Goal: Task Accomplishment & Management: Manage account settings

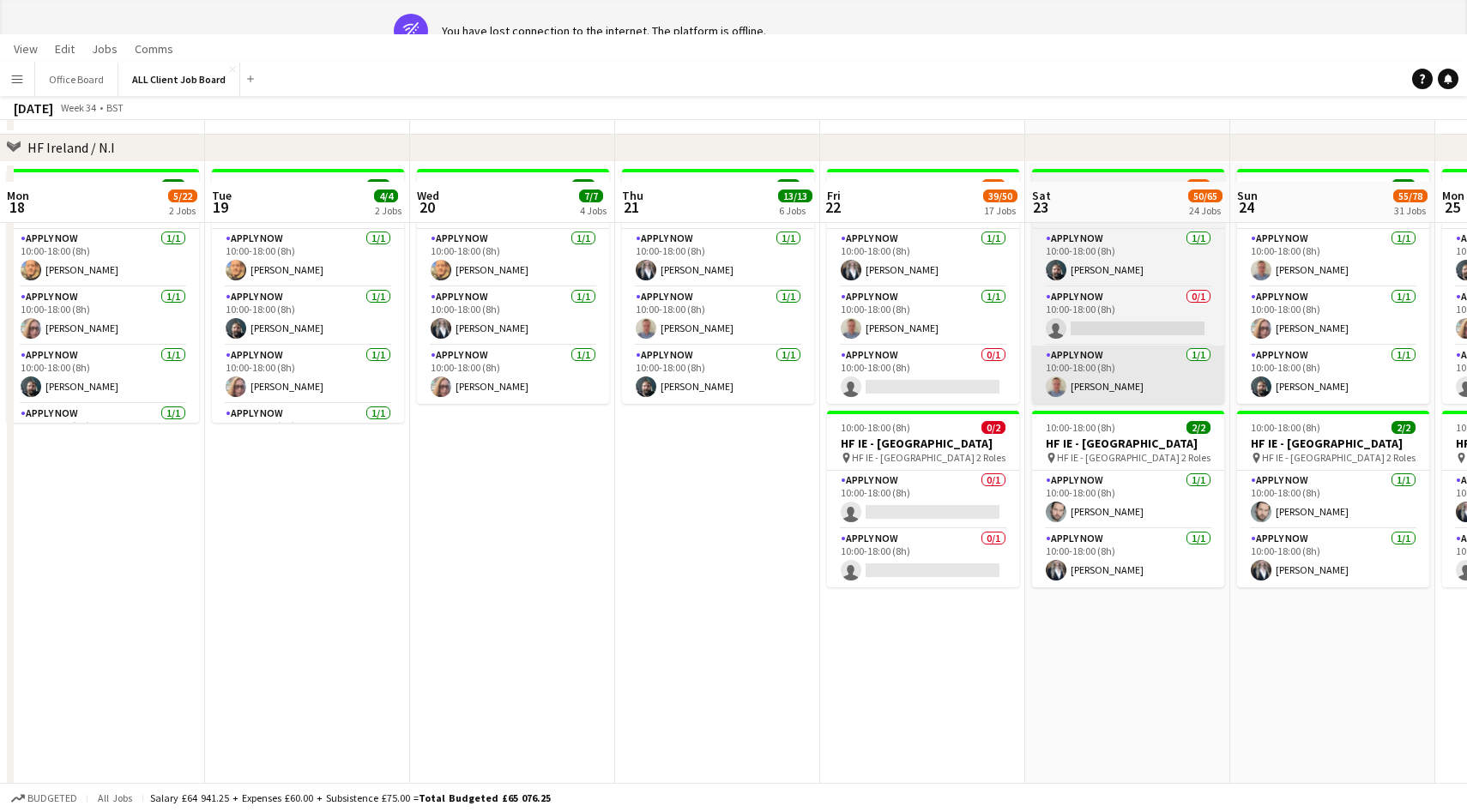
scroll to position [0, 759]
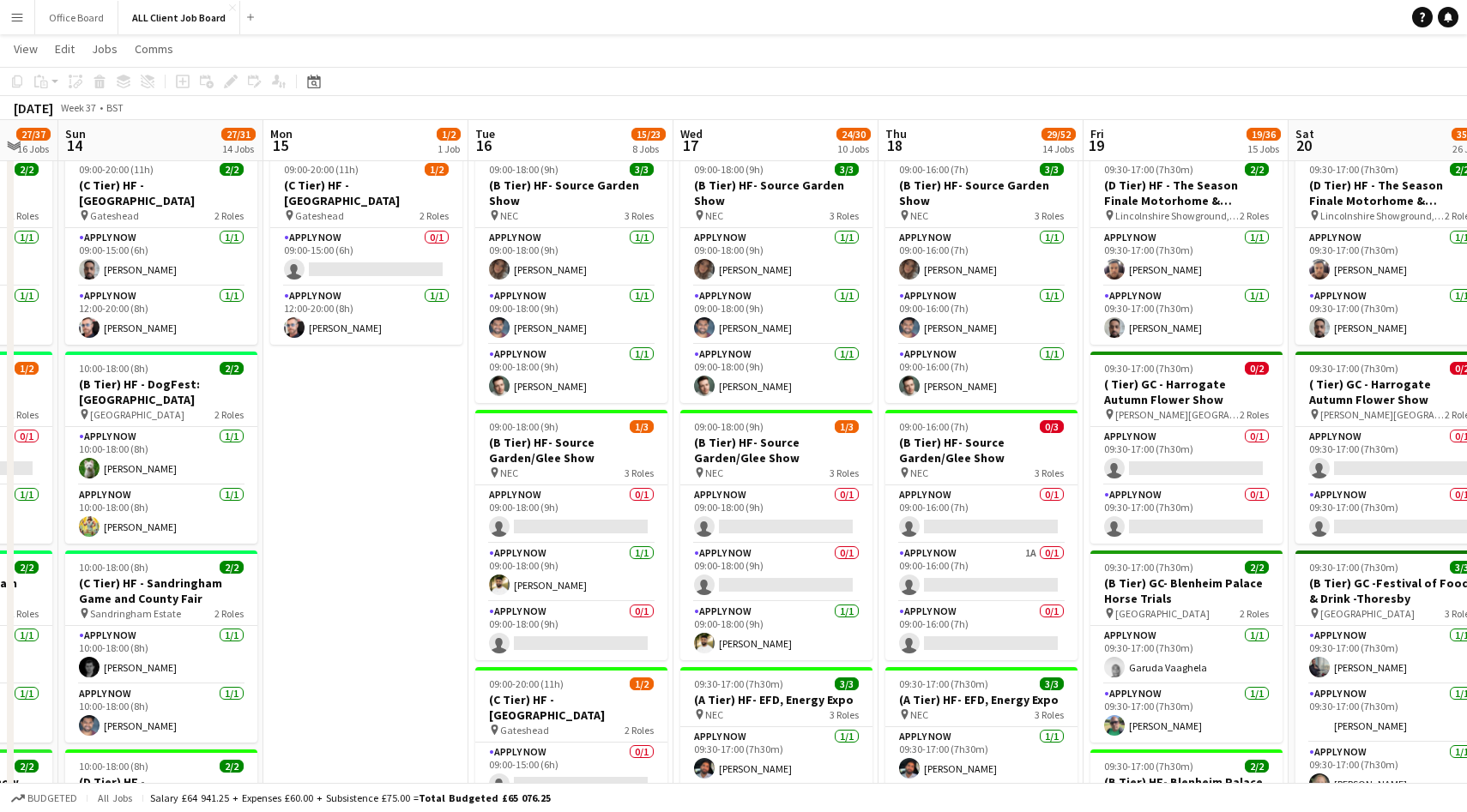
scroll to position [562, 0]
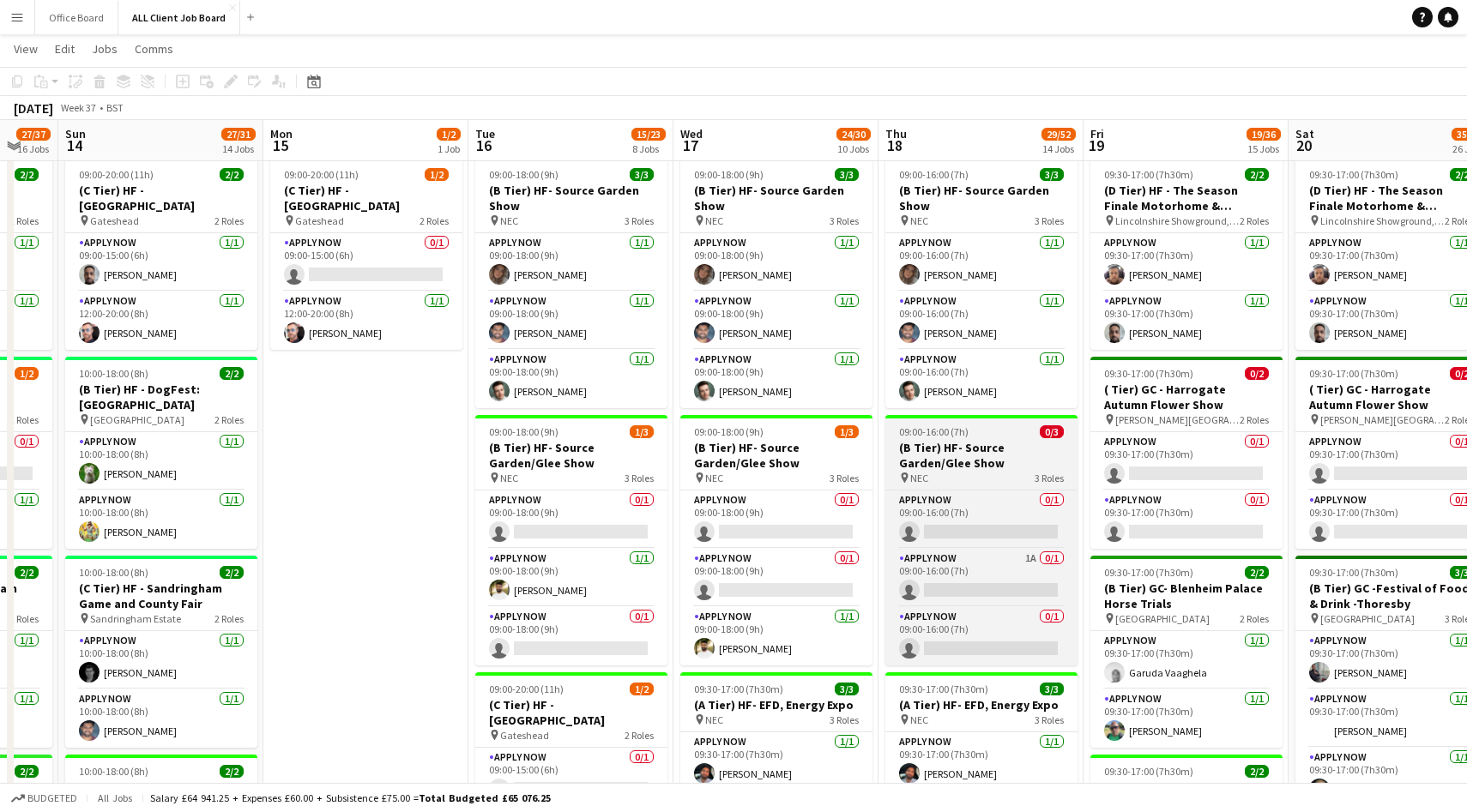
click at [999, 463] on h3 "(B Tier) HF- Source Garden/Glee Show" at bounding box center [981, 455] width 192 height 31
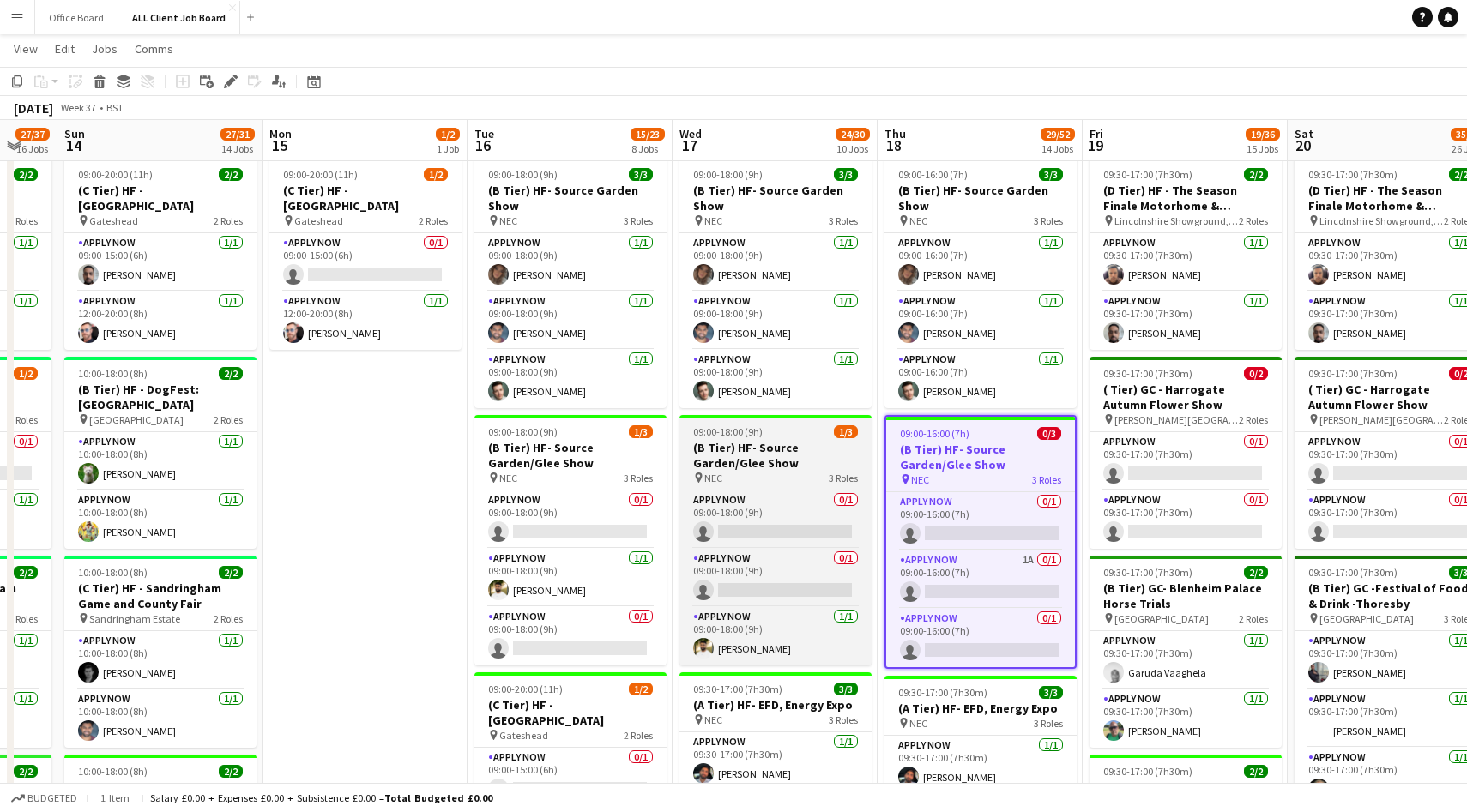
click at [750, 477] on div "pin NEC 3 Roles" at bounding box center [776, 477] width 192 height 14
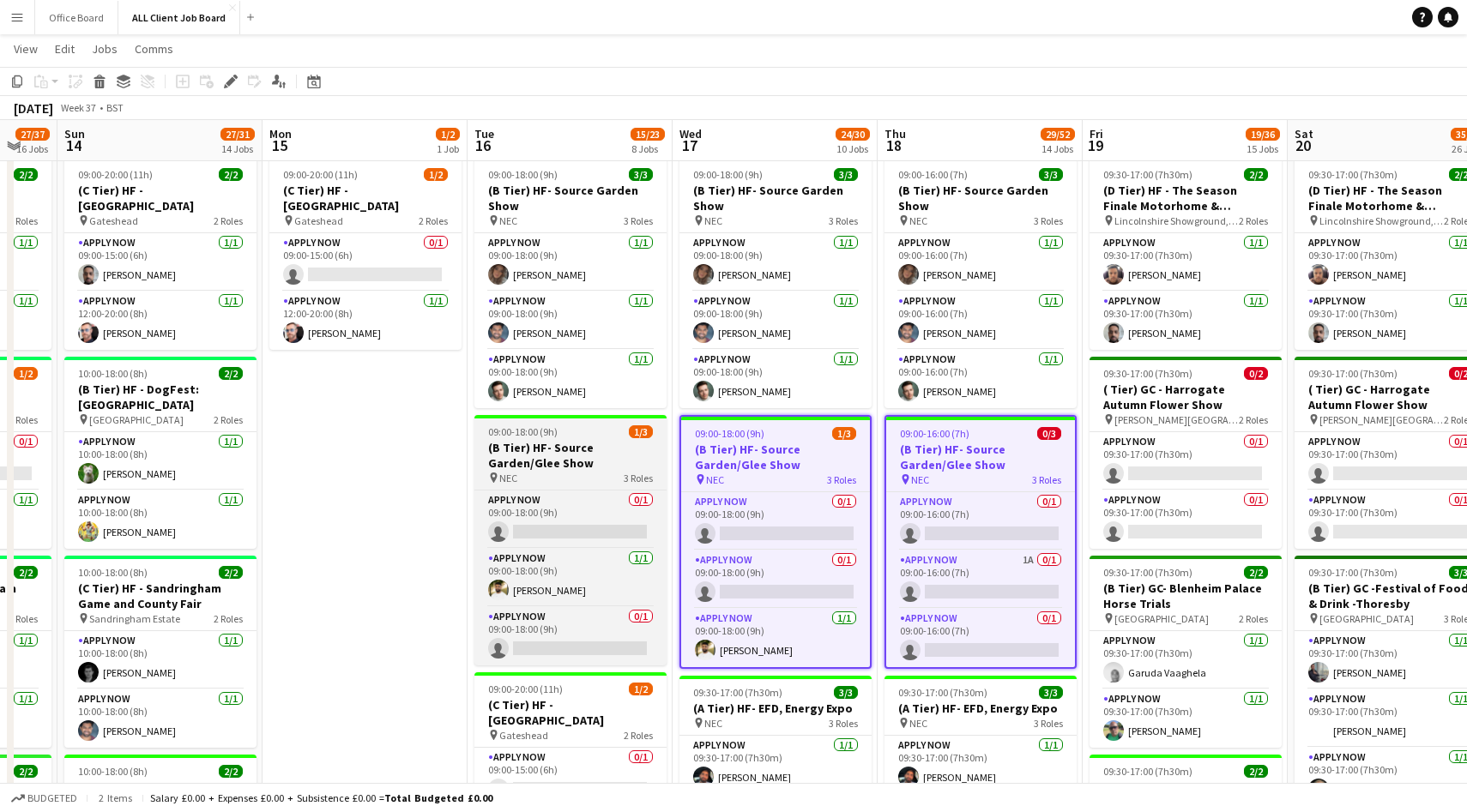
click at [530, 469] on h3 "(B Tier) HF- Source Garden/Glee Show" at bounding box center [571, 455] width 192 height 31
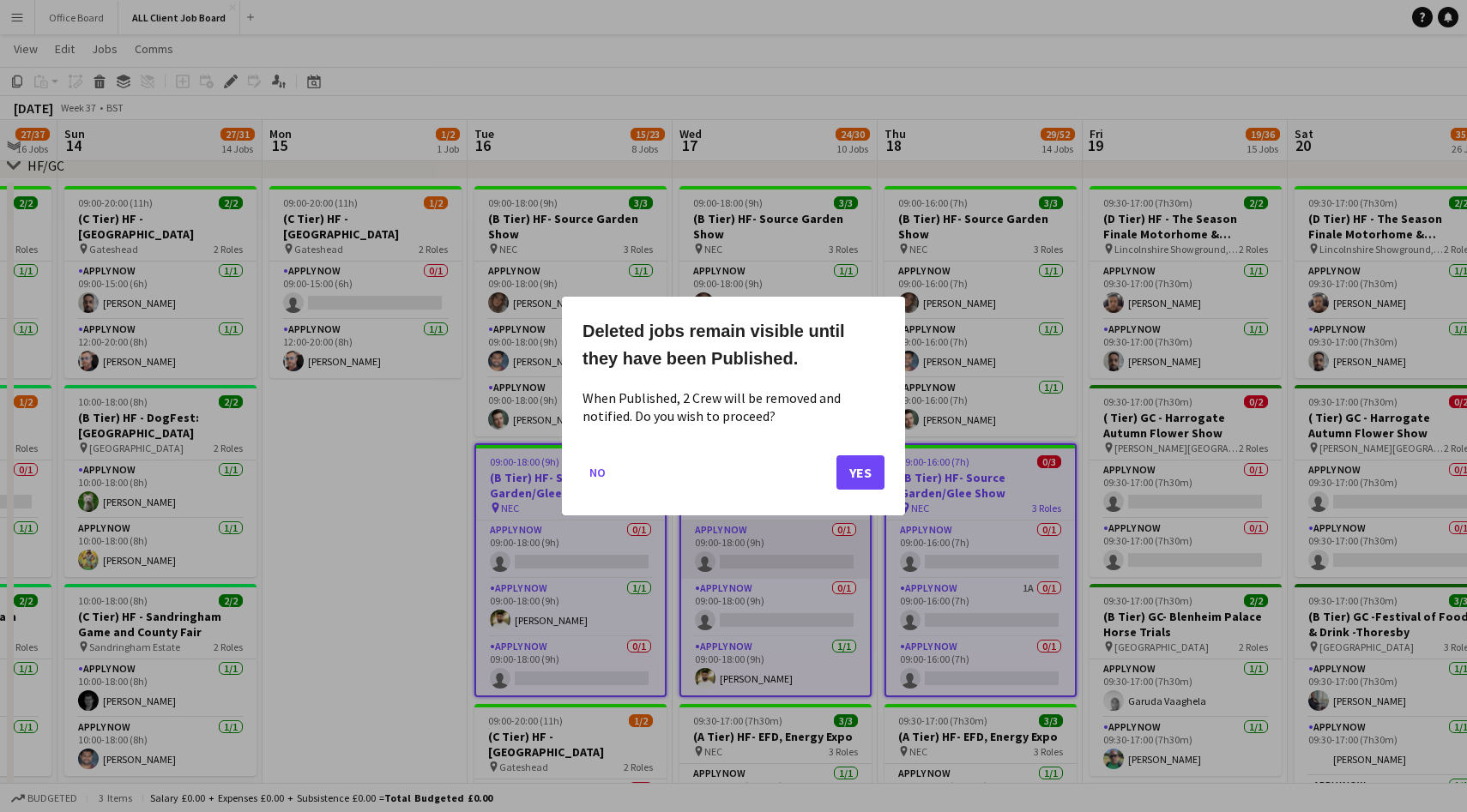
scroll to position [0, 0]
click at [853, 473] on button "Yes" at bounding box center [861, 473] width 48 height 34
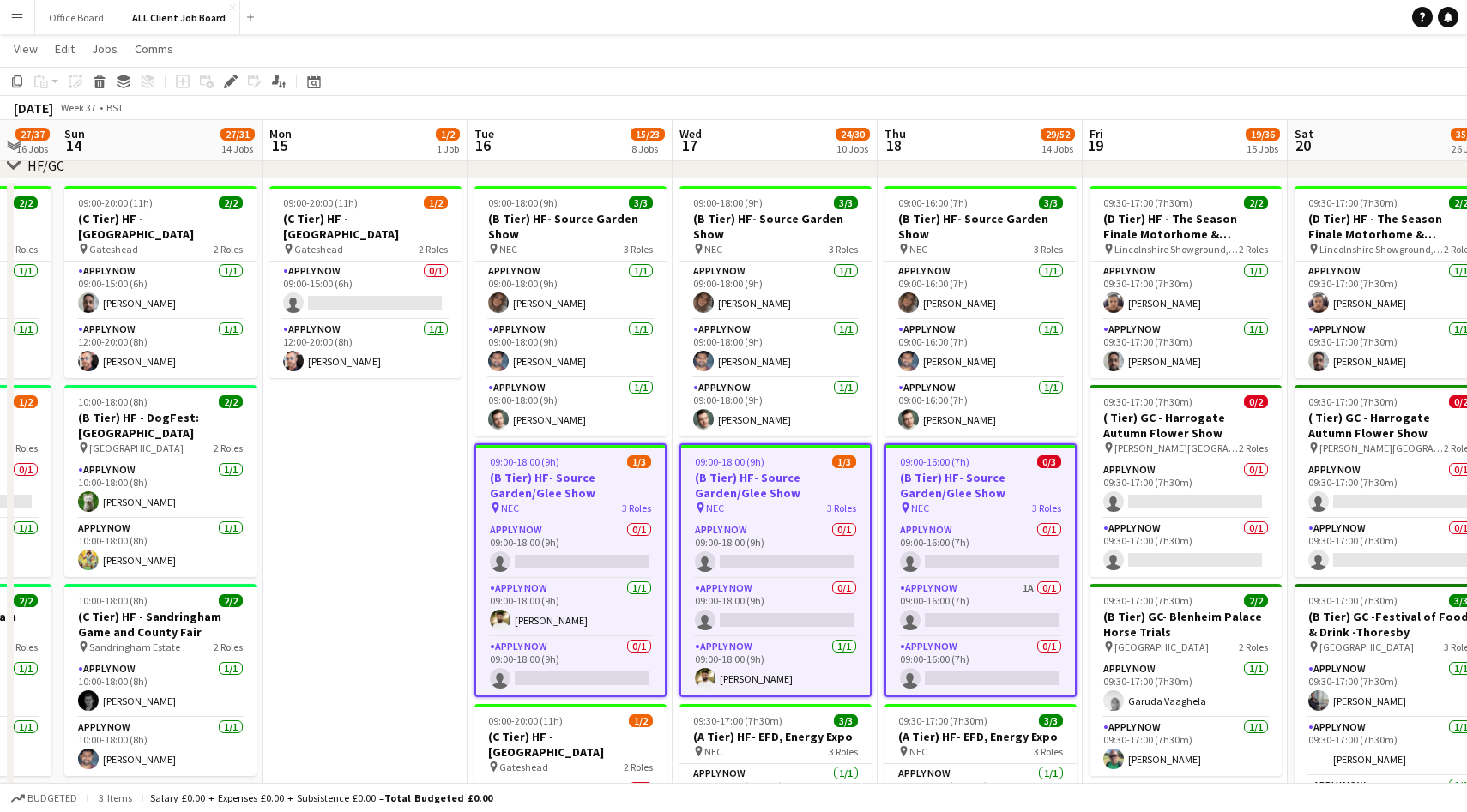
scroll to position [533, 0]
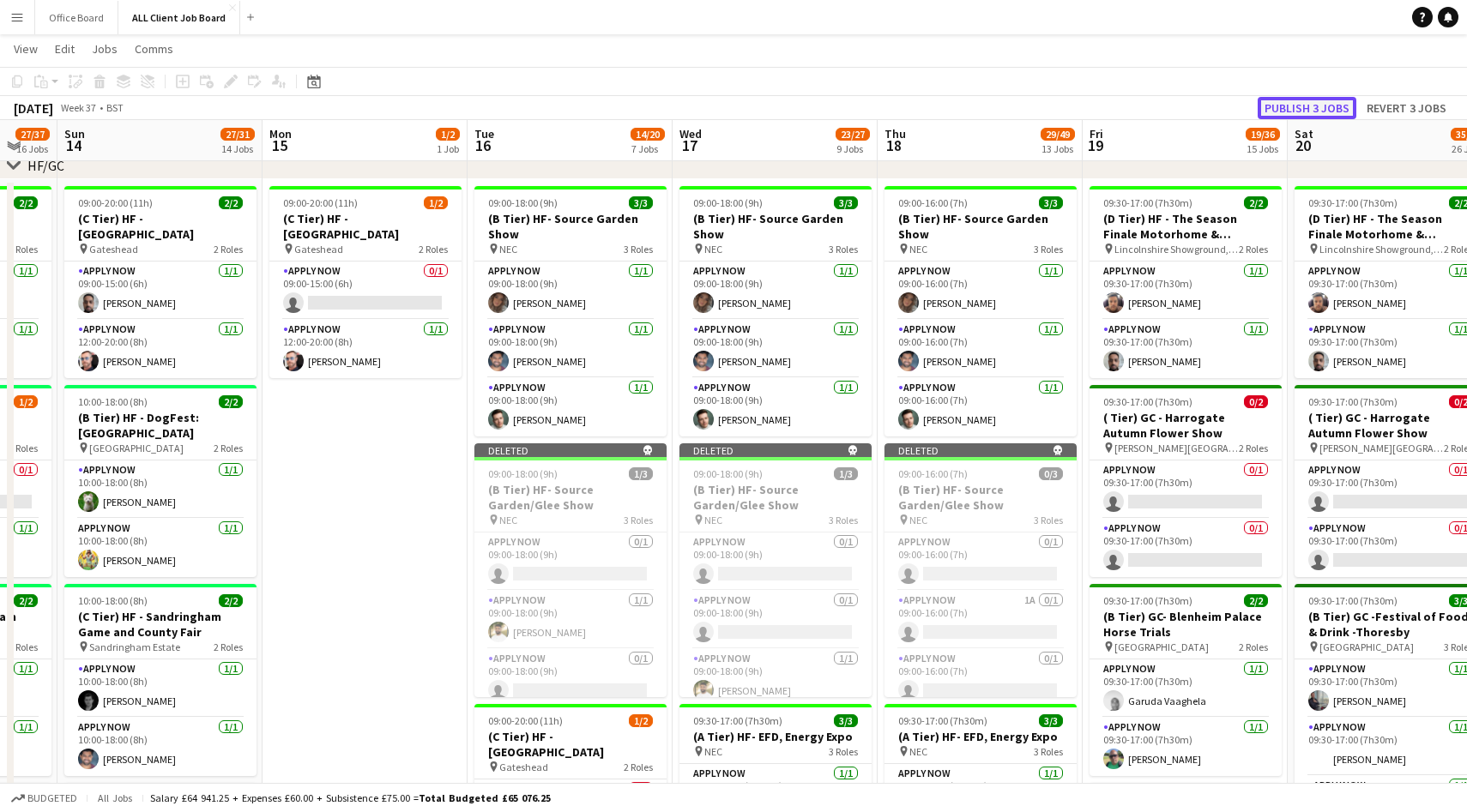
click at [1291, 100] on button "Publish 3 jobs" at bounding box center [1308, 108] width 99 height 22
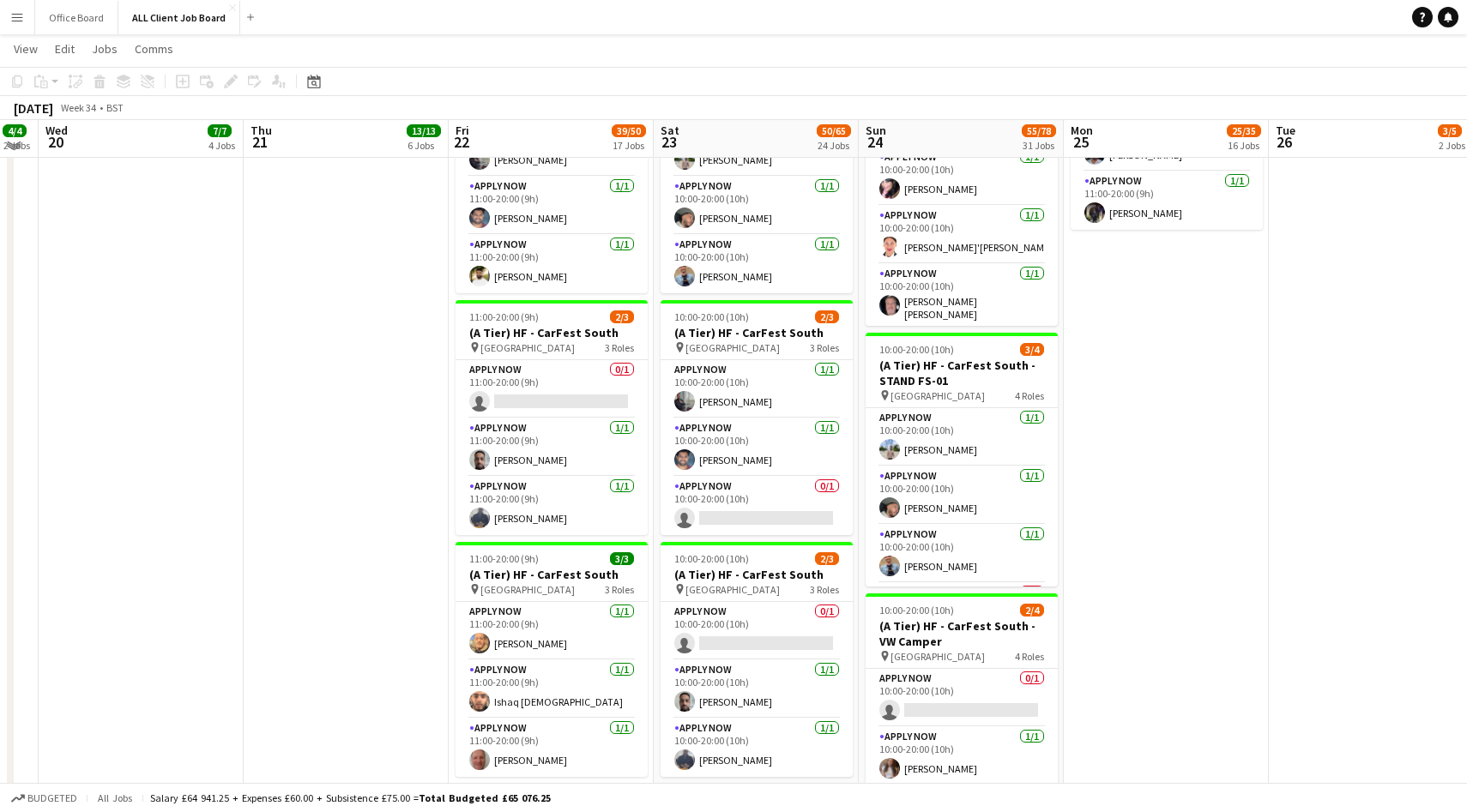
scroll to position [2356, 0]
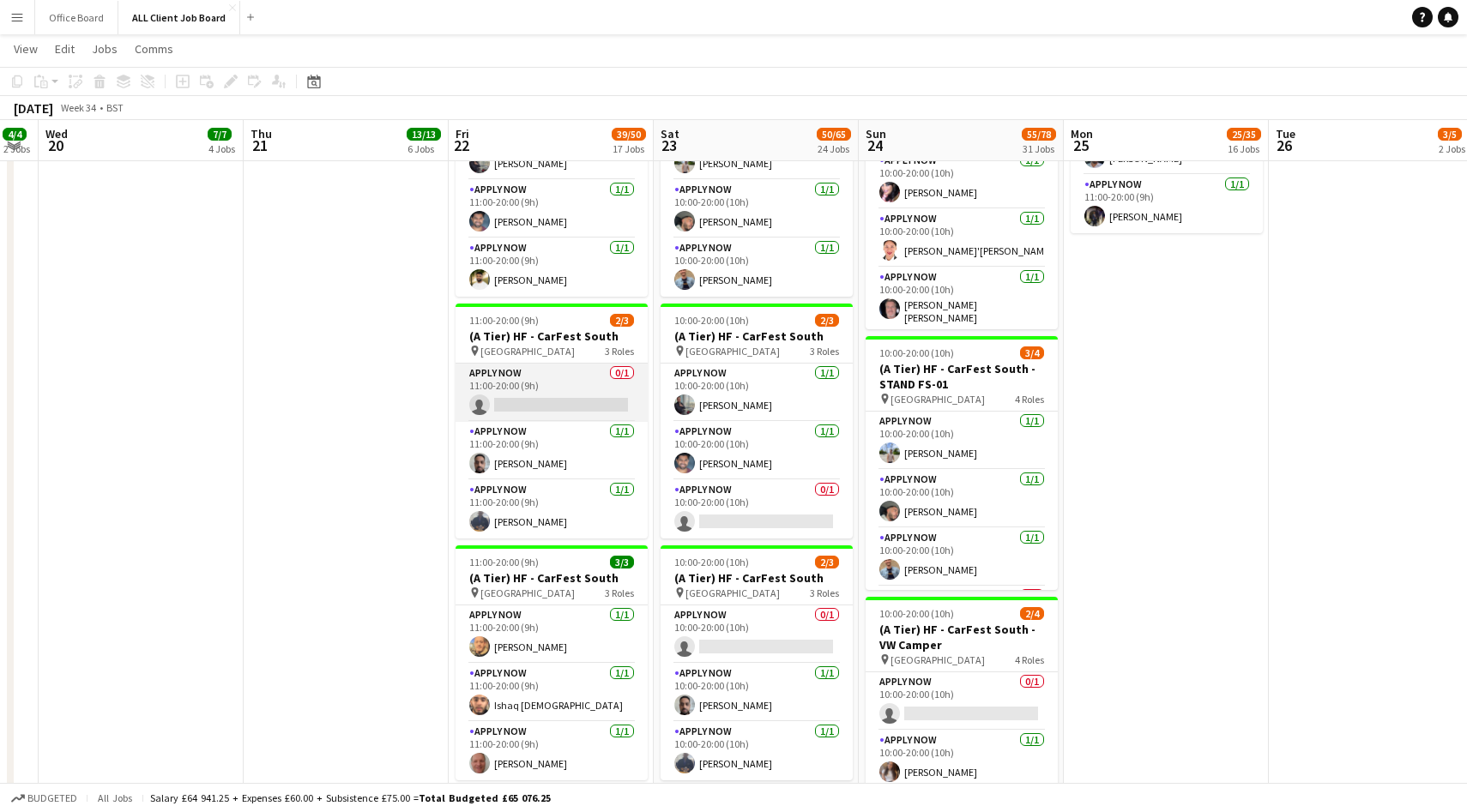
click at [553, 378] on app-card-role "APPLY NOW 0/1 11:00-20:00 (9h) single-neutral-actions" at bounding box center [552, 392] width 192 height 59
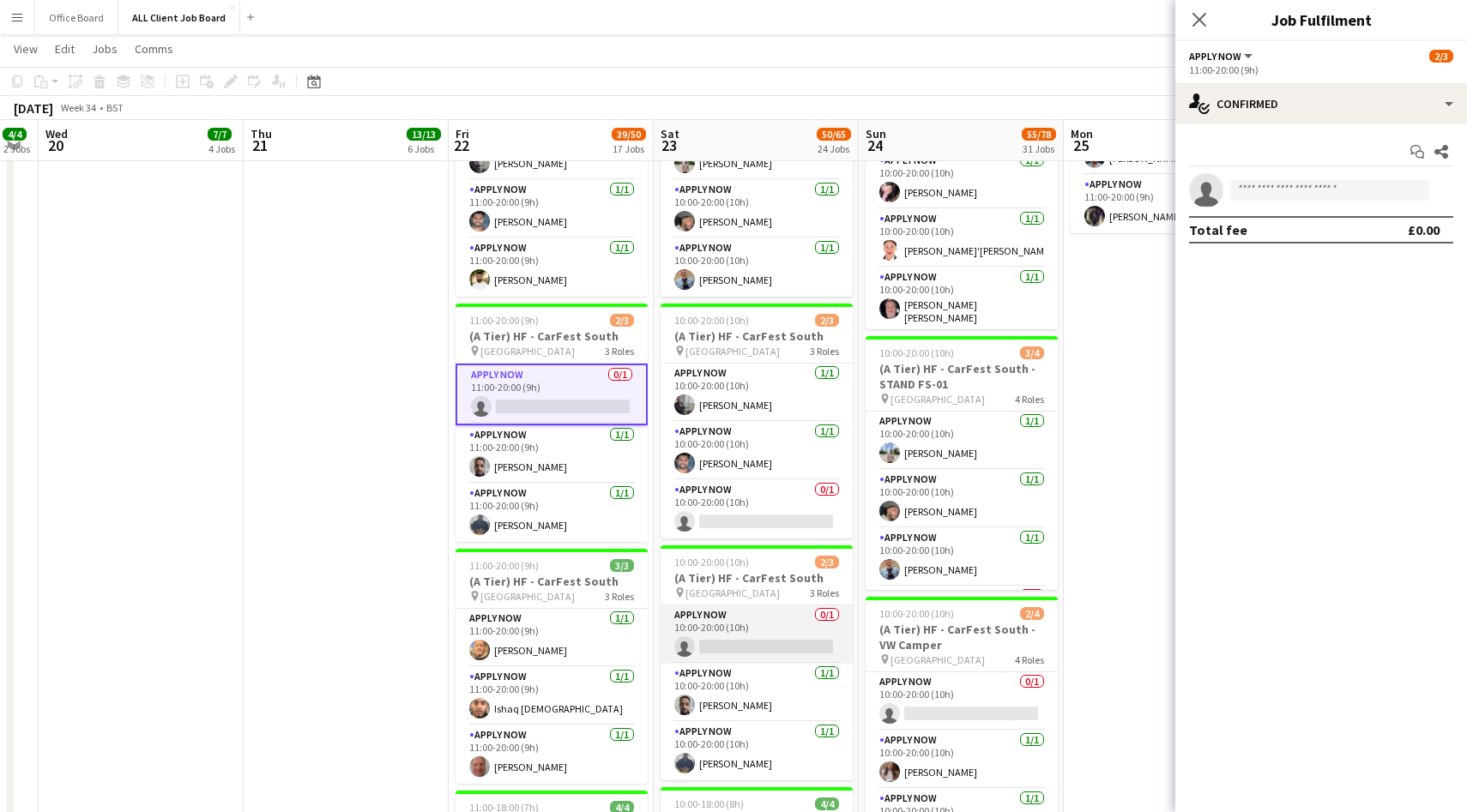
click at [744, 622] on app-card-role "APPLY NOW 0/1 10:00-20:00 (10h) single-neutral-actions" at bounding box center [756, 635] width 192 height 59
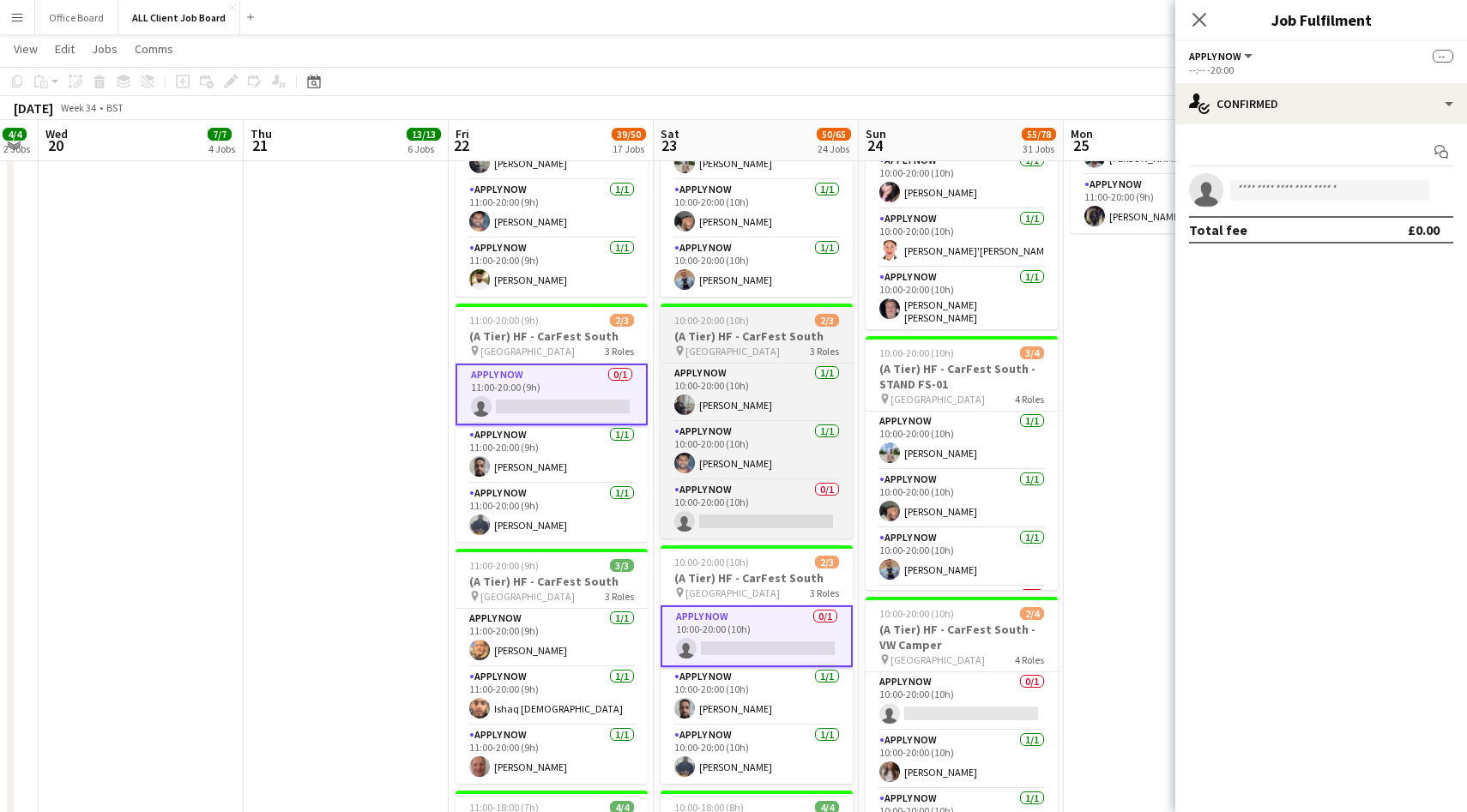
click at [763, 345] on span "[GEOGRAPHIC_DATA]" at bounding box center [732, 351] width 94 height 13
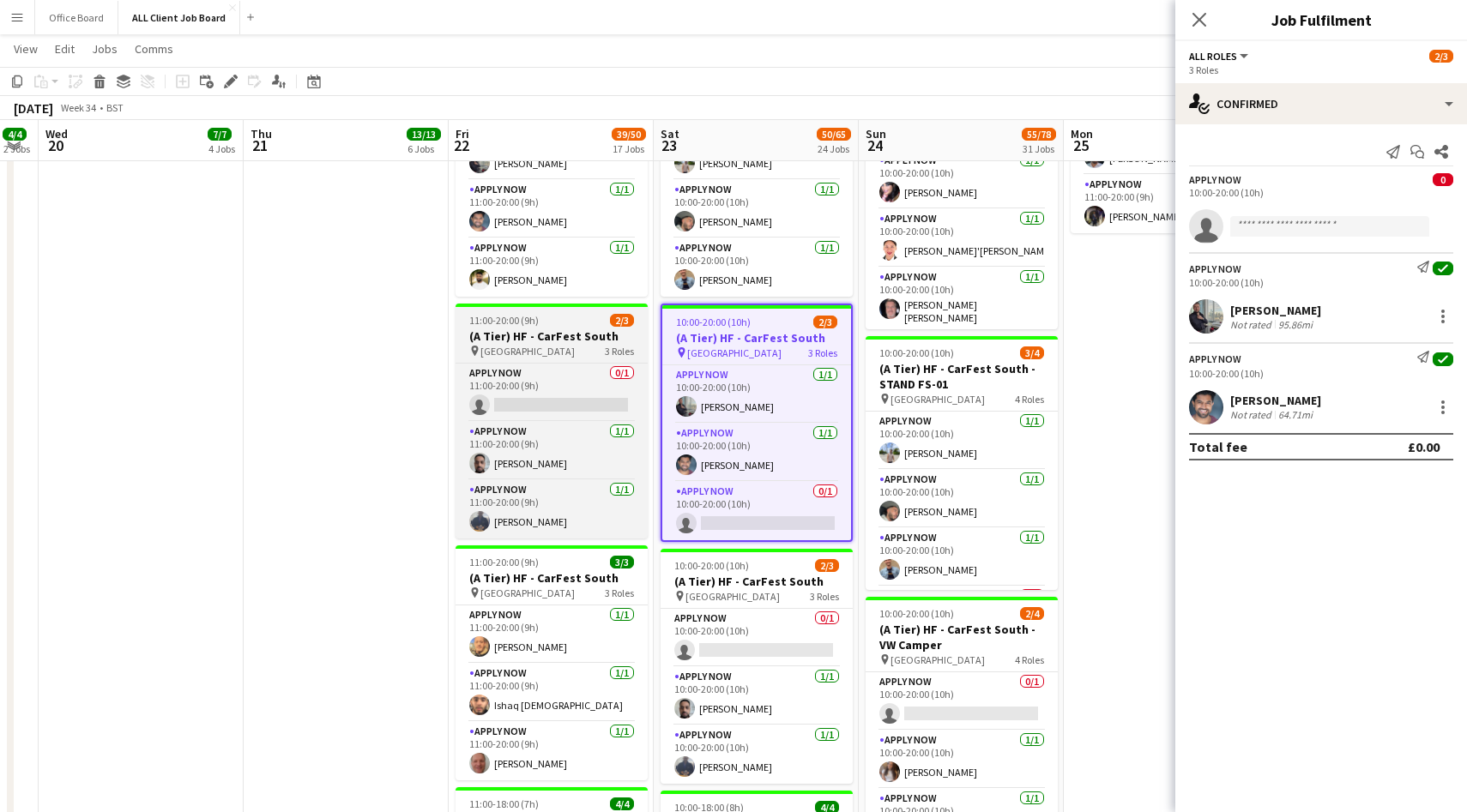
click at [548, 336] on h3 "(A Tier) HF - CarFest South" at bounding box center [552, 336] width 192 height 16
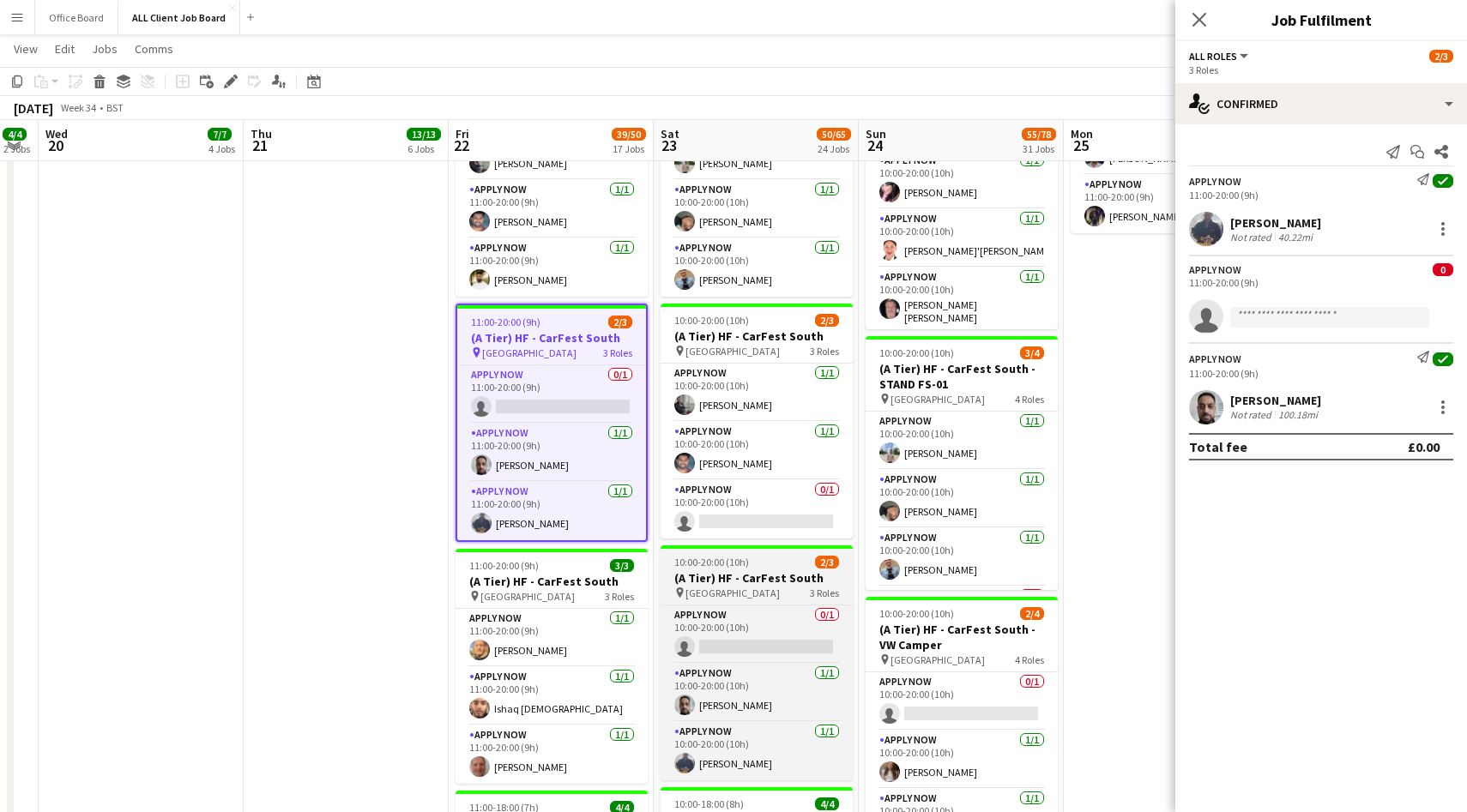
click at [757, 564] on div "10:00-20:00 (10h) 2/3" at bounding box center [756, 562] width 192 height 13
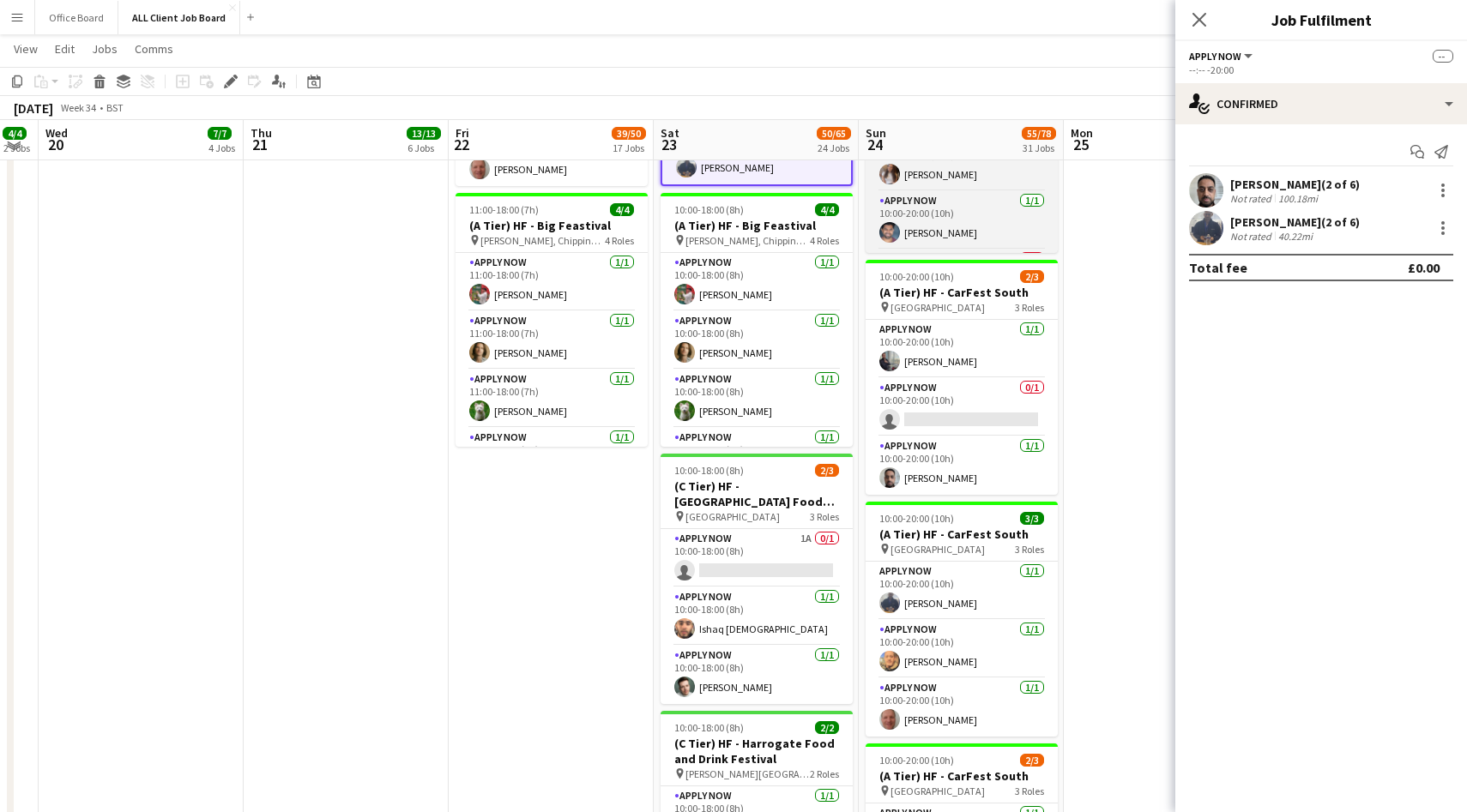
scroll to position [2953, 0]
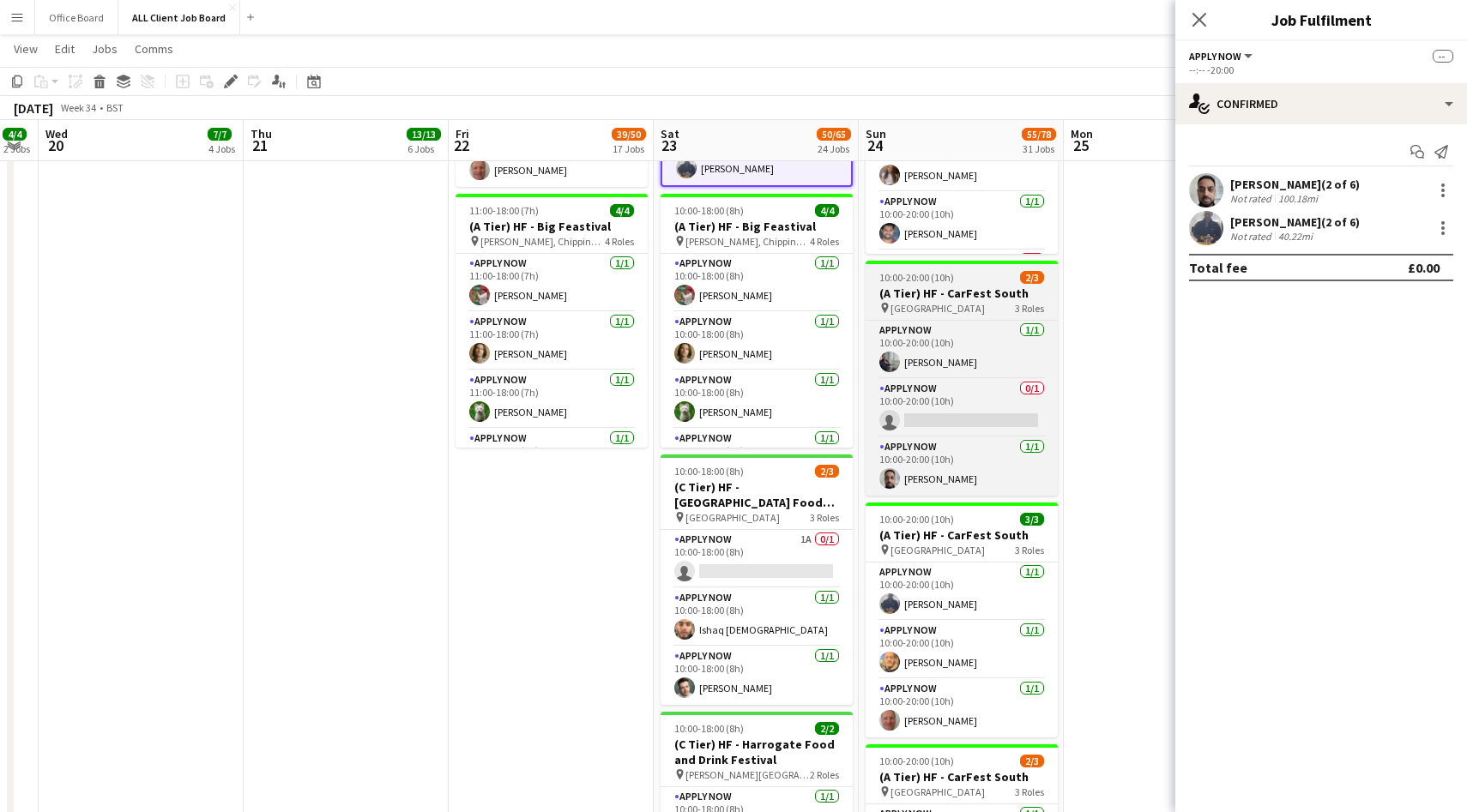
click at [987, 301] on div "pin [GEOGRAPHIC_DATA] 3 Roles" at bounding box center [962, 308] width 192 height 14
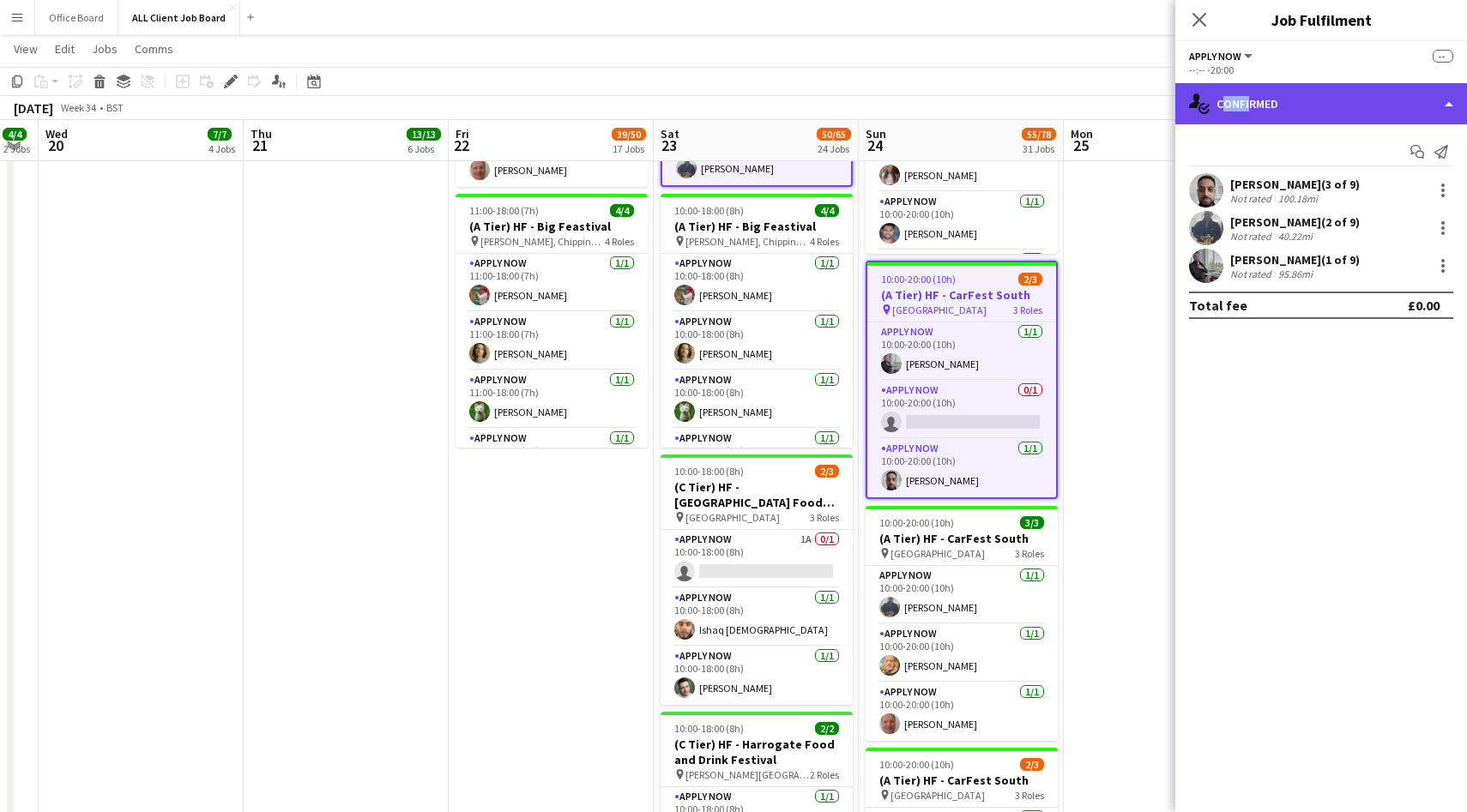
click at [1246, 112] on div "single-neutral-actions-check-2 Confirmed" at bounding box center [1321, 103] width 292 height 41
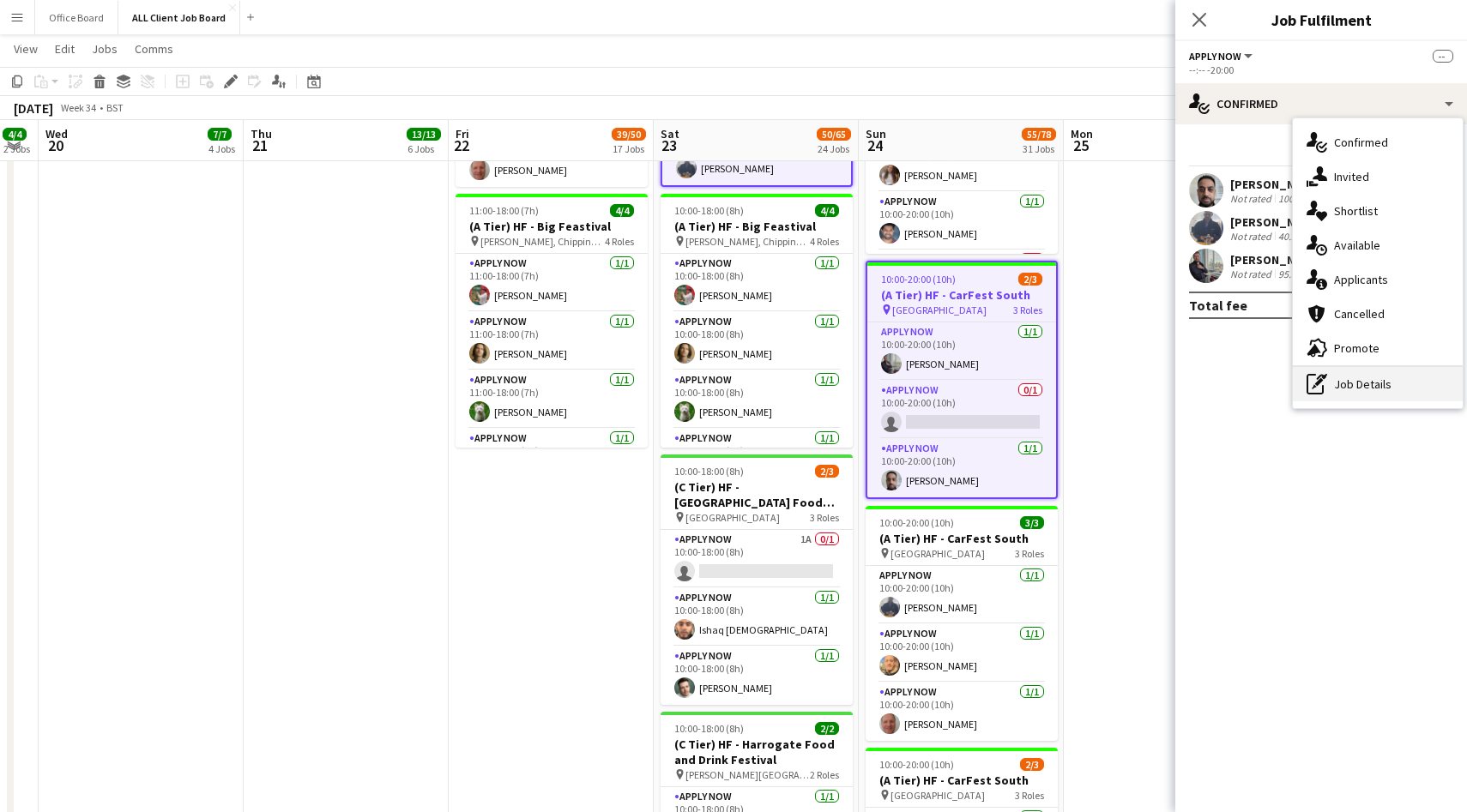
click at [1368, 379] on div "pen-write Job Details" at bounding box center [1377, 384] width 170 height 34
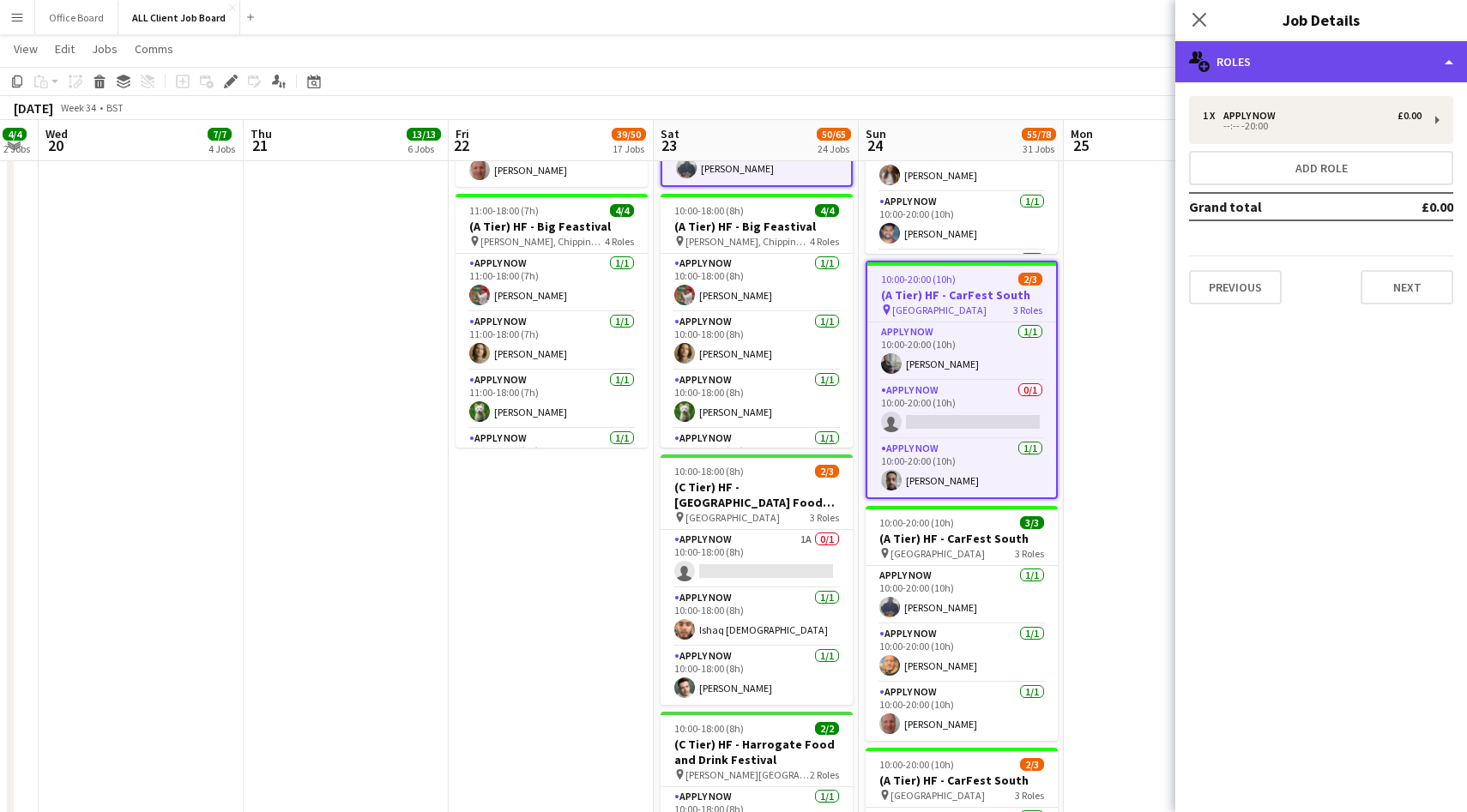
click at [1280, 60] on div "multiple-users-add Roles" at bounding box center [1321, 62] width 292 height 41
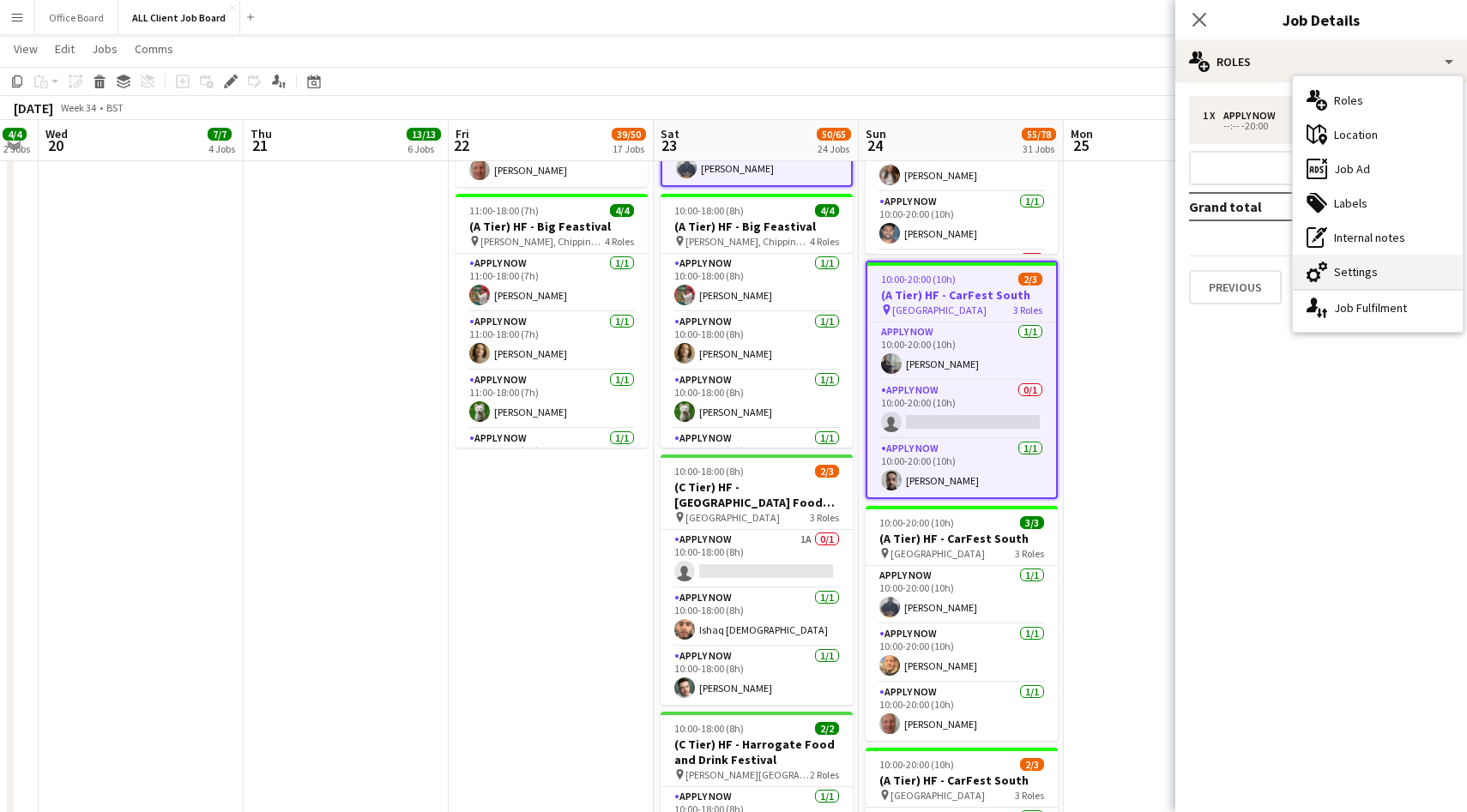
click at [1363, 280] on div "cog-double-3 Settings" at bounding box center [1377, 271] width 170 height 34
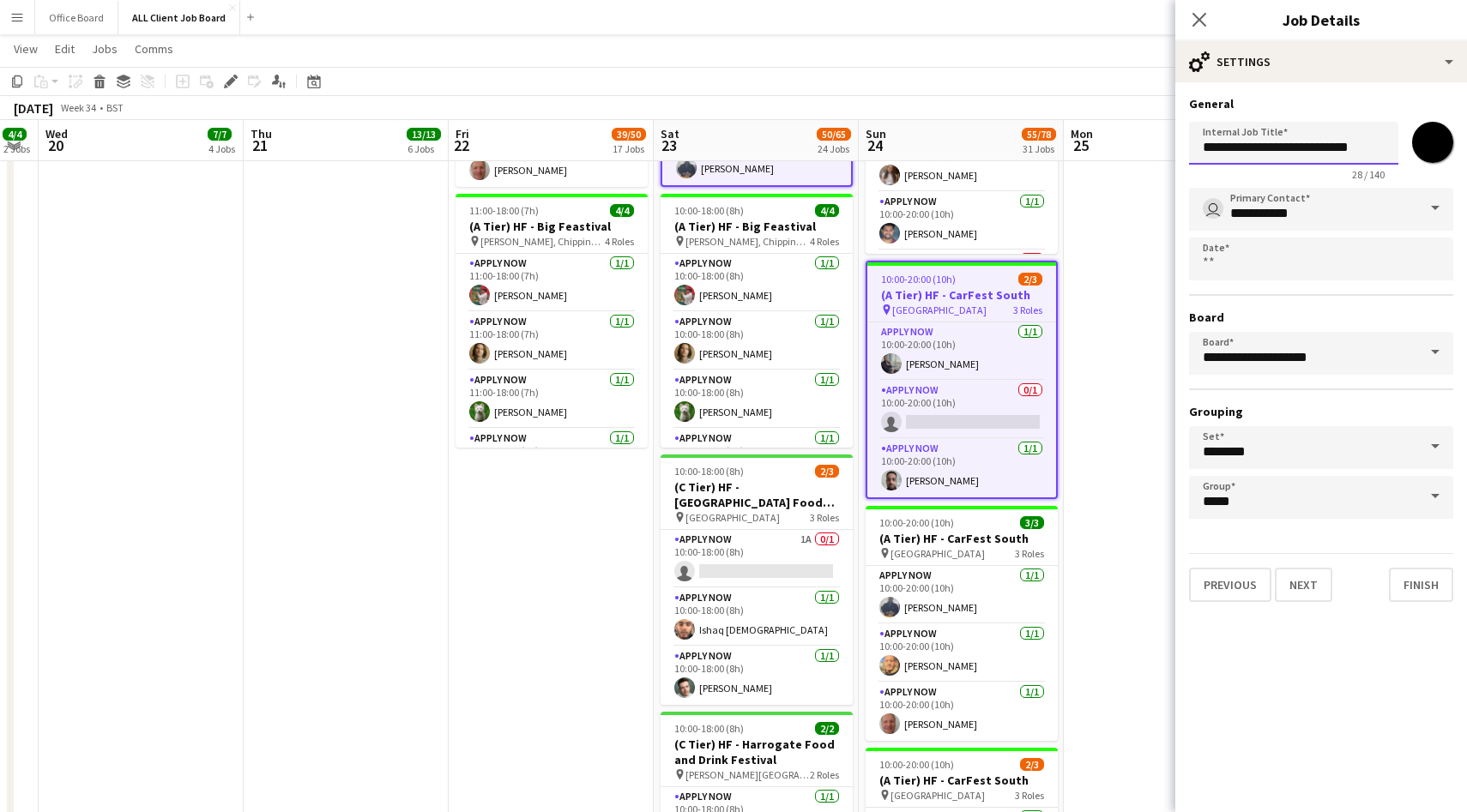
click at [1363, 144] on input "**********" at bounding box center [1294, 144] width 209 height 43
type input "**********"
click at [1197, 21] on icon at bounding box center [1198, 19] width 16 height 16
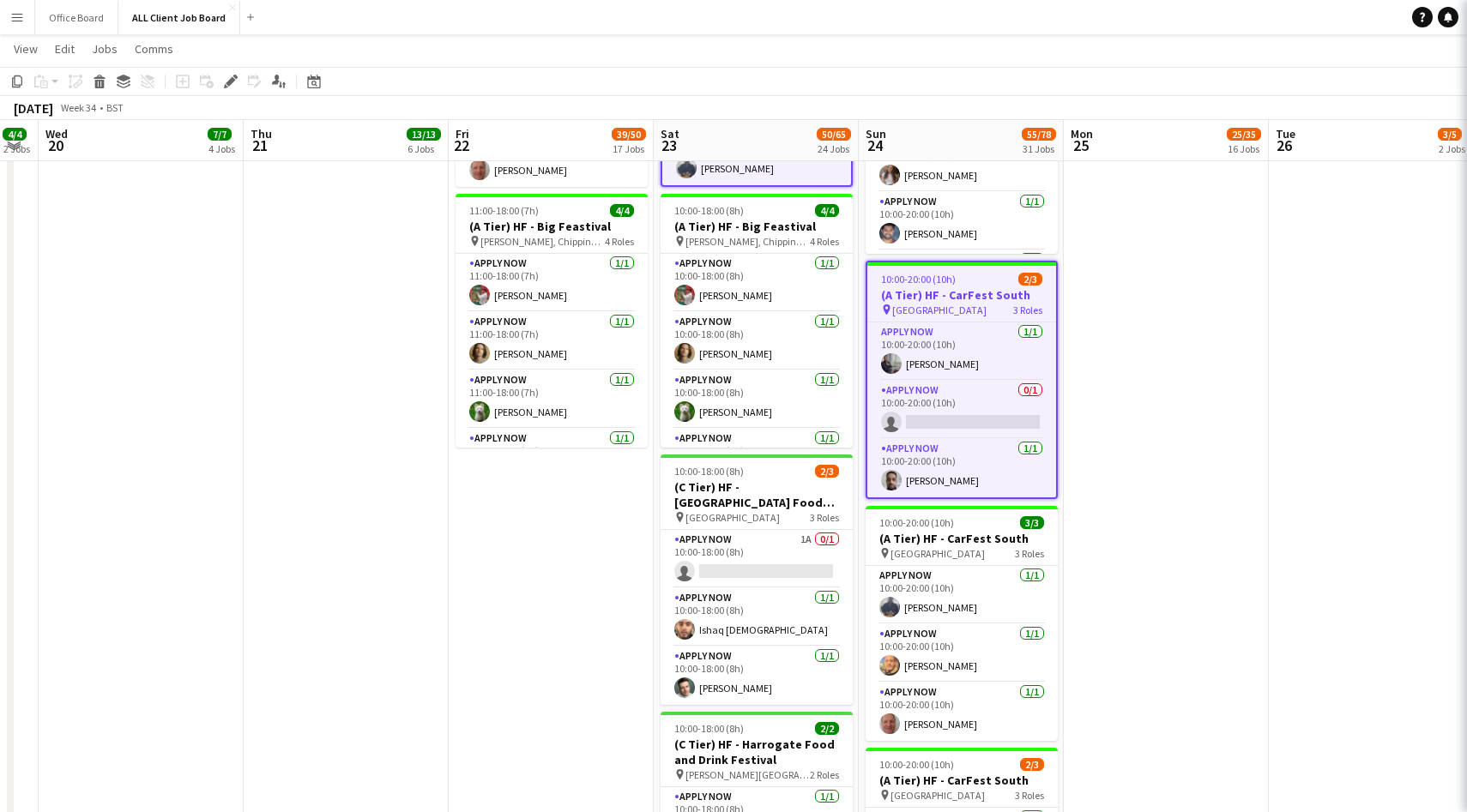
scroll to position [0, 0]
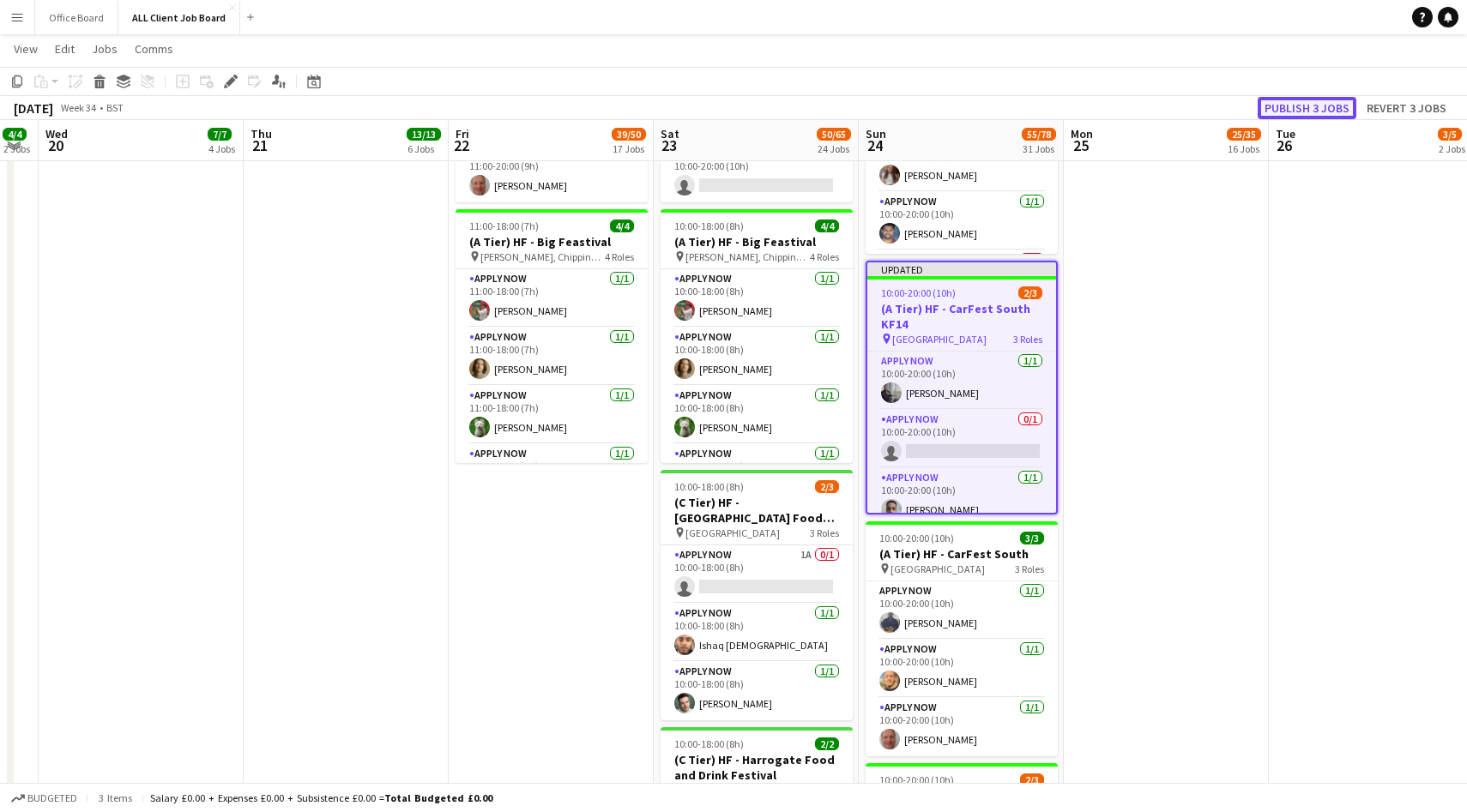
click at [1298, 111] on button "Publish 3 jobs" at bounding box center [1308, 108] width 99 height 22
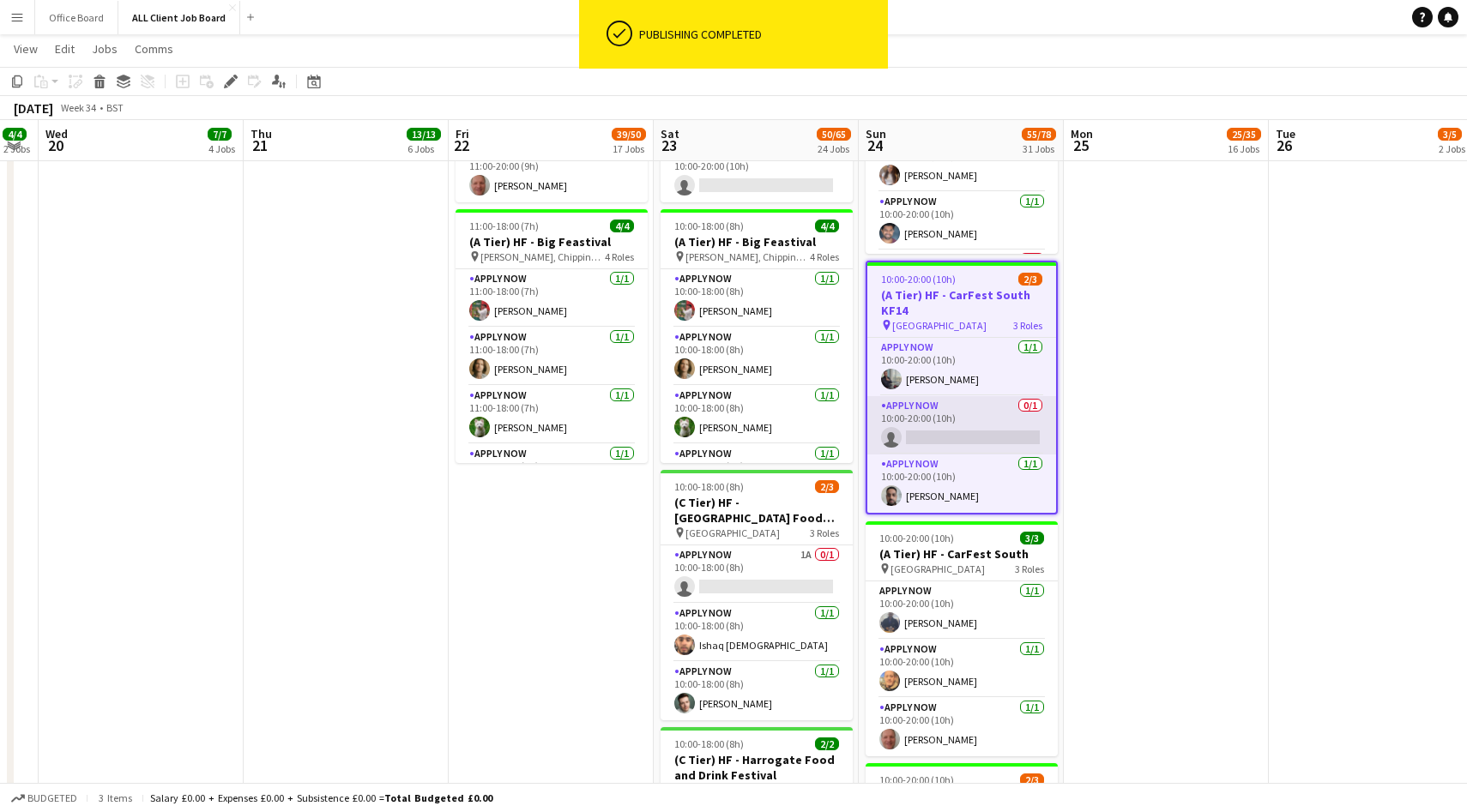
click at [960, 417] on app-card-role "APPLY NOW 0/1 10:00-20:00 (10h) single-neutral-actions" at bounding box center [962, 425] width 188 height 59
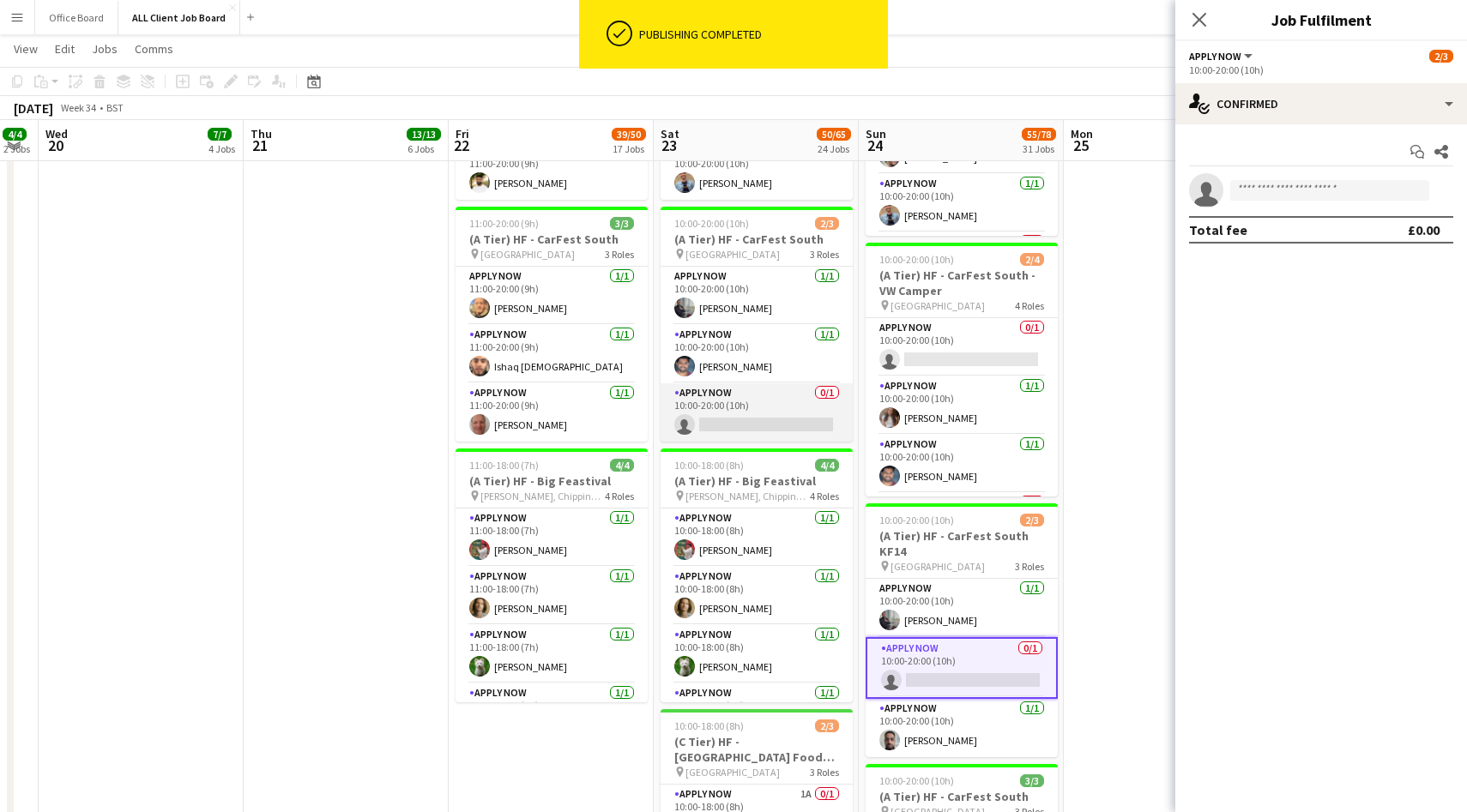
scroll to position [0, 577]
click at [745, 418] on app-card-role "APPLY NOW 0/1 10:00-20:00 (10h) single-neutral-actions" at bounding box center [755, 412] width 192 height 59
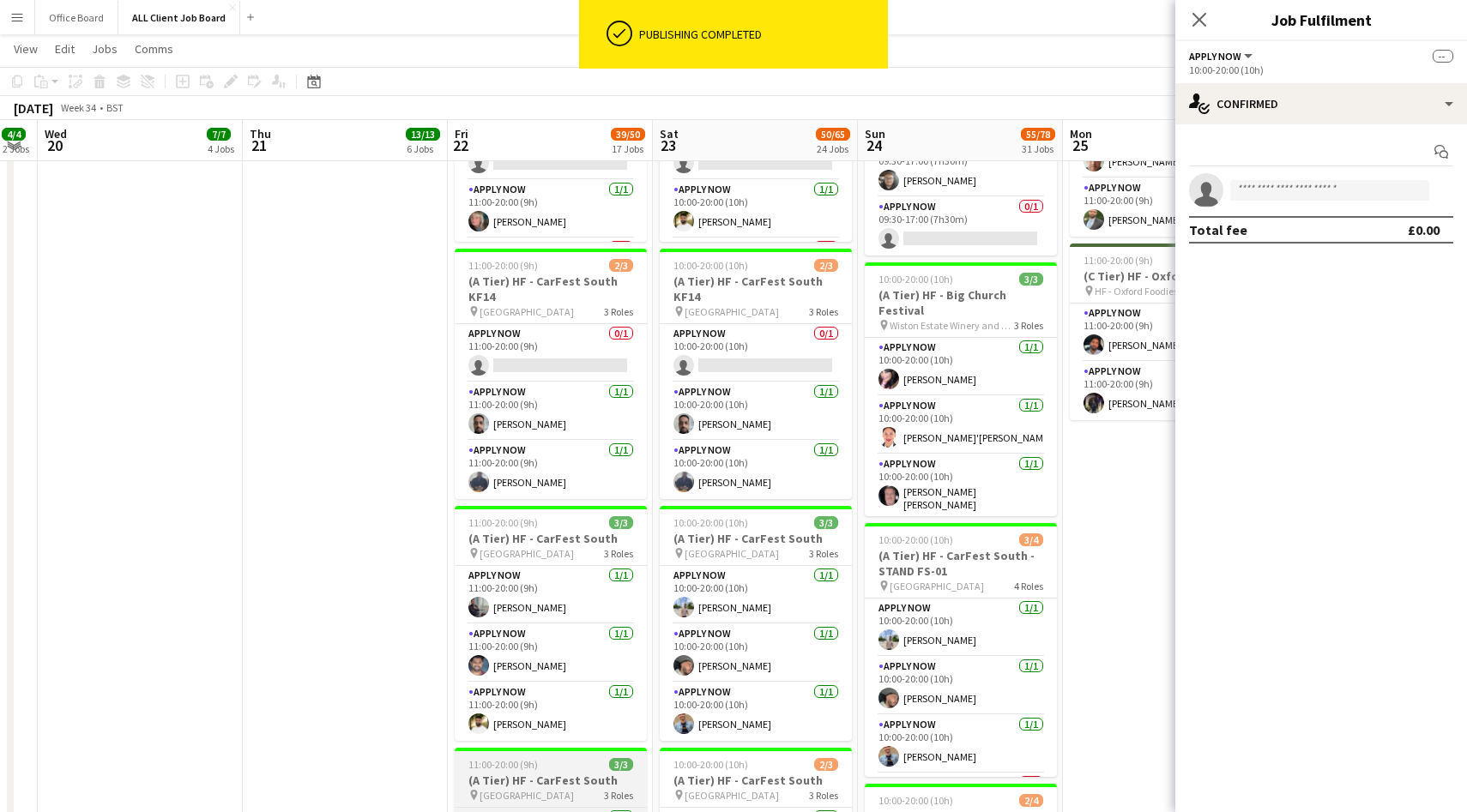
scroll to position [2168, 0]
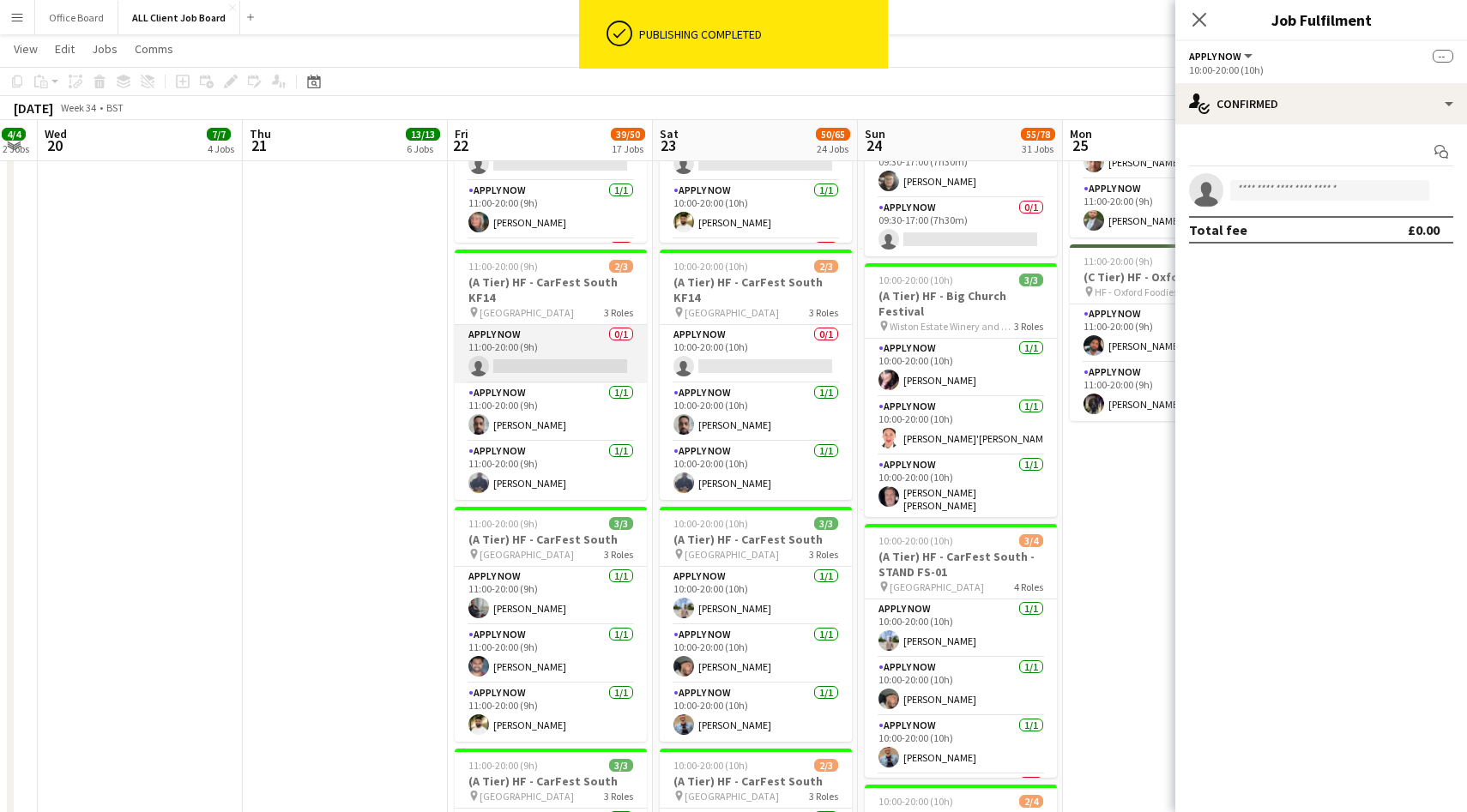
click at [547, 355] on app-card-role "APPLY NOW 0/1 11:00-20:00 (9h) single-neutral-actions" at bounding box center [551, 354] width 192 height 59
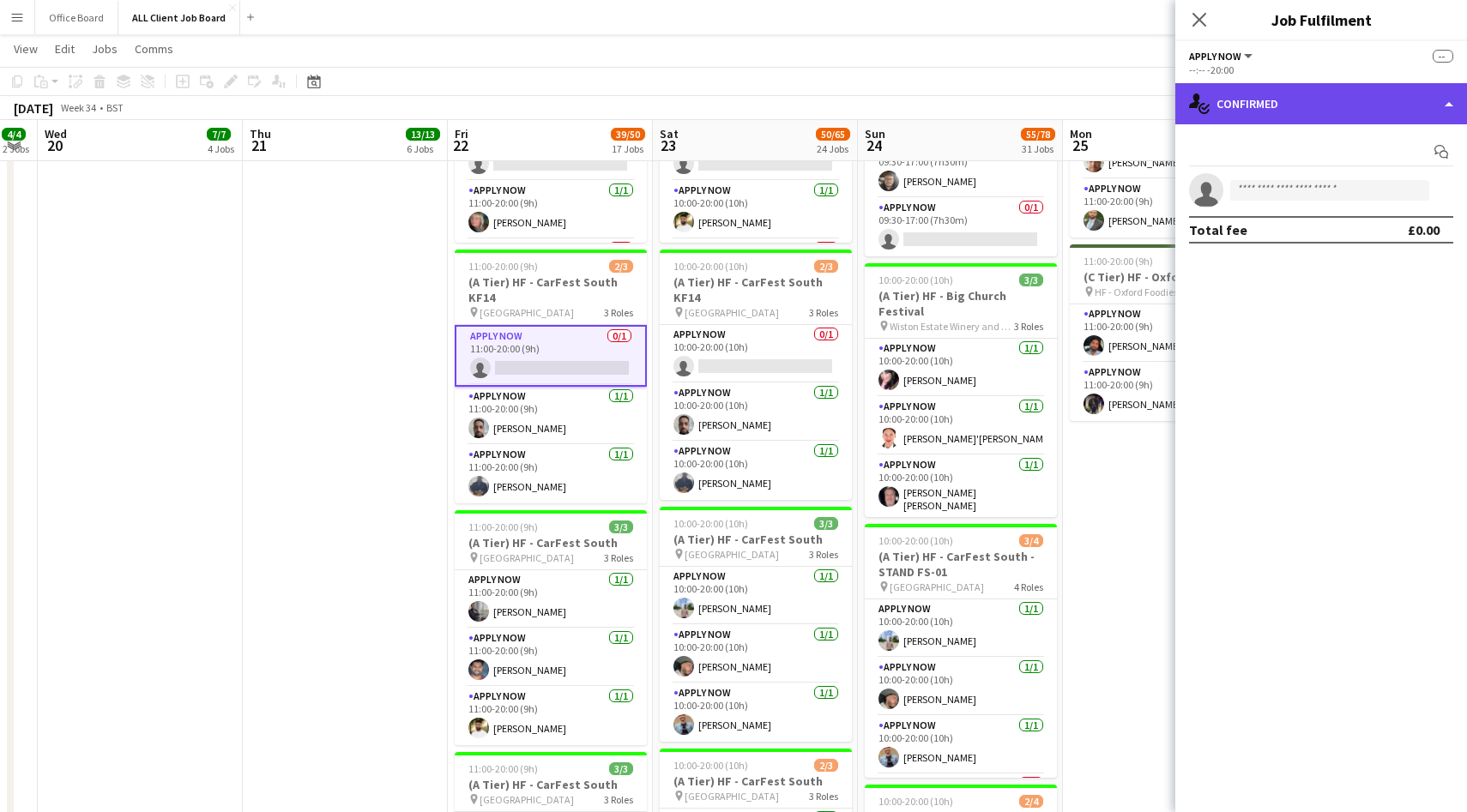
click at [1303, 98] on div "single-neutral-actions-check-2 Confirmed" at bounding box center [1321, 103] width 292 height 41
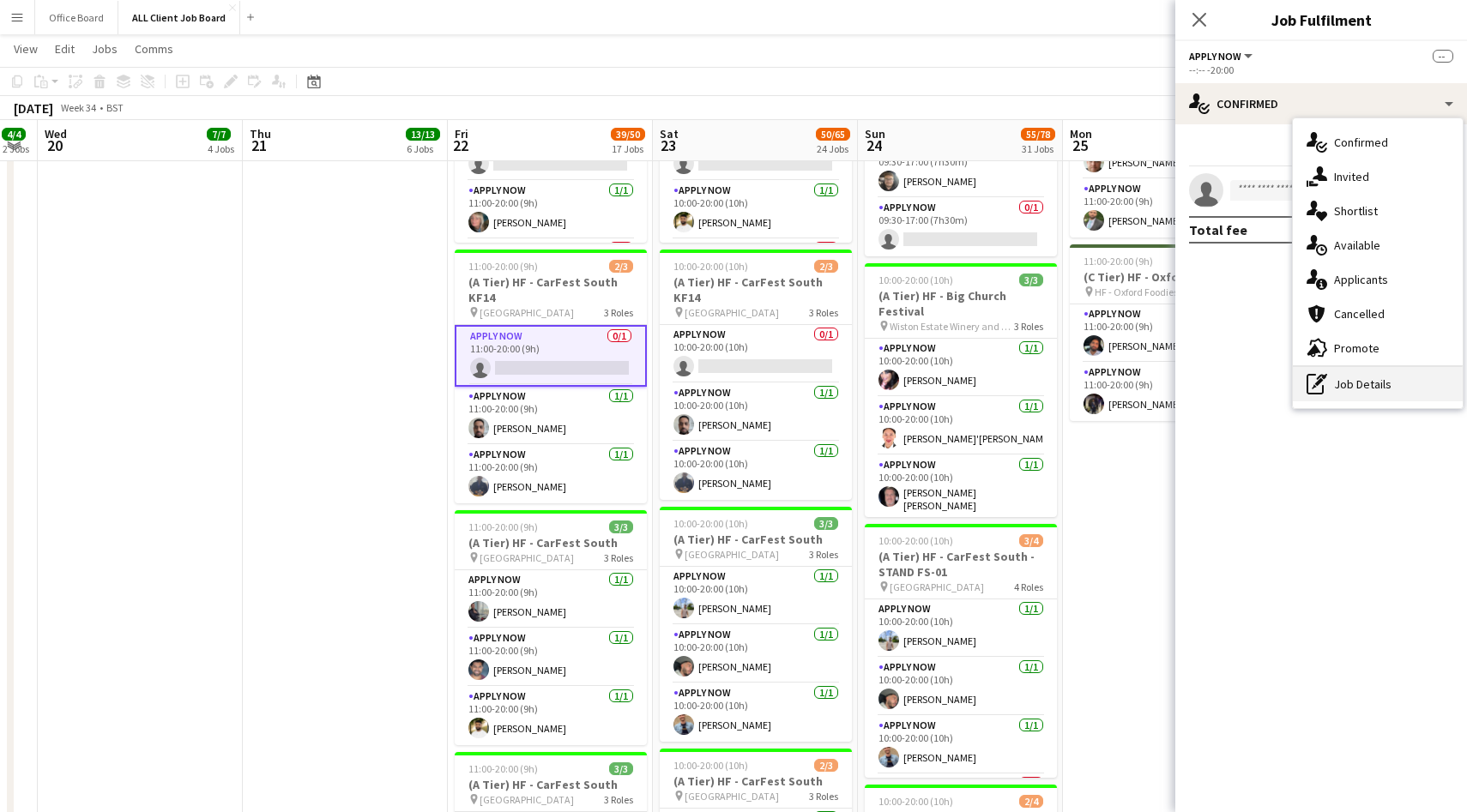
click at [1371, 380] on div "pen-write Job Details" at bounding box center [1377, 384] width 170 height 34
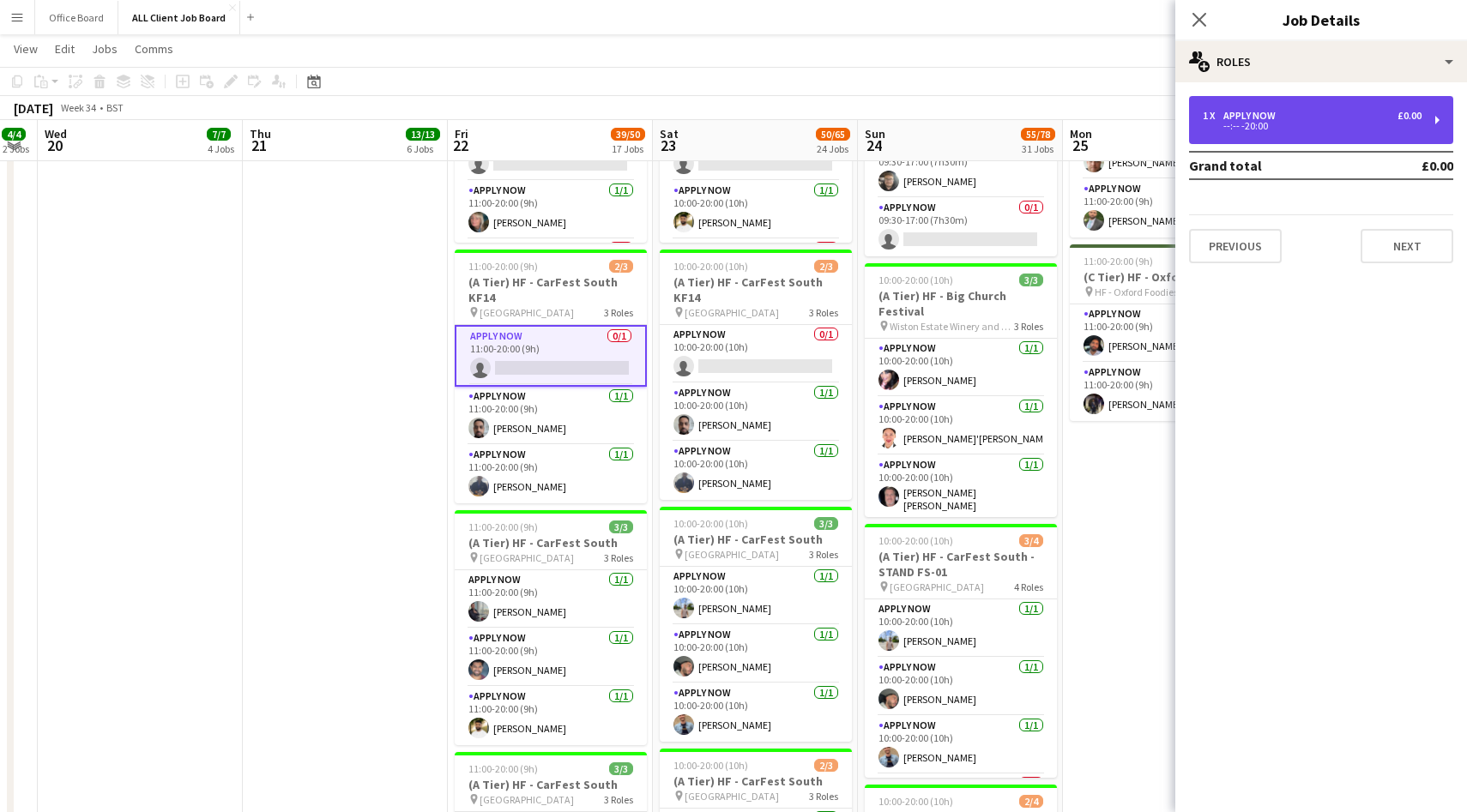
click at [1275, 114] on div "APPLY NOW" at bounding box center [1252, 116] width 59 height 12
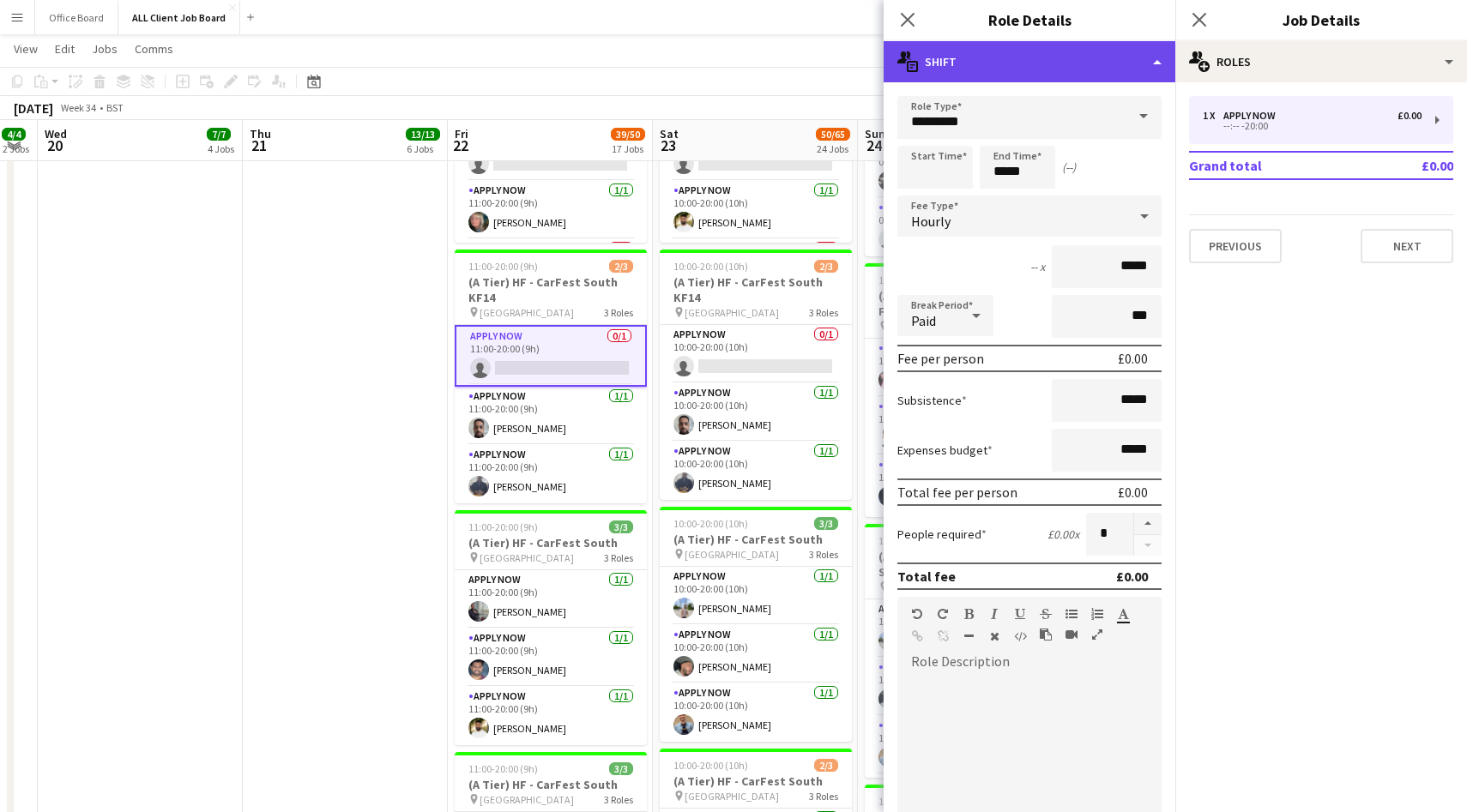
click at [997, 55] on div "multiple-actions-text Shift" at bounding box center [1030, 62] width 292 height 41
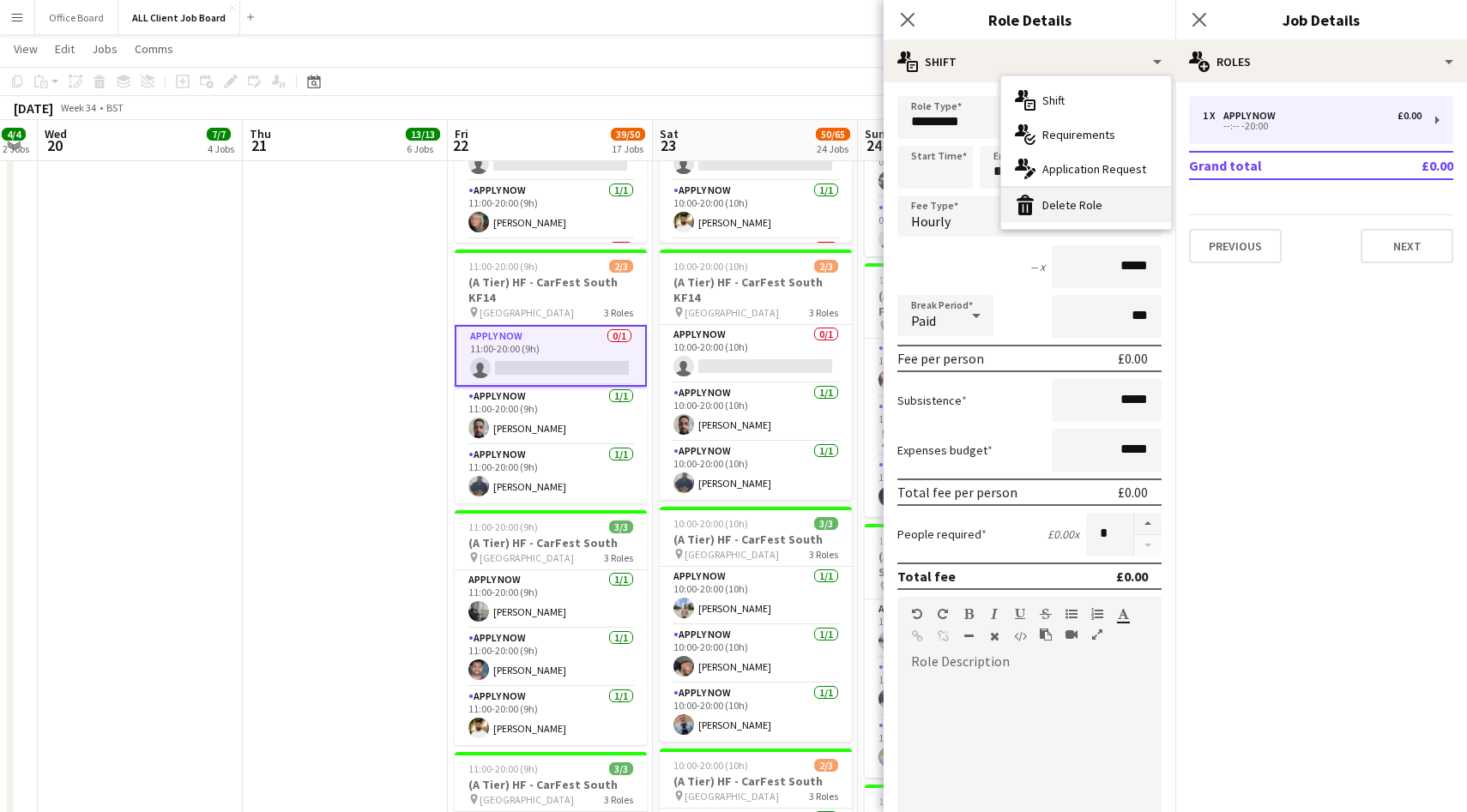
click at [1086, 213] on div "bin-2 Delete Role" at bounding box center [1086, 204] width 170 height 34
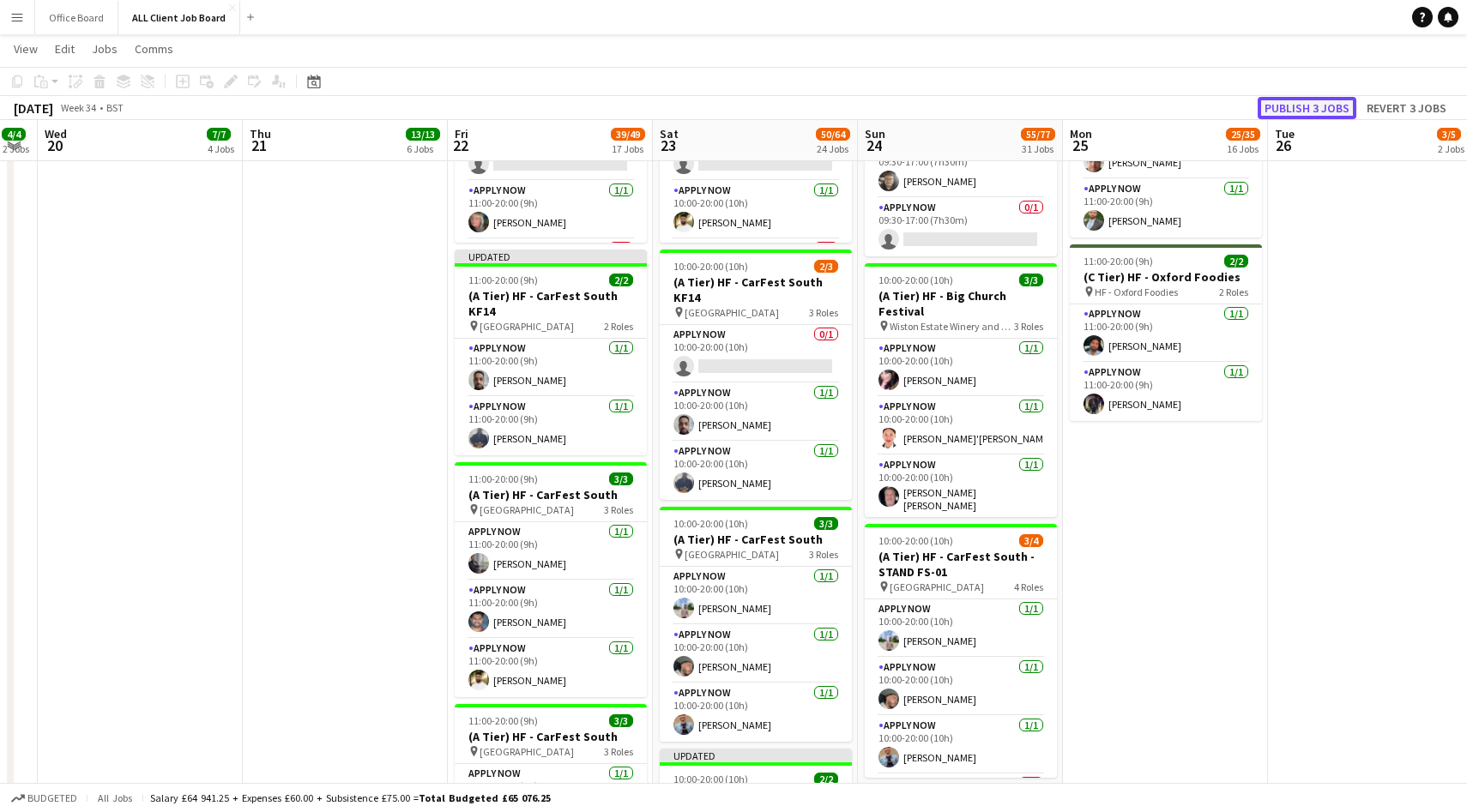
click at [1320, 100] on button "Publish 3 jobs" at bounding box center [1308, 108] width 99 height 22
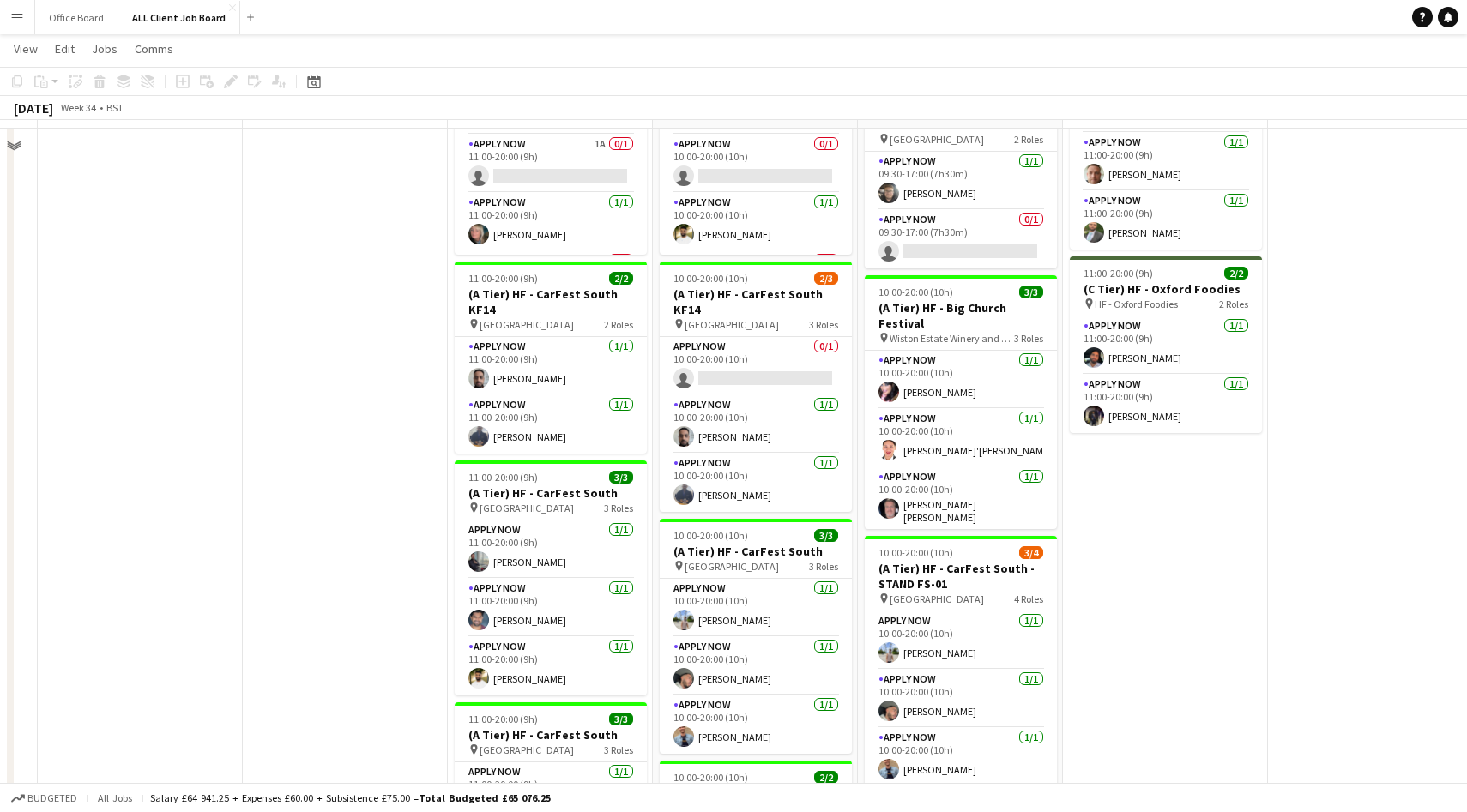
scroll to position [2167, 0]
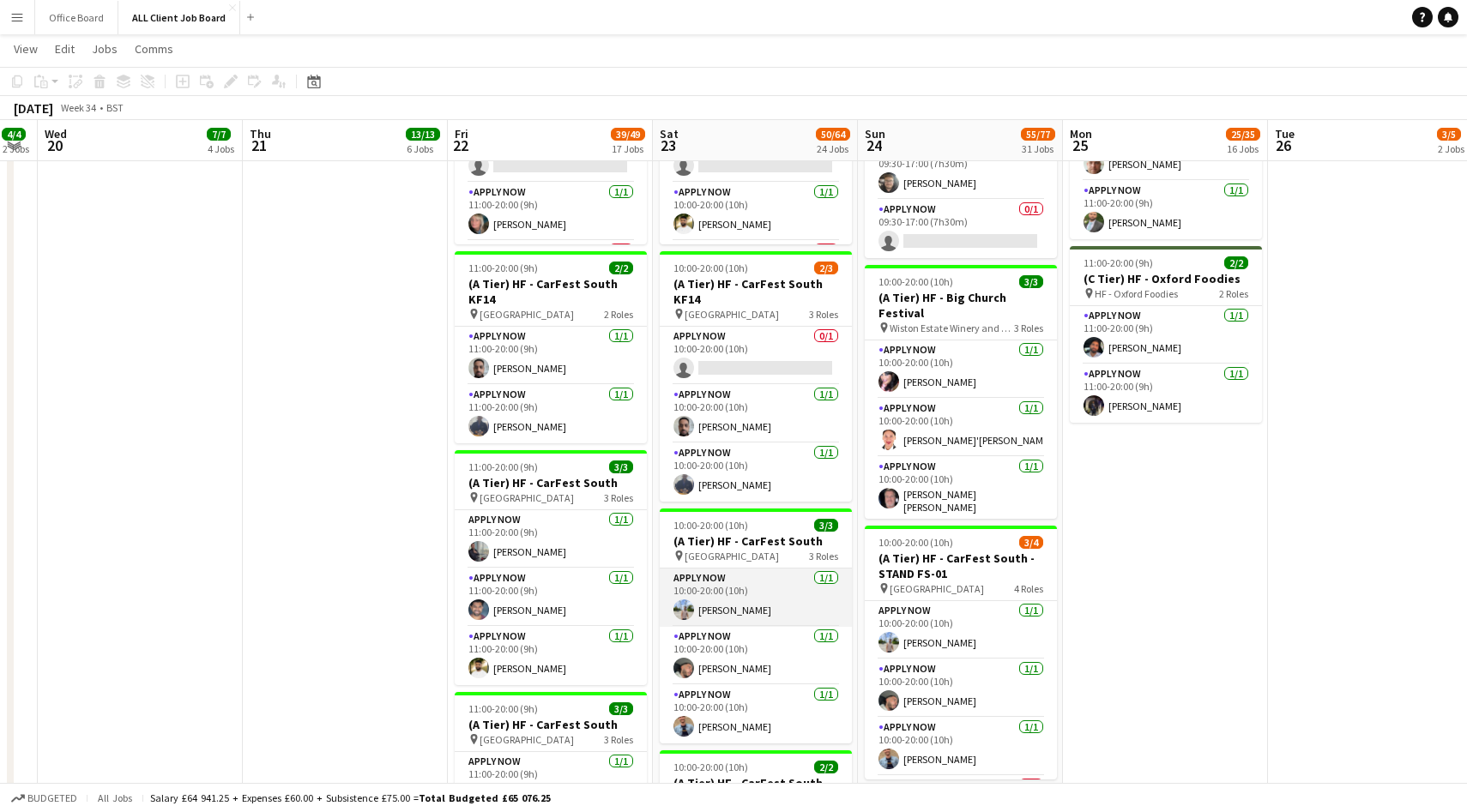
click at [769, 587] on app-card-role "APPLY NOW [DATE] 10:00-20:00 (10h) [PERSON_NAME]" at bounding box center [755, 598] width 192 height 59
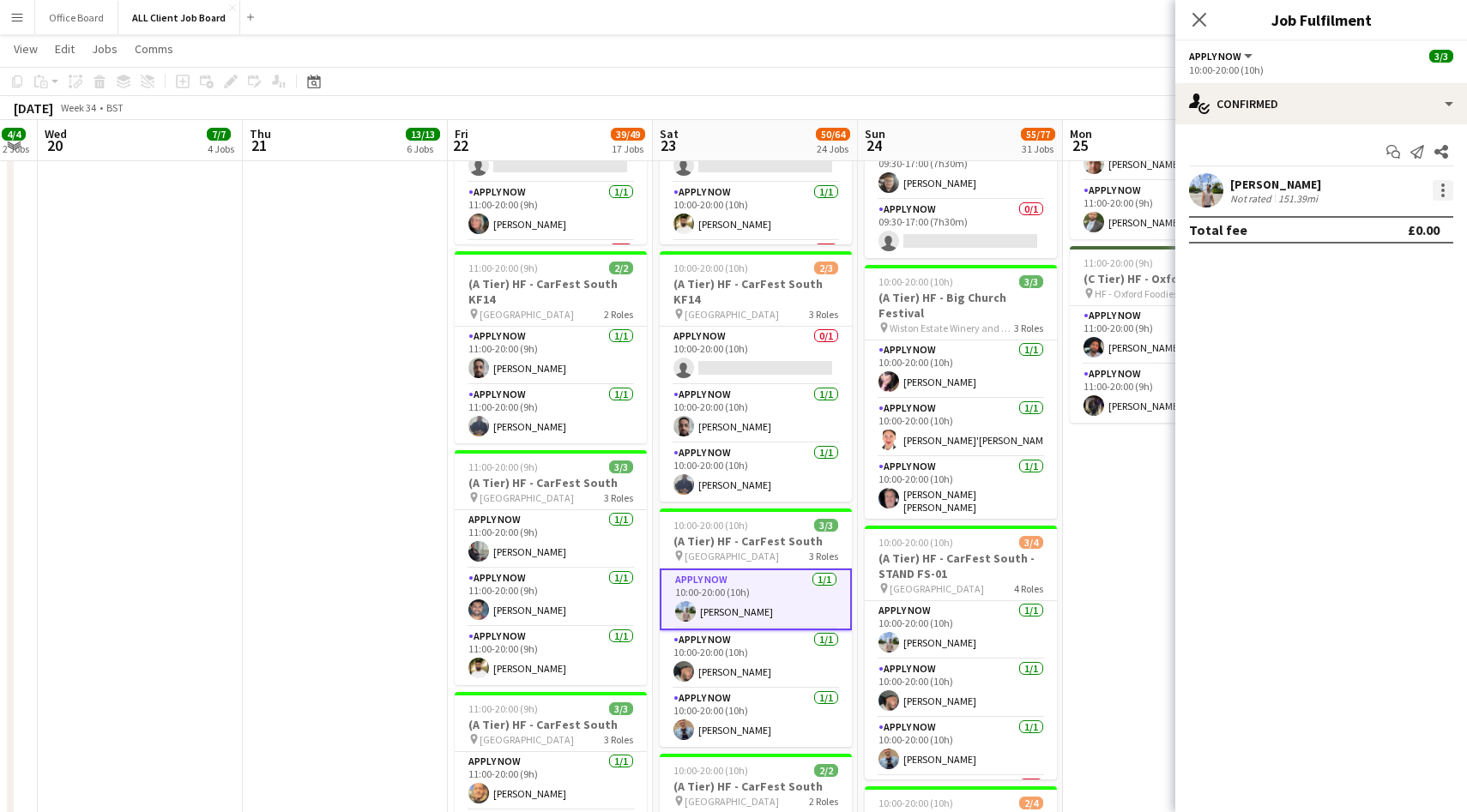
click at [1450, 193] on div at bounding box center [1443, 190] width 21 height 21
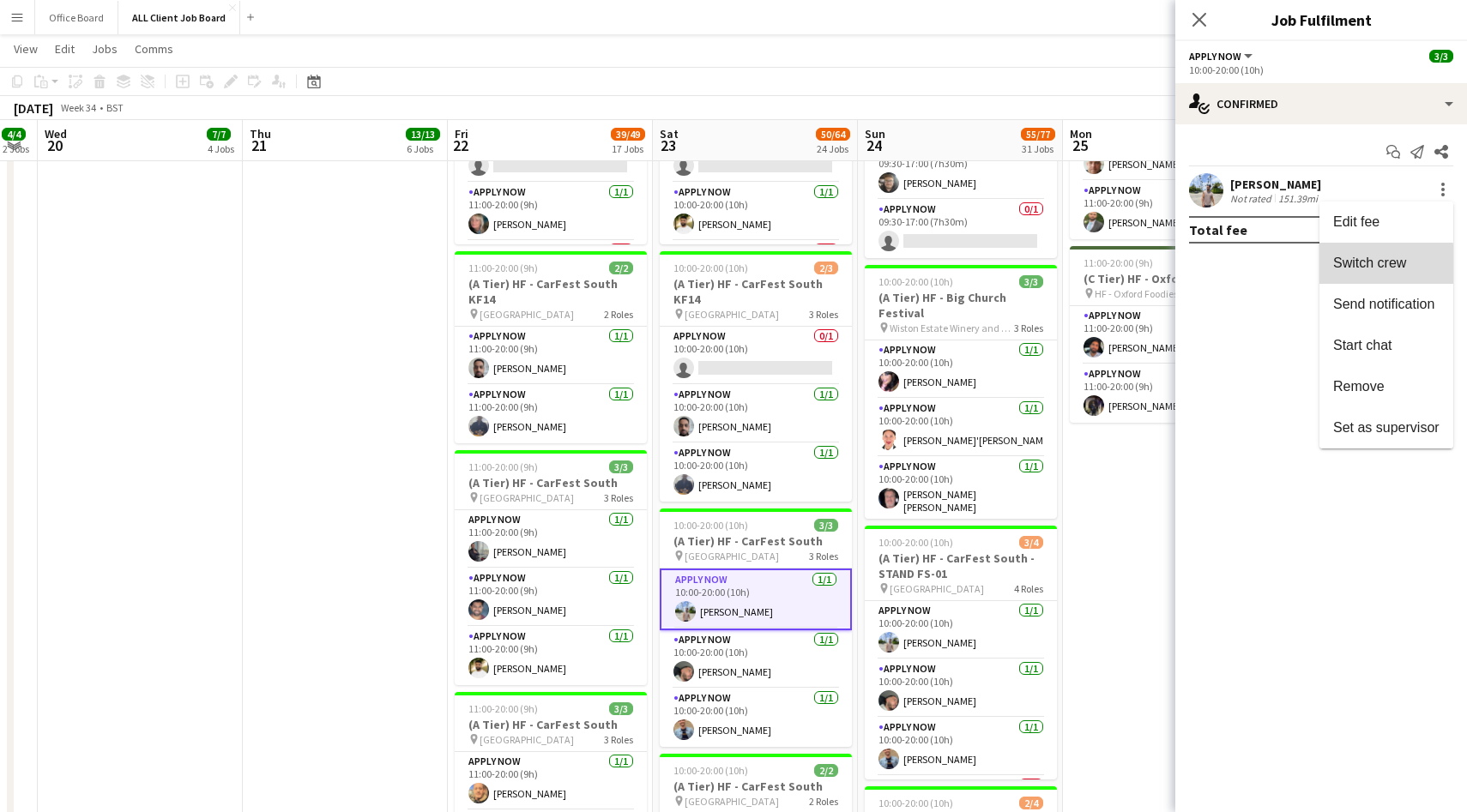
click at [1373, 265] on span "Switch crew" at bounding box center [1370, 263] width 73 height 15
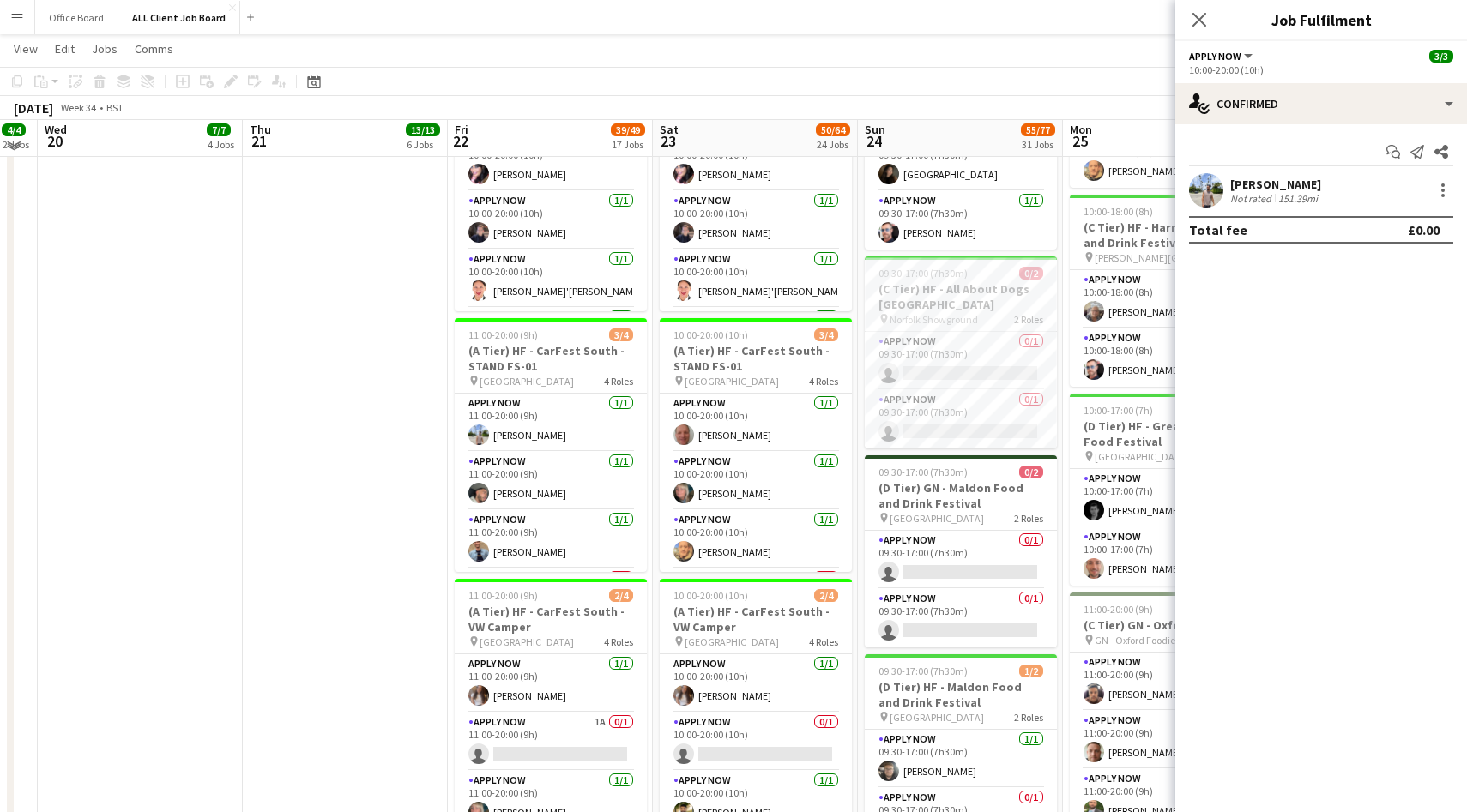
scroll to position [1606, 0]
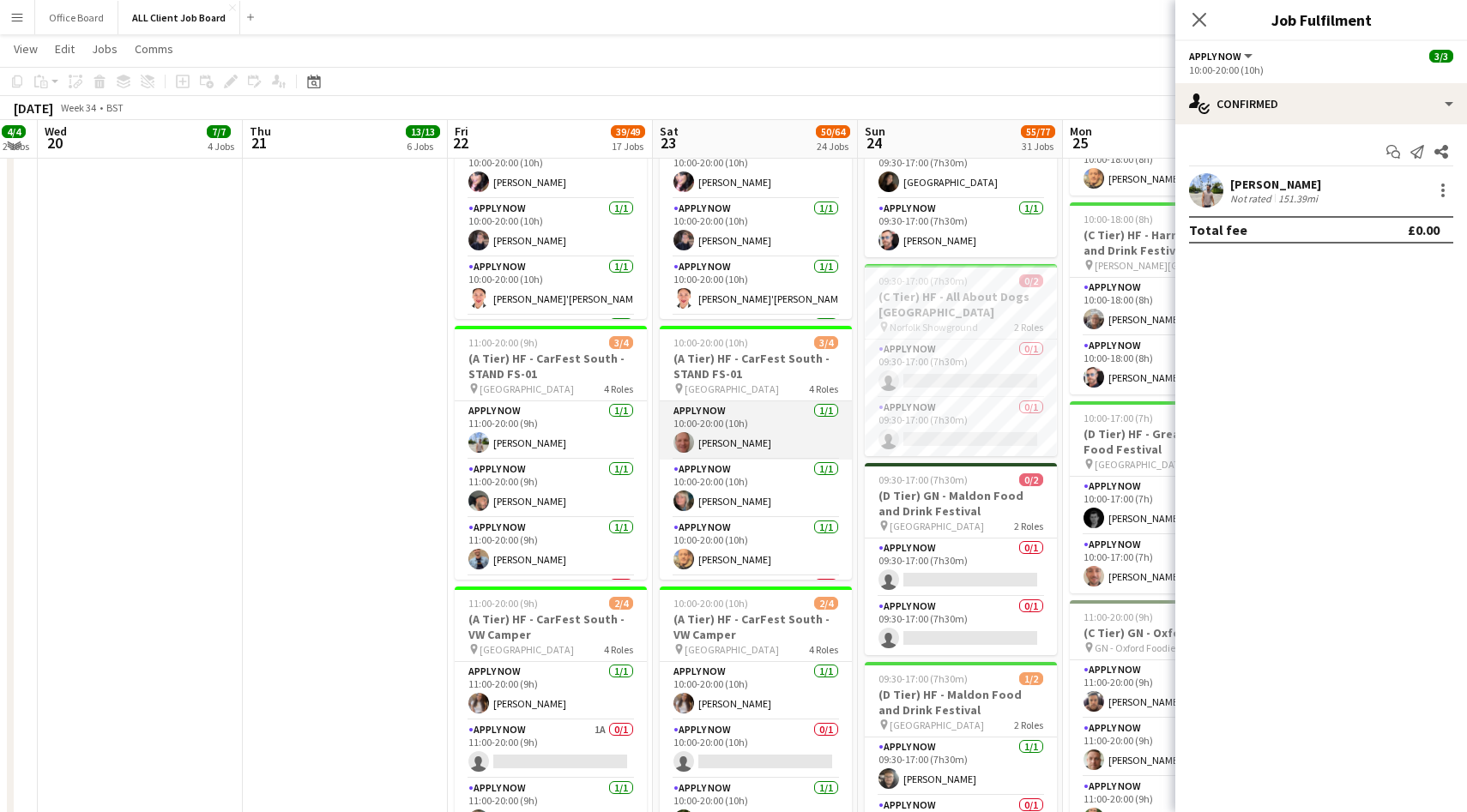
click at [771, 434] on app-card-role "APPLY NOW [DATE] 10:00-20:00 (10h) [PERSON_NAME]" at bounding box center [755, 431] width 192 height 59
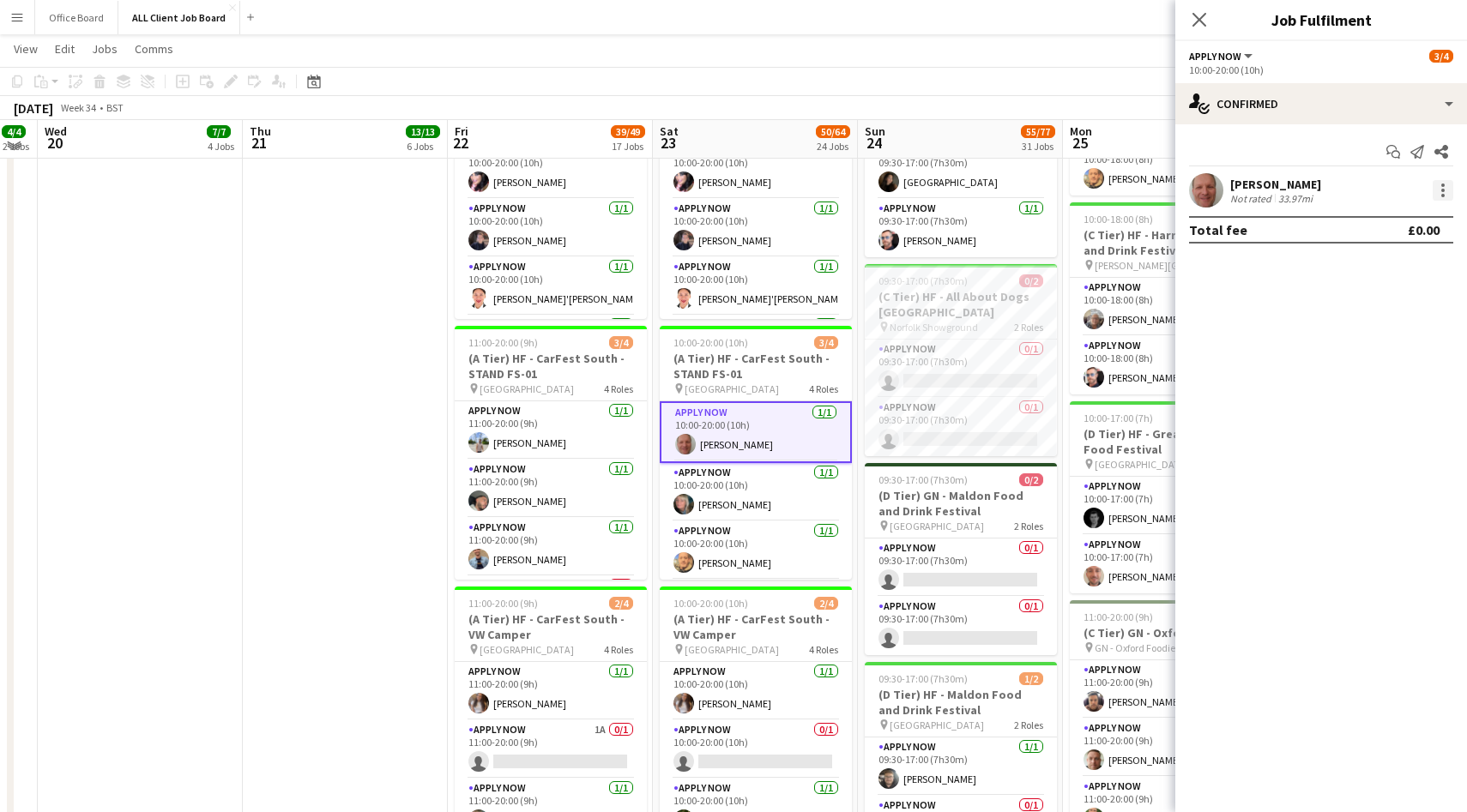
click at [1439, 185] on div at bounding box center [1443, 190] width 21 height 21
click at [1377, 268] on span "Switch with" at bounding box center [1368, 263] width 69 height 15
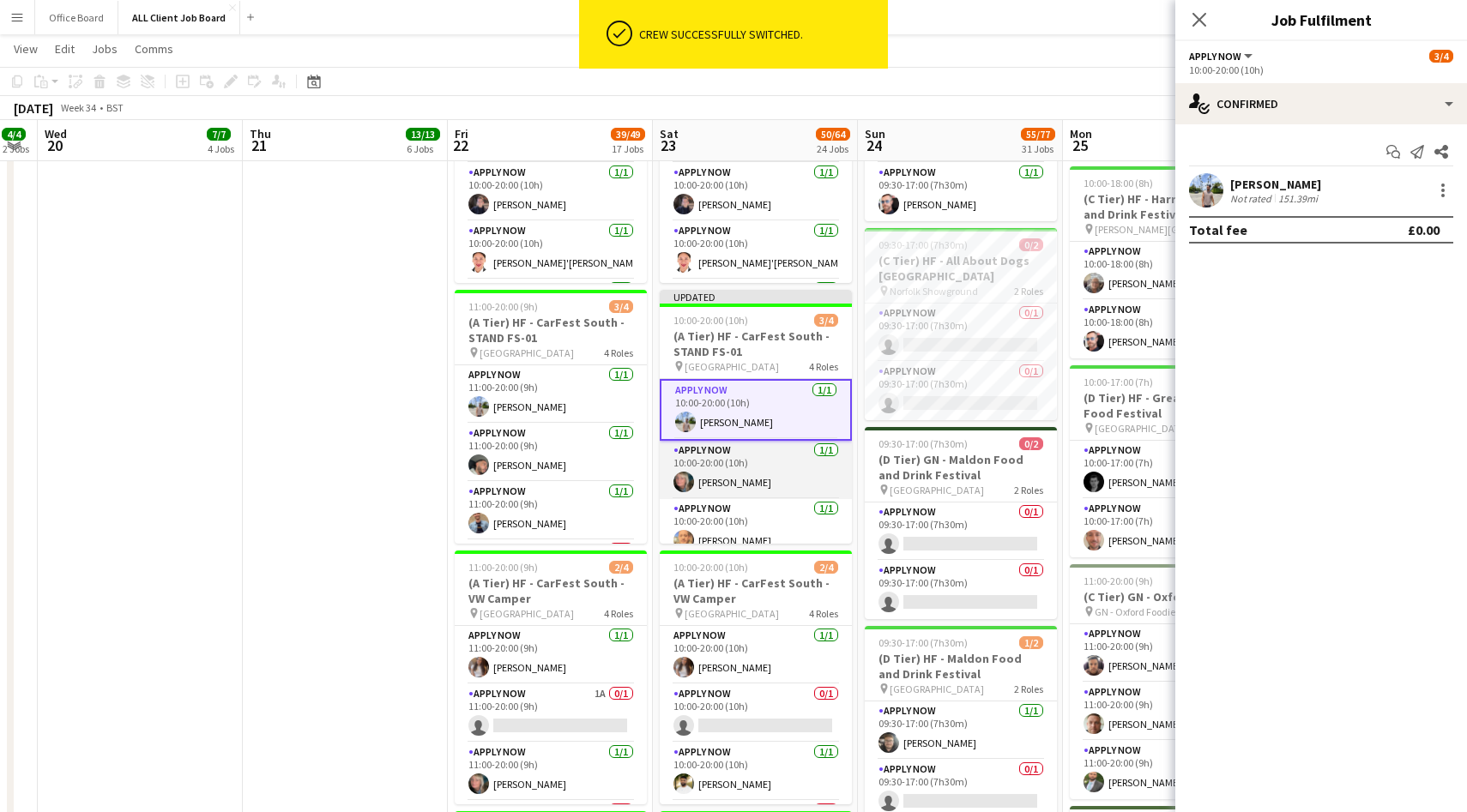
click at [755, 476] on app-card-role "APPLY NOW [DATE] 10:00-20:00 (10h) [PERSON_NAME]" at bounding box center [755, 470] width 192 height 59
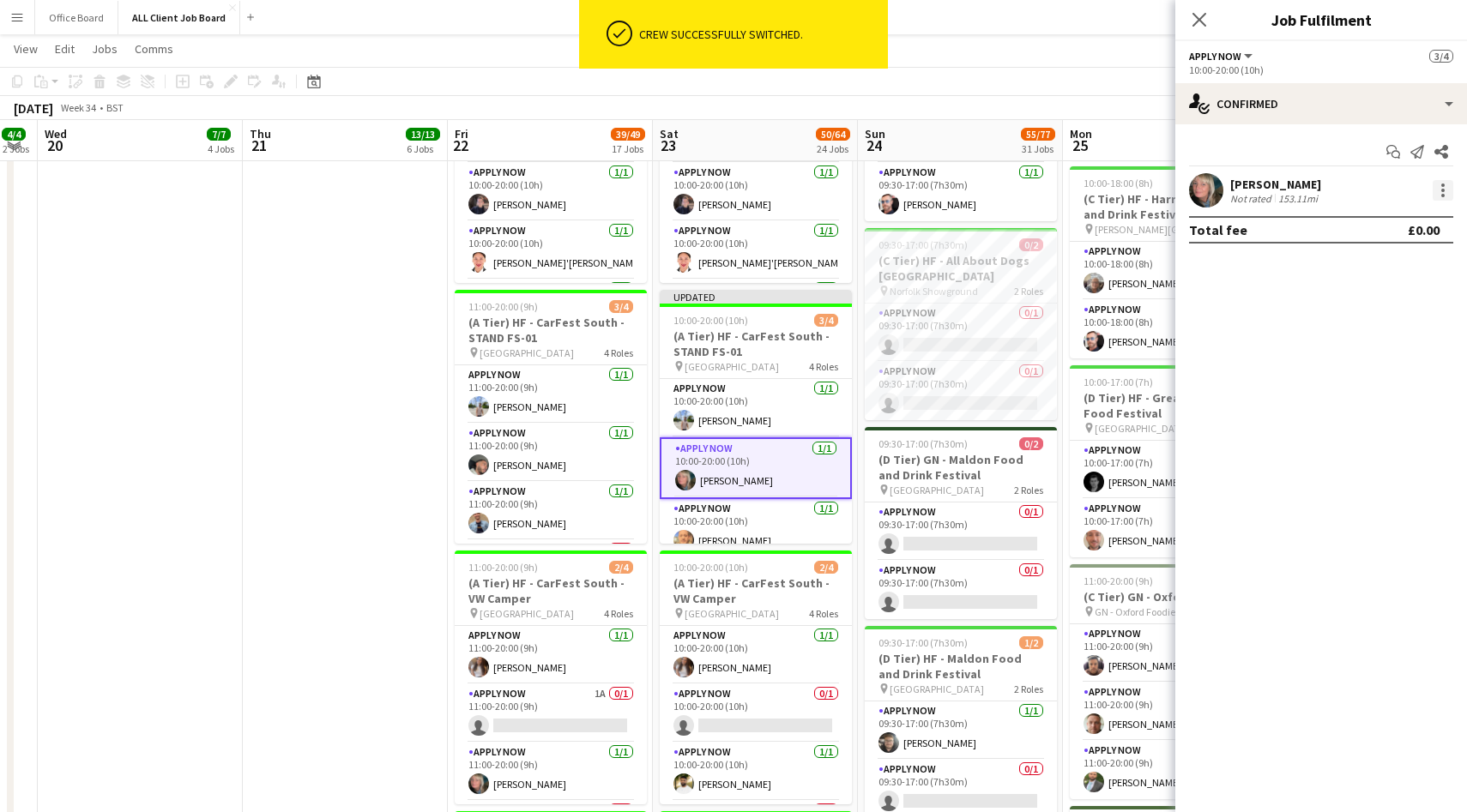
click at [1443, 186] on div at bounding box center [1444, 186] width 4 height 4
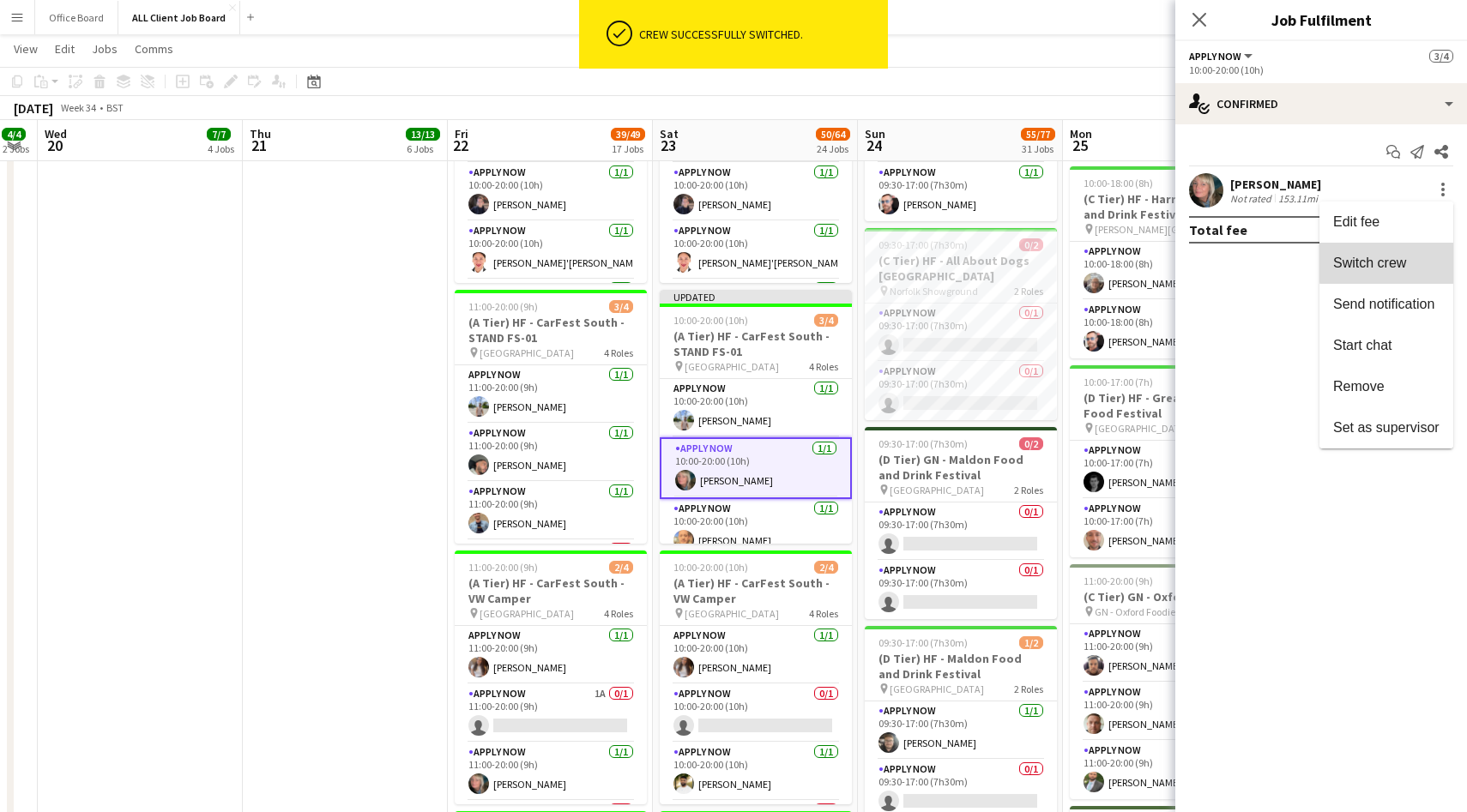
click at [1394, 255] on span "Switch crew" at bounding box center [1370, 263] width 73 height 15
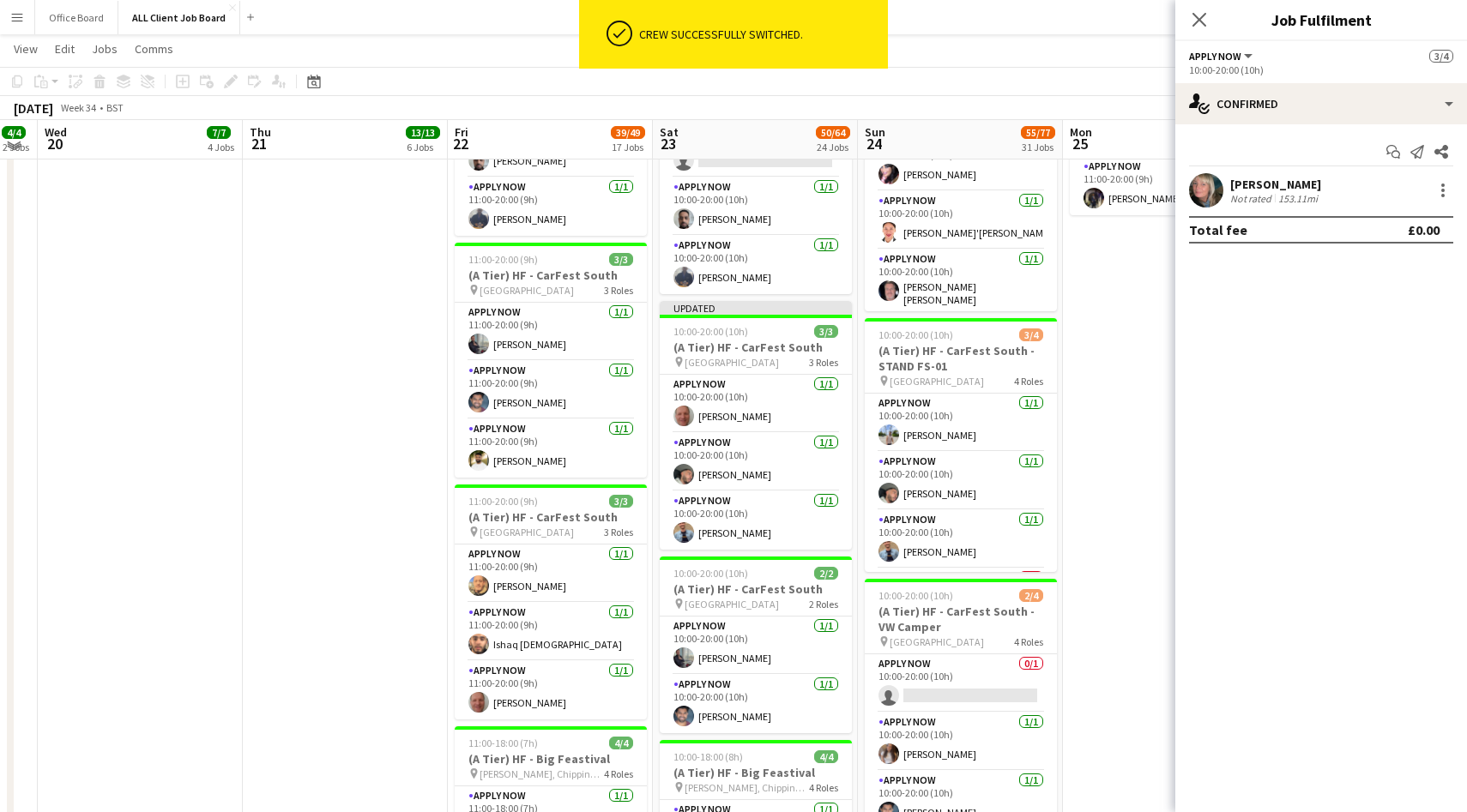
scroll to position [2411, 0]
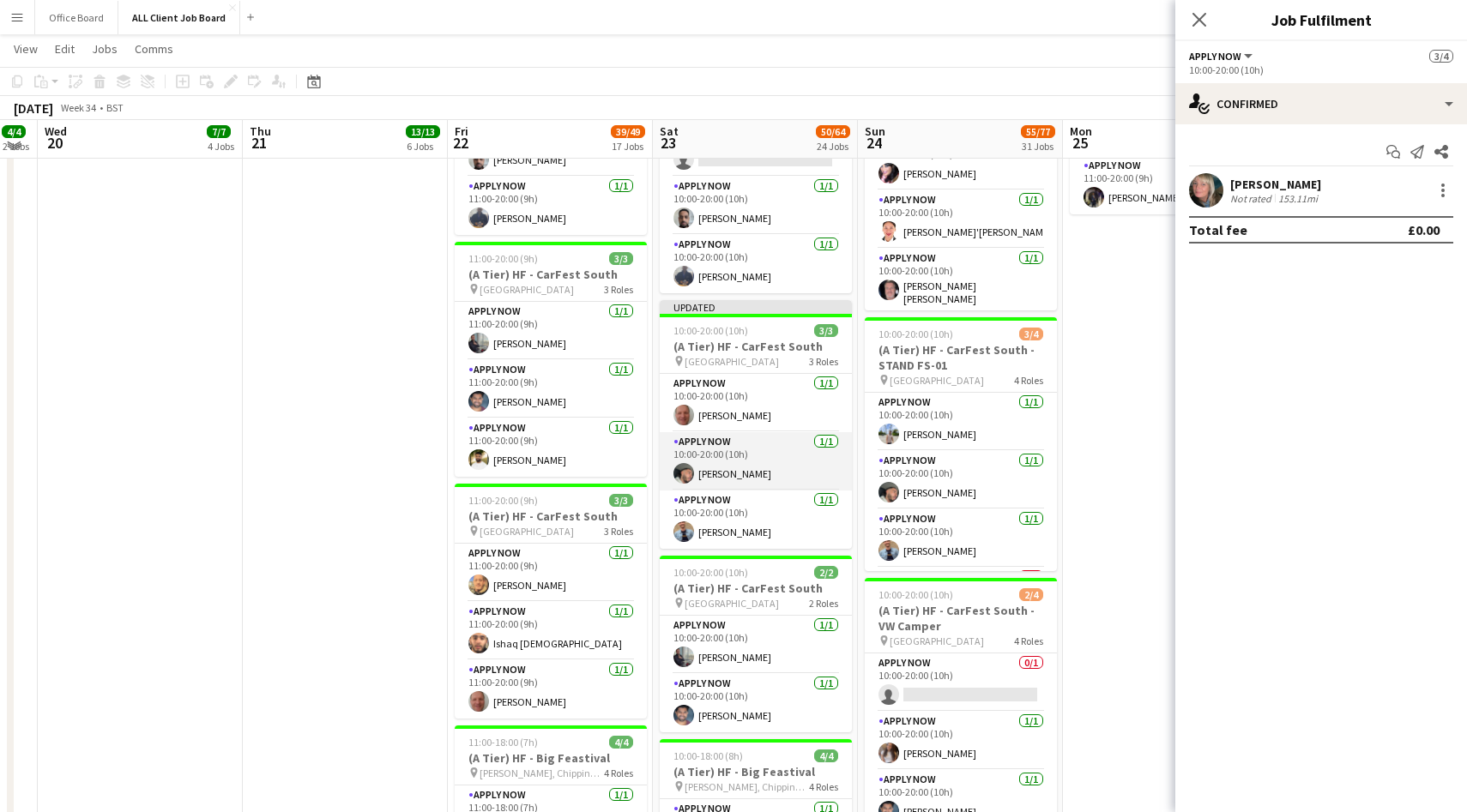
click at [796, 463] on app-card-role "APPLY NOW [DATE] 10:00-20:00 (10h) [PERSON_NAME]" at bounding box center [755, 461] width 192 height 59
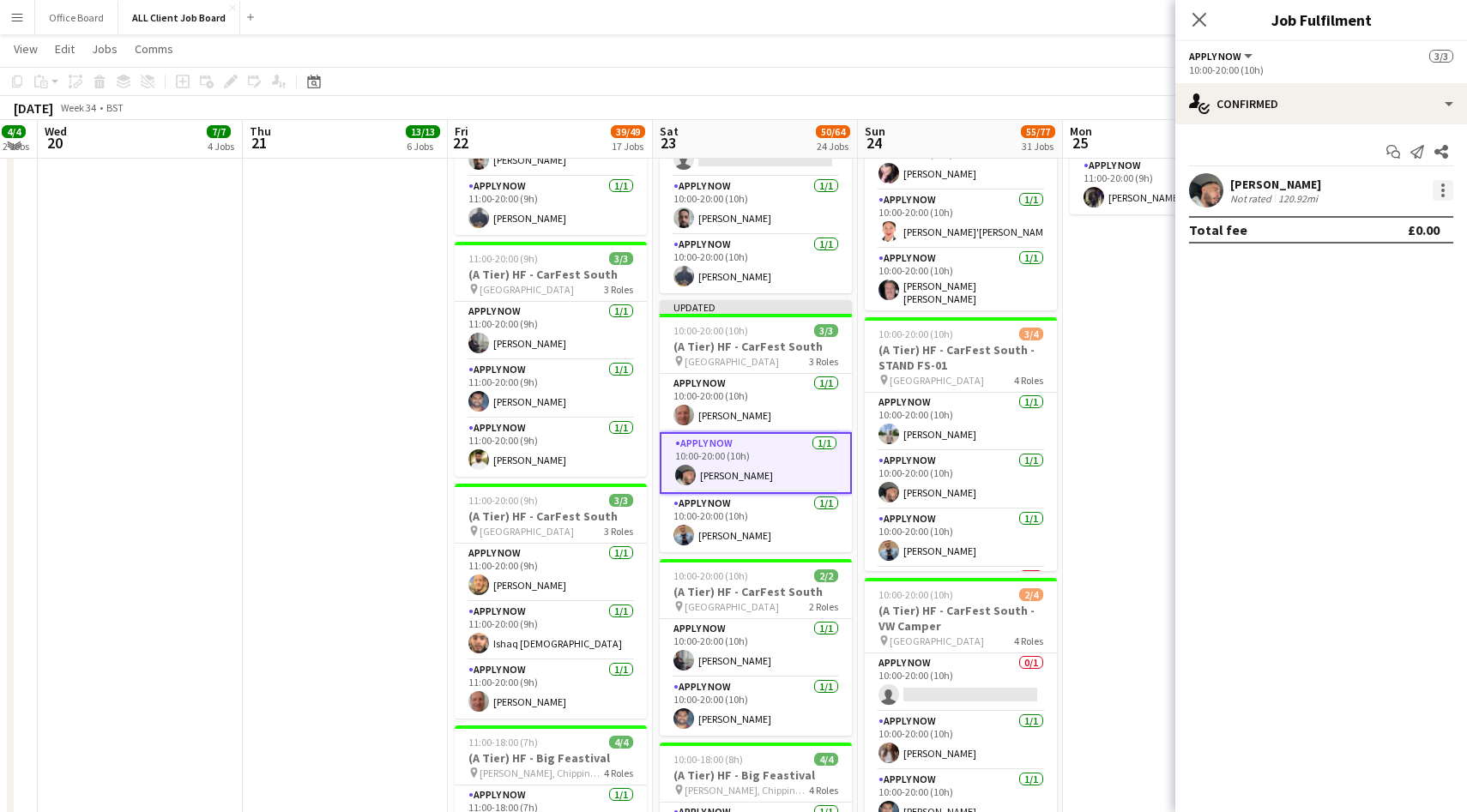
click at [1444, 188] on div at bounding box center [1444, 190] width 4 height 4
click at [1382, 267] on span "Switch with" at bounding box center [1368, 263] width 69 height 15
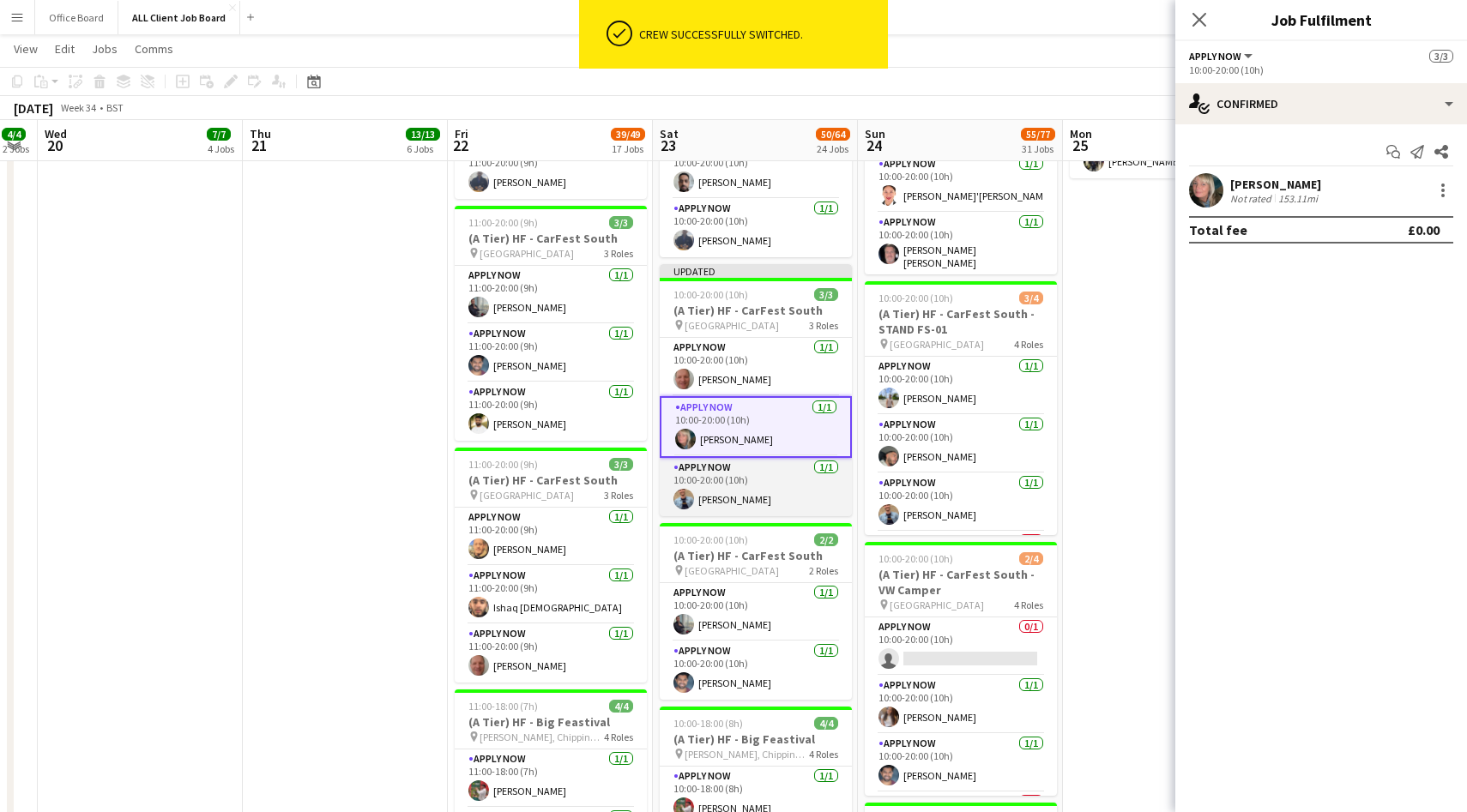
click at [805, 488] on app-card-role "APPLY NOW [DATE] 10:00-20:00 (10h) [PERSON_NAME]" at bounding box center [755, 487] width 192 height 59
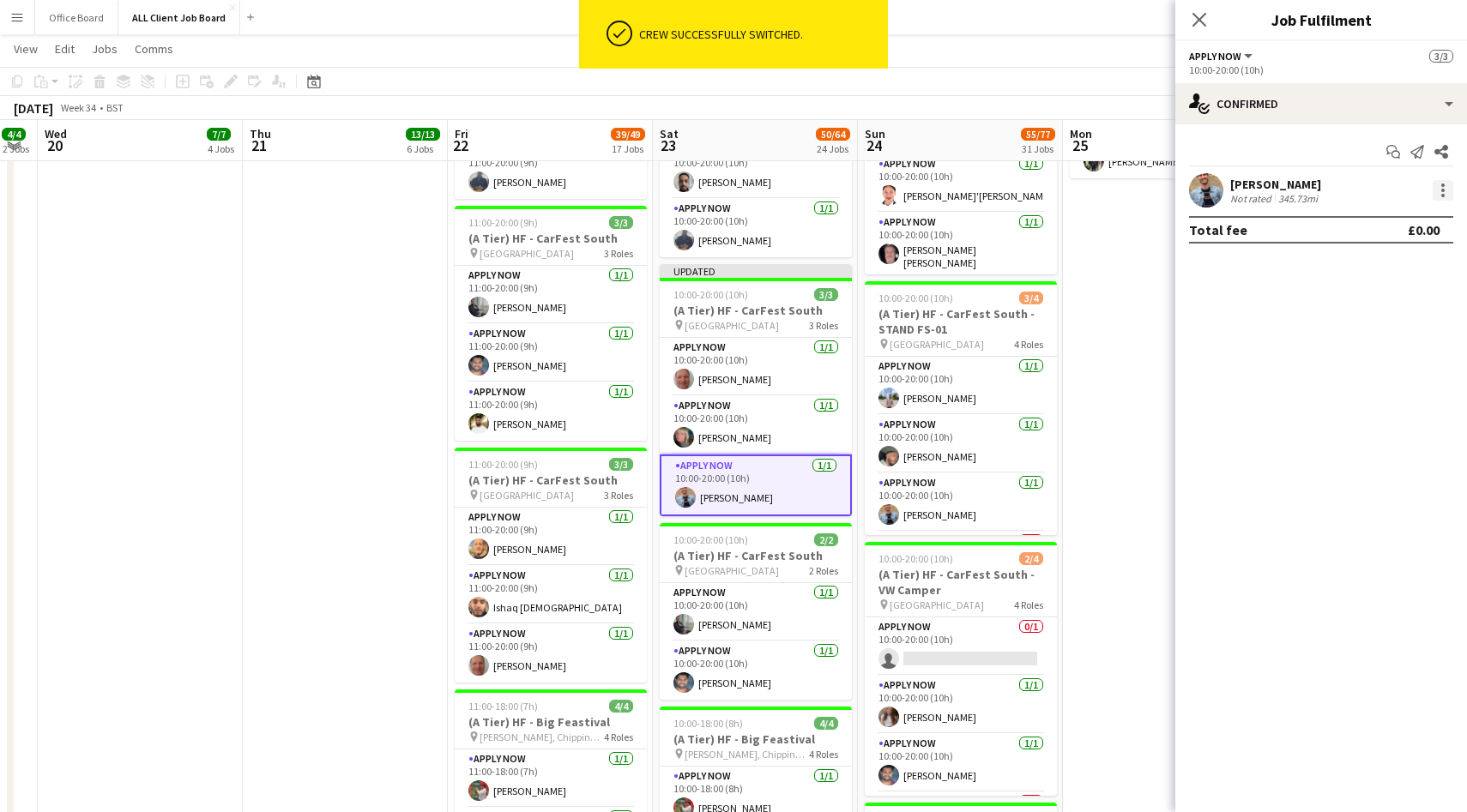
click at [1444, 197] on div at bounding box center [1443, 190] width 21 height 21
click at [1378, 256] on span "Switch crew" at bounding box center [1370, 263] width 73 height 15
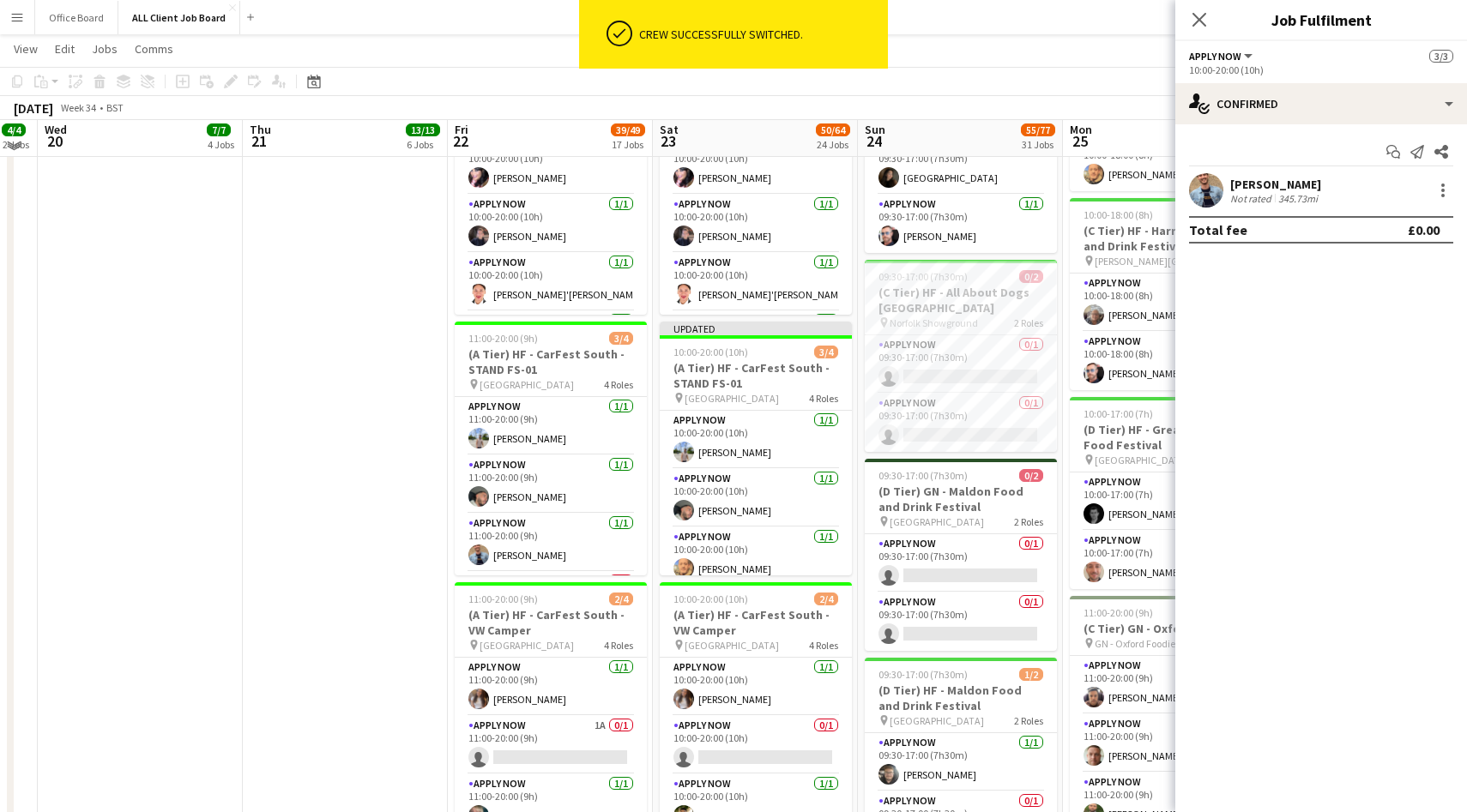
scroll to position [1609, 0]
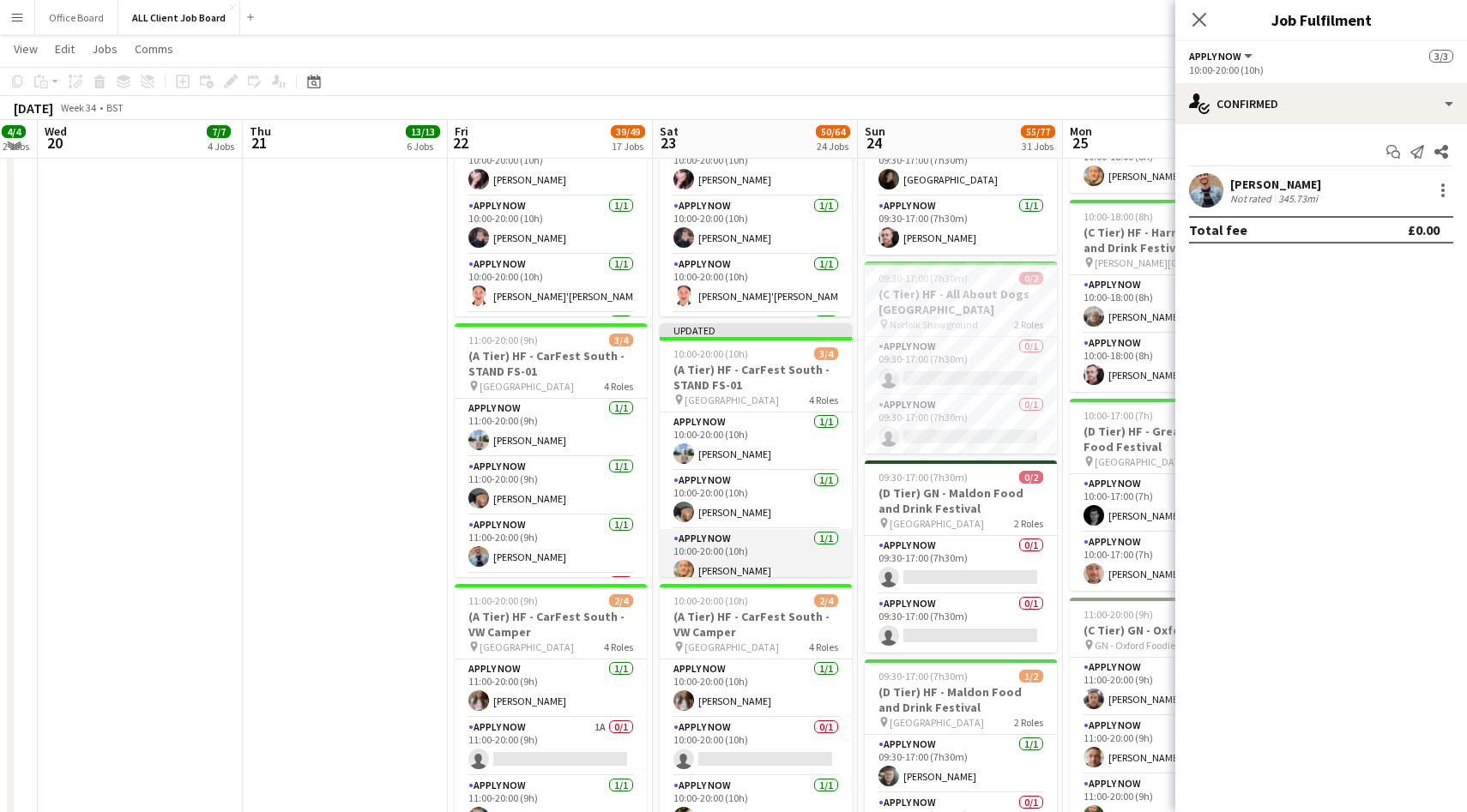
click at [796, 550] on app-card-role "APPLY NOW [DATE] 10:00-20:00 (10h) [PERSON_NAME]" at bounding box center [755, 558] width 192 height 59
click at [1443, 186] on div at bounding box center [1444, 186] width 4 height 4
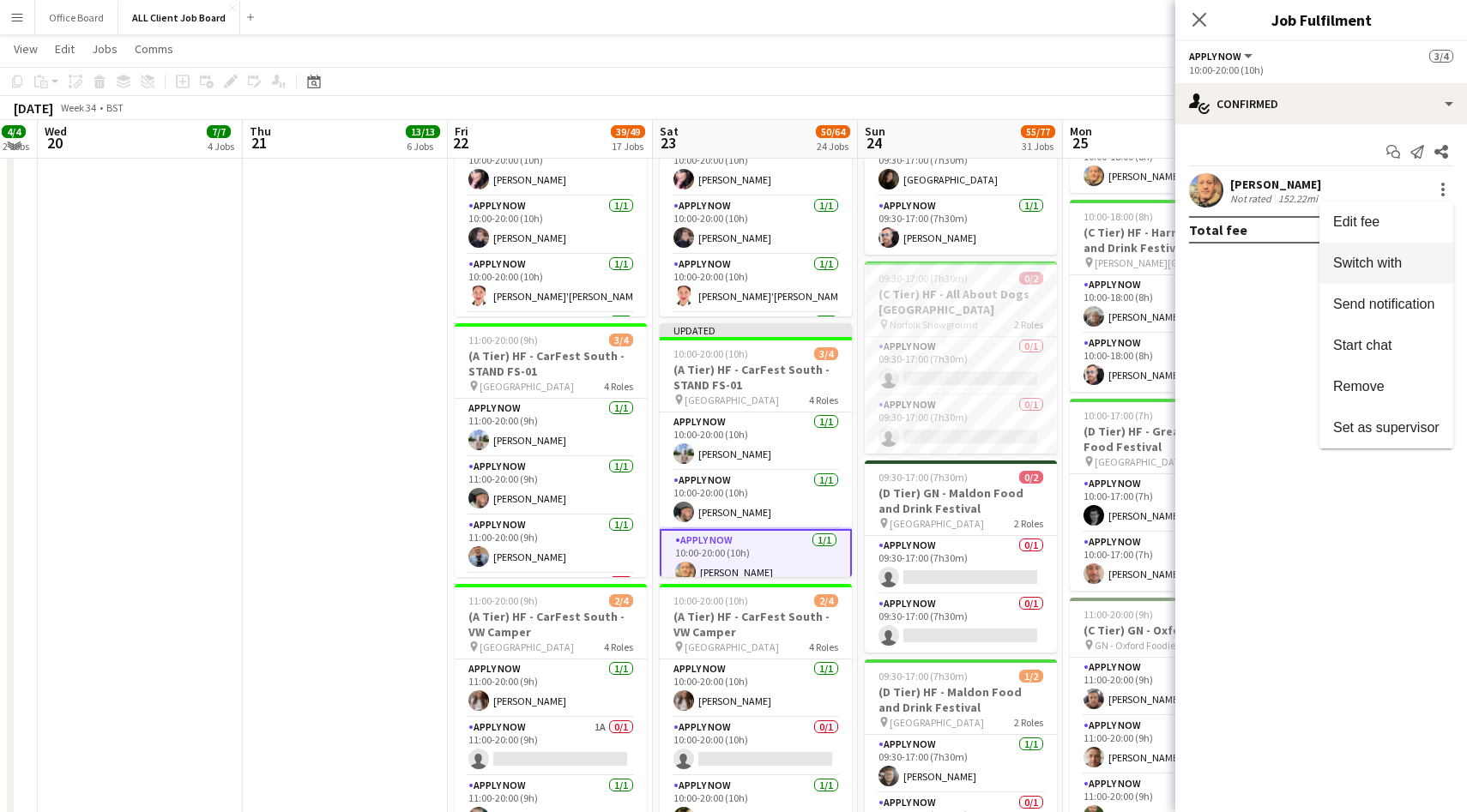
click at [1393, 273] on button "Switch with" at bounding box center [1387, 263] width 134 height 41
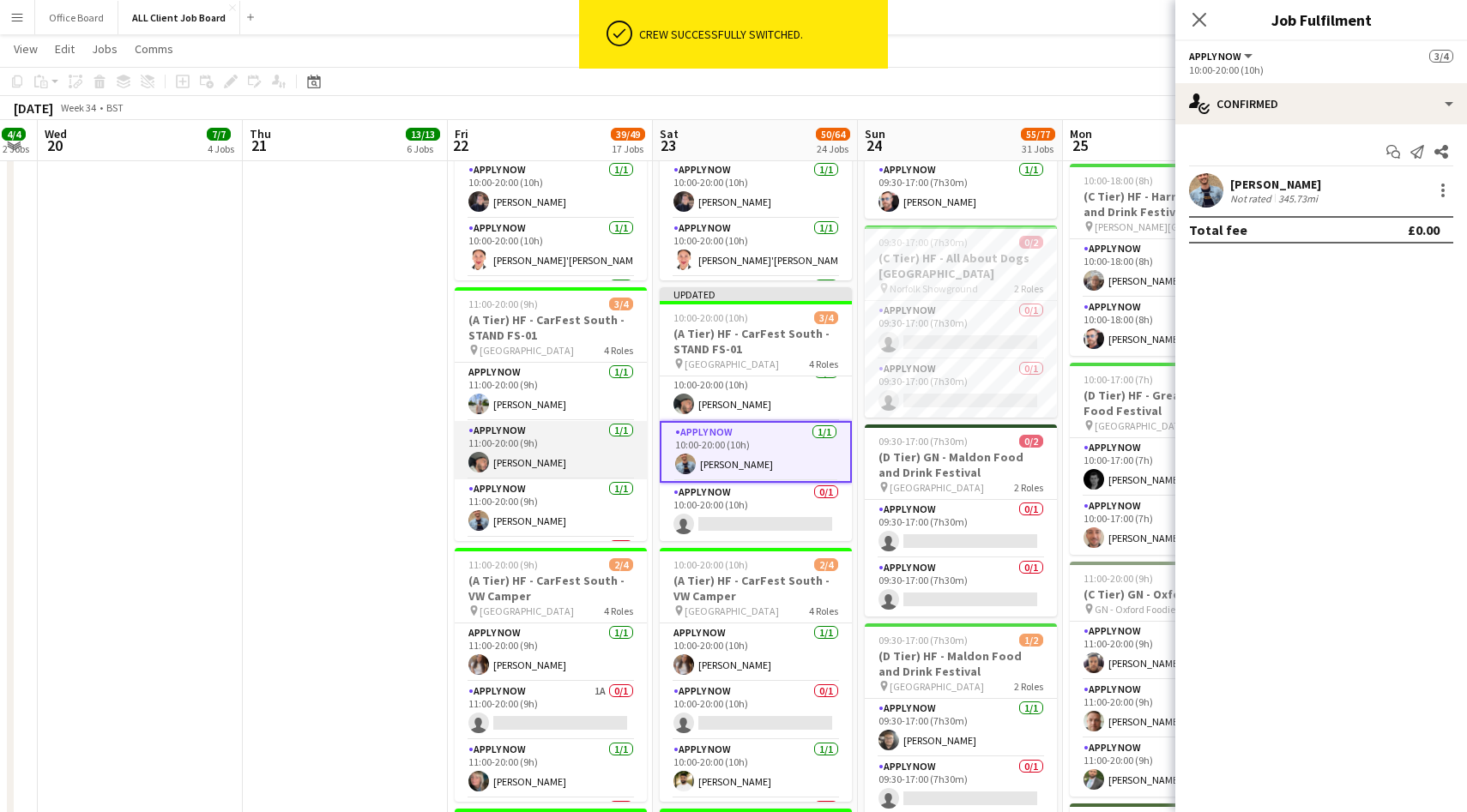
scroll to position [55, 0]
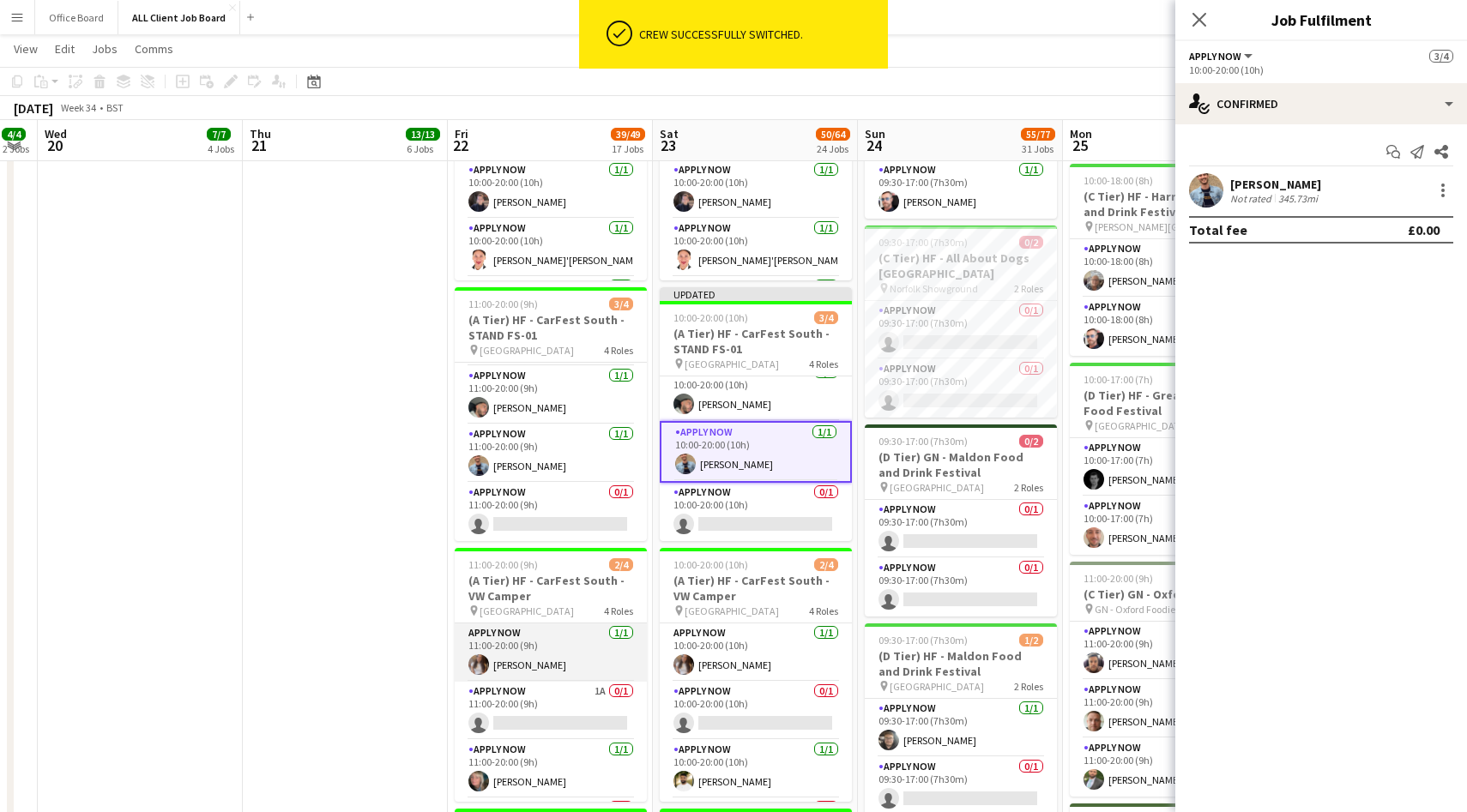
click at [577, 651] on app-card-role "APPLY NOW [DATE] 11:00-20:00 (9h) [PERSON_NAME]" at bounding box center [551, 653] width 192 height 59
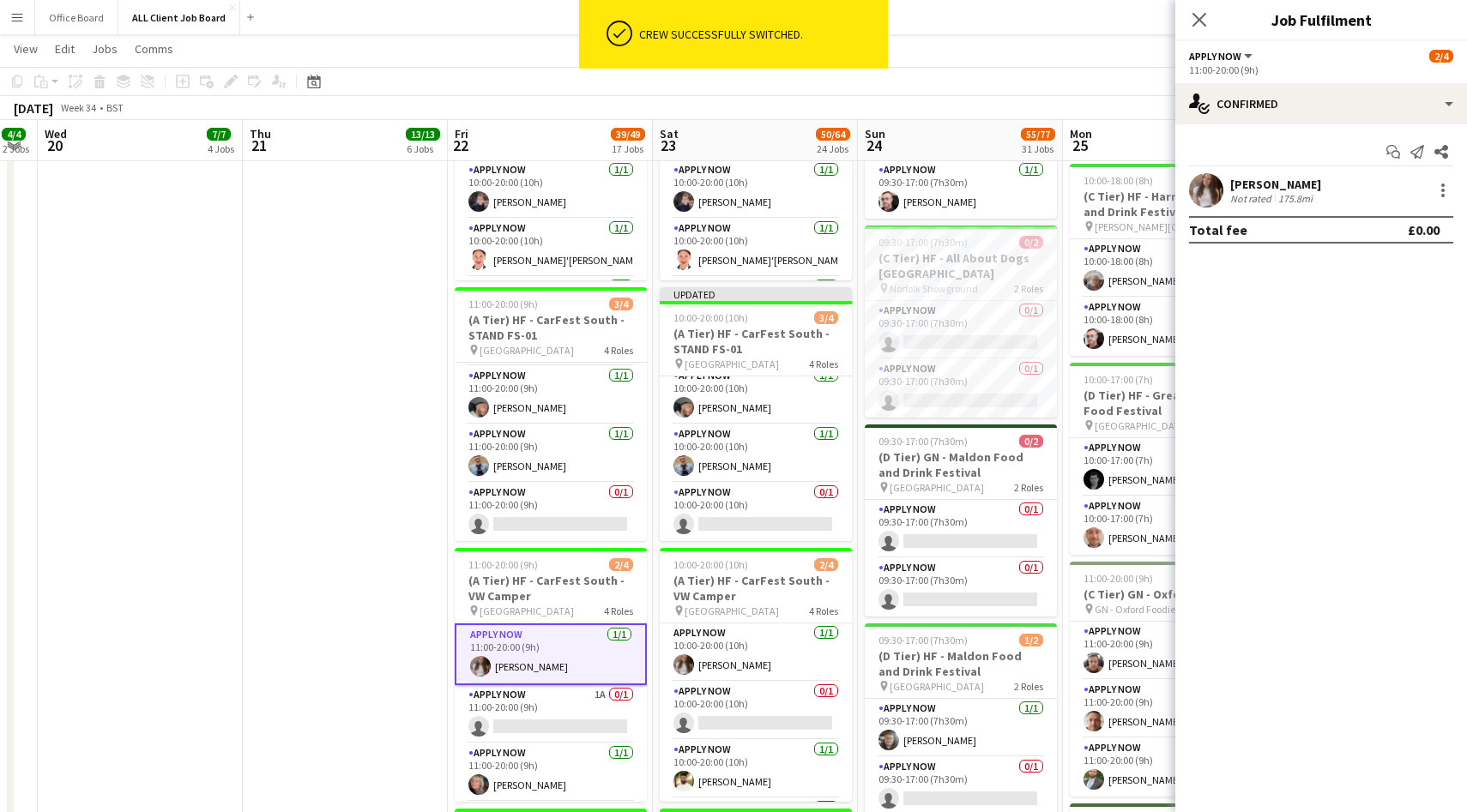
scroll to position [69, 0]
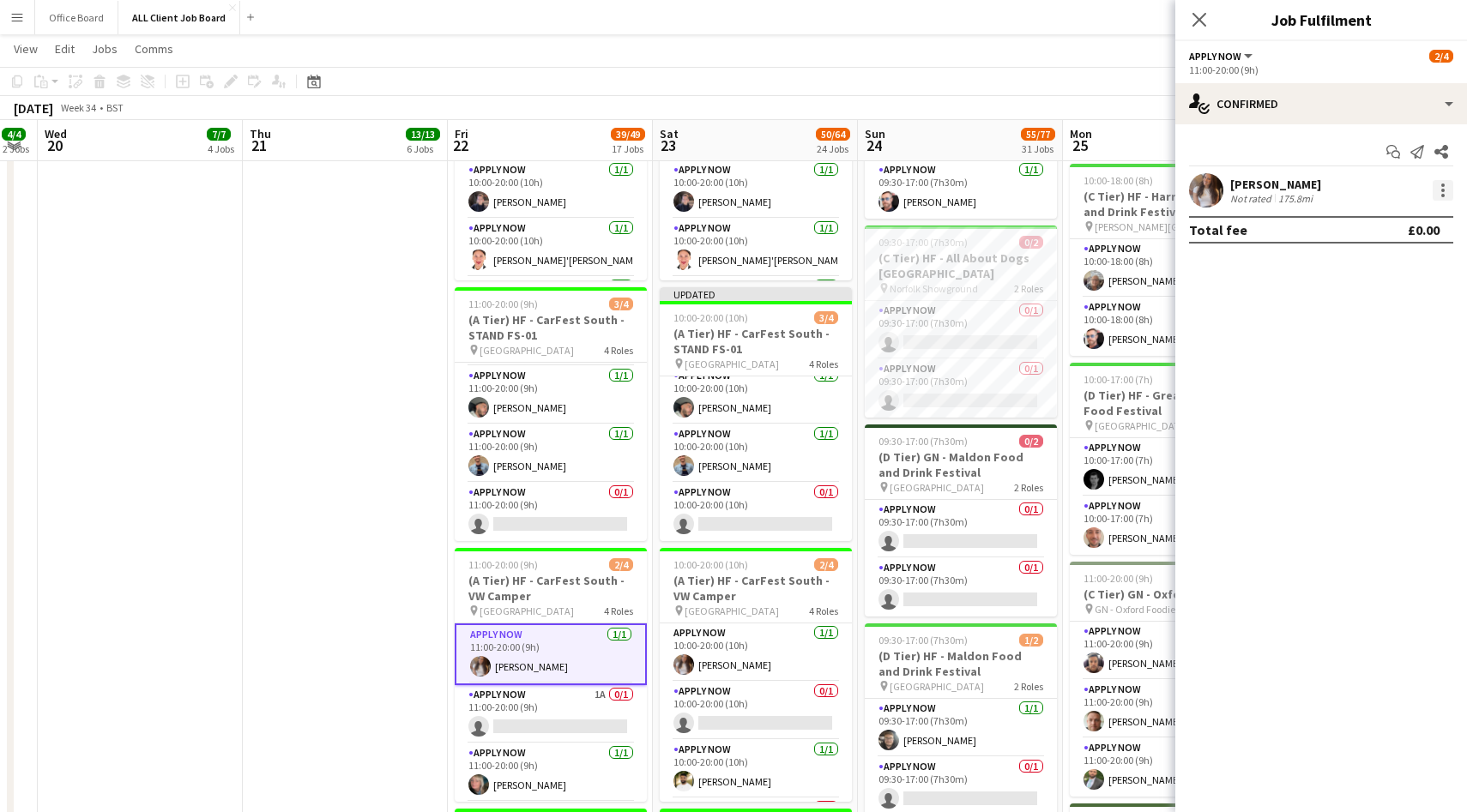
click at [1444, 194] on div at bounding box center [1443, 190] width 21 height 21
click at [1384, 256] on span "Switch crew" at bounding box center [1370, 263] width 73 height 15
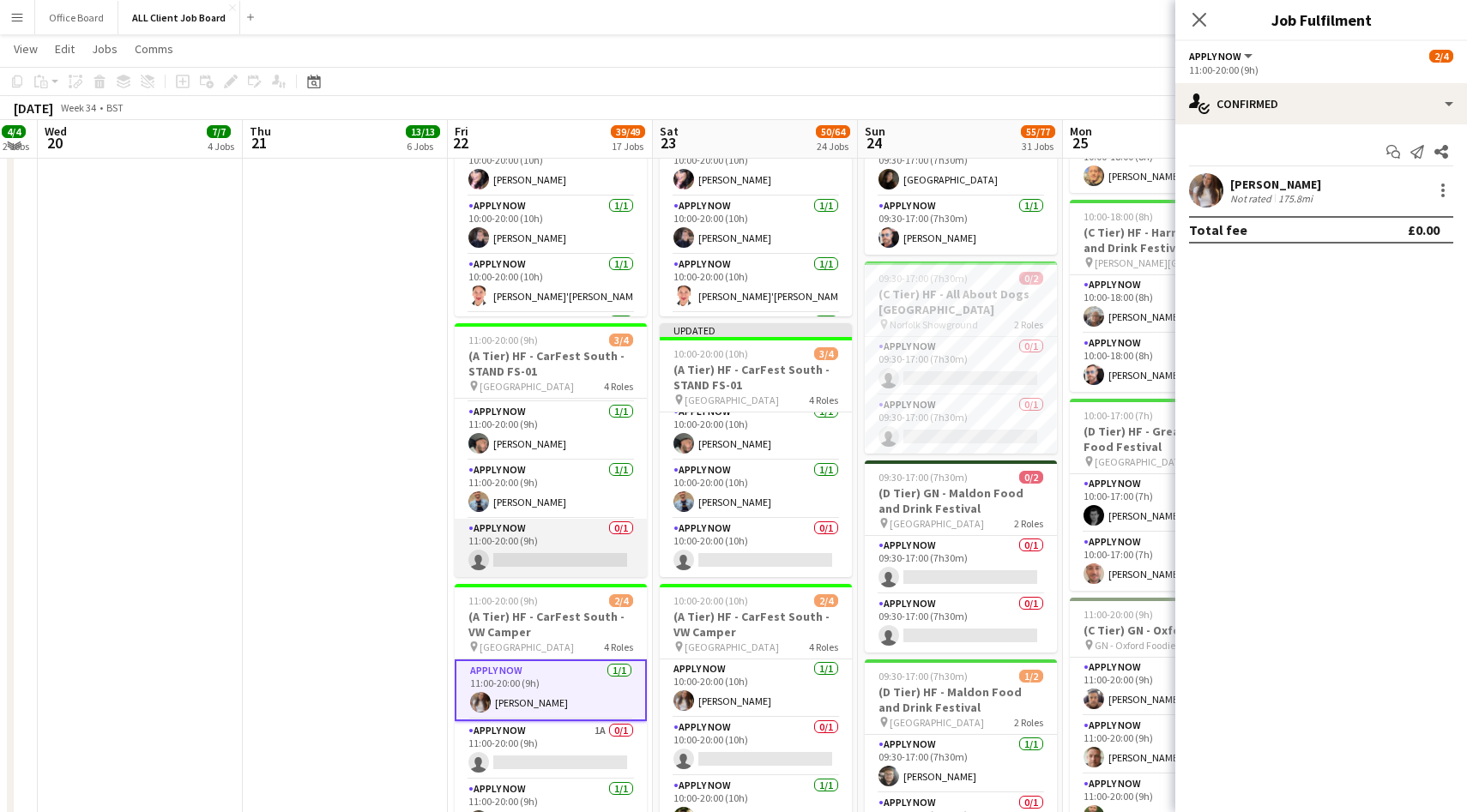
click at [579, 558] on app-card-role "APPLY NOW 0/1 11:00-20:00 (9h) single-neutral-actions" at bounding box center [551, 548] width 192 height 59
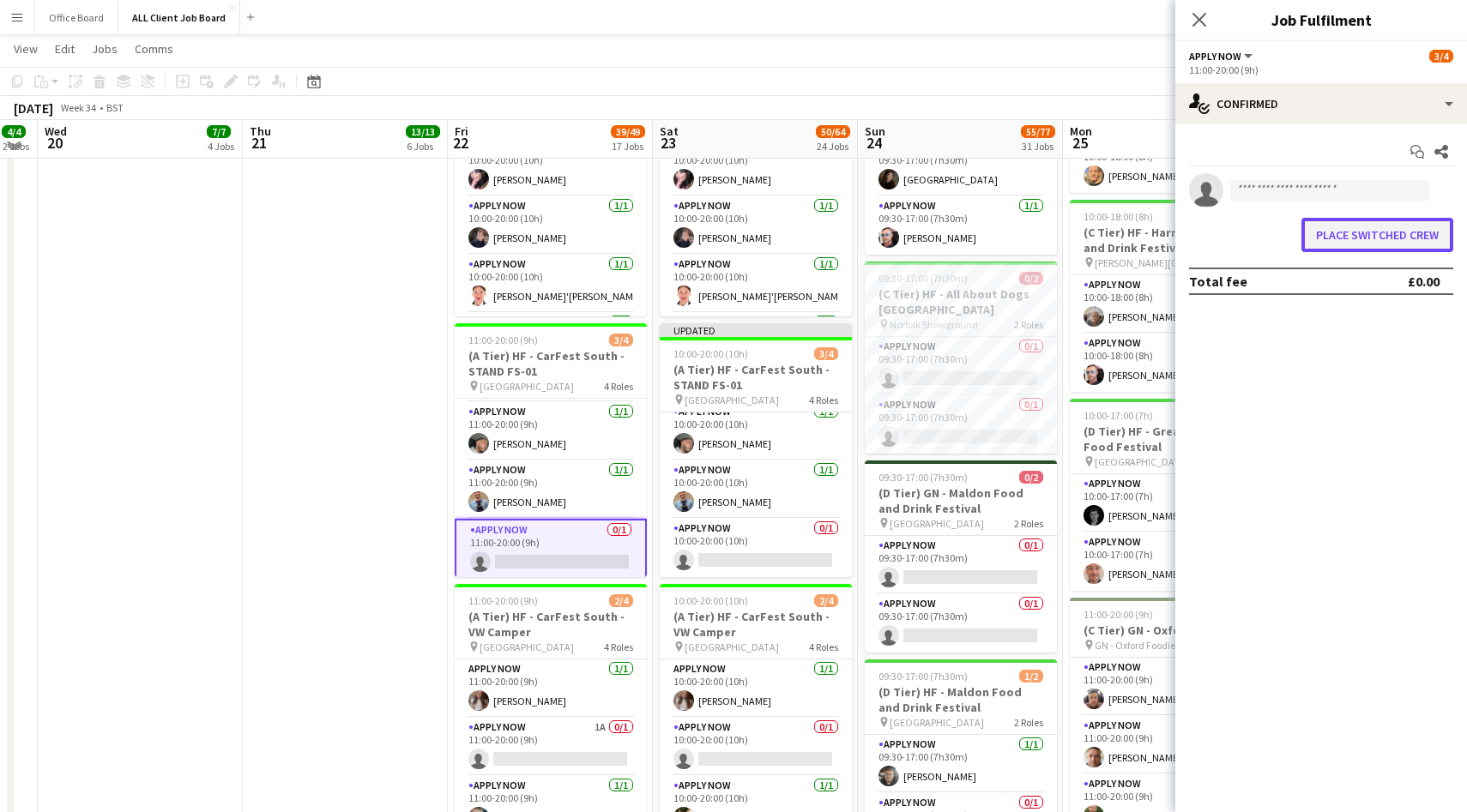
click at [1357, 241] on button "Place switched crew" at bounding box center [1377, 235] width 152 height 34
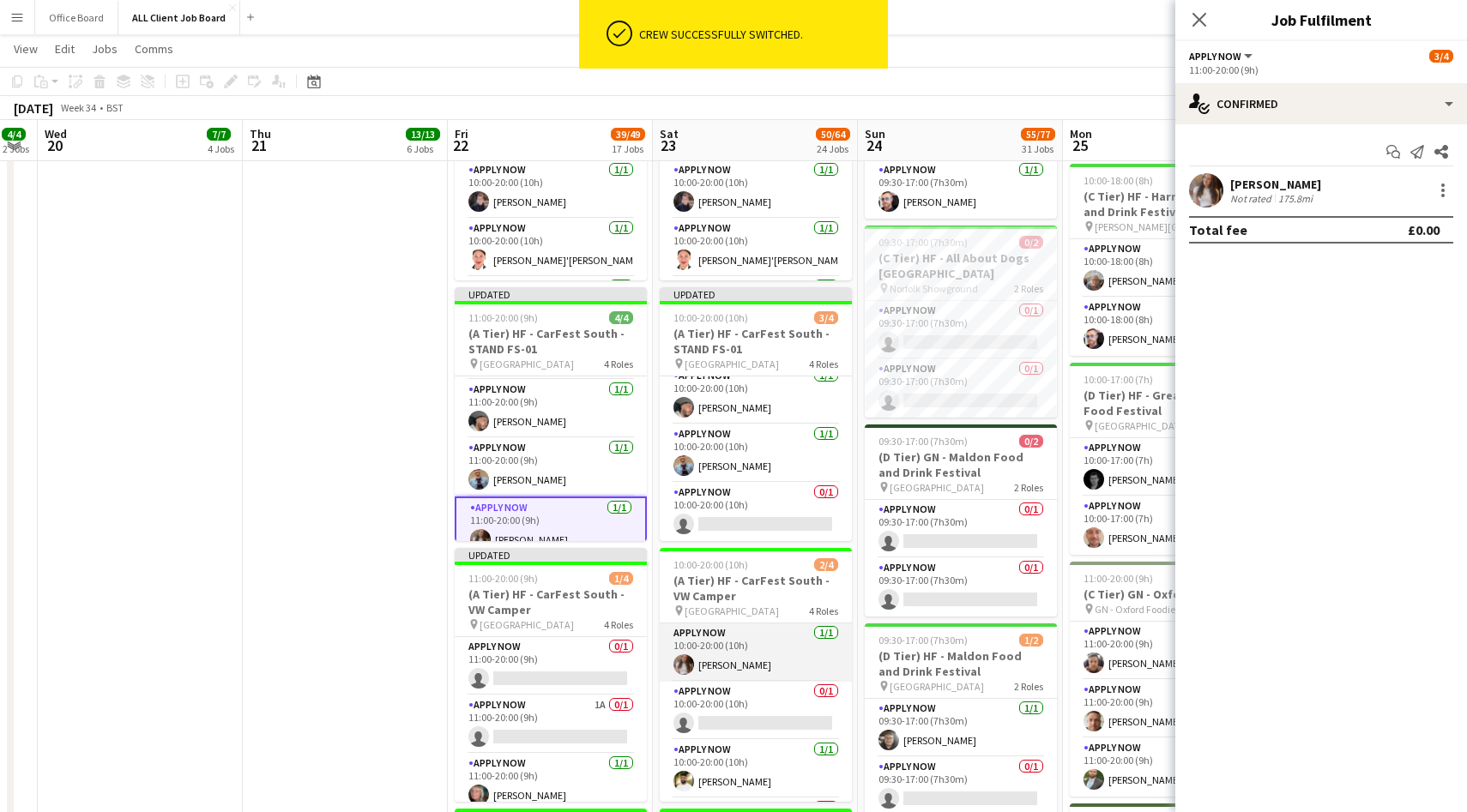
scroll to position [0, 576]
click at [764, 652] on app-card-role "APPLY NOW [DATE] 10:00-20:00 (10h) [PERSON_NAME]" at bounding box center [756, 653] width 192 height 59
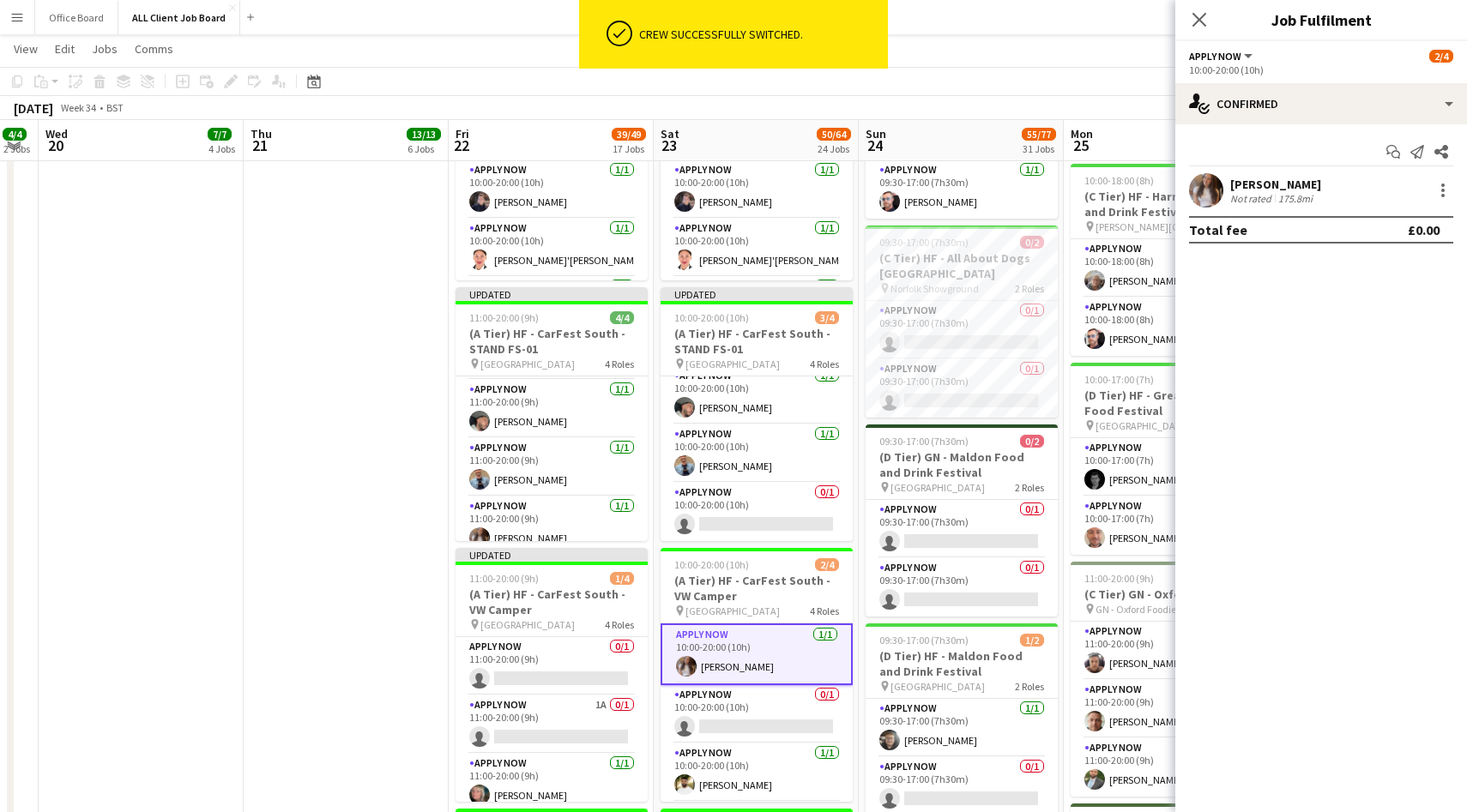
click at [1453, 177] on div "[PERSON_NAME] Not rated 175.8mi" at bounding box center [1321, 190] width 292 height 34
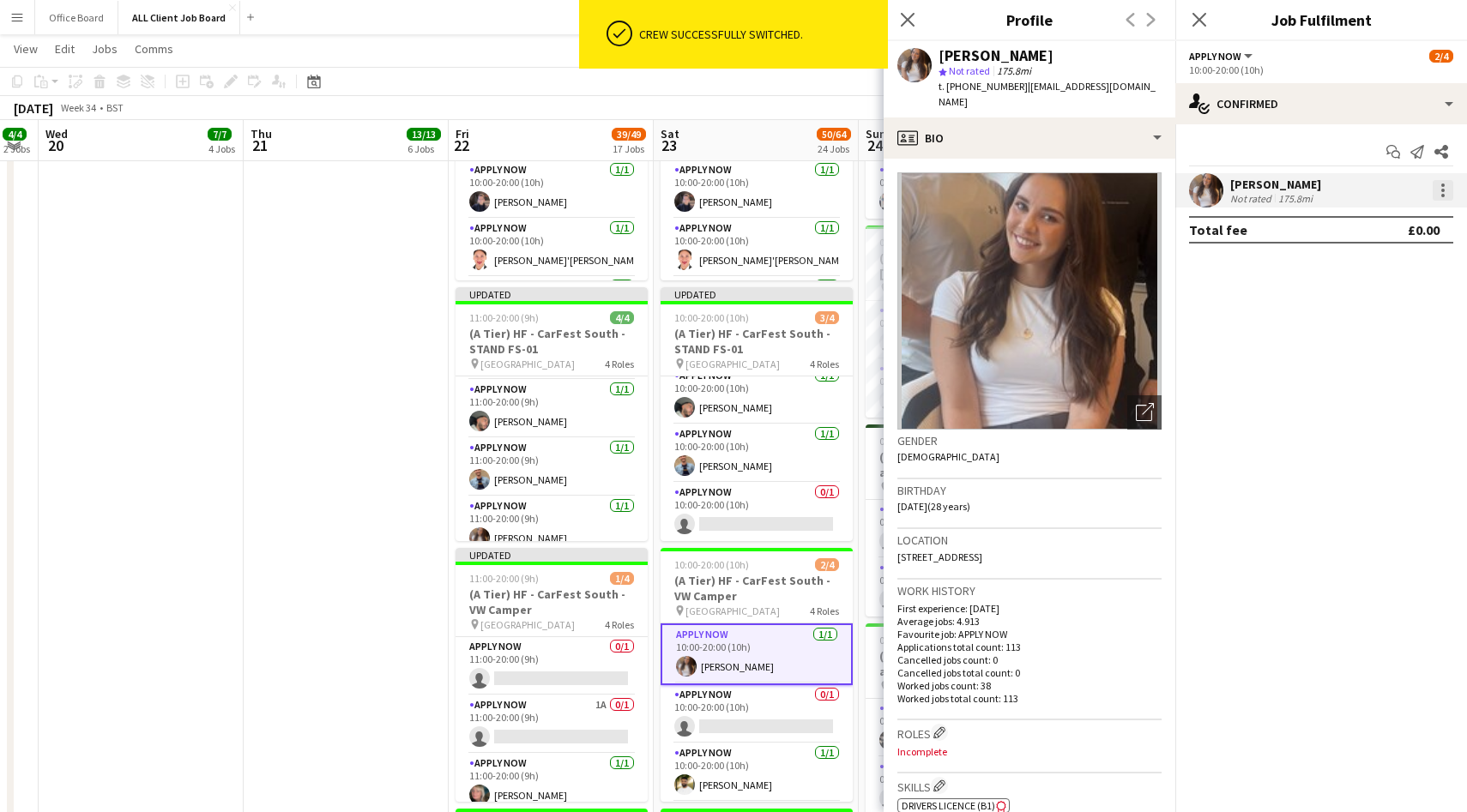
click at [1440, 196] on div at bounding box center [1443, 190] width 21 height 21
click at [1405, 261] on span "Switch crew" at bounding box center [1370, 263] width 73 height 15
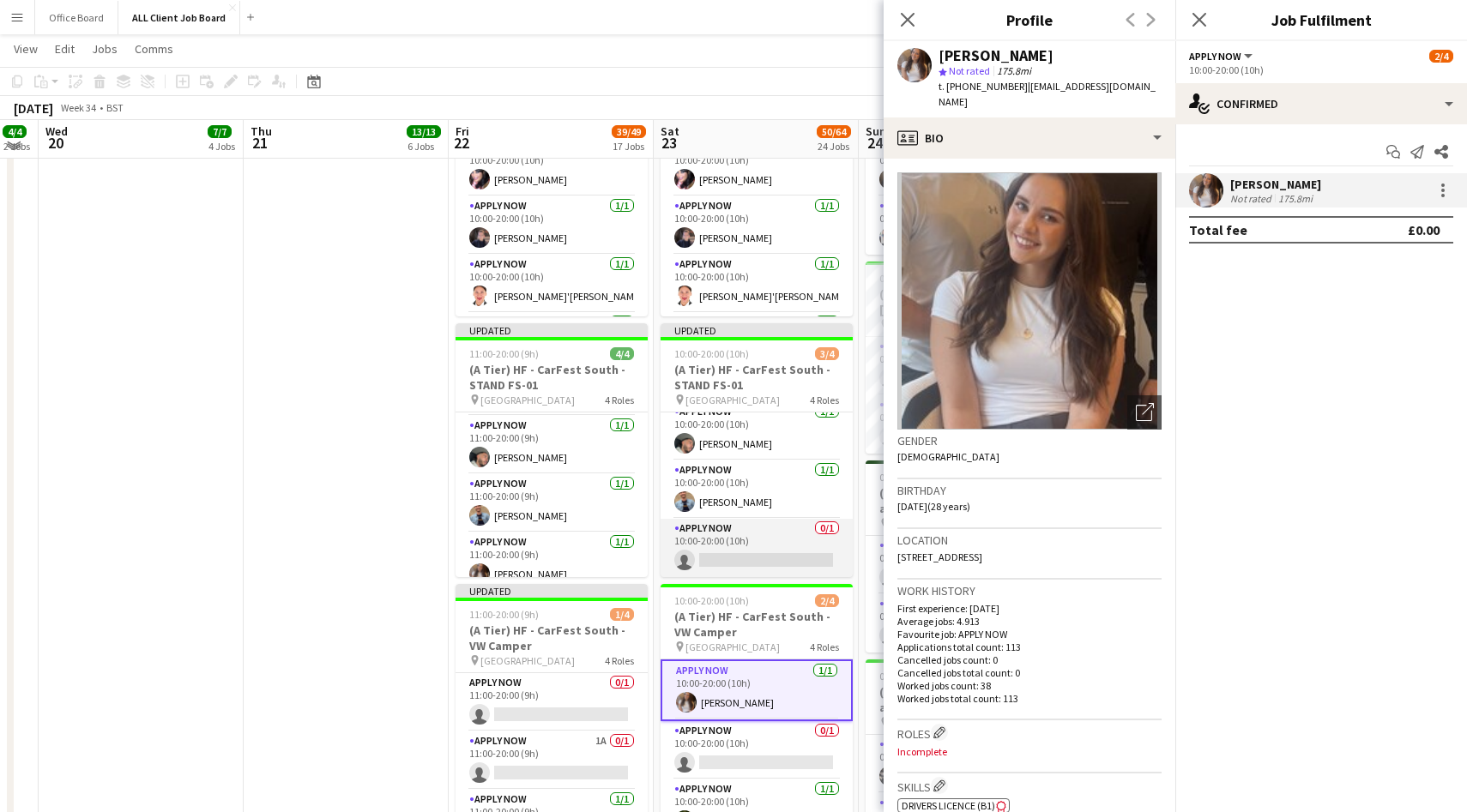
click at [765, 535] on app-card-role "APPLY NOW 0/1 10:00-20:00 (10h) single-neutral-actions" at bounding box center [756, 548] width 192 height 59
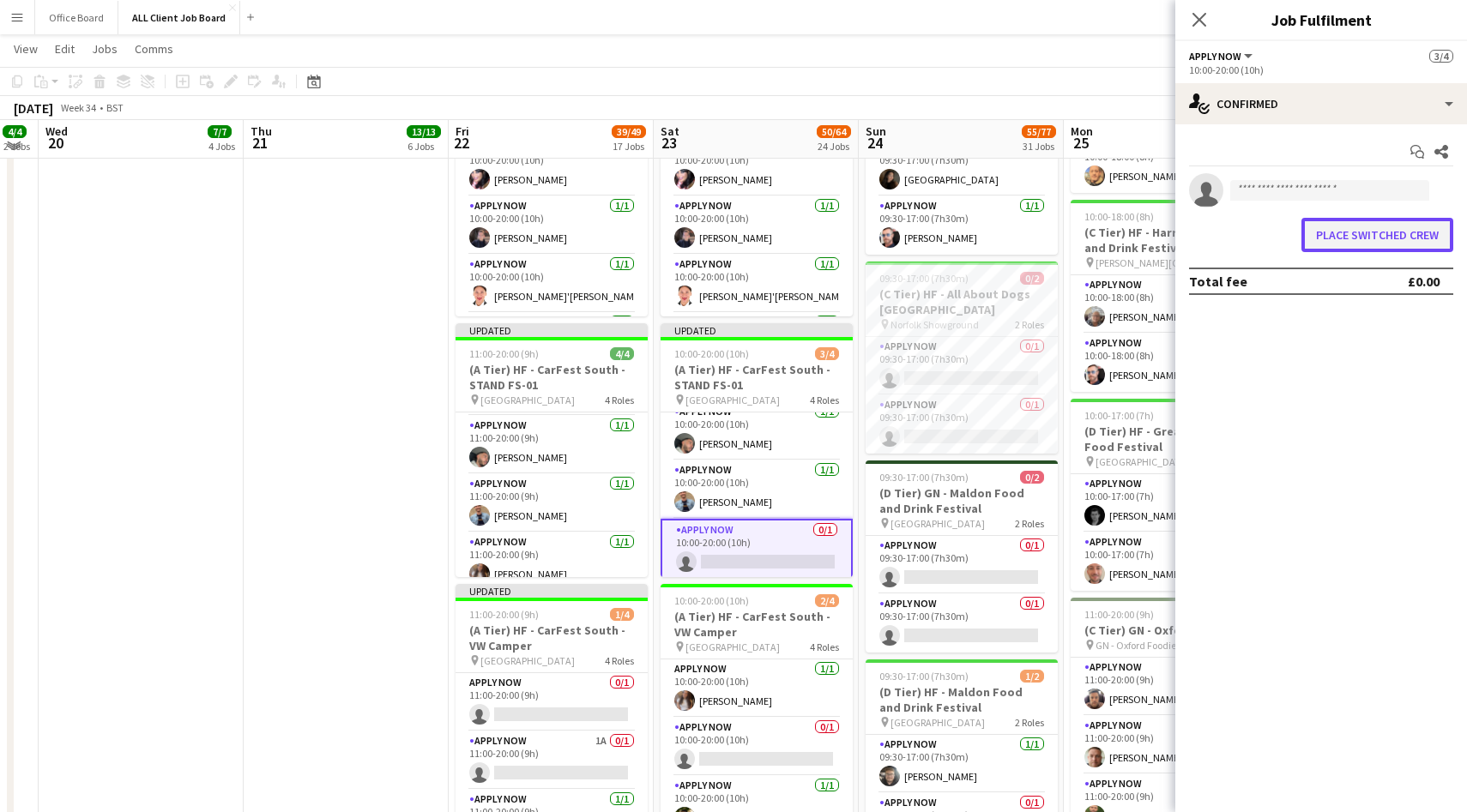
click at [1390, 231] on button "Place switched crew" at bounding box center [1377, 235] width 152 height 34
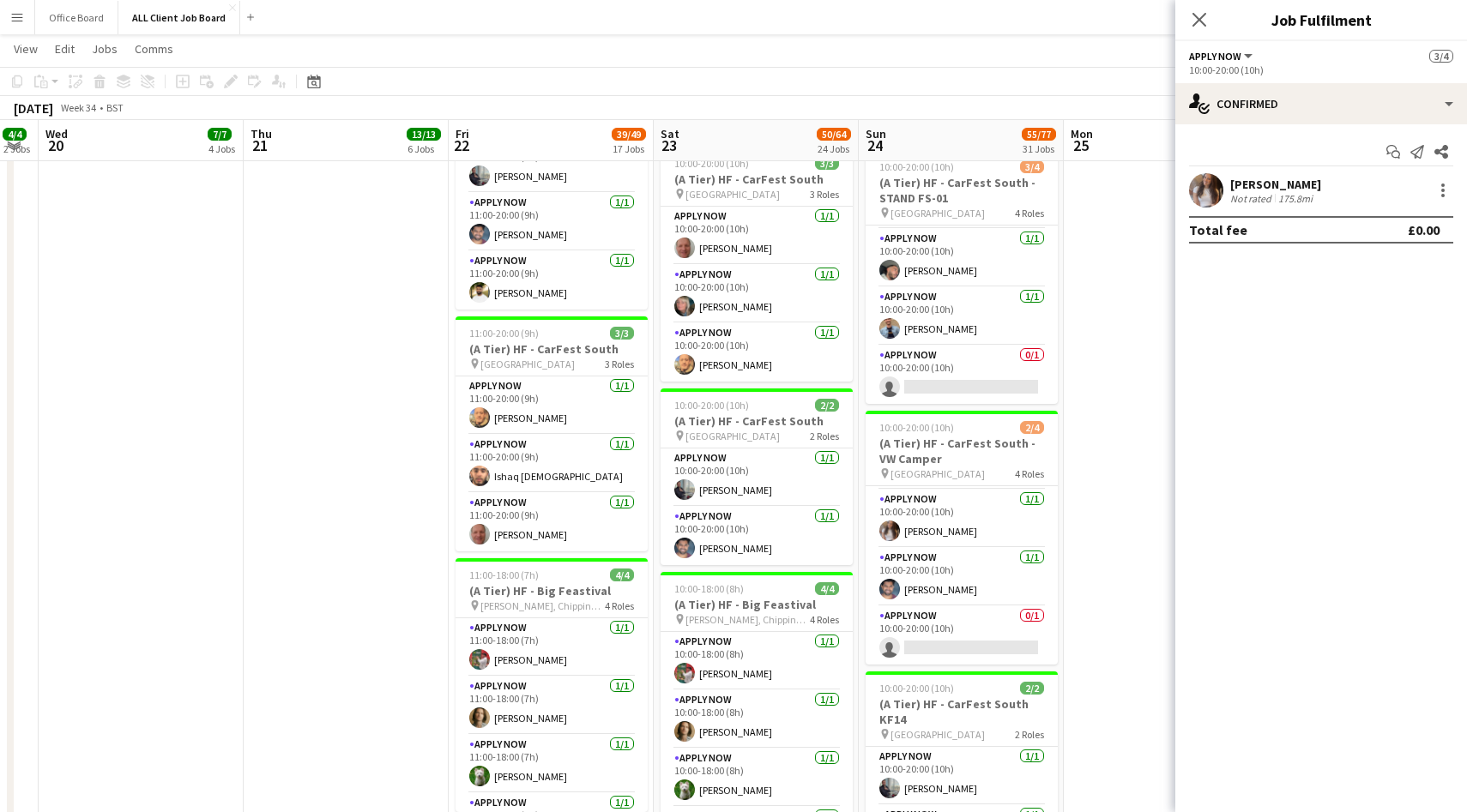
scroll to position [0, 0]
click at [982, 566] on app-card-role "APPLY NOW [DATE] 10:00-20:00 (10h) [PERSON_NAME]" at bounding box center [962, 573] width 192 height 59
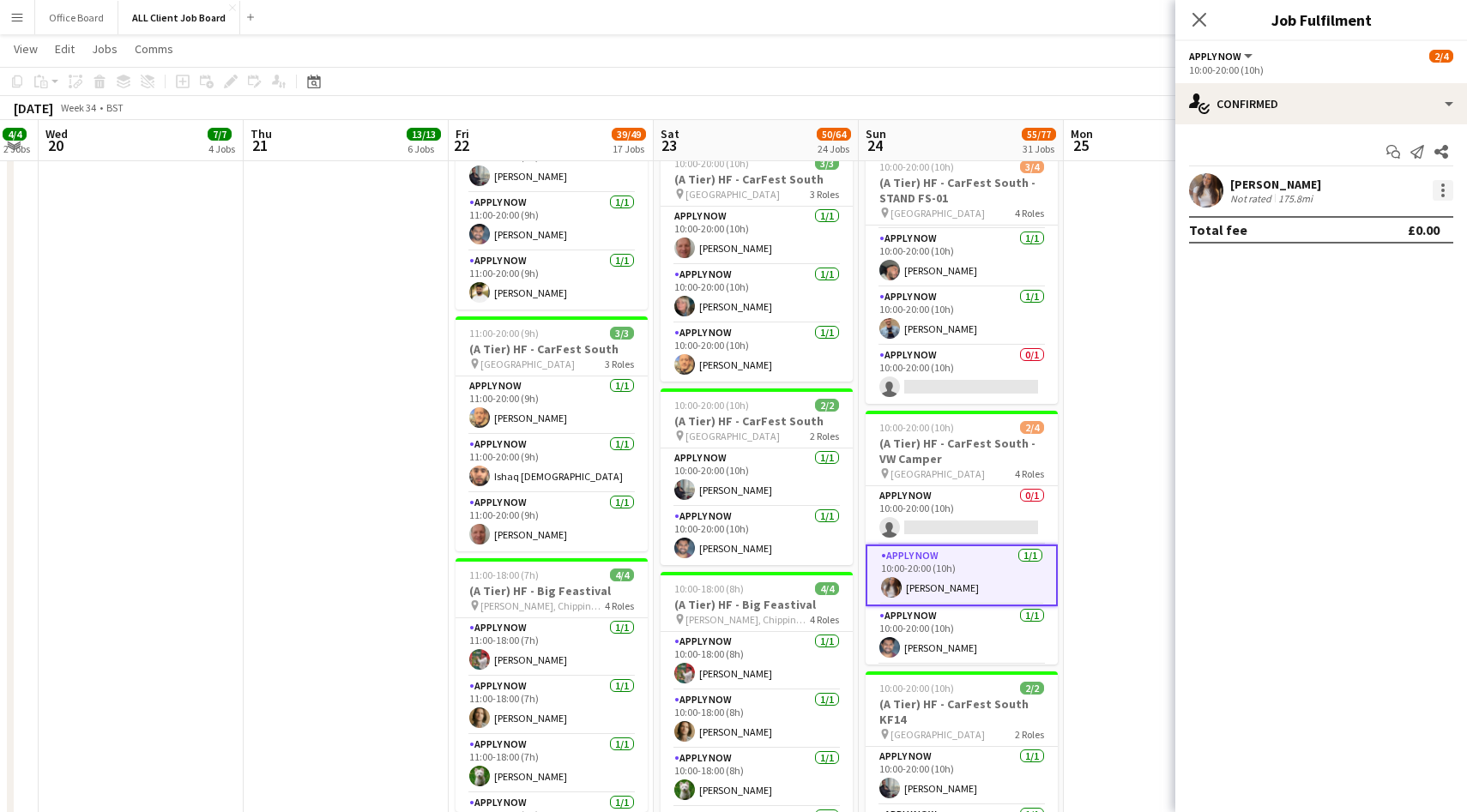
click at [1438, 187] on div at bounding box center [1443, 190] width 21 height 21
click at [1377, 263] on span "Switch crew" at bounding box center [1370, 263] width 73 height 15
click at [1000, 386] on app-card-role "APPLY NOW 0/1 10:00-20:00 (10h) single-neutral-actions" at bounding box center [962, 375] width 192 height 59
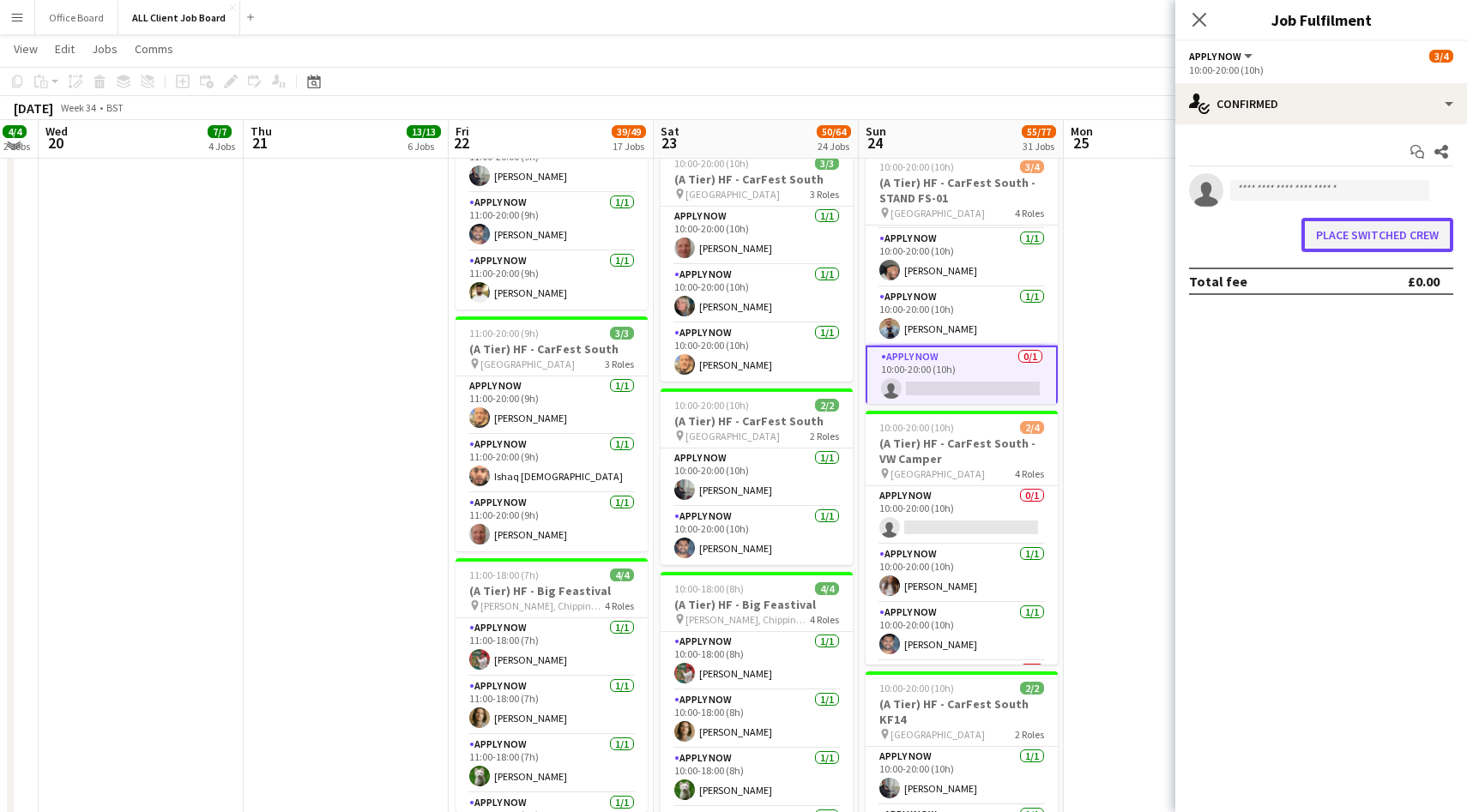
click at [1371, 241] on button "Place switched crew" at bounding box center [1377, 235] width 152 height 34
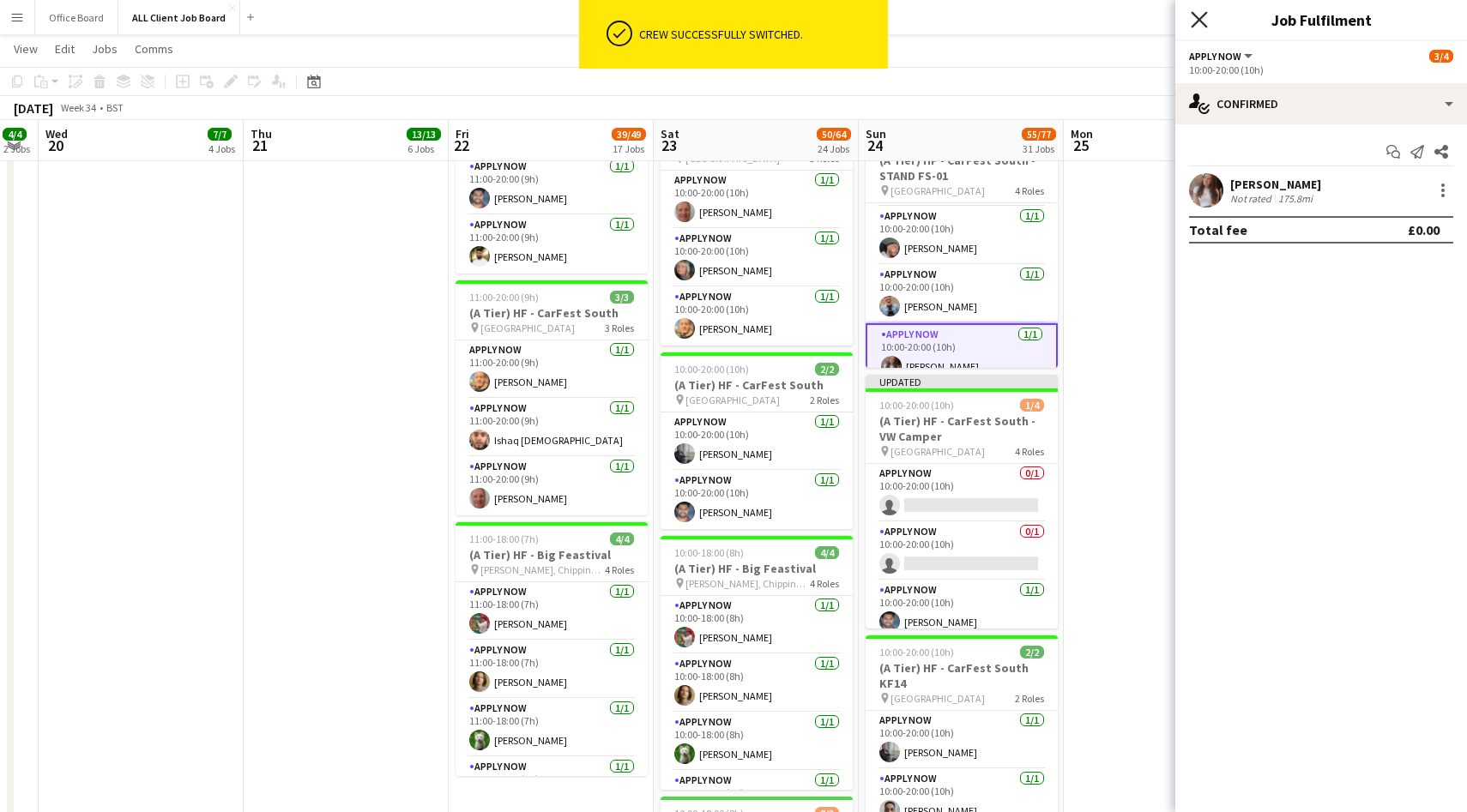
click at [1197, 20] on icon at bounding box center [1198, 19] width 16 height 16
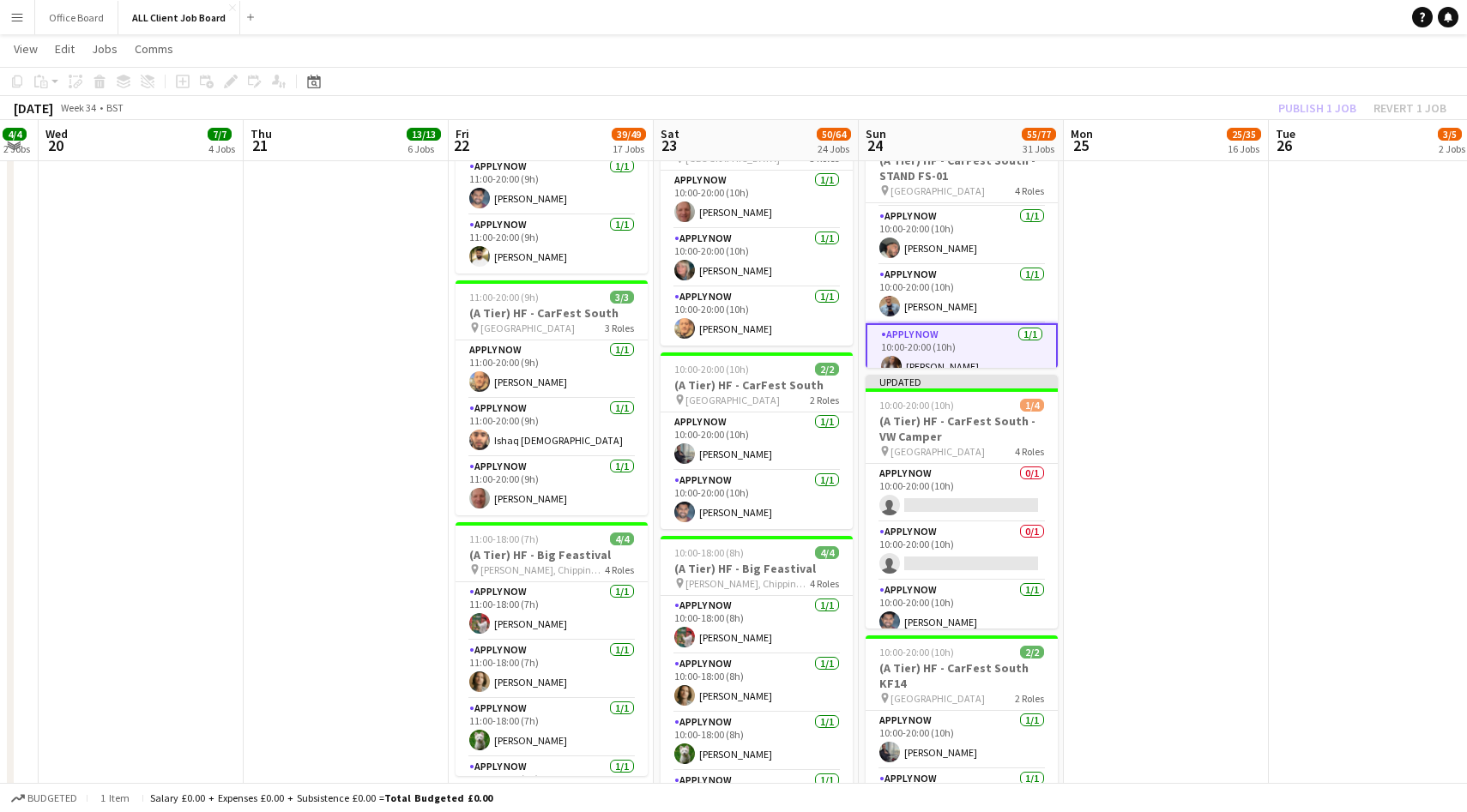
click at [1311, 109] on div "Publish 1 job Revert 1 job" at bounding box center [1363, 108] width 209 height 22
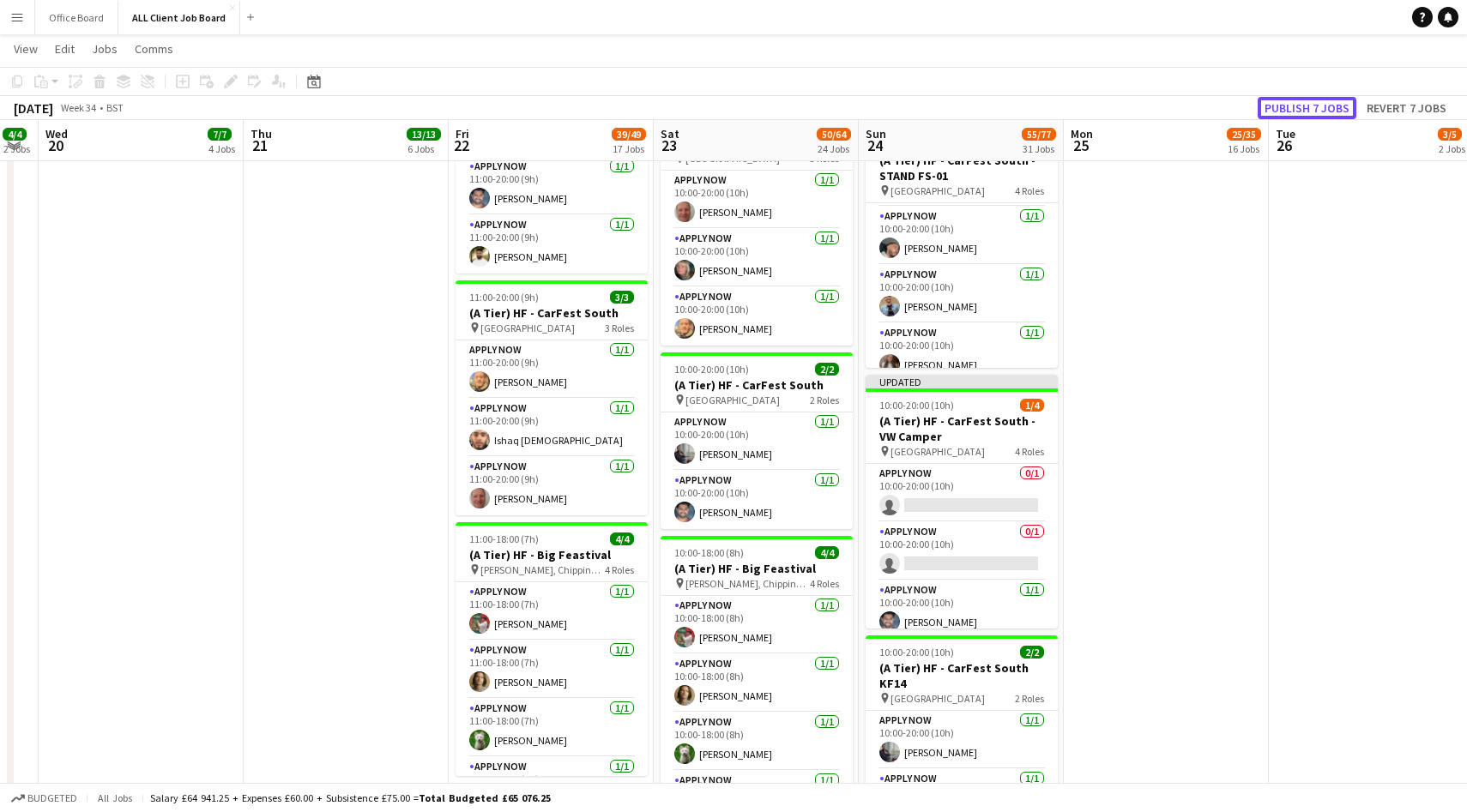
click at [1311, 109] on button "Publish 7 jobs" at bounding box center [1308, 108] width 99 height 22
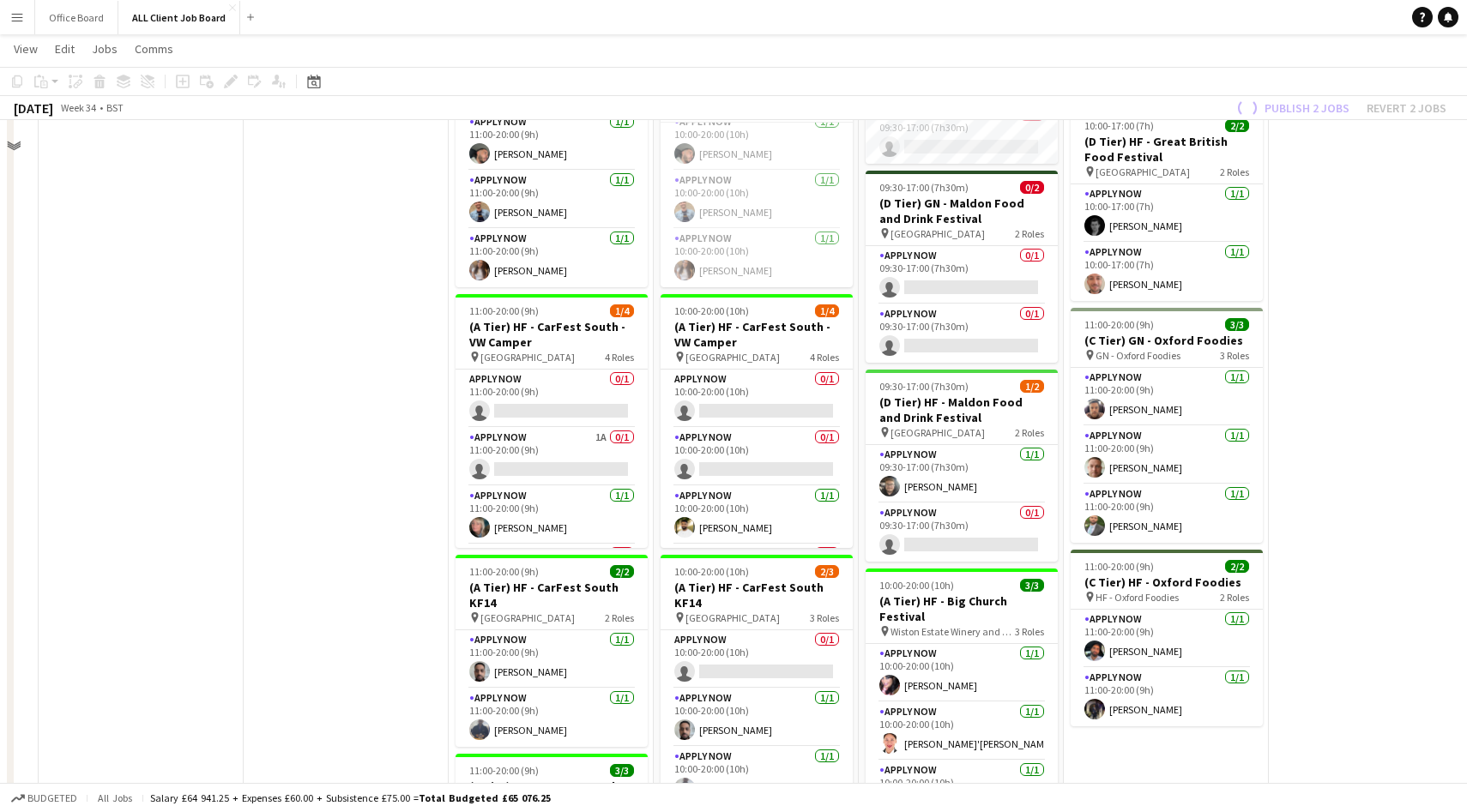
scroll to position [1774, 0]
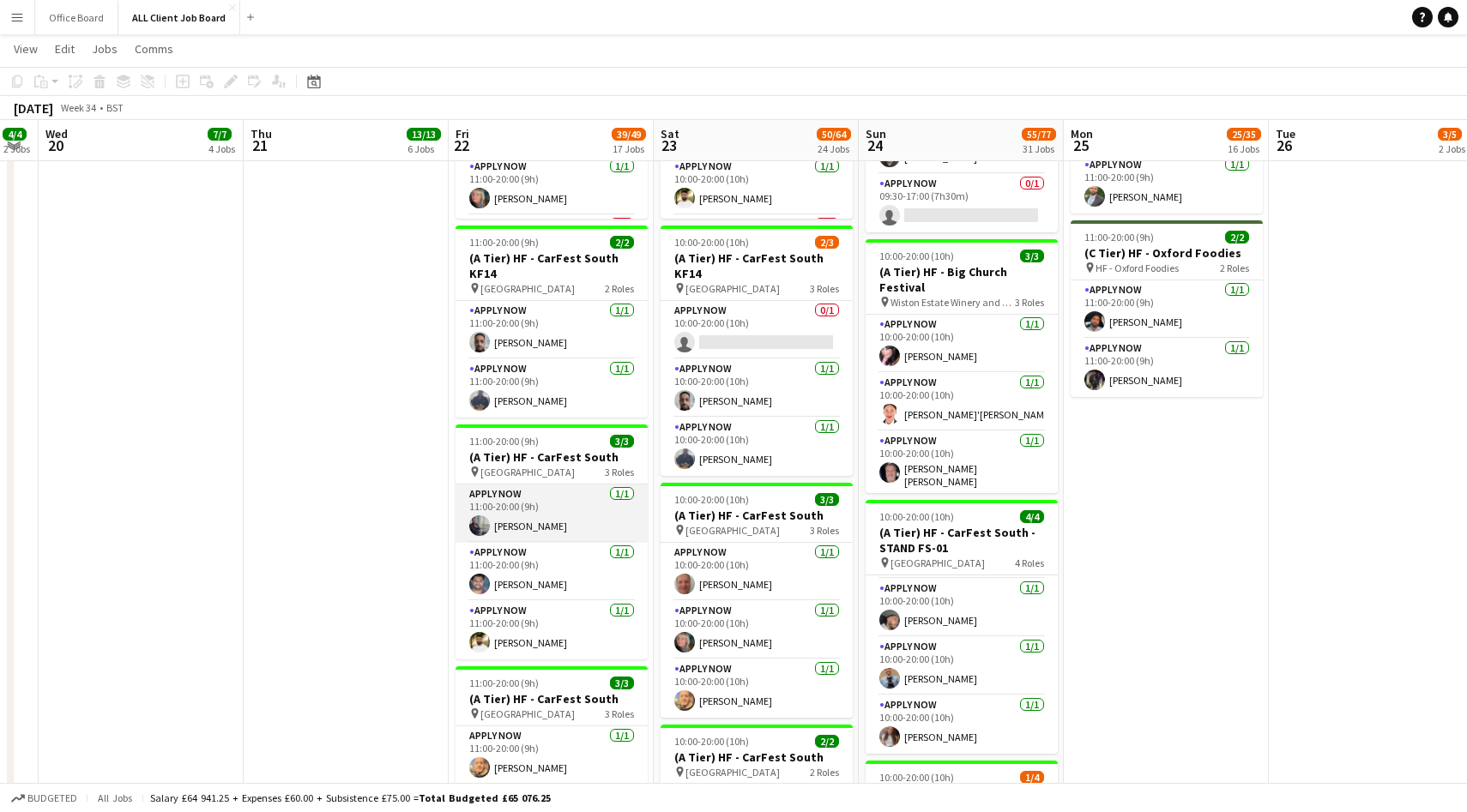
click at [583, 530] on app-card-role "APPLY NOW [DATE] 11:00-20:00 (9h) [PERSON_NAME]" at bounding box center [552, 514] width 192 height 59
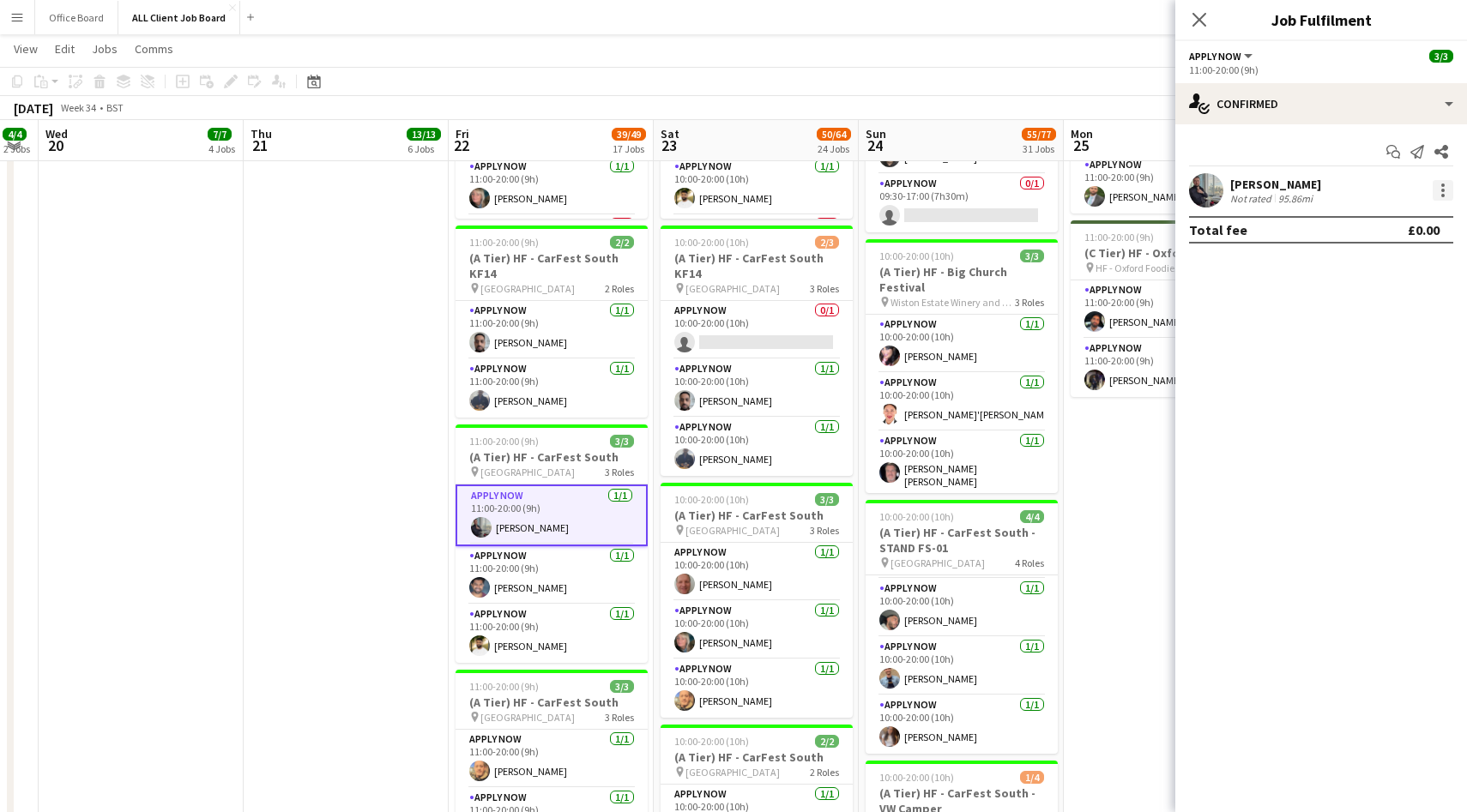
click at [1433, 195] on div at bounding box center [1443, 190] width 21 height 21
click at [1366, 262] on span "Switch crew" at bounding box center [1370, 263] width 73 height 15
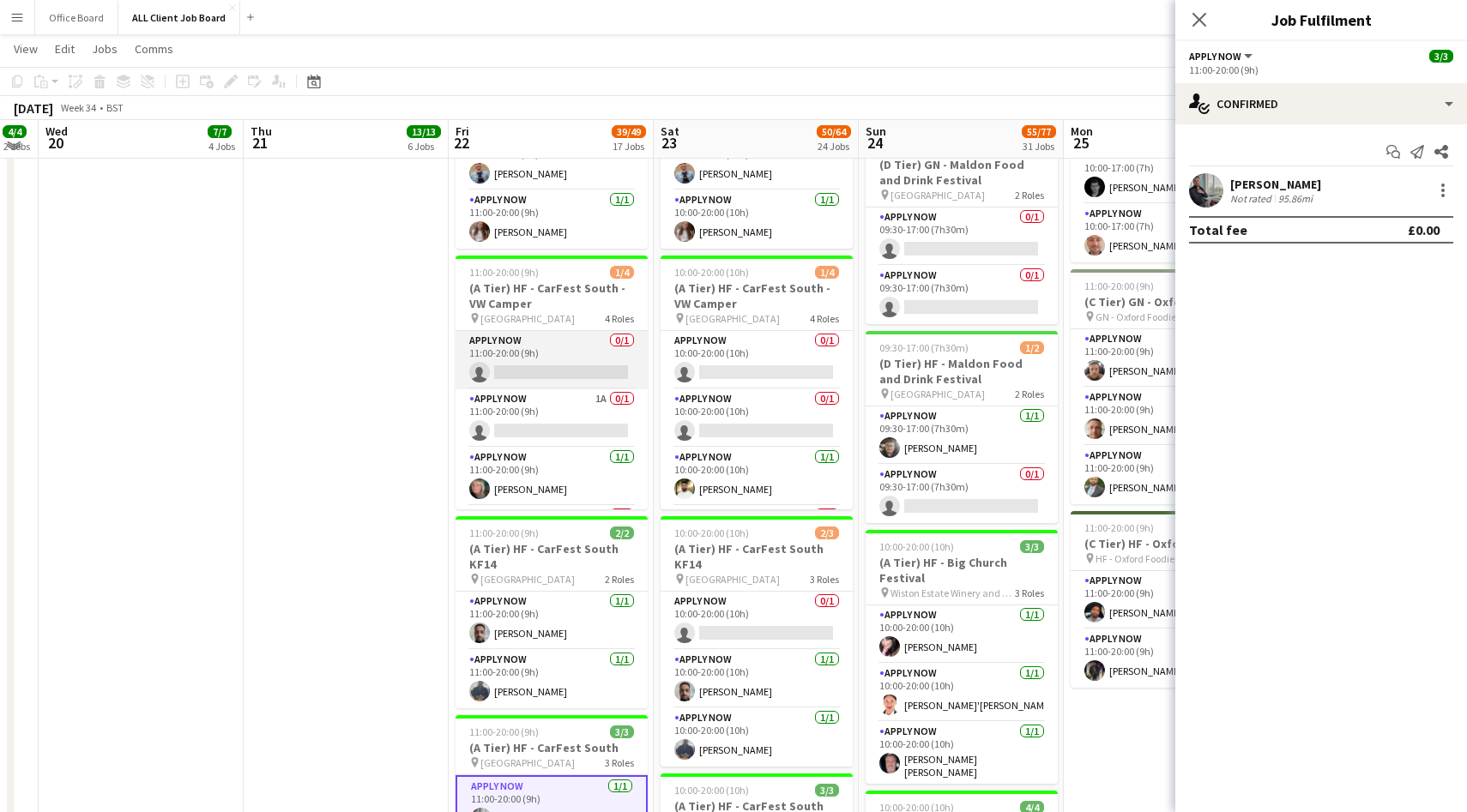
click at [582, 362] on app-card-role "APPLY NOW 0/1 11:00-20:00 (9h) single-neutral-actions" at bounding box center [552, 360] width 192 height 59
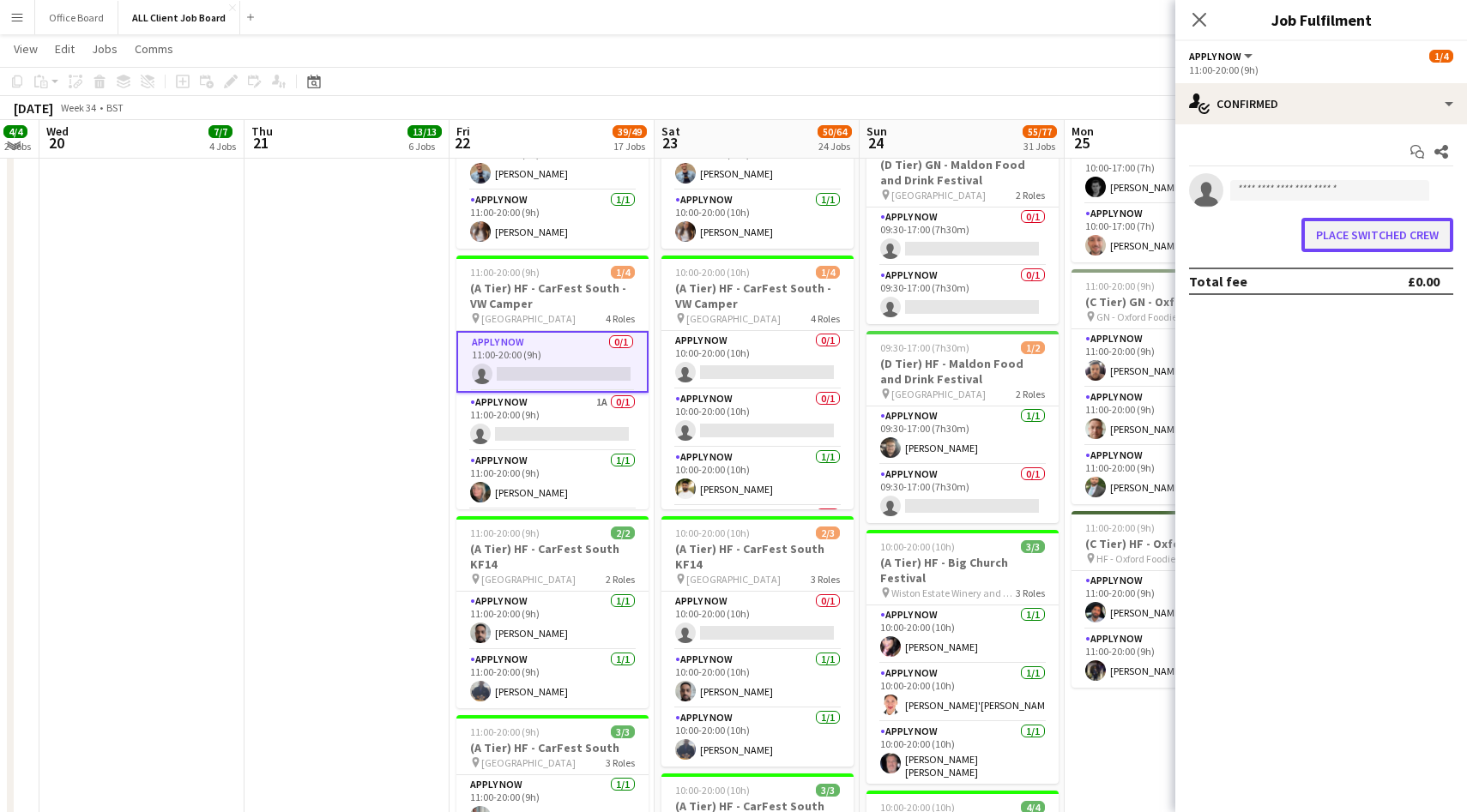
click at [1336, 238] on button "Place switched crew" at bounding box center [1377, 235] width 152 height 34
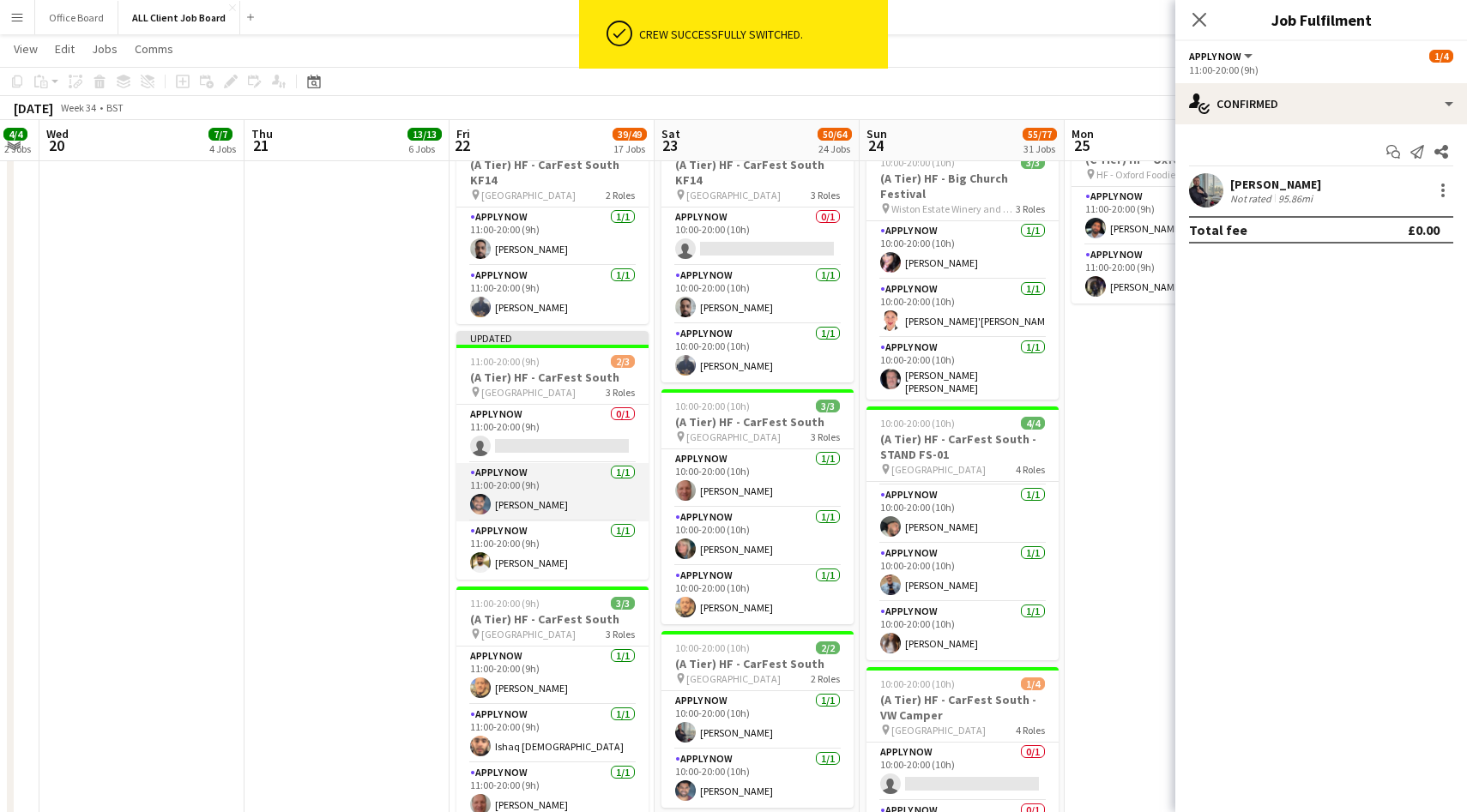
click at [556, 502] on app-card-role "APPLY NOW [DATE] 11:00-20:00 (9h) [PERSON_NAME]" at bounding box center [552, 492] width 192 height 59
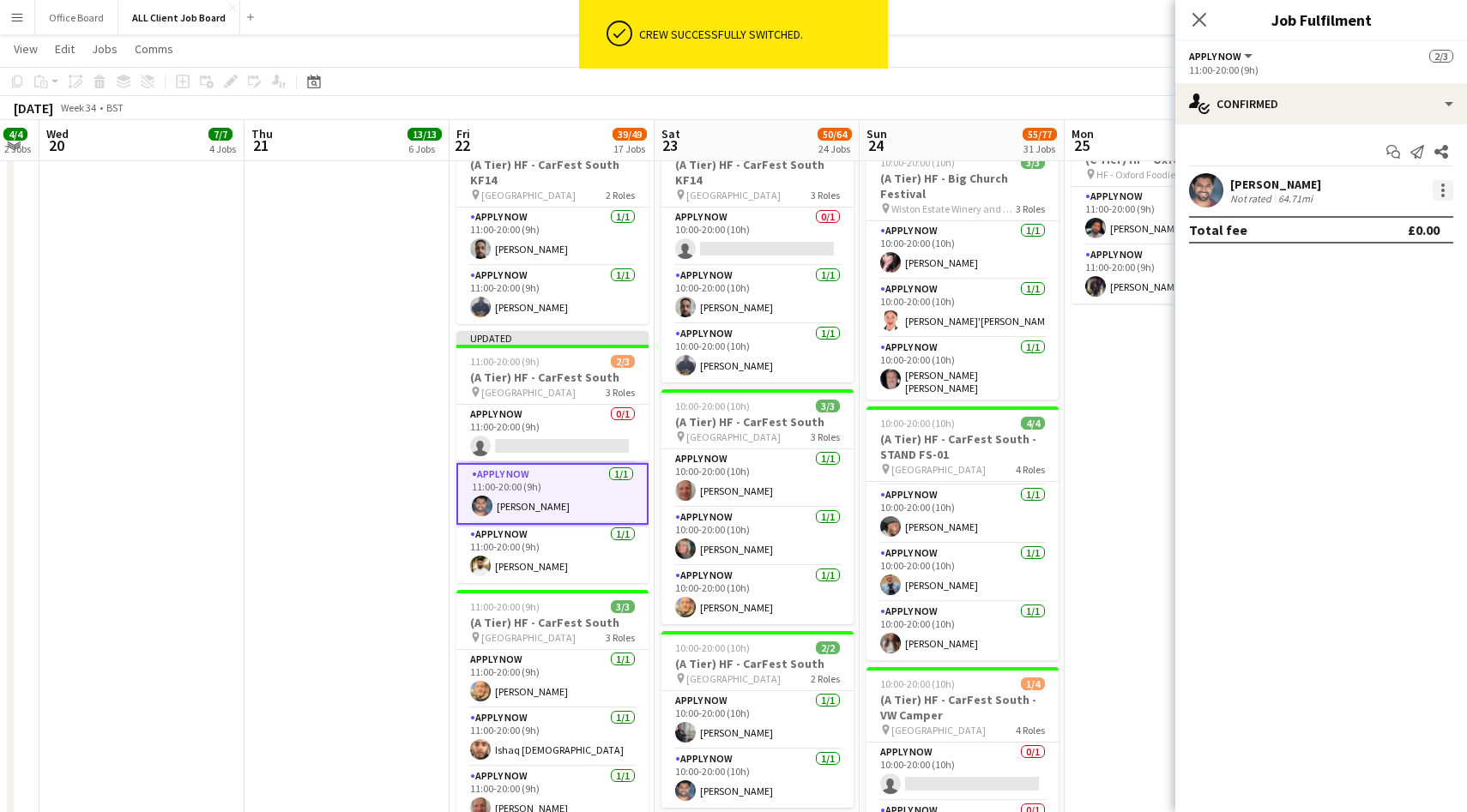
click at [1449, 189] on div at bounding box center [1443, 190] width 21 height 21
click at [1379, 257] on span "Switch crew" at bounding box center [1370, 263] width 73 height 15
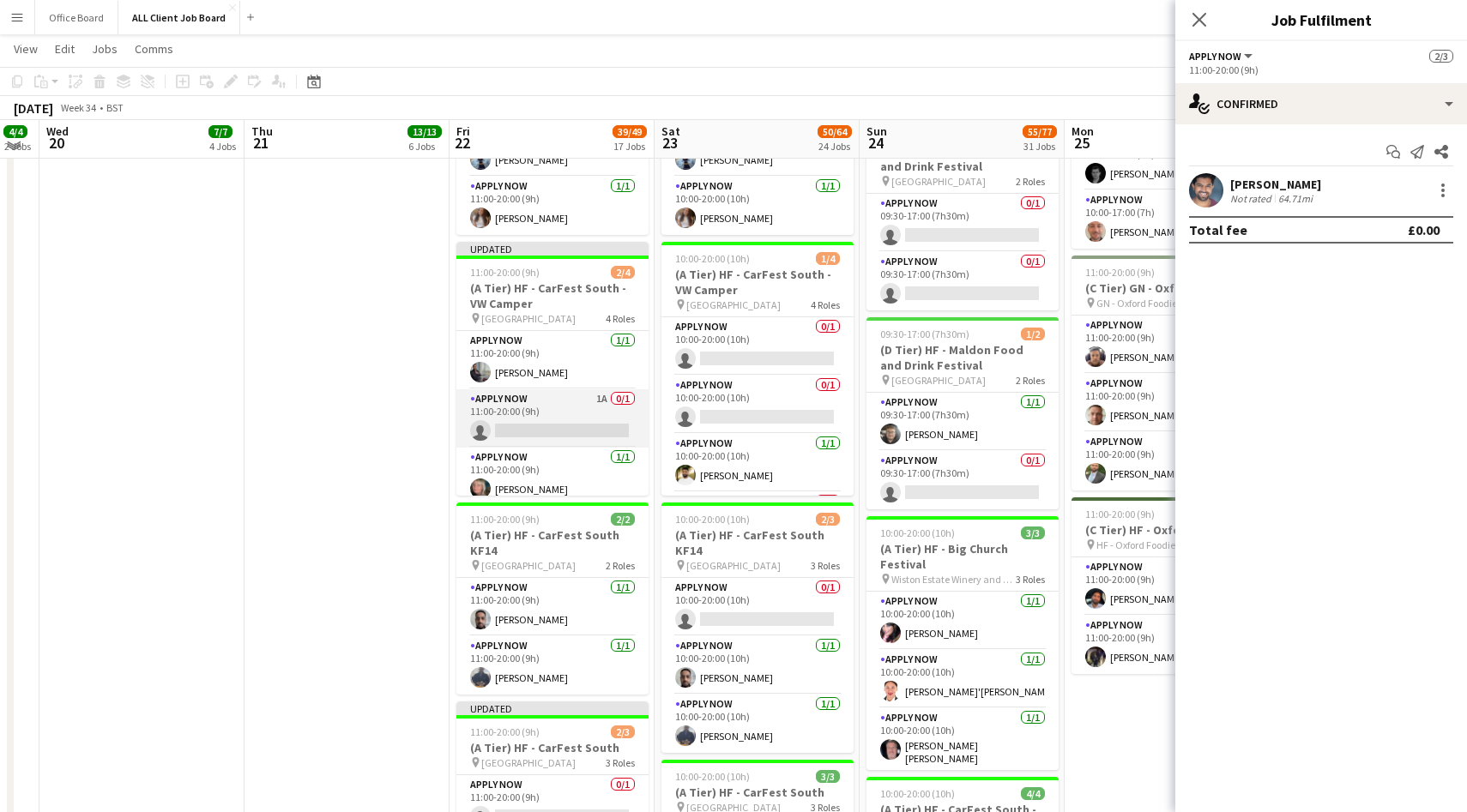
click at [562, 416] on app-card-role "APPLY NOW 1A 0/1 11:00-20:00 (9h) single-neutral-actions" at bounding box center [552, 419] width 192 height 59
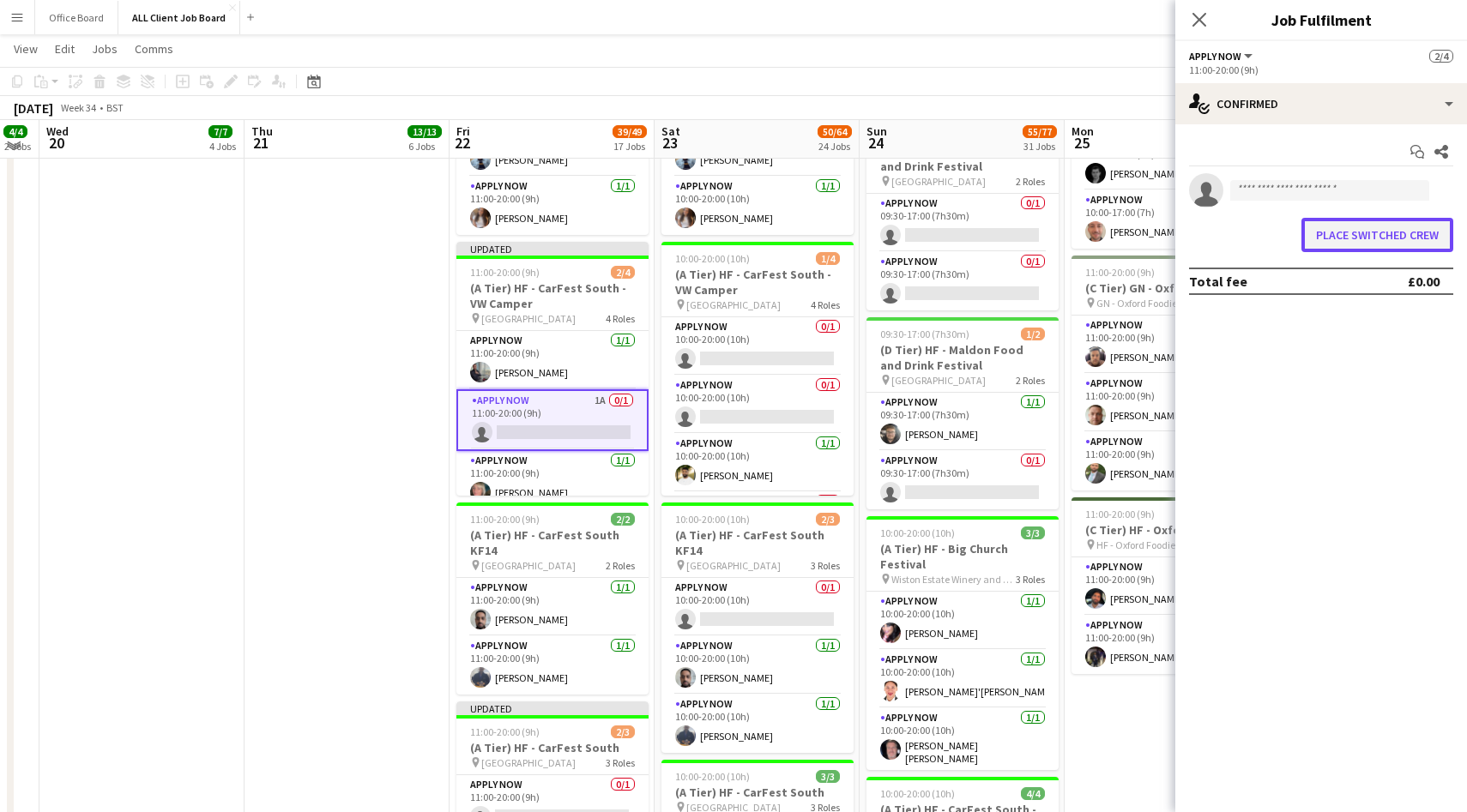
click at [1367, 228] on button "Place switched crew" at bounding box center [1377, 235] width 152 height 34
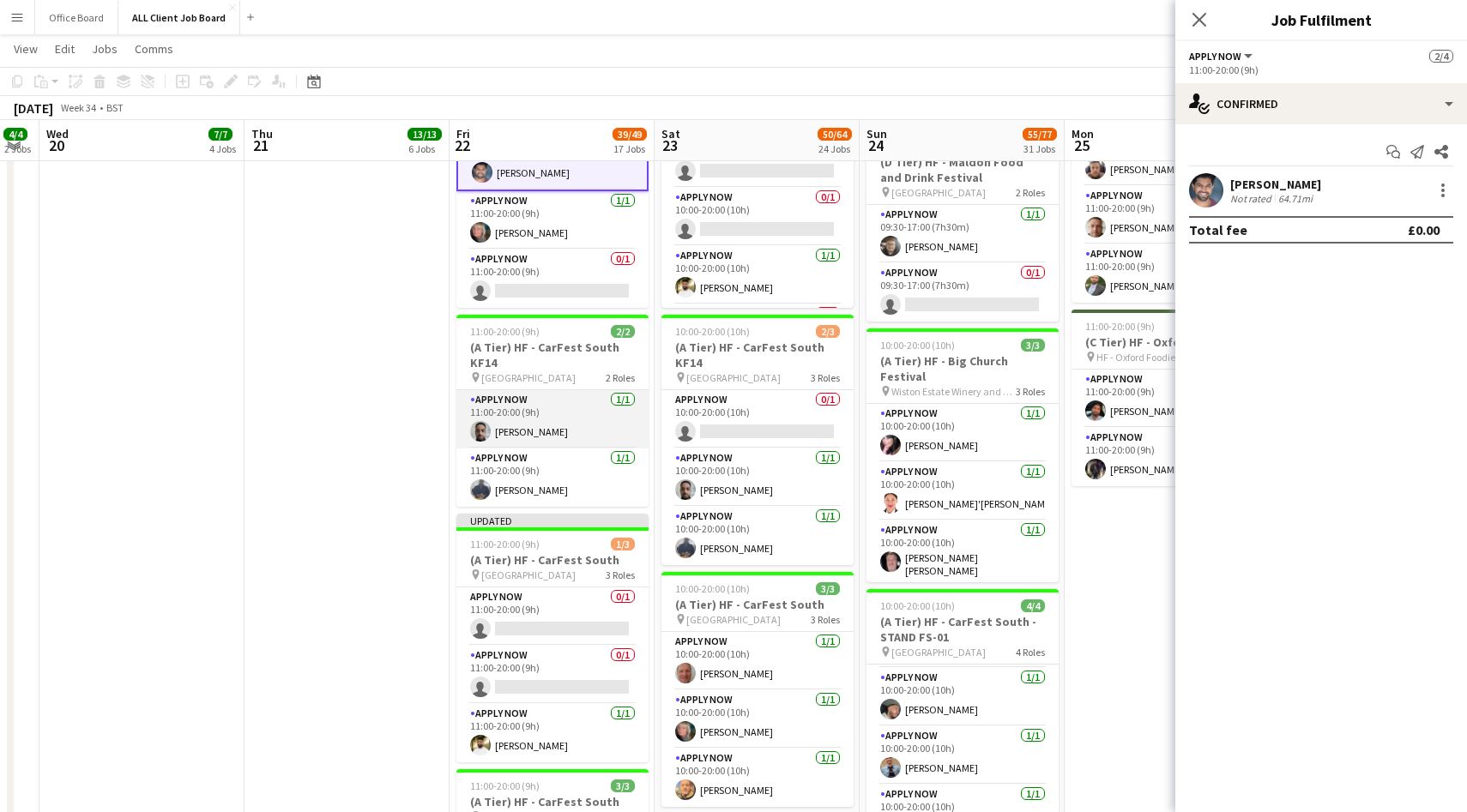
click at [578, 430] on app-card-role "APPLY NOW [DATE] 11:00-20:00 (9h) [PERSON_NAME]" at bounding box center [552, 420] width 192 height 59
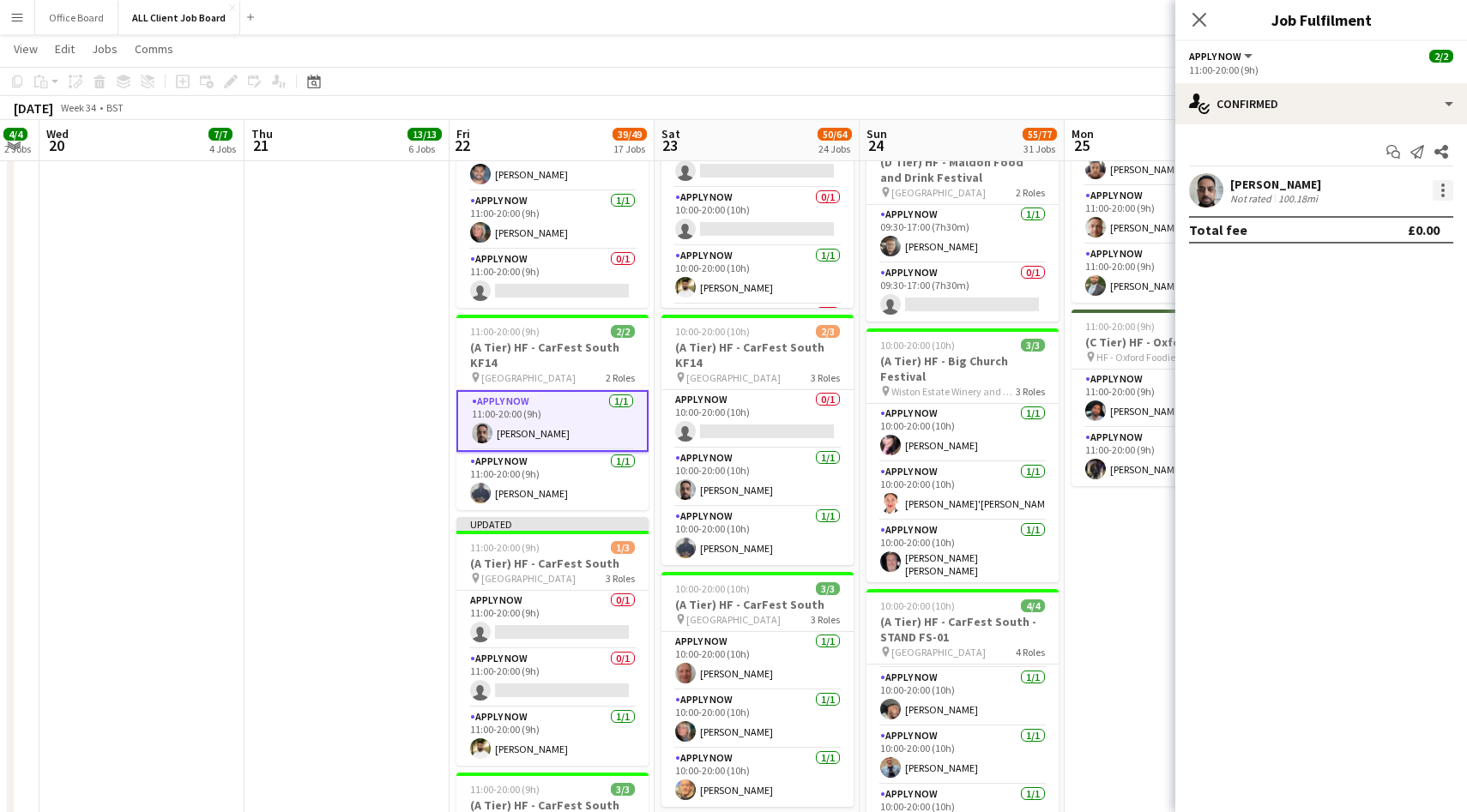
click at [1446, 187] on div at bounding box center [1443, 190] width 21 height 21
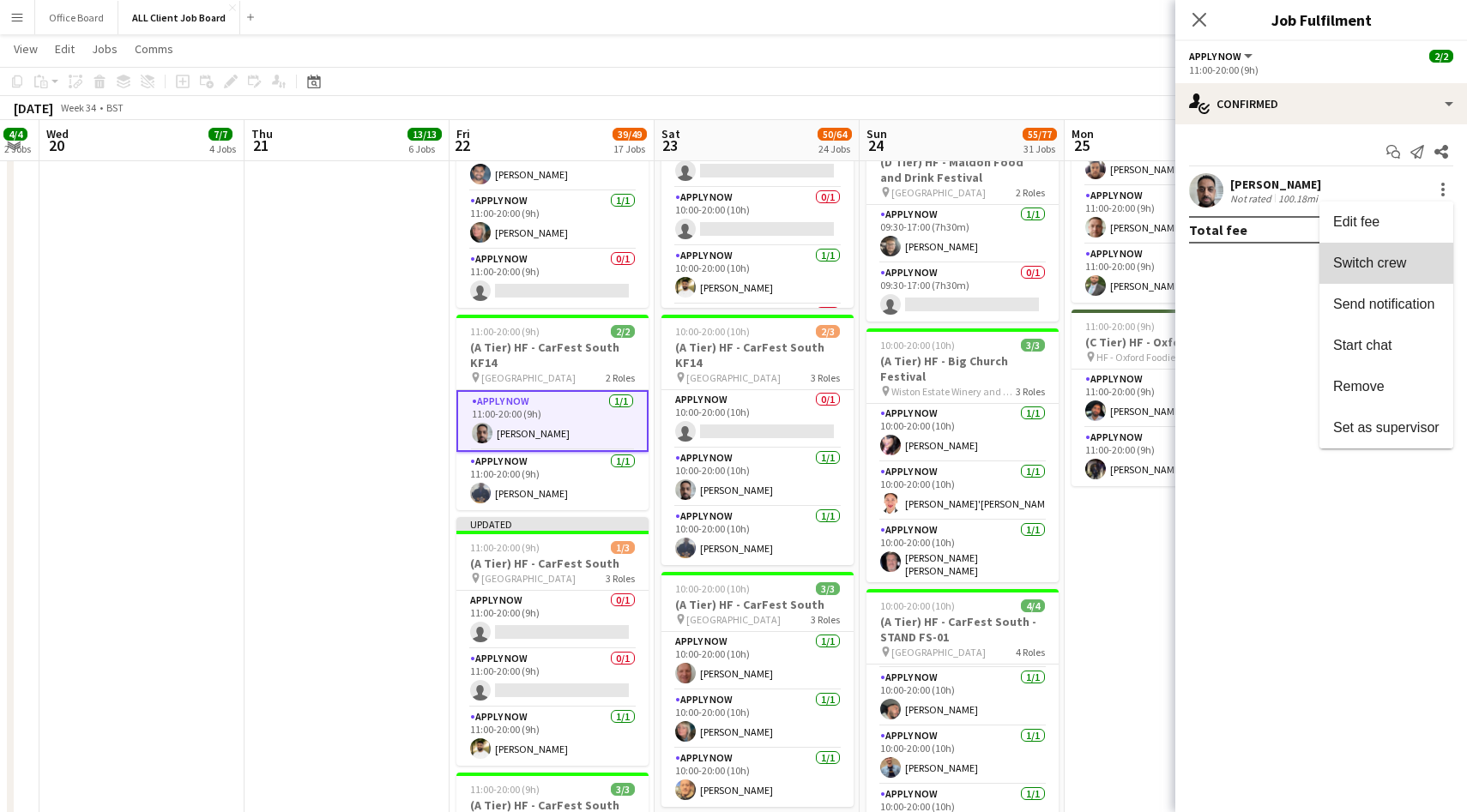
click at [1369, 260] on span "Switch crew" at bounding box center [1370, 263] width 73 height 15
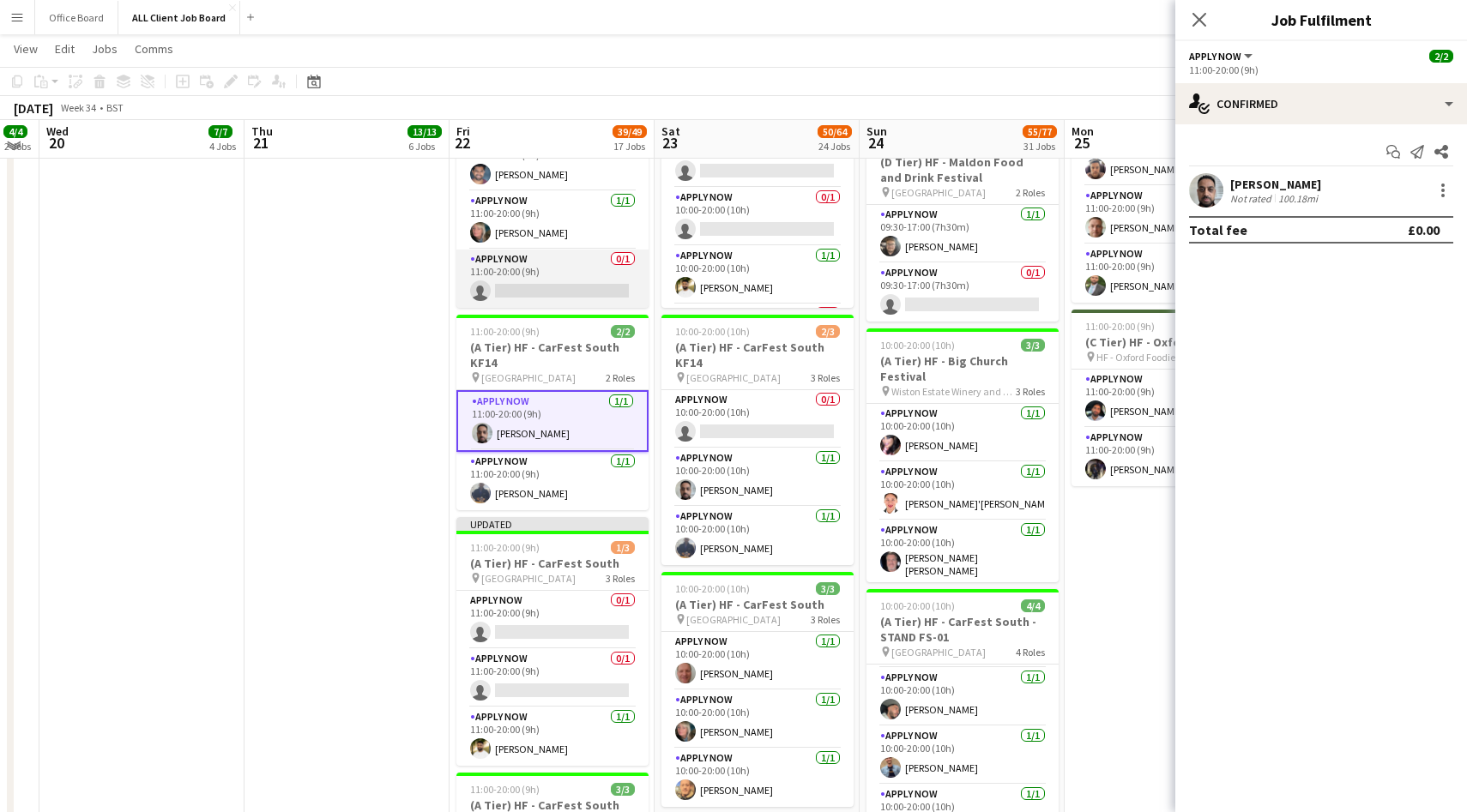
click at [546, 279] on app-card-role "APPLY NOW 0/1 11:00-20:00 (9h) single-neutral-actions" at bounding box center [552, 279] width 192 height 59
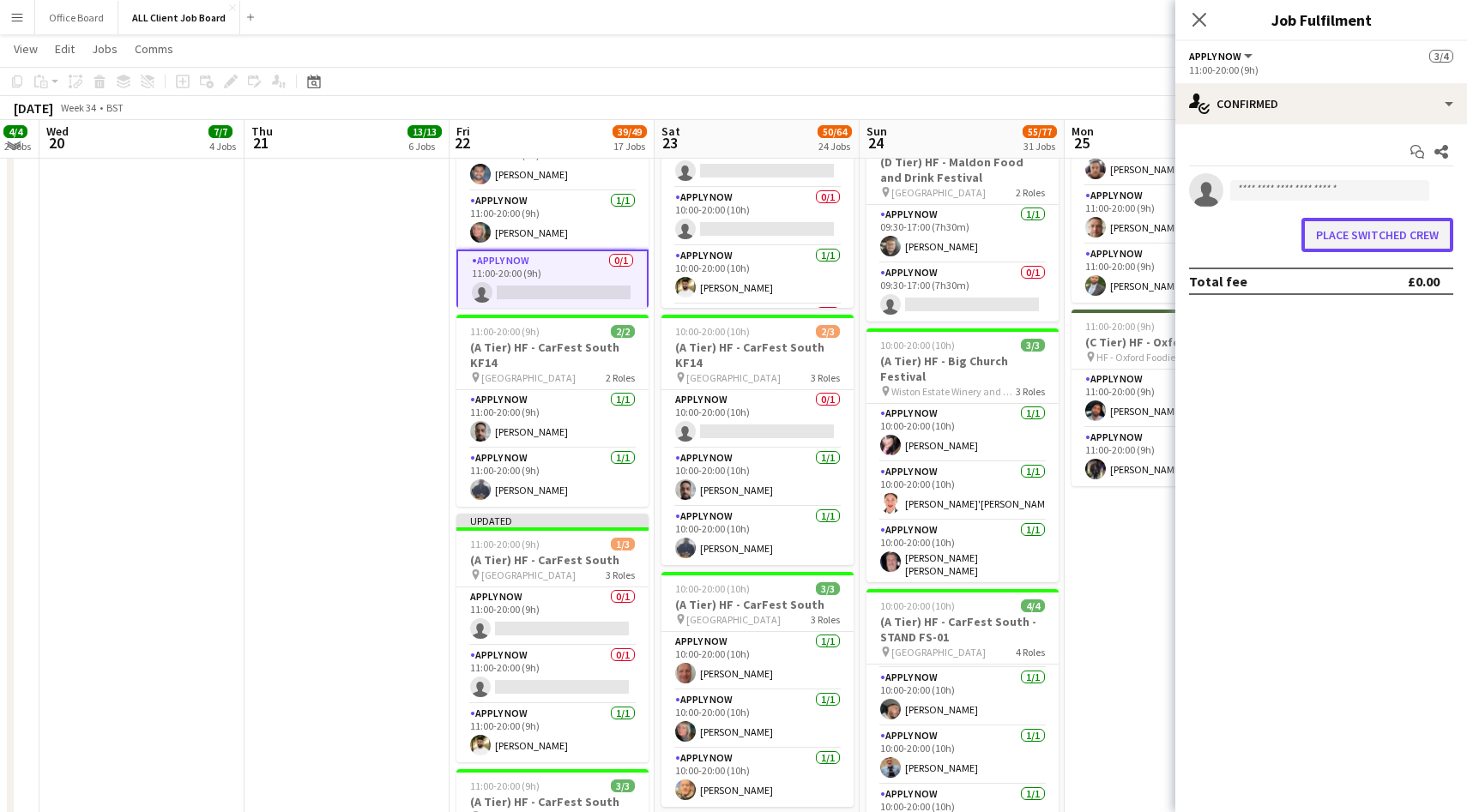
click at [1353, 238] on button "Place switched crew" at bounding box center [1377, 235] width 152 height 34
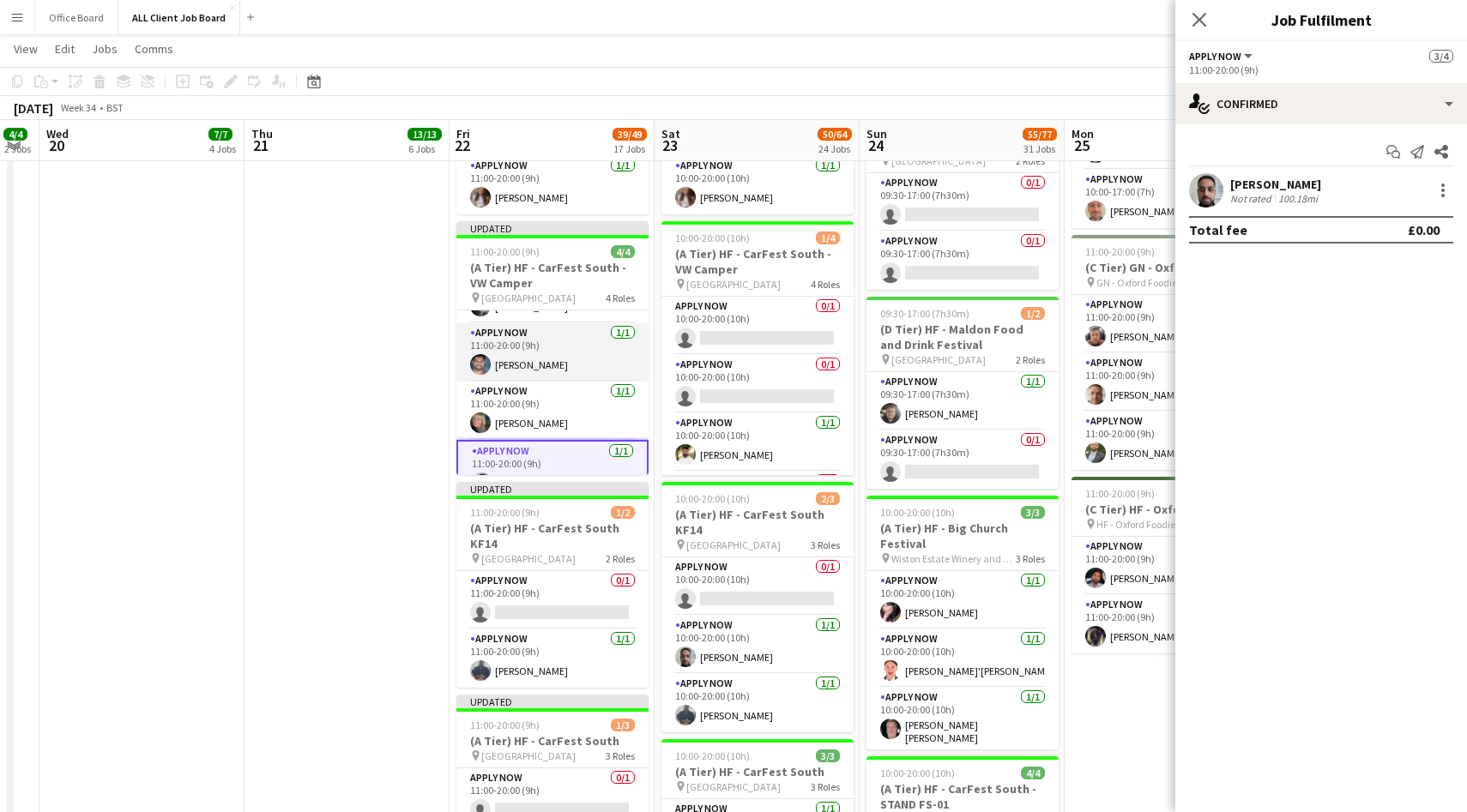
scroll to position [49, 0]
click at [592, 401] on app-card-role "APPLY NOW [DATE] 11:00-20:00 (9h) [PERSON_NAME]" at bounding box center [552, 406] width 192 height 59
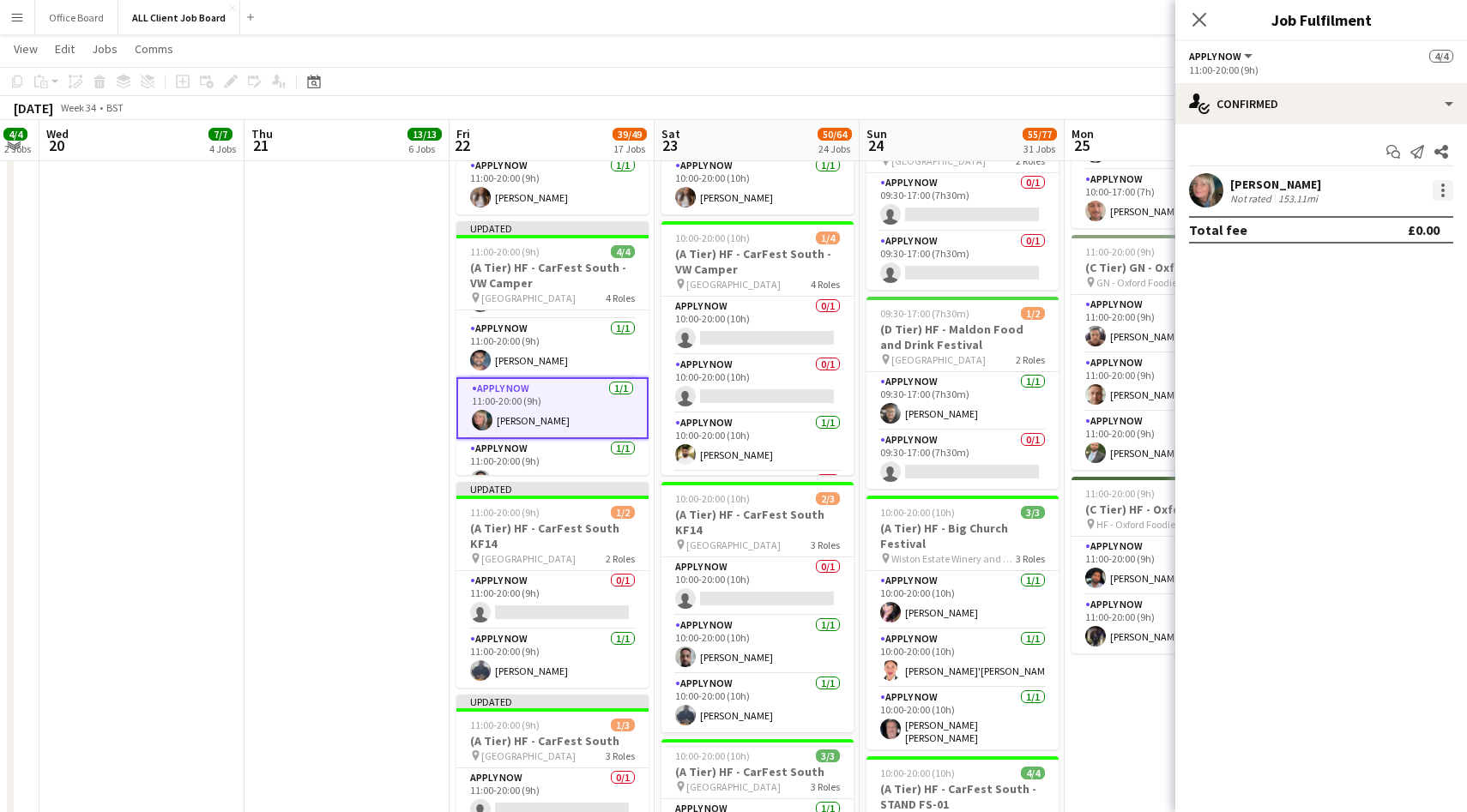
click at [1443, 194] on div at bounding box center [1444, 196] width 4 height 4
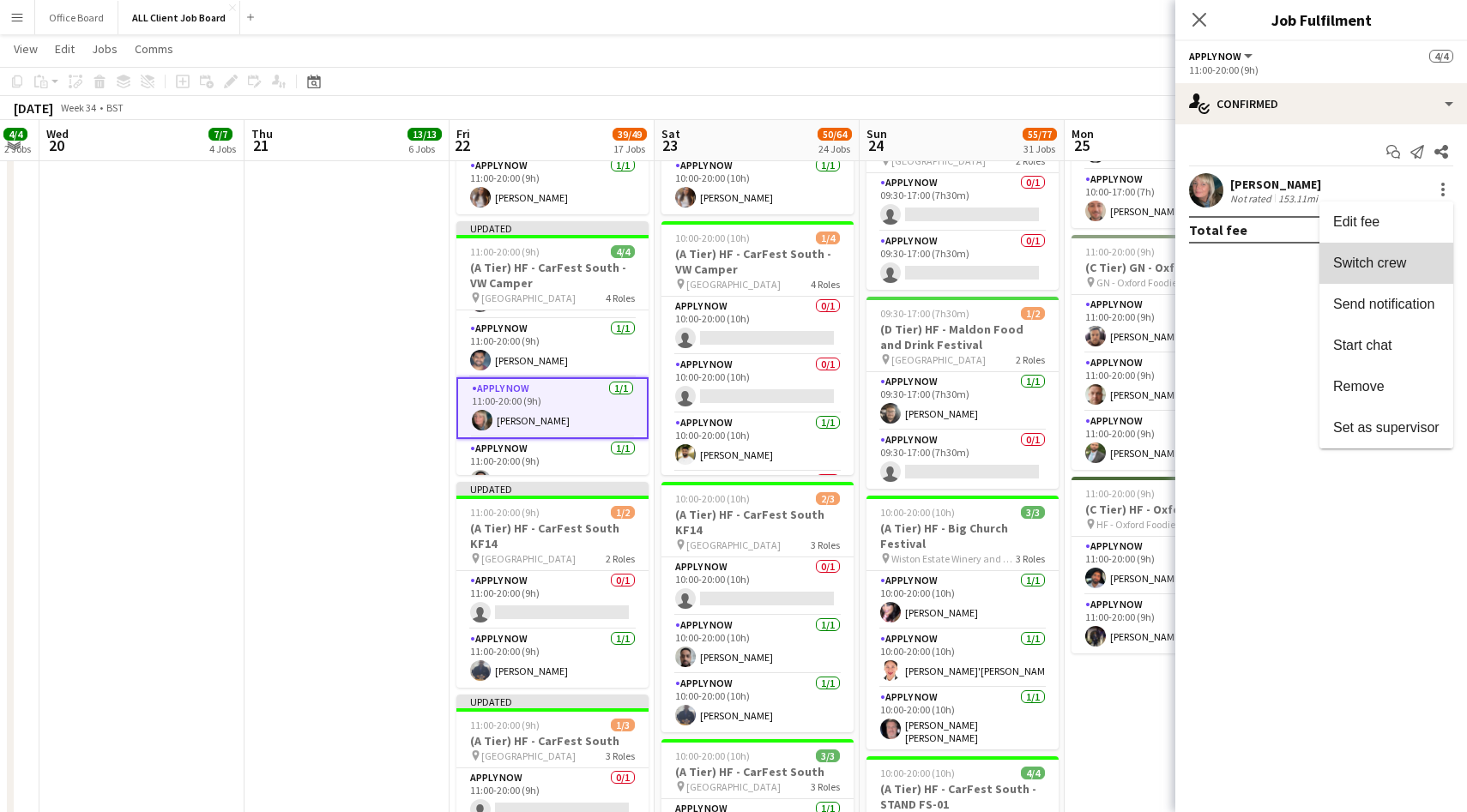
click at [1401, 257] on span "Switch crew" at bounding box center [1370, 263] width 73 height 15
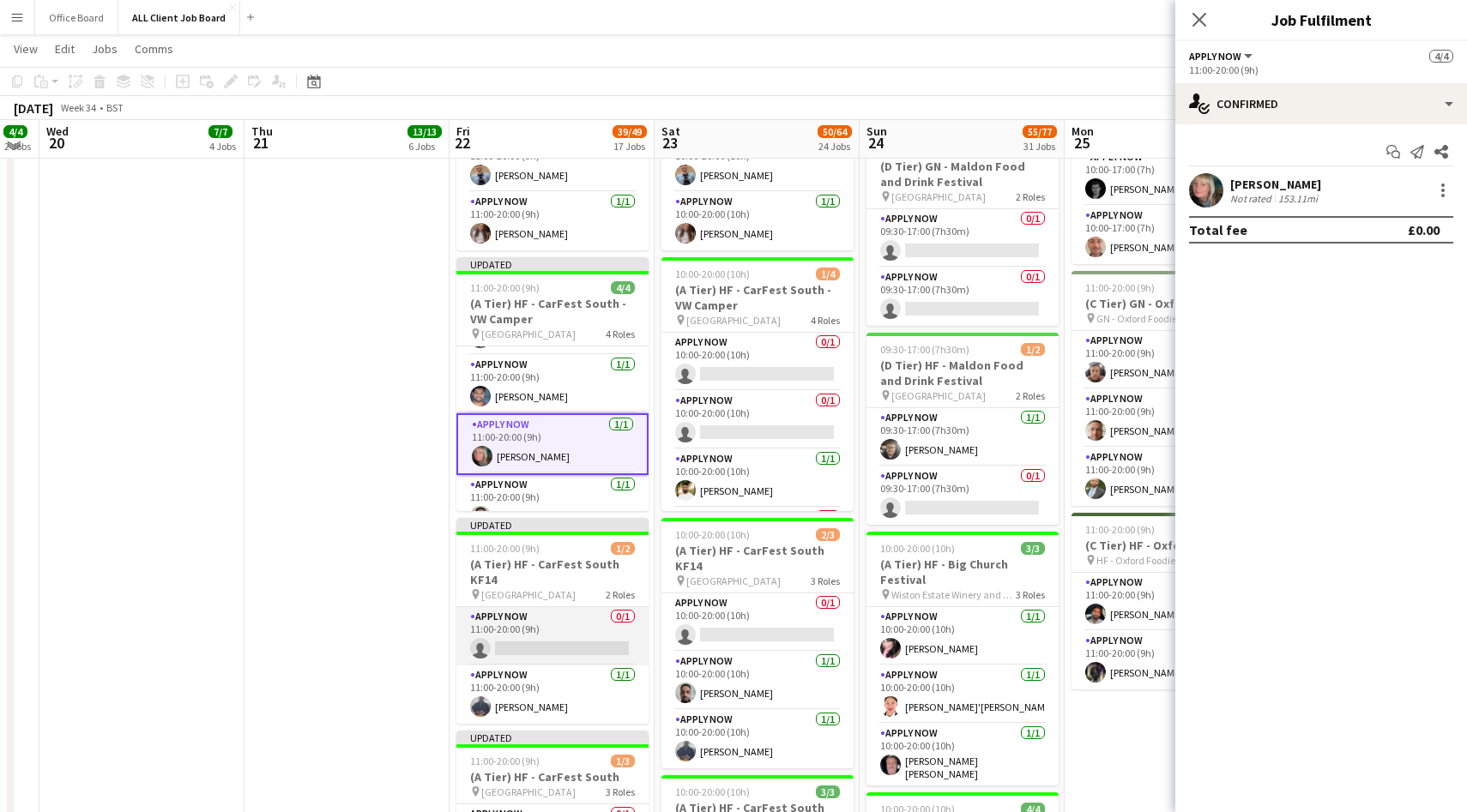
click at [582, 633] on app-card-role "APPLY NOW 0/1 11:00-20:00 (9h) single-neutral-actions" at bounding box center [552, 636] width 192 height 59
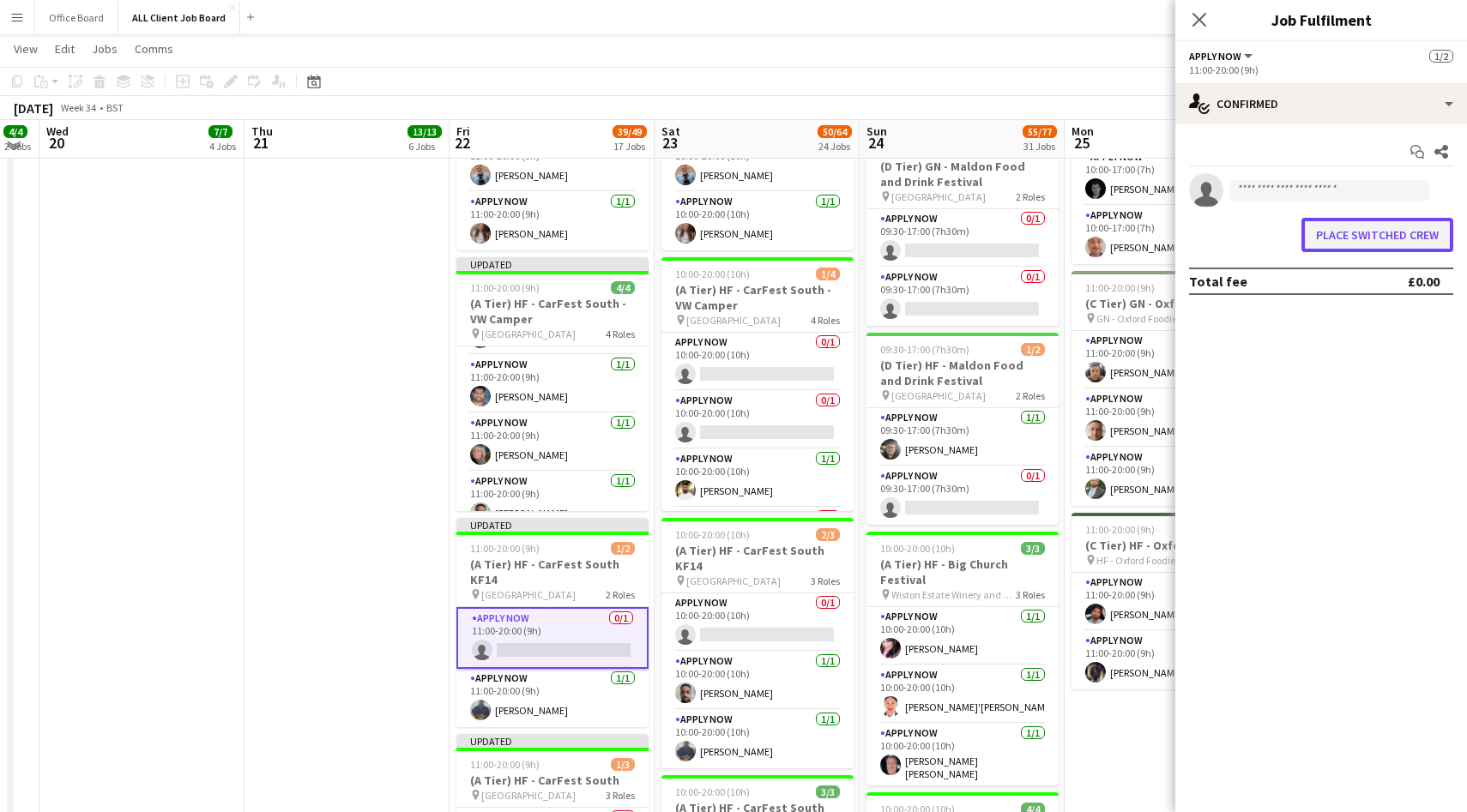
click at [1346, 231] on button "Place switched crew" at bounding box center [1377, 235] width 152 height 34
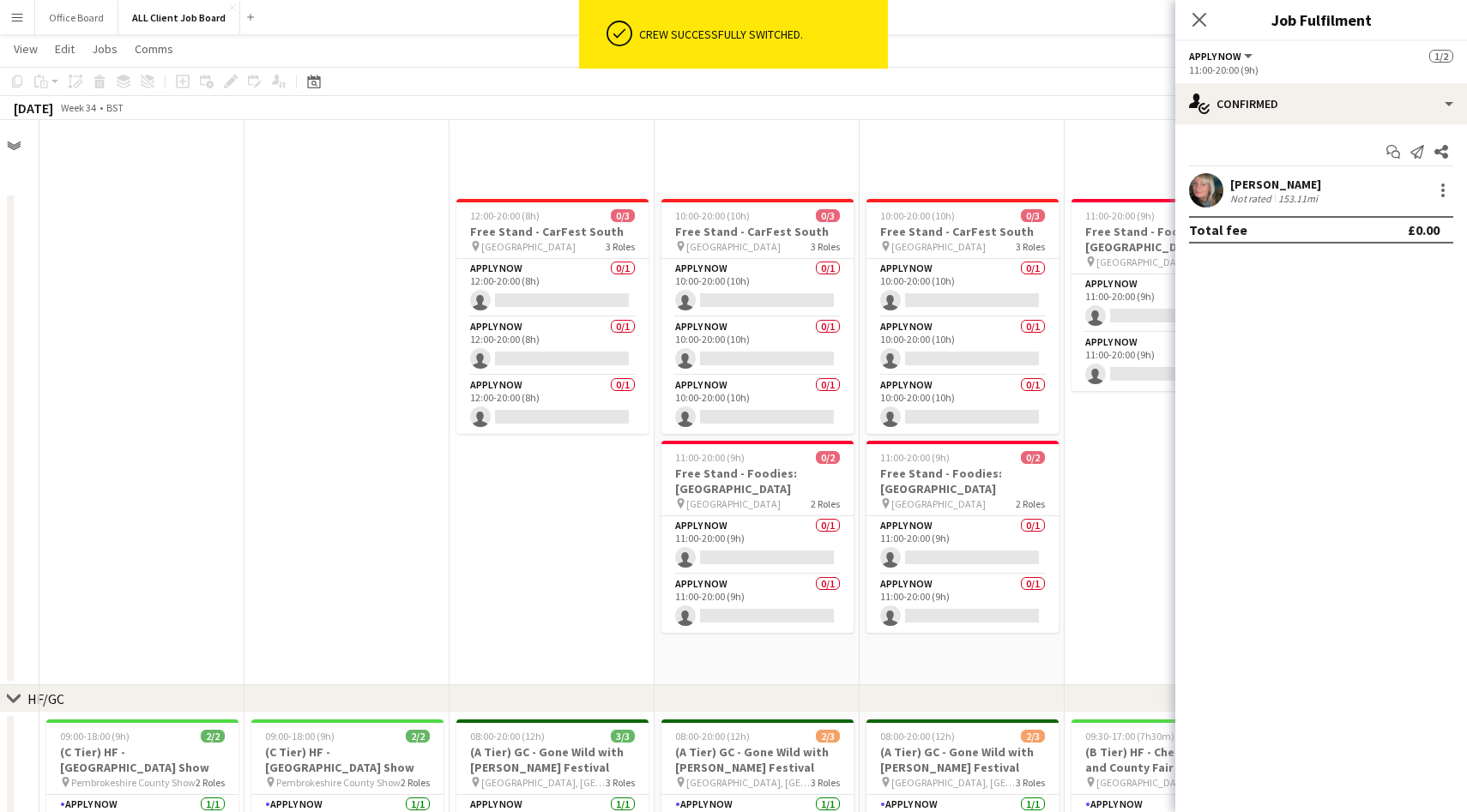
scroll to position [1935, 0]
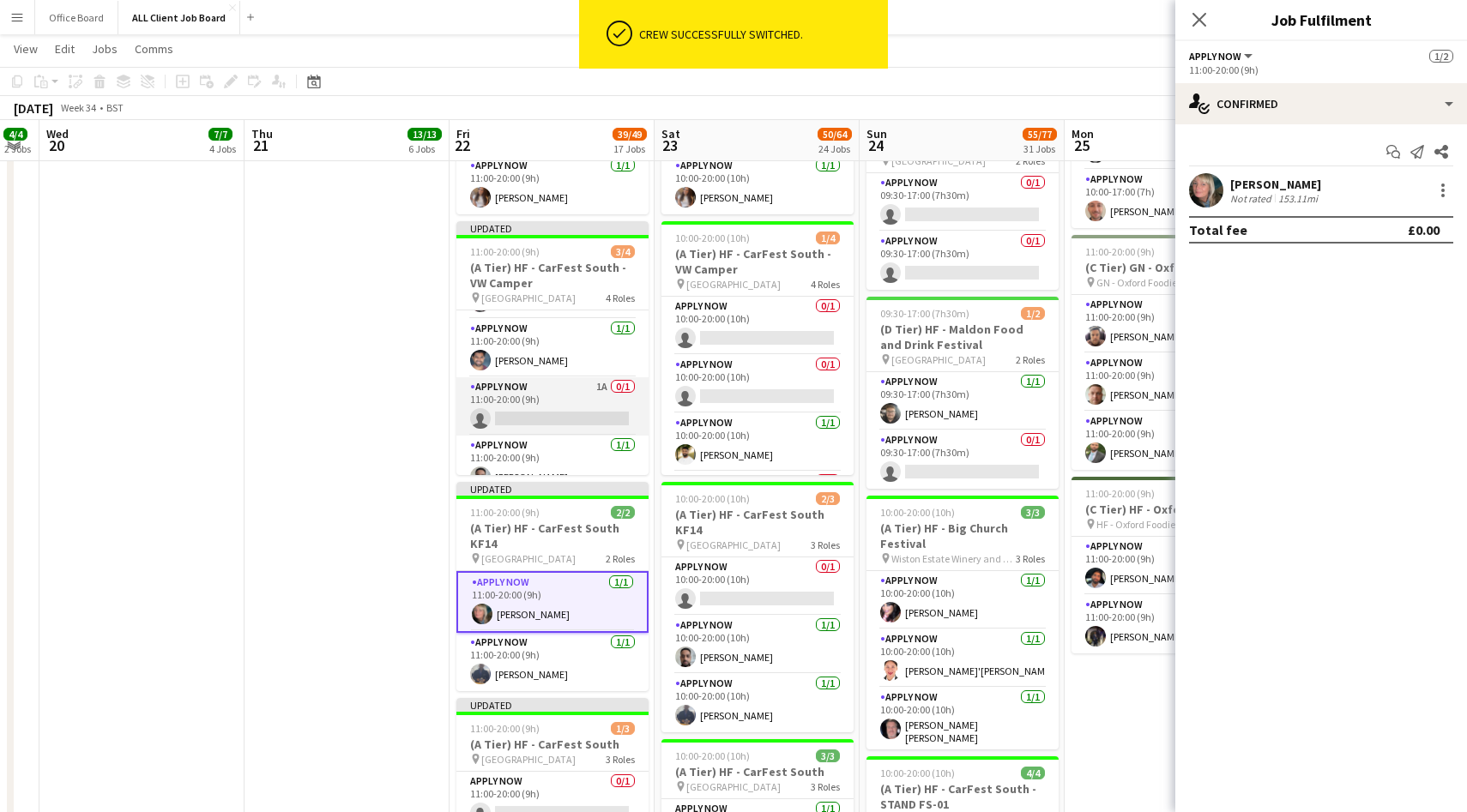
click at [573, 403] on app-card-role "APPLY NOW 1A 0/1 11:00-20:00 (9h) single-neutral-actions" at bounding box center [552, 406] width 192 height 59
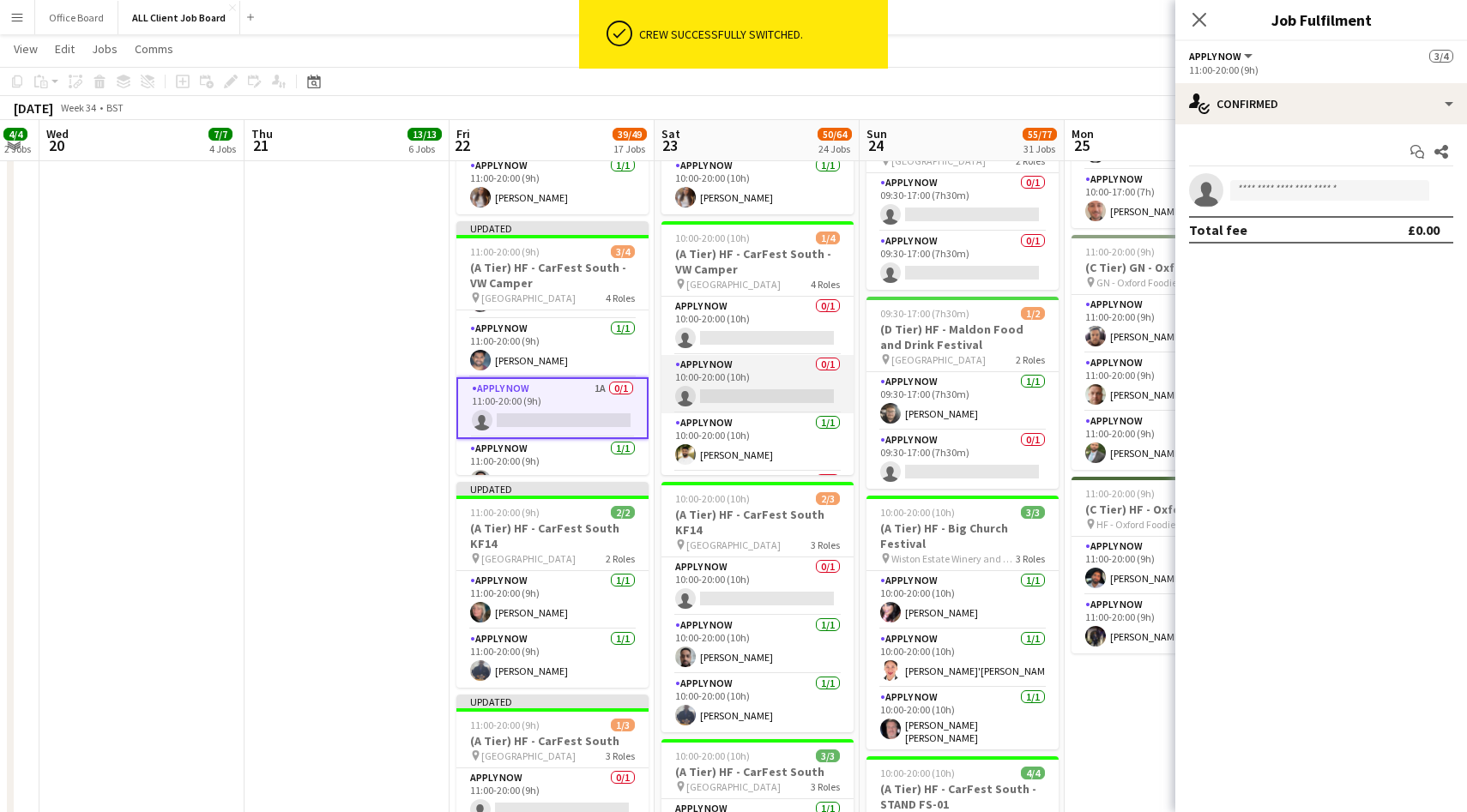
click at [797, 376] on app-card-role "APPLY NOW 0/1 10:00-20:00 (10h) single-neutral-actions" at bounding box center [757, 384] width 192 height 59
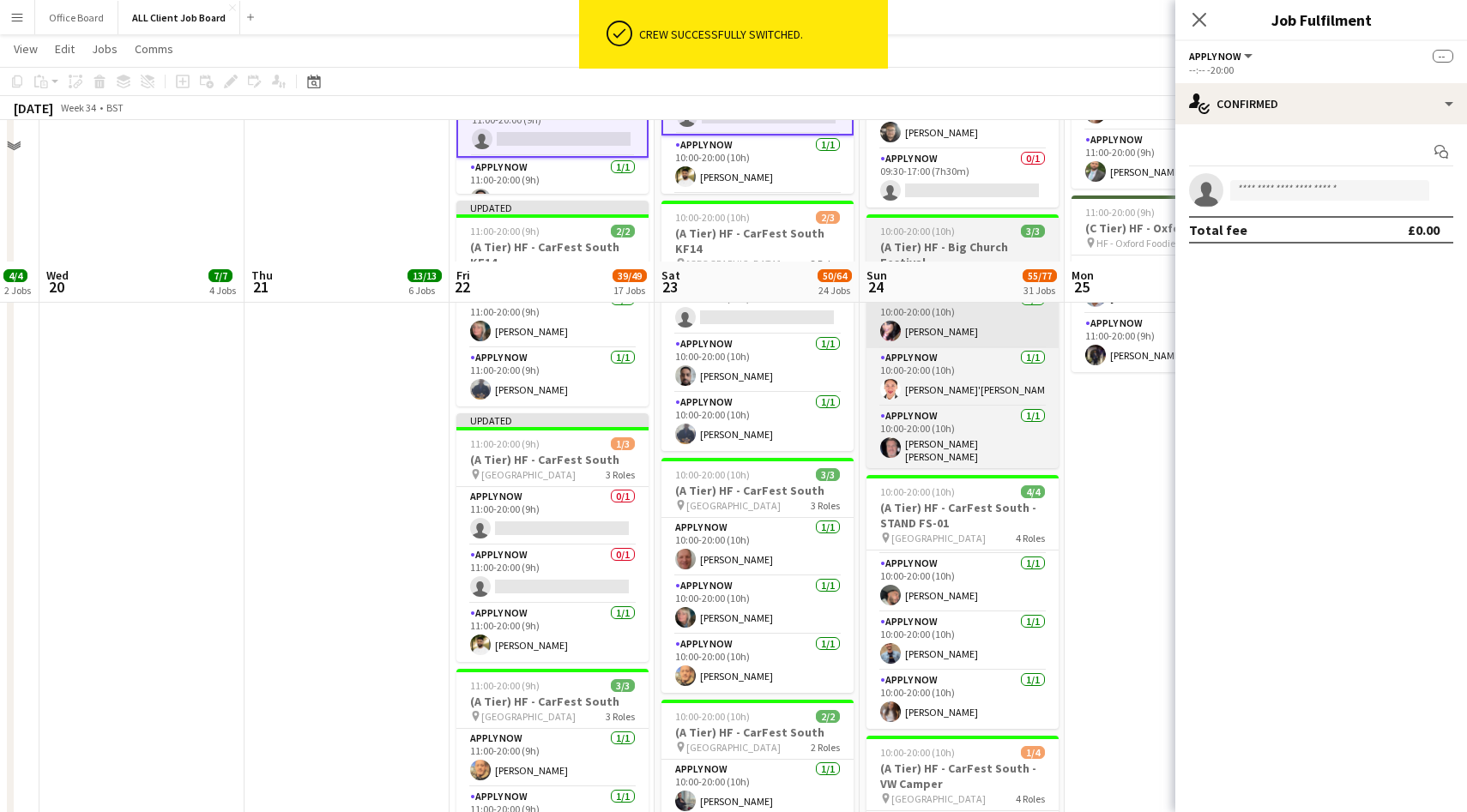
scroll to position [2420, 0]
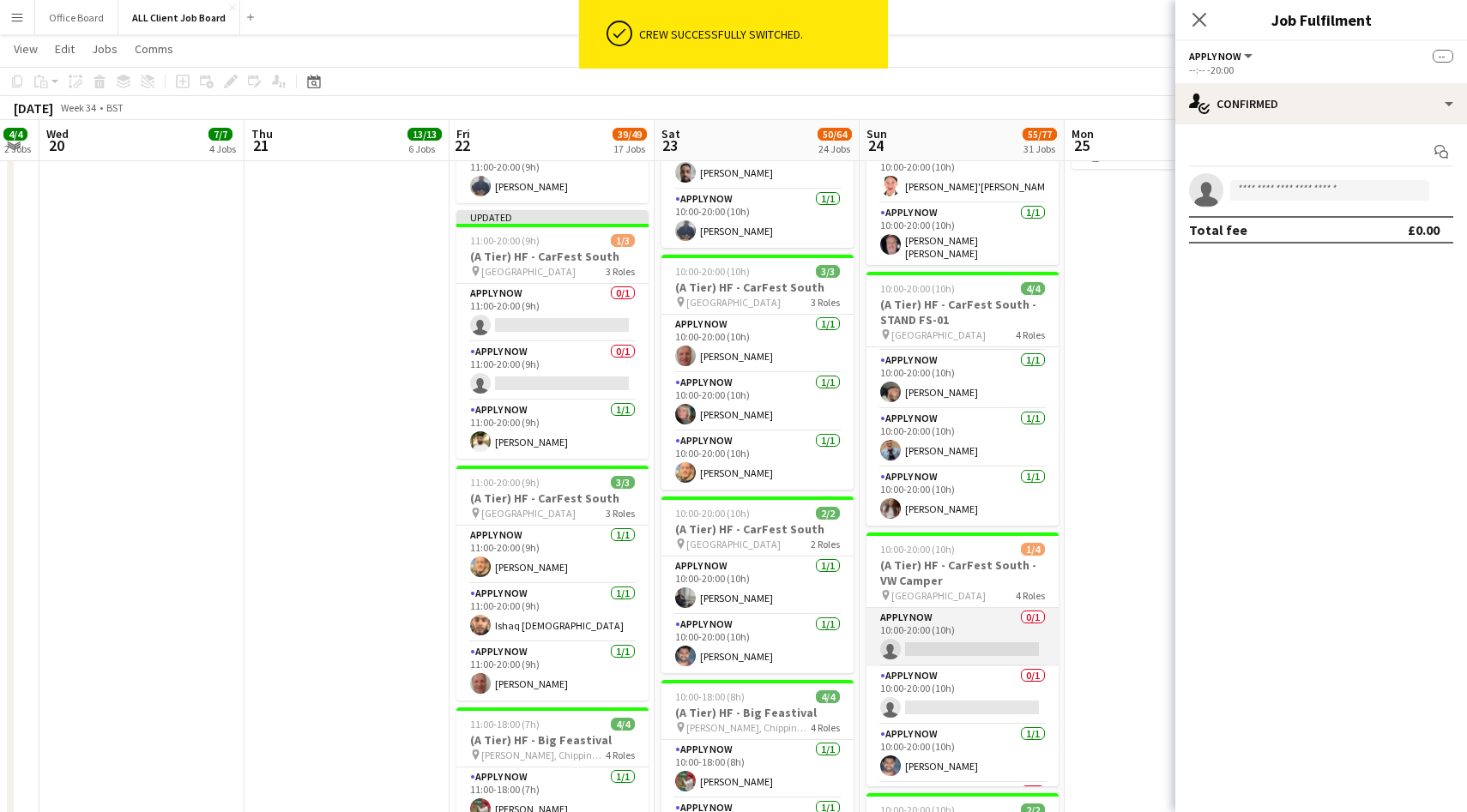
click at [970, 619] on app-card-role "APPLY NOW 0/1 10:00-20:00 (10h) single-neutral-actions" at bounding box center [962, 637] width 192 height 59
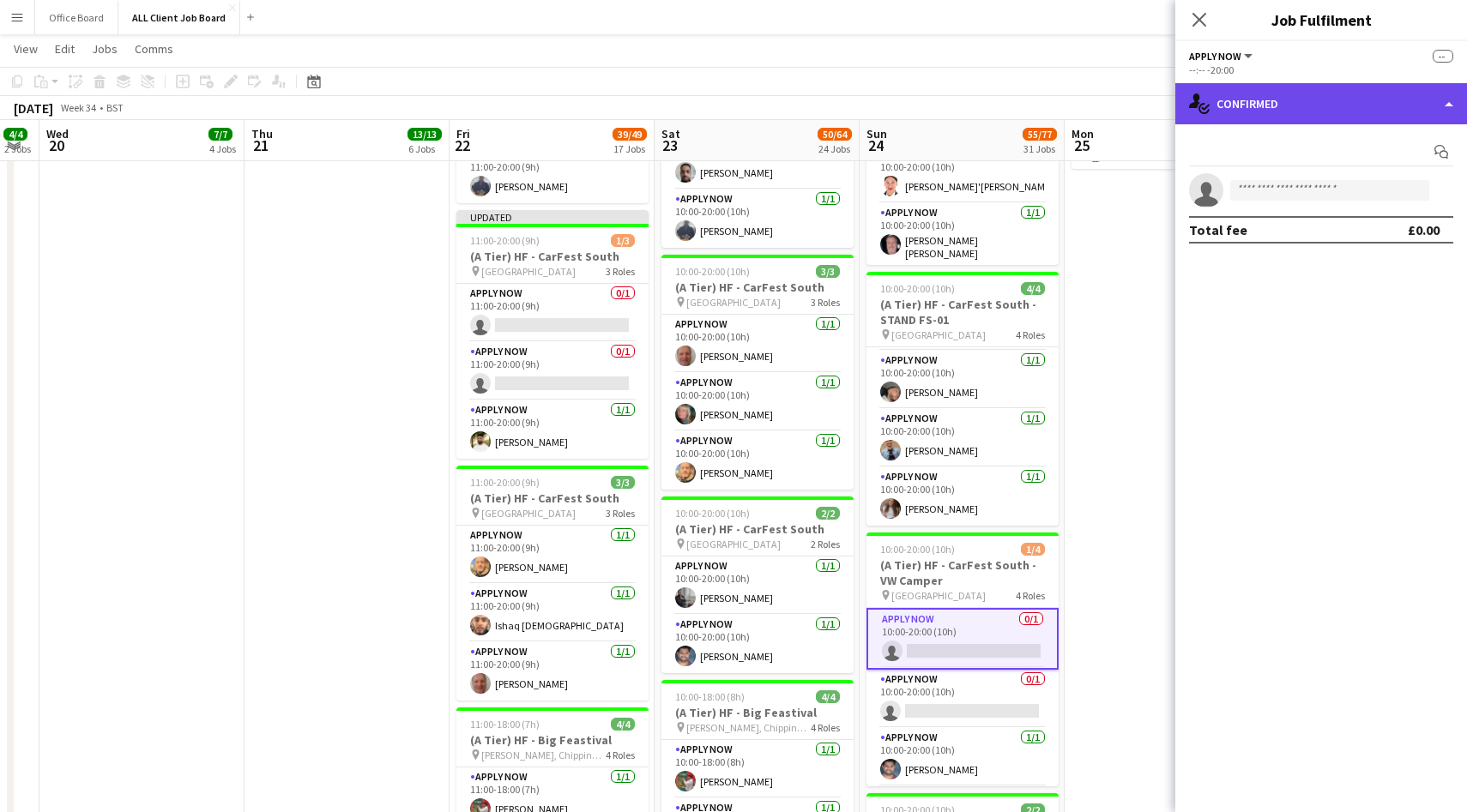
click at [1271, 118] on div "single-neutral-actions-check-2 Confirmed" at bounding box center [1321, 103] width 292 height 41
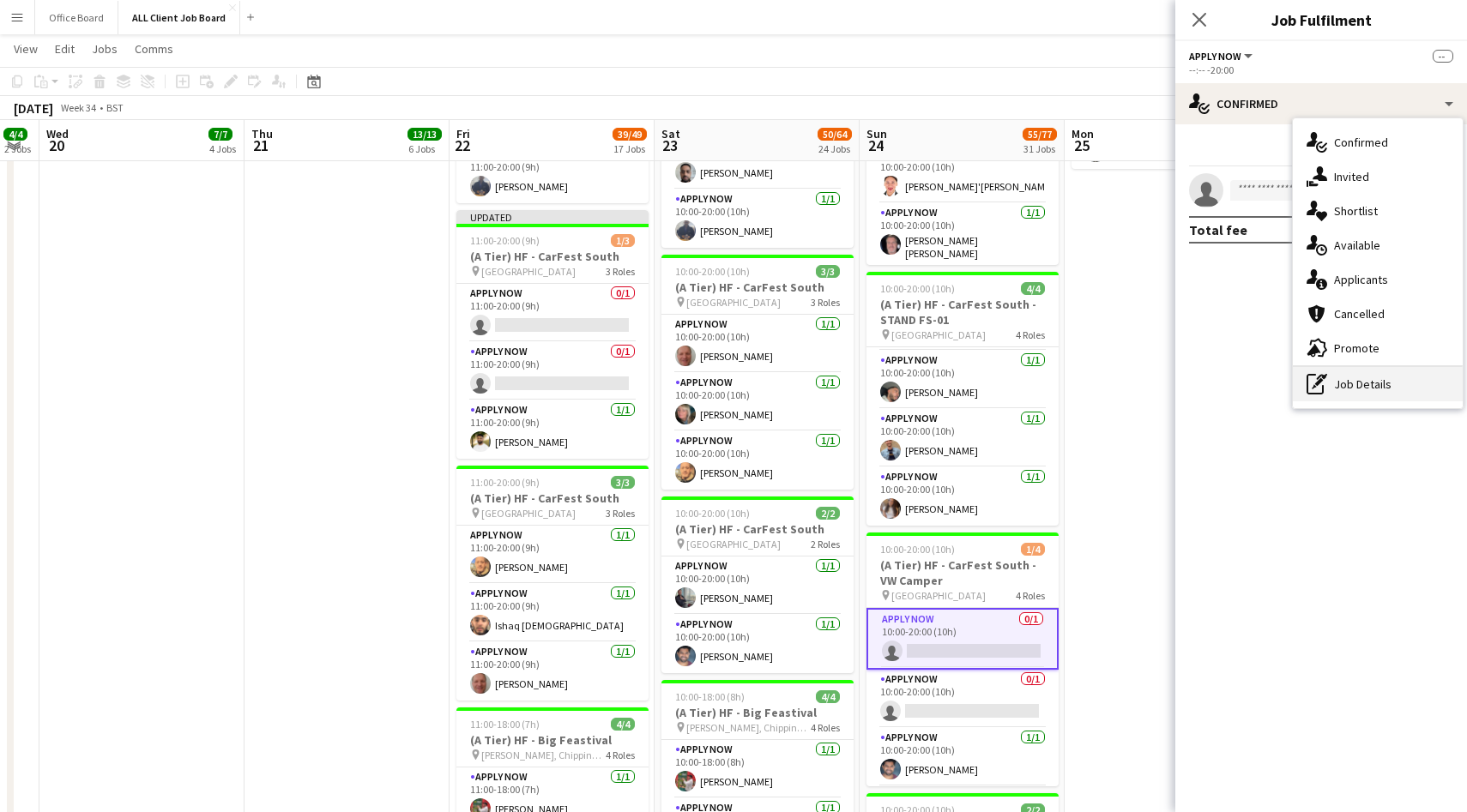
click at [1367, 392] on div "pen-write Job Details" at bounding box center [1377, 384] width 170 height 34
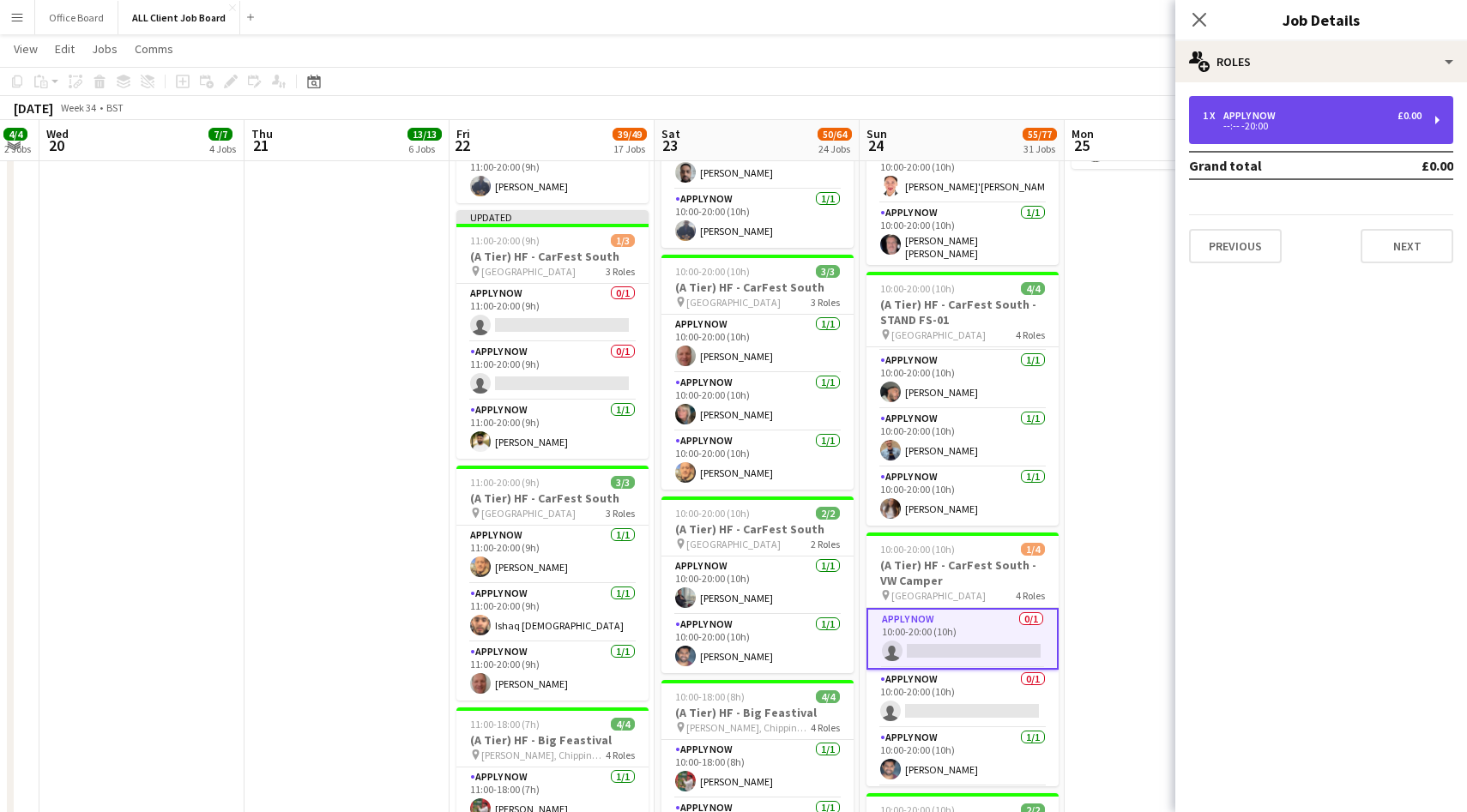
click at [1249, 122] on div "--:-- -20:00" at bounding box center [1312, 126] width 219 height 8
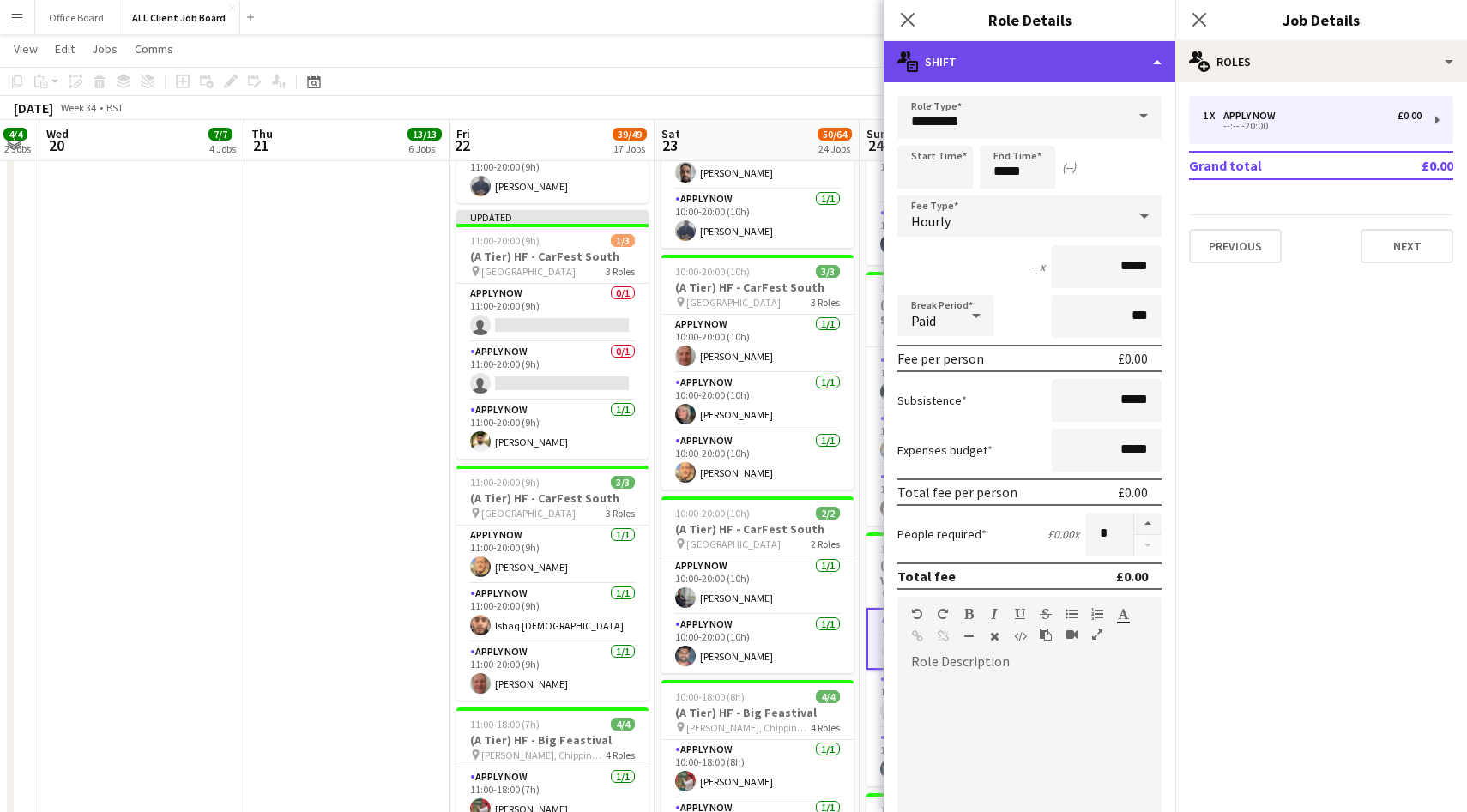
click at [1017, 72] on div "multiple-actions-text Shift" at bounding box center [1030, 62] width 292 height 41
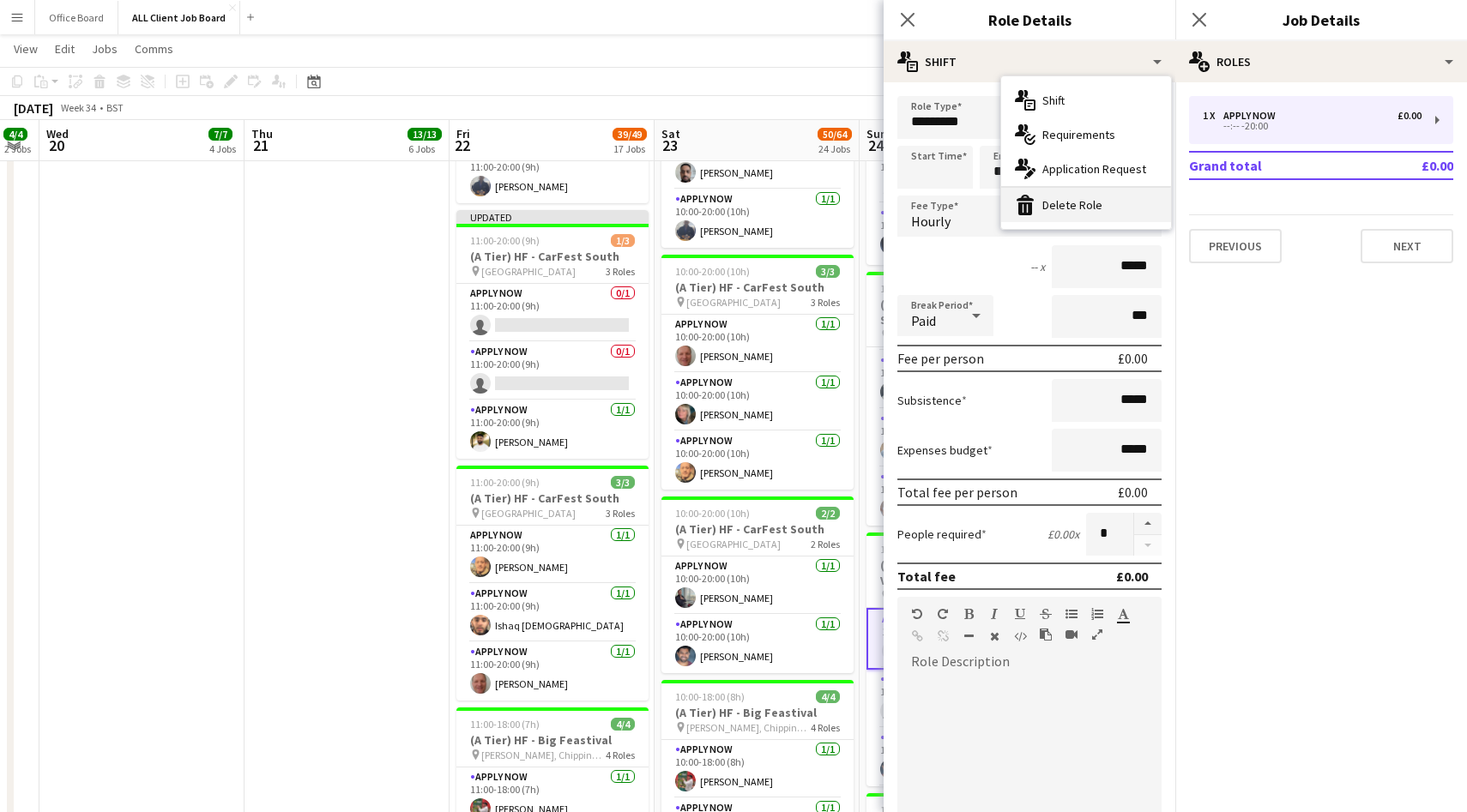
click at [1084, 190] on div "bin-2 Delete Role" at bounding box center [1086, 204] width 170 height 34
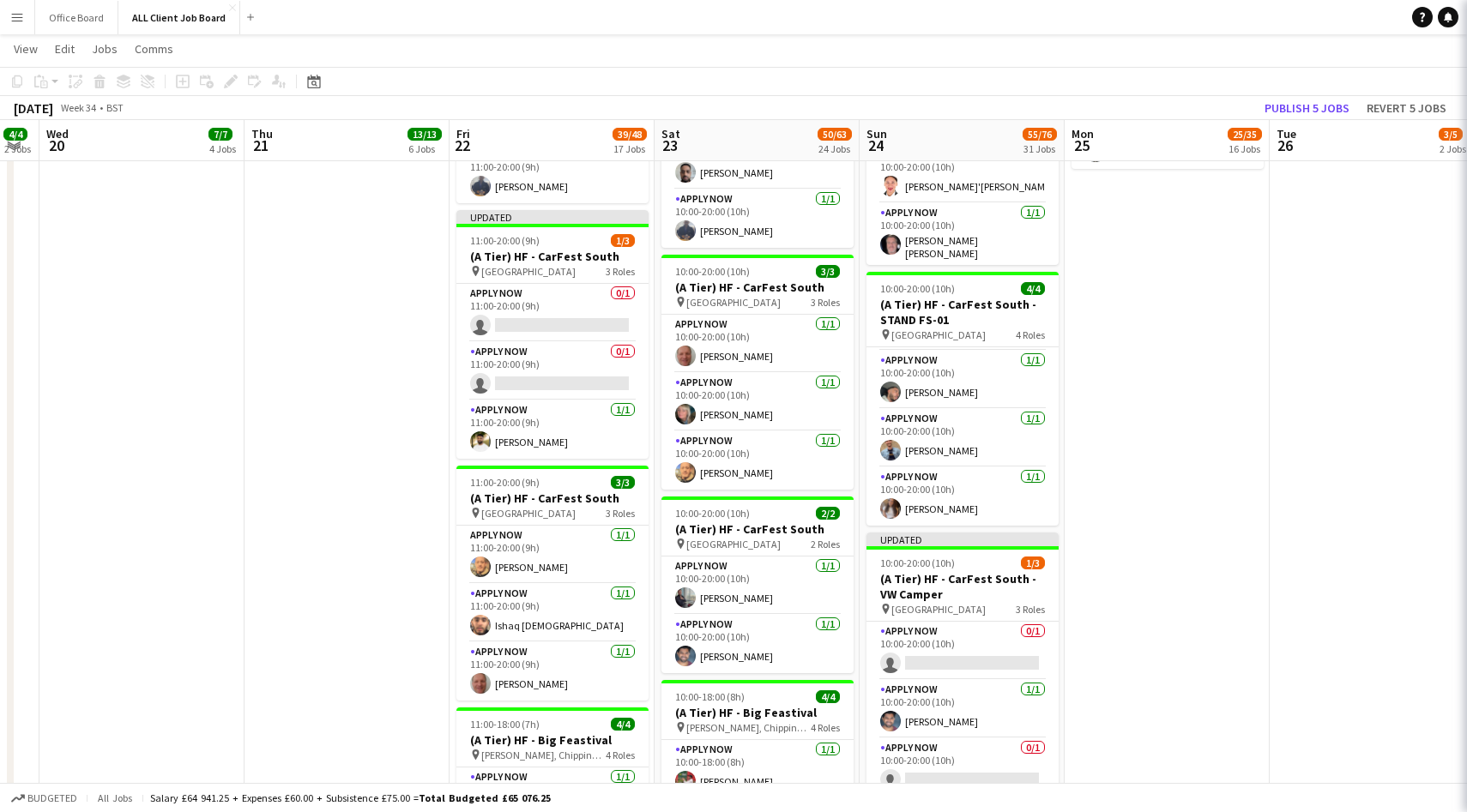
scroll to position [10, 0]
click at [1292, 102] on button "Publish 5 jobs" at bounding box center [1308, 108] width 99 height 22
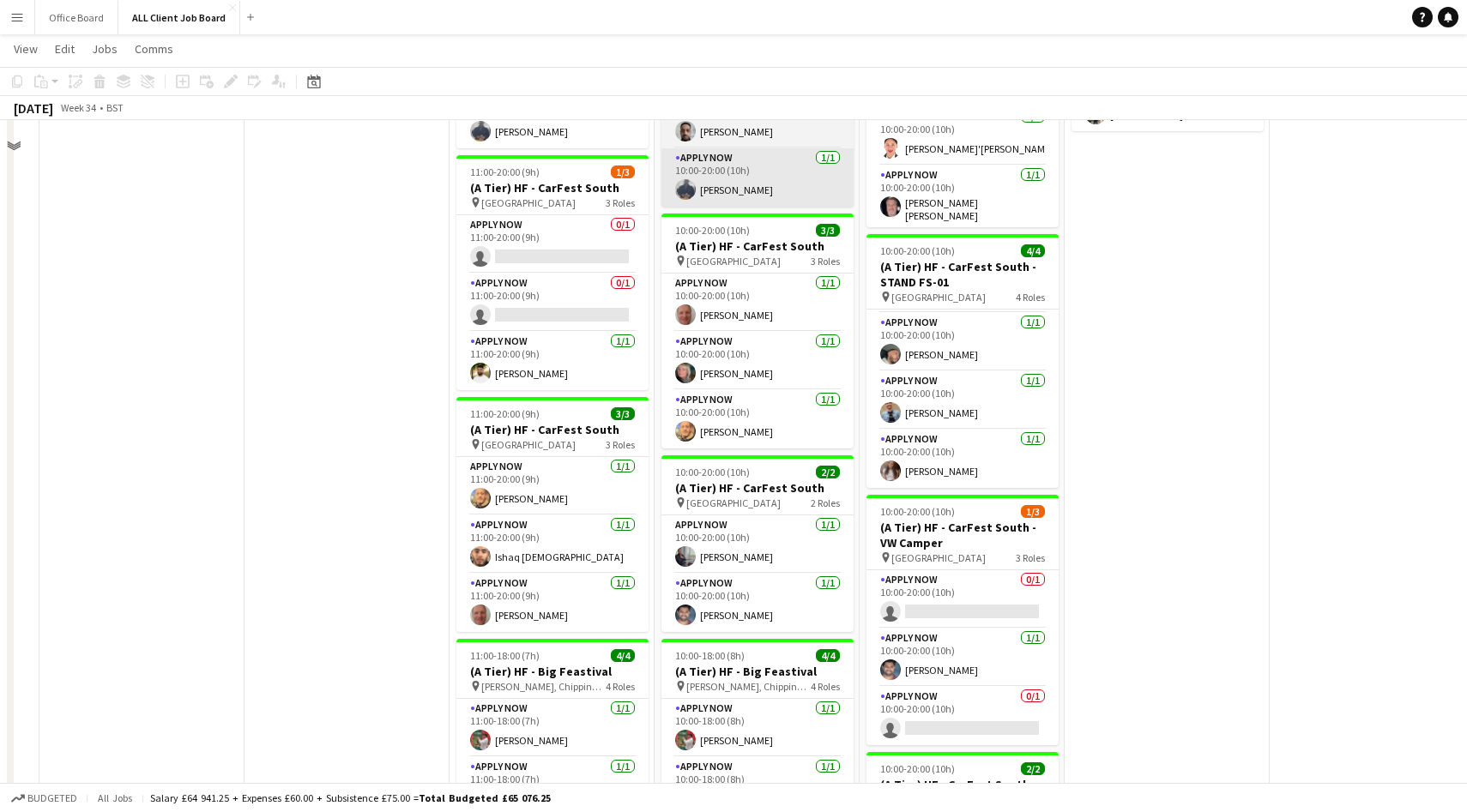
scroll to position [2481, 0]
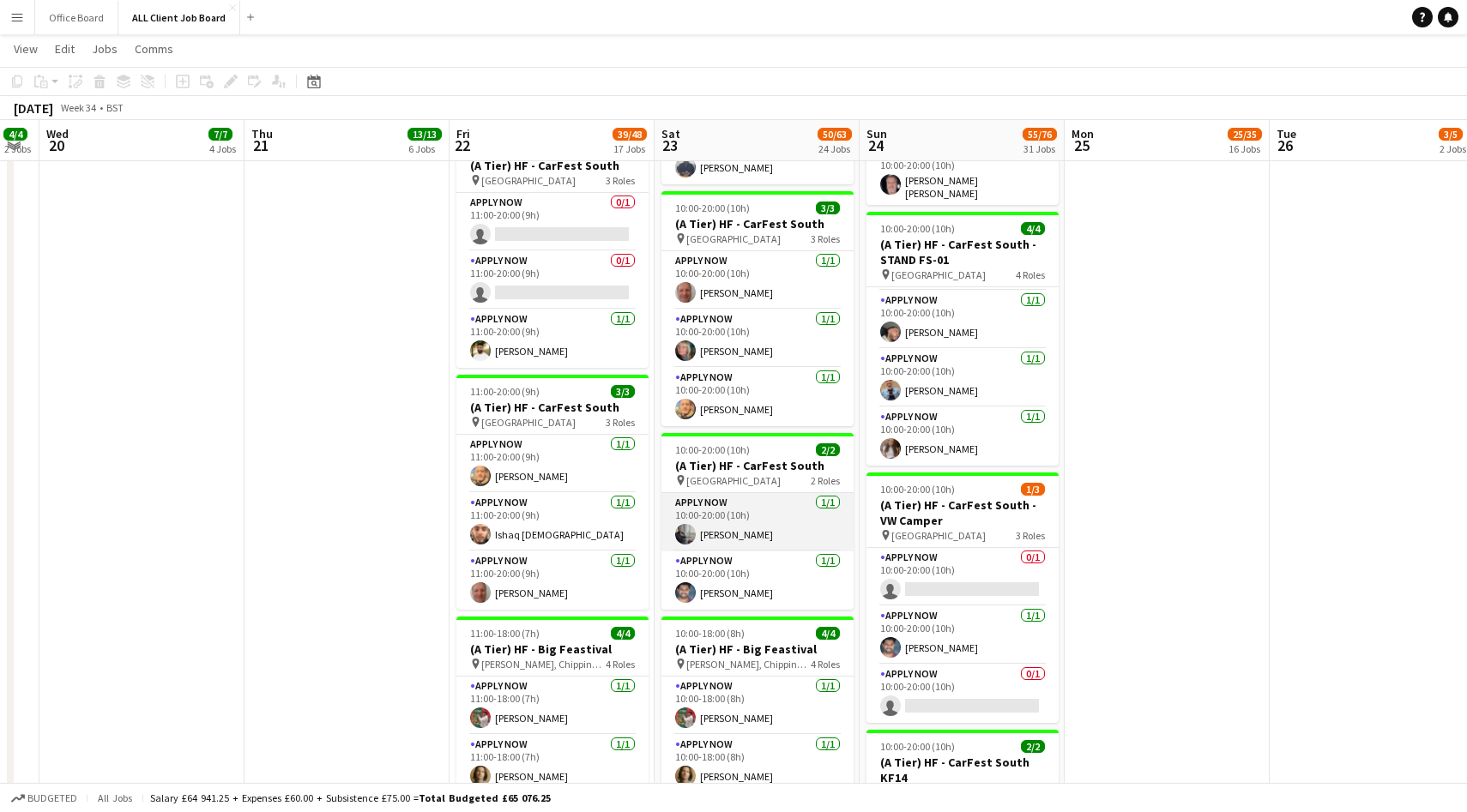
click at [797, 493] on app-card-role "APPLY NOW [DATE] 10:00-20:00 (10h) [PERSON_NAME]" at bounding box center [757, 522] width 192 height 59
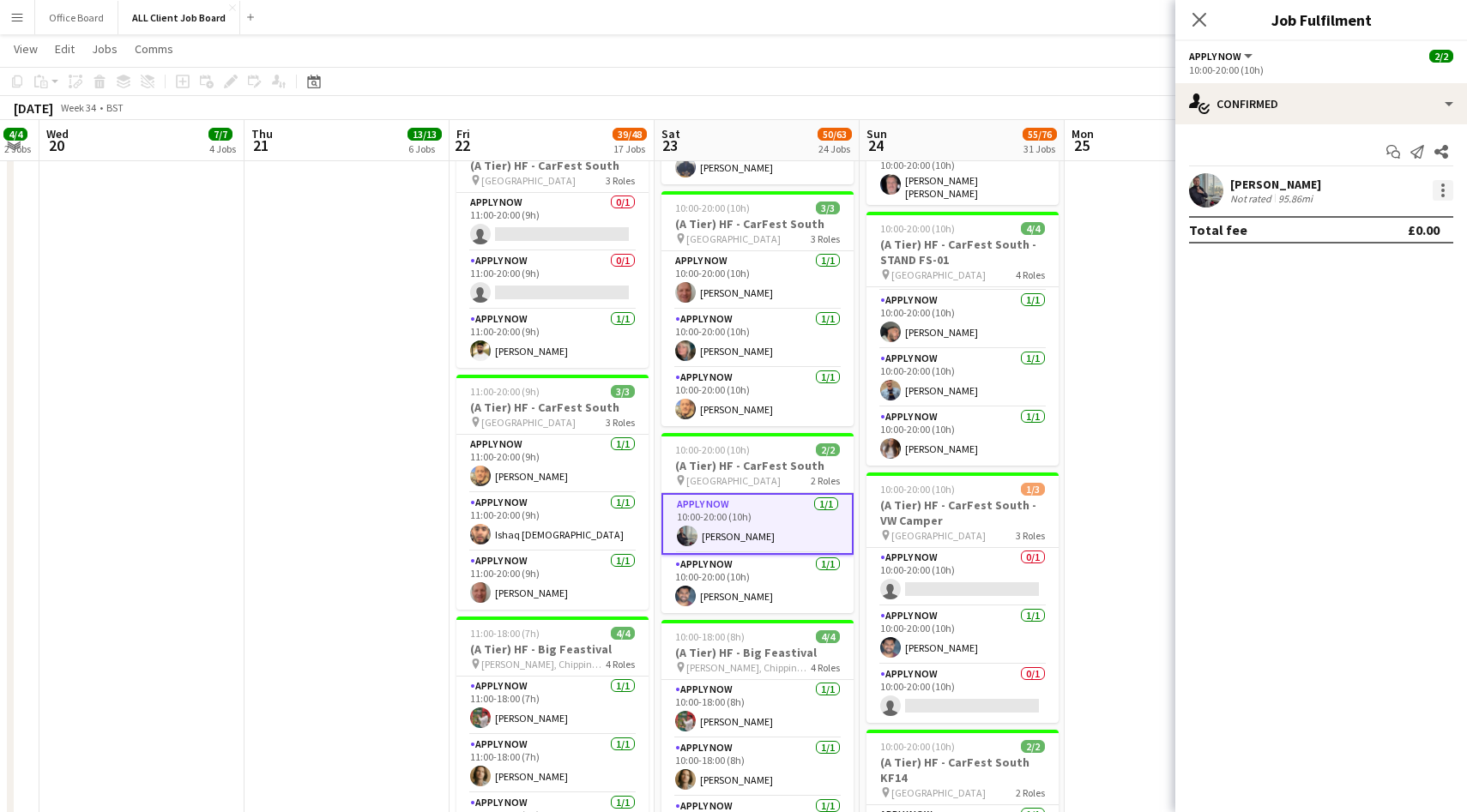
click at [1443, 194] on div at bounding box center [1444, 196] width 4 height 4
click at [1374, 271] on button "Switch crew" at bounding box center [1387, 263] width 134 height 41
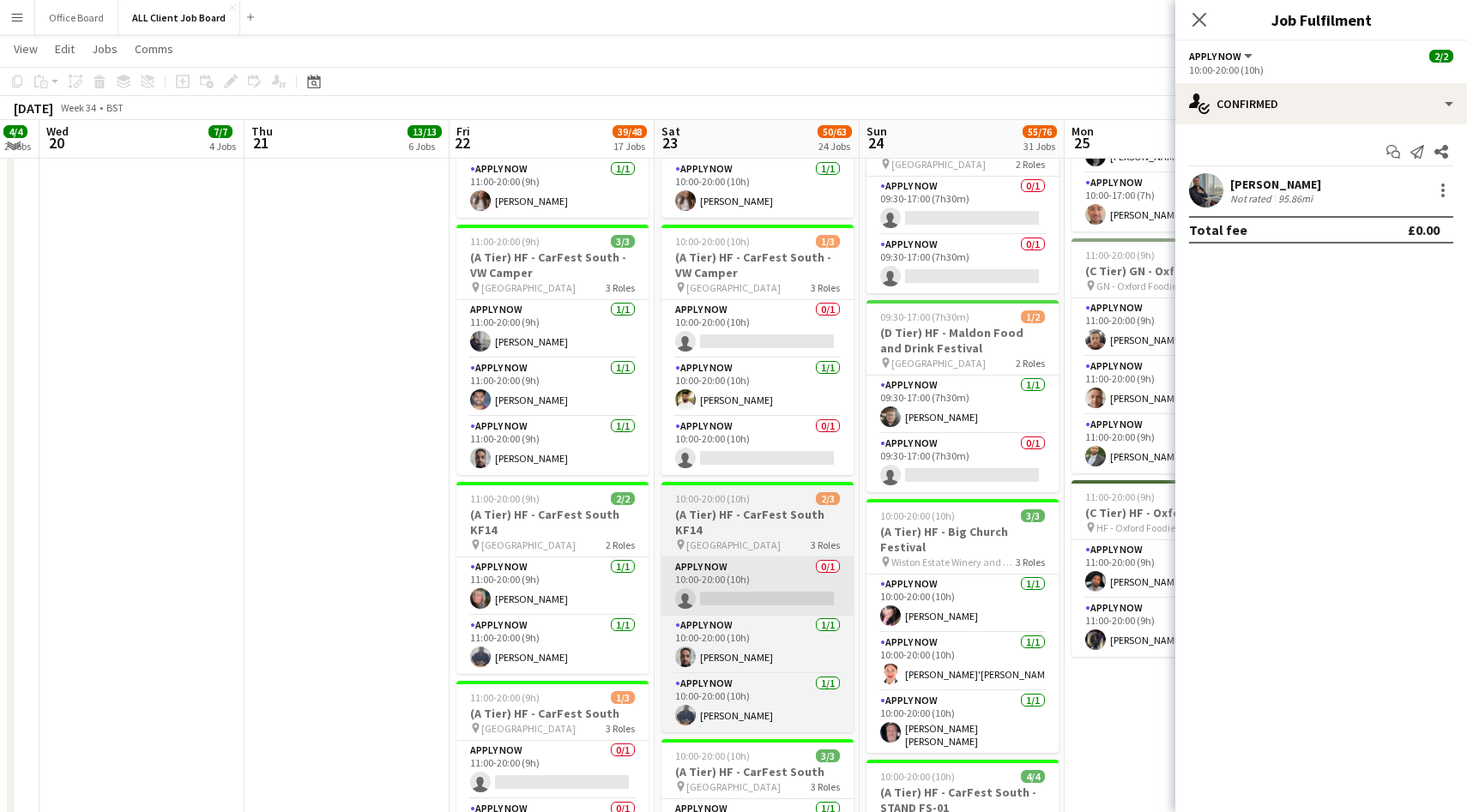
scroll to position [1973, 0]
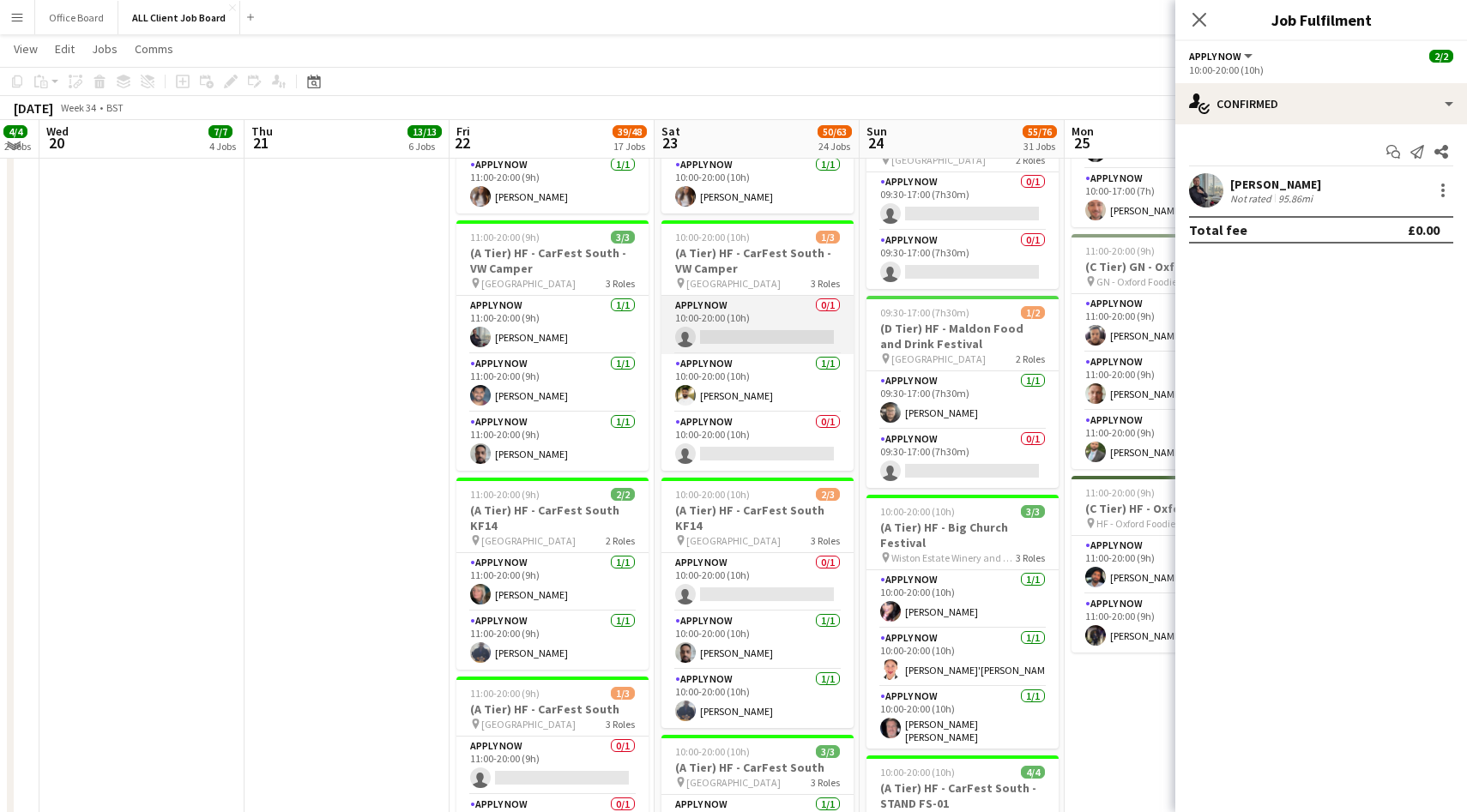
click at [765, 316] on app-card-role "APPLY NOW 0/1 10:00-20:00 (10h) single-neutral-actions" at bounding box center [757, 324] width 192 height 59
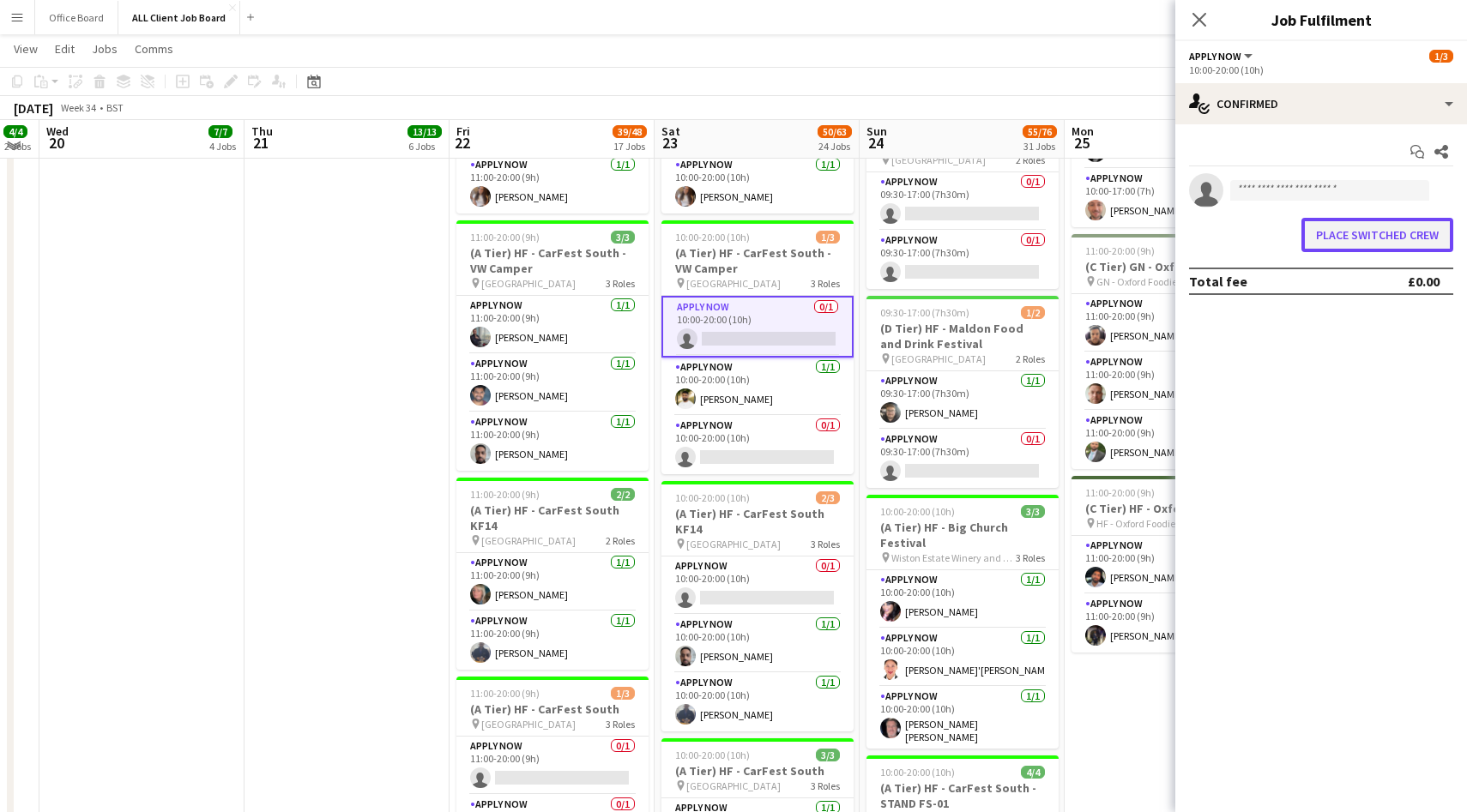
click at [1339, 229] on button "Place switched crew" at bounding box center [1377, 235] width 152 height 34
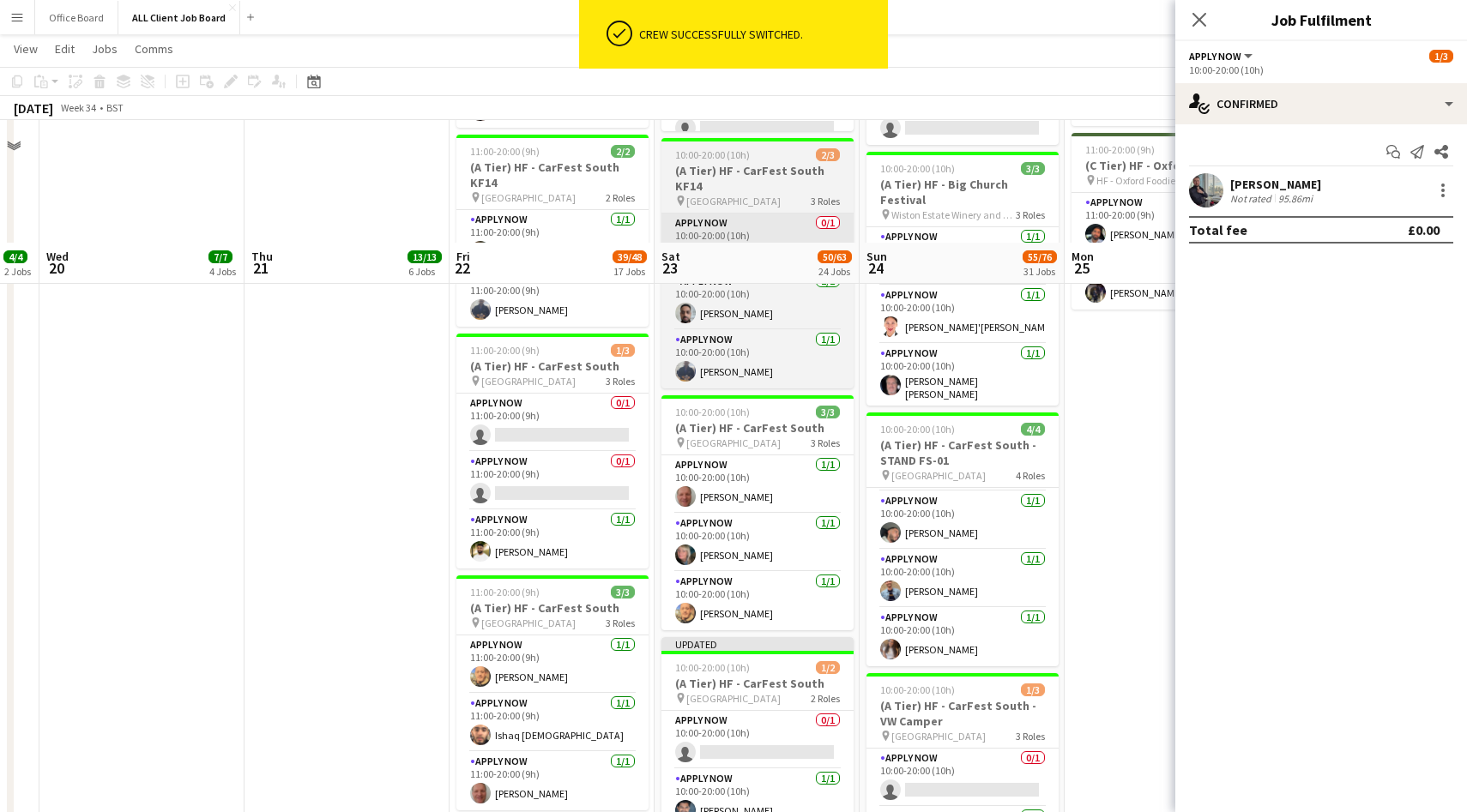
scroll to position [2435, 0]
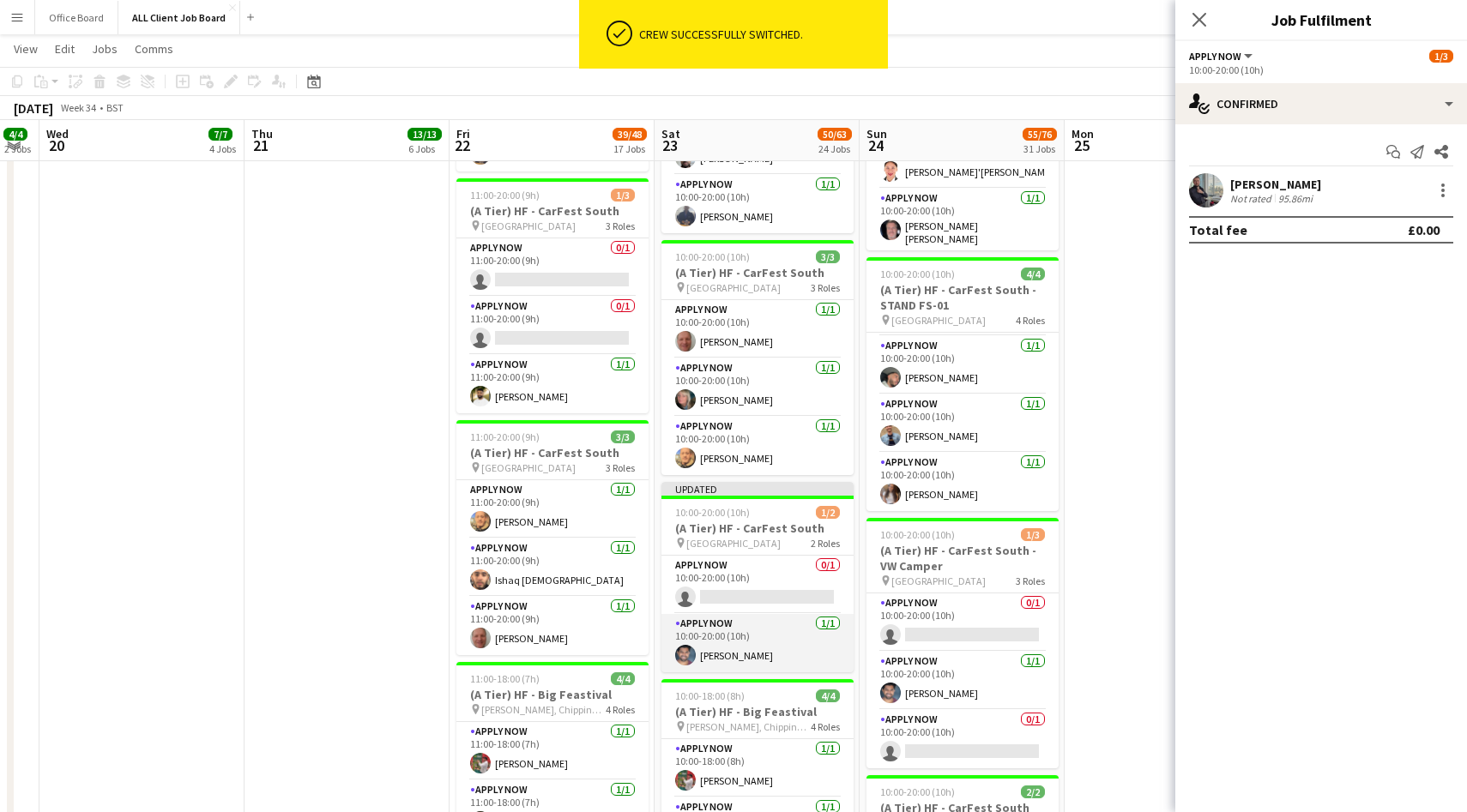
click at [767, 653] on app-card-role "APPLY NOW [DATE] 10:00-20:00 (10h) [PERSON_NAME]" at bounding box center [757, 643] width 192 height 59
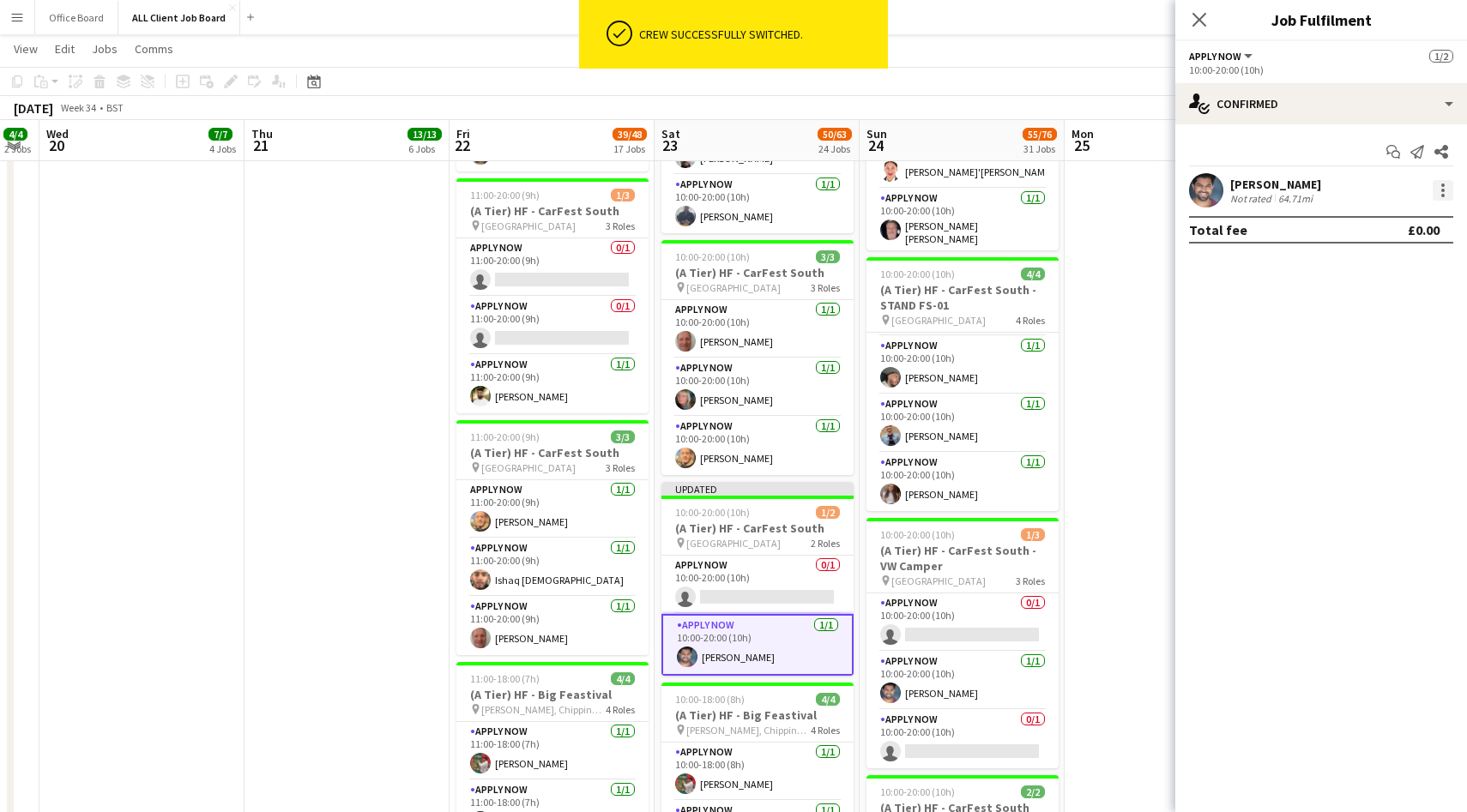
click at [1447, 196] on div at bounding box center [1443, 190] width 21 height 21
click at [1337, 273] on button "Switch crew" at bounding box center [1387, 263] width 134 height 41
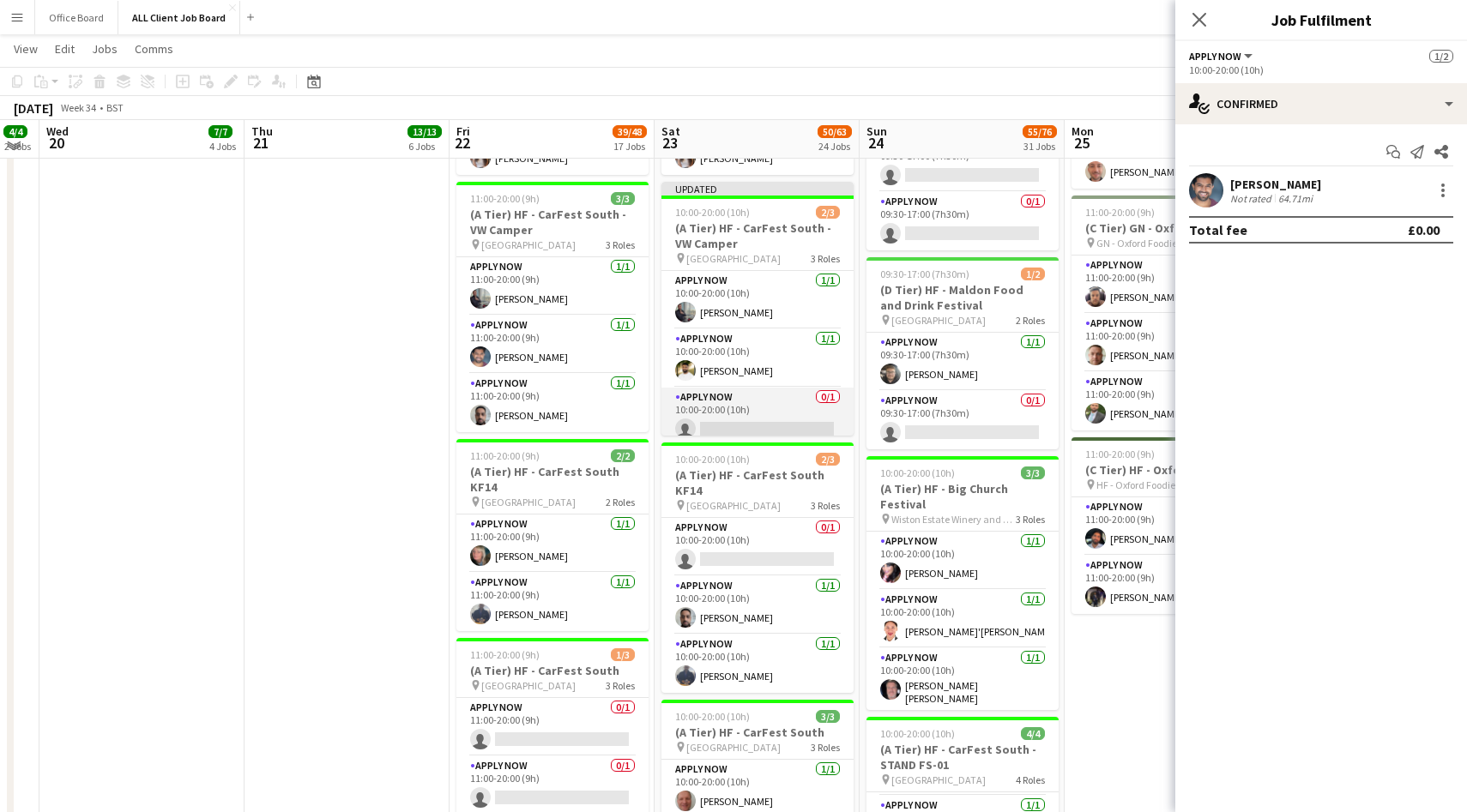
scroll to position [10, 0]
click at [790, 406] on app-card-role "APPLY NOW 0/1 10:00-20:00 (10h) single-neutral-actions" at bounding box center [757, 406] width 192 height 59
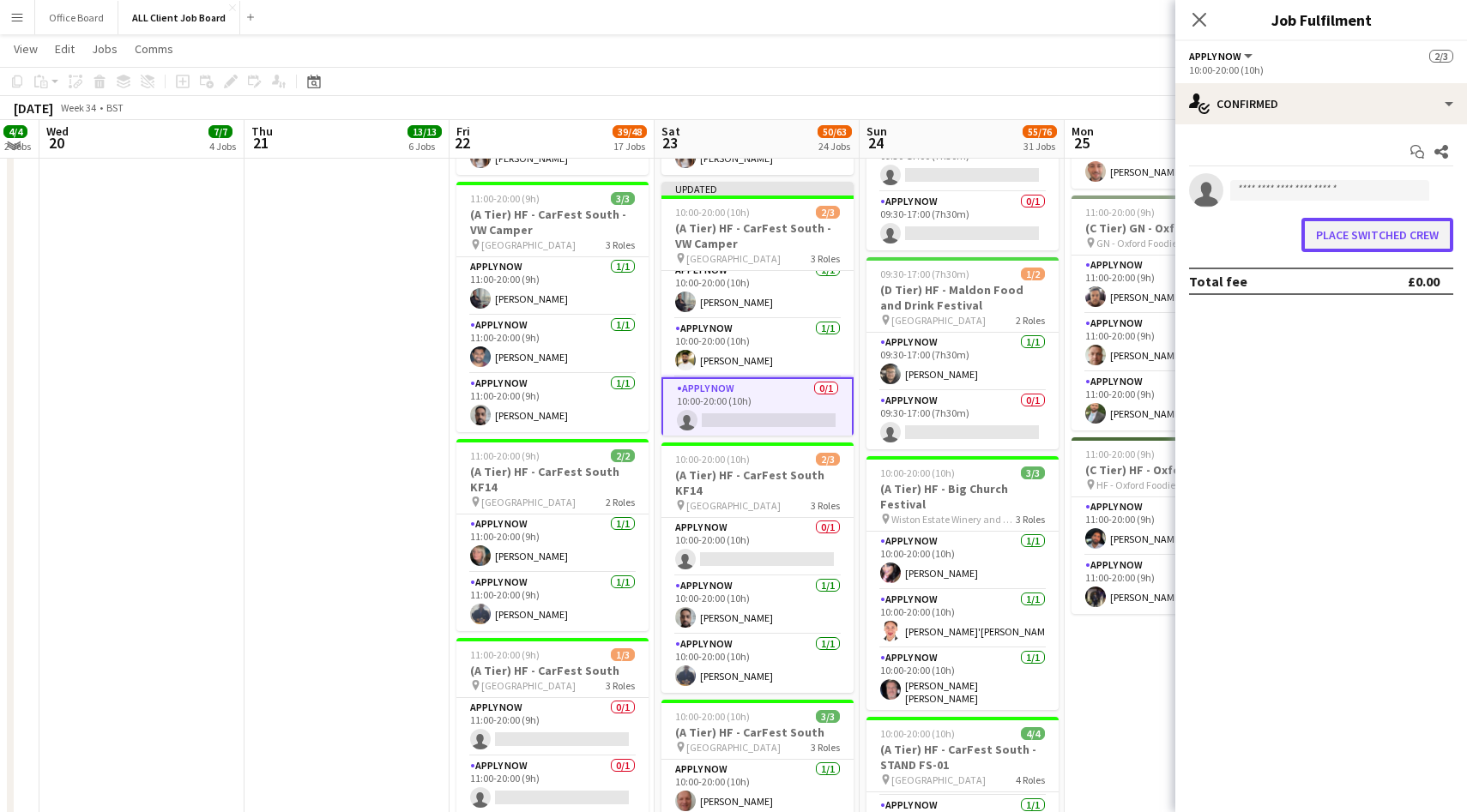
click at [1349, 224] on button "Place switched crew" at bounding box center [1377, 235] width 152 height 34
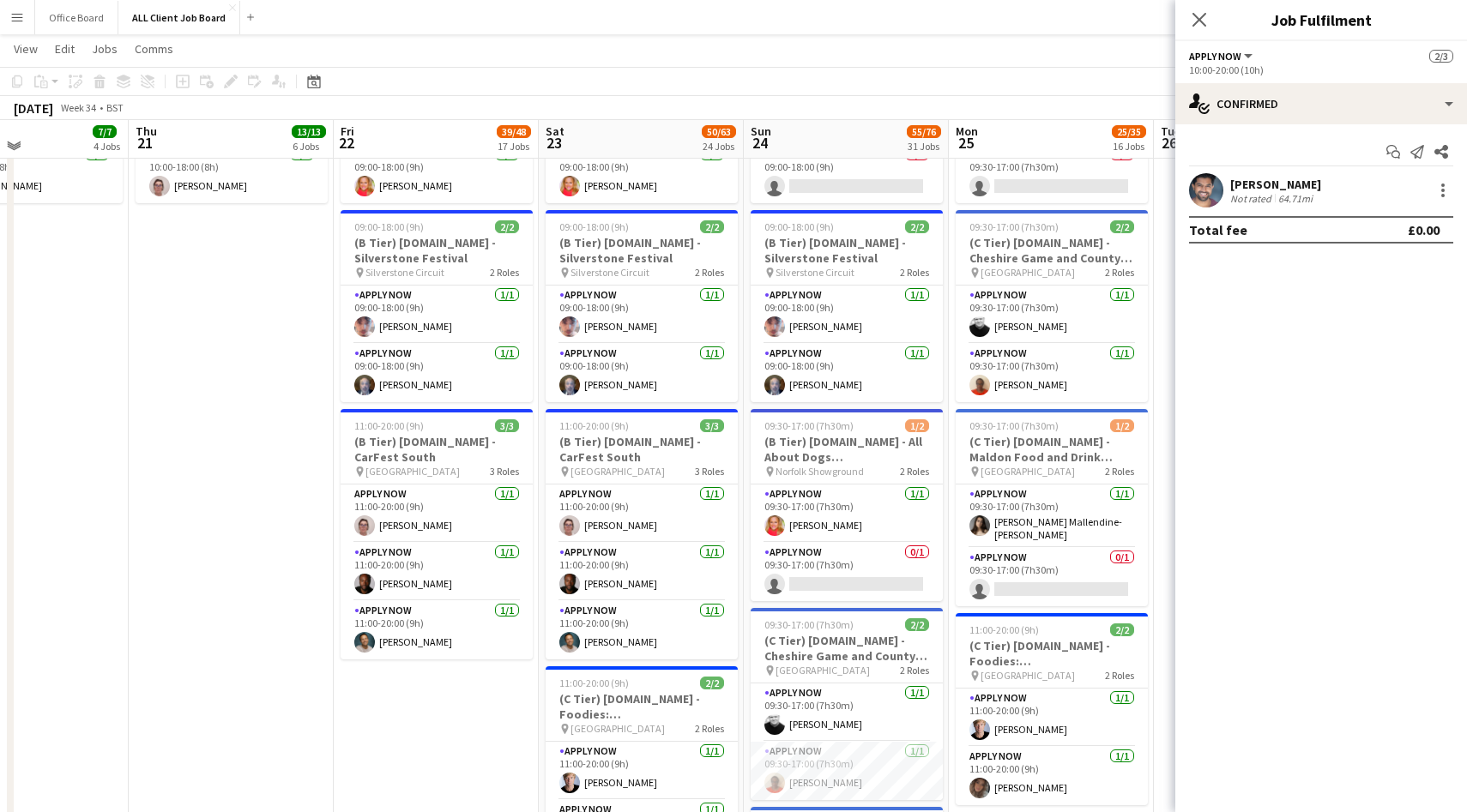
scroll to position [6536, 0]
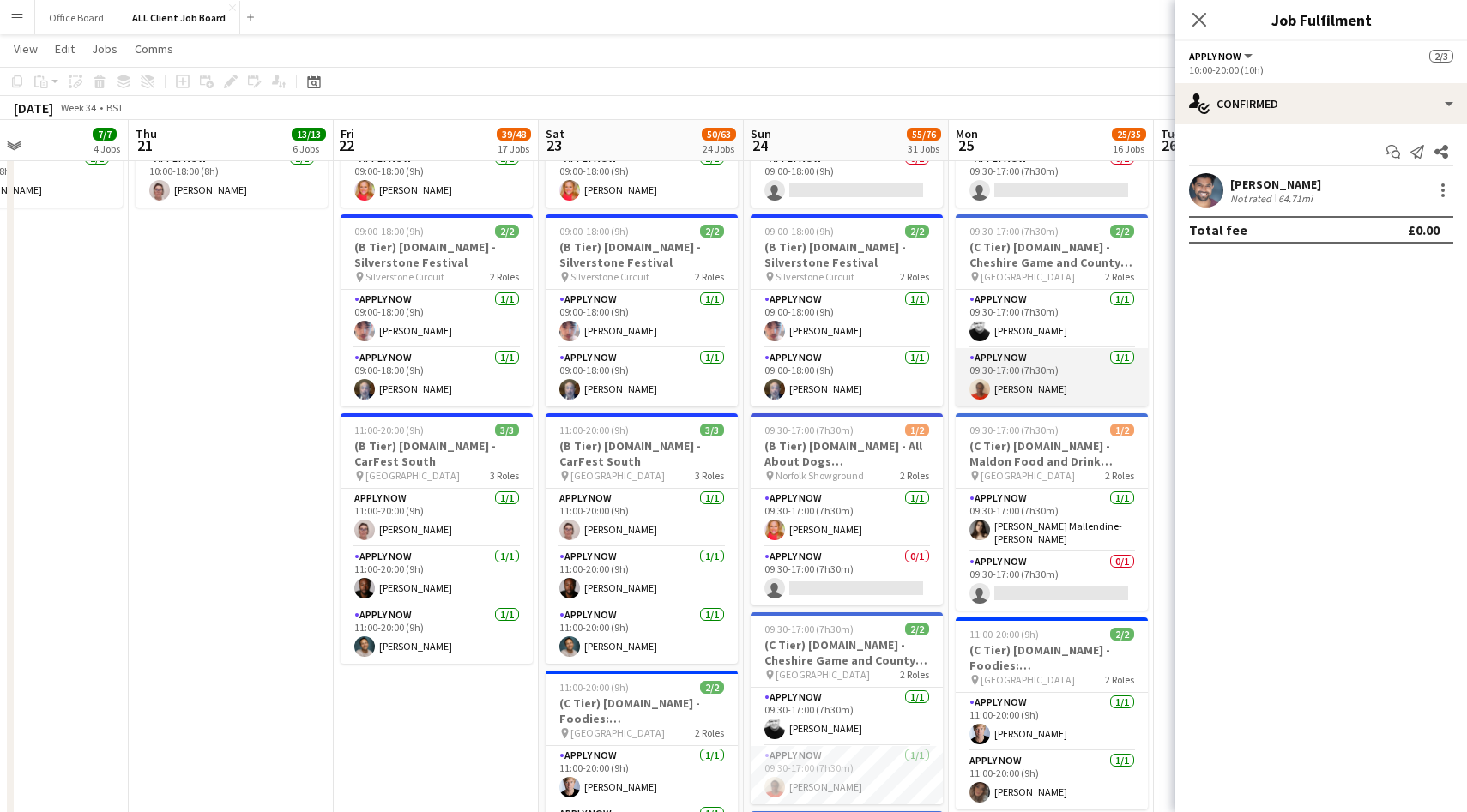
click at [976, 375] on app-card-role "APPLY NOW [DATE] 09:30-17:00 (7h30m) [PERSON_NAME]" at bounding box center [1052, 378] width 192 height 59
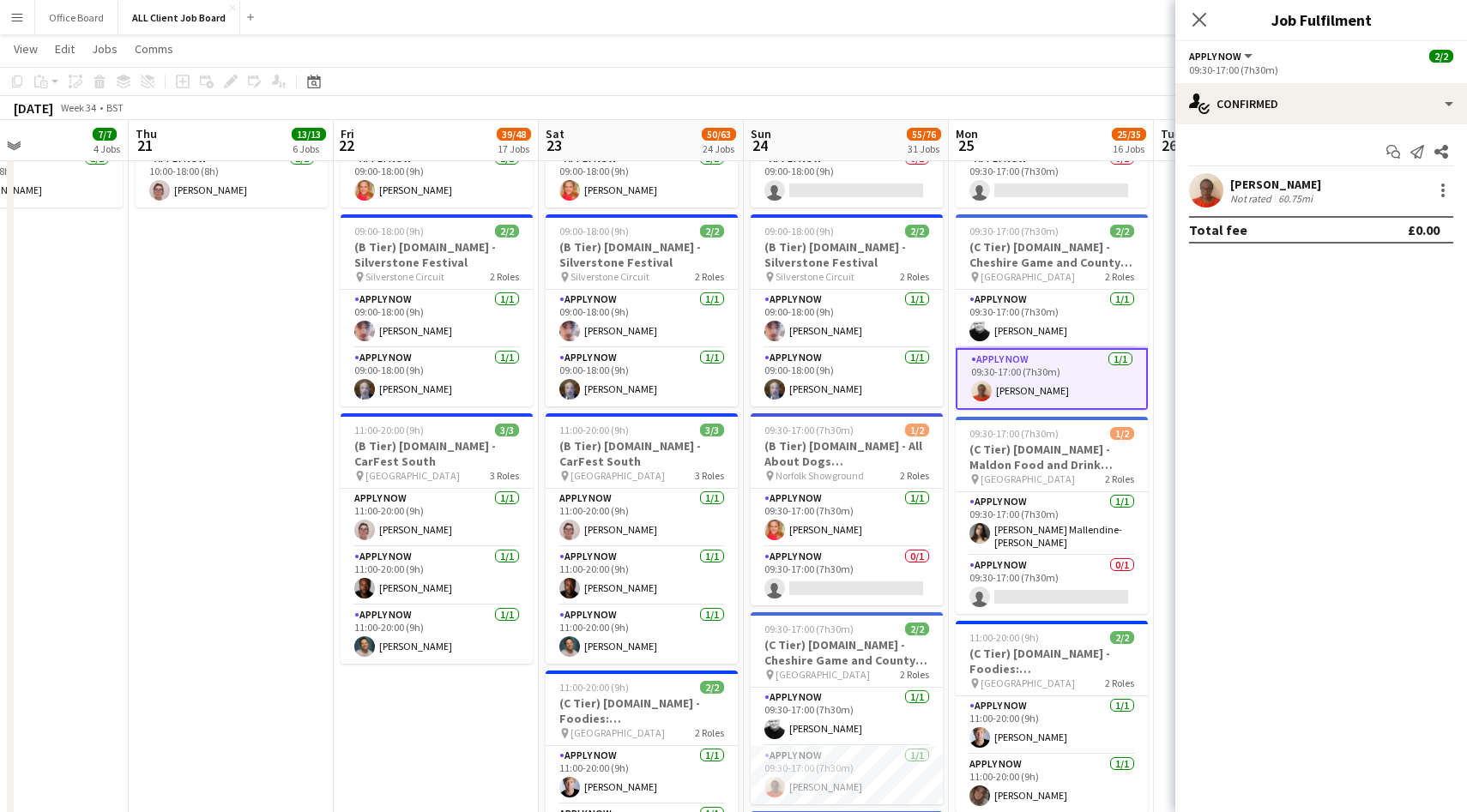
click at [1206, 197] on app-user-avatar at bounding box center [1206, 190] width 35 height 34
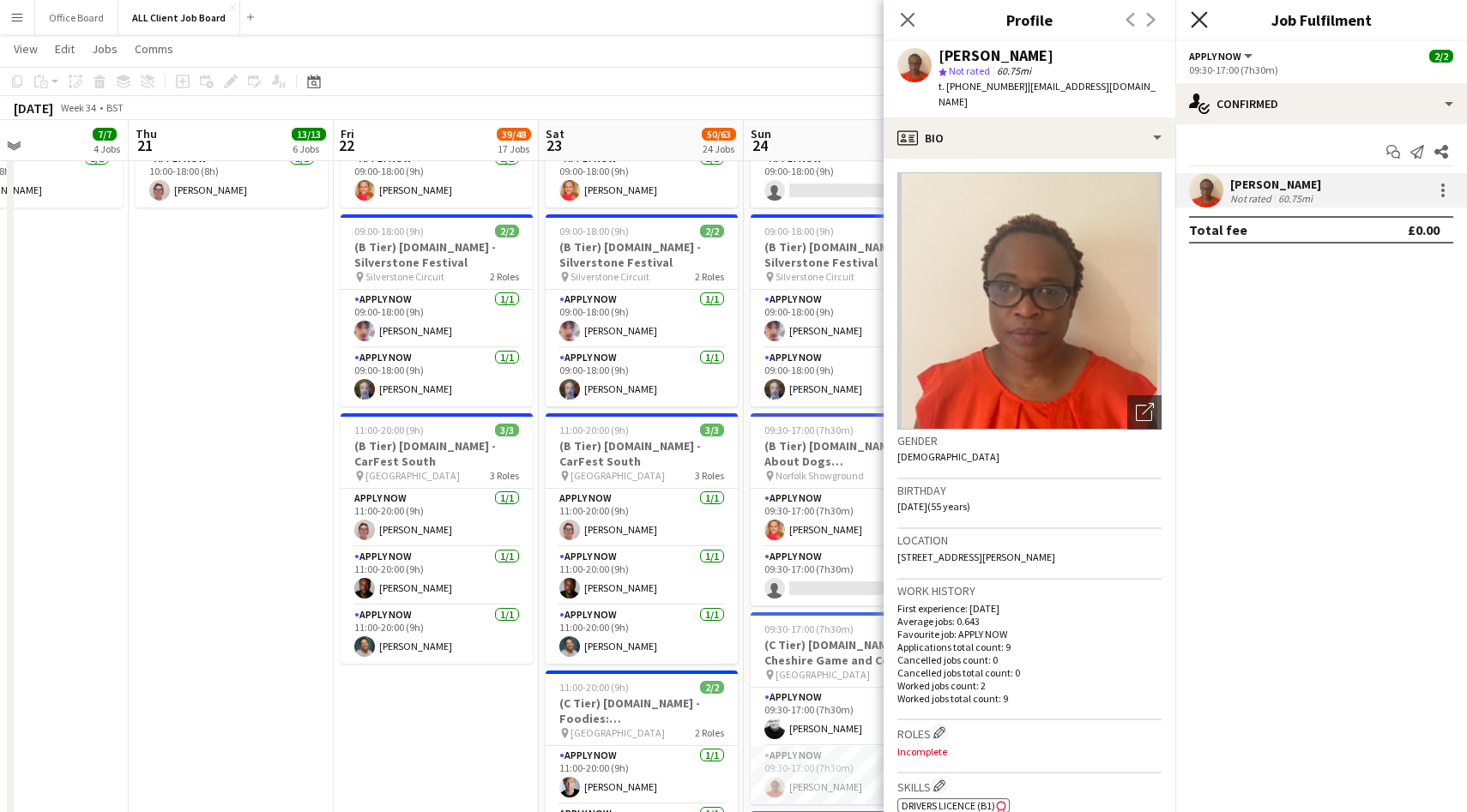
click at [1203, 15] on icon at bounding box center [1198, 19] width 16 height 16
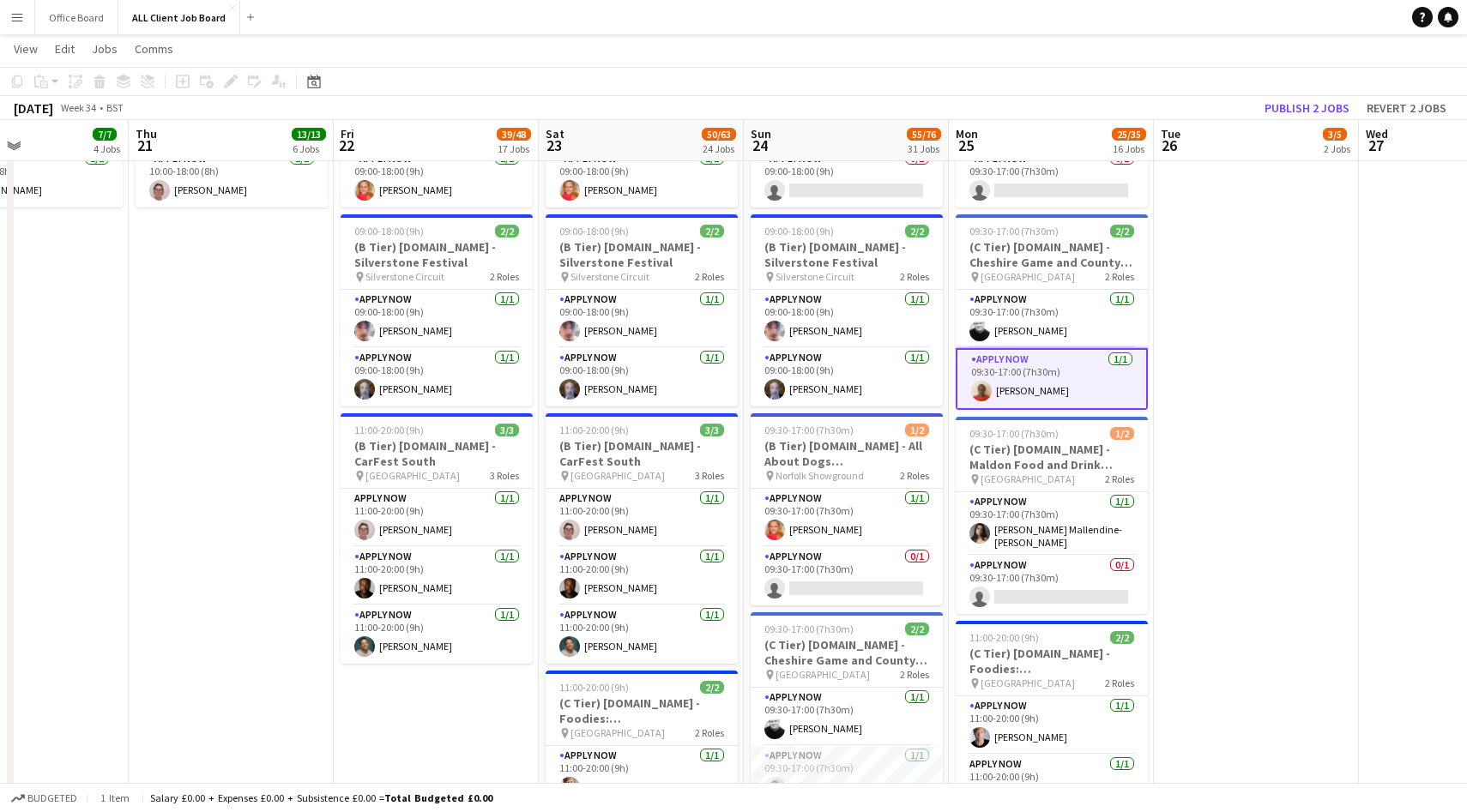
click at [745, 367] on app-date-cell "09:00-18:00 (9h) 0/2 (B Tier) [DOMAIN_NAME] - Silverstone Festival pin Silverst…" at bounding box center [847, 756] width 205 height 1495
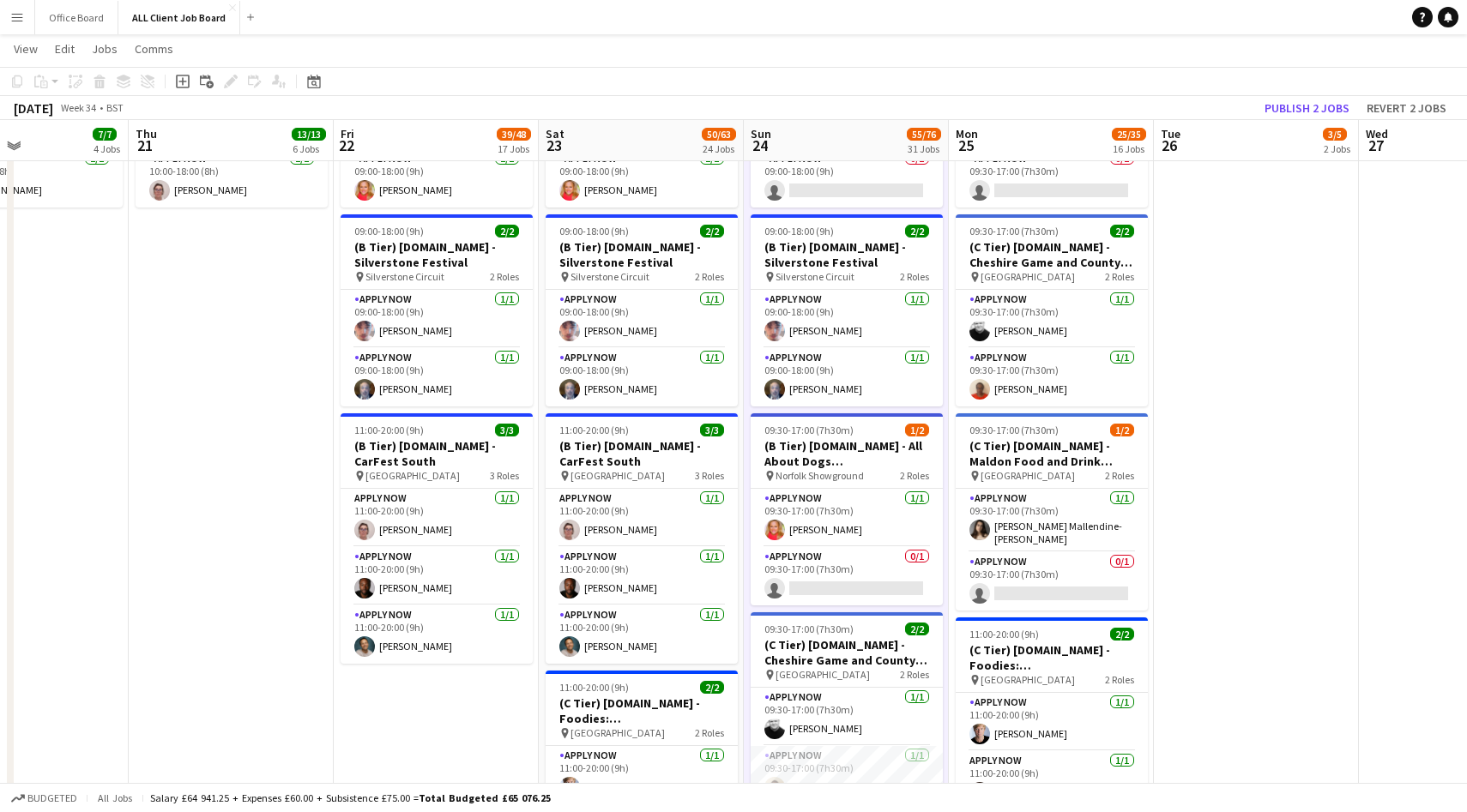
click at [744, 368] on app-date-cell "09:00-18:00 (9h) 0/2 (B Tier) [DOMAIN_NAME] - Silverstone Festival pin Silverst…" at bounding box center [847, 756] width 205 height 1495
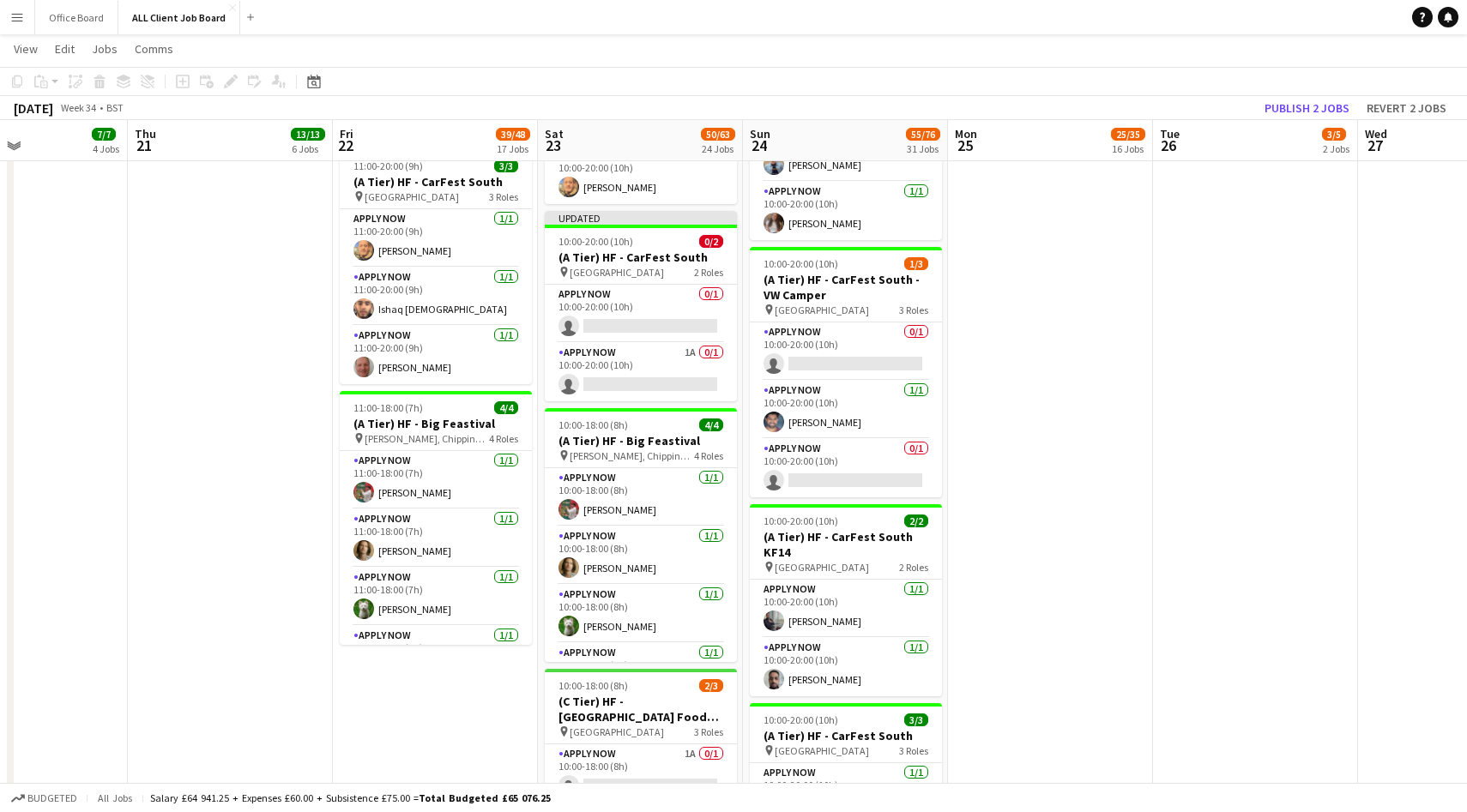
scroll to position [2849, 0]
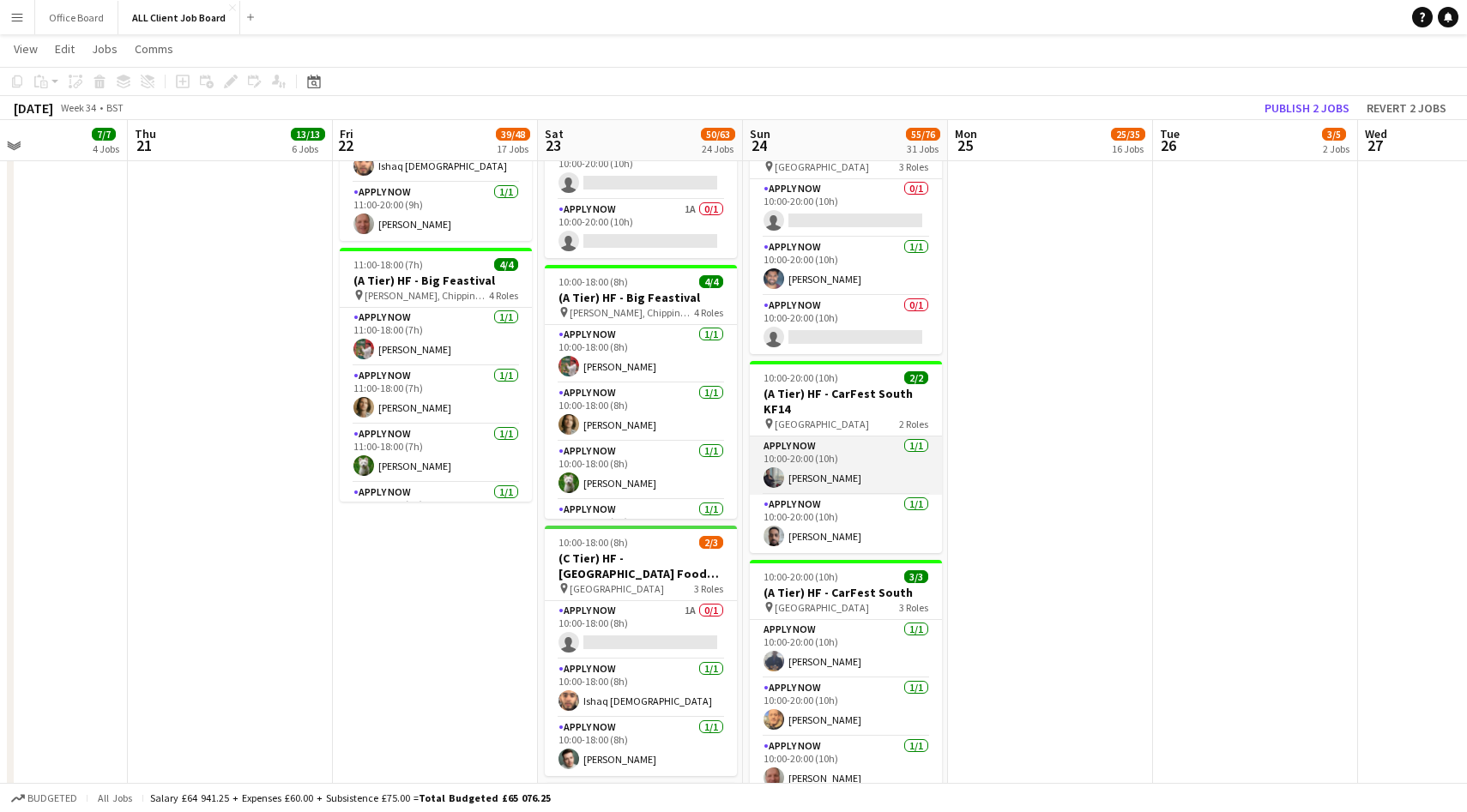
click at [879, 482] on app-card-role "APPLY NOW [DATE] 10:00-20:00 (10h) [PERSON_NAME]" at bounding box center [846, 465] width 192 height 59
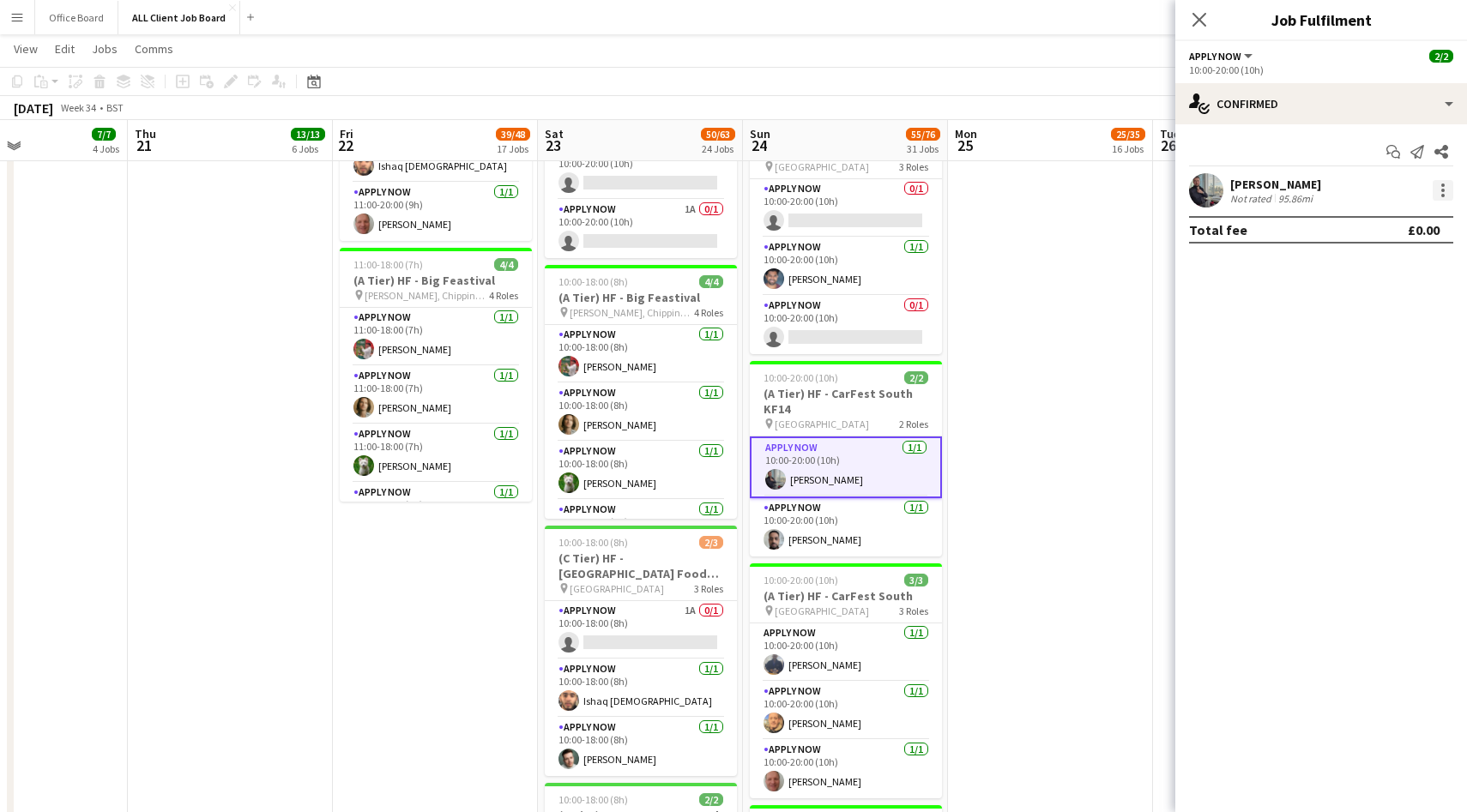
click at [1442, 195] on div at bounding box center [1444, 196] width 4 height 4
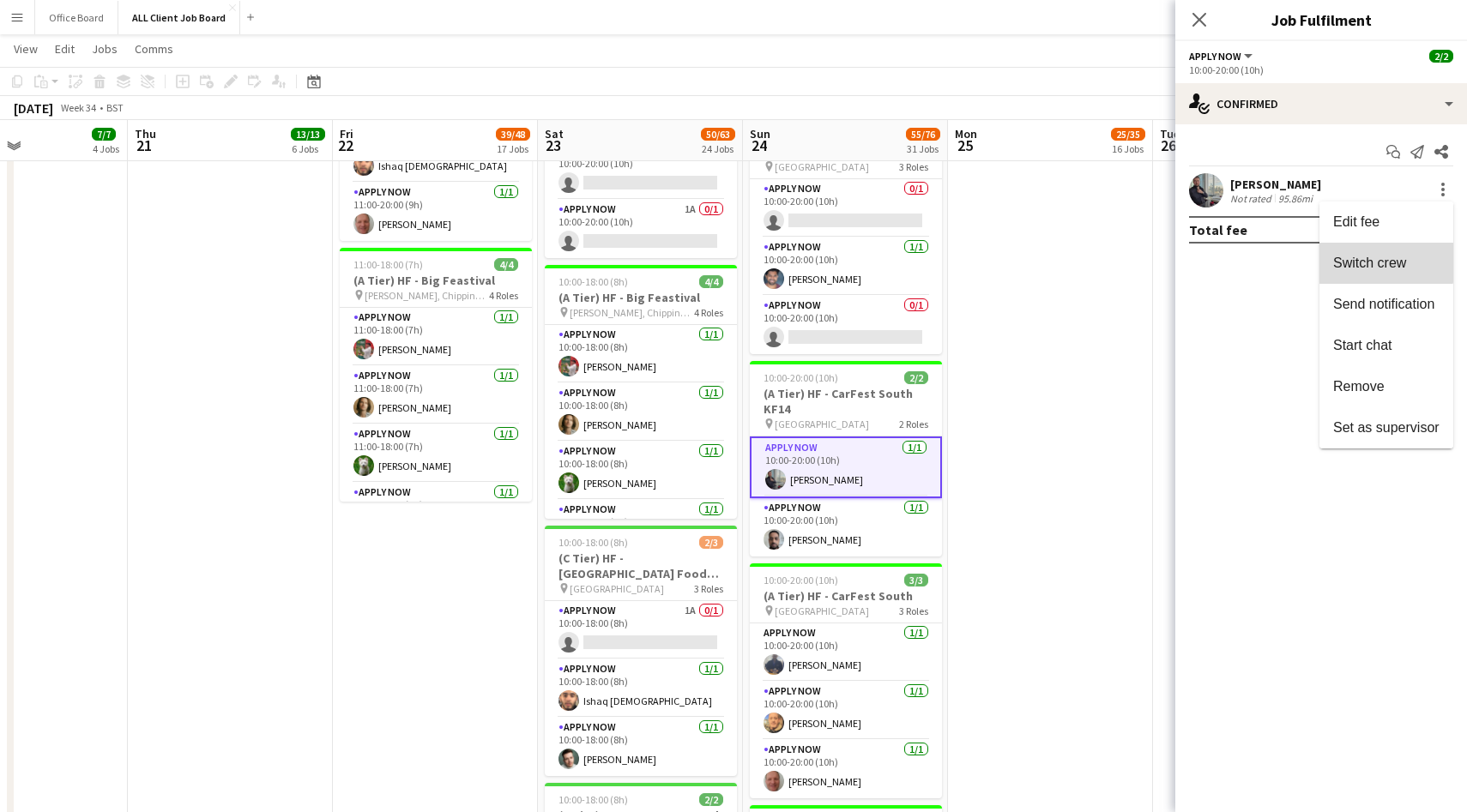
click at [1378, 260] on span "Switch crew" at bounding box center [1370, 263] width 73 height 15
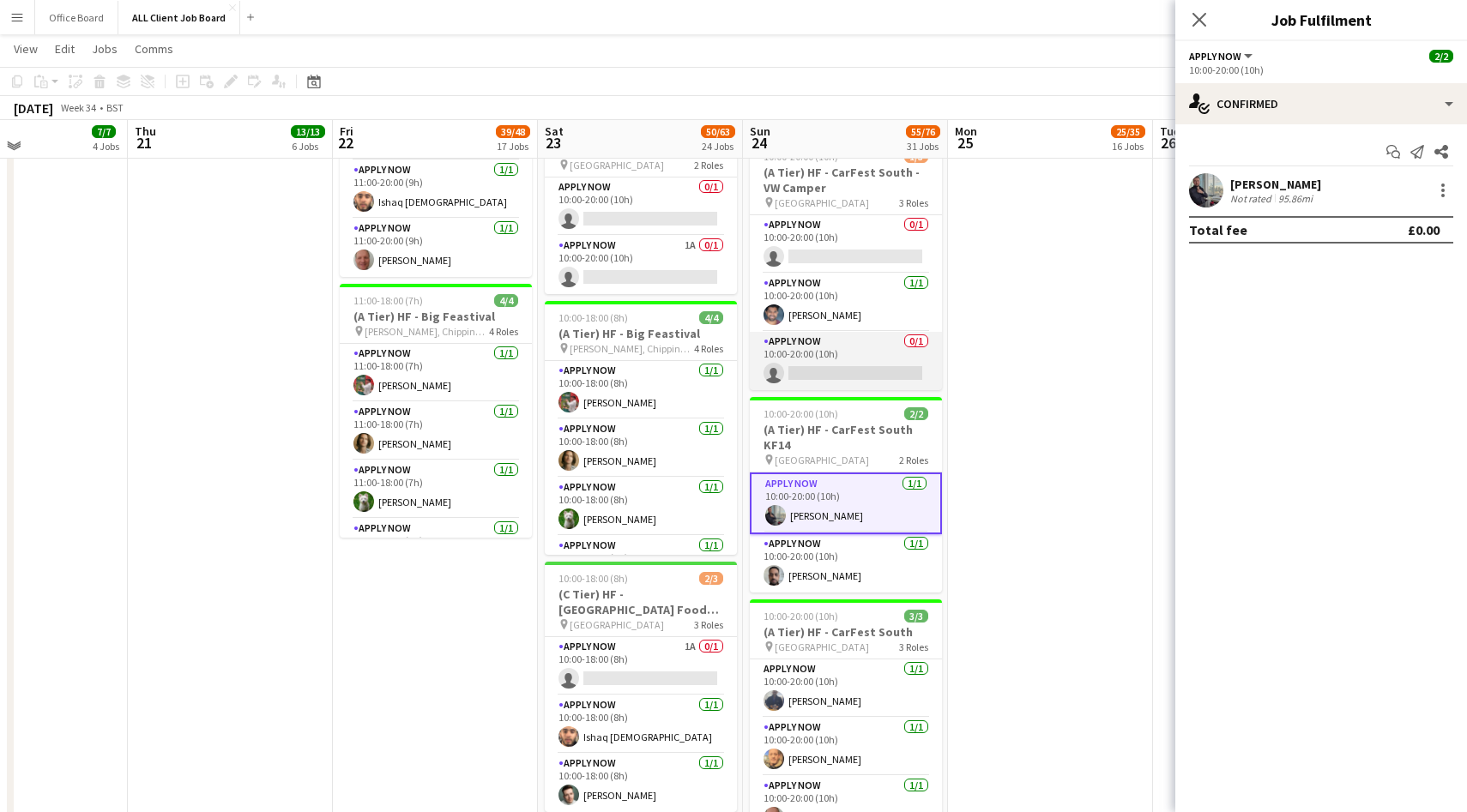
click at [885, 351] on app-card-role "APPLY NOW 0/1 10:00-20:00 (10h) single-neutral-actions" at bounding box center [846, 361] width 192 height 59
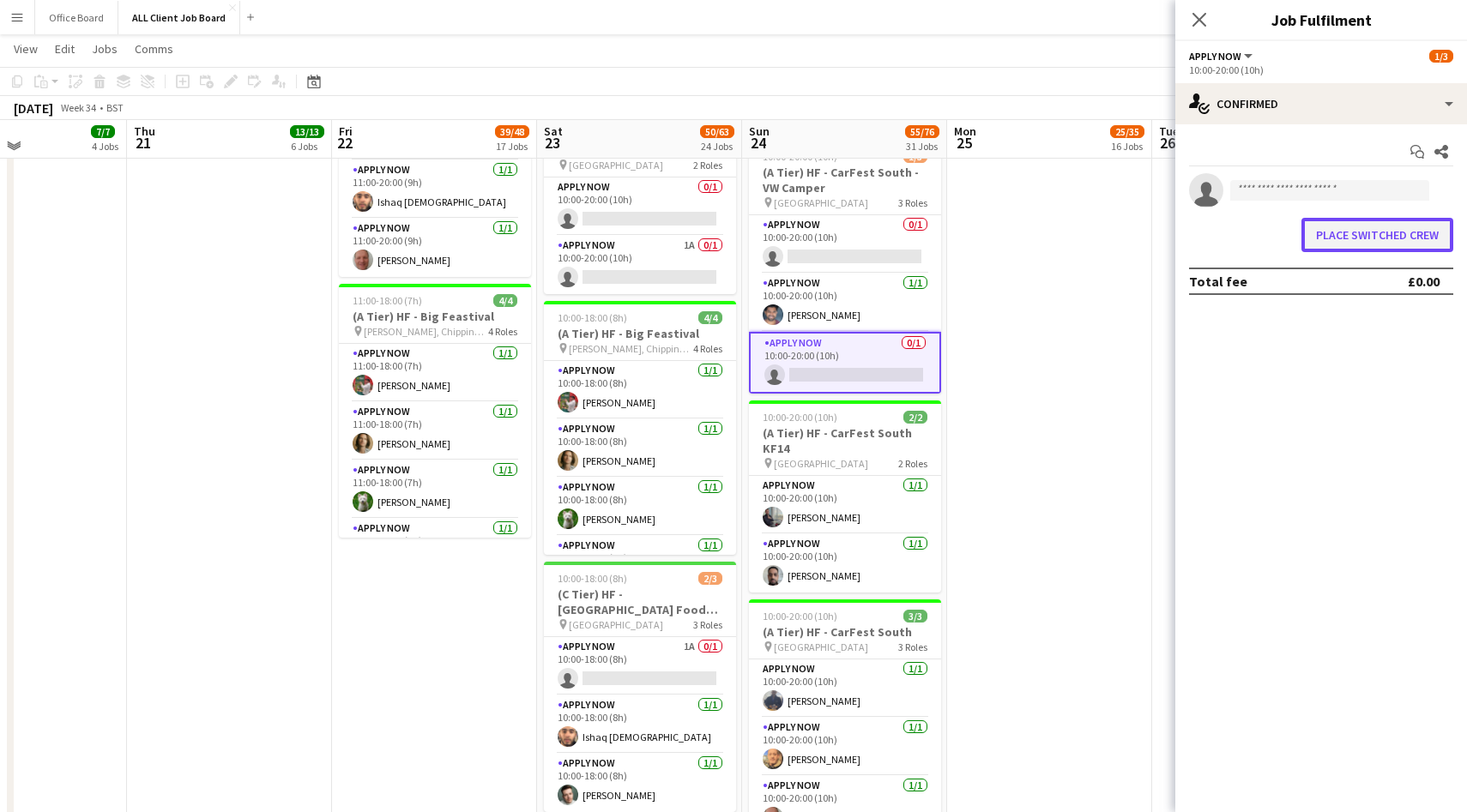
click at [1391, 234] on button "Place switched crew" at bounding box center [1377, 235] width 152 height 34
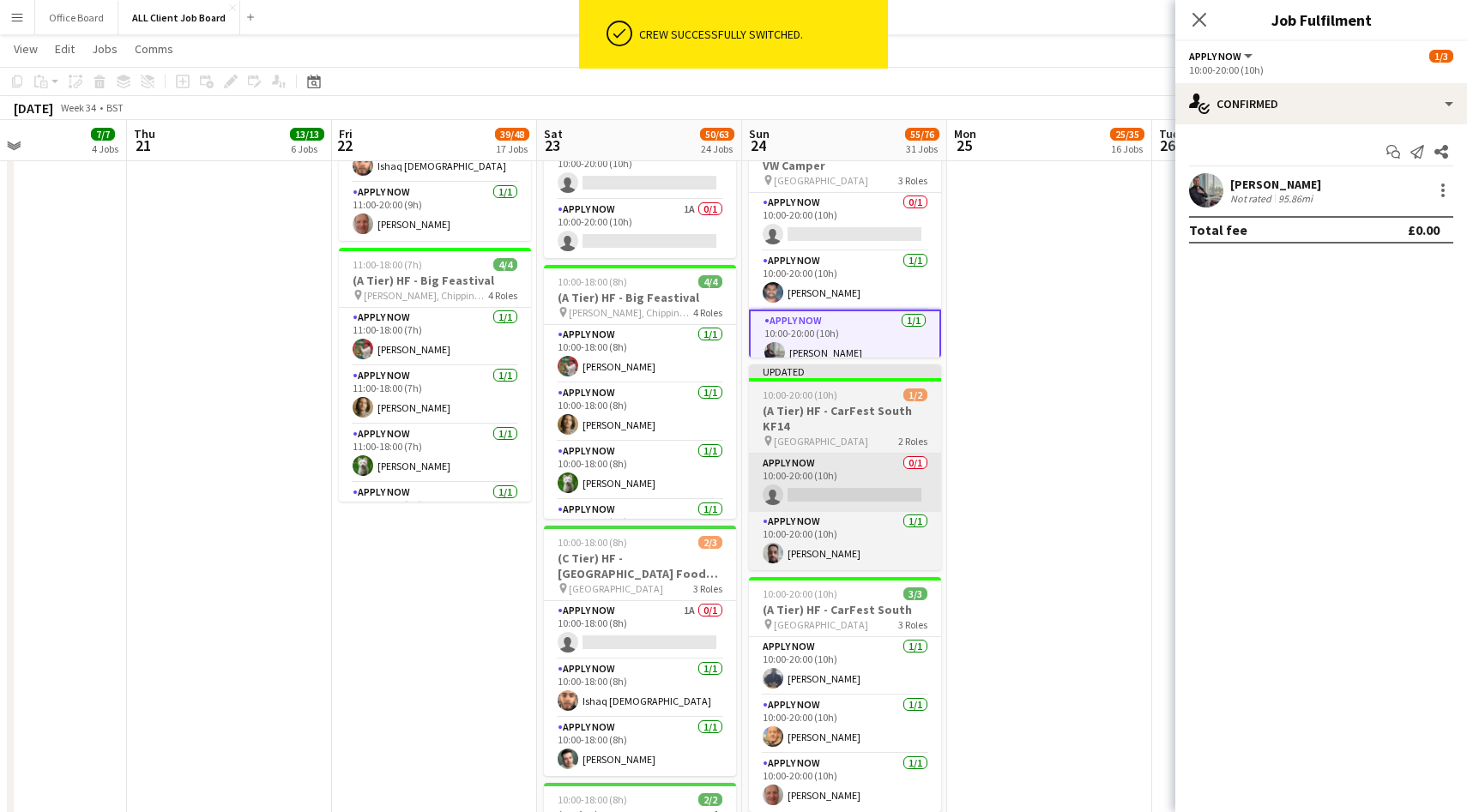
scroll to position [2849, 0]
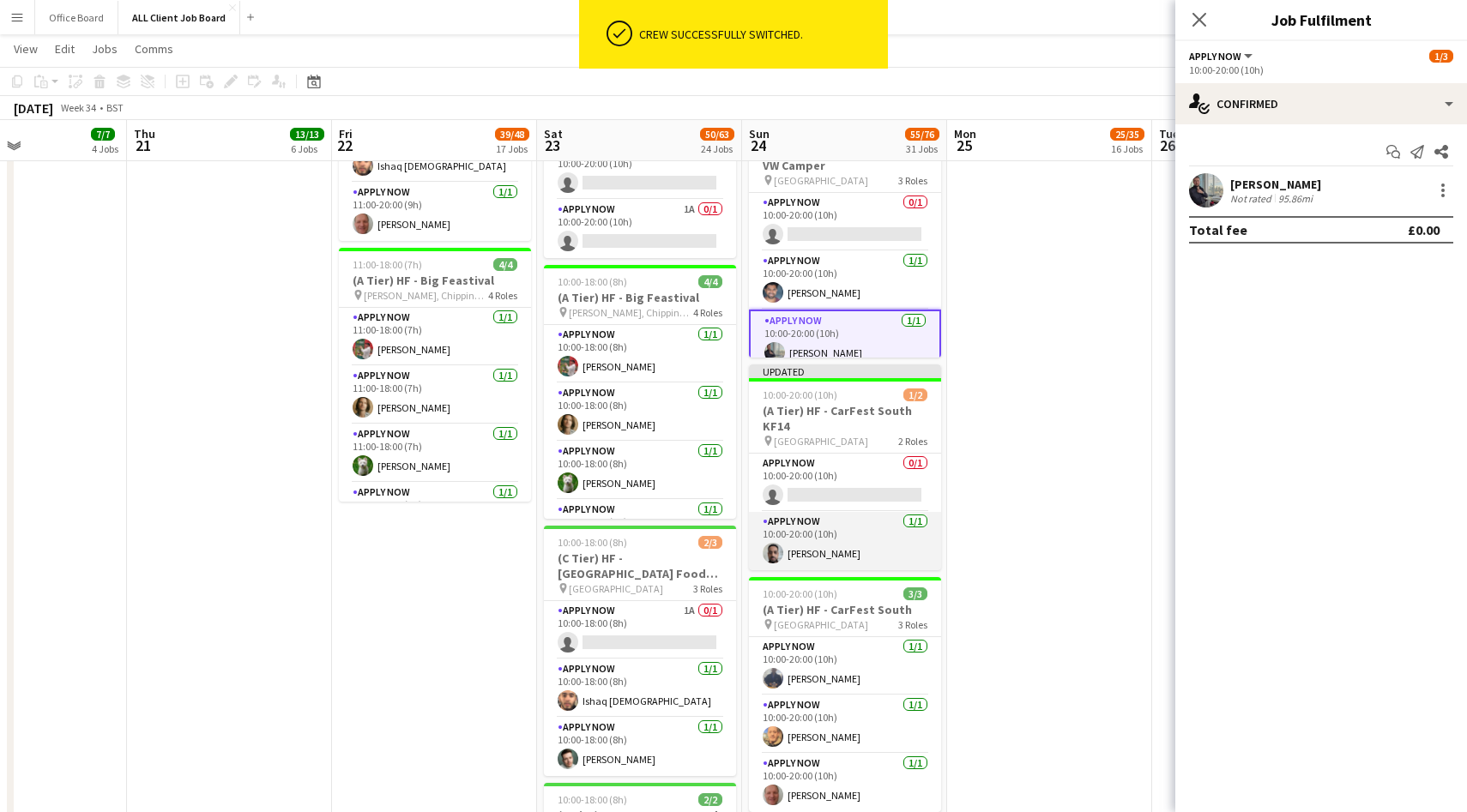
click at [792, 555] on app-card-role "APPLY NOW [DATE] 10:00-20:00 (10h) [PERSON_NAME]" at bounding box center [845, 541] width 192 height 59
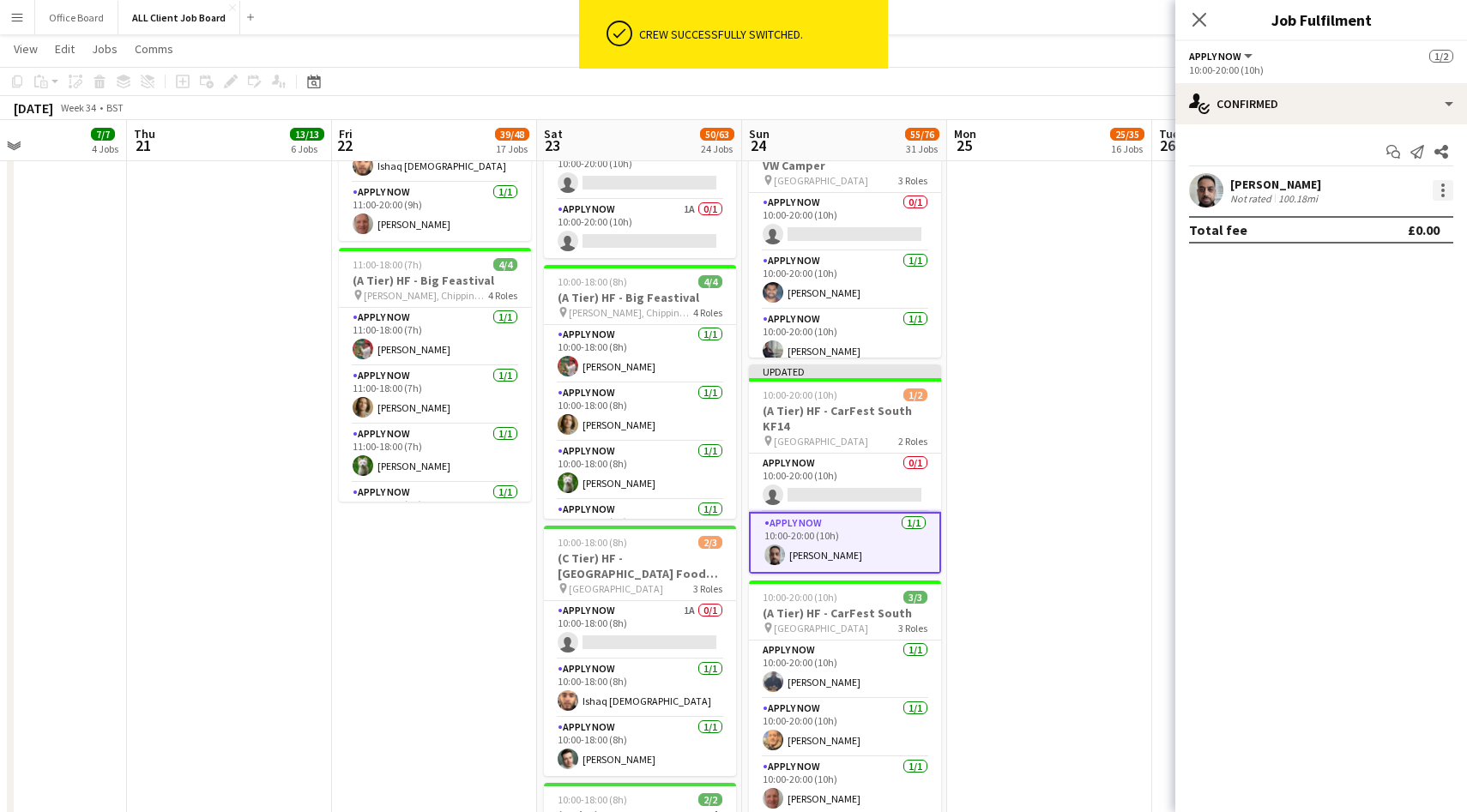
click at [1445, 192] on div at bounding box center [1443, 190] width 21 height 21
click at [1363, 277] on button "Switch crew" at bounding box center [1387, 263] width 134 height 41
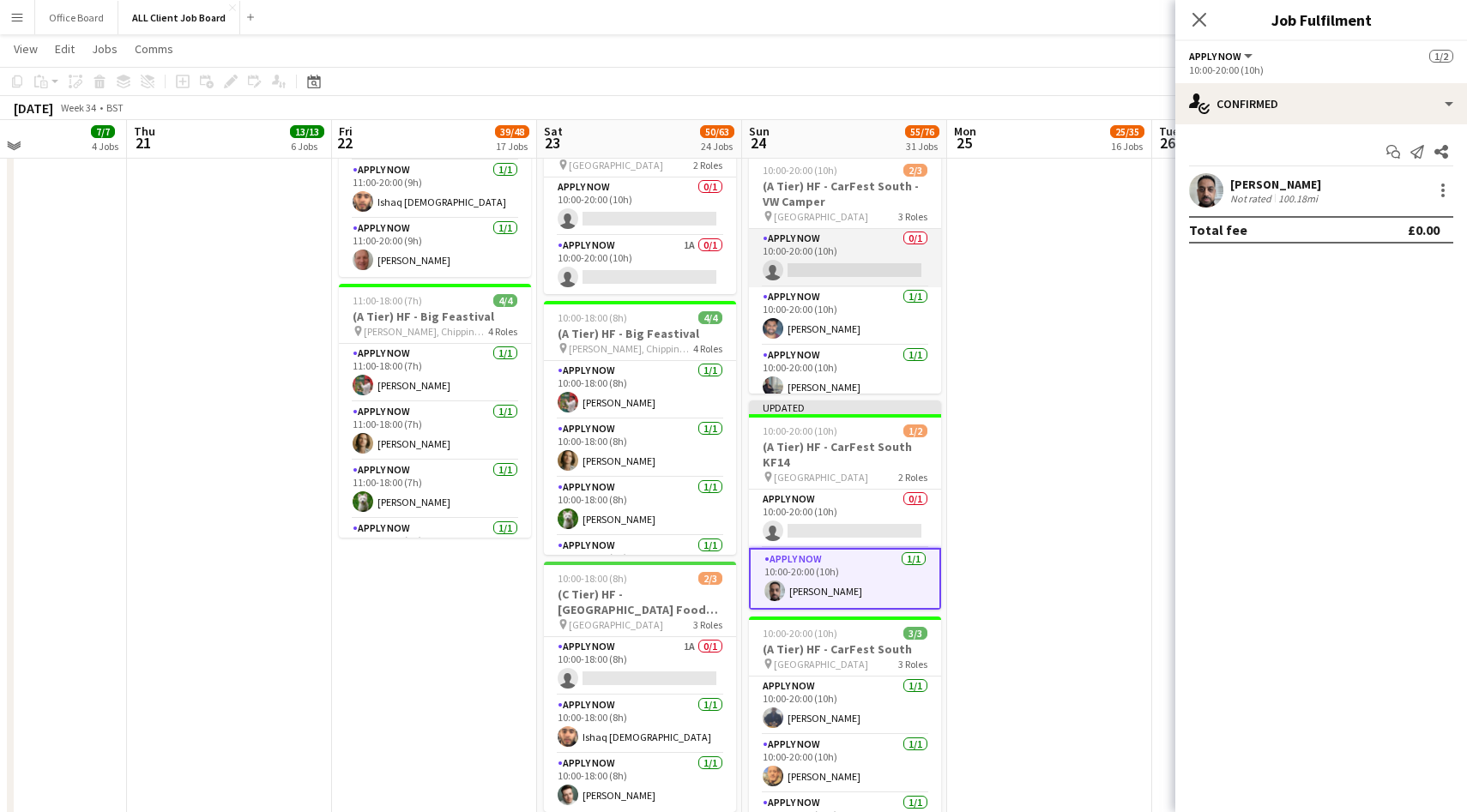
click at [883, 243] on app-card-role "APPLY NOW 0/1 10:00-20:00 (10h) single-neutral-actions" at bounding box center [845, 258] width 192 height 59
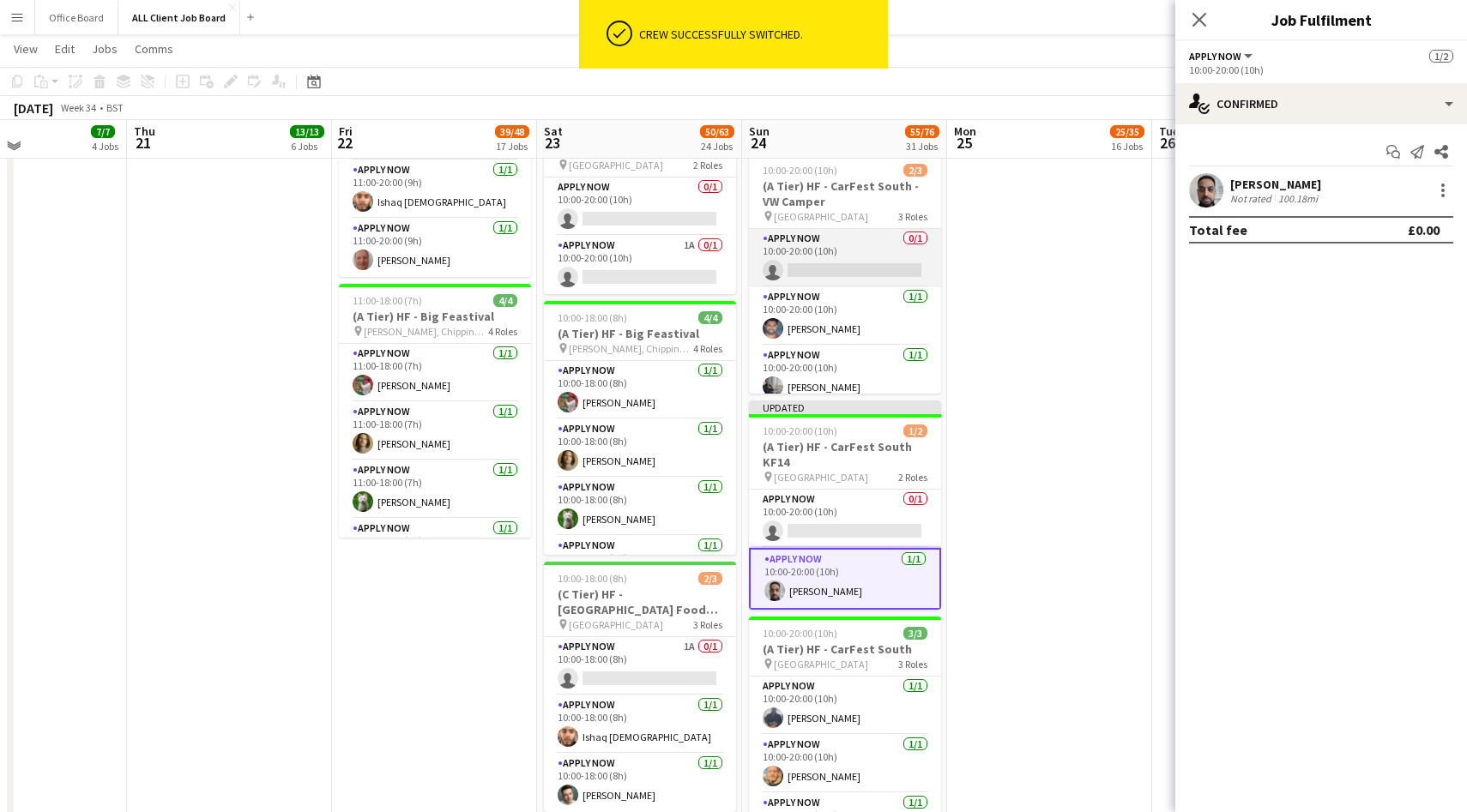
scroll to position [0, 695]
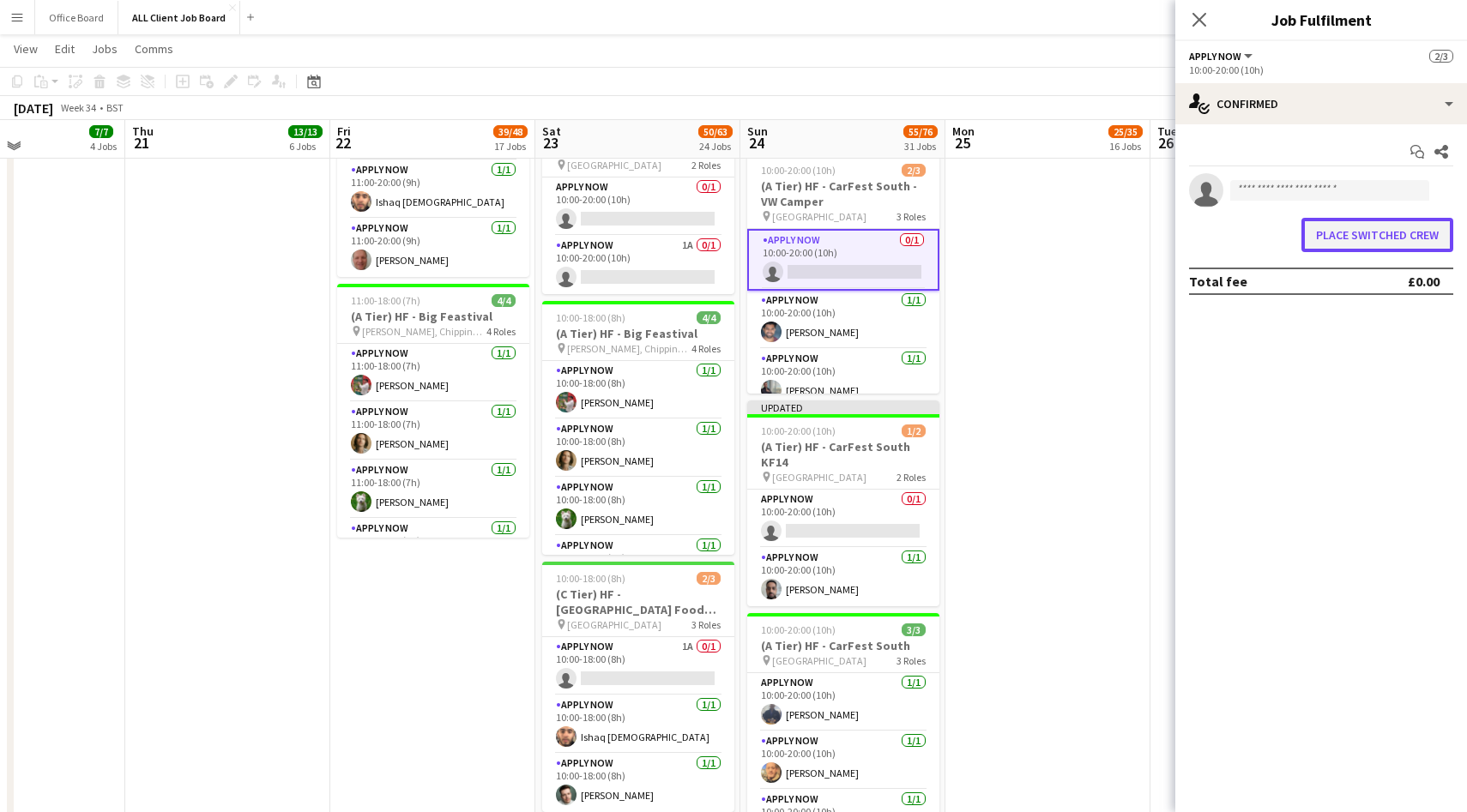
click at [1331, 225] on button "Place switched crew" at bounding box center [1377, 235] width 152 height 34
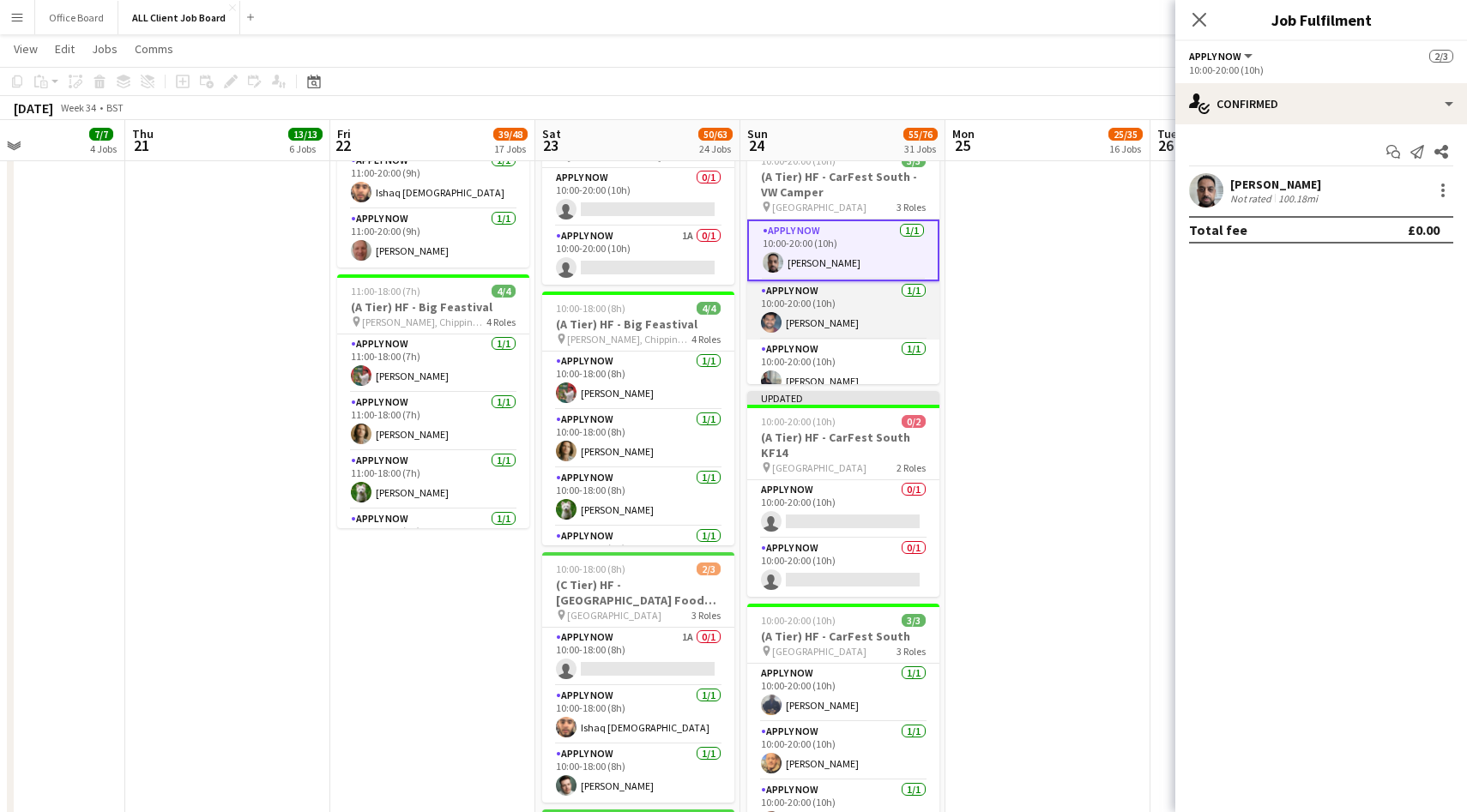
scroll to position [14, 0]
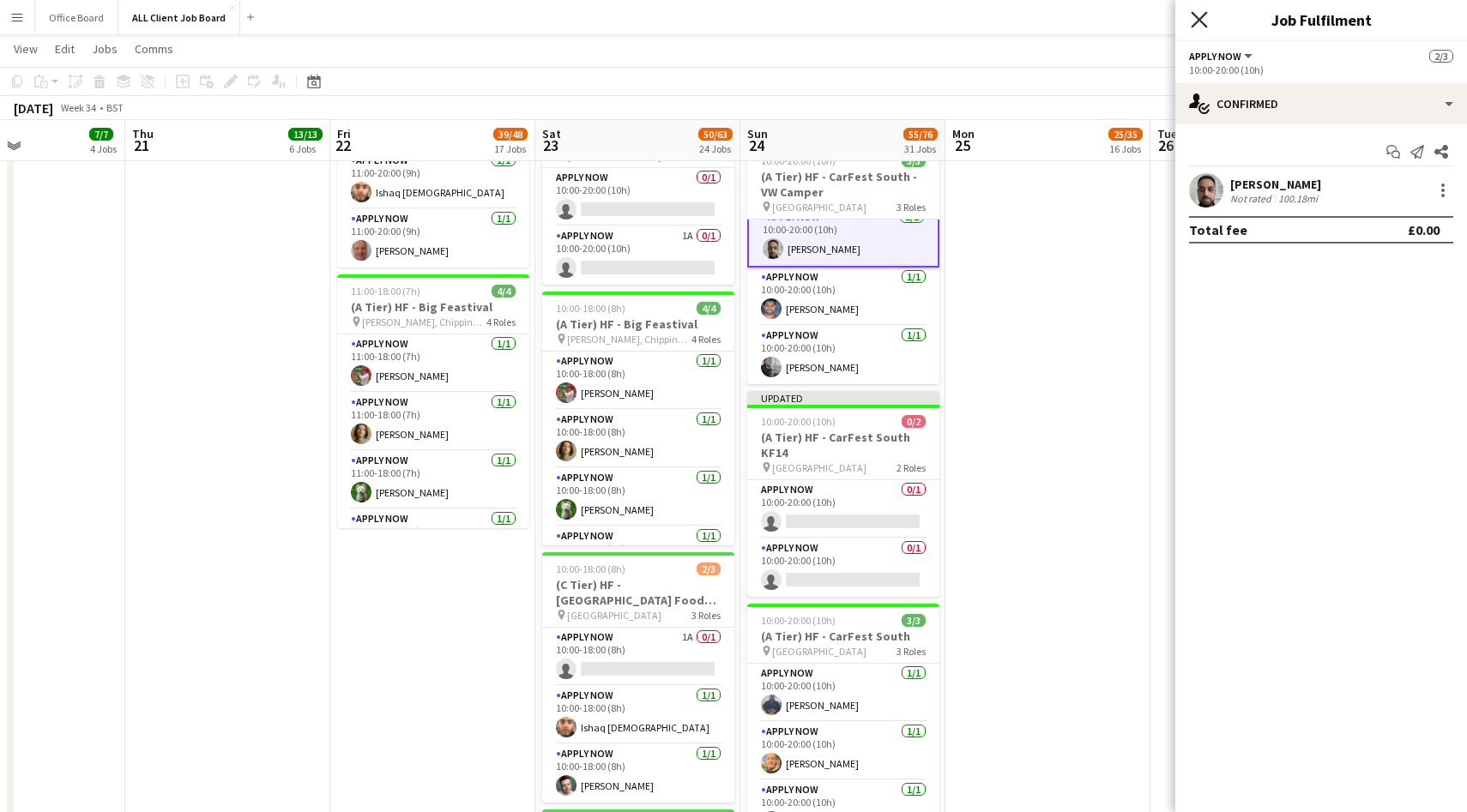
click at [1196, 18] on icon "Close pop-in" at bounding box center [1198, 19] width 16 height 16
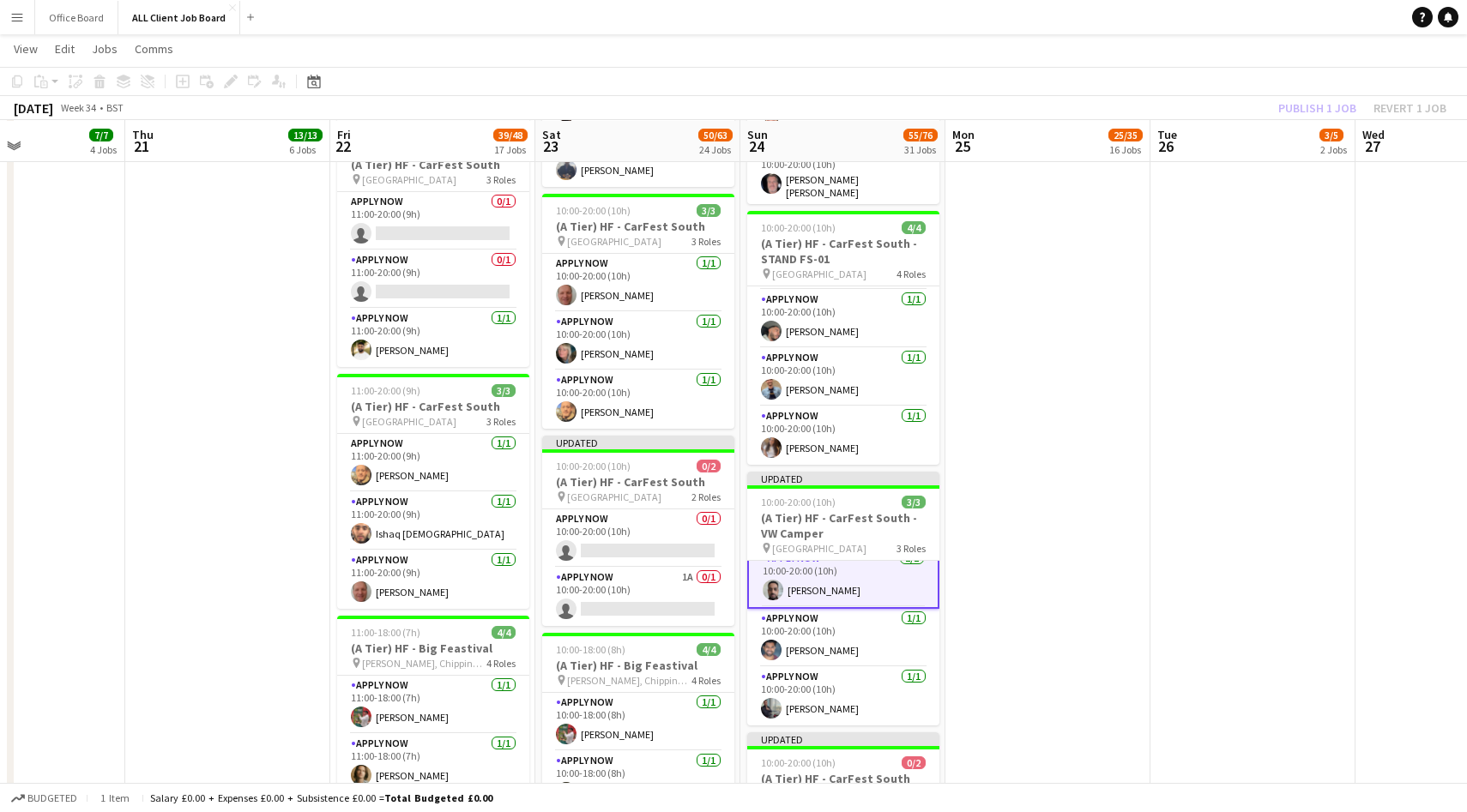
scroll to position [2482, 0]
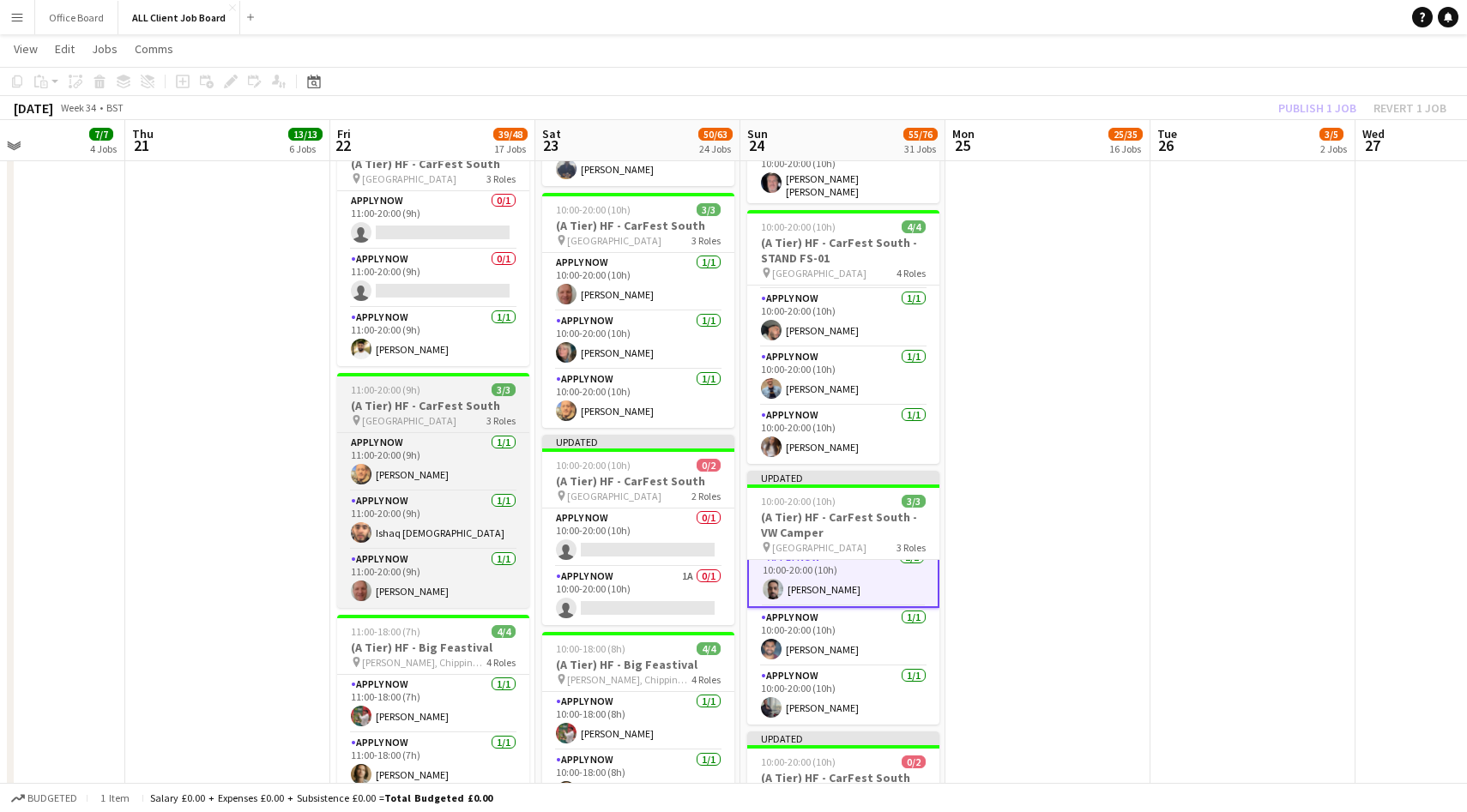
click at [462, 398] on h3 "(A Tier) HF - CarFest South" at bounding box center [434, 406] width 192 height 16
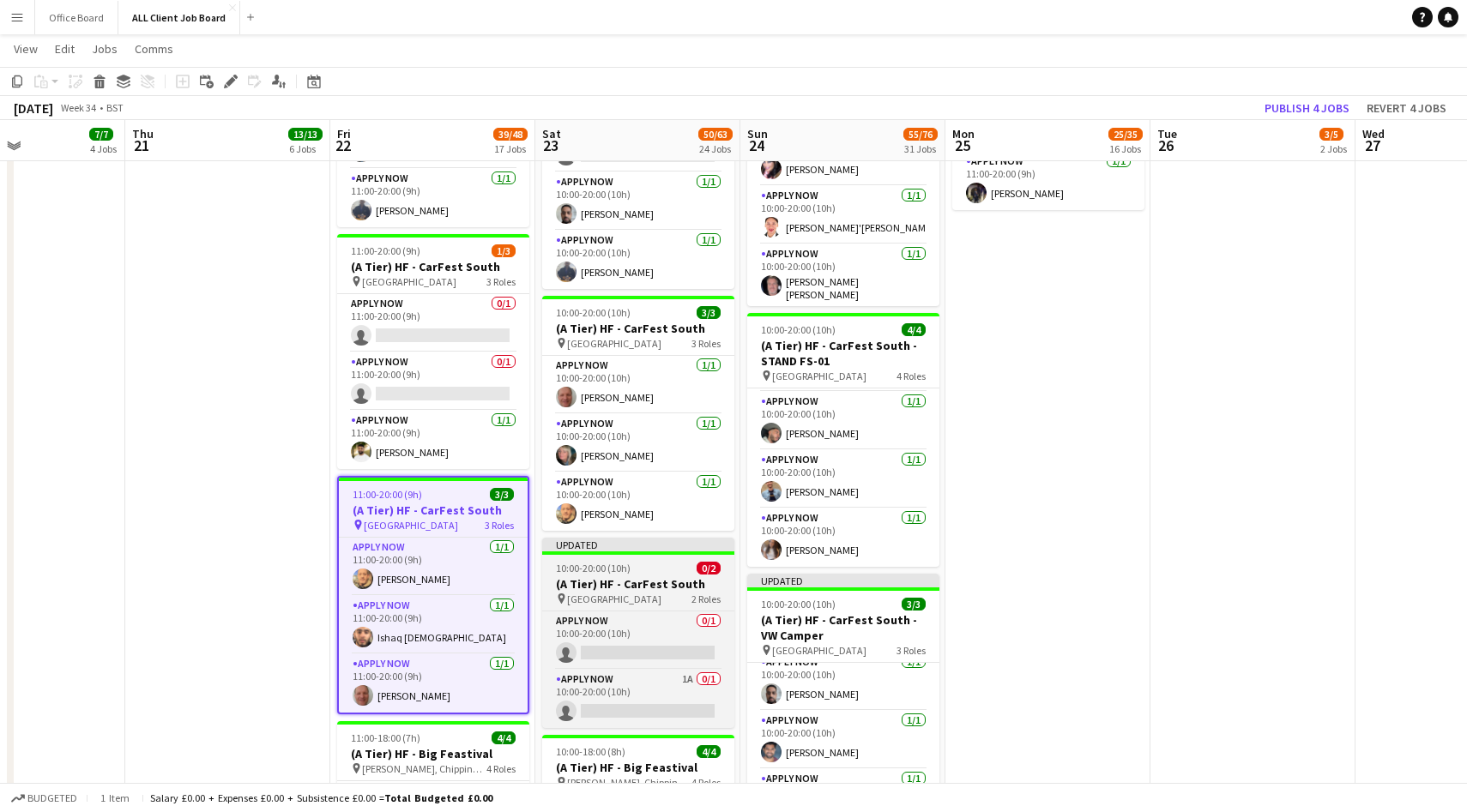
scroll to position [2383, 0]
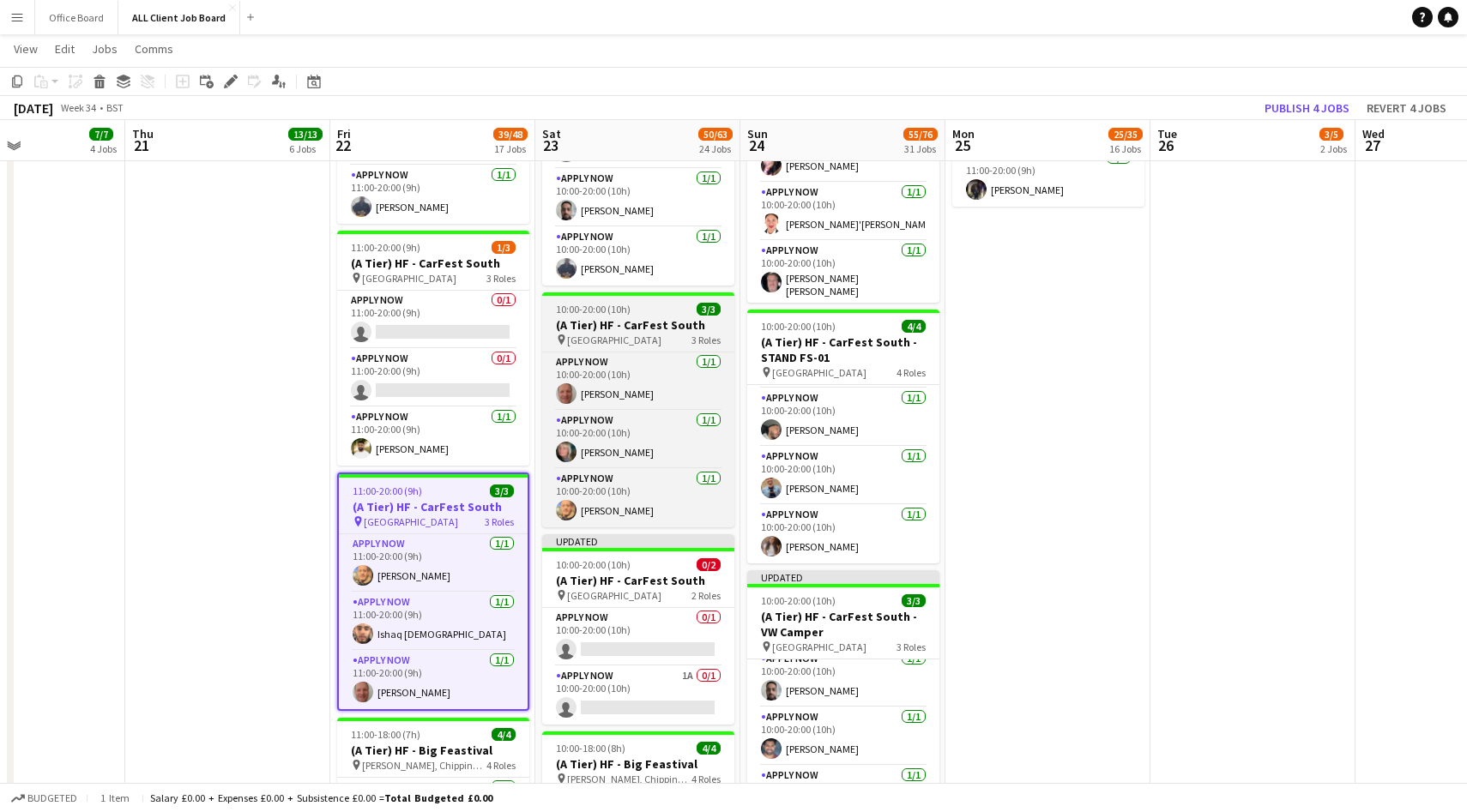
click at [659, 327] on h3 "(A Tier) HF - CarFest South" at bounding box center [638, 324] width 192 height 16
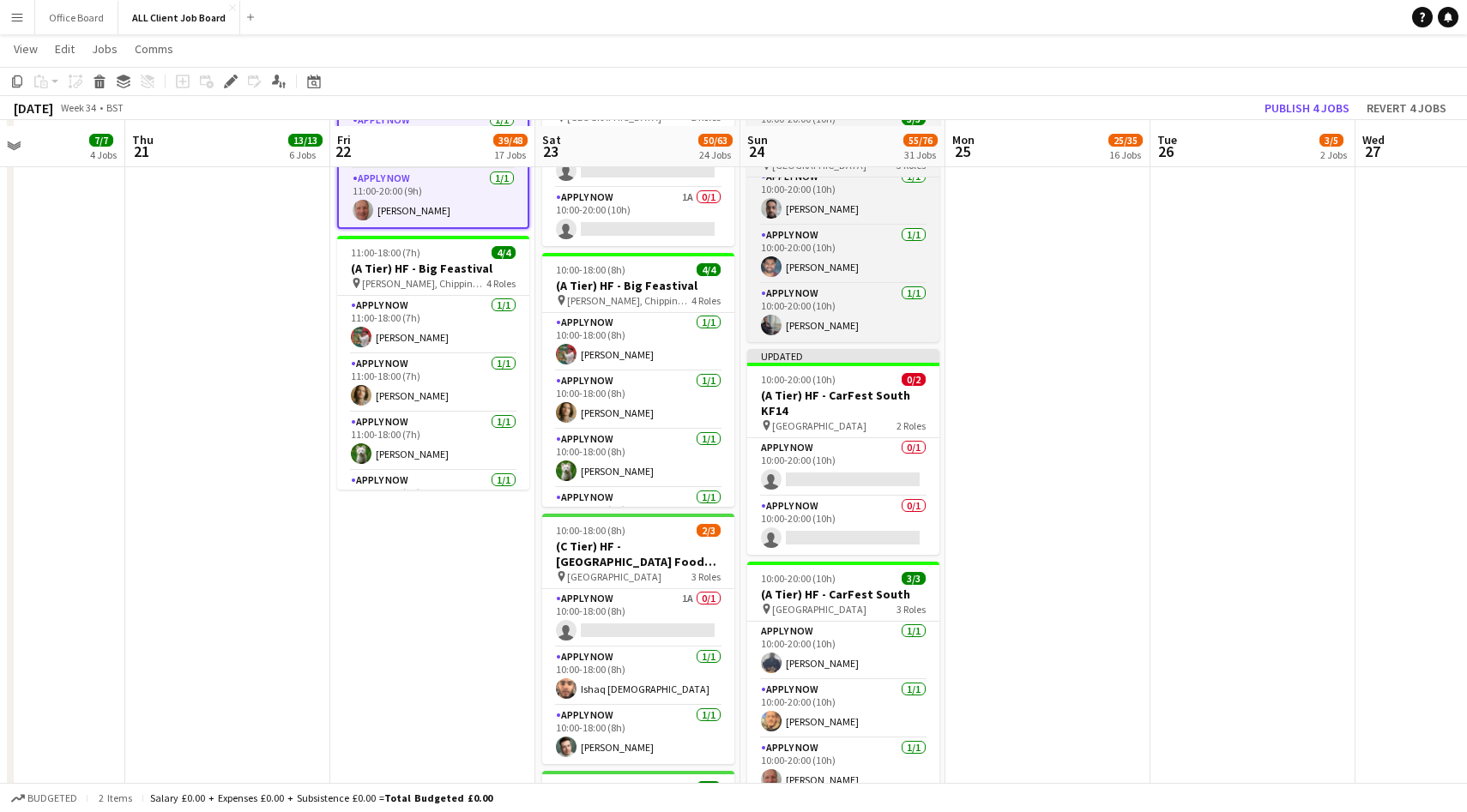
scroll to position [2870, 0]
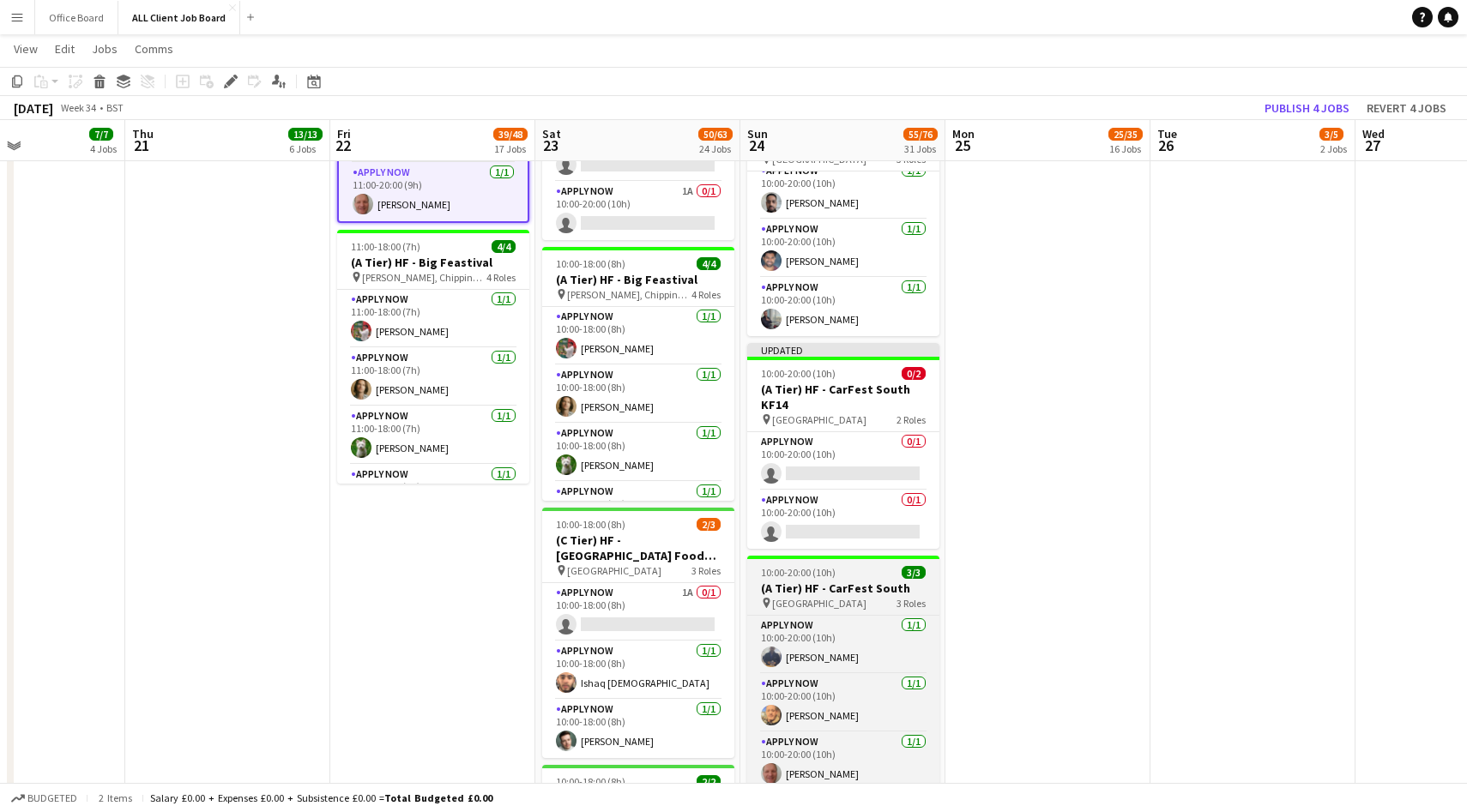
click at [866, 584] on h3 "(A Tier) HF - CarFest South" at bounding box center [843, 588] width 192 height 16
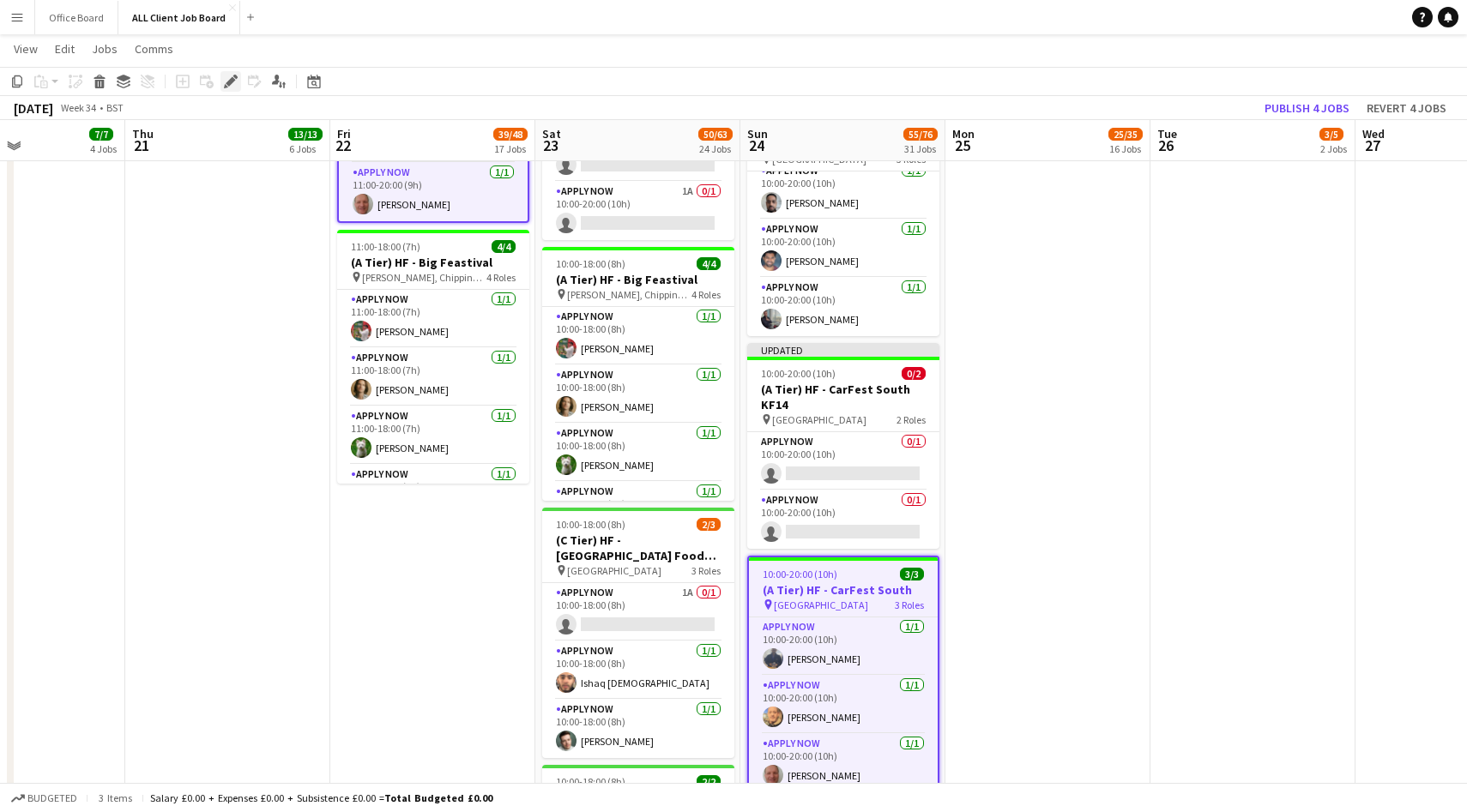
click at [230, 79] on icon at bounding box center [230, 82] width 9 height 9
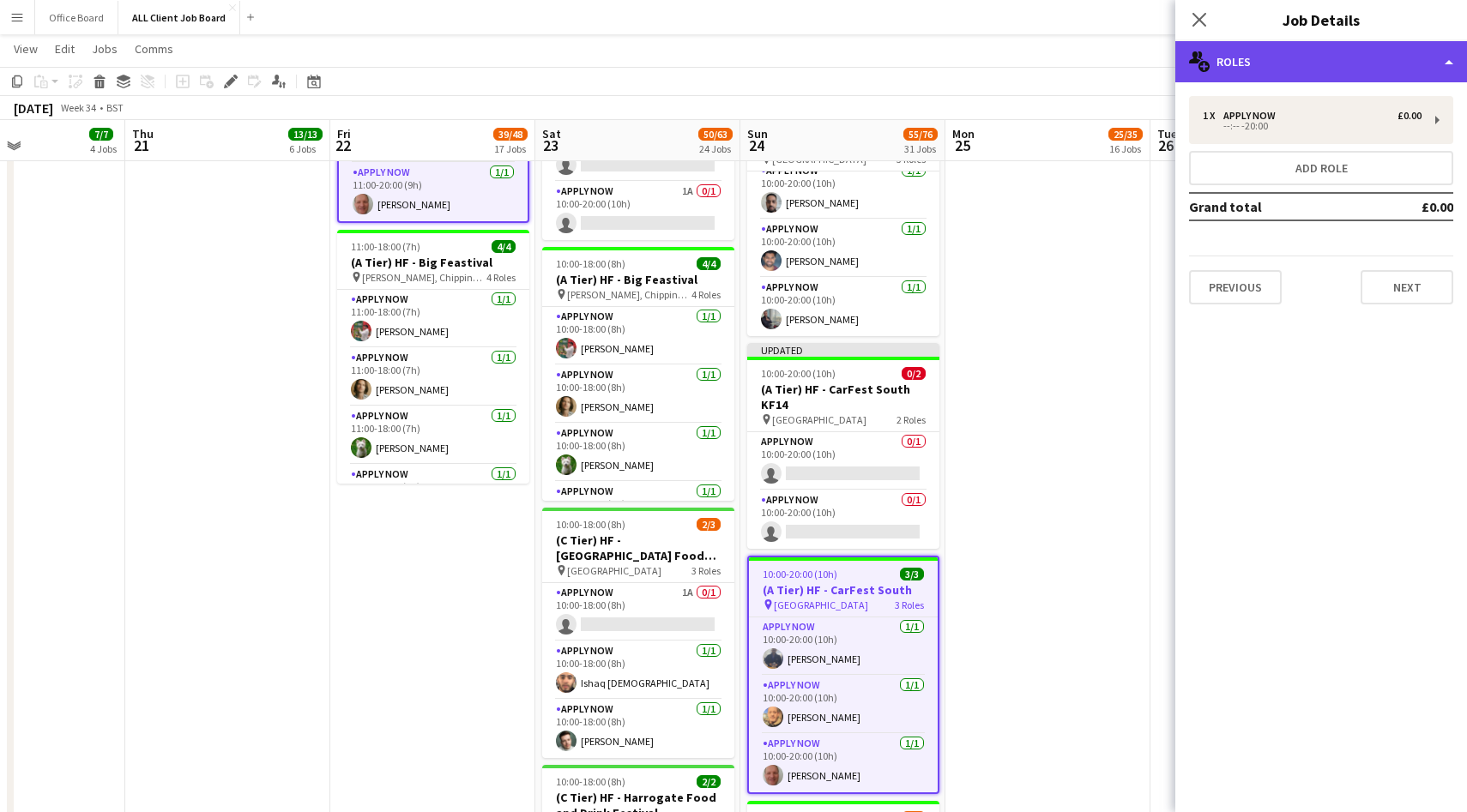
click at [1327, 69] on div "multiple-users-add Roles" at bounding box center [1321, 62] width 292 height 41
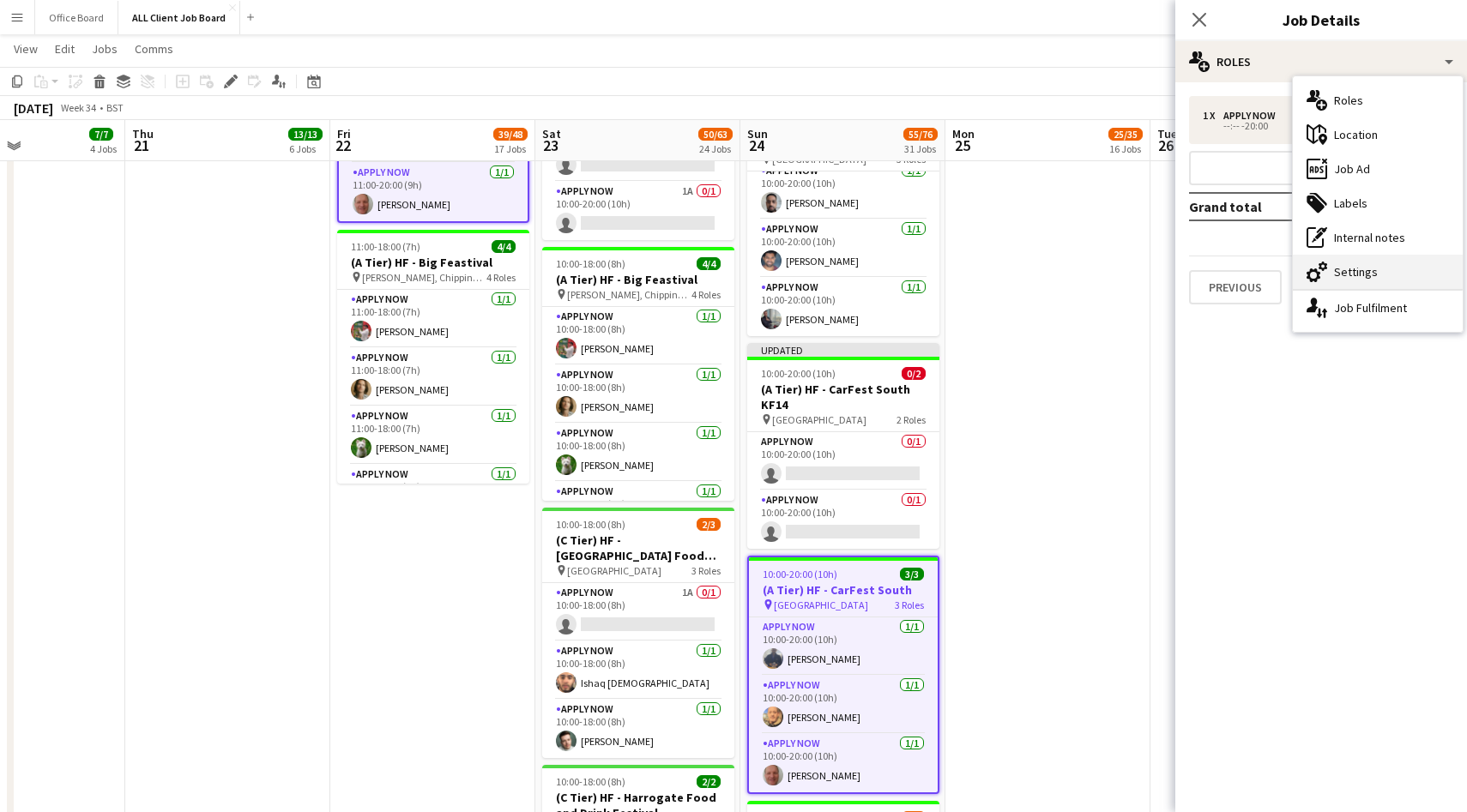
click at [1364, 269] on div "cog-double-3 Settings" at bounding box center [1377, 271] width 170 height 34
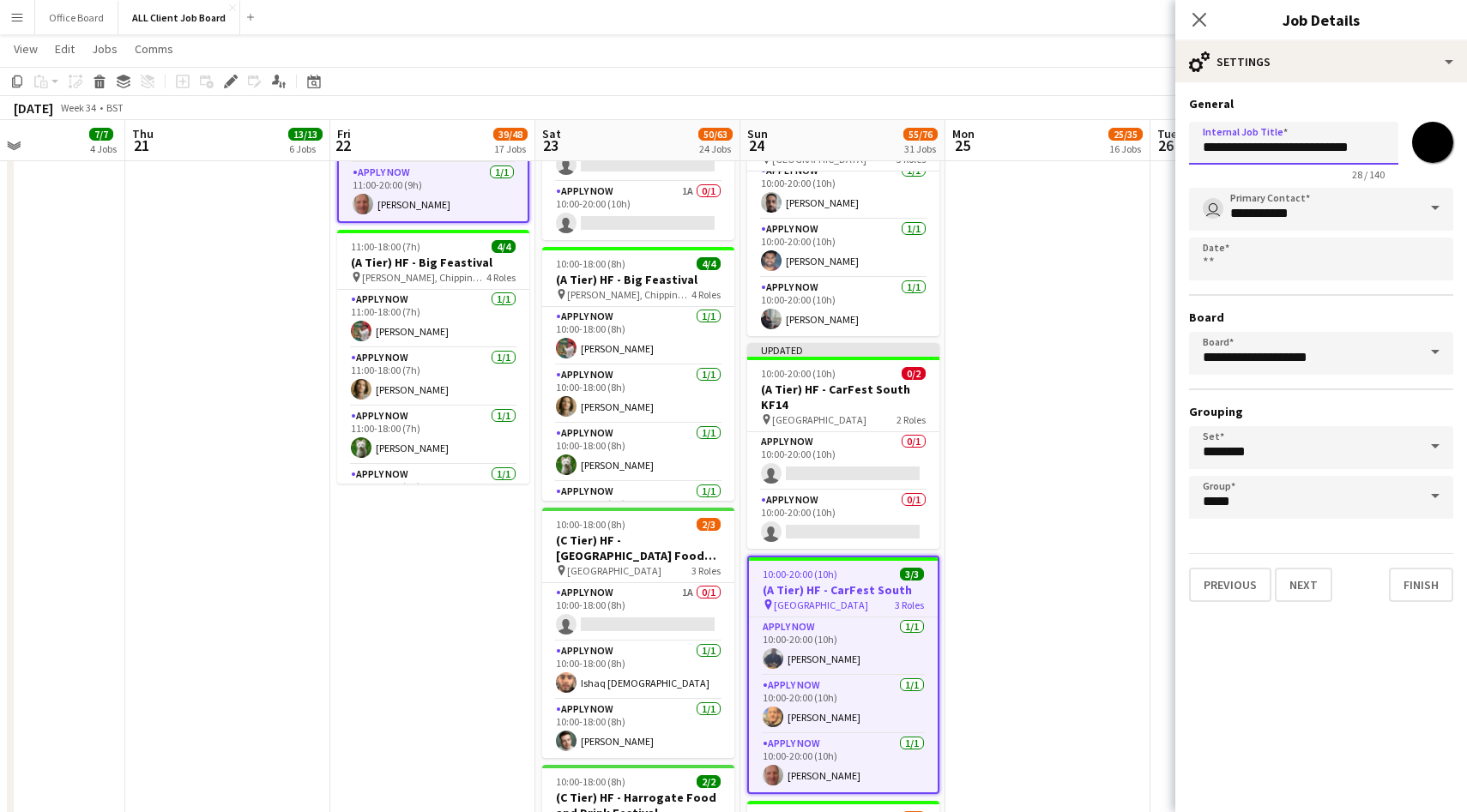
click at [1349, 145] on input "**********" at bounding box center [1294, 144] width 209 height 43
click at [1370, 145] on input "**********" at bounding box center [1294, 144] width 209 height 43
type input "**********"
click at [1200, 17] on icon at bounding box center [1198, 19] width 16 height 16
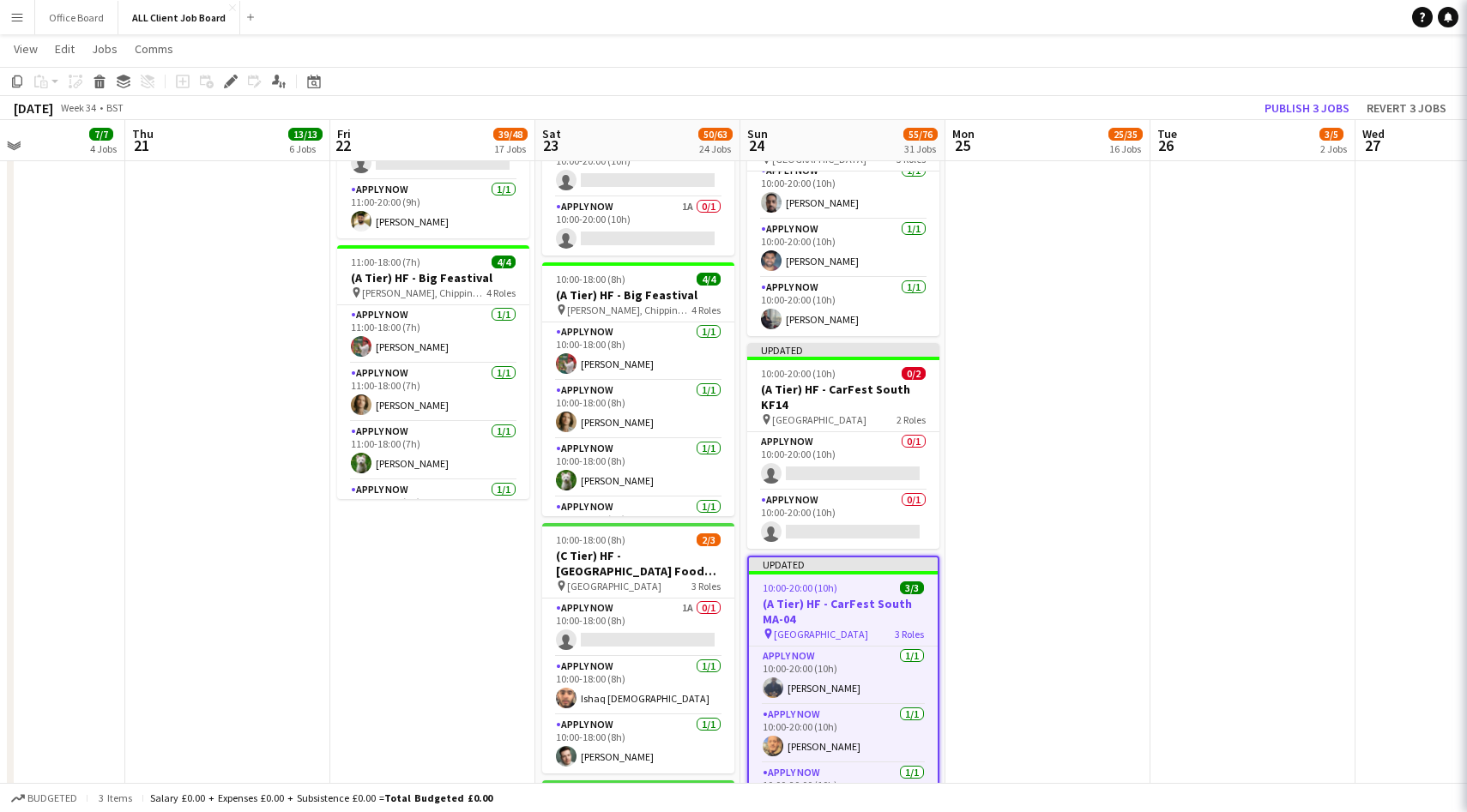
scroll to position [0, 0]
click at [1324, 107] on button "Publish 3 jobs" at bounding box center [1308, 108] width 99 height 22
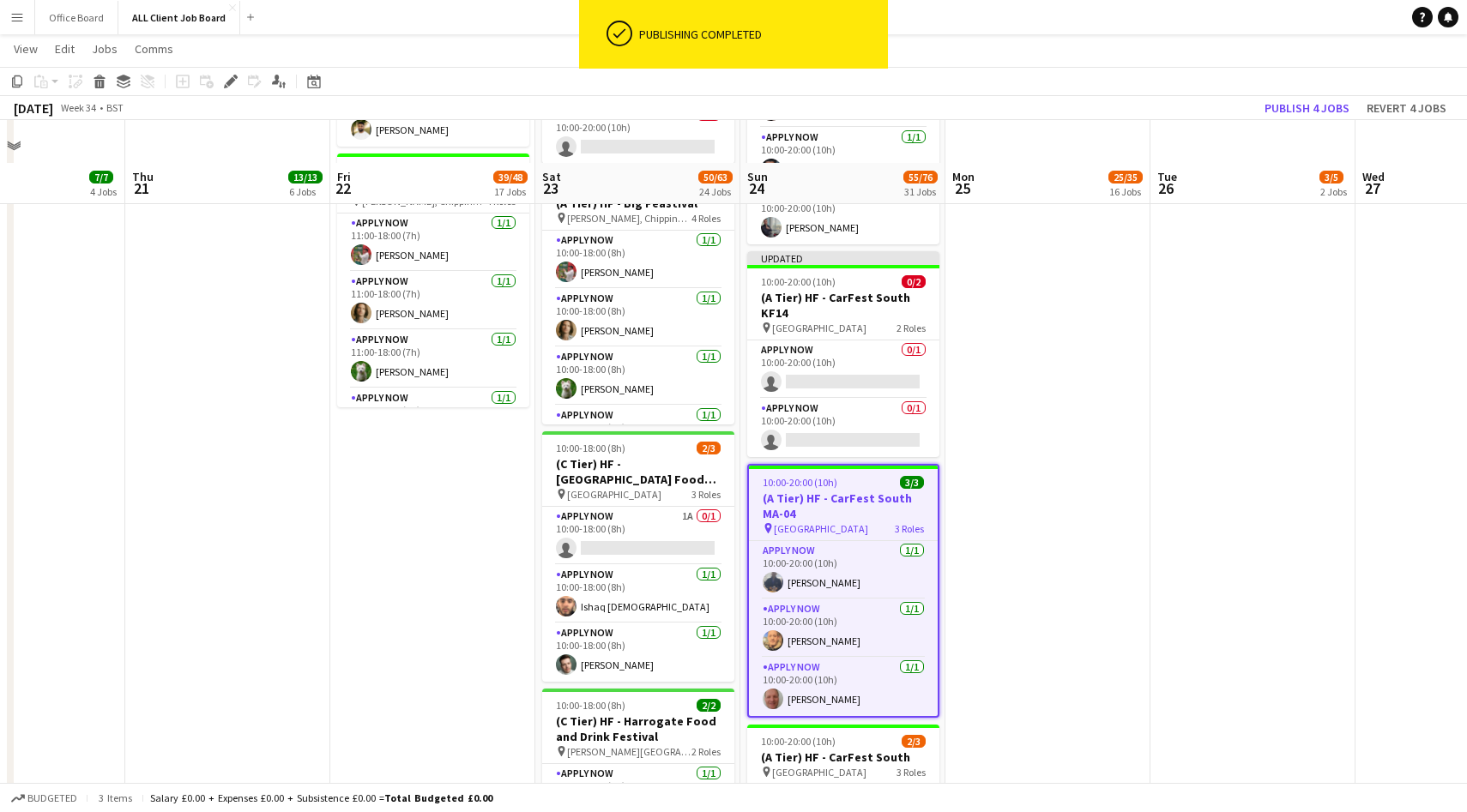
scroll to position [3007, 0]
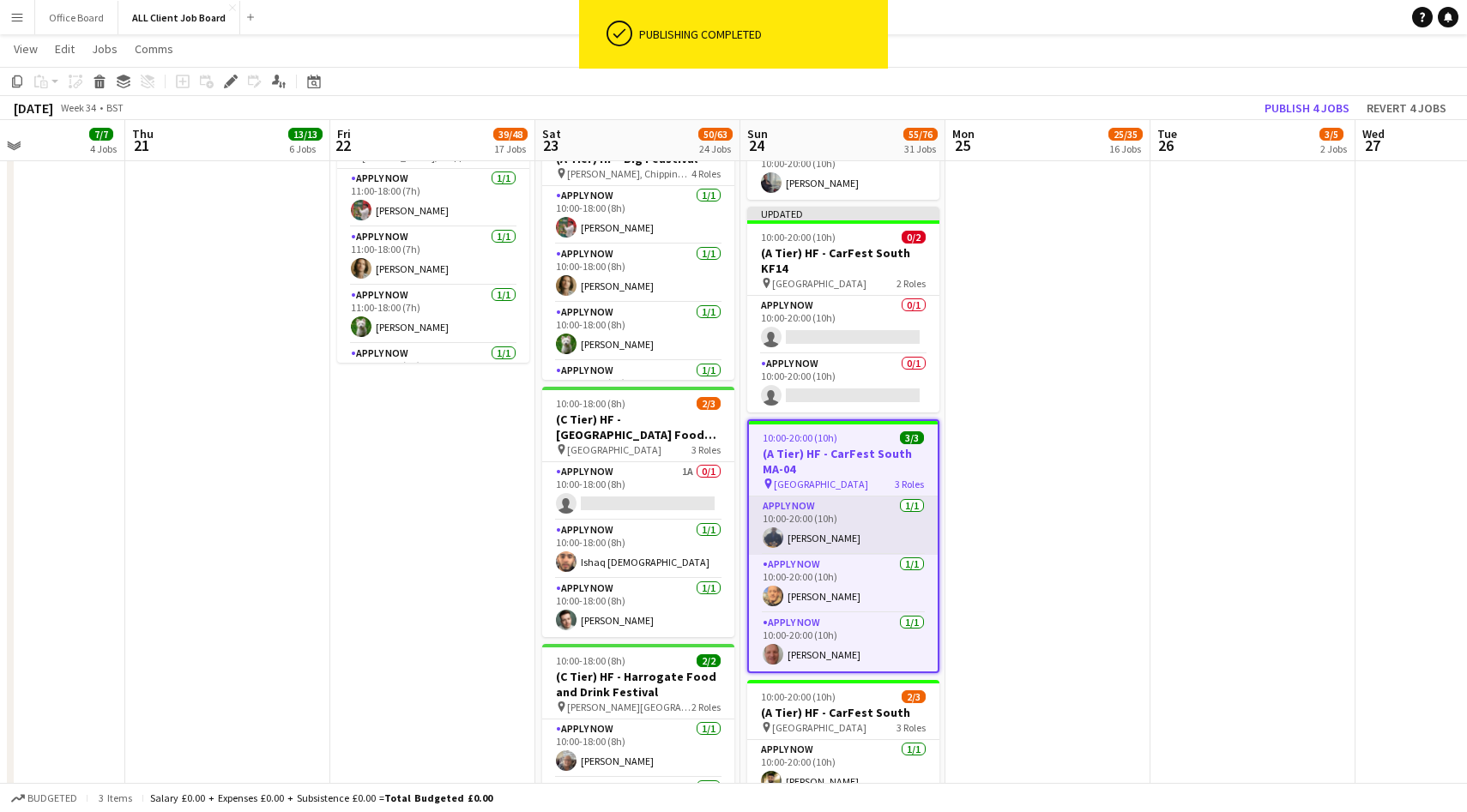
click at [865, 530] on app-card-role "APPLY NOW [DATE] 10:00-20:00 (10h) [PERSON_NAME]" at bounding box center [843, 526] width 188 height 59
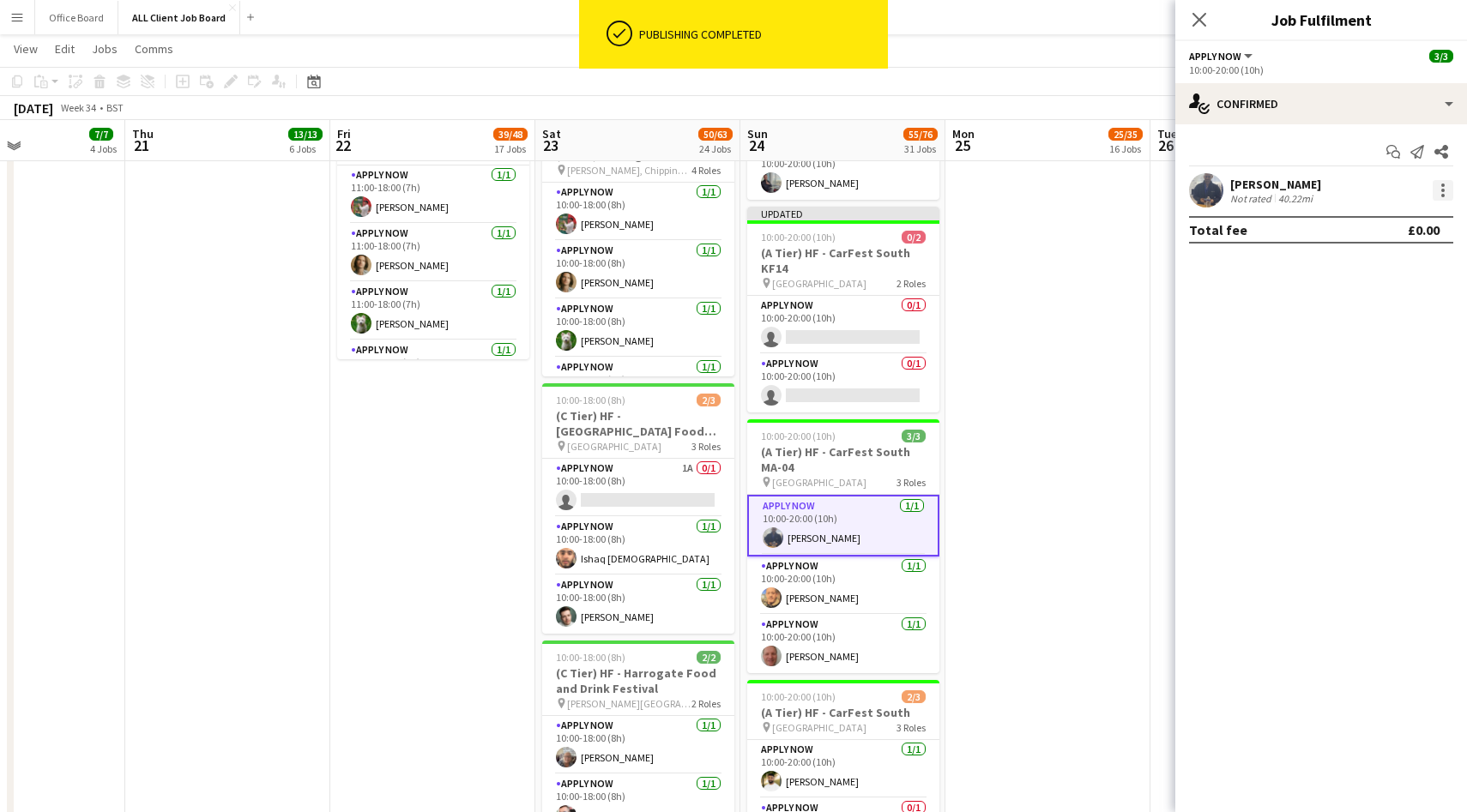
click at [1439, 190] on div at bounding box center [1443, 190] width 21 height 21
click at [1383, 260] on span "Switch crew" at bounding box center [1370, 263] width 73 height 15
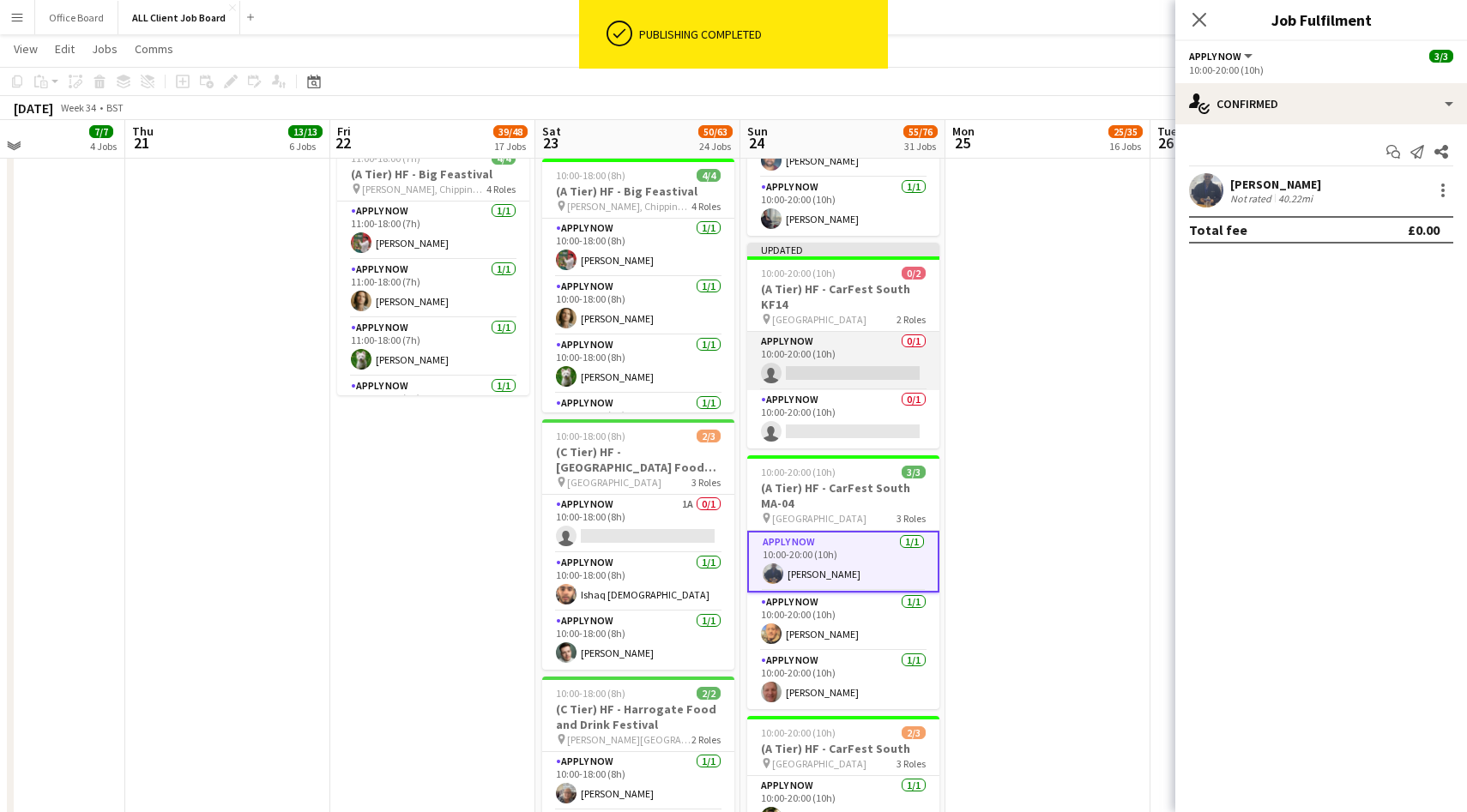
click at [859, 359] on app-card-role "APPLY NOW 0/1 10:00-20:00 (10h) single-neutral-actions" at bounding box center [843, 361] width 192 height 59
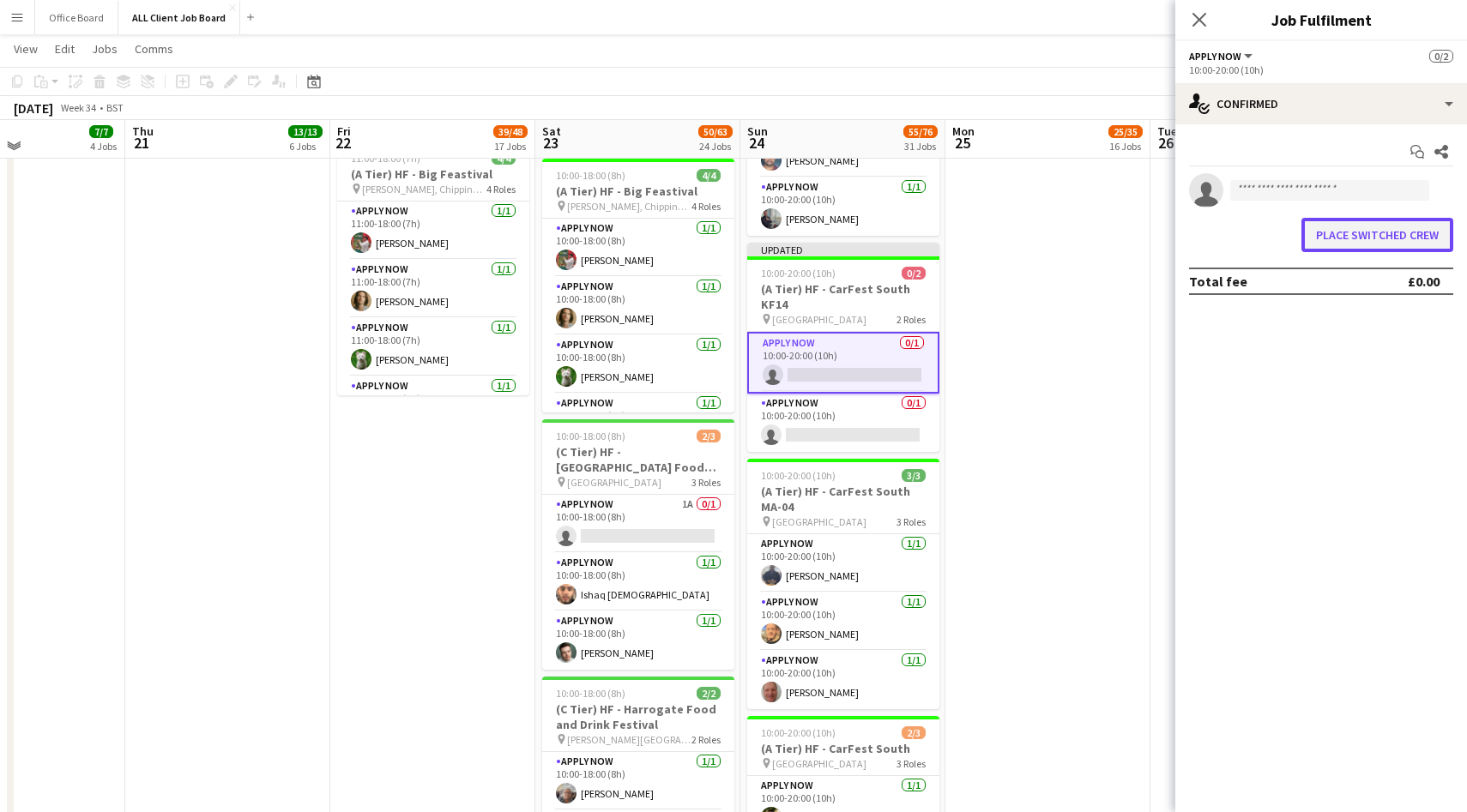
click at [1404, 237] on button "Place switched crew" at bounding box center [1377, 235] width 152 height 34
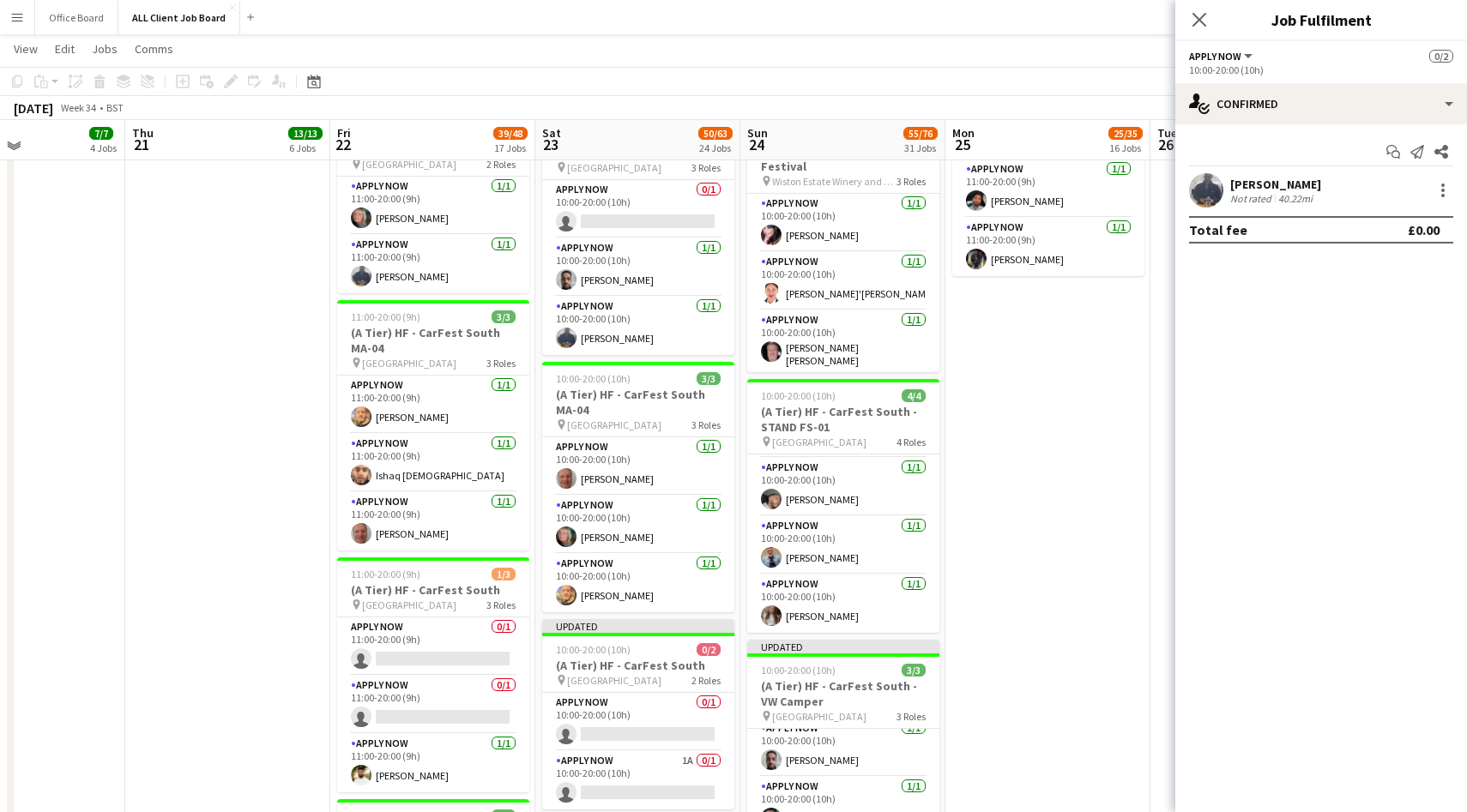
scroll to position [2310, 0]
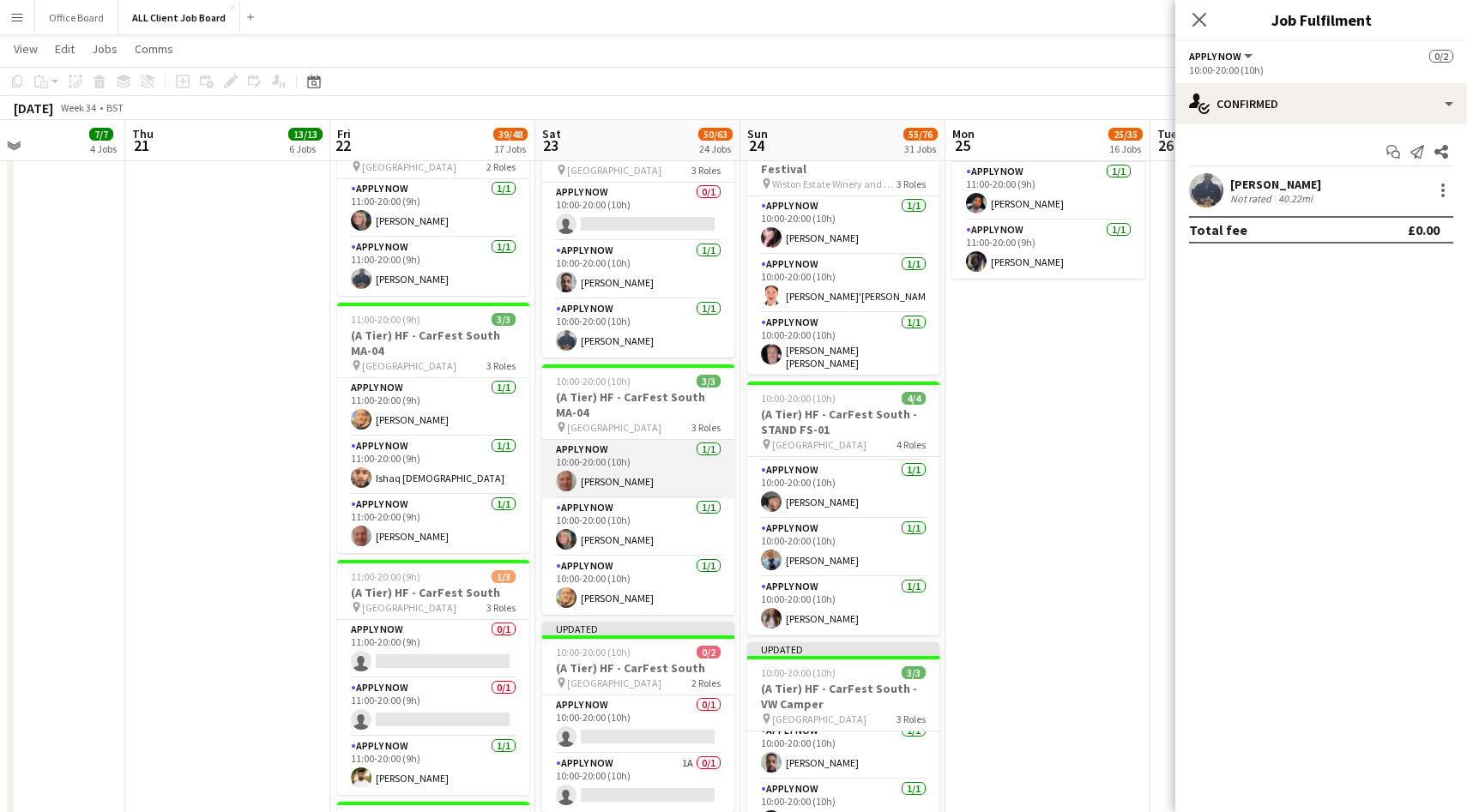
click at [641, 459] on app-card-role "APPLY NOW [DATE] 10:00-20:00 (10h) [PERSON_NAME]" at bounding box center [638, 469] width 192 height 59
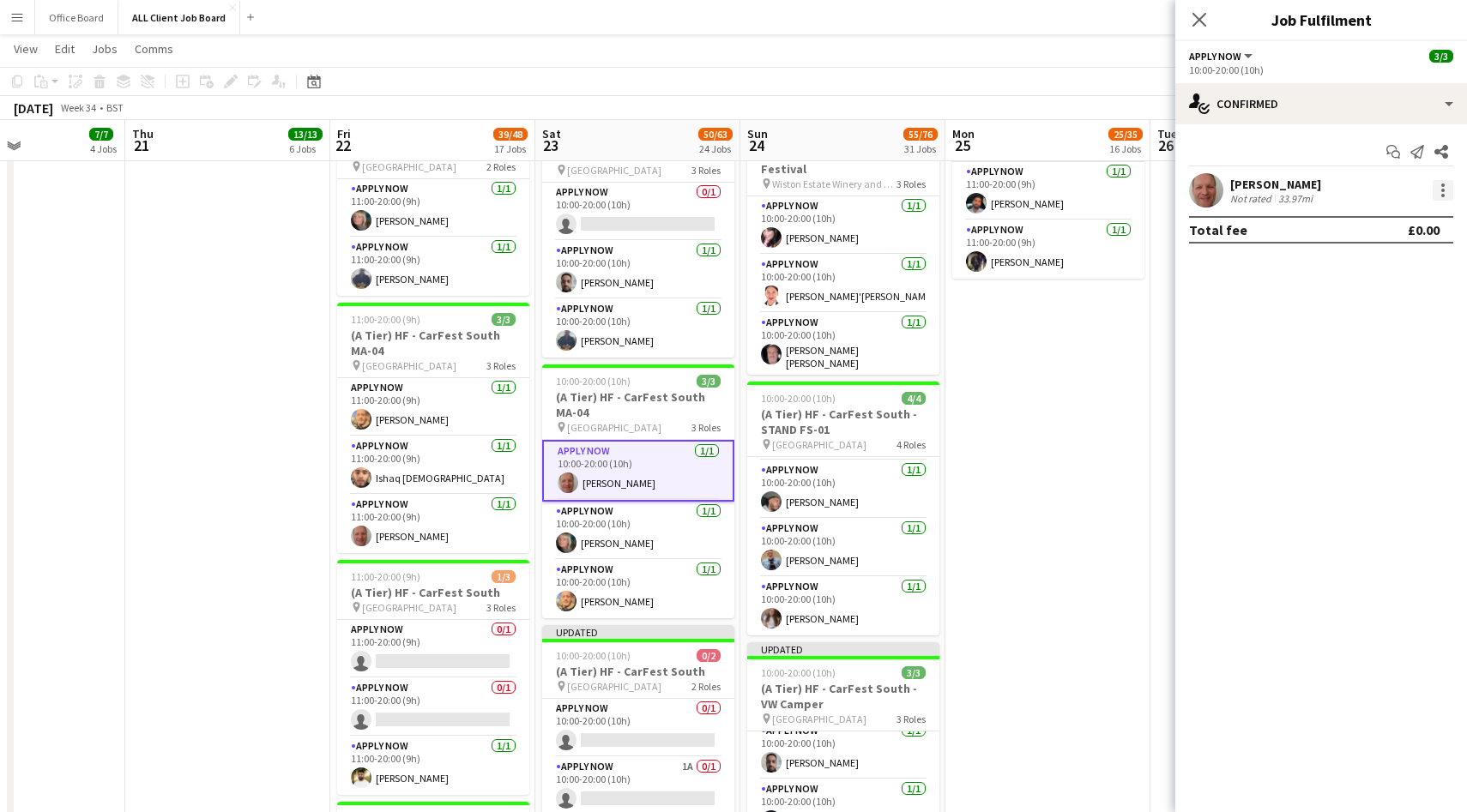
click at [1442, 191] on div at bounding box center [1443, 190] width 21 height 21
click at [1405, 268] on span "Switch crew" at bounding box center [1370, 263] width 73 height 15
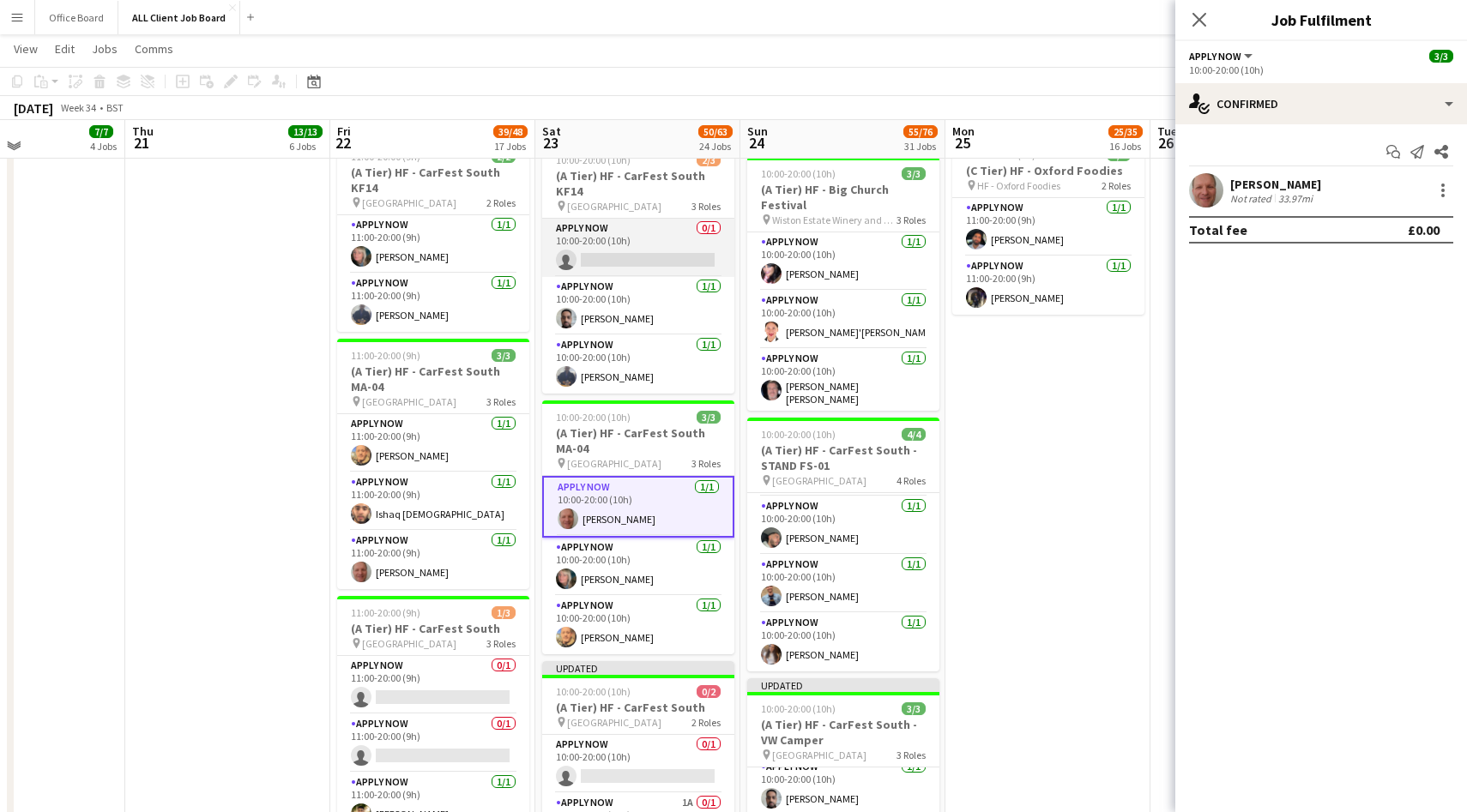
click at [661, 252] on app-card-role "APPLY NOW 0/1 10:00-20:00 (10h) single-neutral-actions" at bounding box center [638, 248] width 192 height 59
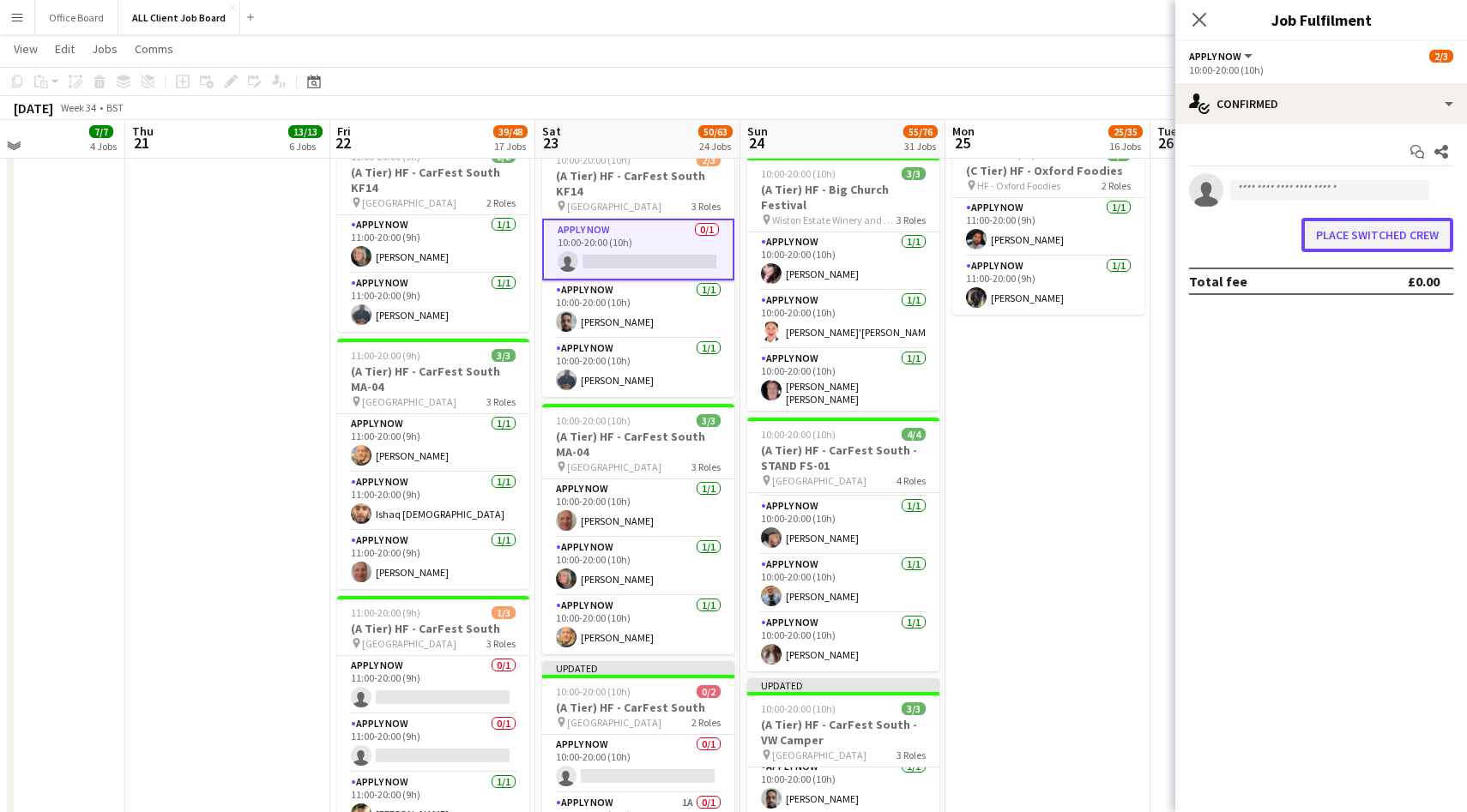
click at [1340, 234] on button "Place switched crew" at bounding box center [1377, 235] width 152 height 34
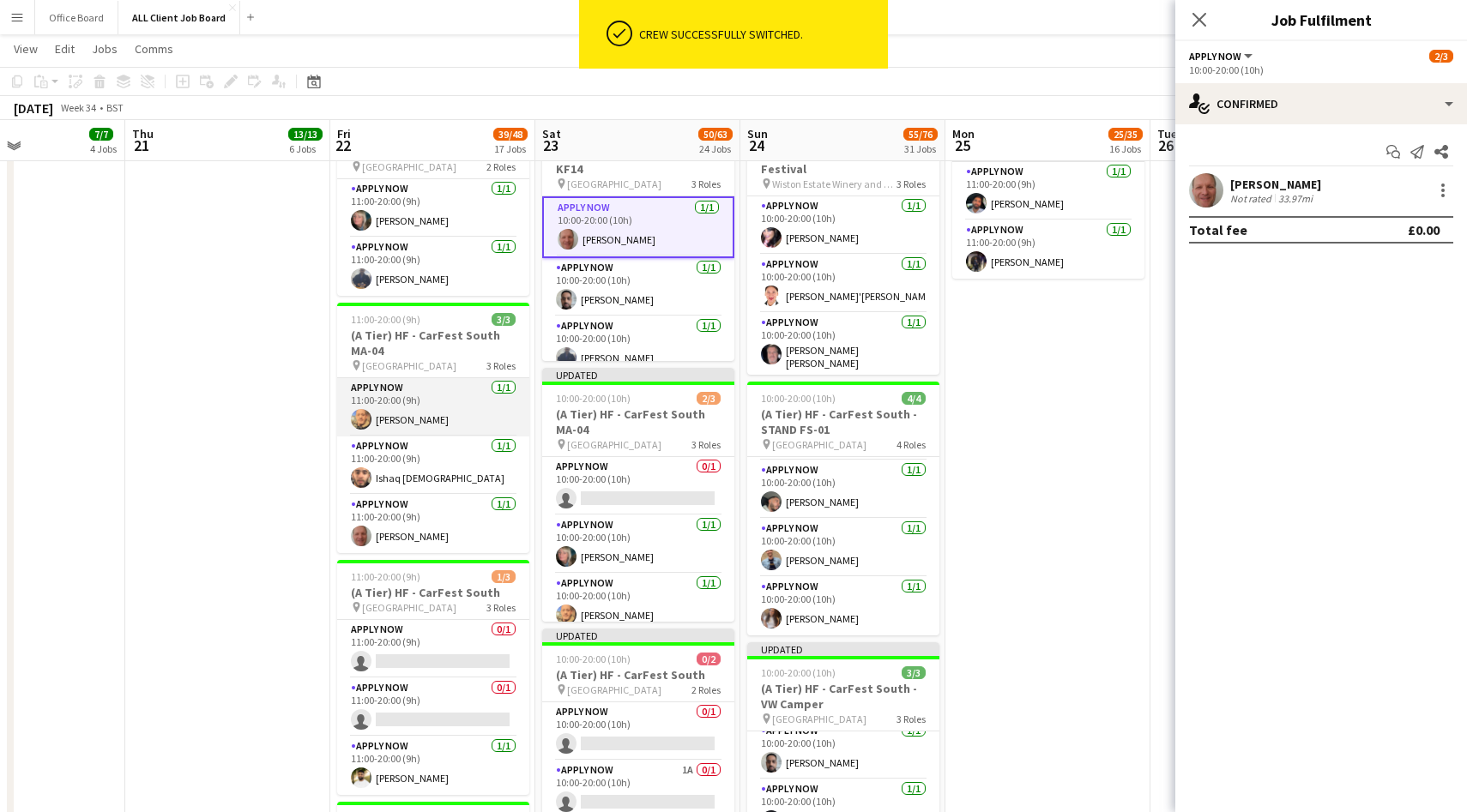
click at [413, 414] on app-card-role "APPLY NOW [DATE] 11:00-20:00 (9h) [PERSON_NAME]" at bounding box center [434, 407] width 192 height 59
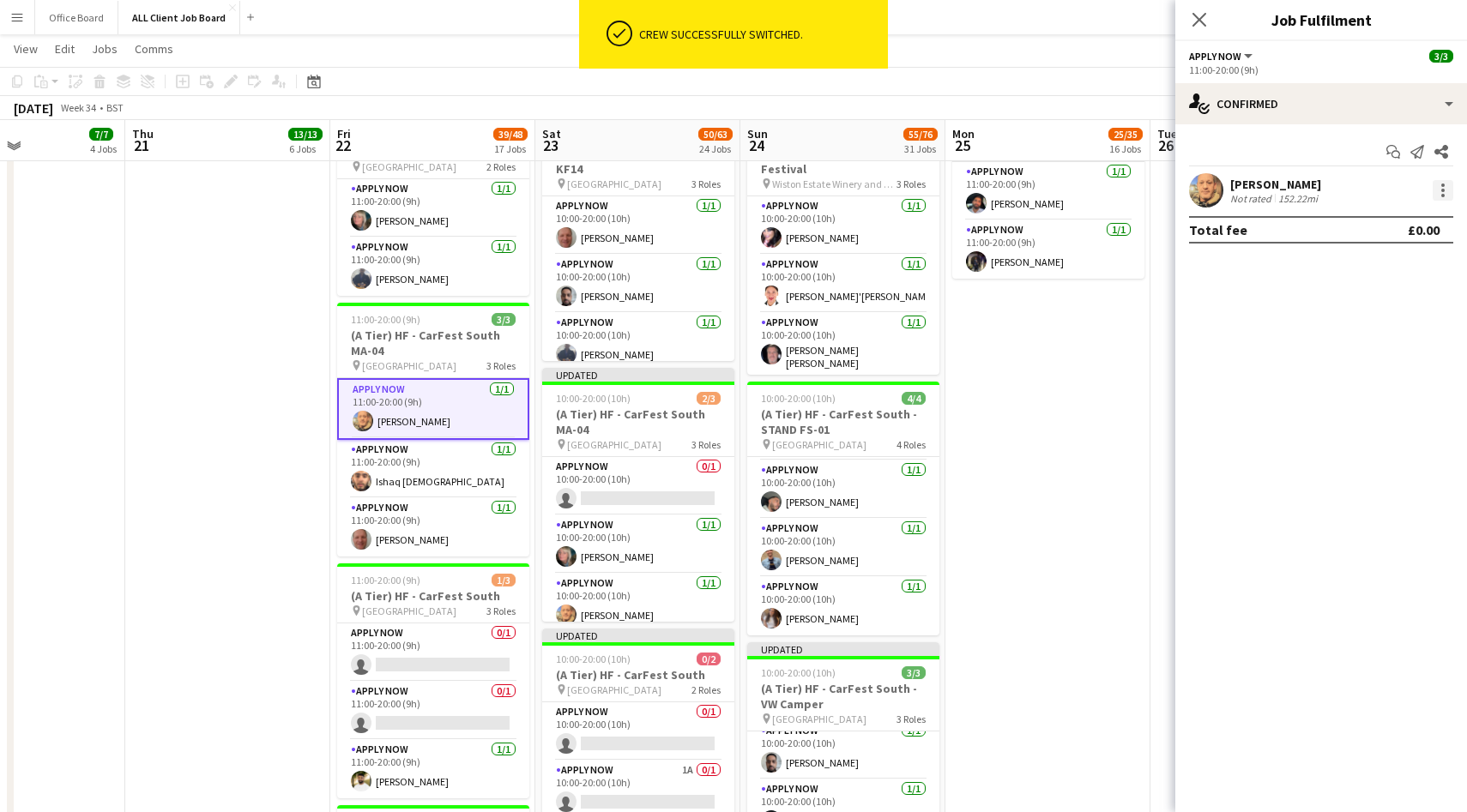
click at [1446, 191] on div at bounding box center [1443, 190] width 21 height 21
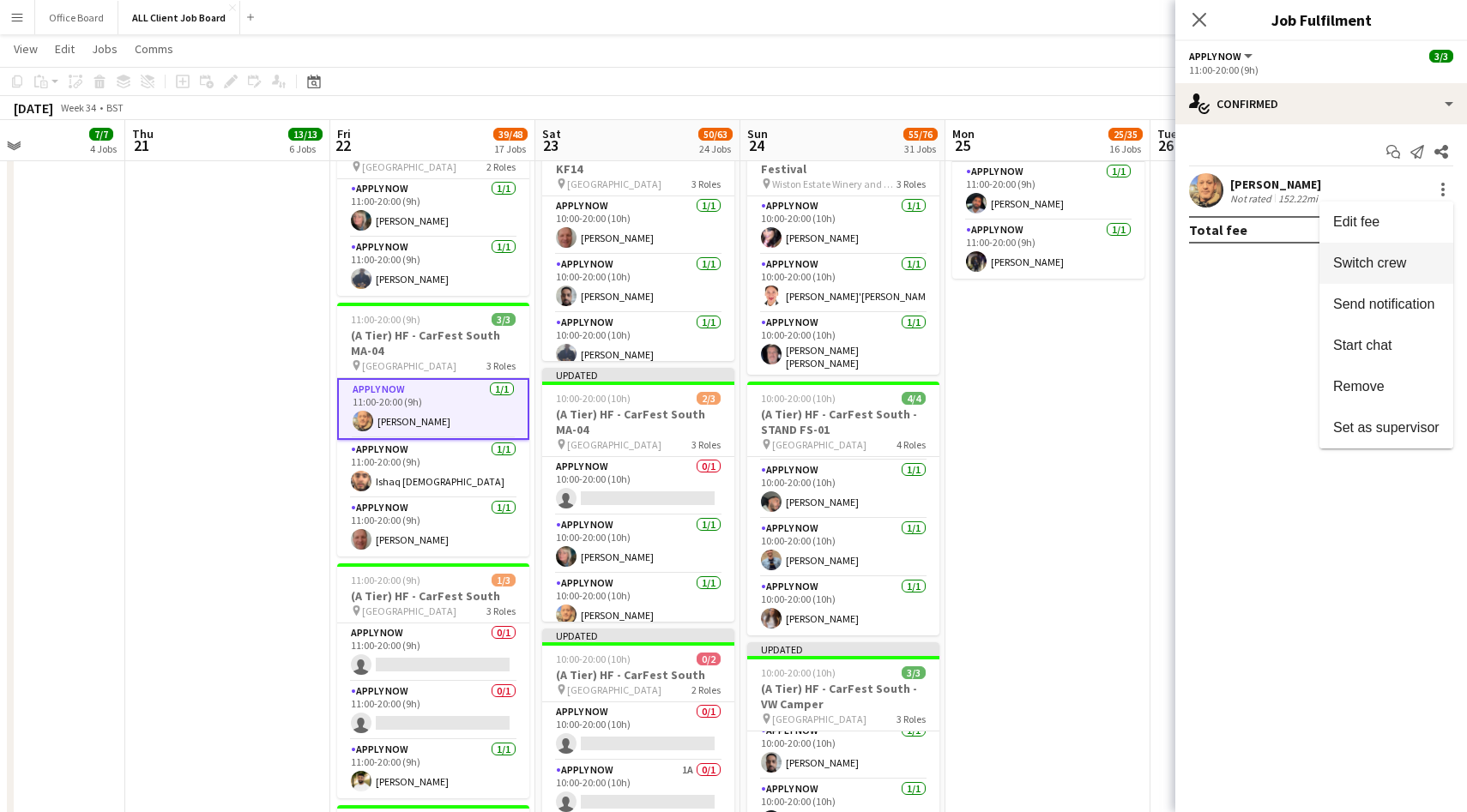
click at [1377, 263] on span "Switch crew" at bounding box center [1370, 263] width 73 height 15
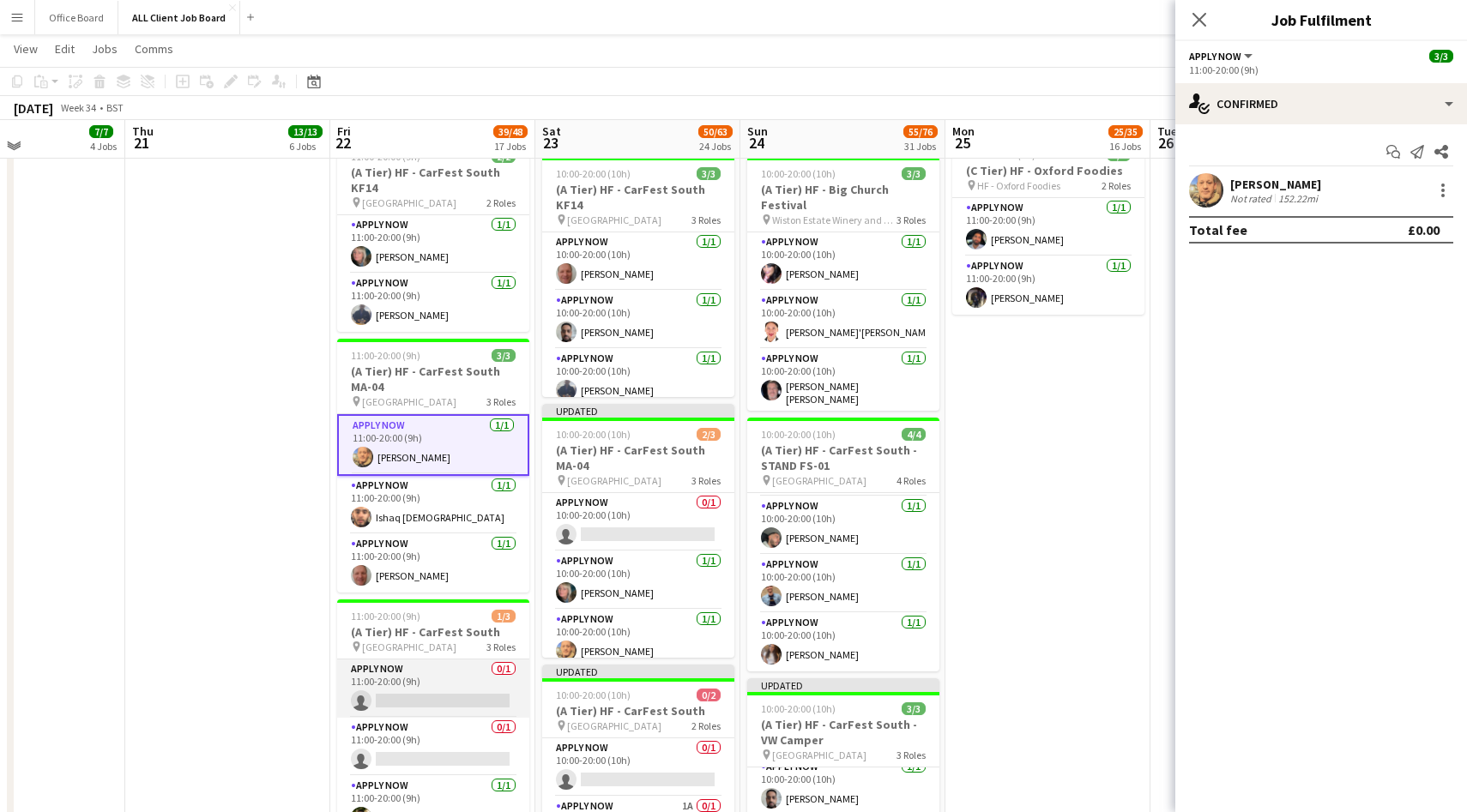
click at [439, 695] on app-card-role "APPLY NOW 0/1 11:00-20:00 (9h) single-neutral-actions" at bounding box center [434, 688] width 192 height 59
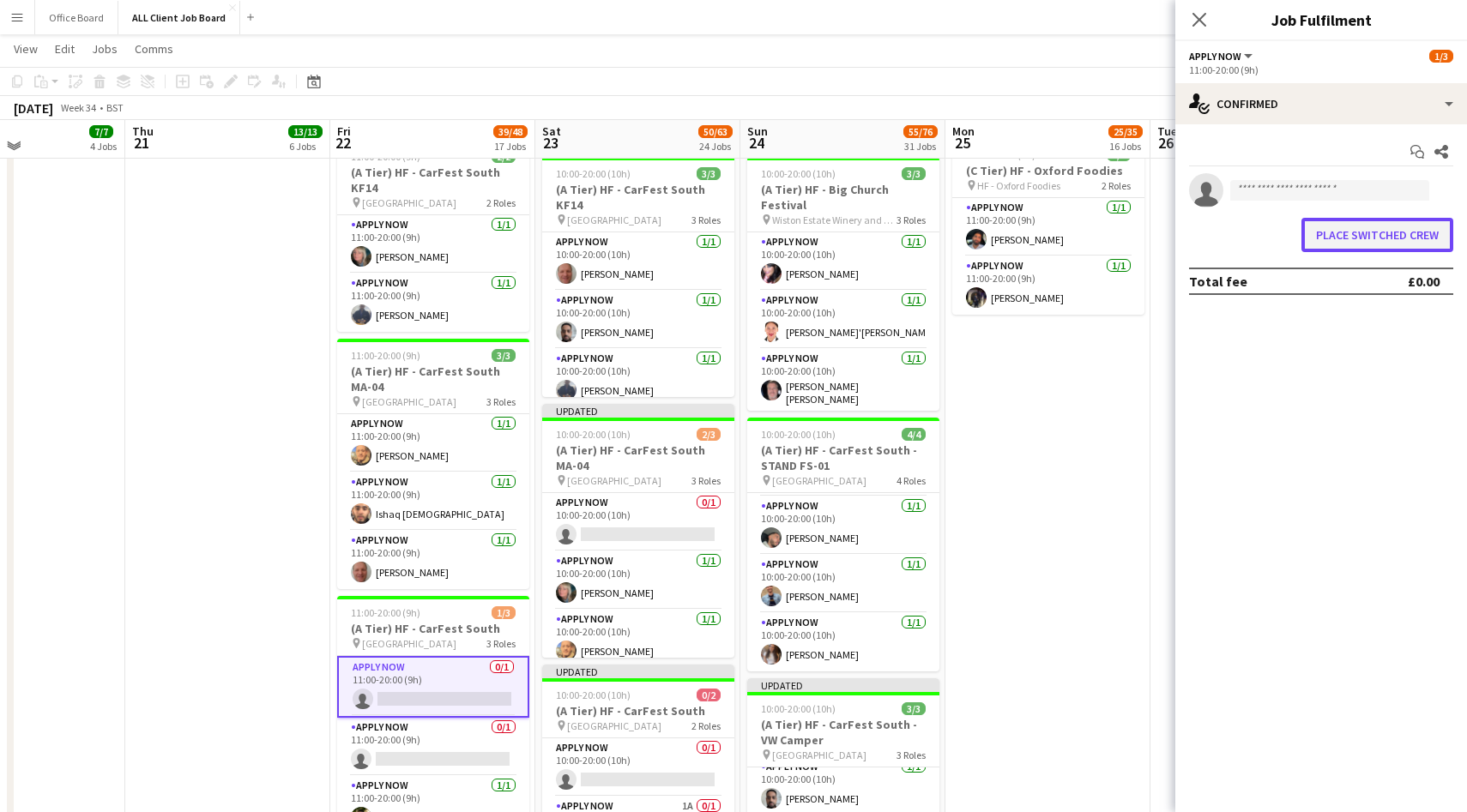
click at [1386, 227] on button "Place switched crew" at bounding box center [1377, 235] width 152 height 34
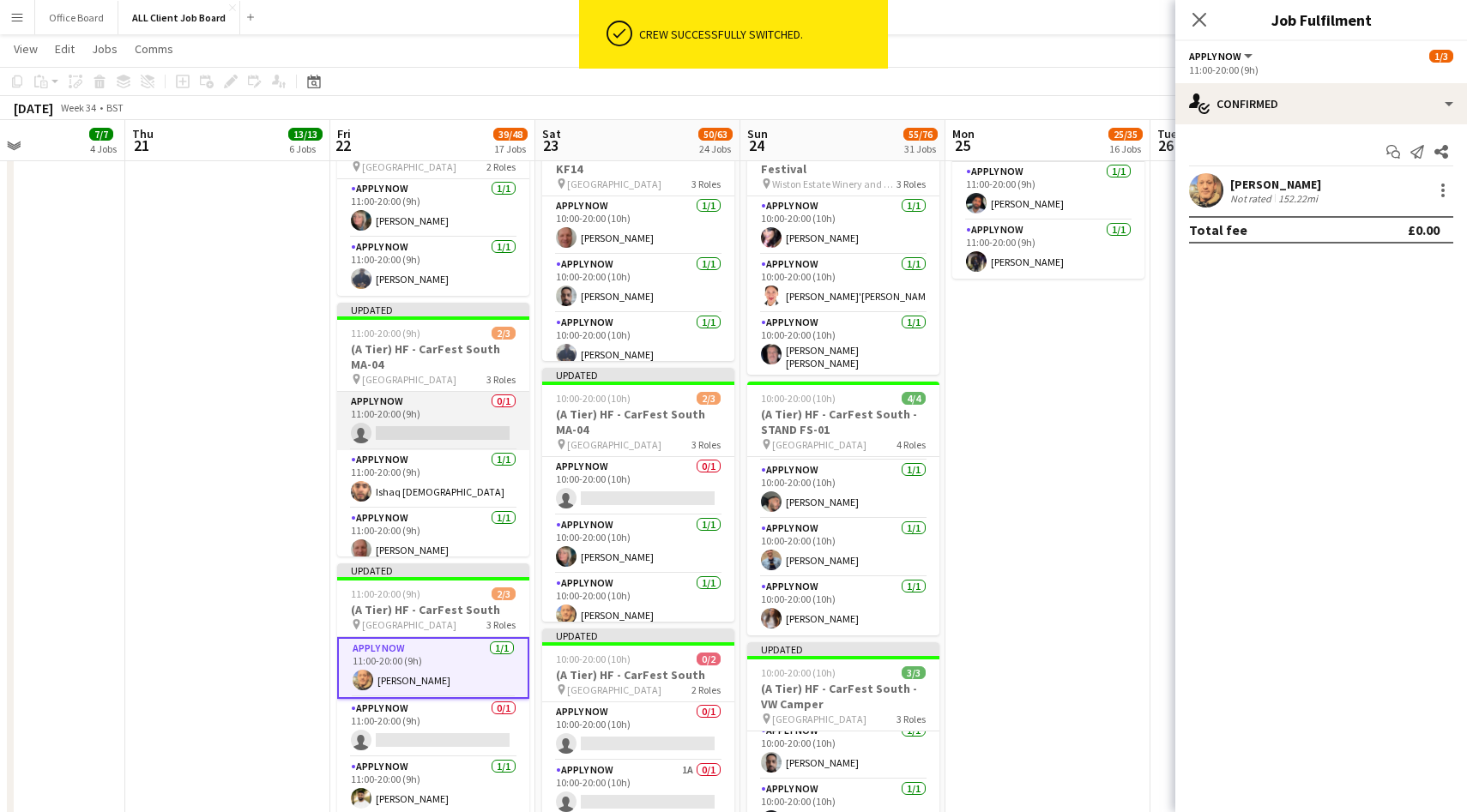
click at [462, 414] on app-card-role "APPLY NOW 0/1 11:00-20:00 (9h) single-neutral-actions" at bounding box center [434, 420] width 192 height 59
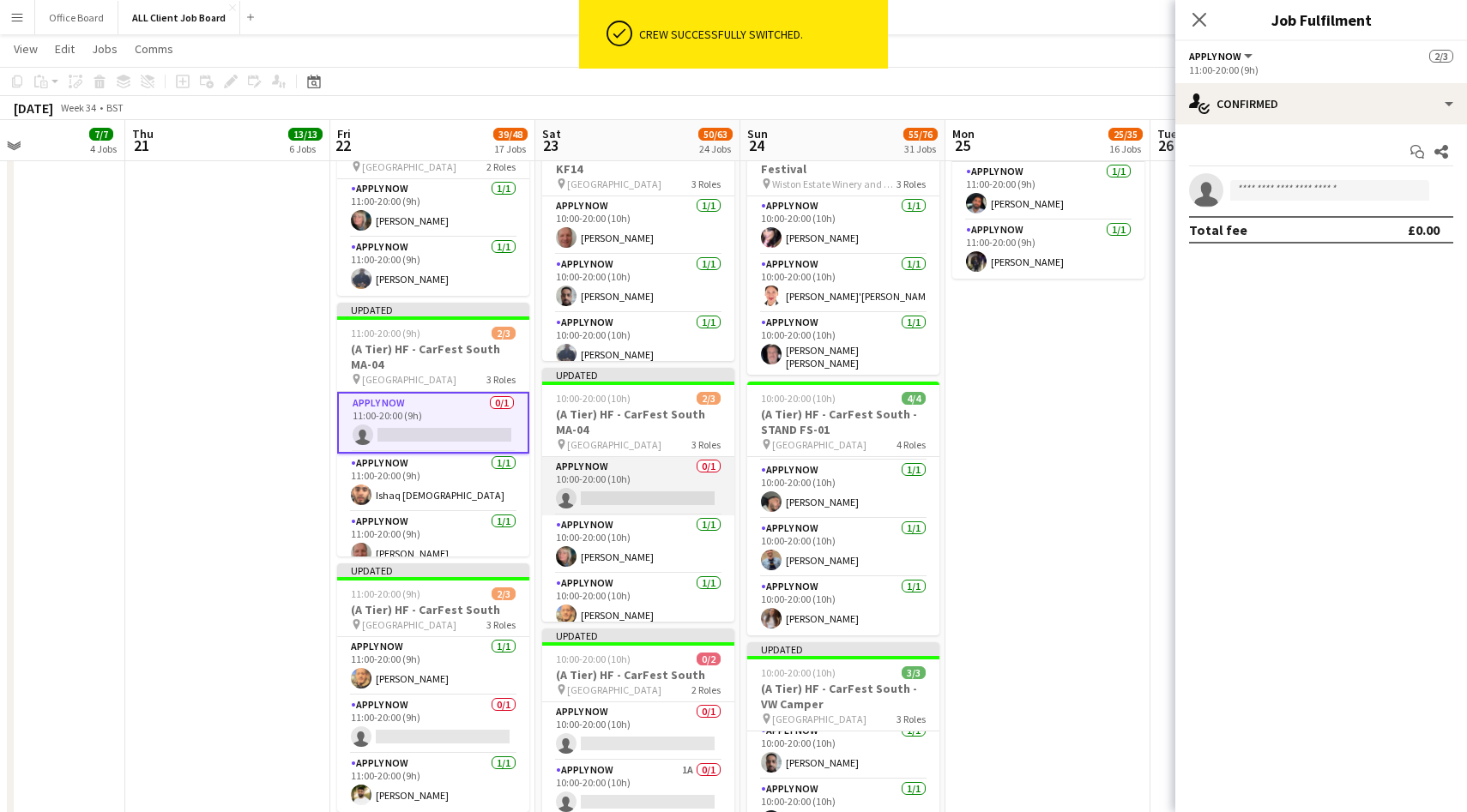
click at [666, 487] on app-card-role "APPLY NOW 0/1 10:00-20:00 (10h) single-neutral-actions" at bounding box center [638, 486] width 192 height 59
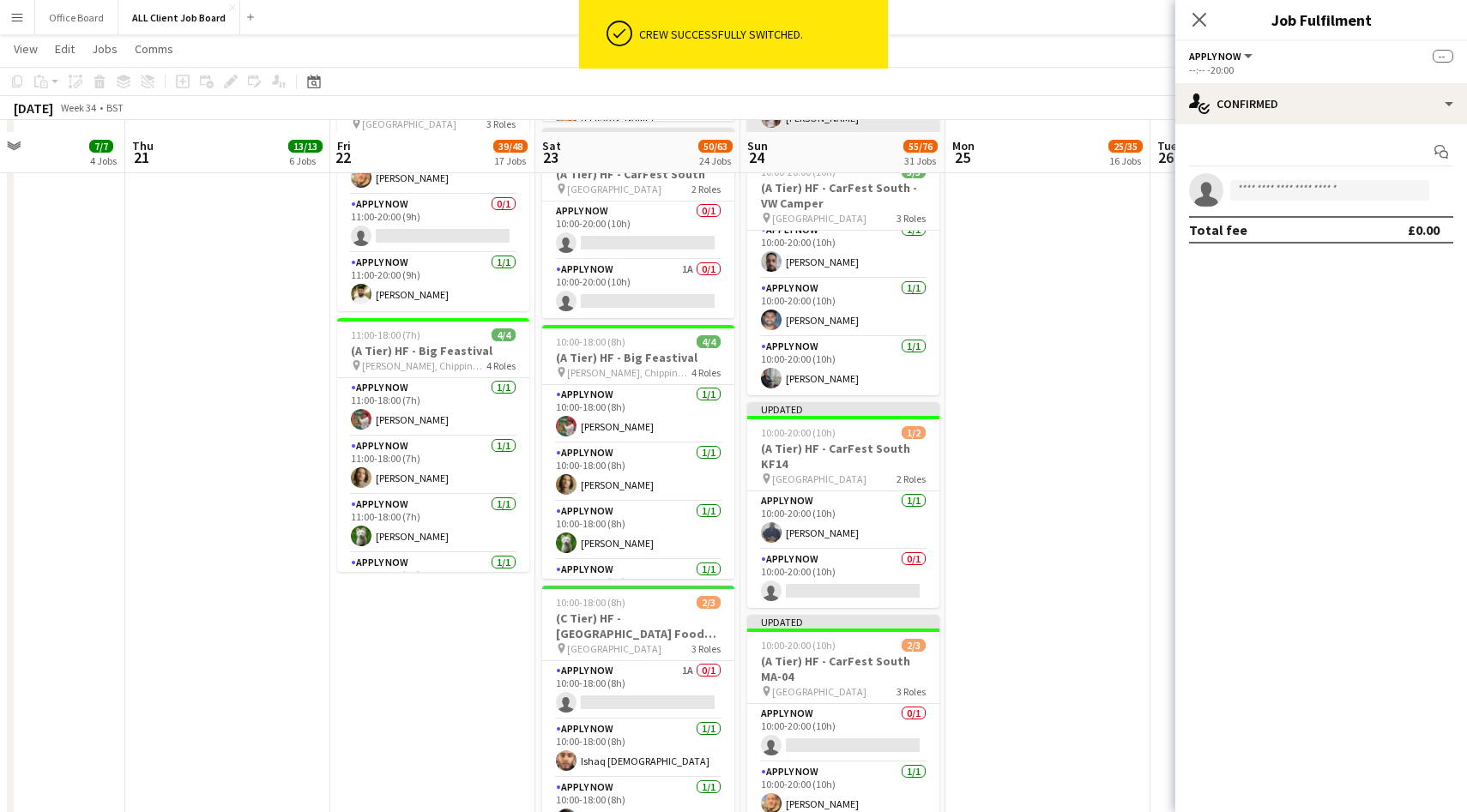
scroll to position [2829, 0]
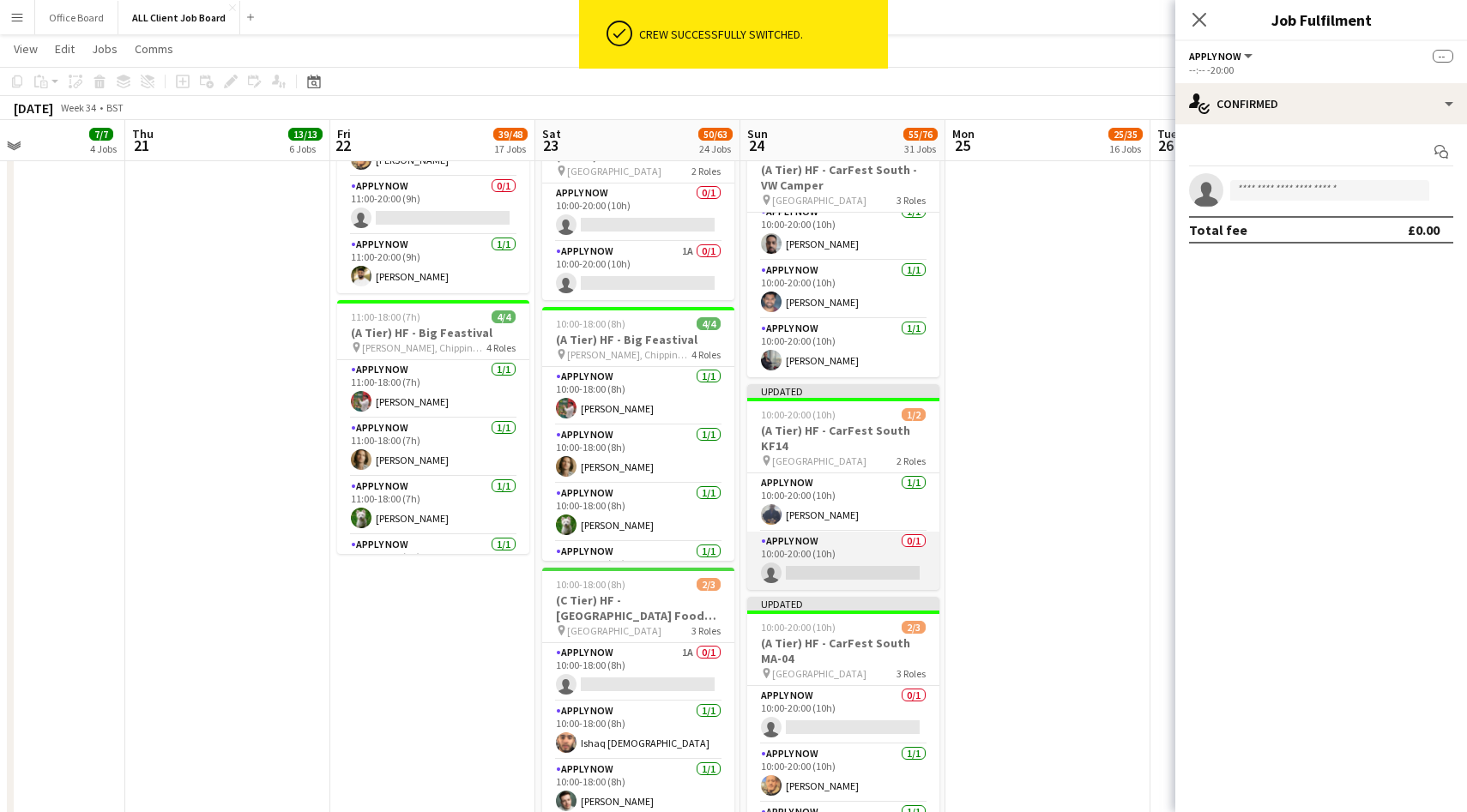
click at [845, 554] on app-card-role "APPLY NOW 0/1 10:00-20:00 (10h) single-neutral-actions" at bounding box center [843, 560] width 192 height 59
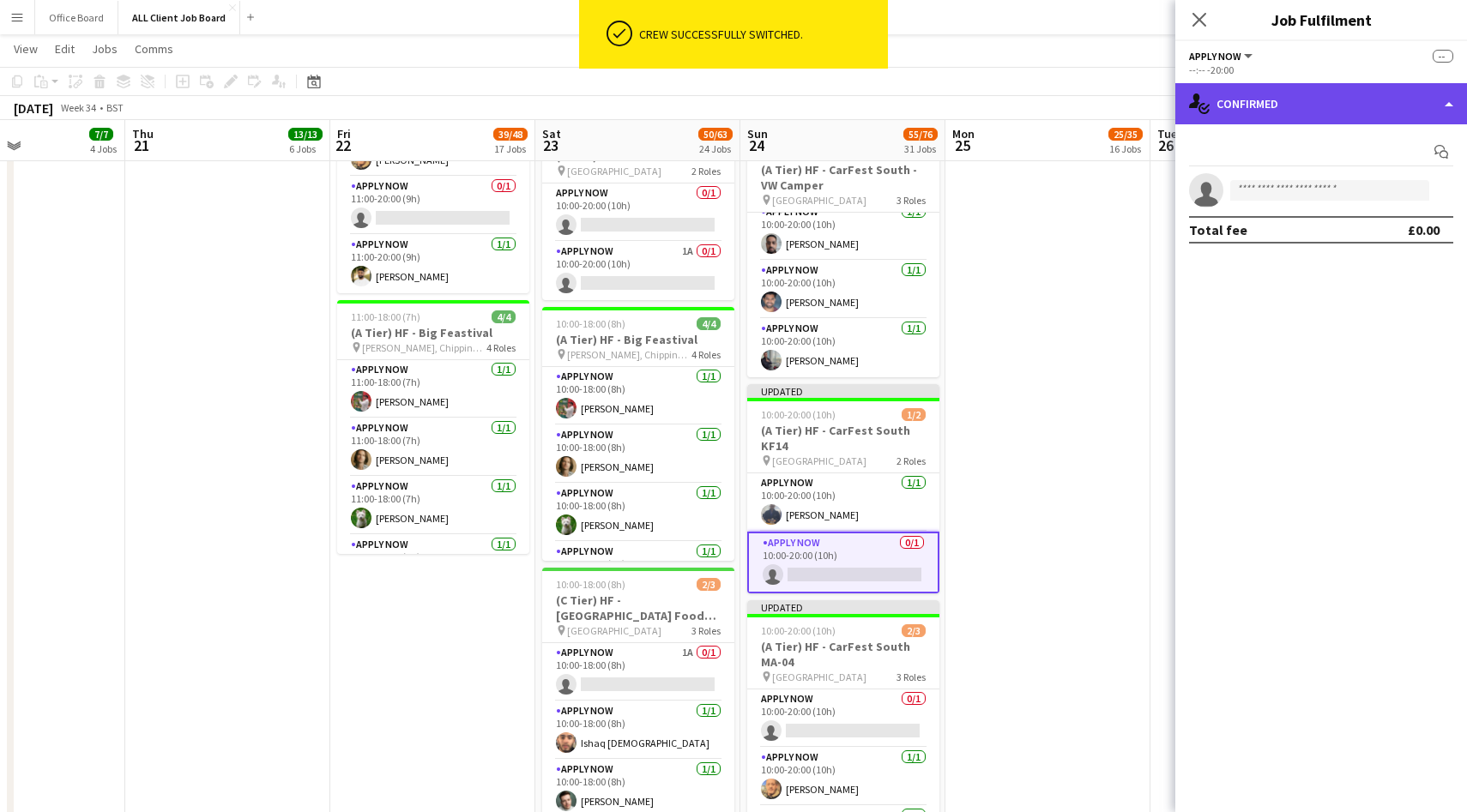
click at [1239, 100] on div "single-neutral-actions-check-2 Confirmed" at bounding box center [1321, 103] width 292 height 41
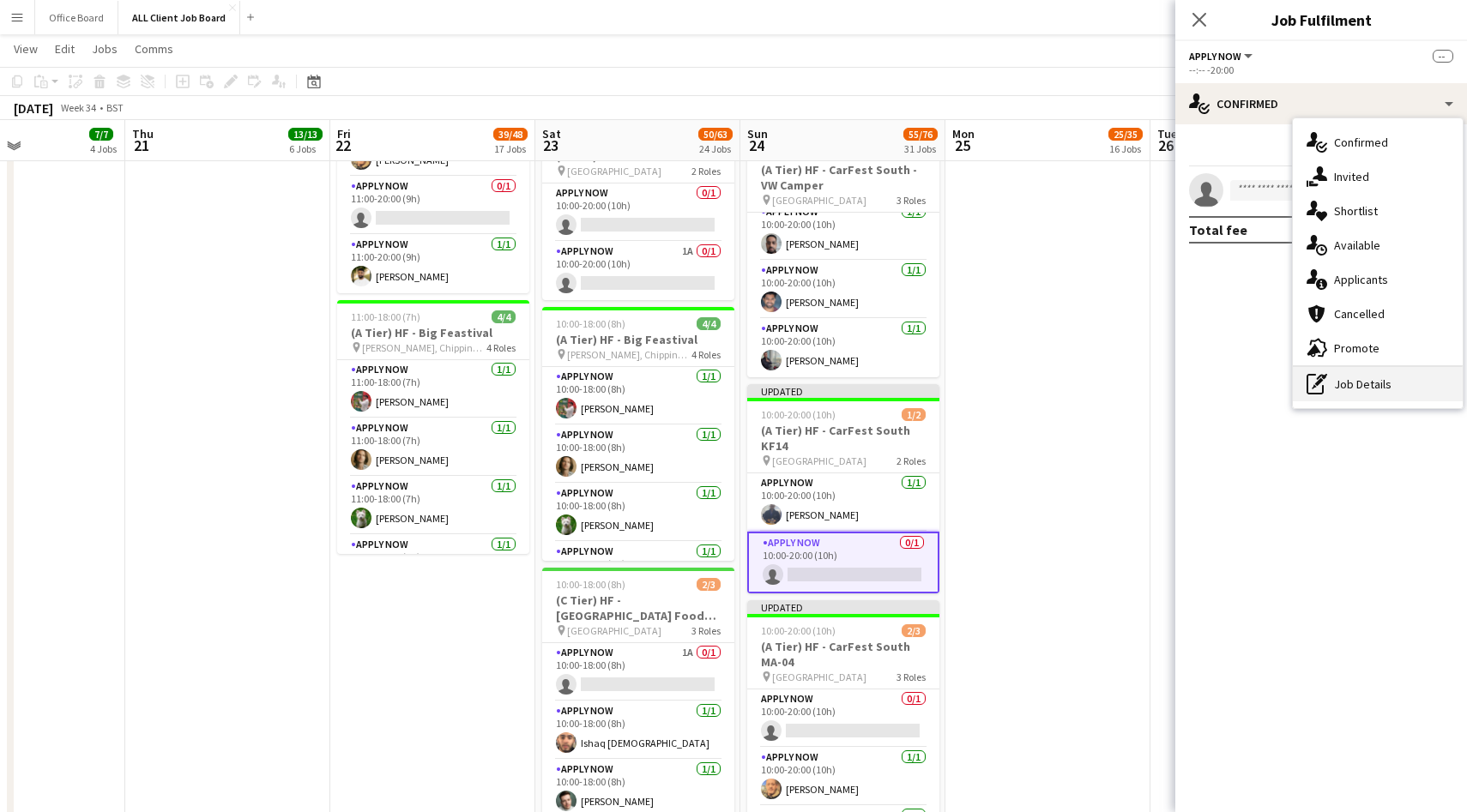
click at [1374, 383] on div "pen-write Job Details" at bounding box center [1377, 384] width 170 height 34
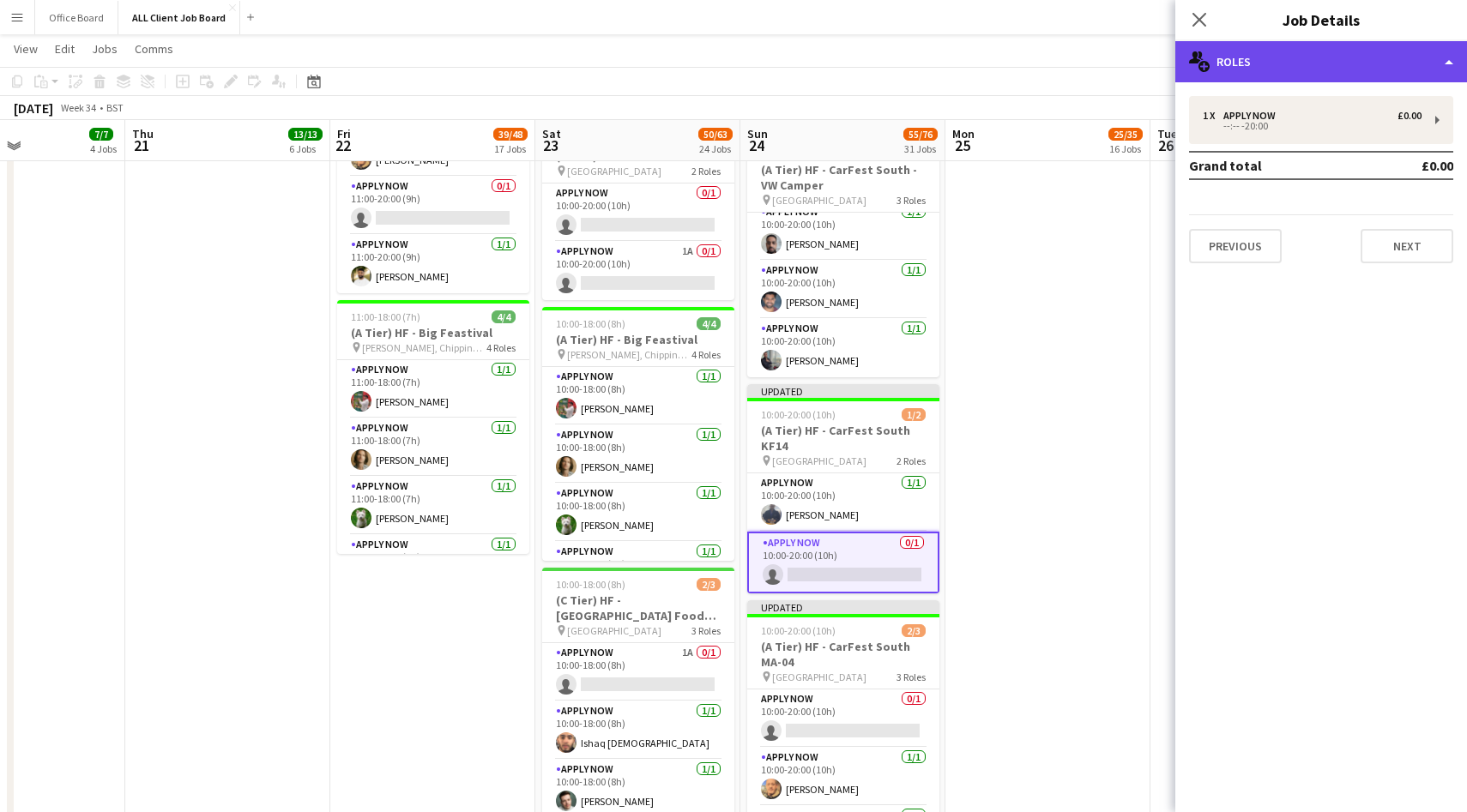
click at [1298, 70] on div "multiple-users-add Roles" at bounding box center [1321, 62] width 292 height 41
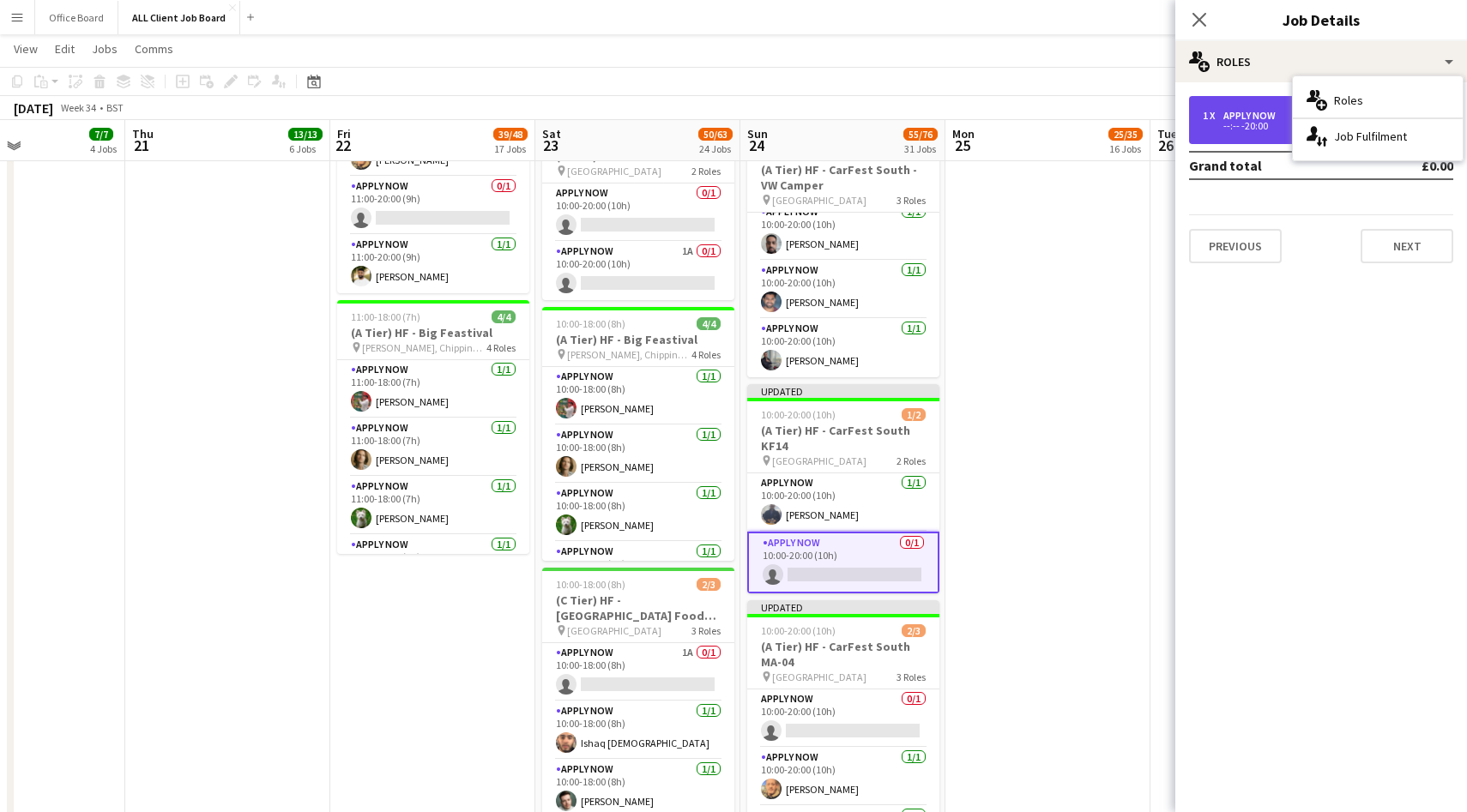
click at [1256, 134] on div "1 x APPLY NOW £0.00 --:-- -20:00" at bounding box center [1321, 120] width 264 height 48
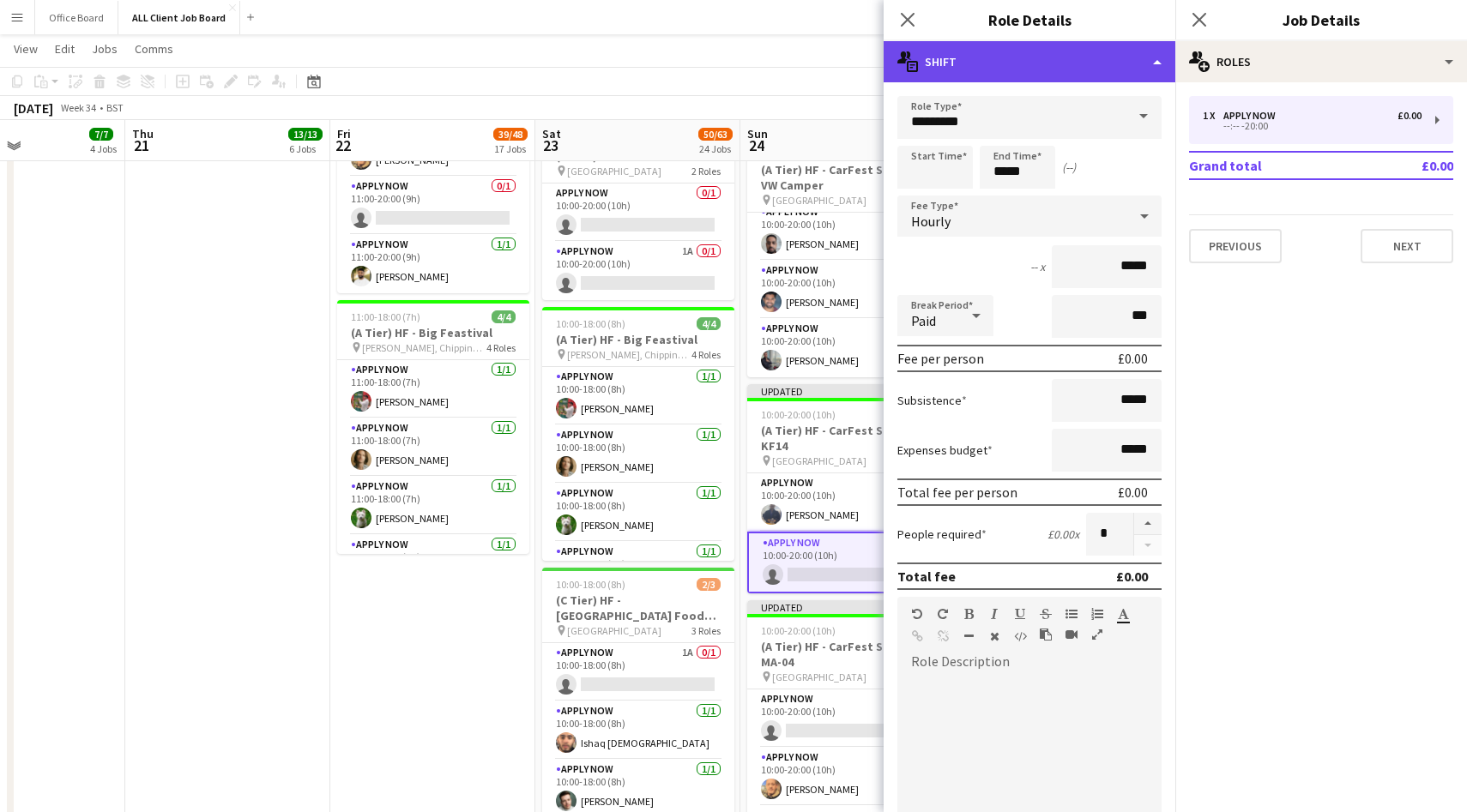
click at [1034, 71] on div "multiple-actions-text Shift" at bounding box center [1030, 62] width 292 height 41
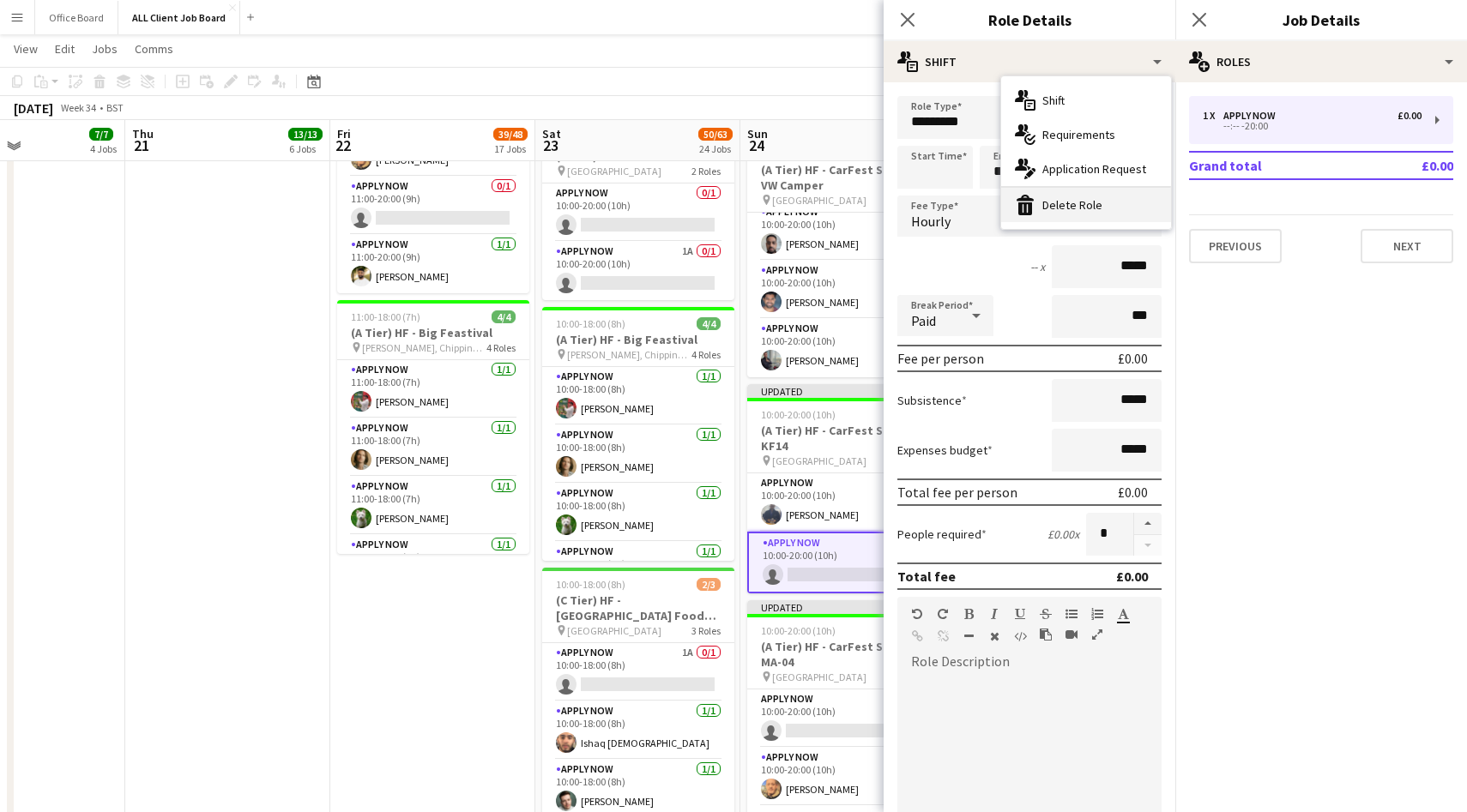
click at [1075, 207] on div "bin-2 Delete Role" at bounding box center [1086, 204] width 170 height 34
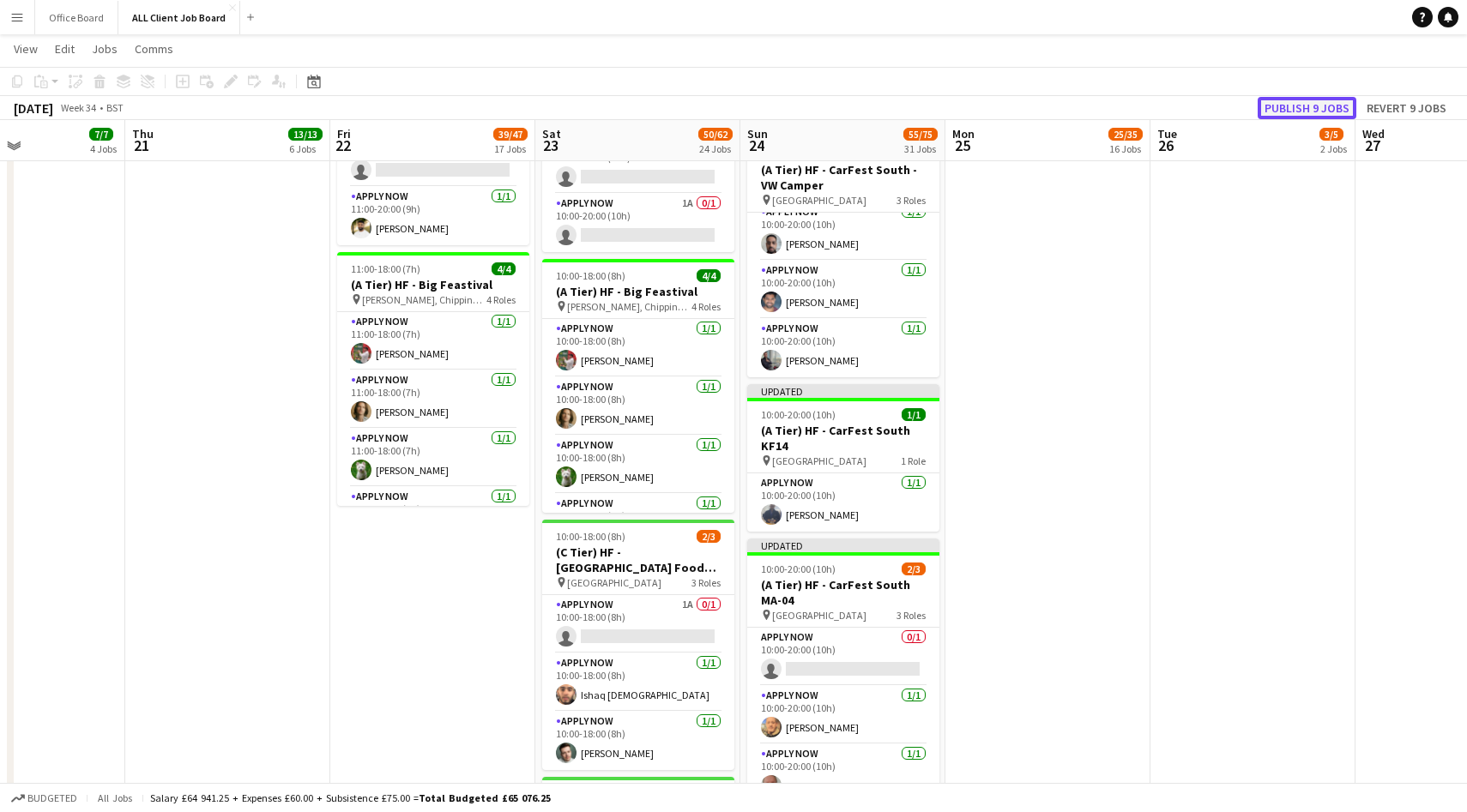
click at [1296, 102] on button "Publish 9 jobs" at bounding box center [1308, 108] width 99 height 22
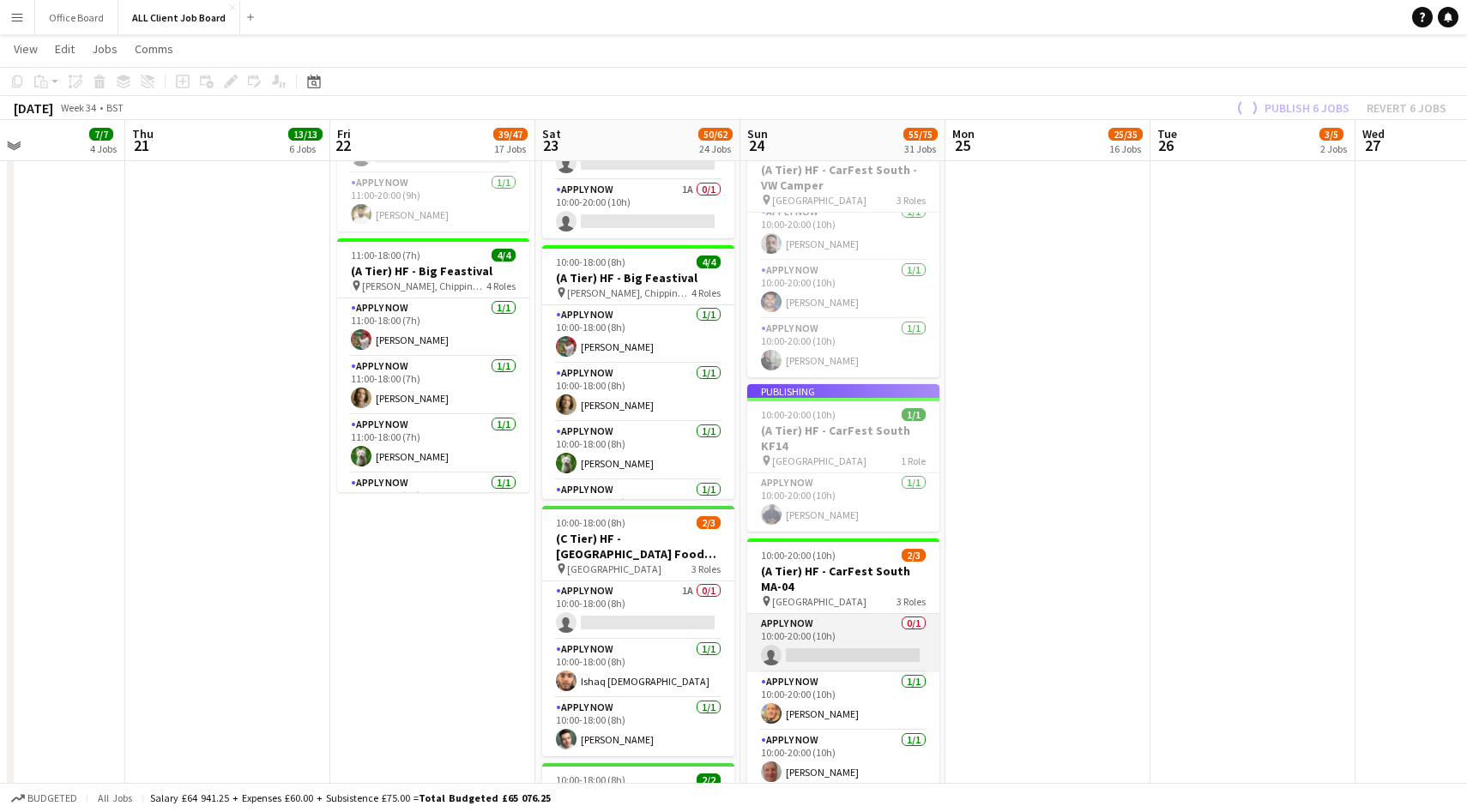
click at [867, 636] on app-card-role "APPLY NOW 0/1 10:00-20:00 (10h) single-neutral-actions" at bounding box center [843, 643] width 192 height 59
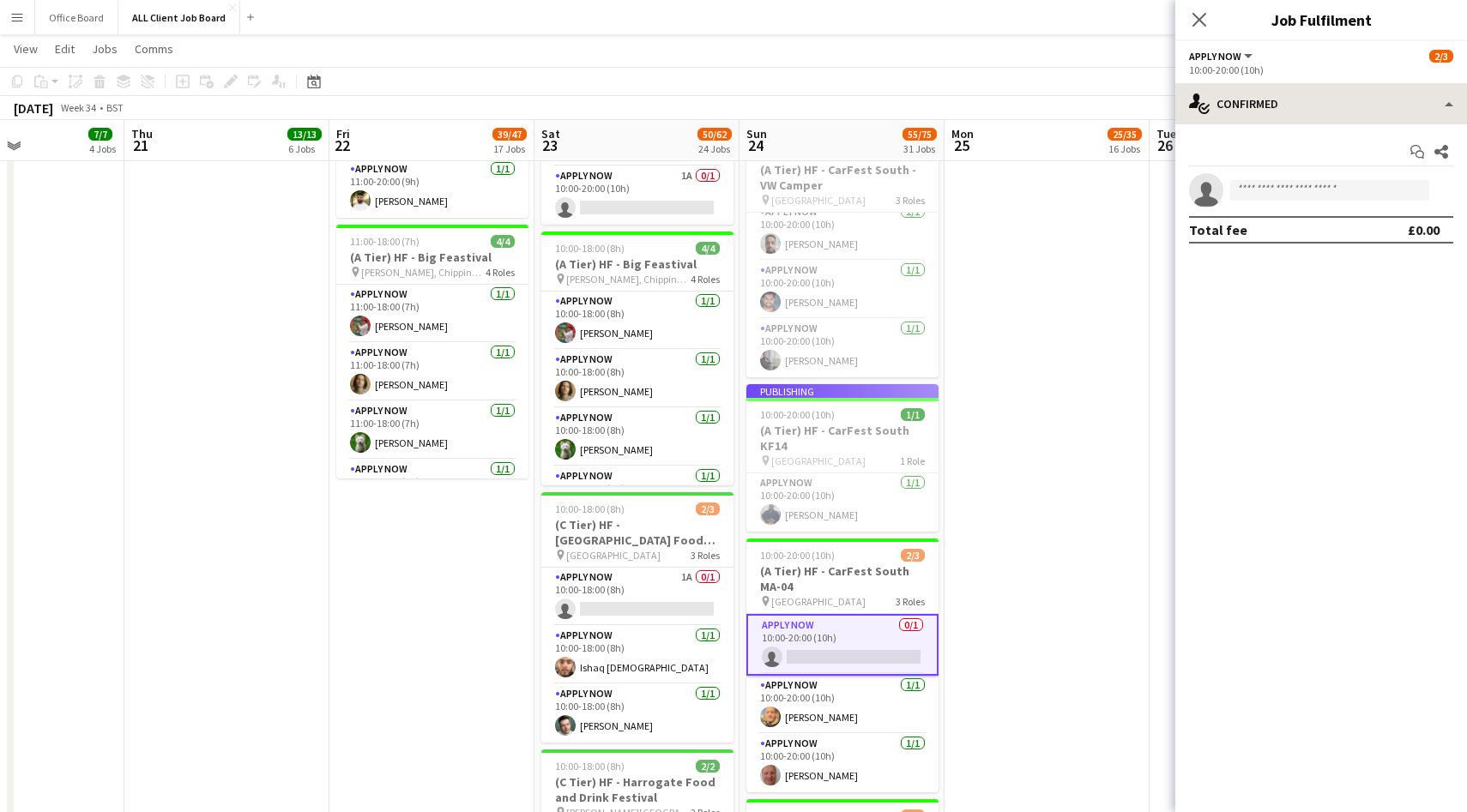
scroll to position [0, 0]
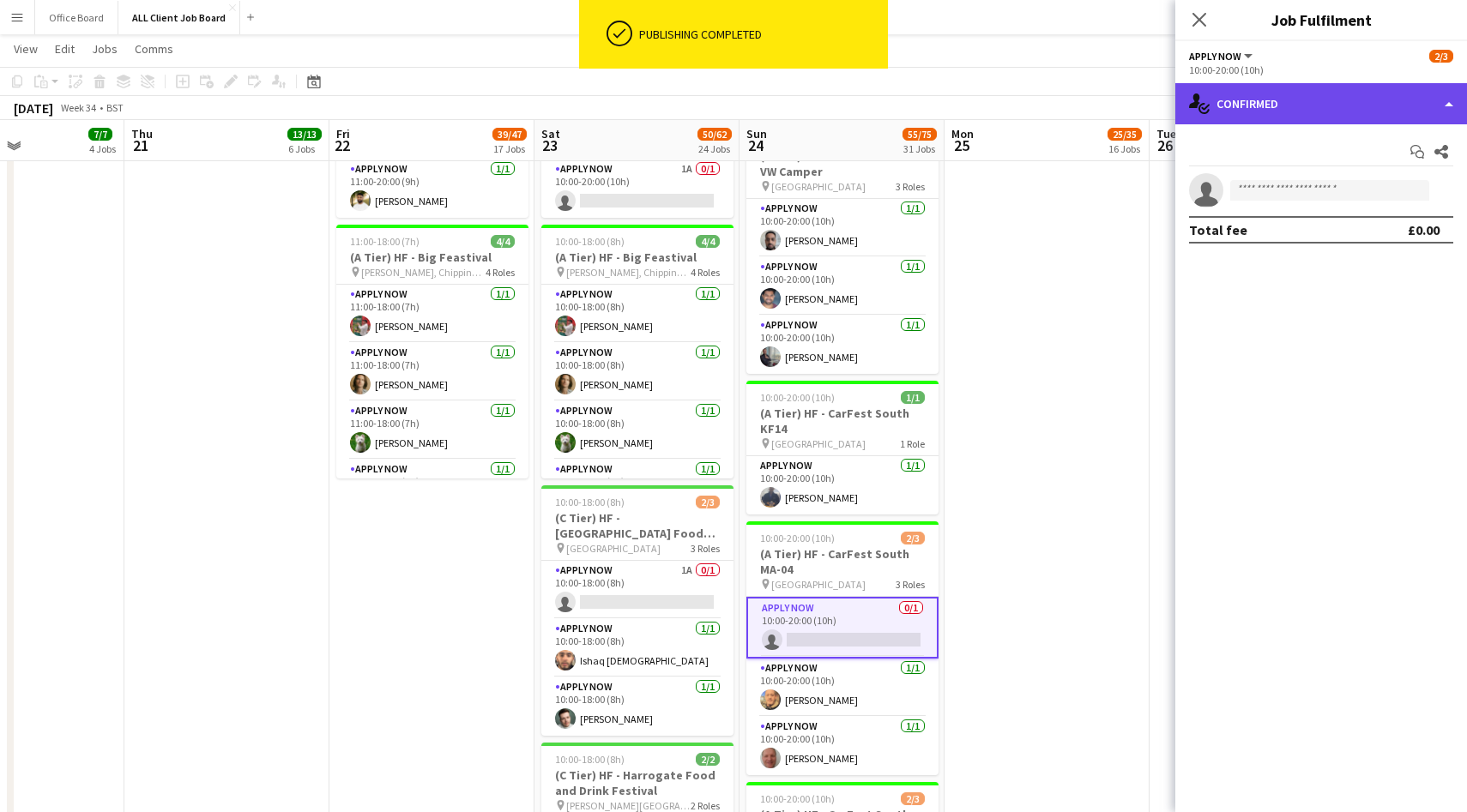
click at [1278, 107] on div "single-neutral-actions-check-2 Confirmed" at bounding box center [1321, 103] width 292 height 41
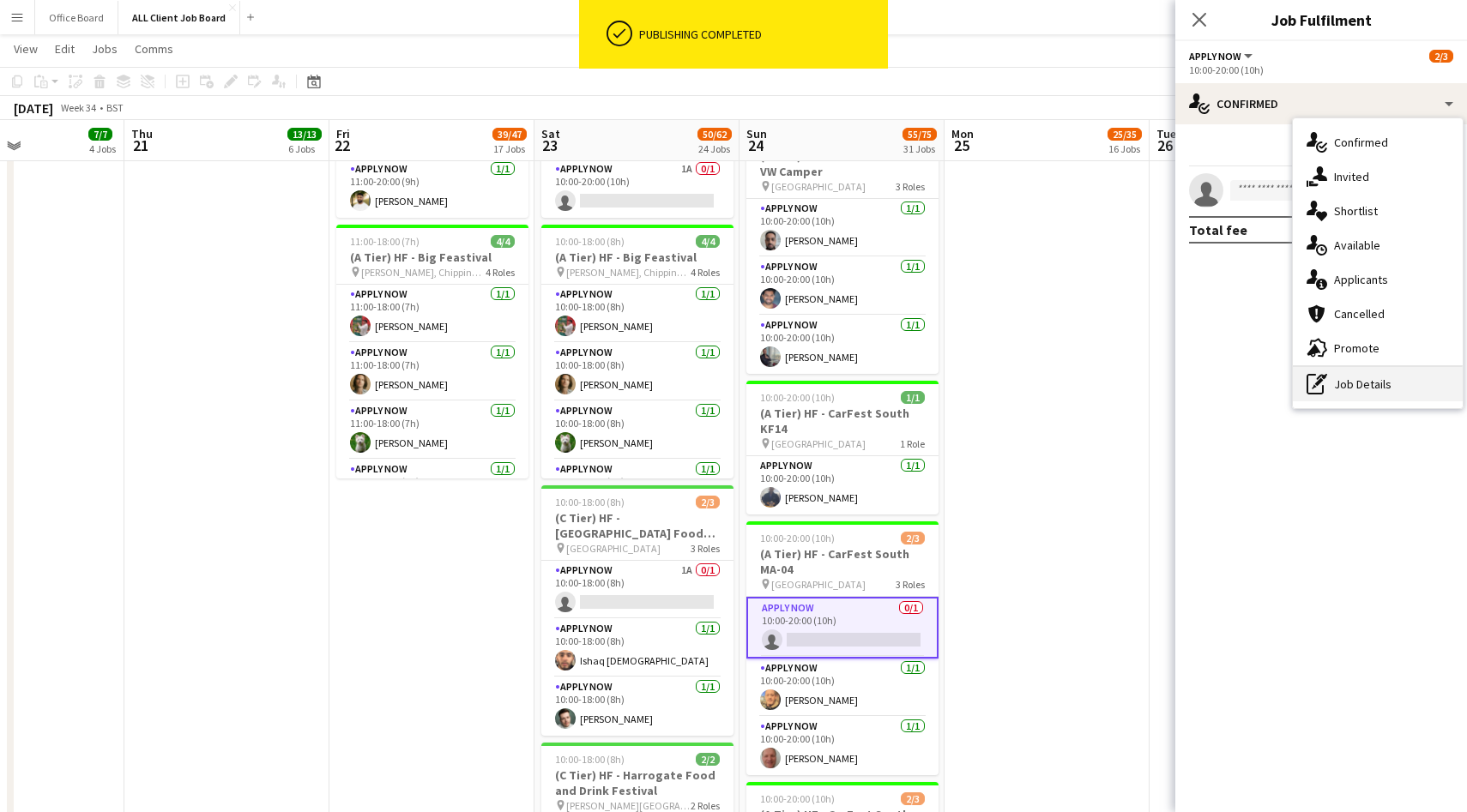
click at [1348, 381] on div "pen-write Job Details" at bounding box center [1377, 384] width 170 height 34
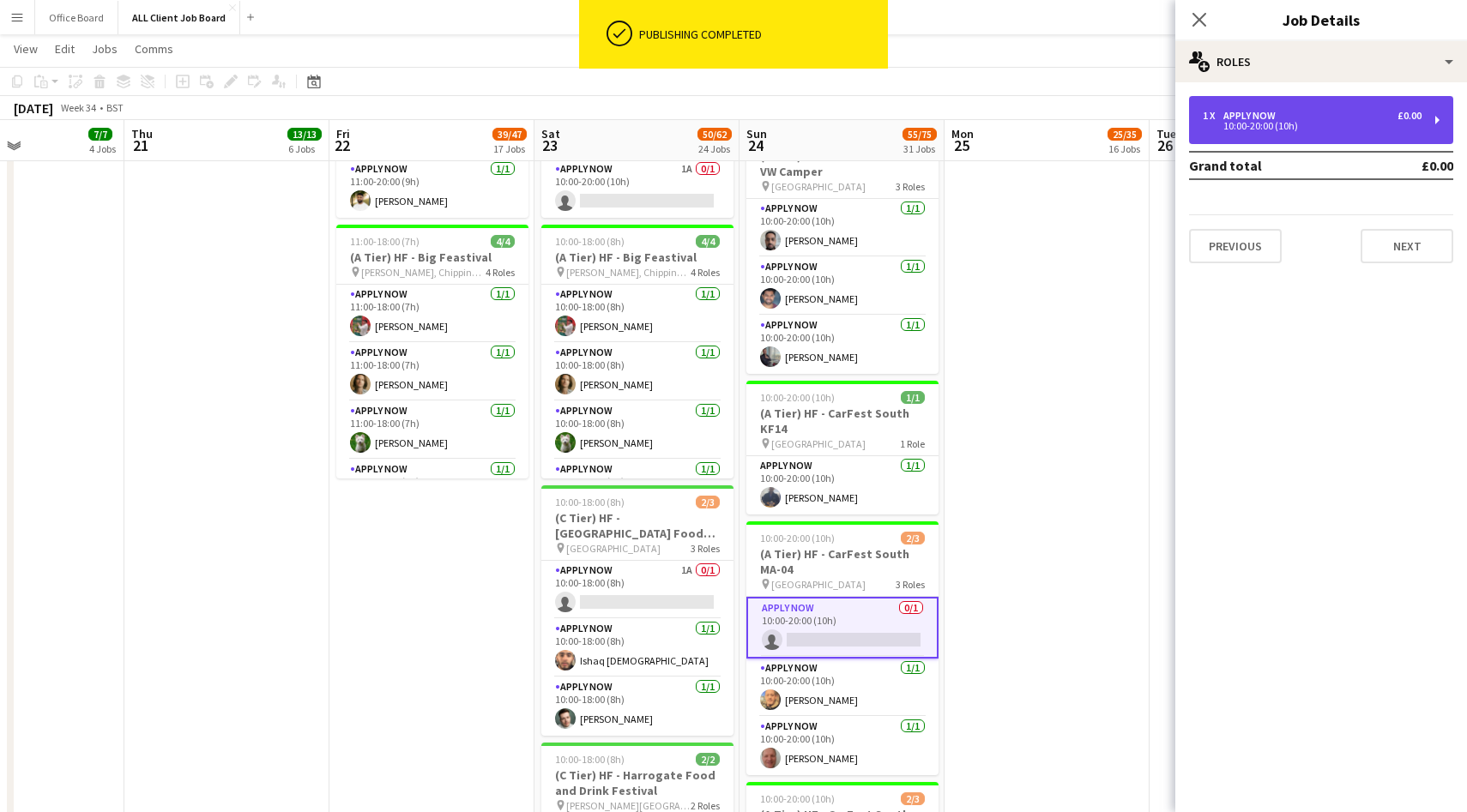
click at [1287, 117] on div "1 x APPLY NOW £0.00" at bounding box center [1312, 116] width 219 height 12
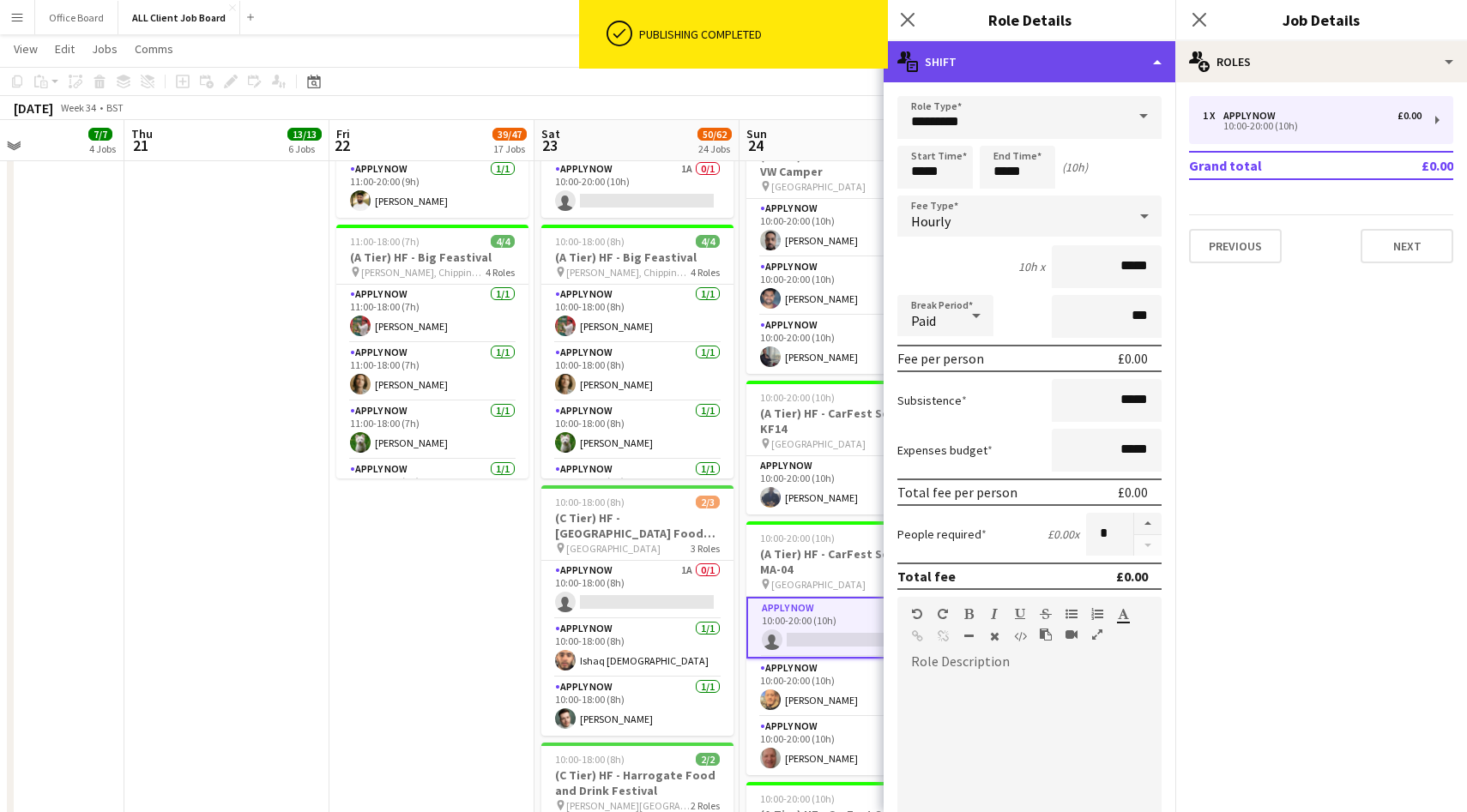
click at [1049, 70] on div "multiple-actions-text Shift" at bounding box center [1030, 62] width 292 height 41
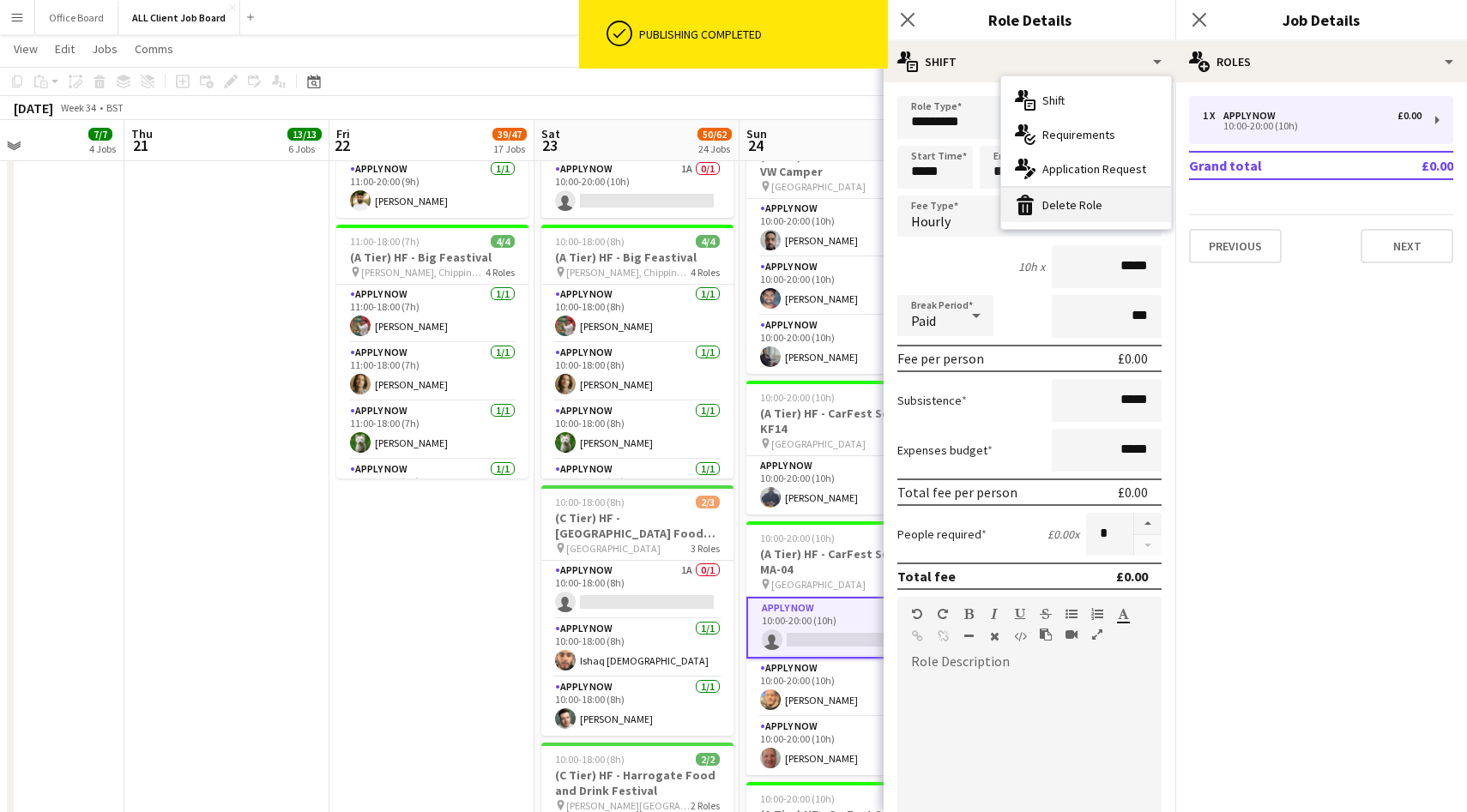
click at [1077, 213] on div "bin-2 Delete Role" at bounding box center [1086, 204] width 170 height 34
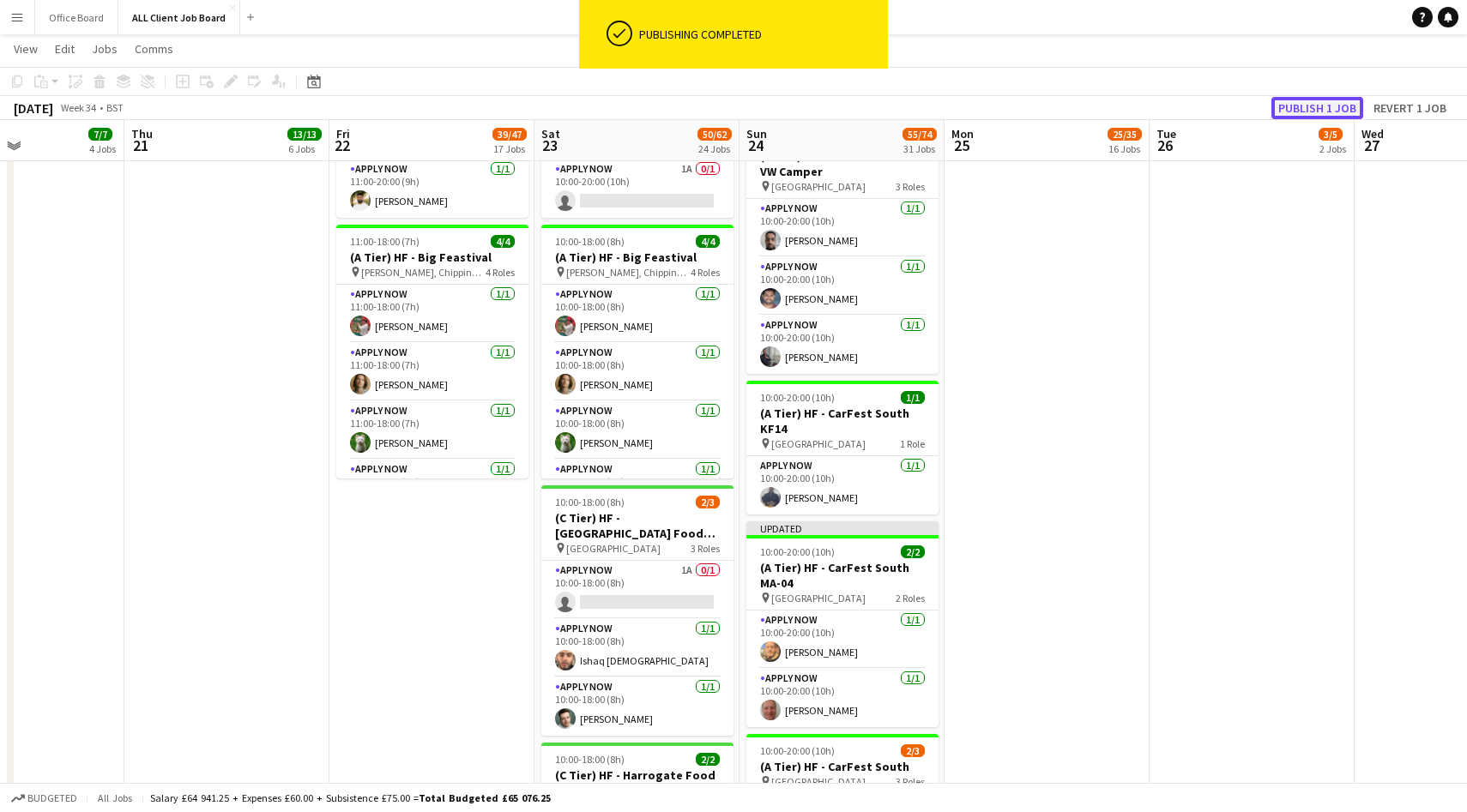
click at [1308, 112] on button "Publish 1 job" at bounding box center [1317, 108] width 91 height 22
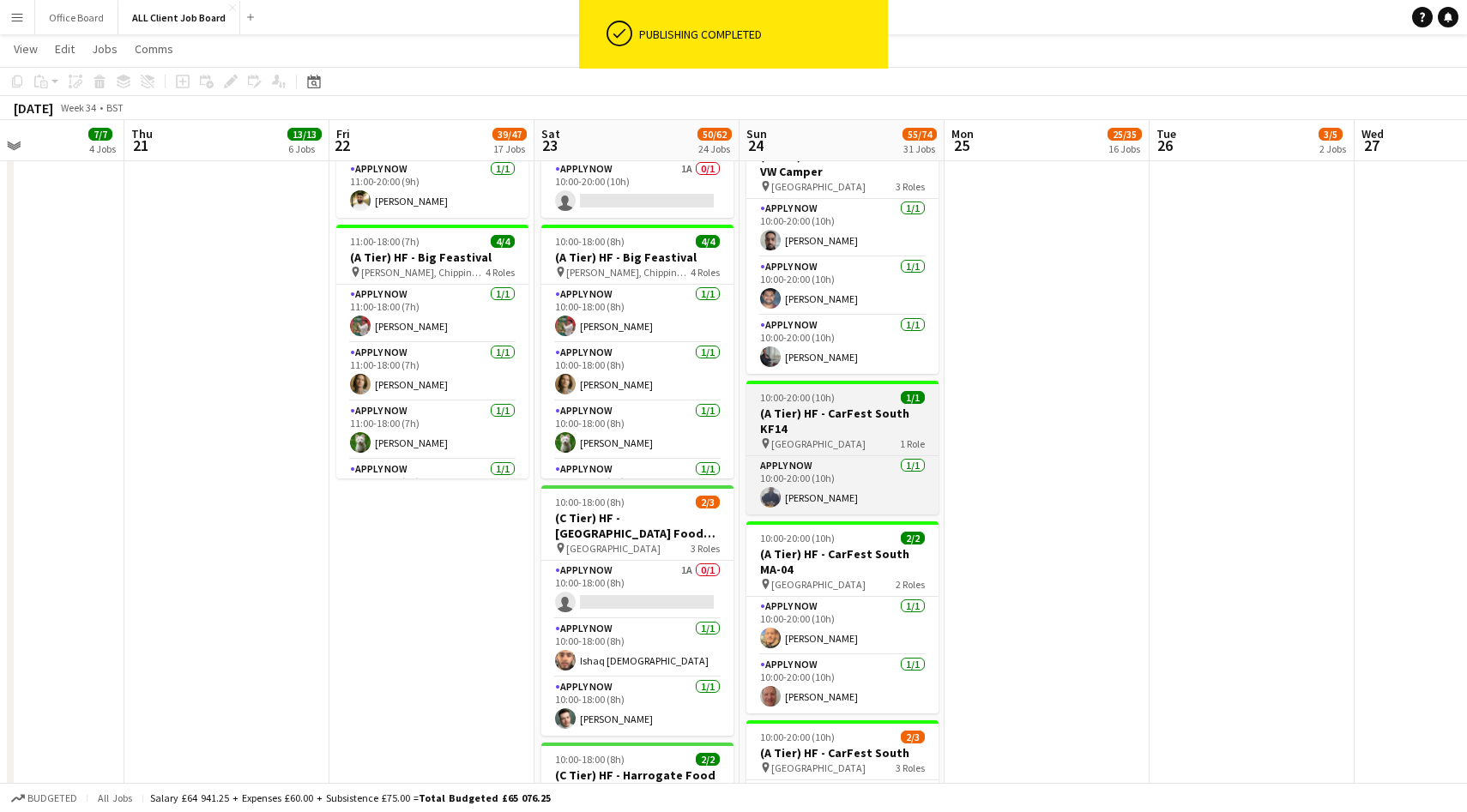
click at [849, 406] on h3 "(A Tier) HF - CarFest South KF14" at bounding box center [842, 420] width 192 height 31
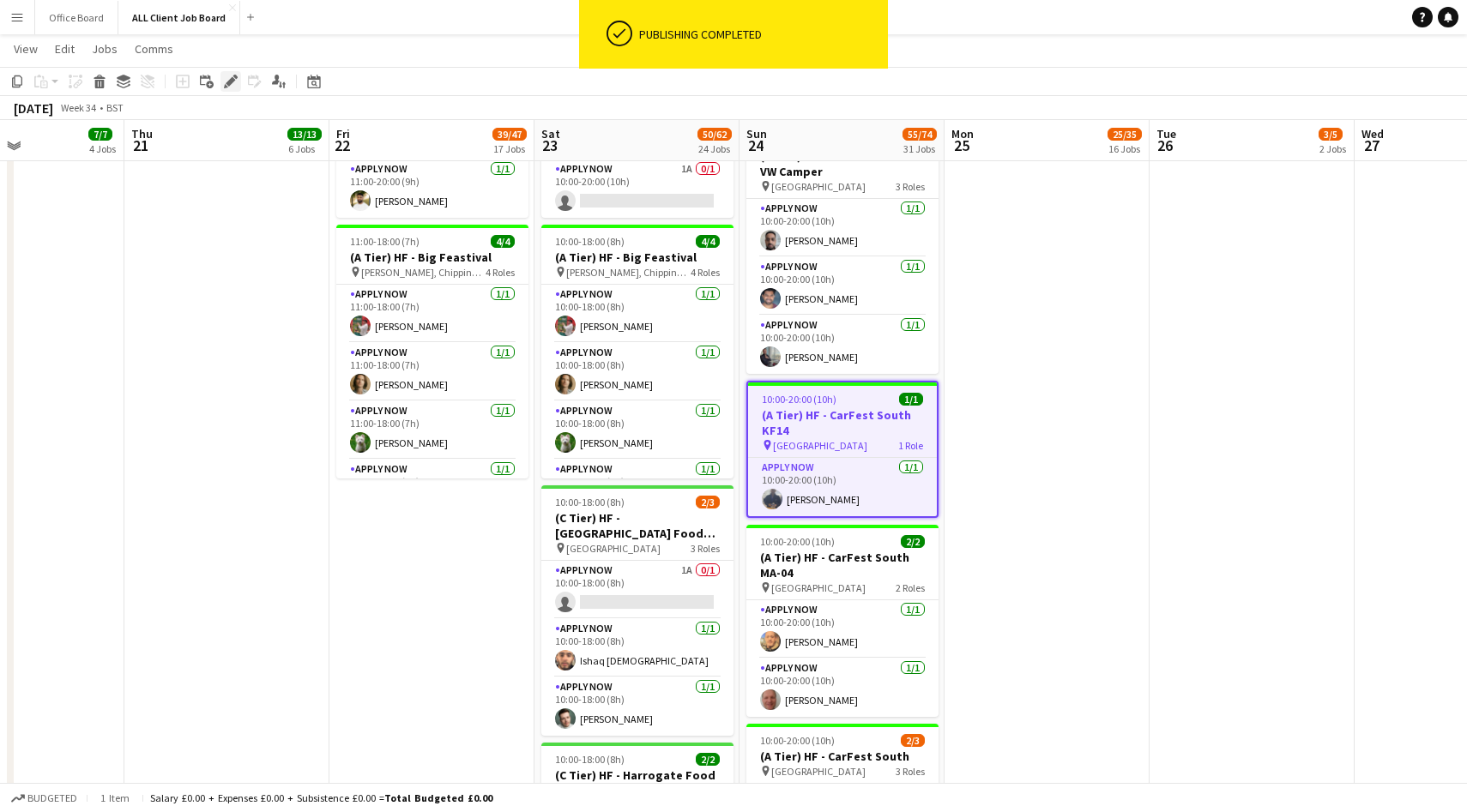
click at [224, 82] on icon "Edit" at bounding box center [230, 81] width 14 height 14
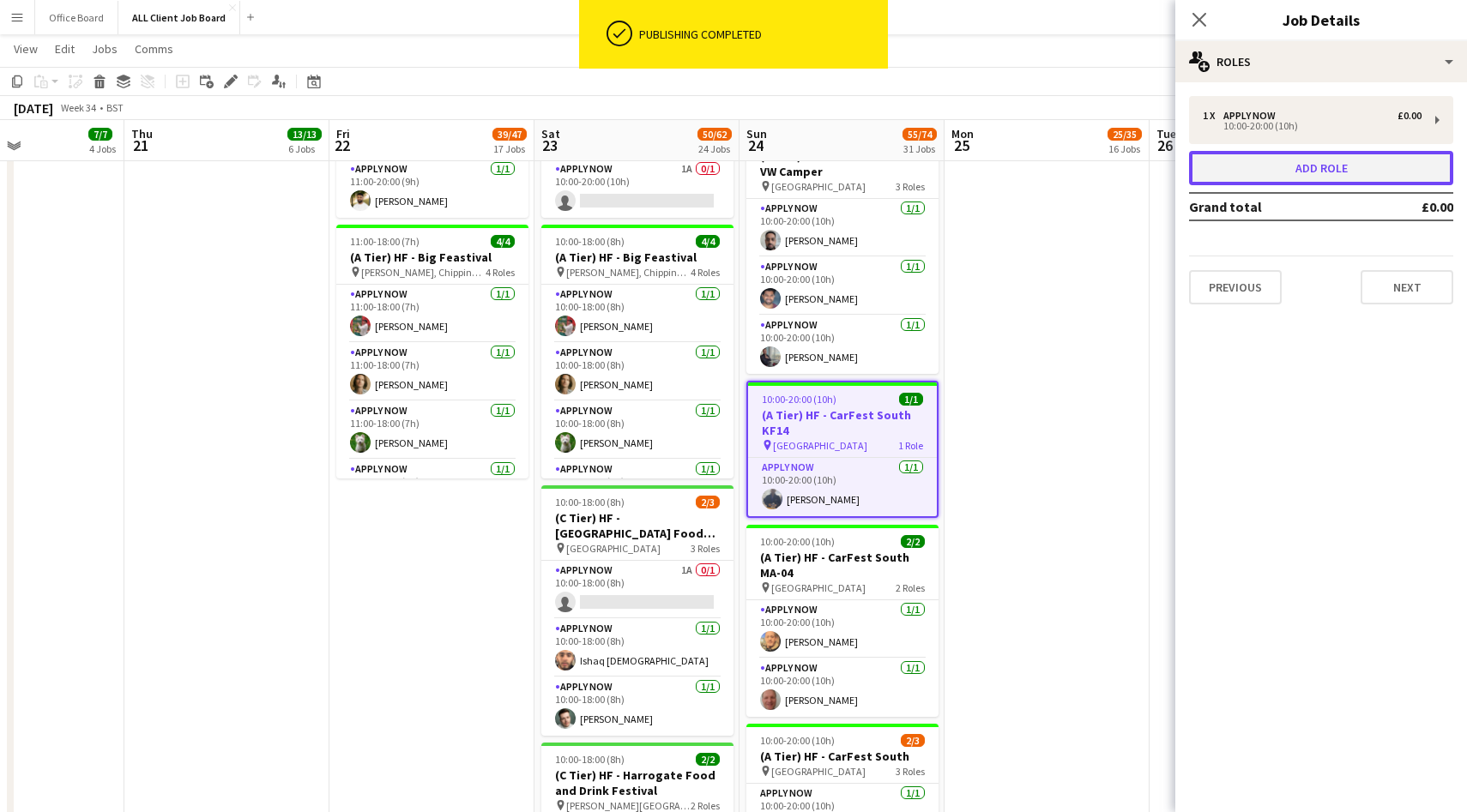
click at [1303, 155] on button "Add role" at bounding box center [1321, 168] width 264 height 34
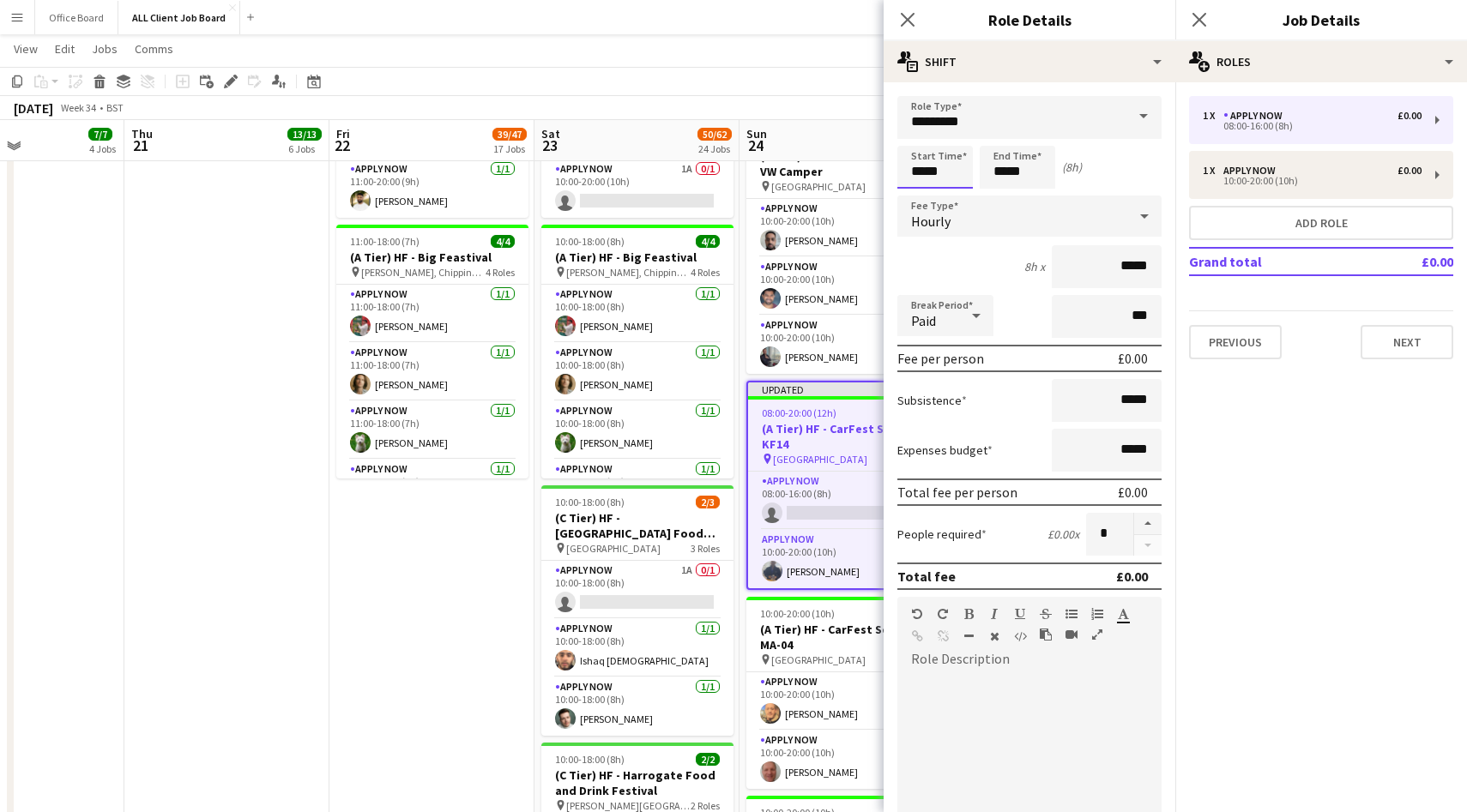
click at [928, 161] on input "*****" at bounding box center [934, 167] width 76 height 43
click at [919, 134] on div at bounding box center [918, 137] width 35 height 17
type input "*****"
click at [919, 134] on div at bounding box center [918, 137] width 35 height 17
click at [1035, 177] on input "*****" at bounding box center [1017, 167] width 76 height 43
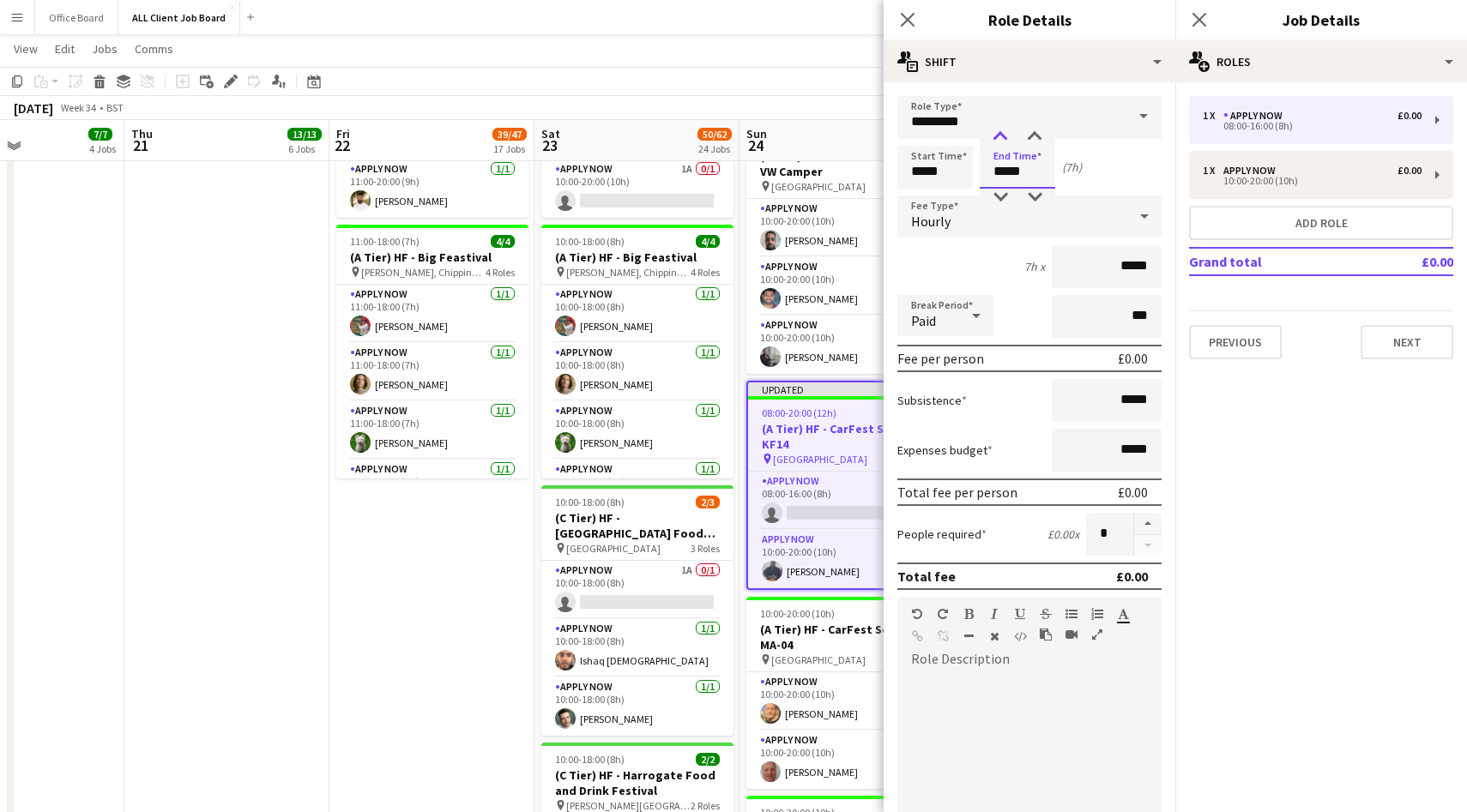
click at [1003, 133] on div at bounding box center [1000, 137] width 35 height 17
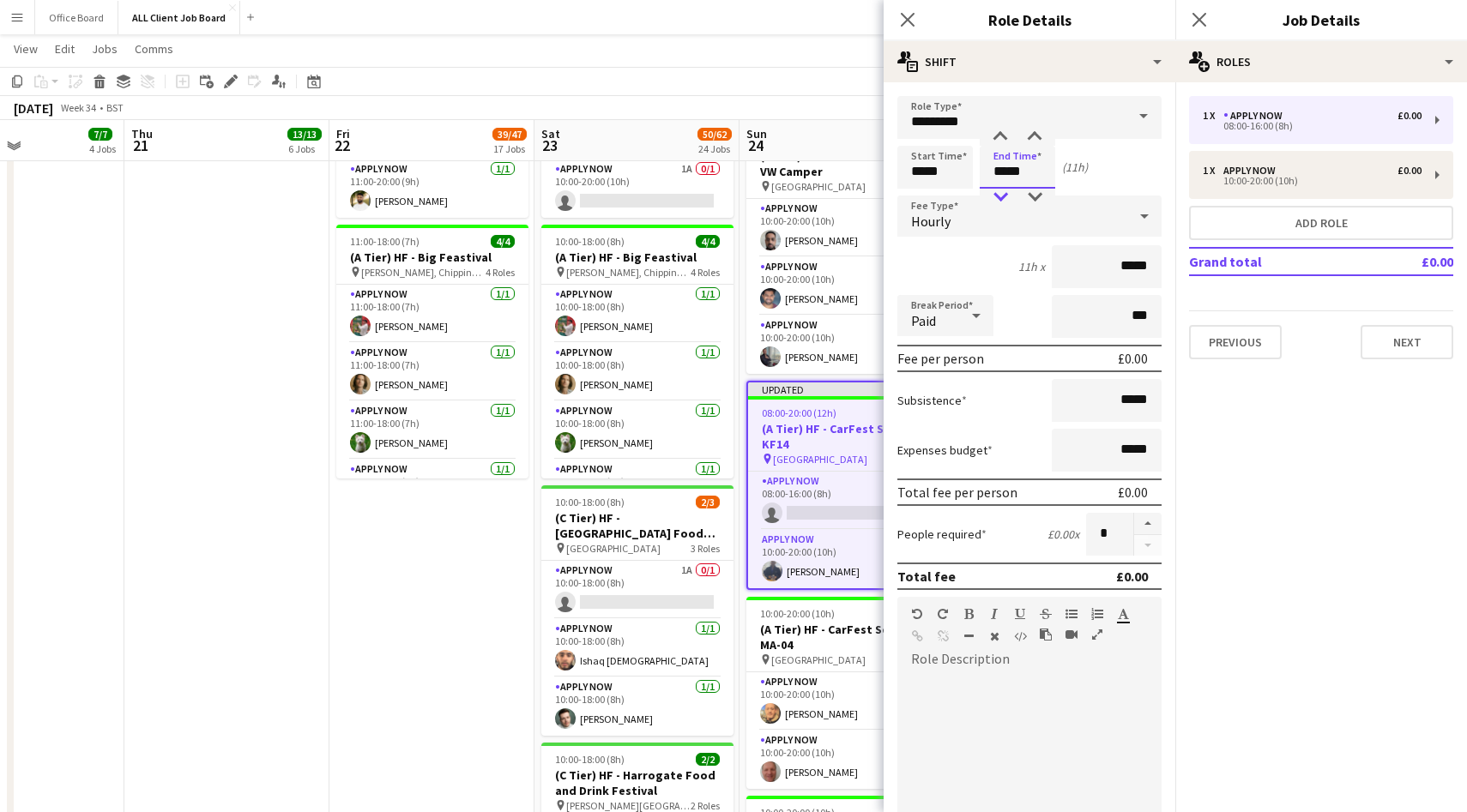
type input "*****"
click at [1002, 190] on div at bounding box center [1000, 197] width 35 height 17
click at [1200, 22] on icon "Close pop-in" at bounding box center [1198, 19] width 16 height 16
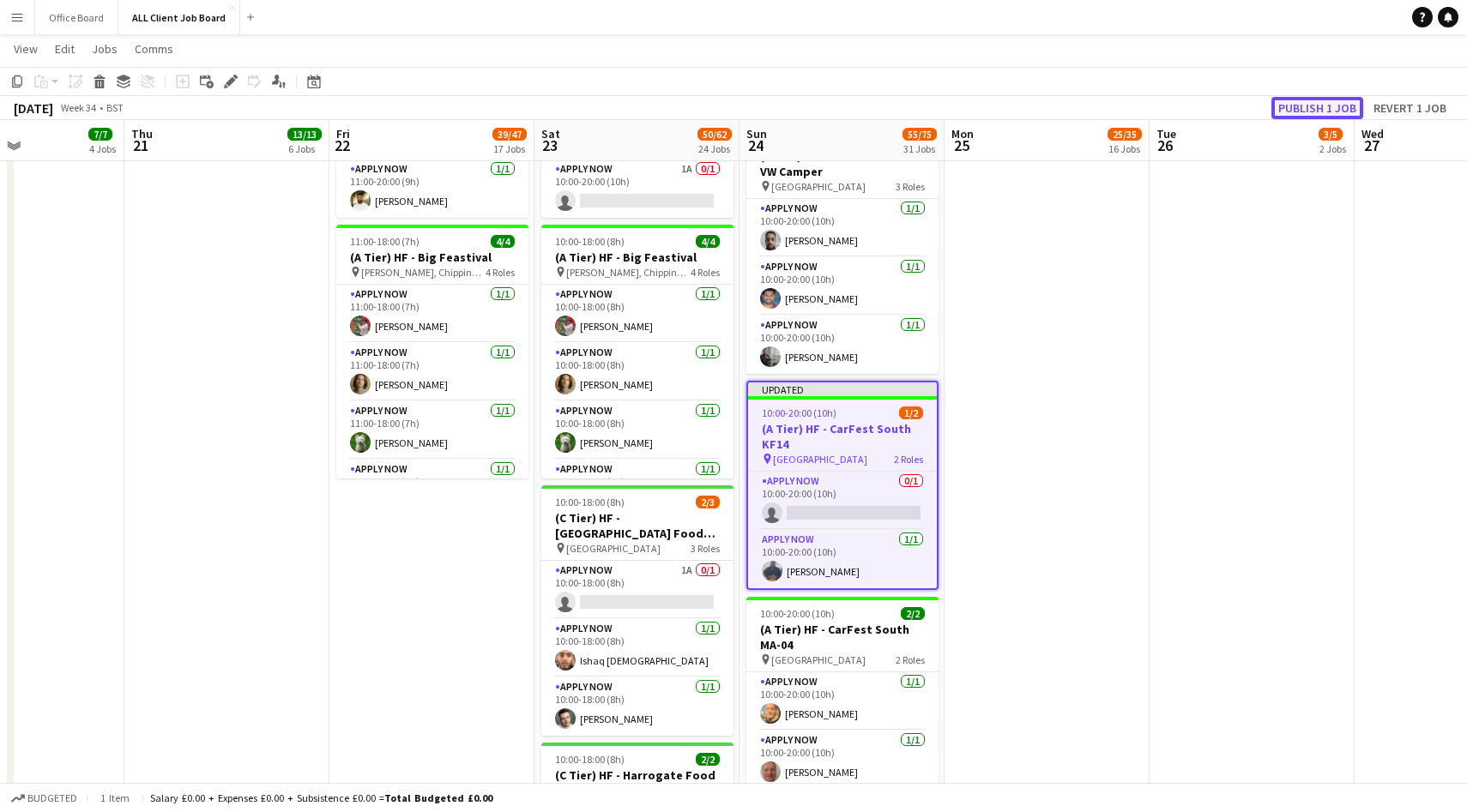
click at [1314, 117] on button "Publish 1 job" at bounding box center [1317, 108] width 91 height 22
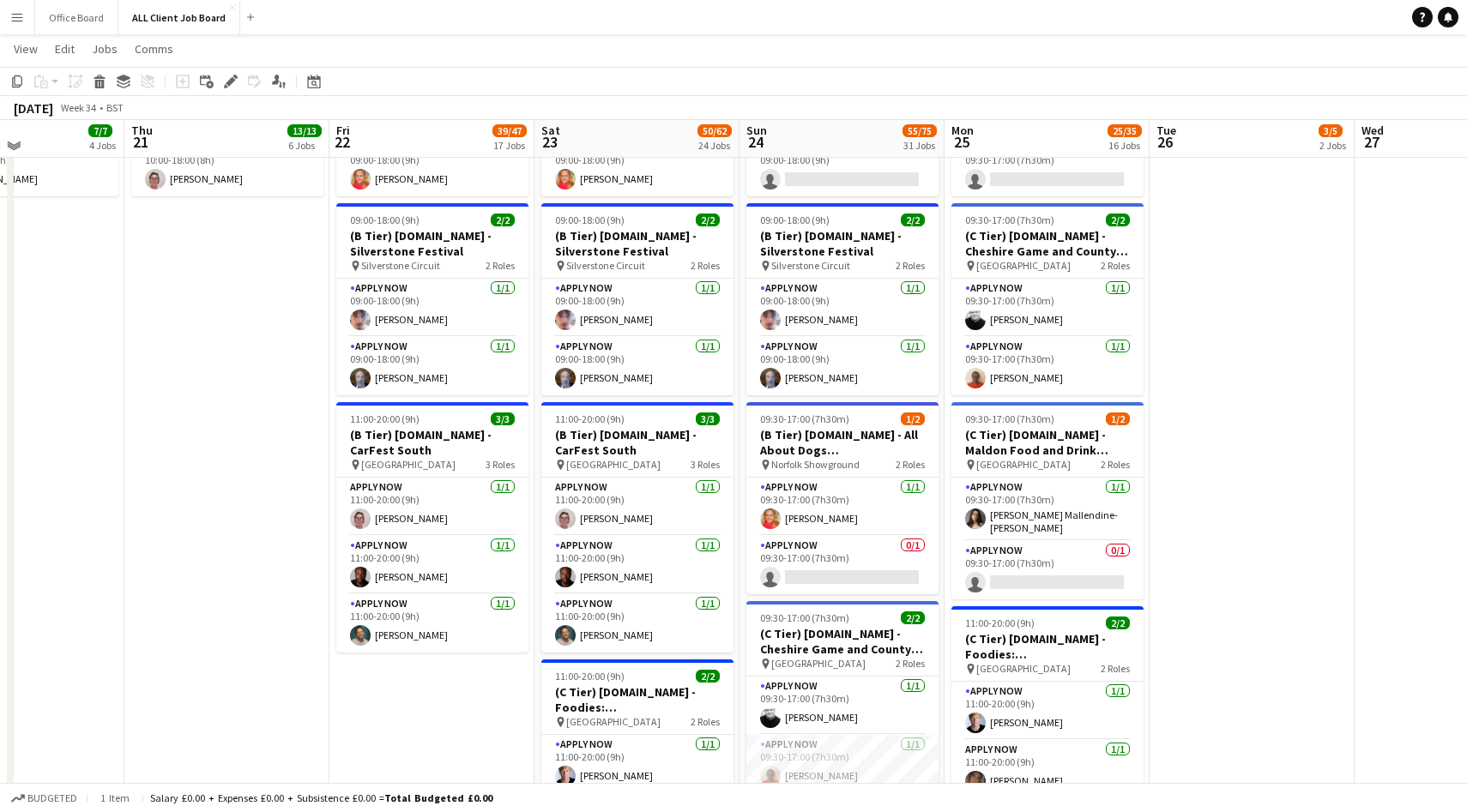
scroll to position [6544, 0]
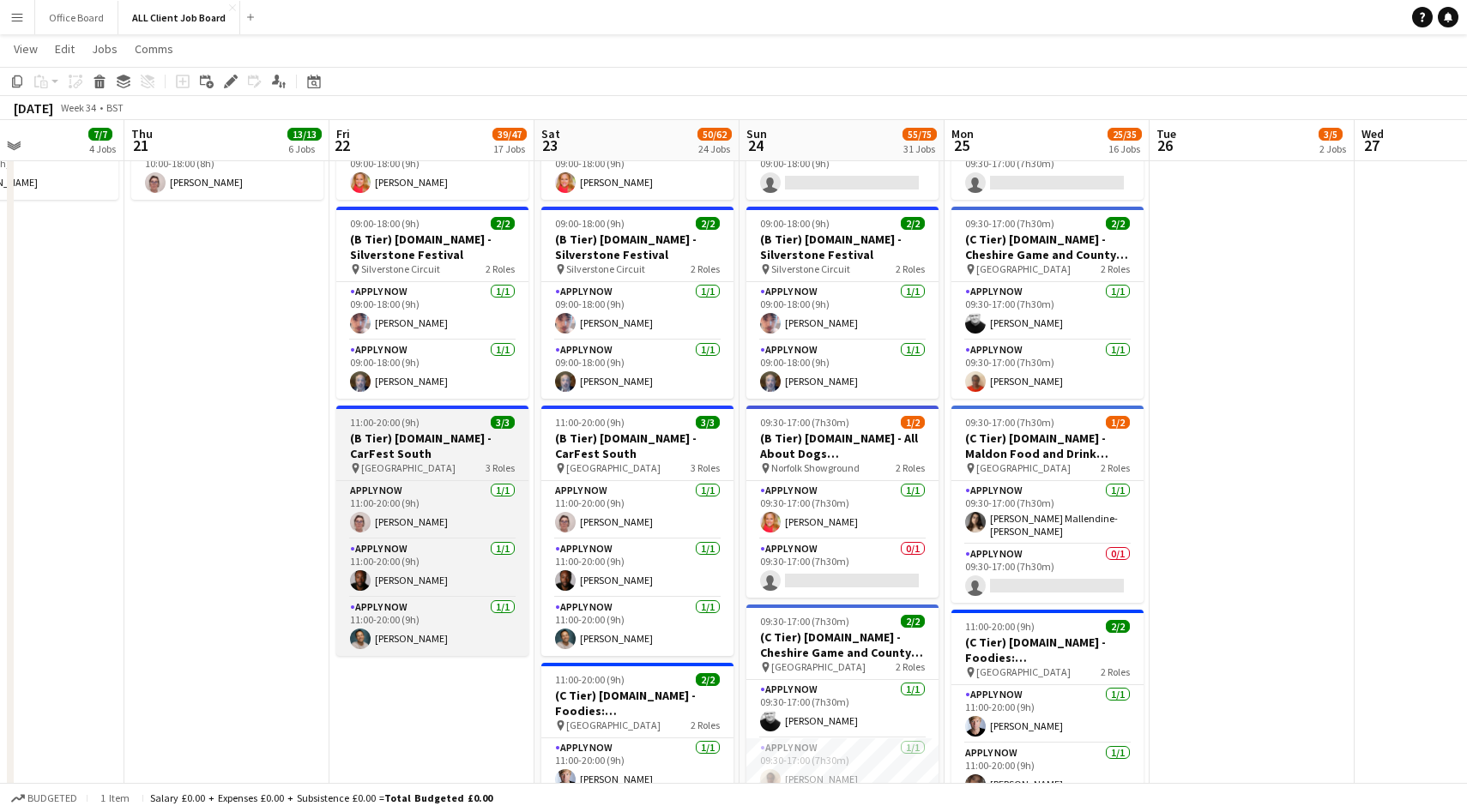
click at [469, 456] on h3 "(B Tier) [DOMAIN_NAME] - CarFest South" at bounding box center [433, 446] width 192 height 31
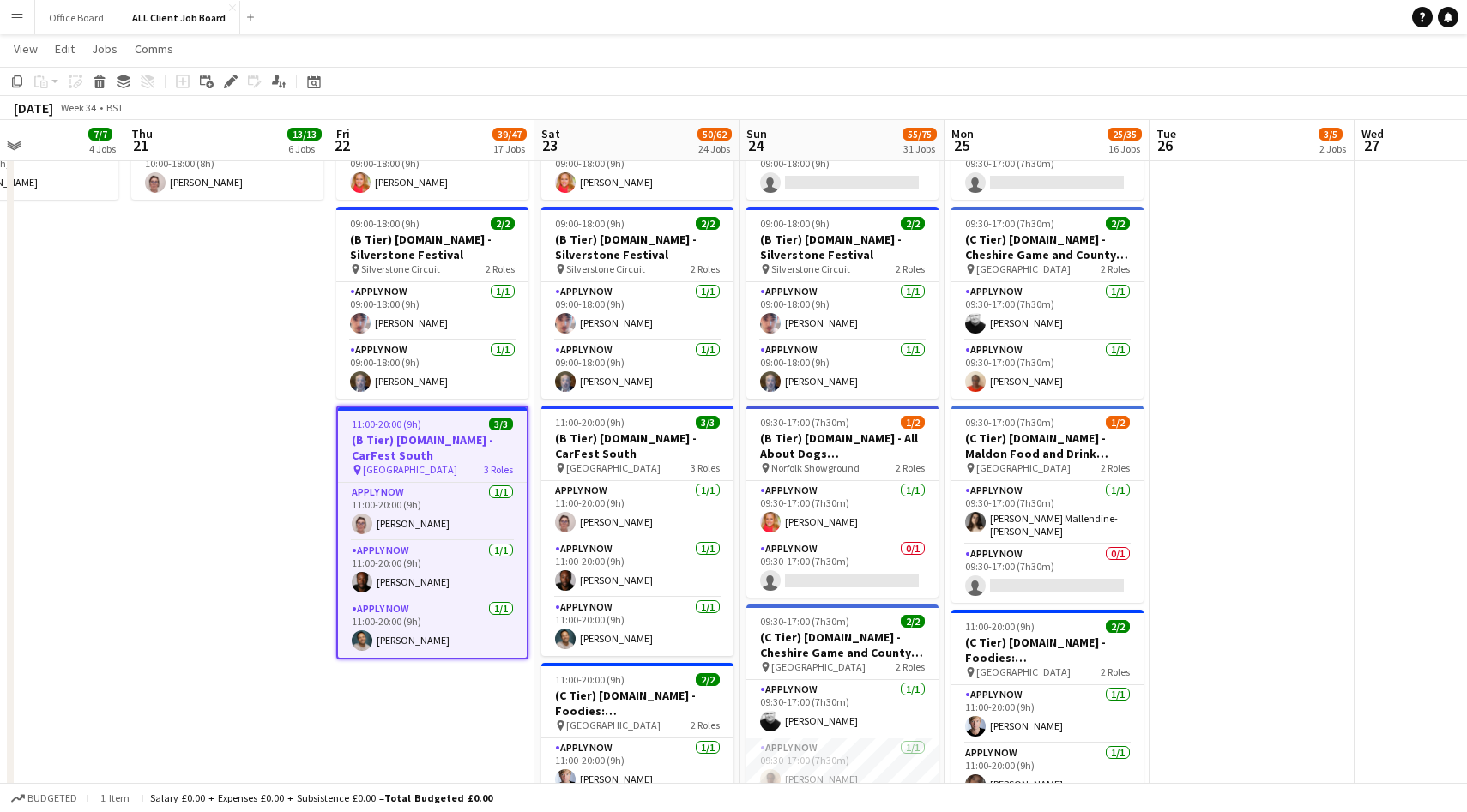
scroll to position [0, 697]
click at [386, 709] on app-date-cell "09:00-18:00 (9h) 1/2 (B Tier) [DOMAIN_NAME] - Silverstone Festival pin Silverst…" at bounding box center [431, 749] width 205 height 1495
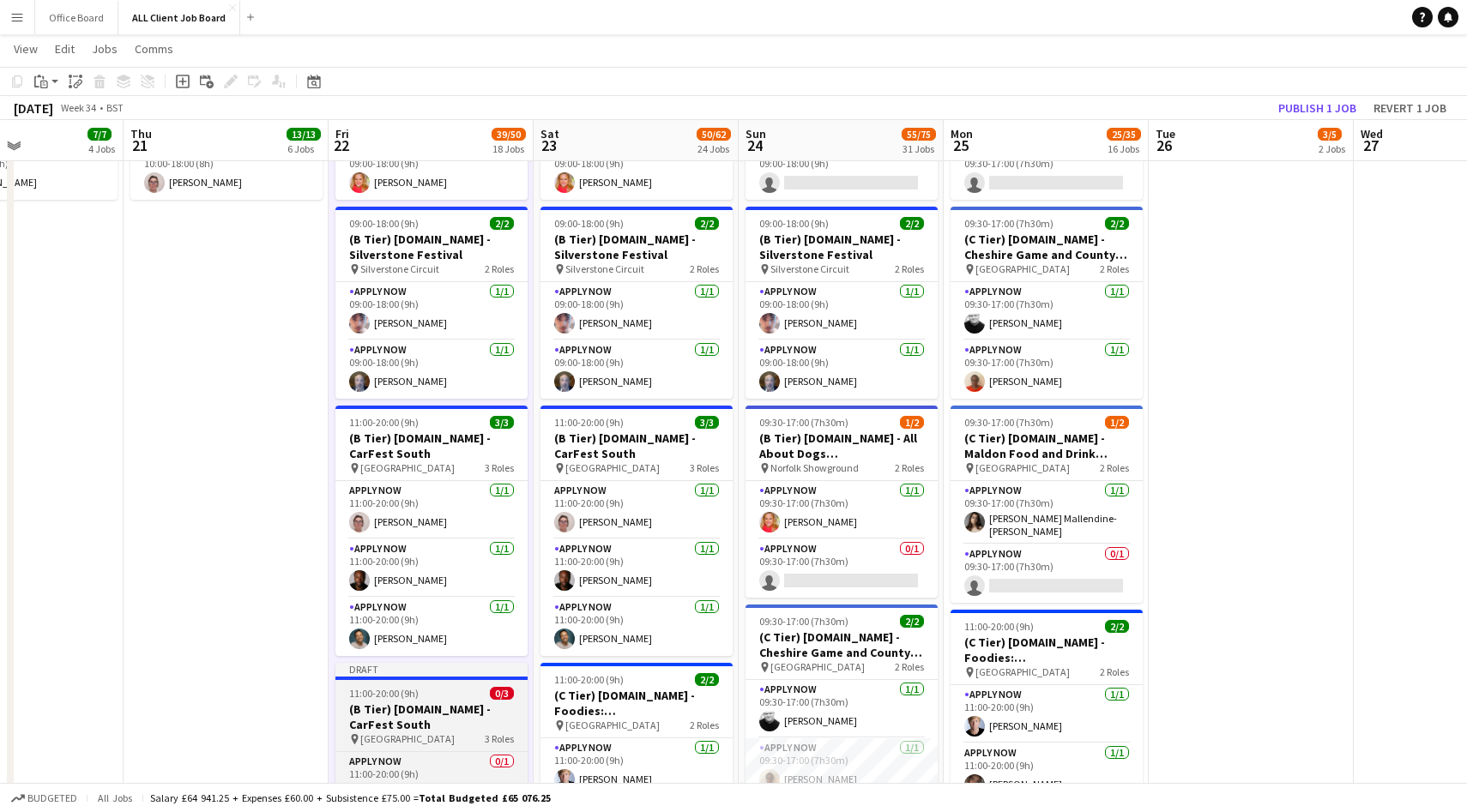
click at [422, 705] on h3 "(B Tier) [DOMAIN_NAME] - CarFest South" at bounding box center [432, 717] width 192 height 31
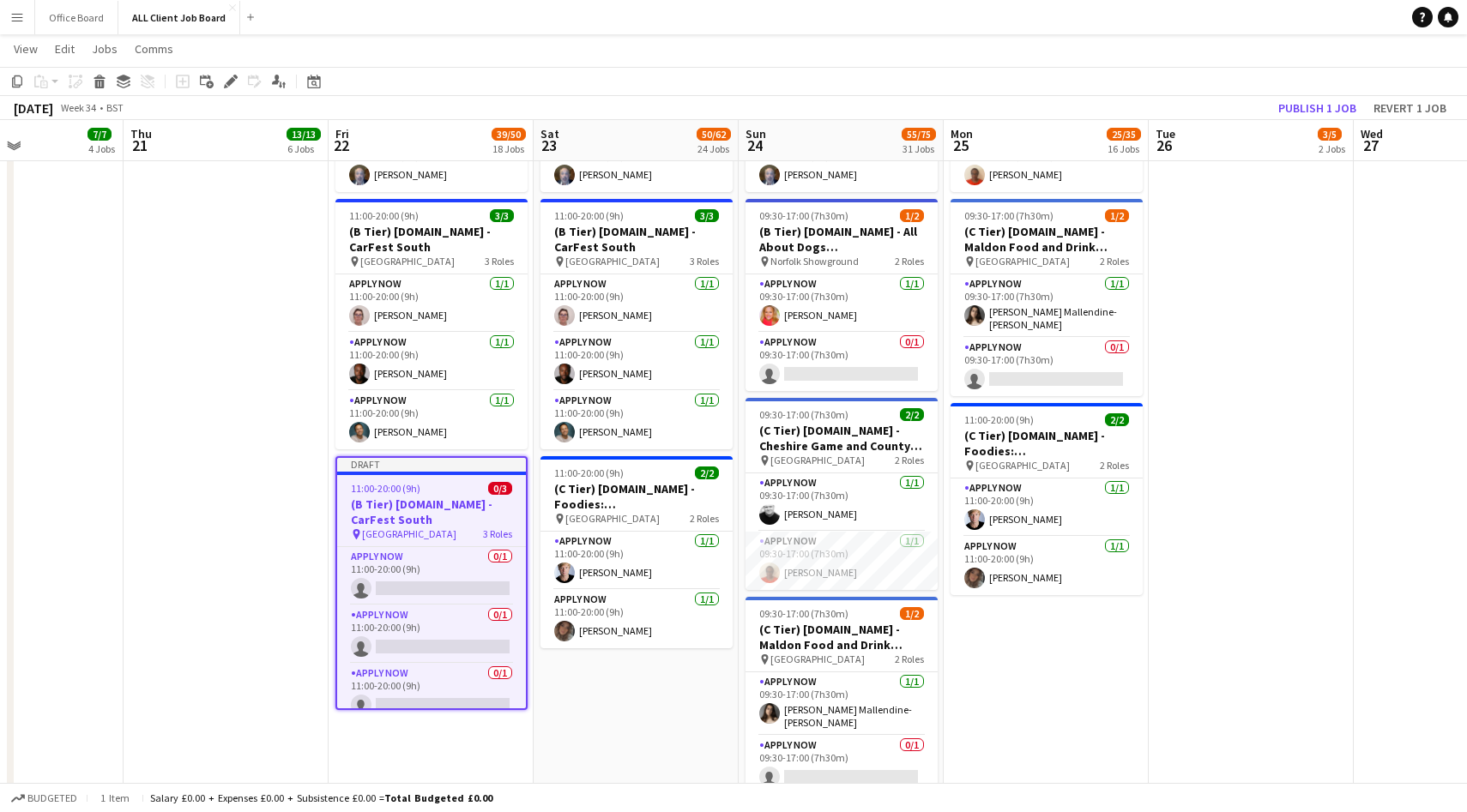
scroll to position [6783, 0]
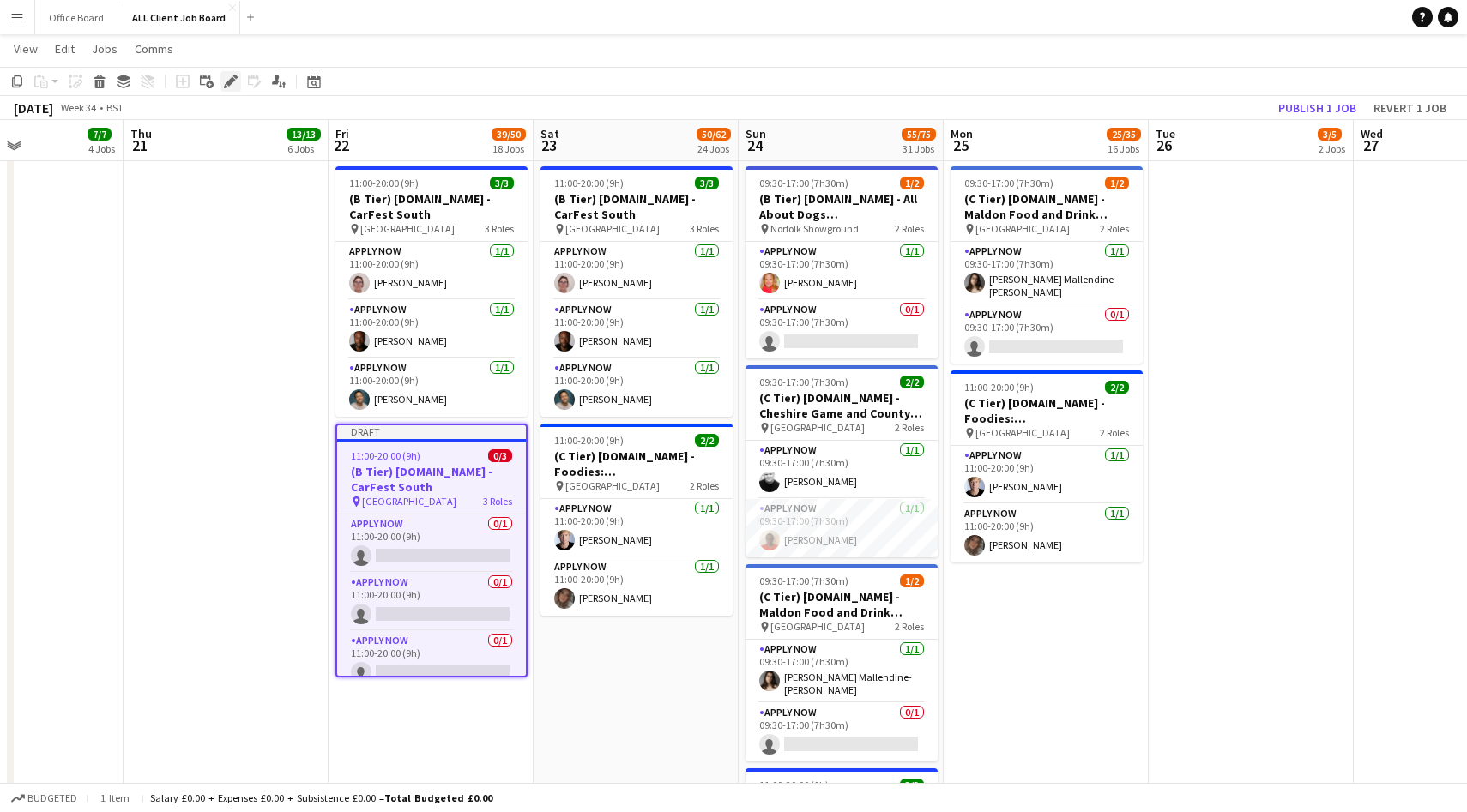
click at [227, 82] on icon at bounding box center [230, 82] width 9 height 9
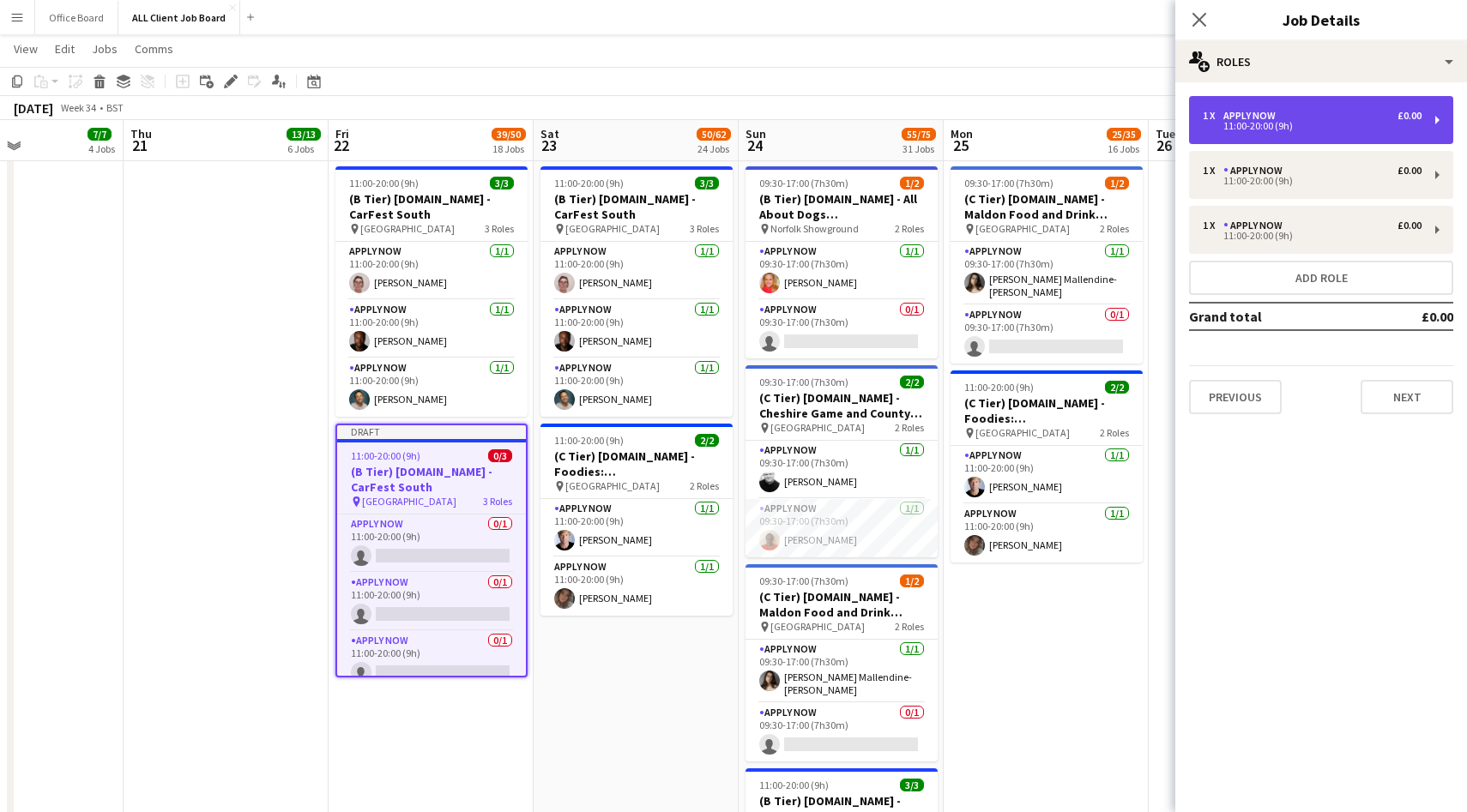
click at [1322, 121] on div "1 x APPLY NOW £0.00" at bounding box center [1312, 116] width 219 height 12
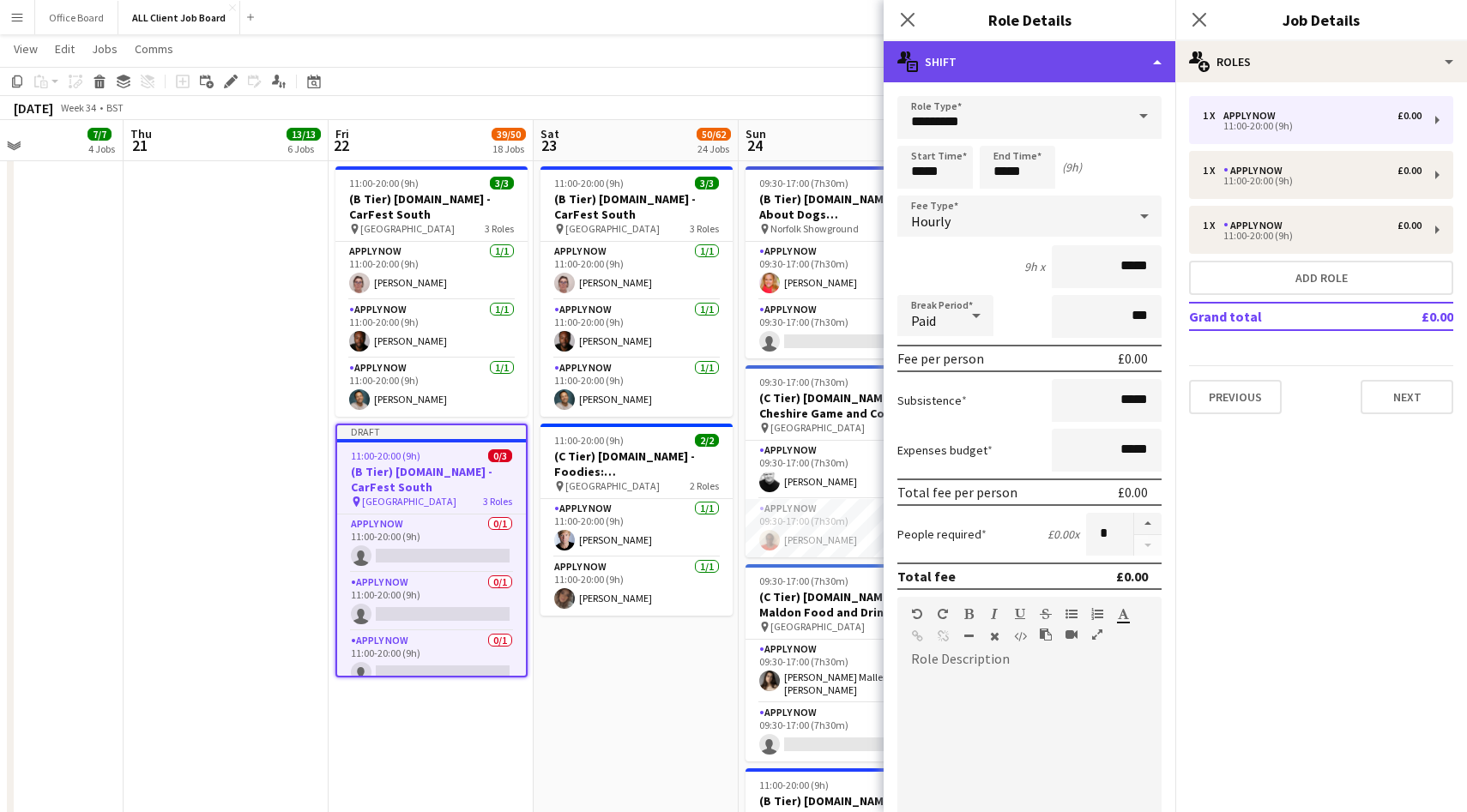
click at [1031, 70] on div "multiple-actions-text Shift" at bounding box center [1030, 62] width 292 height 41
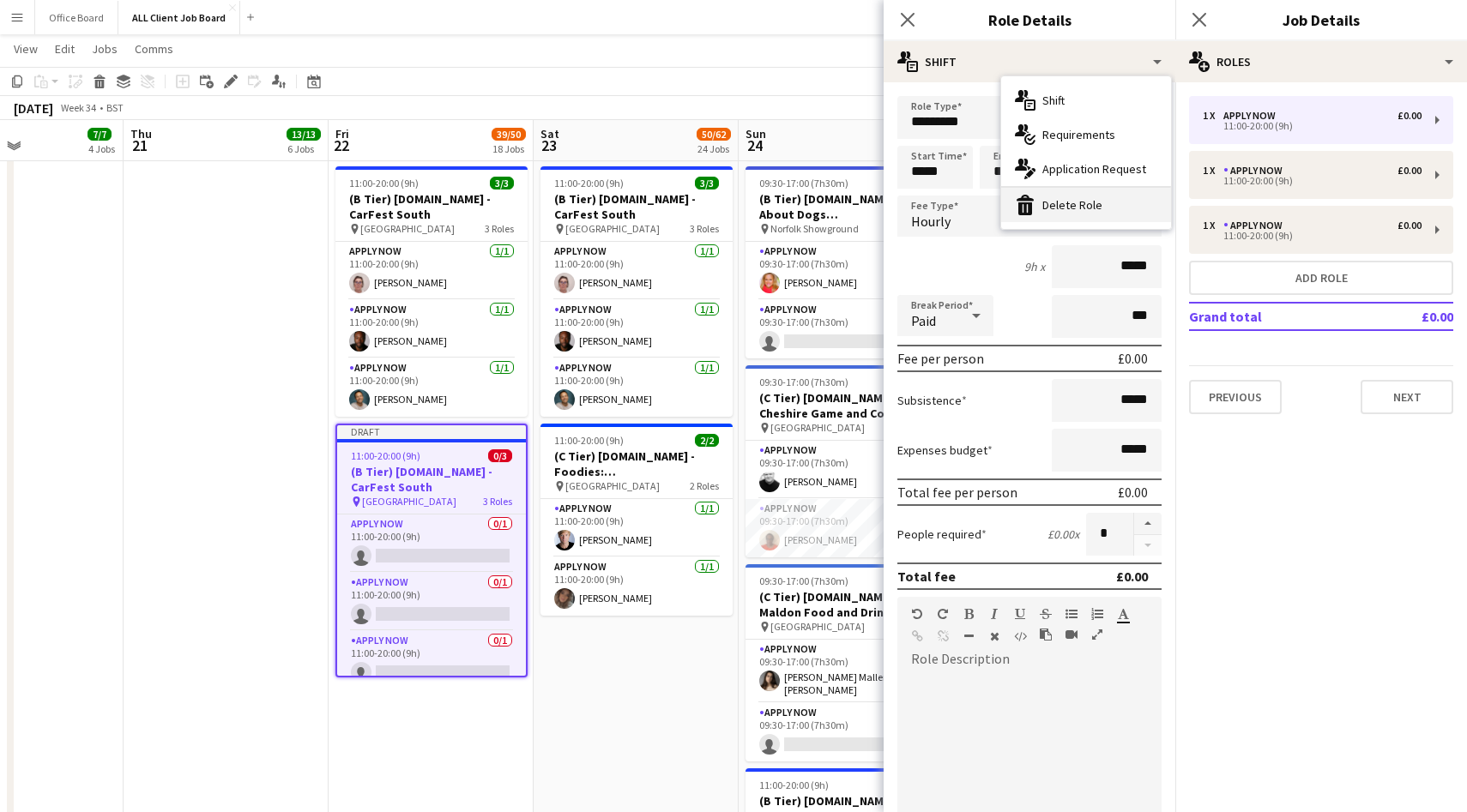
click at [1065, 193] on div "bin-2 Delete Role" at bounding box center [1086, 204] width 170 height 34
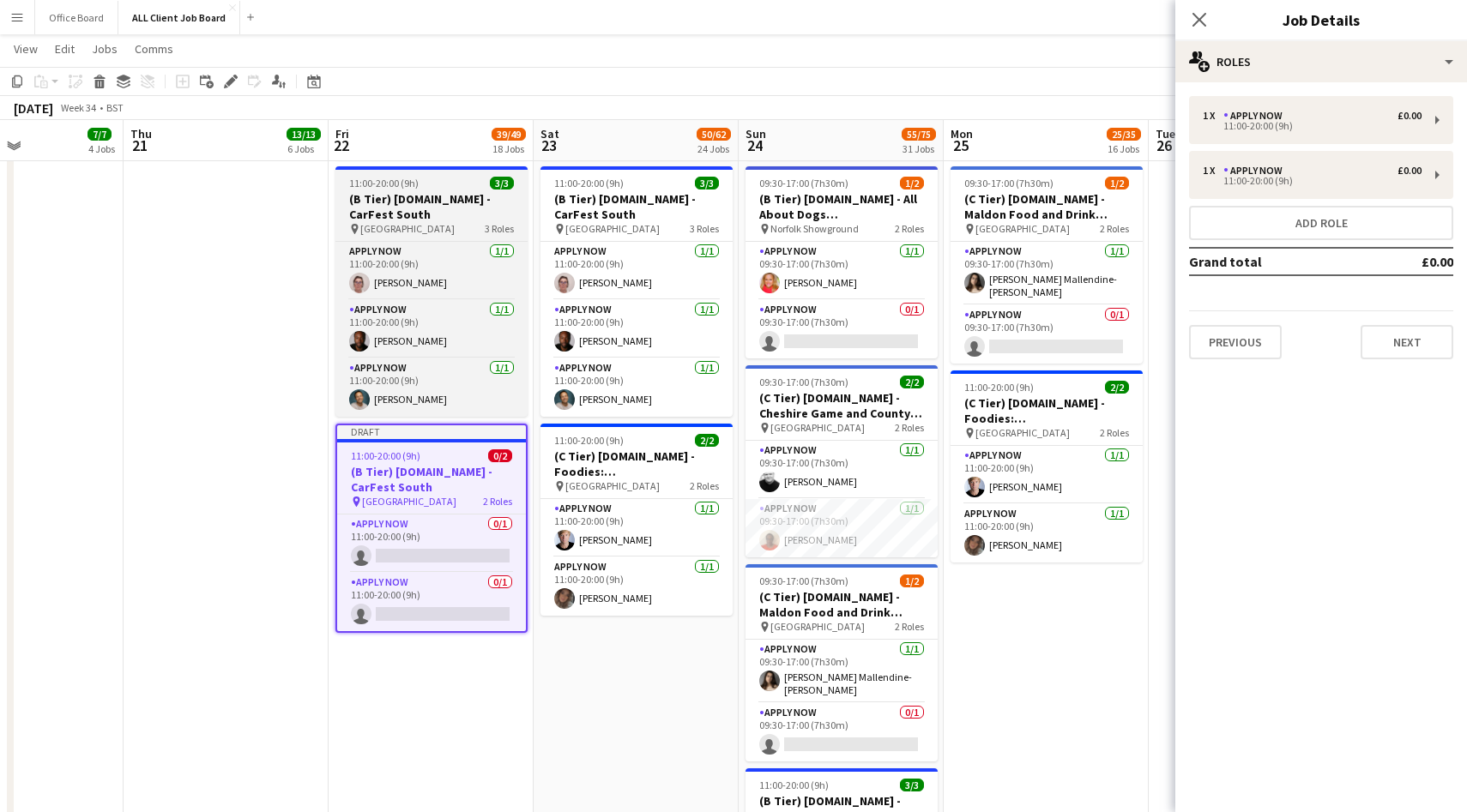
click at [460, 197] on h3 "(B Tier) [DOMAIN_NAME] - CarFest South" at bounding box center [432, 206] width 192 height 31
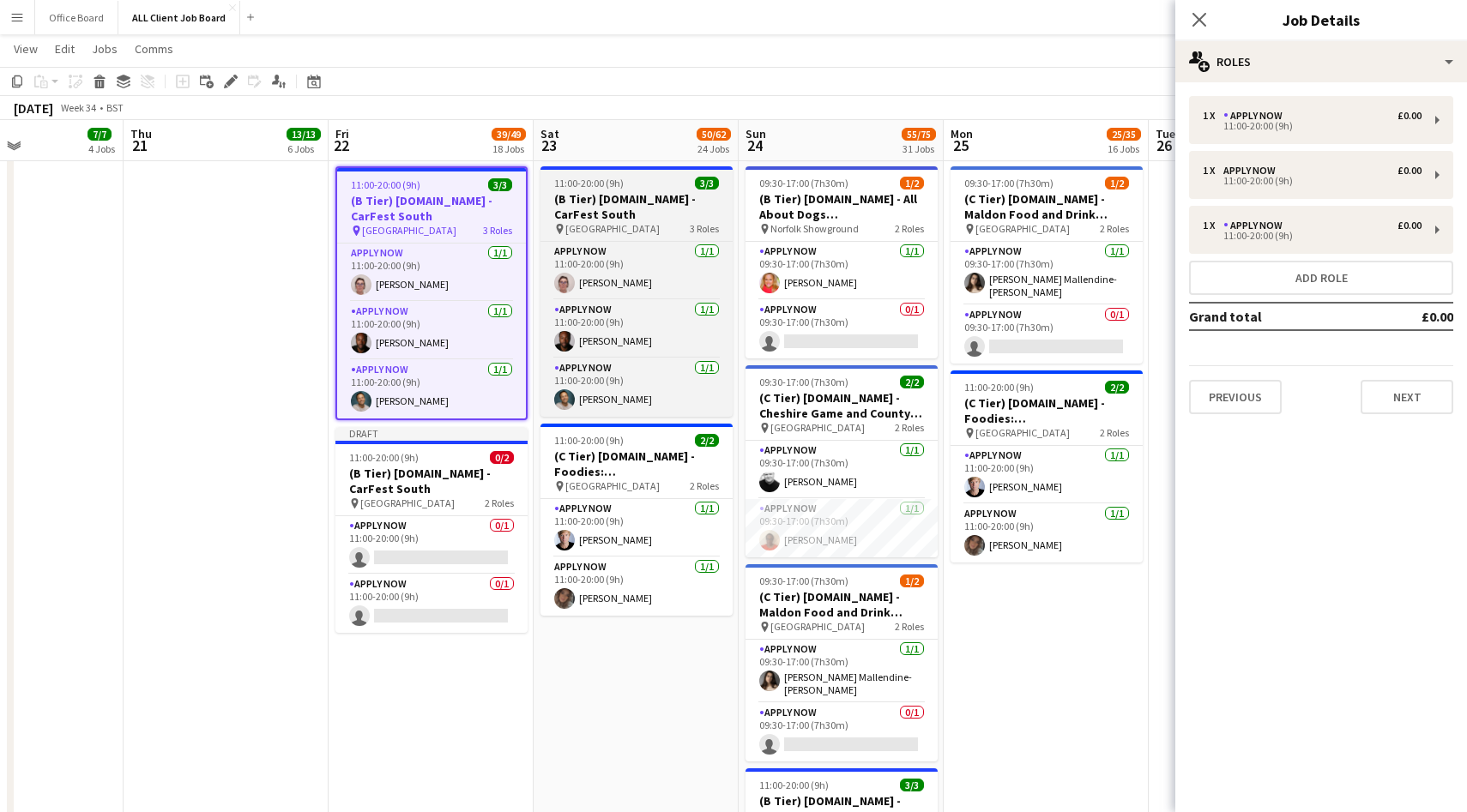
click at [634, 194] on h3 "(B Tier) [DOMAIN_NAME] - CarFest South" at bounding box center [637, 206] width 192 height 31
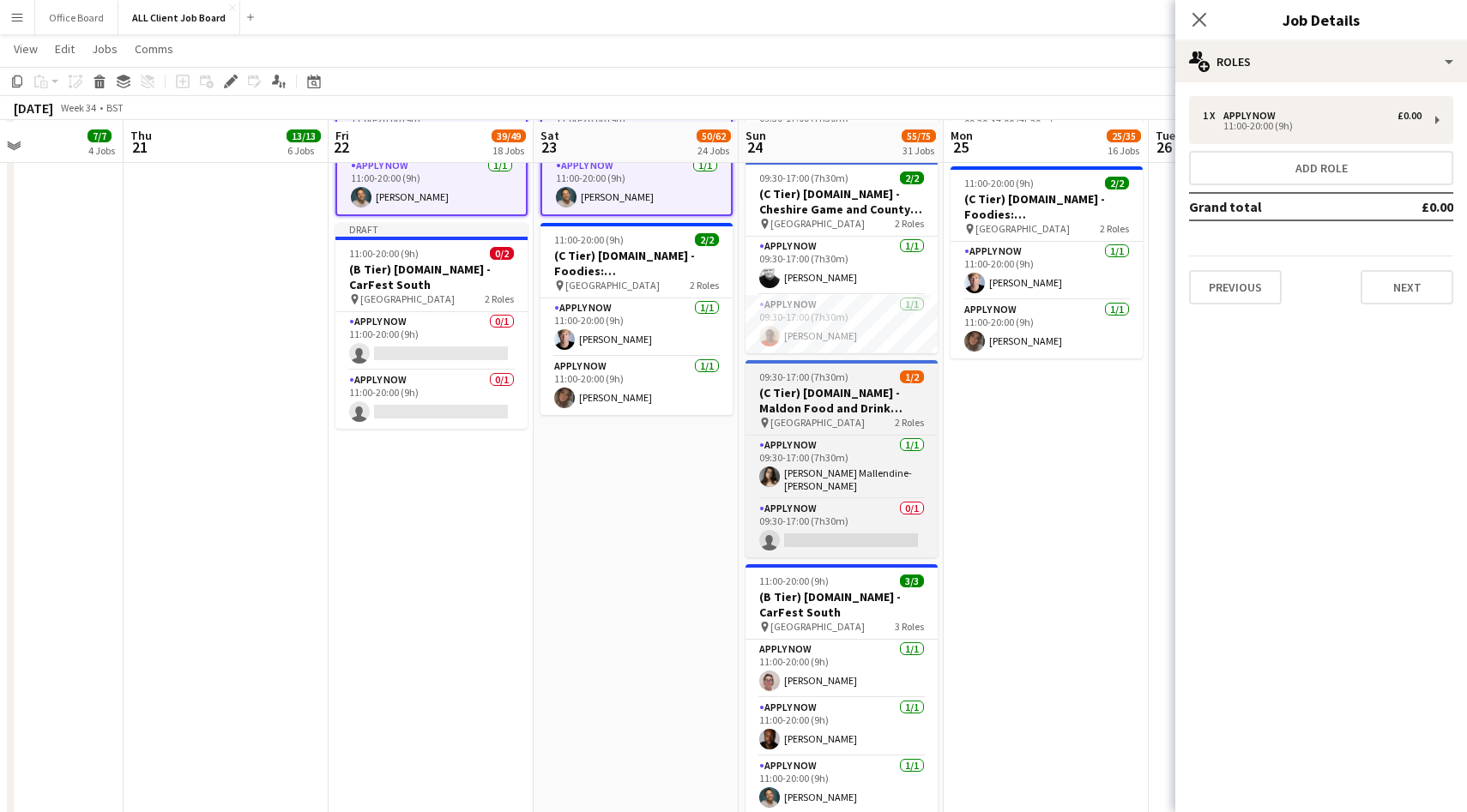
scroll to position [6989, 0]
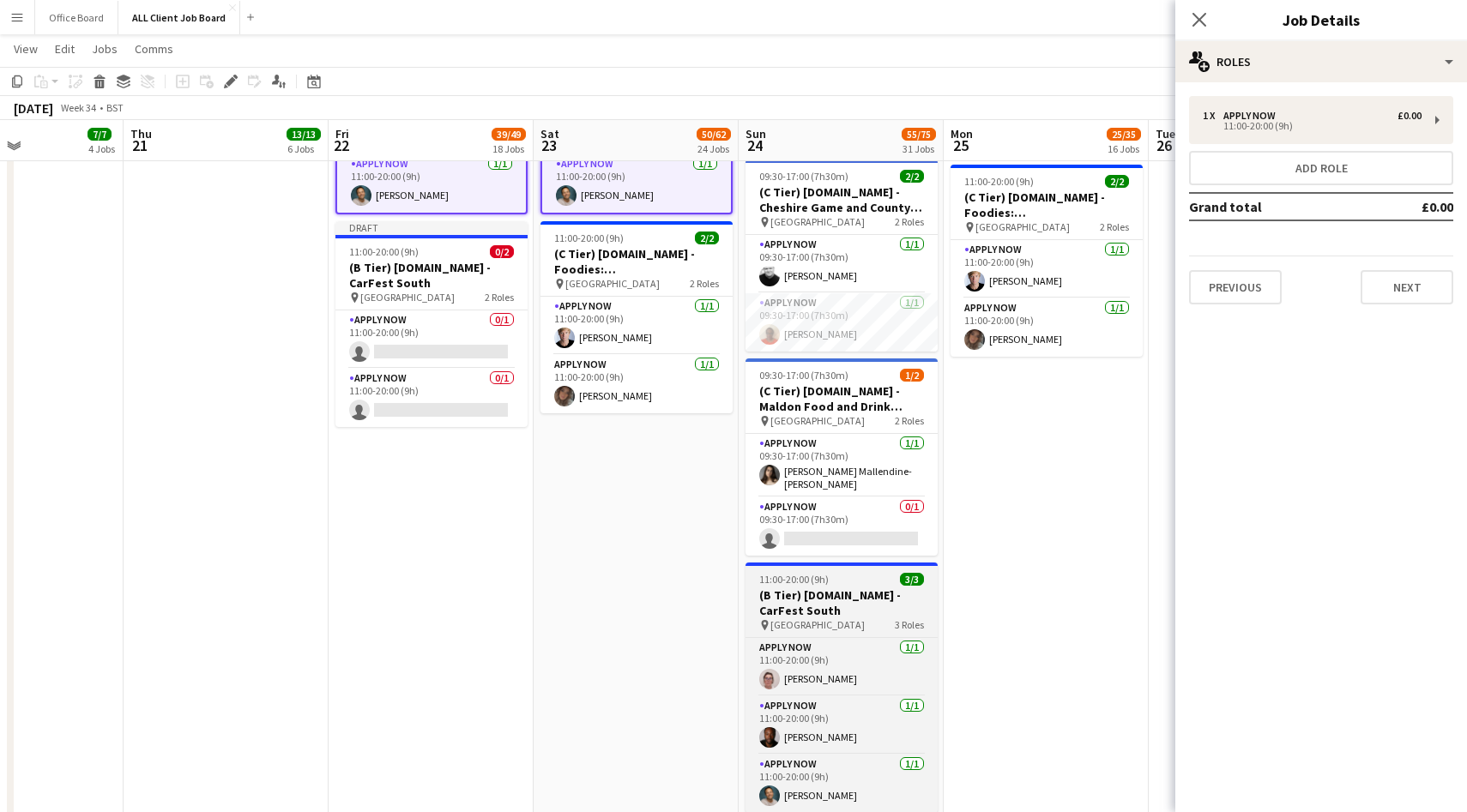
click at [853, 576] on div "11:00-20:00 (9h) 3/3" at bounding box center [841, 580] width 192 height 13
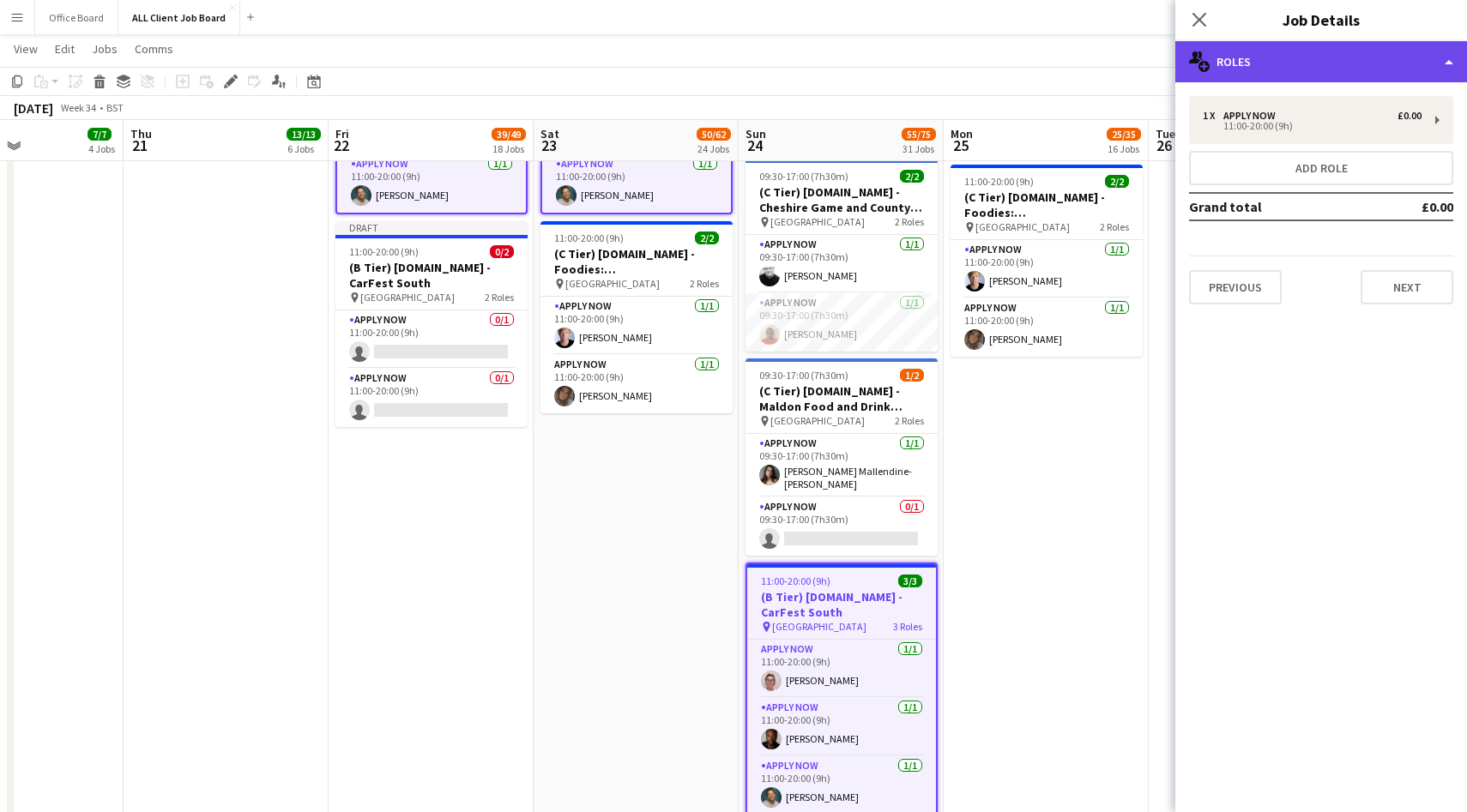
click at [1280, 70] on div "multiple-users-add Roles" at bounding box center [1321, 62] width 292 height 41
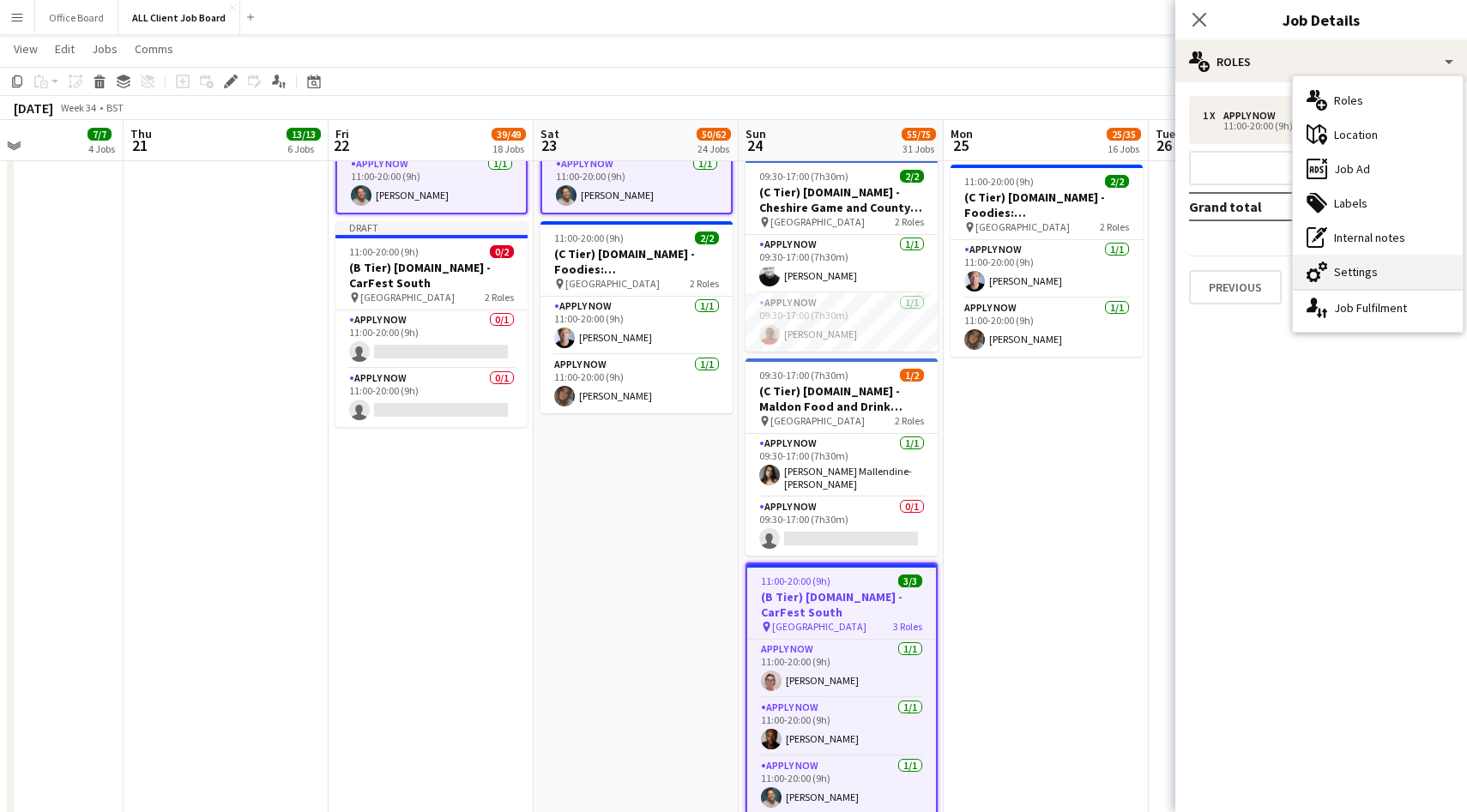
click at [1336, 263] on div "cog-double-3 Settings" at bounding box center [1377, 271] width 170 height 34
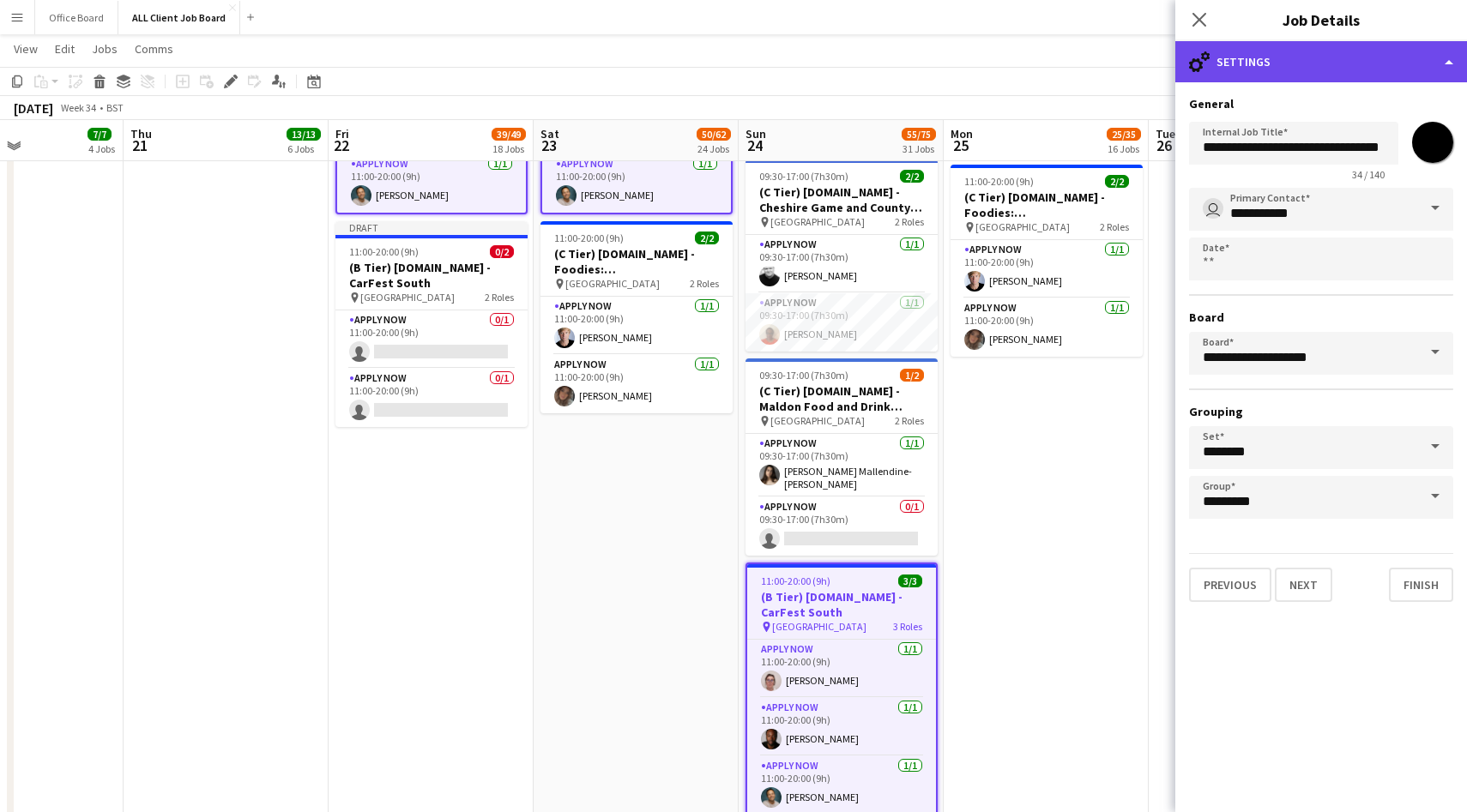
click at [1239, 62] on div "cog-double-3 Settings" at bounding box center [1321, 62] width 292 height 41
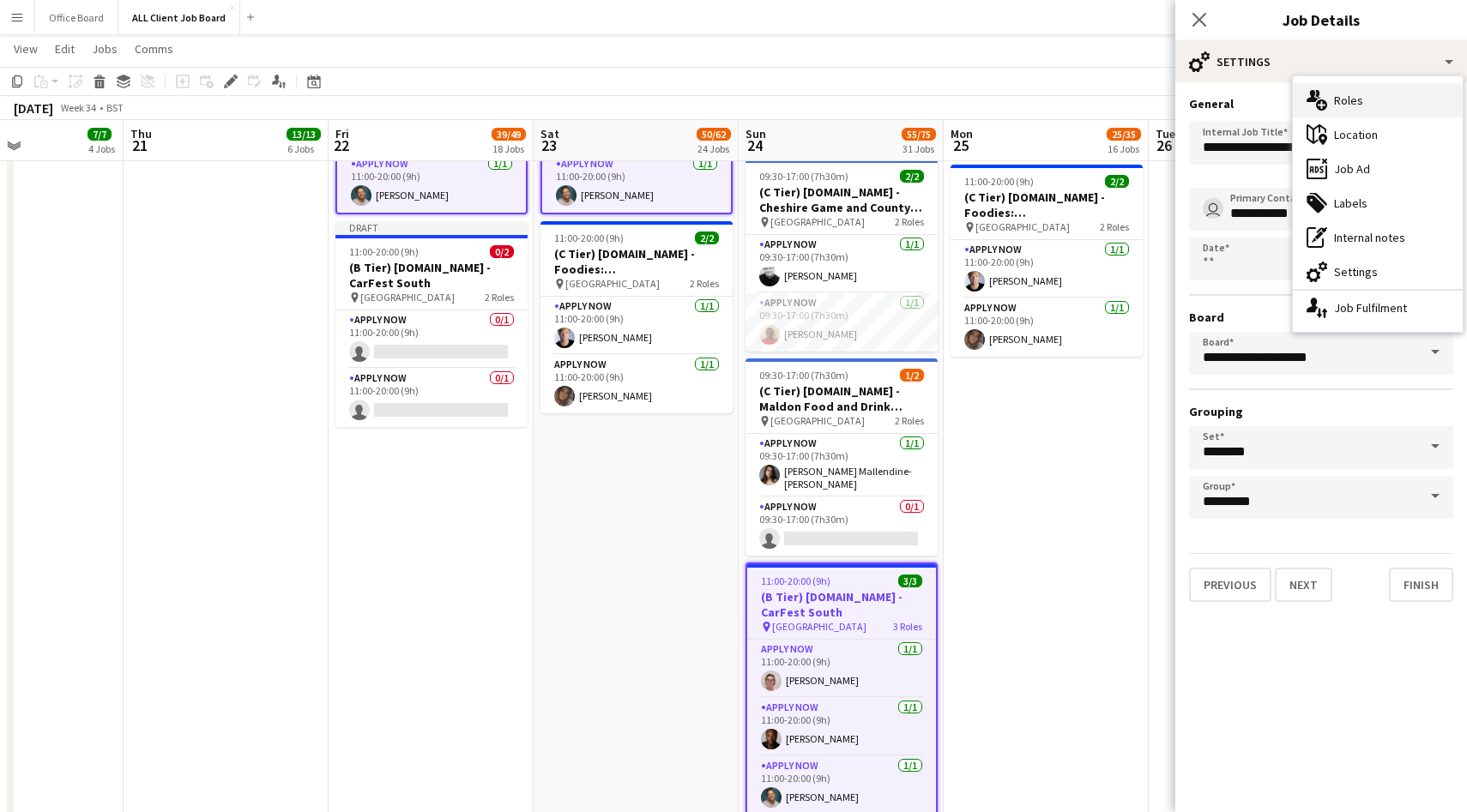
click at [1341, 102] on div "multiple-users-add Roles" at bounding box center [1377, 100] width 170 height 34
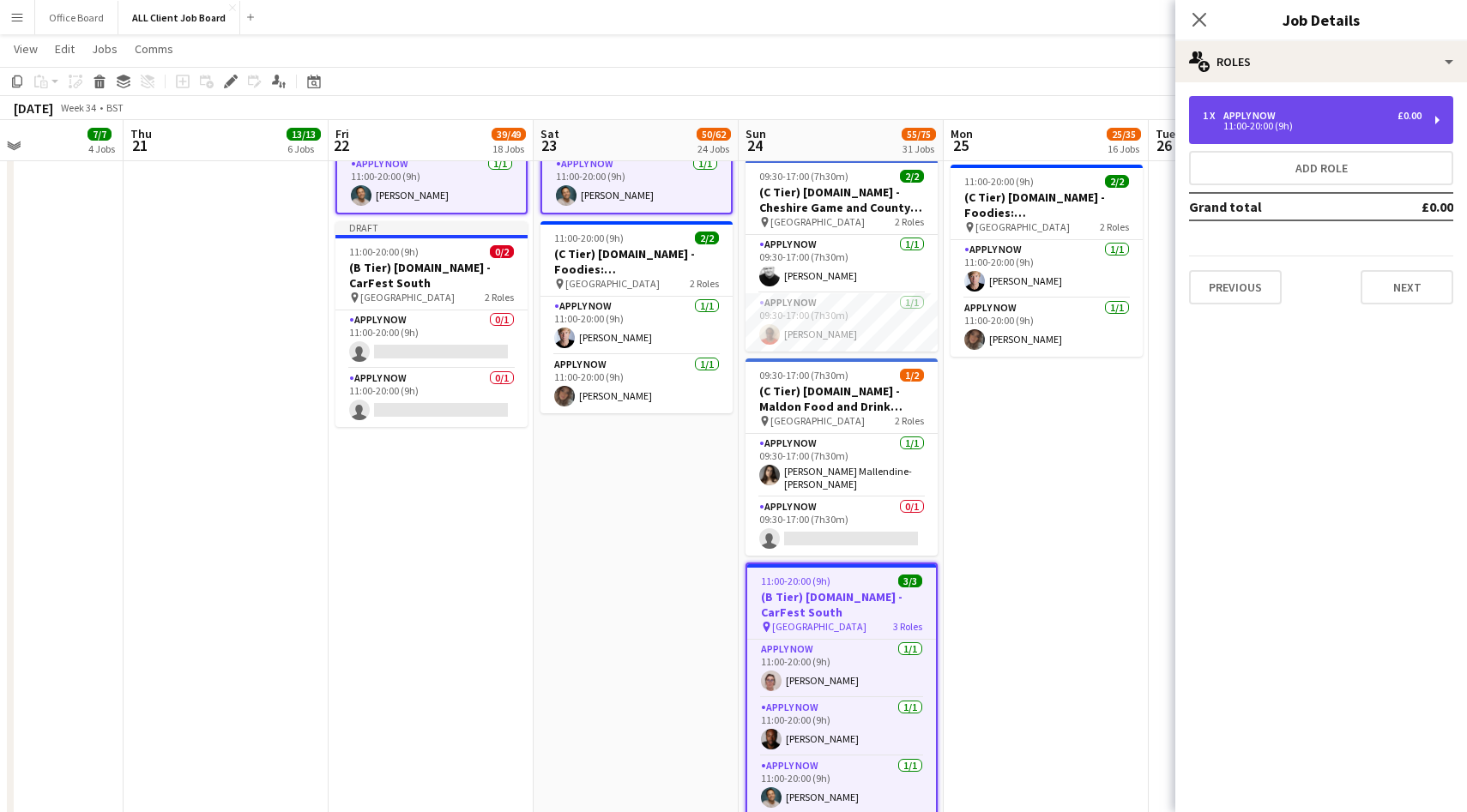
click at [1268, 122] on div "11:00-20:00 (9h)" at bounding box center [1312, 126] width 219 height 8
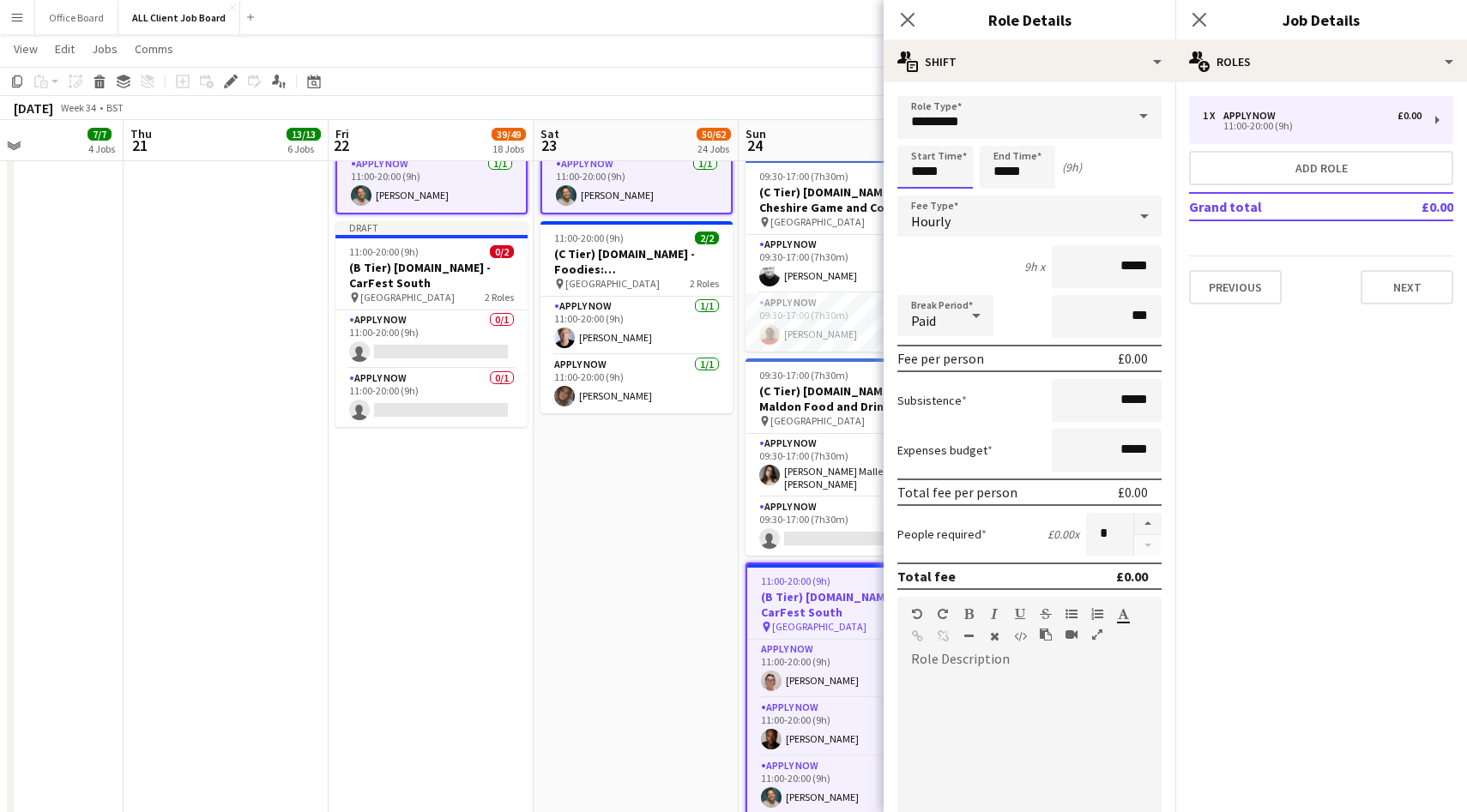
click at [944, 162] on input "*****" at bounding box center [934, 167] width 76 height 43
type input "*****"
click at [917, 199] on div at bounding box center [918, 197] width 35 height 17
click at [1206, 17] on icon "Close pop-in" at bounding box center [1198, 19] width 16 height 16
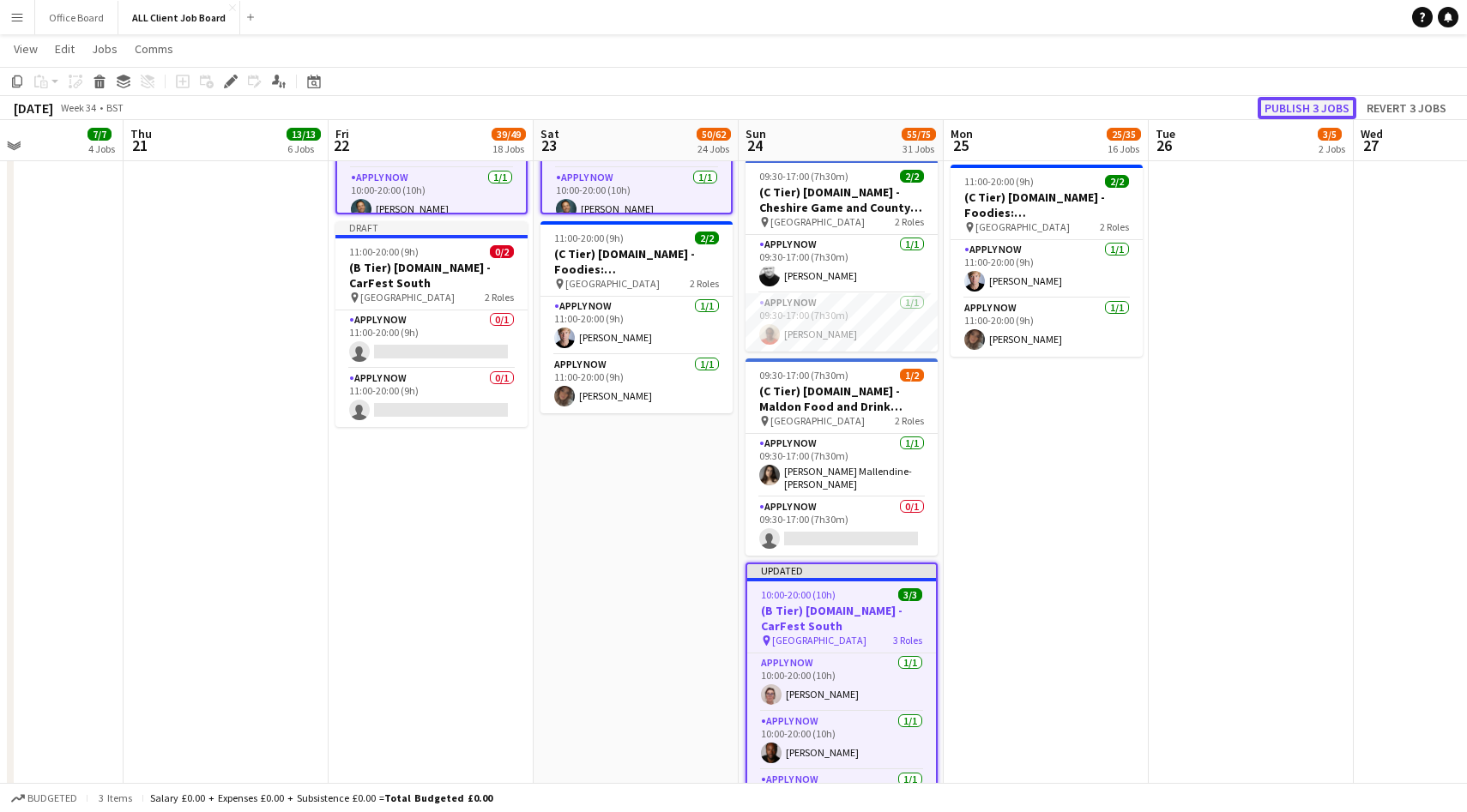
click at [1286, 104] on button "Publish 3 jobs" at bounding box center [1308, 108] width 99 height 22
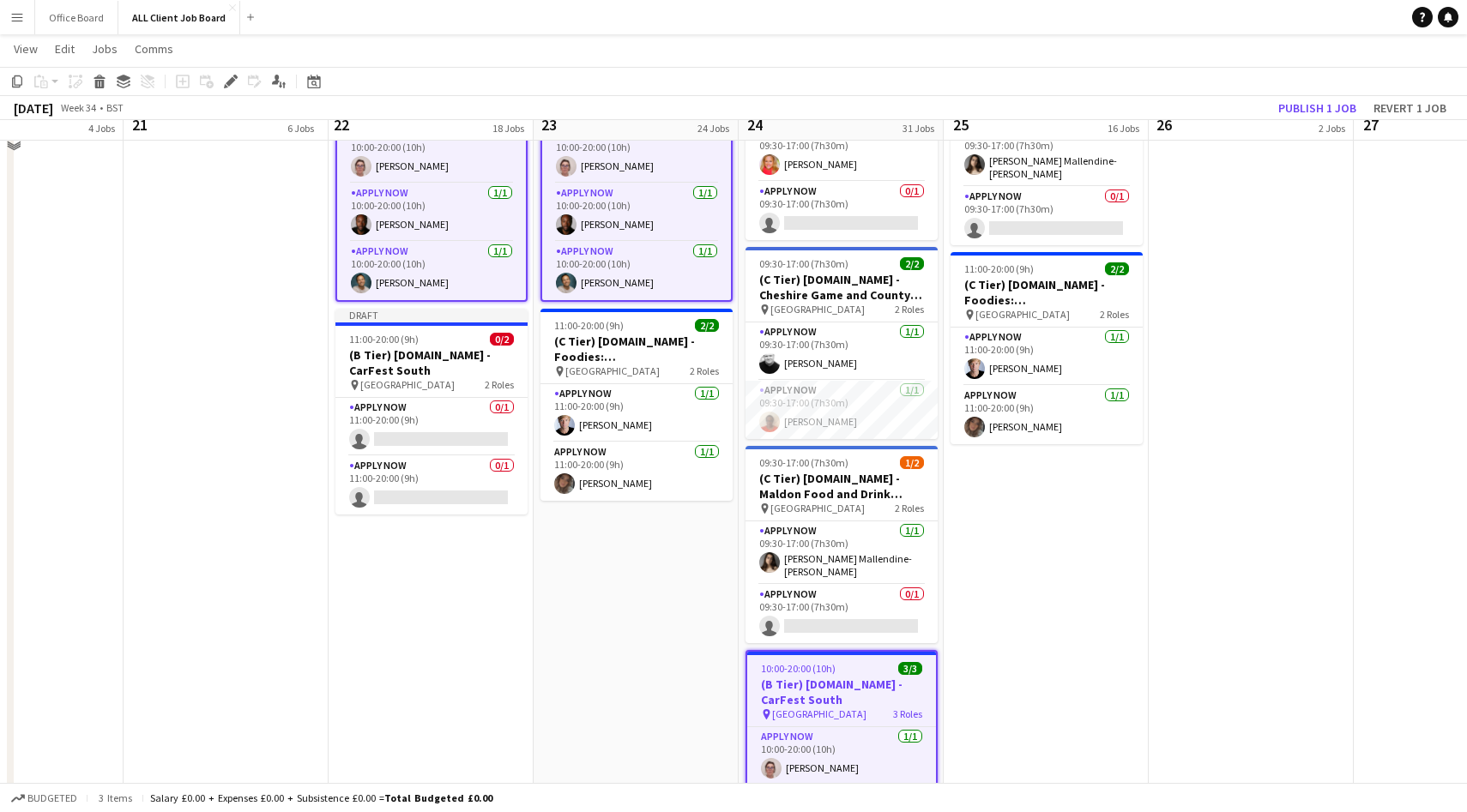
scroll to position [6872, 0]
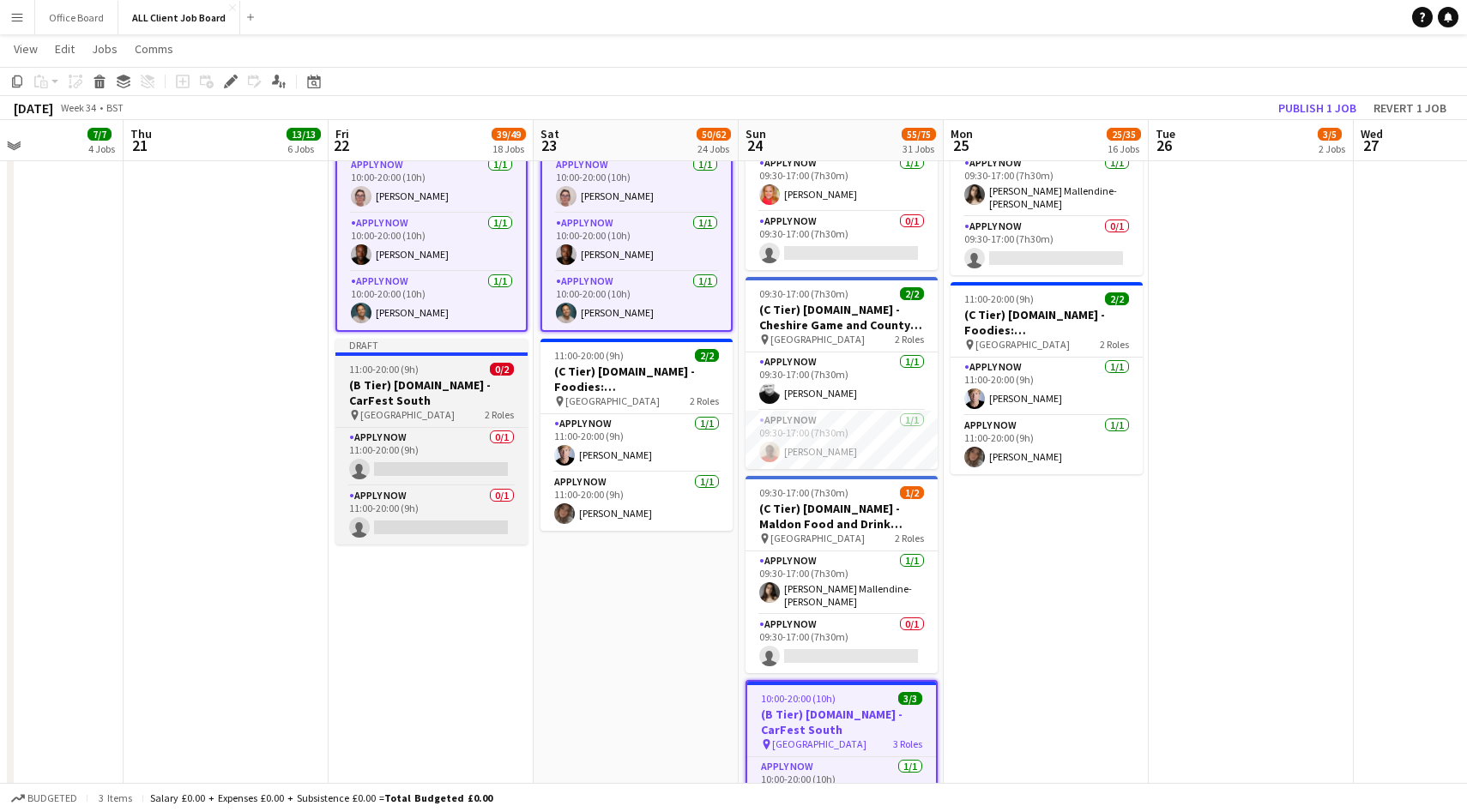
click at [441, 377] on app-job-card "Draft 11:00-20:00 (9h) 0/2 (B Tier) [DOMAIN_NAME] - CarFest South pin [GEOGRAPH…" at bounding box center [432, 441] width 192 height 206
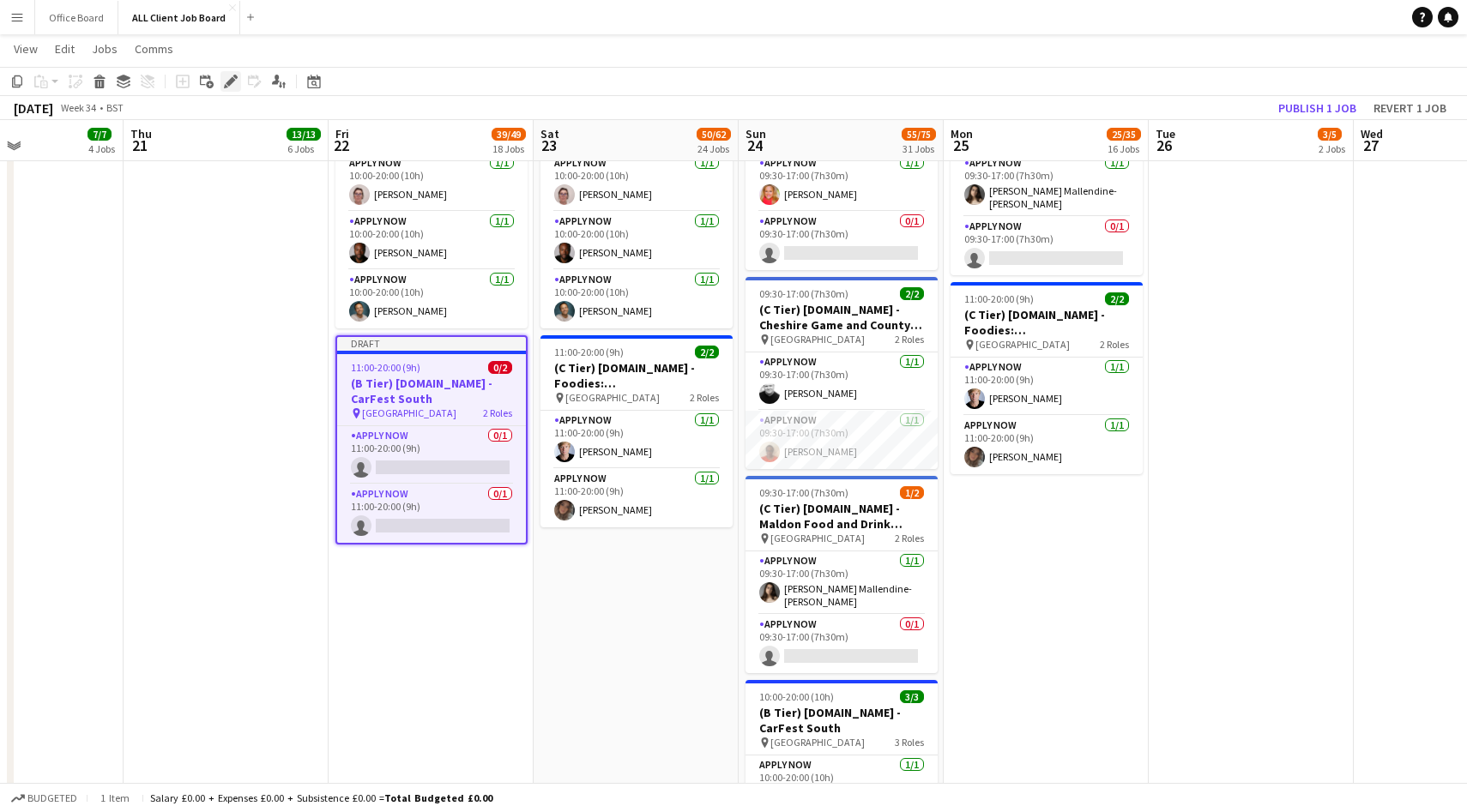
click at [229, 85] on icon at bounding box center [230, 82] width 9 height 9
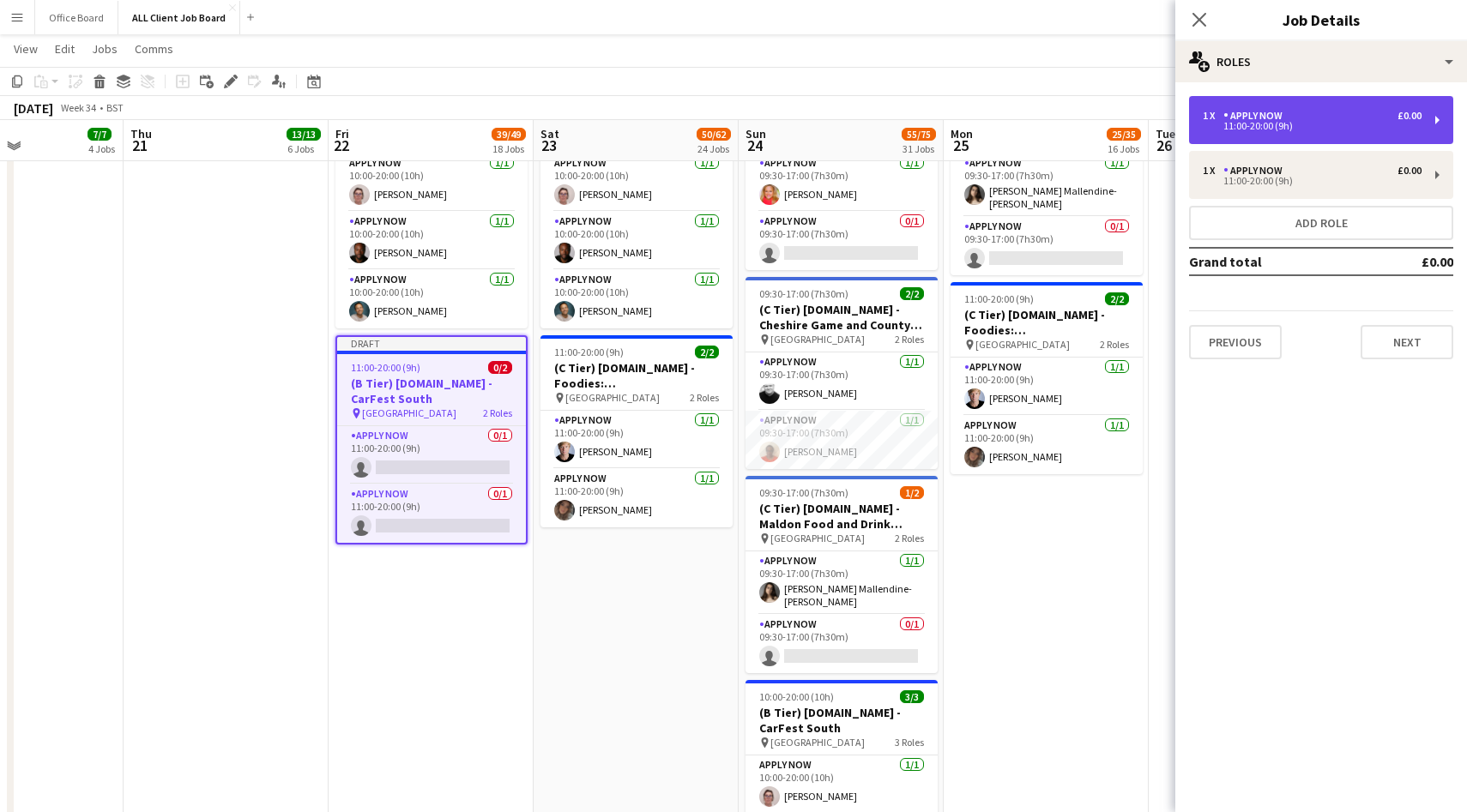
click at [1260, 135] on div "1 x APPLY NOW £0.00 11:00-20:00 (9h)" at bounding box center [1321, 120] width 264 height 48
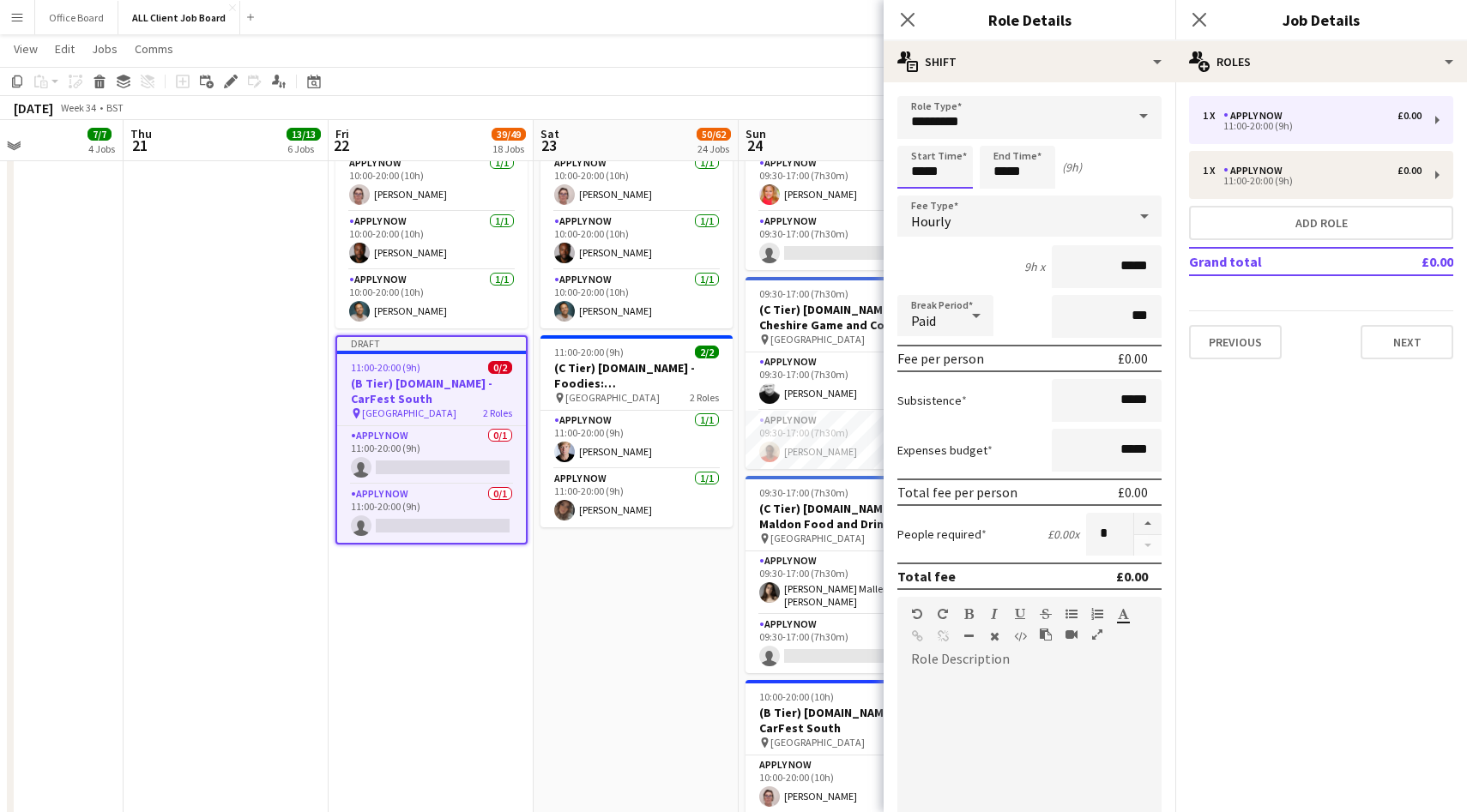
click at [932, 176] on input "*****" at bounding box center [934, 167] width 76 height 43
click at [916, 193] on div at bounding box center [918, 197] width 35 height 17
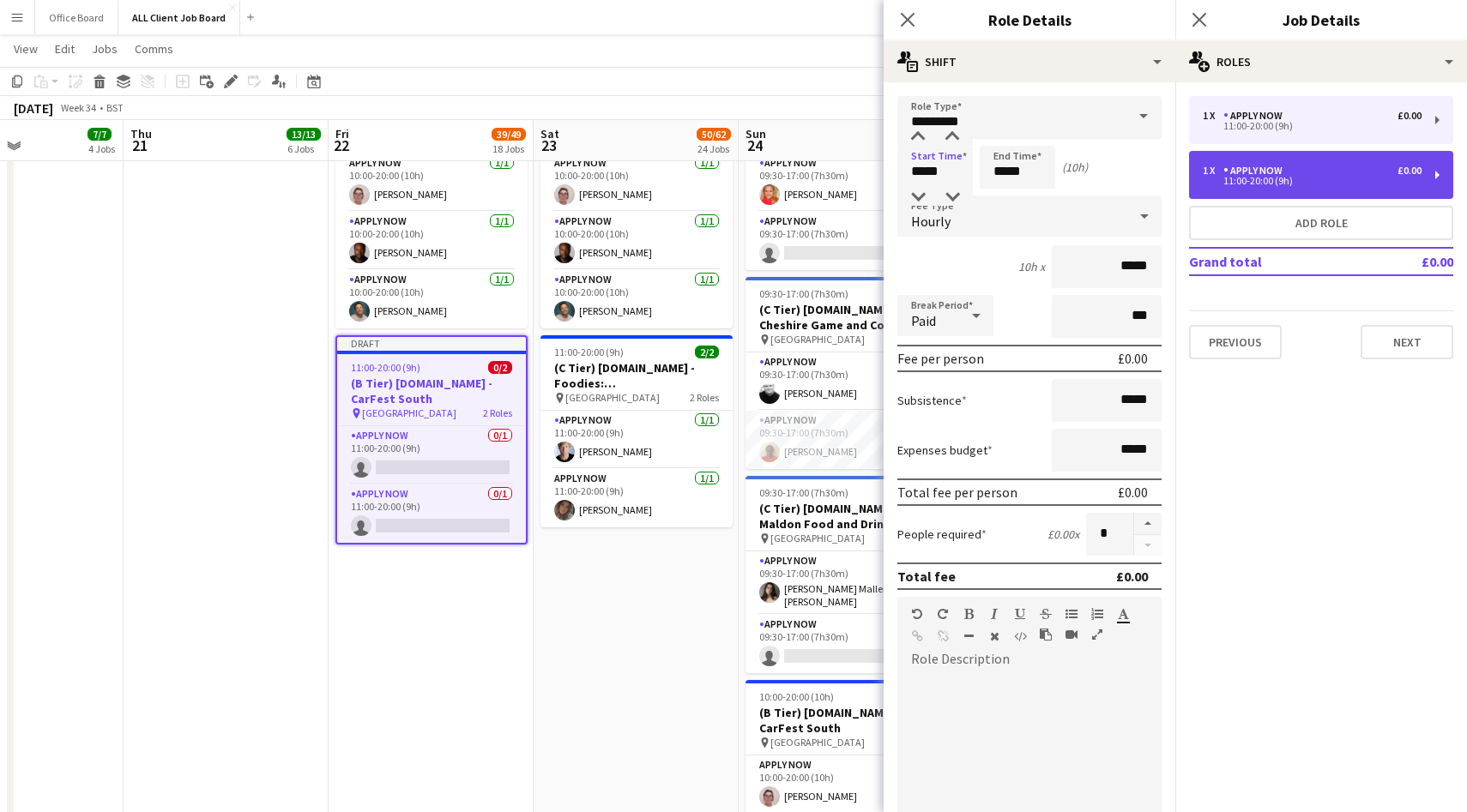
click at [1253, 173] on div "APPLY NOW" at bounding box center [1256, 171] width 66 height 12
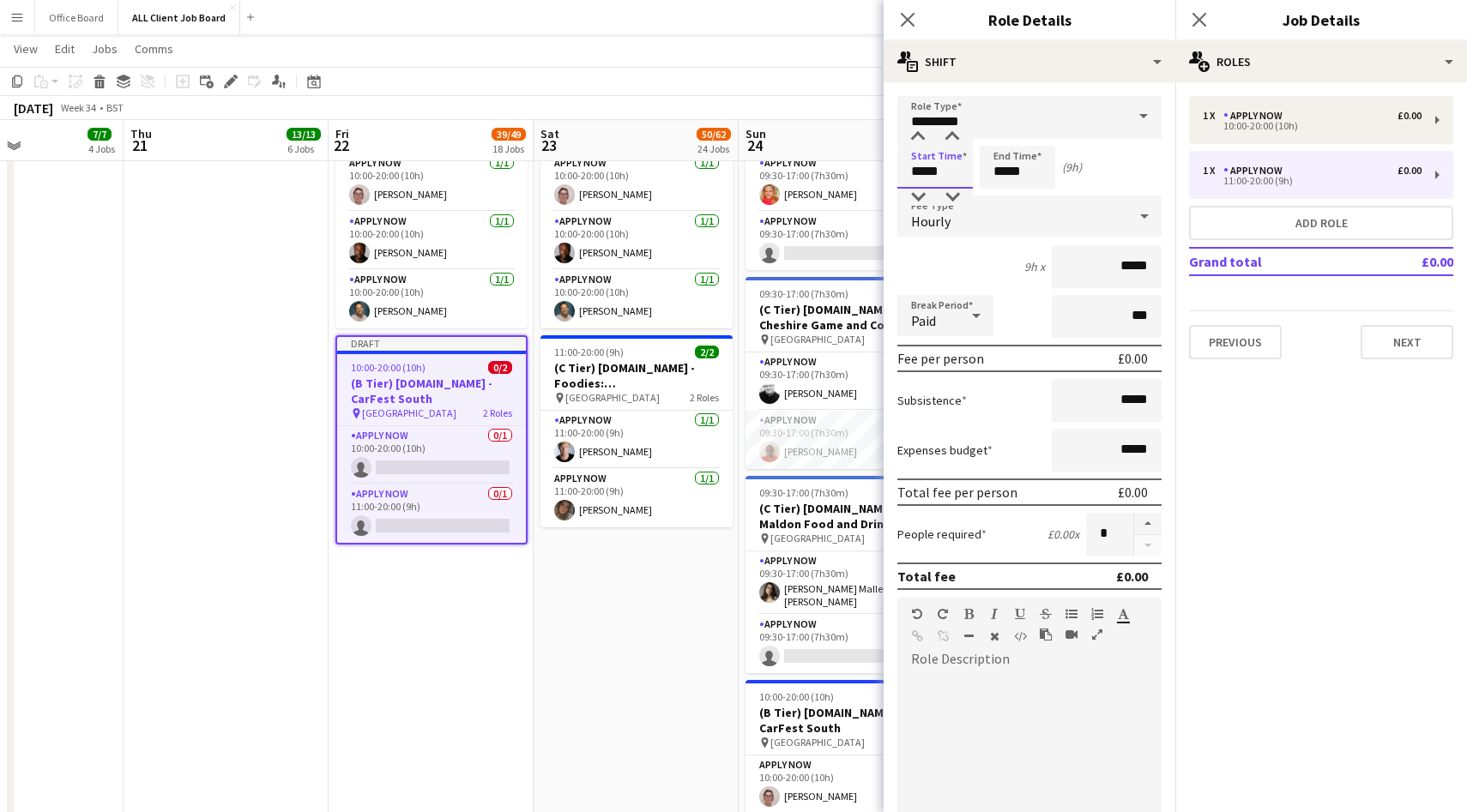
click at [939, 159] on input "*****" at bounding box center [934, 167] width 76 height 43
type input "*****"
click at [916, 200] on div at bounding box center [918, 197] width 35 height 17
click at [1200, 21] on icon at bounding box center [1198, 19] width 16 height 16
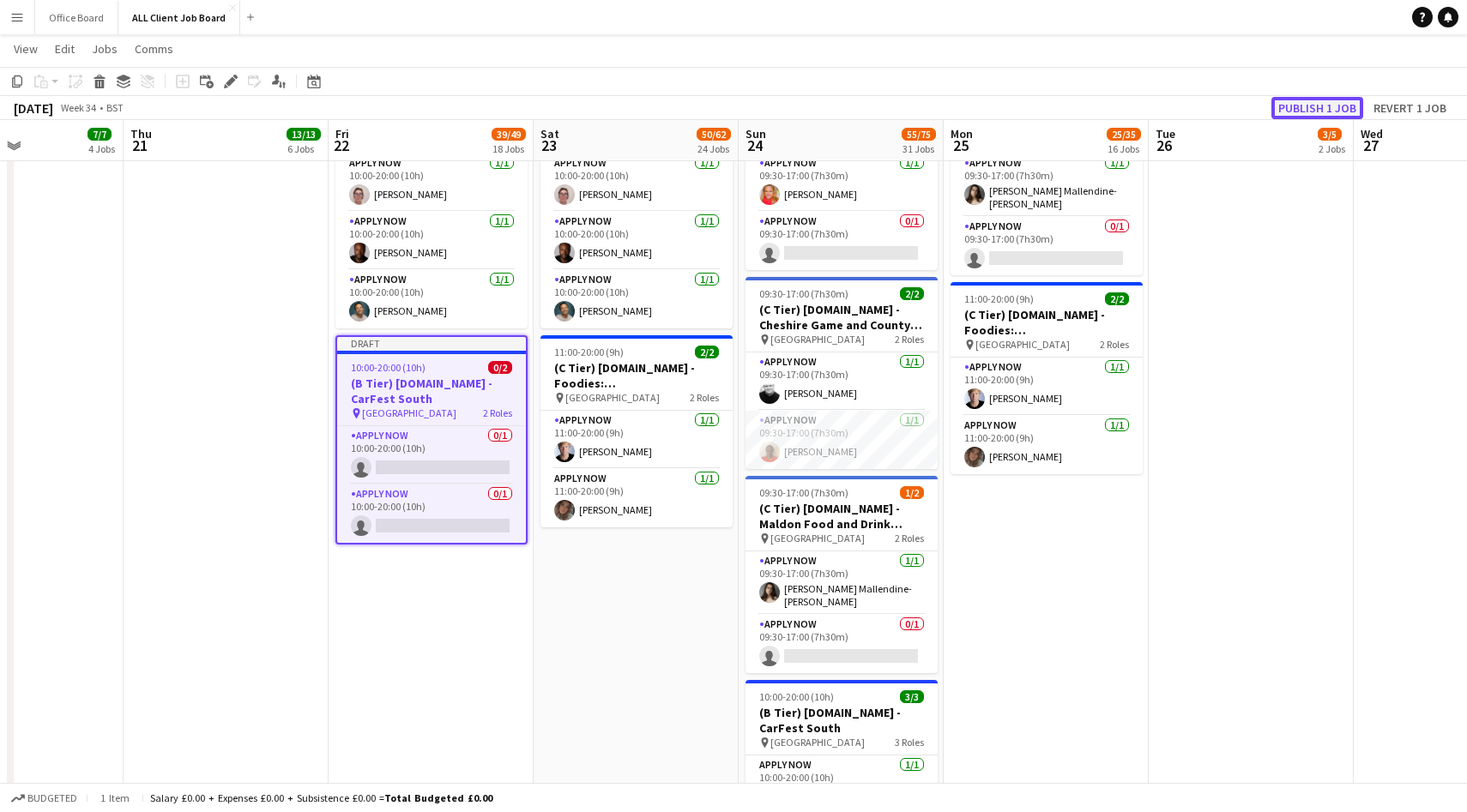
click at [1305, 99] on button "Publish 1 job" at bounding box center [1317, 108] width 91 height 22
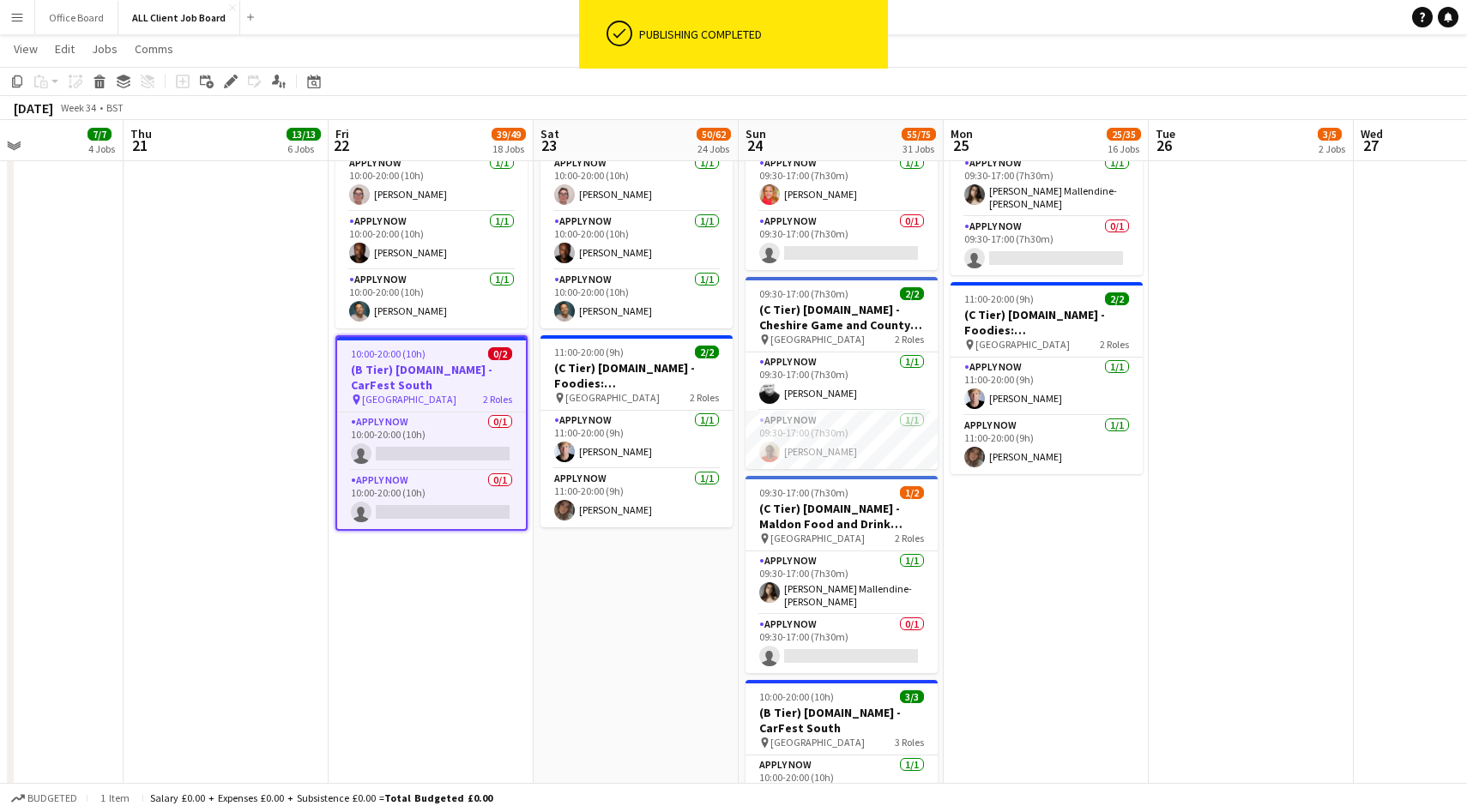
click at [649, 576] on app-date-cell "09:00-18:00 (9h) 1/2 (B Tier) [DOMAIN_NAME] - Silverstone Festival pin Silverst…" at bounding box center [636, 420] width 205 height 1495
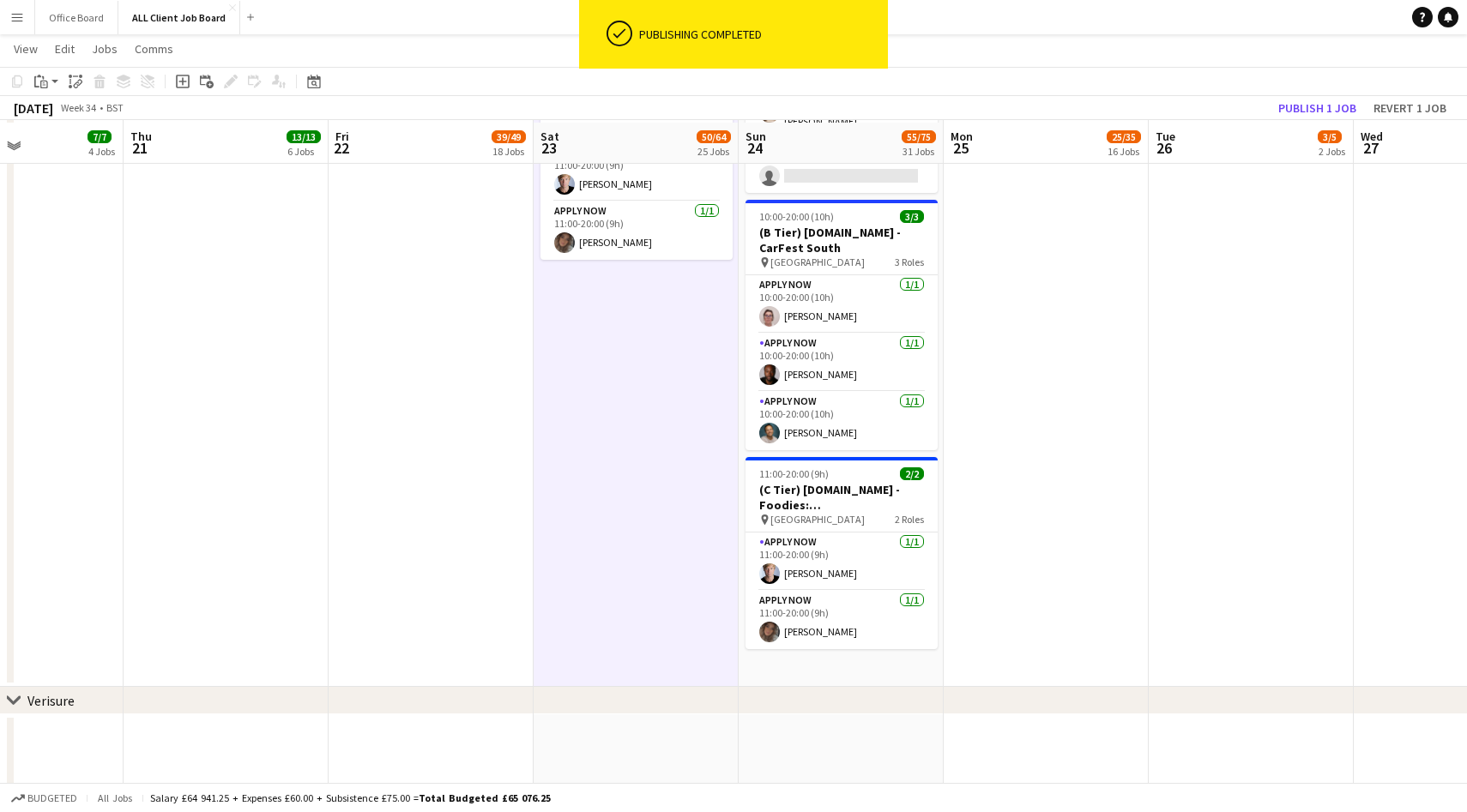
scroll to position [7355, 0]
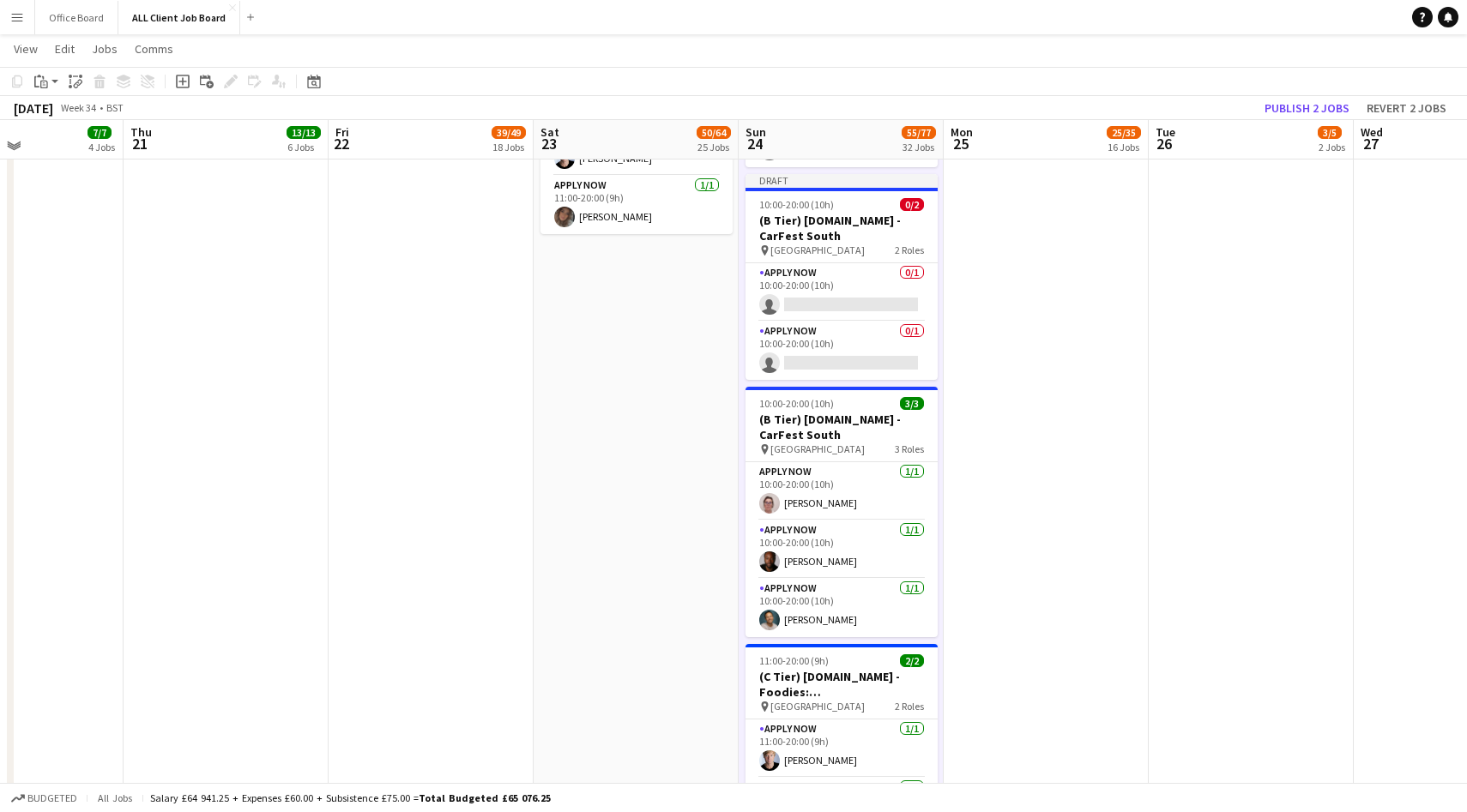
scroll to position [7376, 0]
click at [854, 495] on app-card-role "APPLY NOW 1/1 10:00-20:00 (10h) Angela Flannery" at bounding box center [841, 493] width 192 height 59
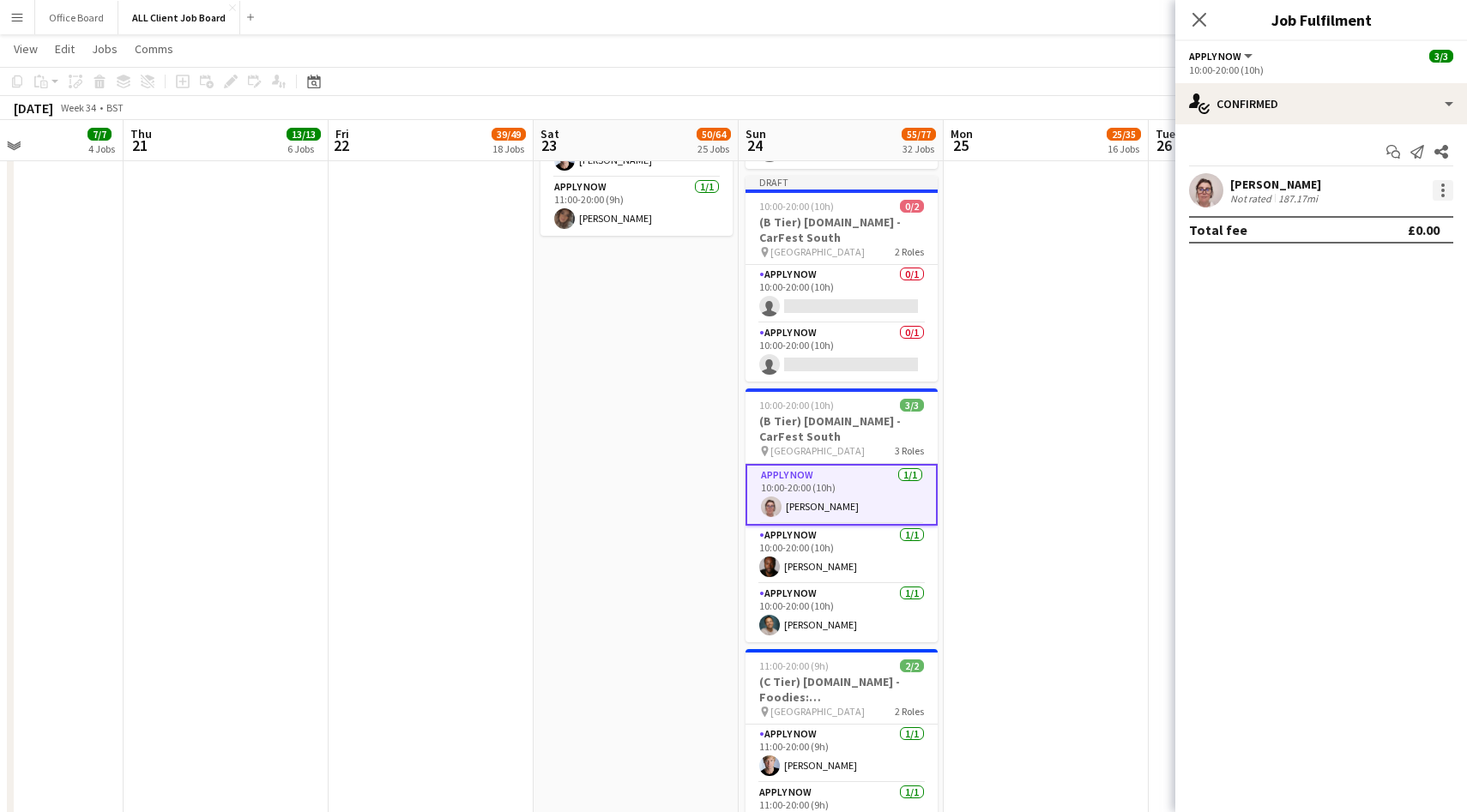
click at [1446, 187] on div at bounding box center [1443, 190] width 21 height 21
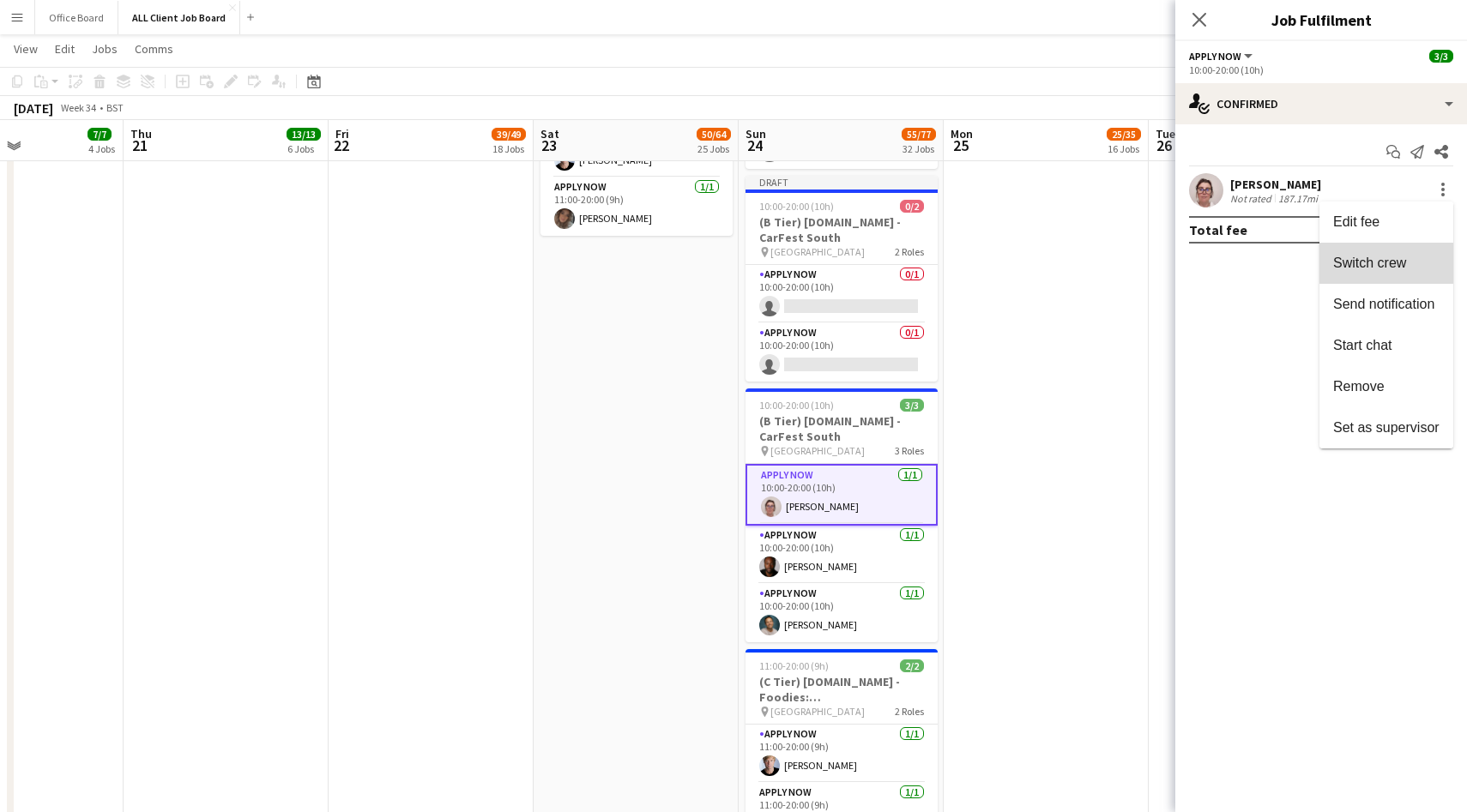
click at [1364, 263] on span "Switch crew" at bounding box center [1370, 263] width 73 height 15
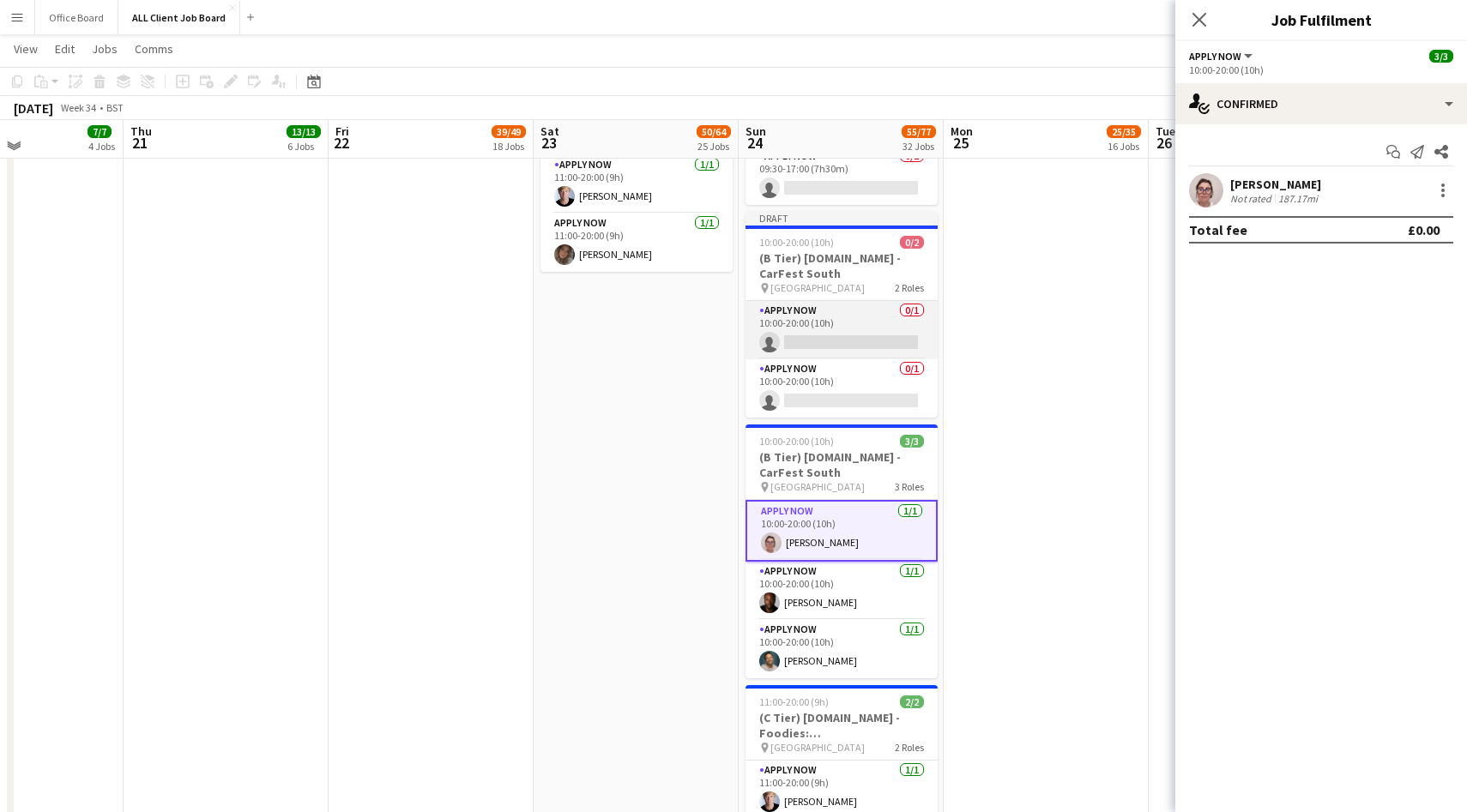
click at [810, 329] on app-card-role "APPLY NOW 0/1 10:00-20:00 (10h) single-neutral-actions" at bounding box center [841, 330] width 192 height 59
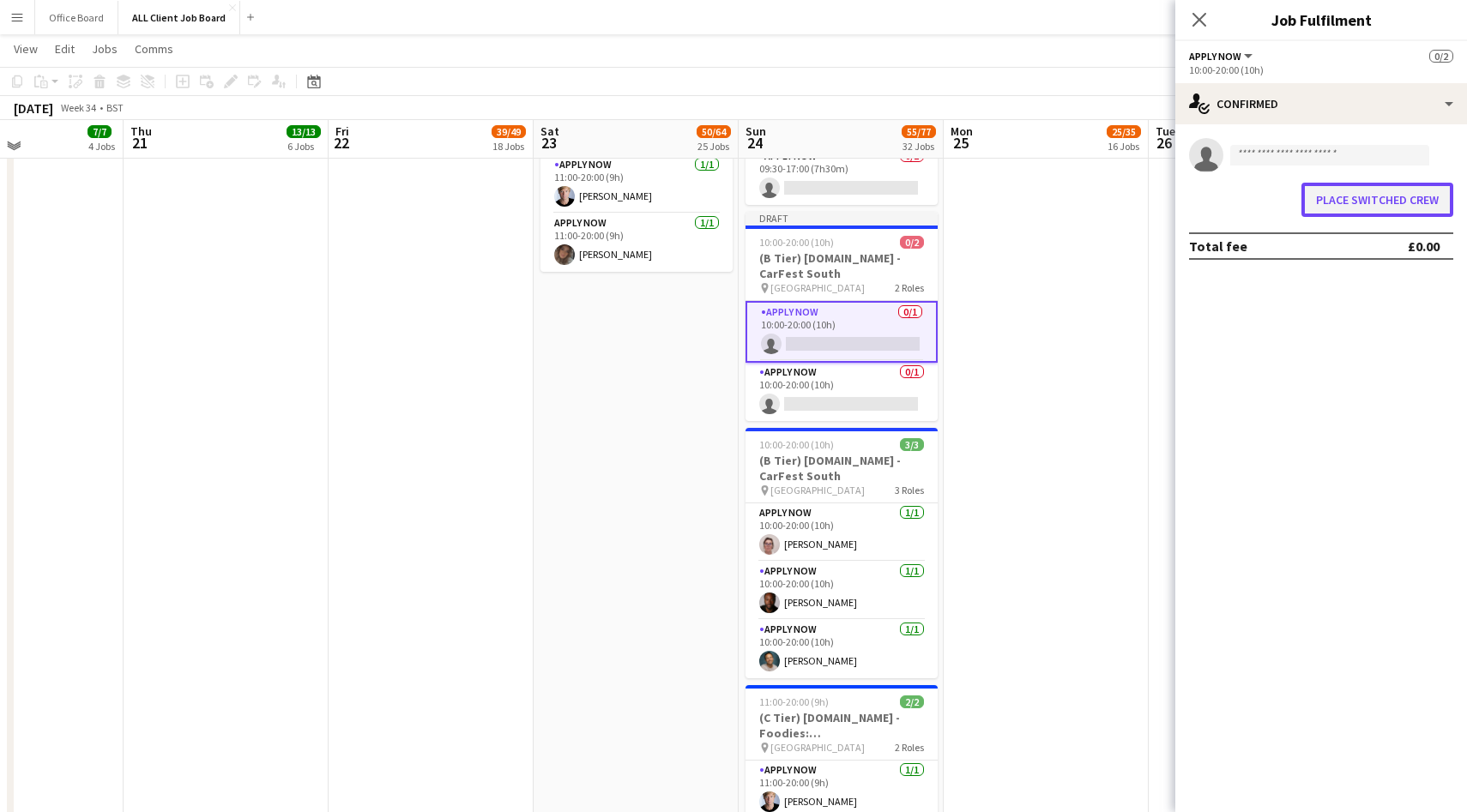
click at [1343, 195] on button "Place switched crew" at bounding box center [1377, 200] width 152 height 34
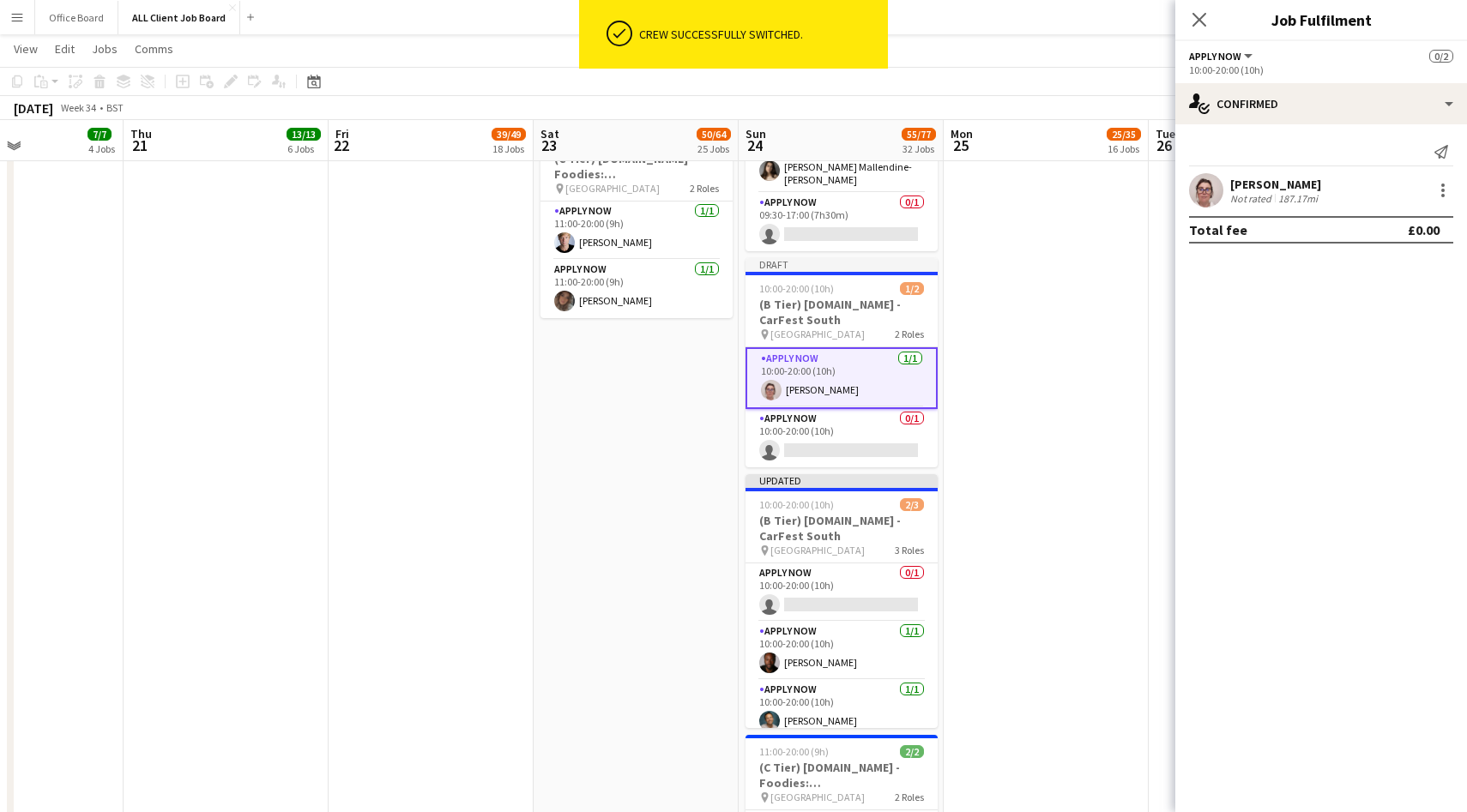
scroll to position [7259, 0]
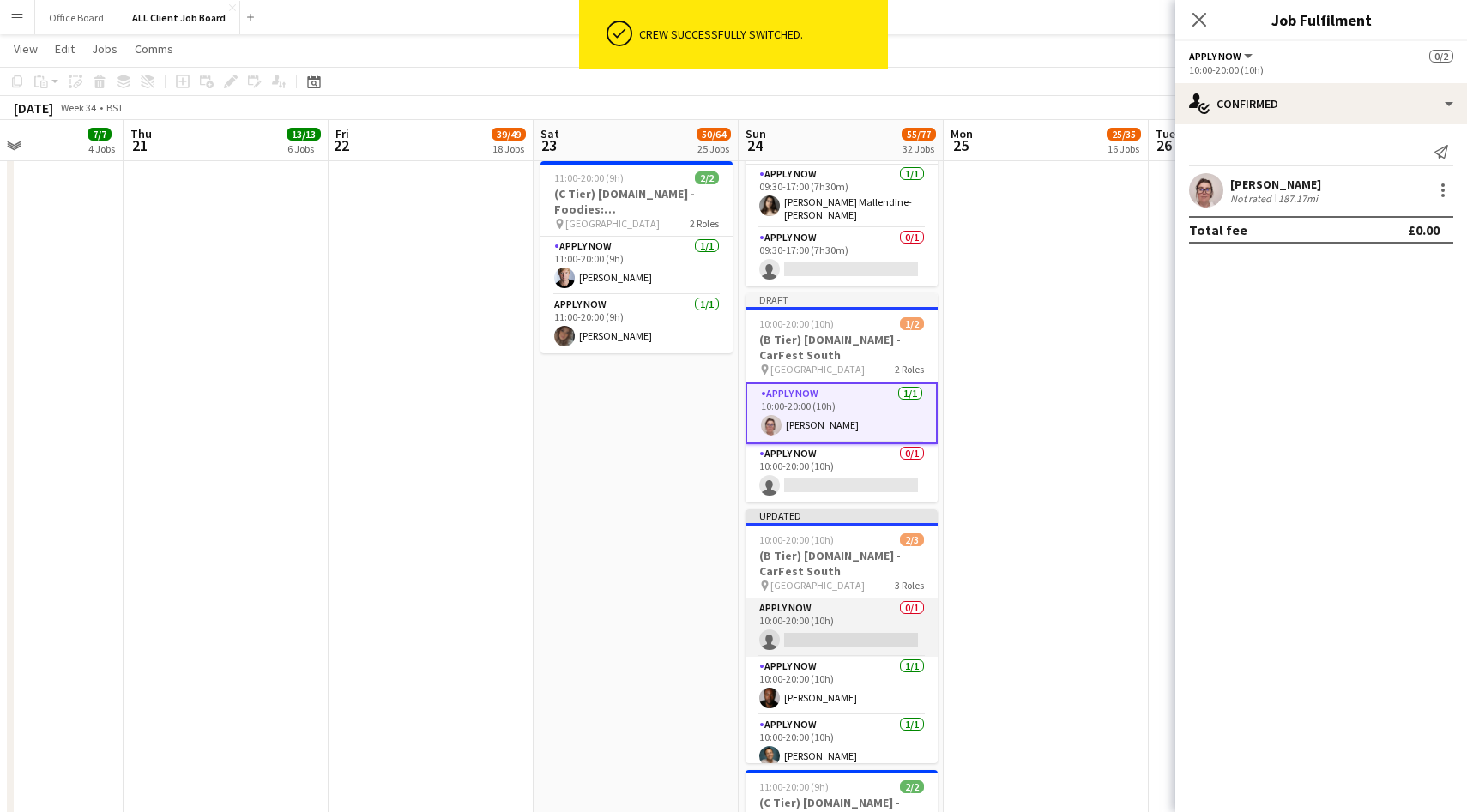
click at [842, 623] on app-card-role "APPLY NOW 0/1 10:00-20:00 (10h) single-neutral-actions" at bounding box center [841, 627] width 192 height 59
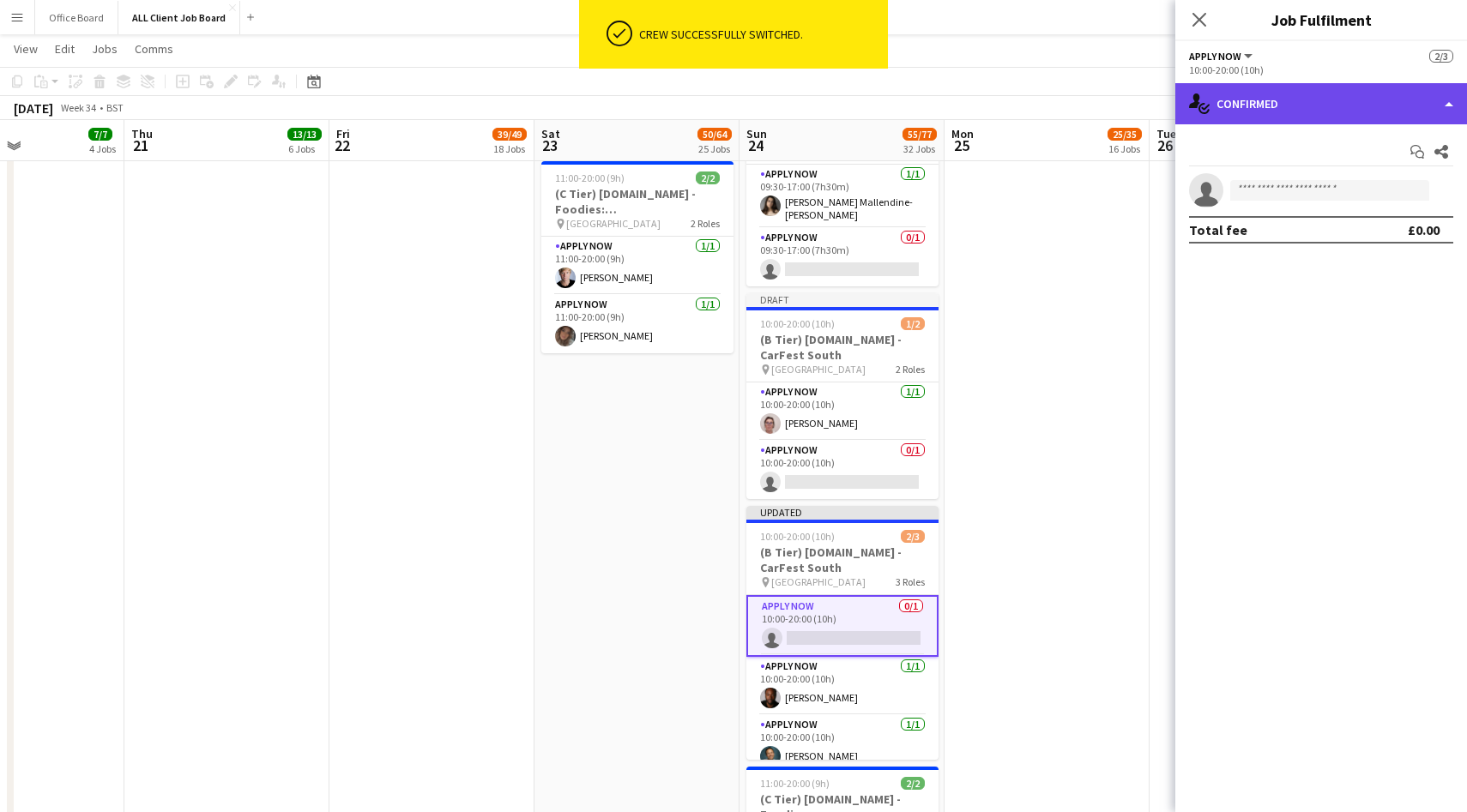
click at [1317, 109] on div "single-neutral-actions-check-2 Confirmed" at bounding box center [1321, 103] width 292 height 41
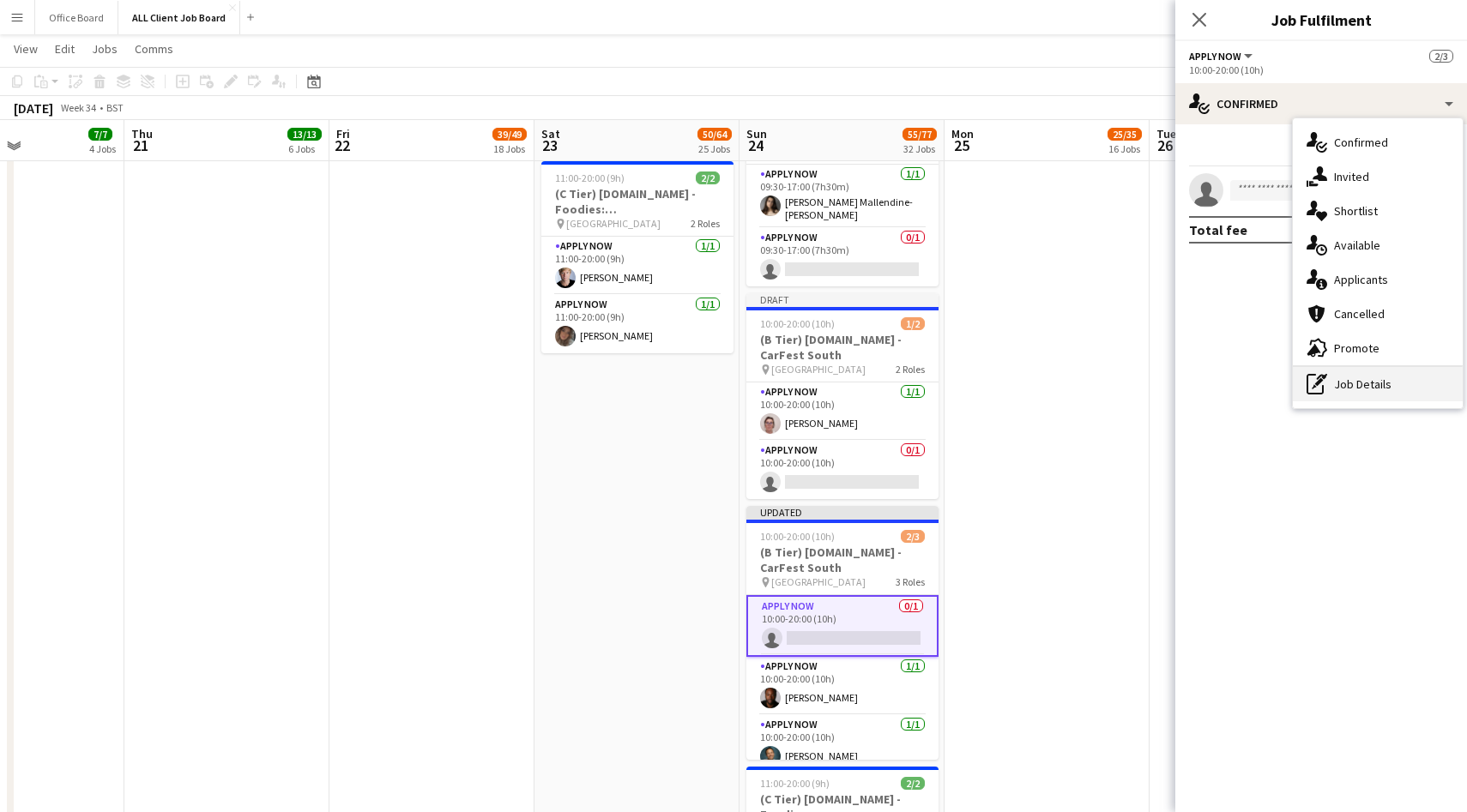
click at [1352, 383] on div "pen-write Job Details" at bounding box center [1377, 384] width 170 height 34
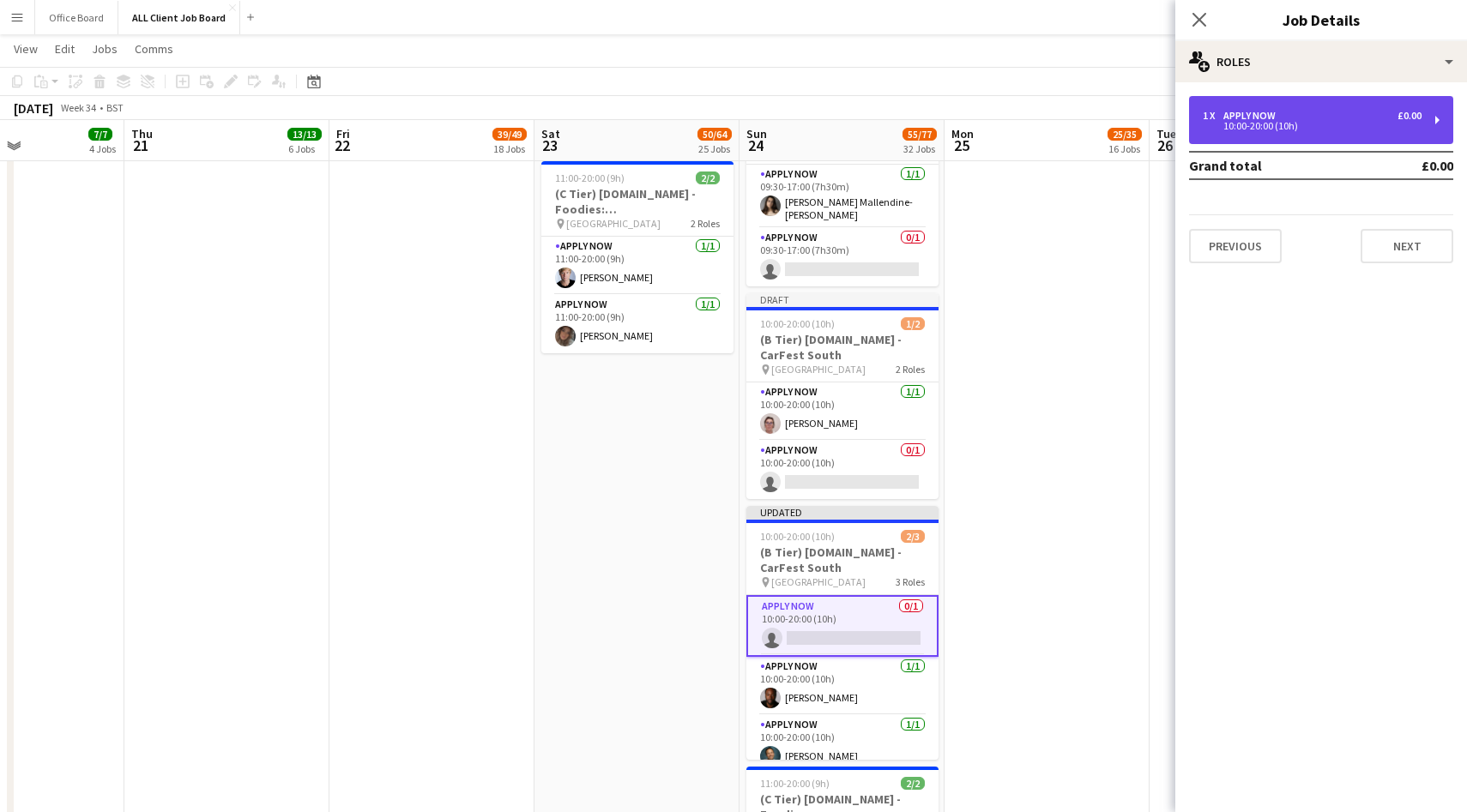
click at [1258, 114] on div "APPLY NOW" at bounding box center [1252, 116] width 59 height 12
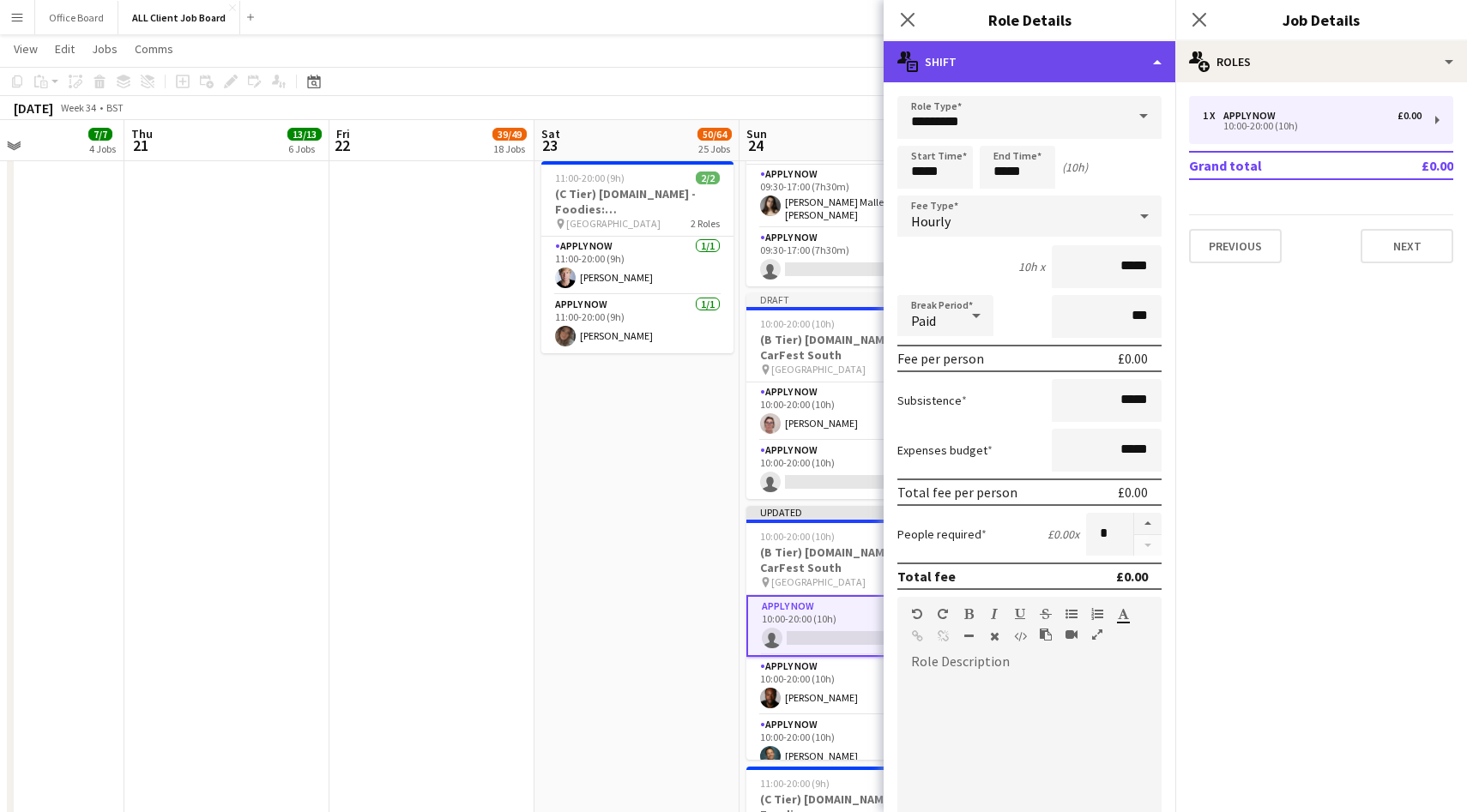
click at [1036, 70] on div "multiple-actions-text Shift" at bounding box center [1030, 62] width 292 height 41
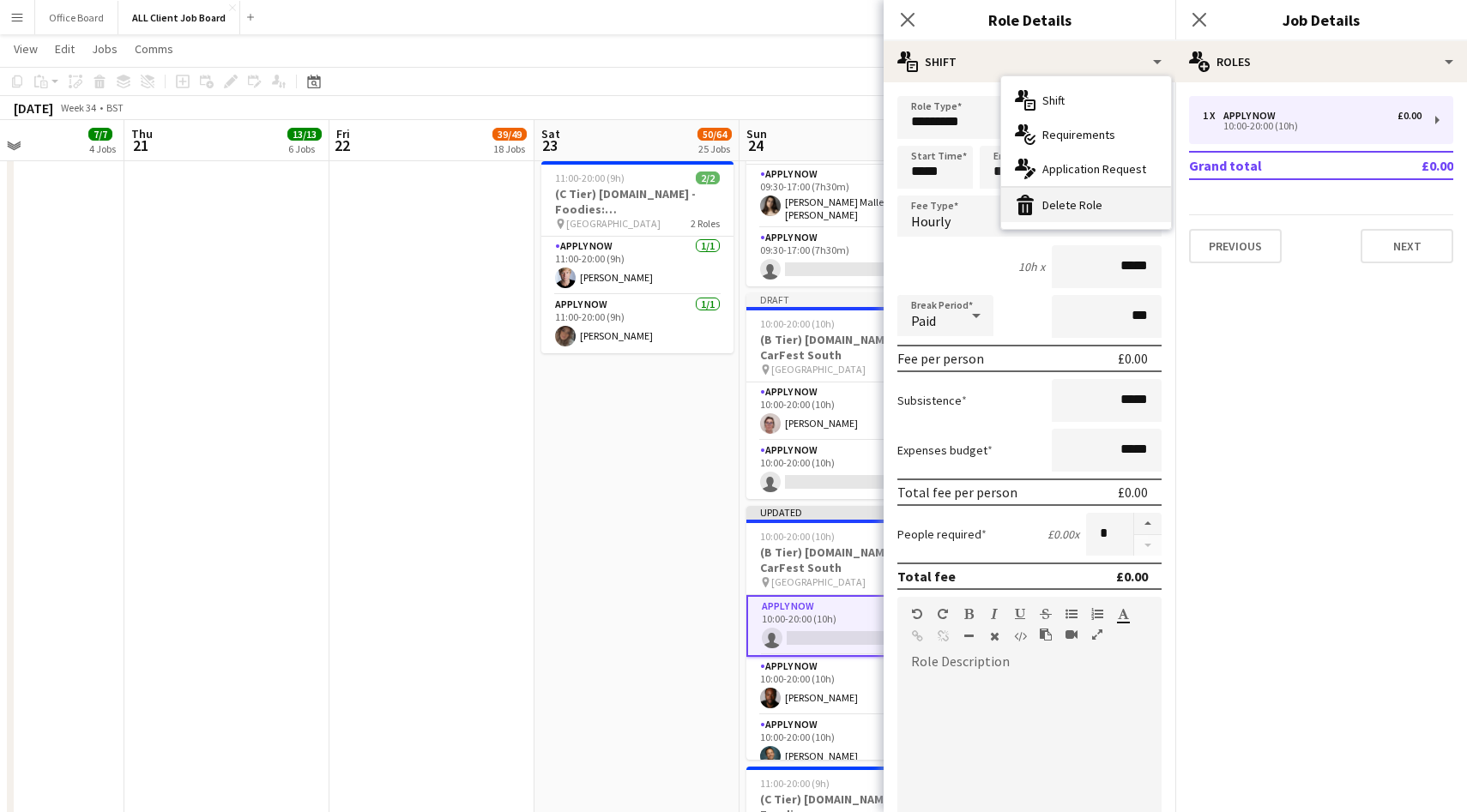
click at [1087, 201] on div "bin-2 Delete Role" at bounding box center [1086, 204] width 170 height 34
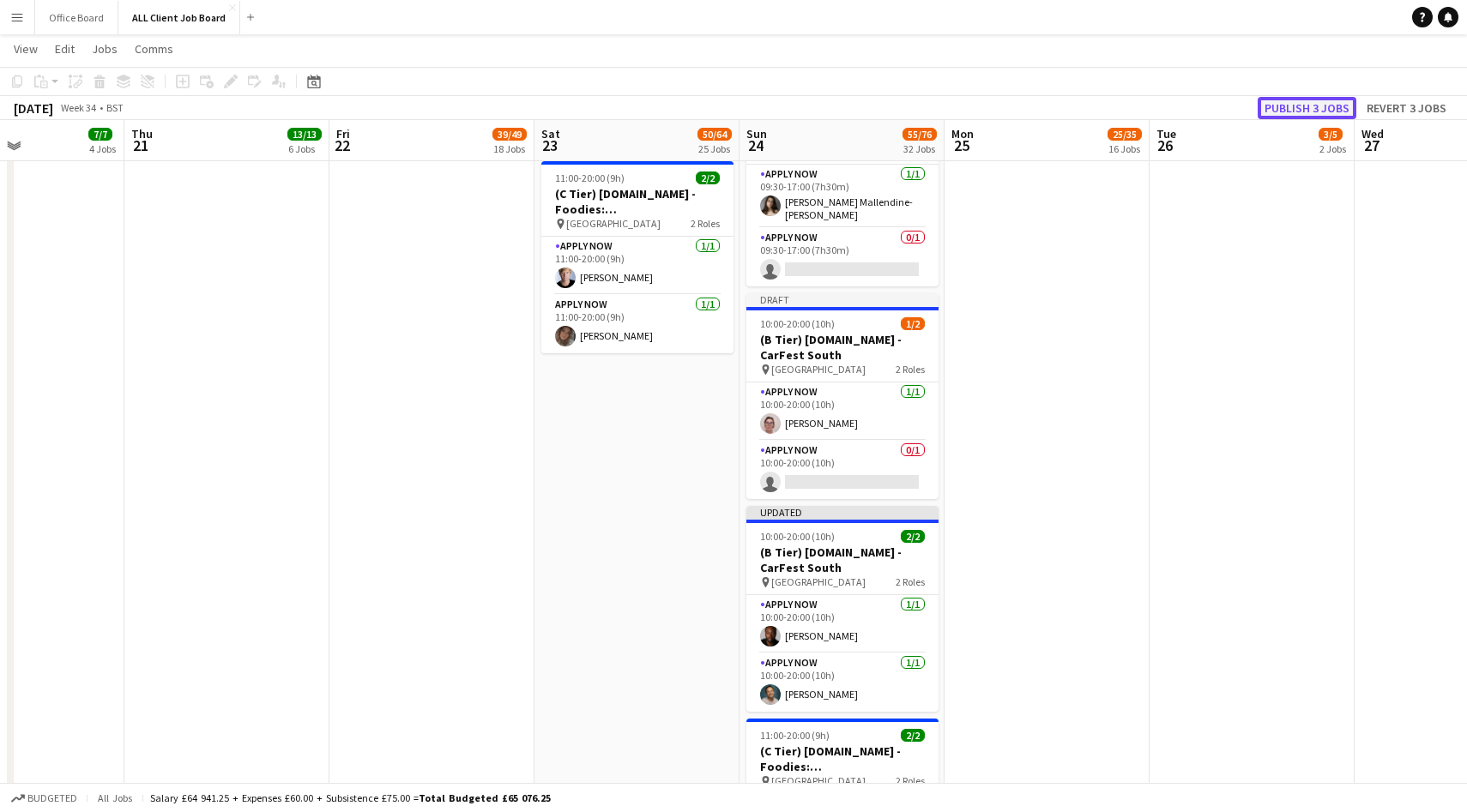
click at [1297, 104] on button "Publish 3 jobs" at bounding box center [1308, 108] width 99 height 22
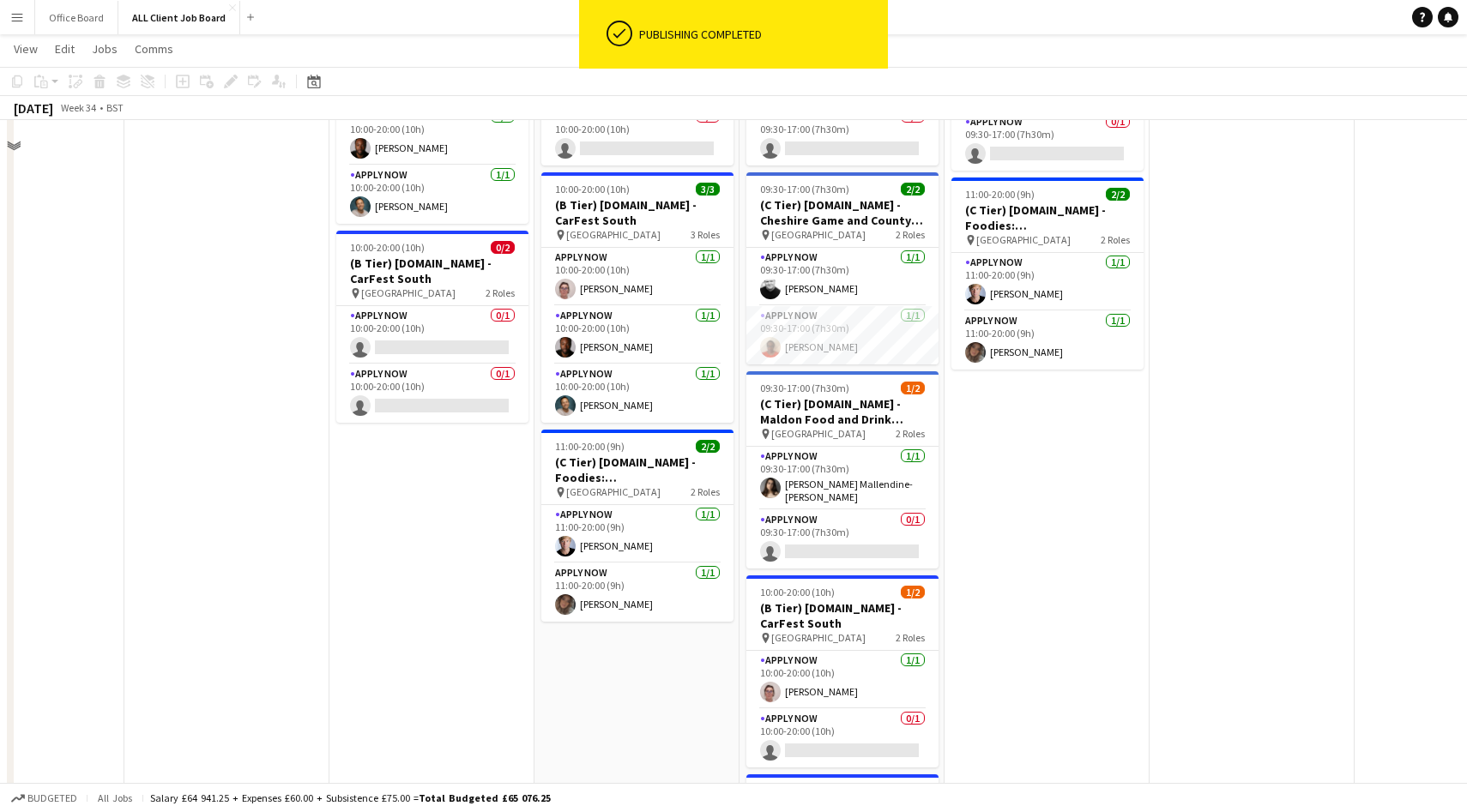
scroll to position [6764, 0]
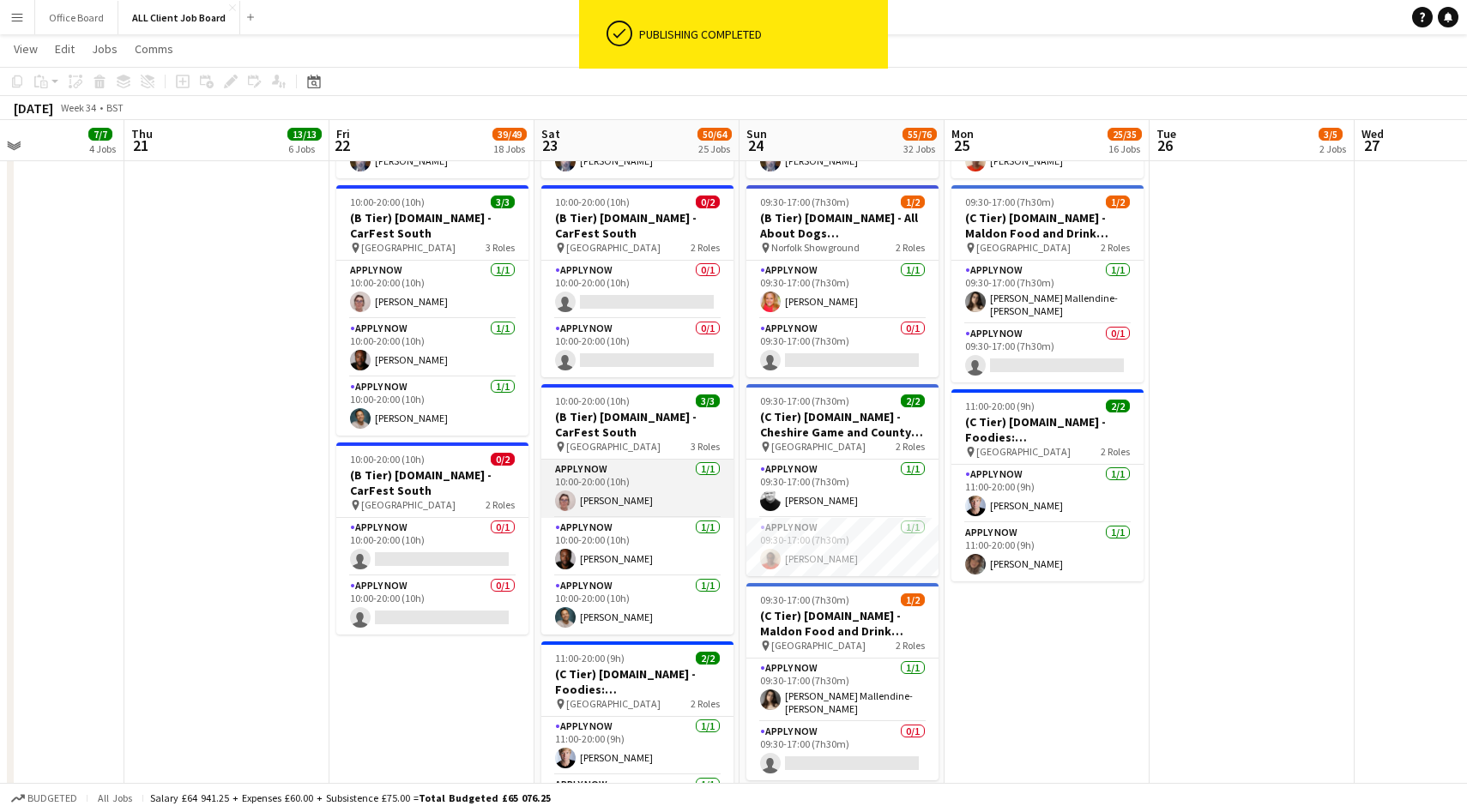
click at [649, 507] on app-card-role "APPLY NOW 1/1 10:00-20:00 (10h) Angela Flannery" at bounding box center [638, 489] width 192 height 59
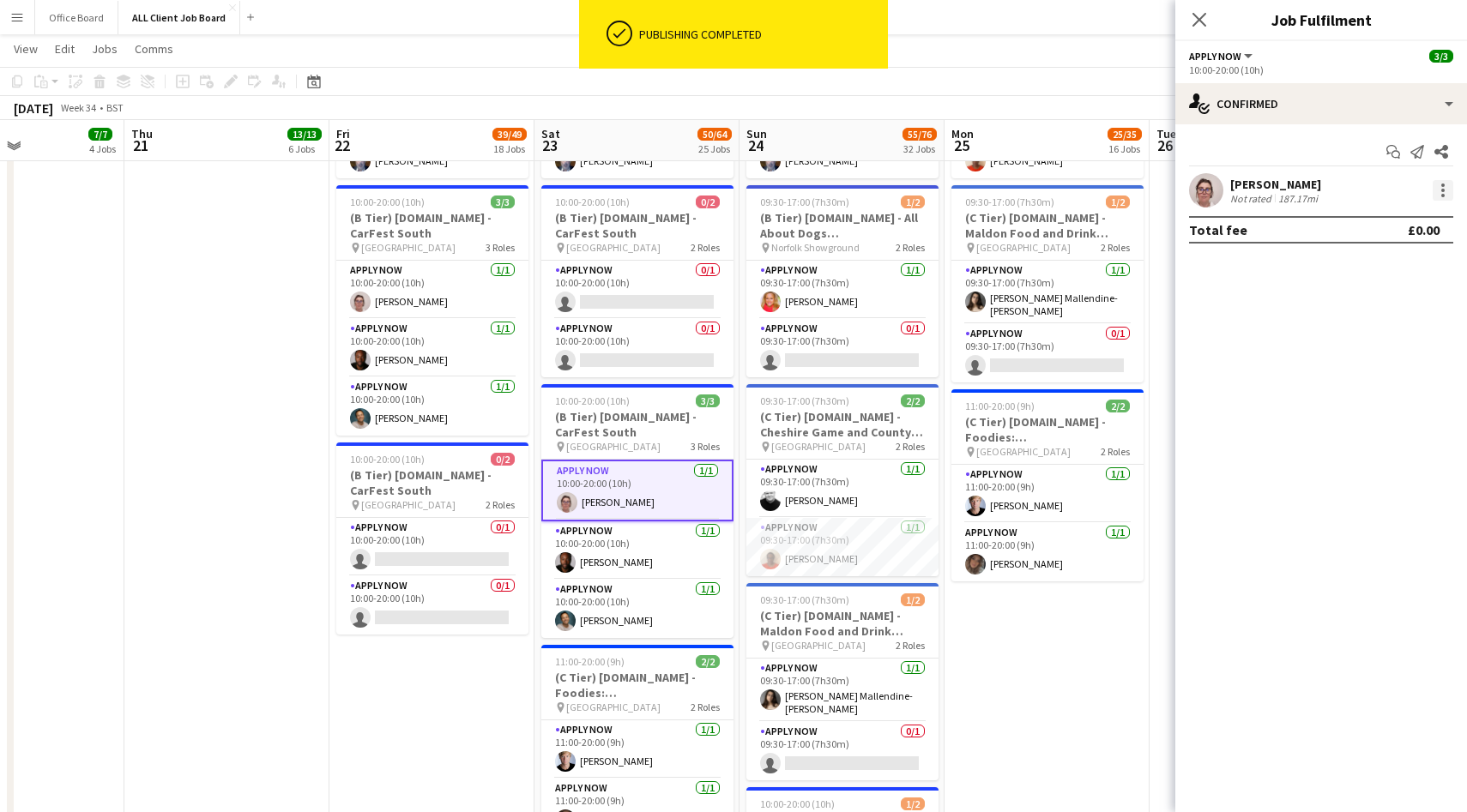
click at [1446, 189] on div at bounding box center [1443, 190] width 21 height 21
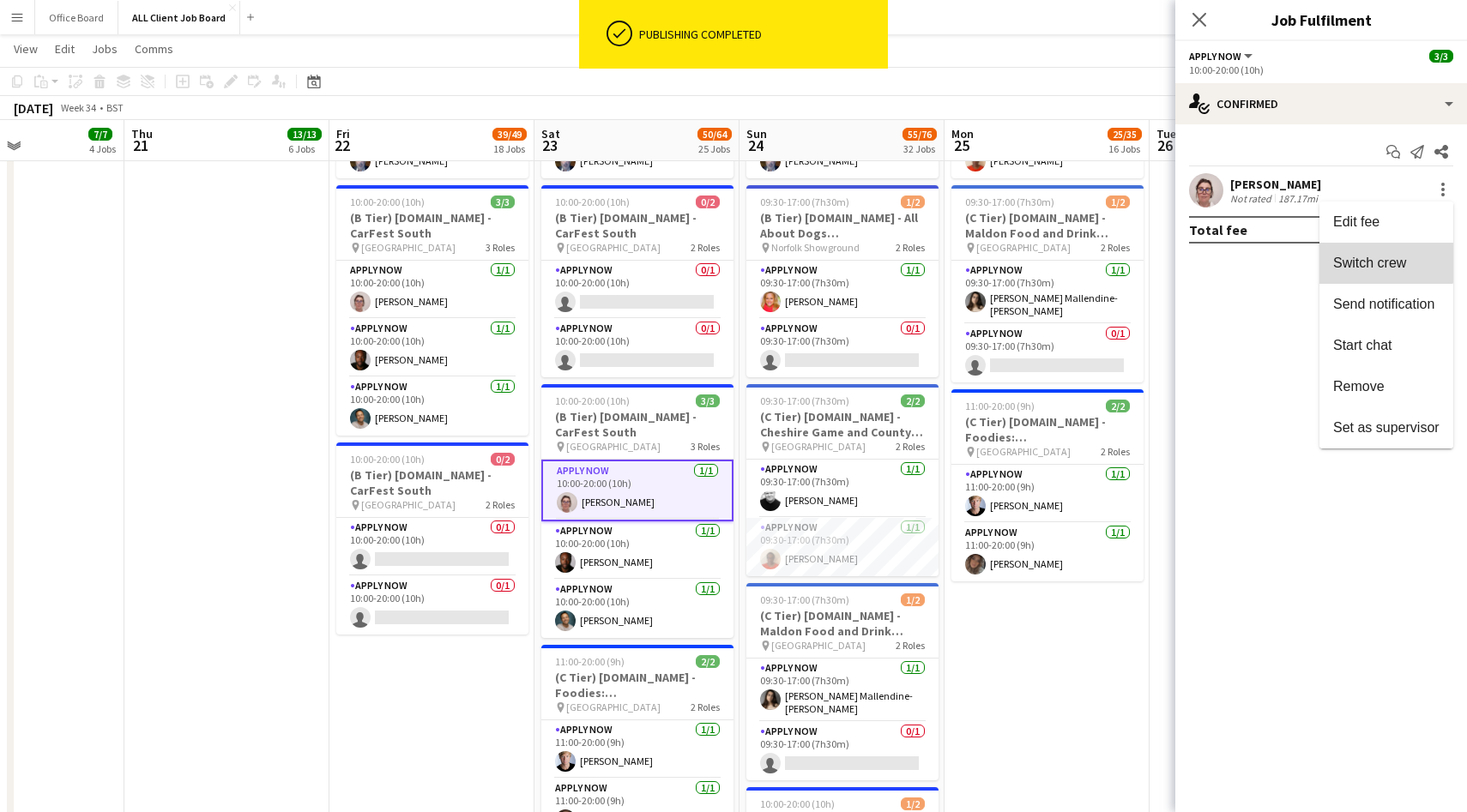
click at [1374, 256] on span "Switch crew" at bounding box center [1370, 263] width 73 height 15
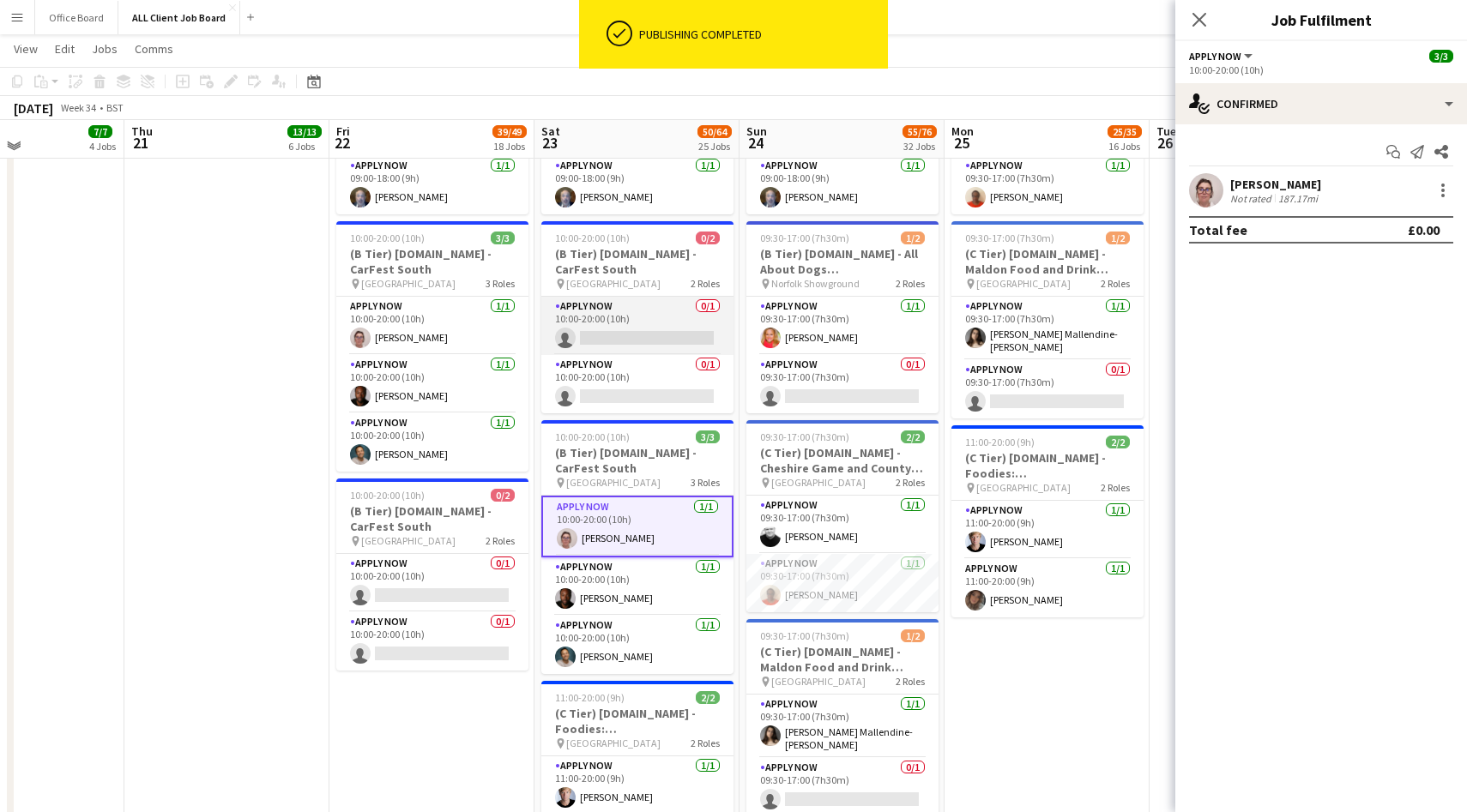
click at [668, 322] on app-card-role "APPLY NOW 0/1 10:00-20:00 (10h) single-neutral-actions" at bounding box center [638, 325] width 192 height 59
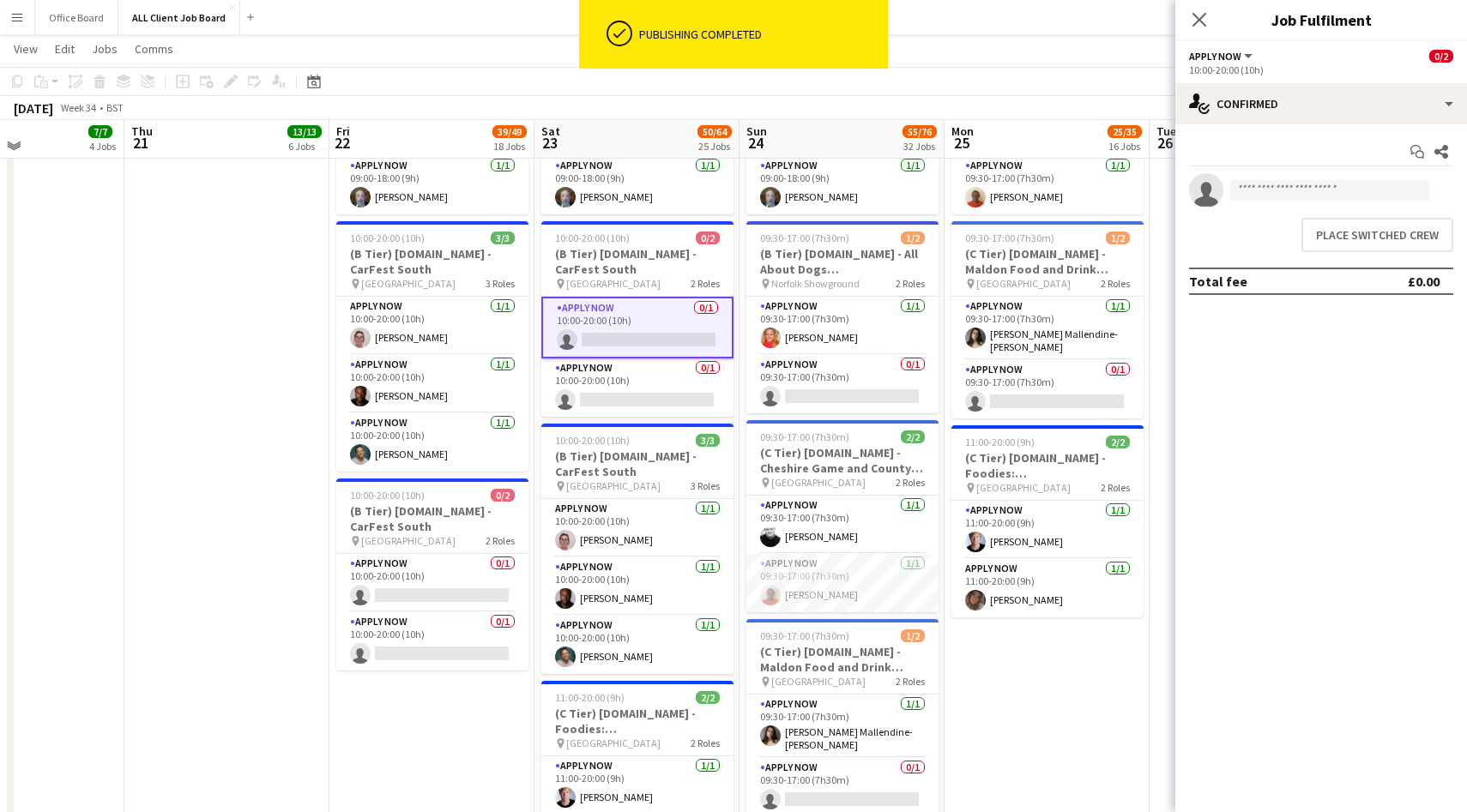
scroll to position [0, 699]
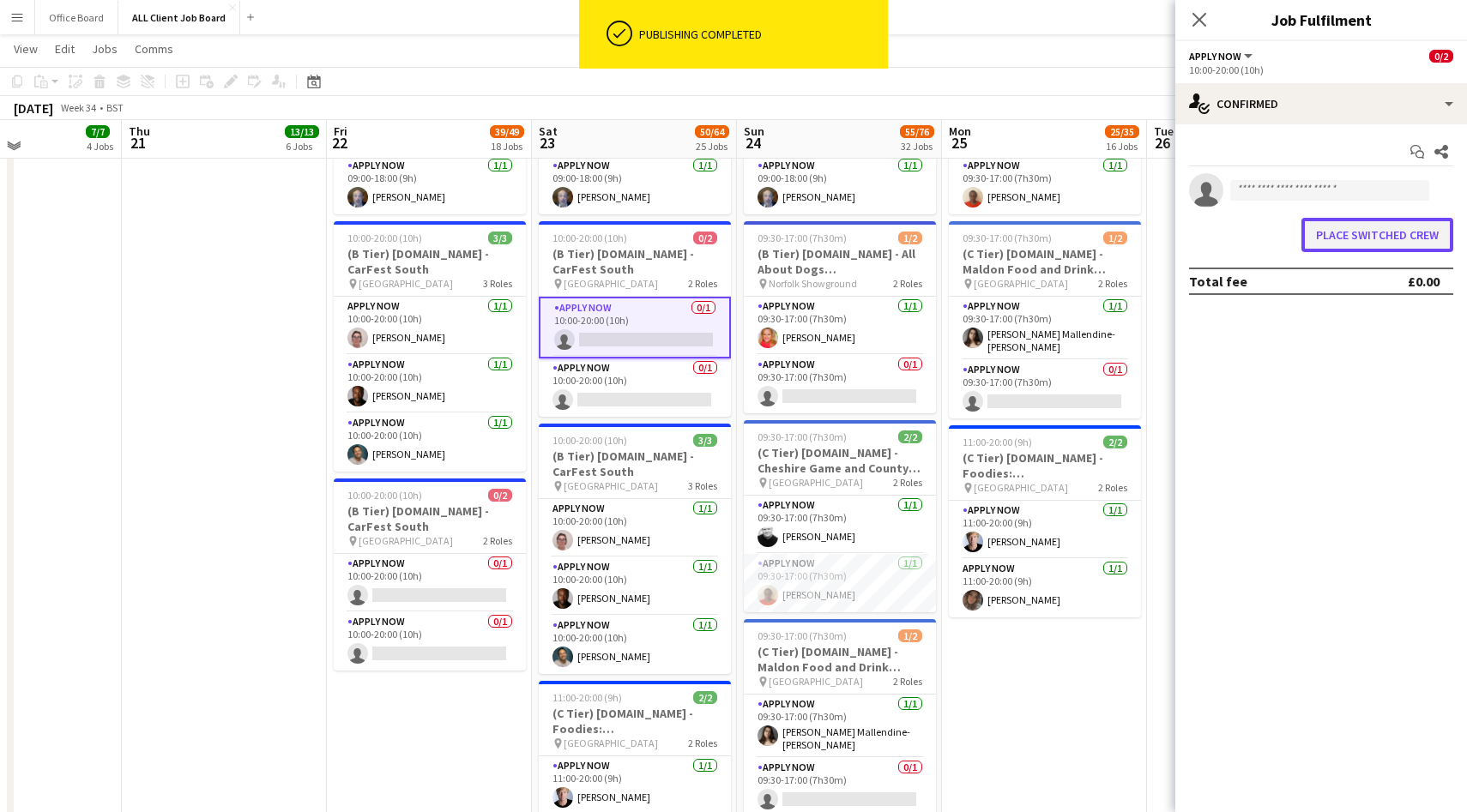
click at [1365, 227] on button "Place switched crew" at bounding box center [1377, 235] width 152 height 34
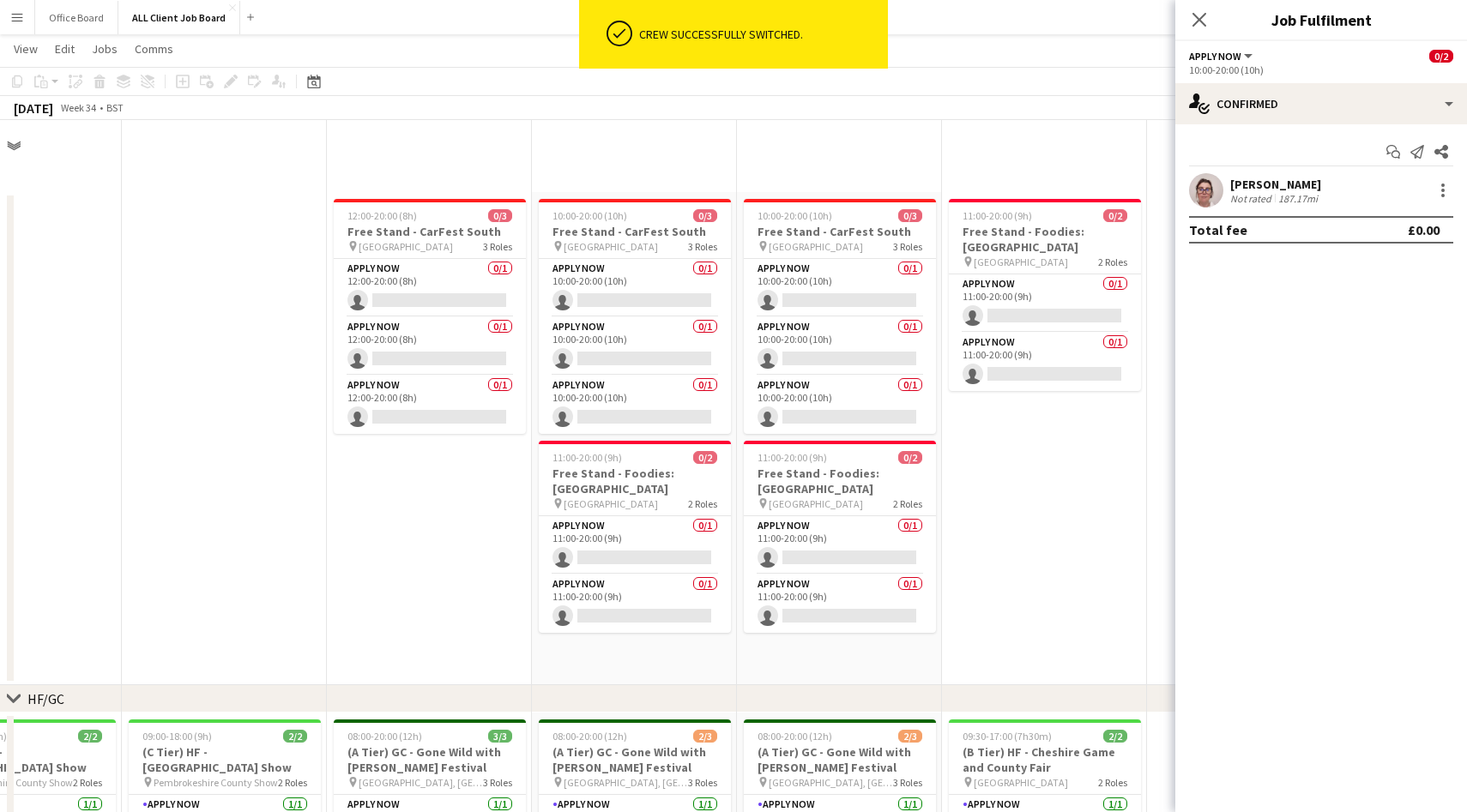
scroll to position [6764, 0]
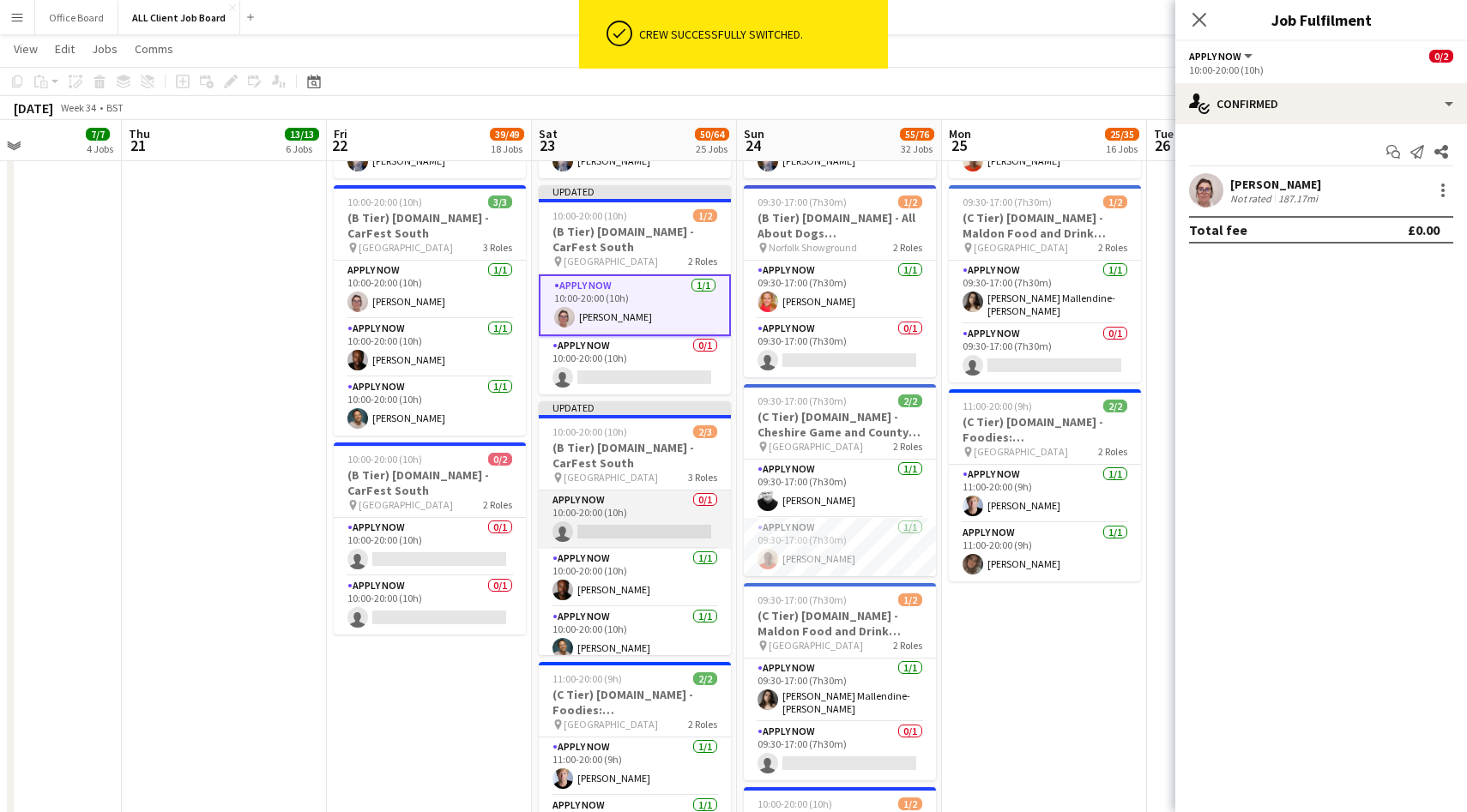
click at [610, 528] on app-card-role "APPLY NOW 0/1 10:00-20:00 (10h) single-neutral-actions" at bounding box center [635, 519] width 192 height 59
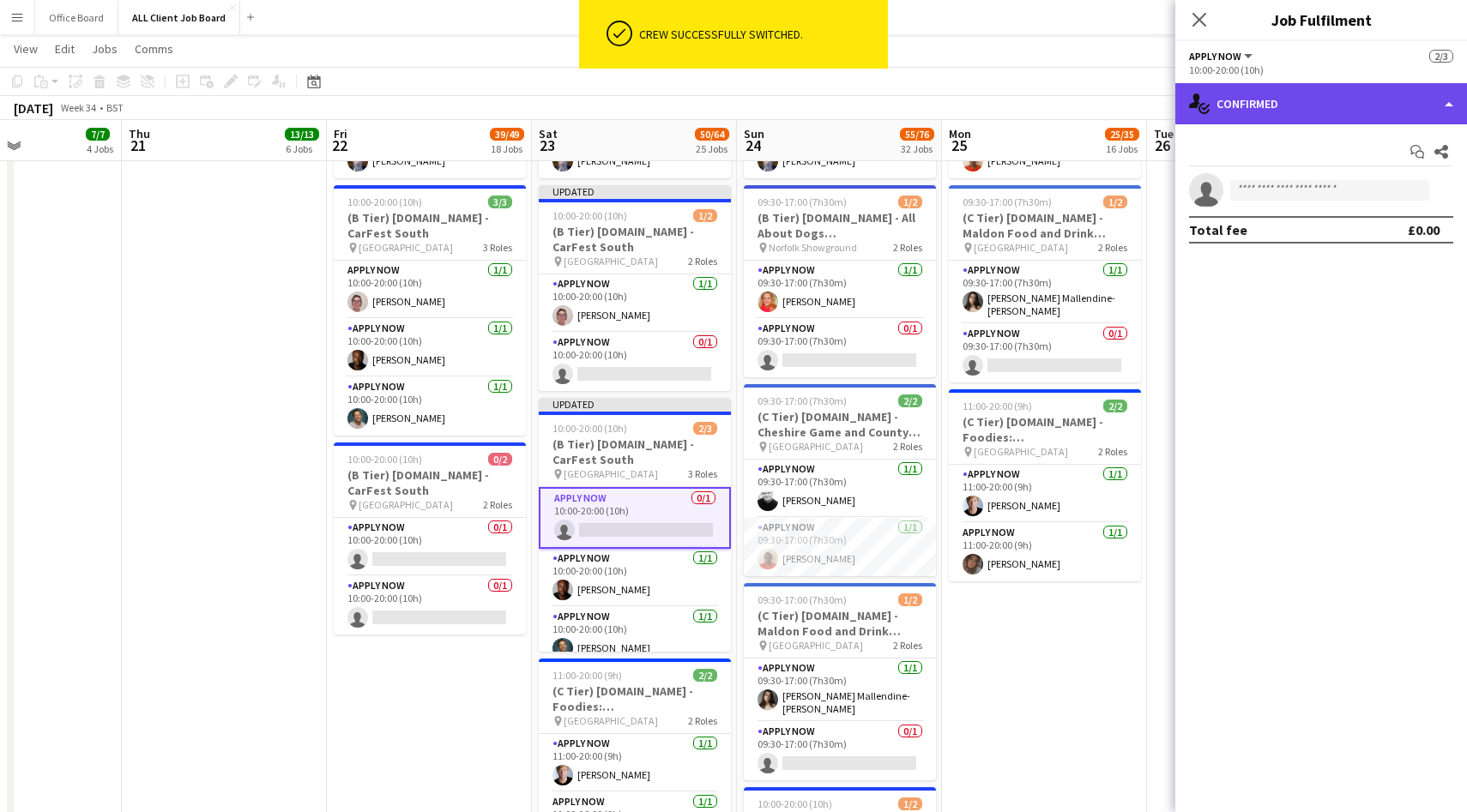
click at [1314, 106] on div "single-neutral-actions-check-2 Confirmed" at bounding box center [1321, 103] width 292 height 41
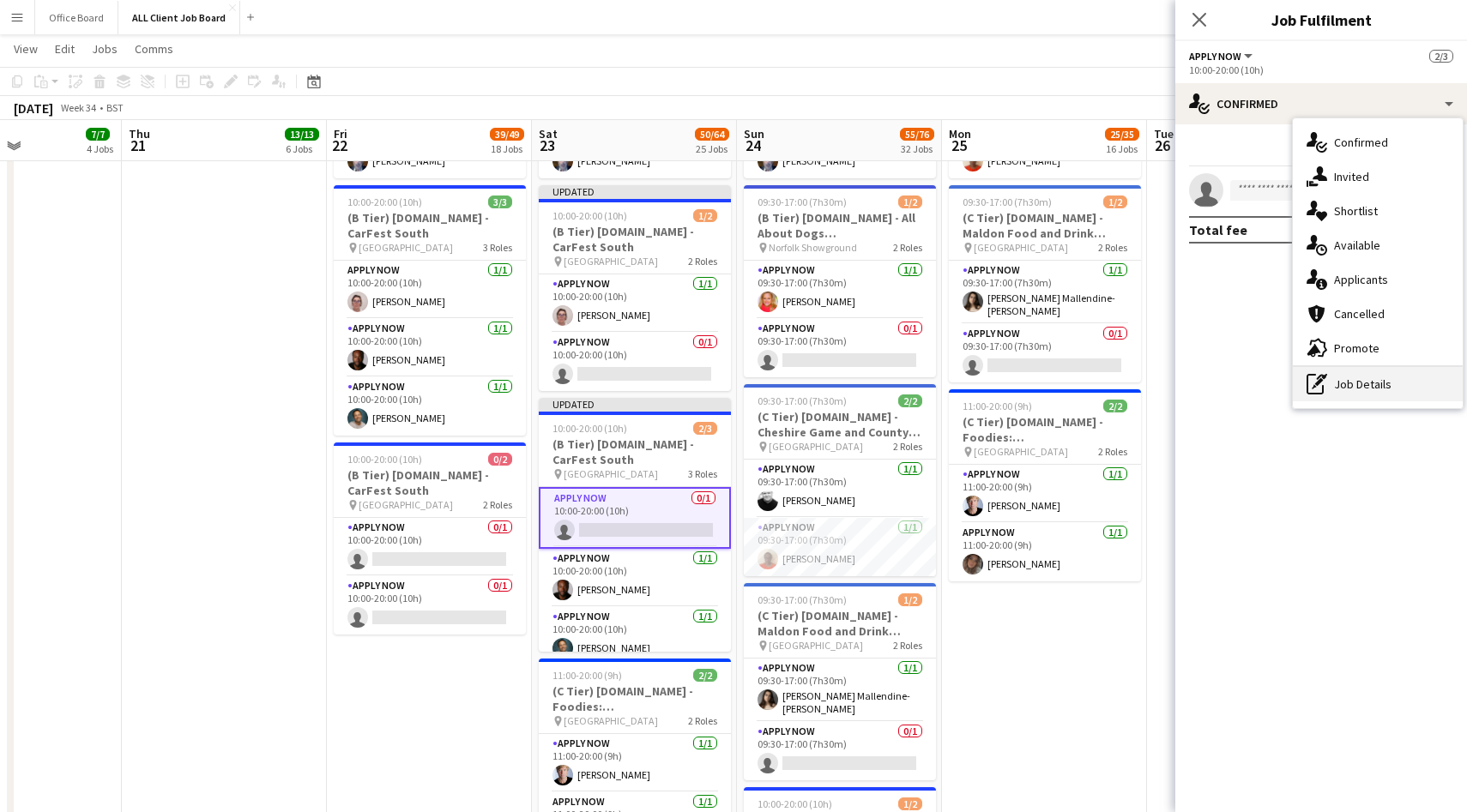
click at [1359, 380] on div "pen-write Job Details" at bounding box center [1377, 384] width 170 height 34
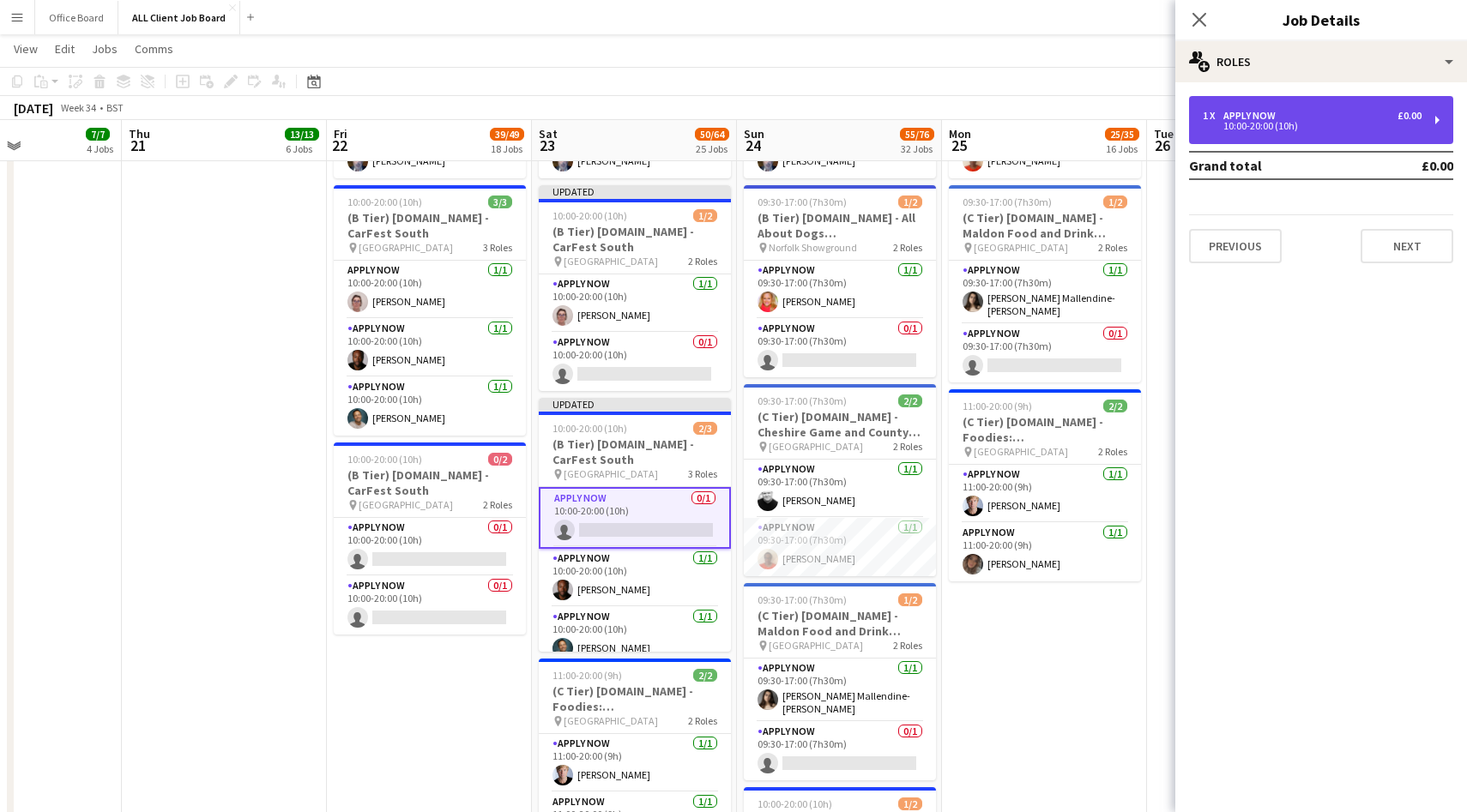
click at [1288, 111] on div "1 x APPLY NOW £0.00" at bounding box center [1312, 116] width 219 height 12
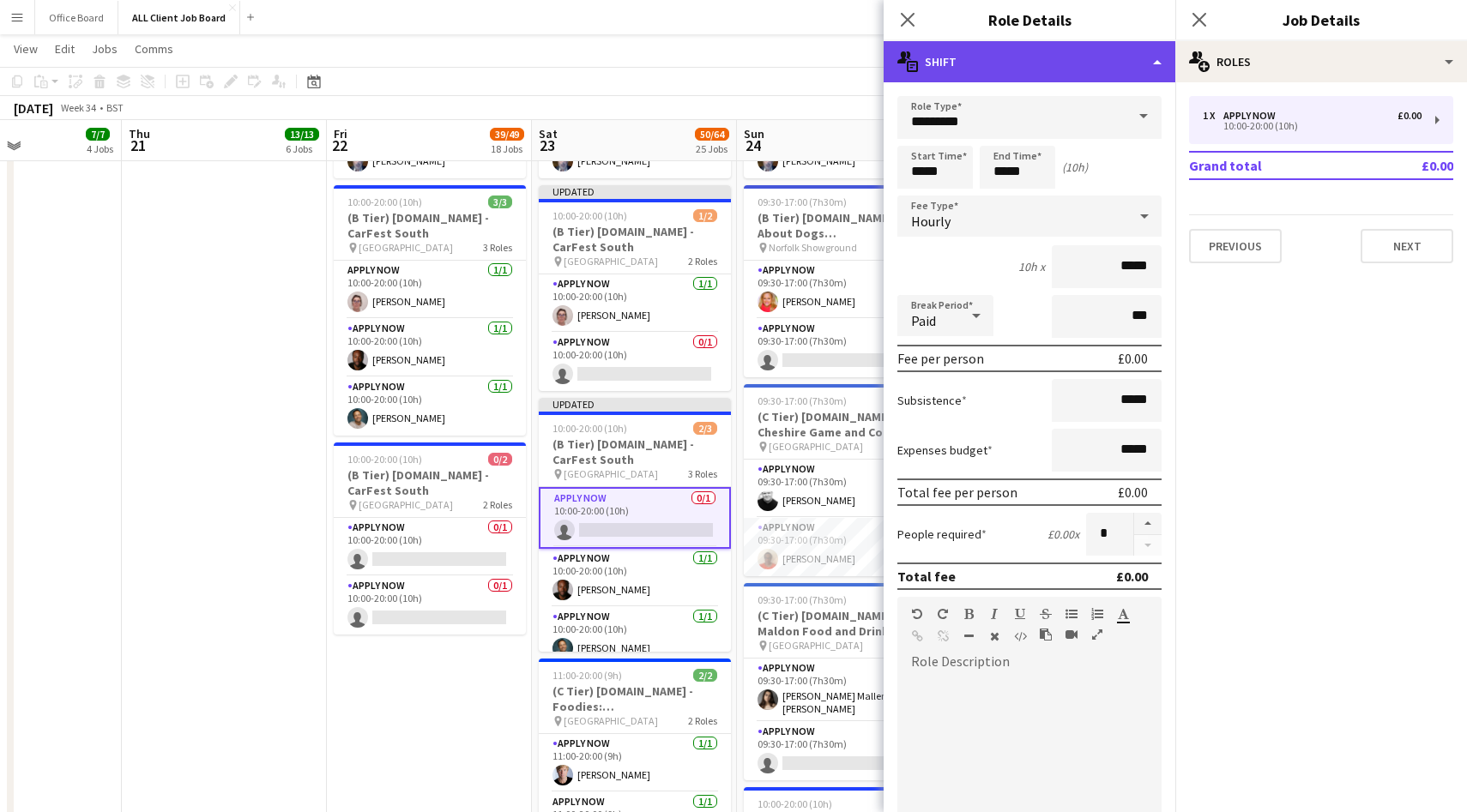
click at [999, 64] on div "multiple-actions-text Shift" at bounding box center [1030, 62] width 292 height 41
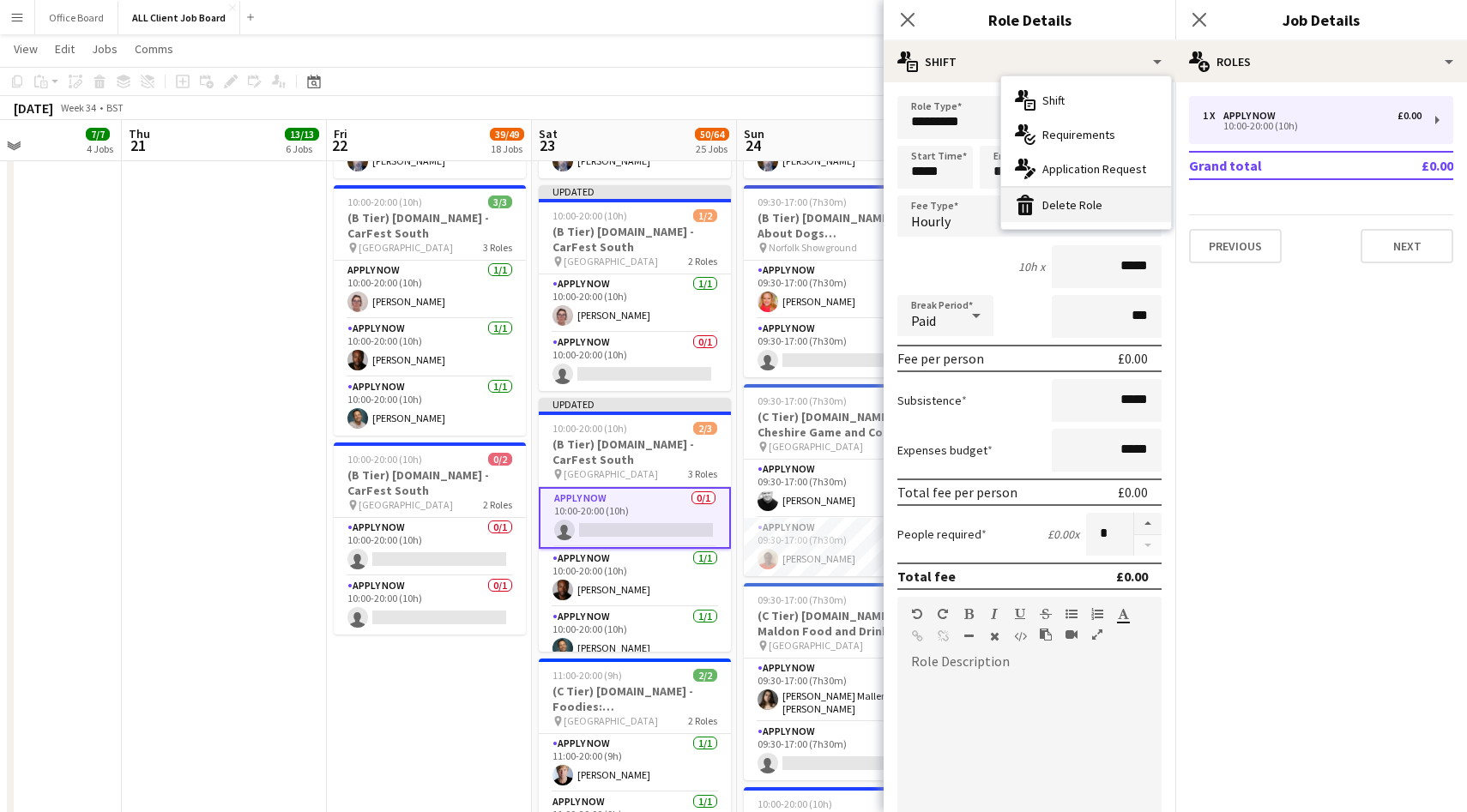
click at [1053, 204] on div "bin-2 Delete Role" at bounding box center [1086, 204] width 170 height 34
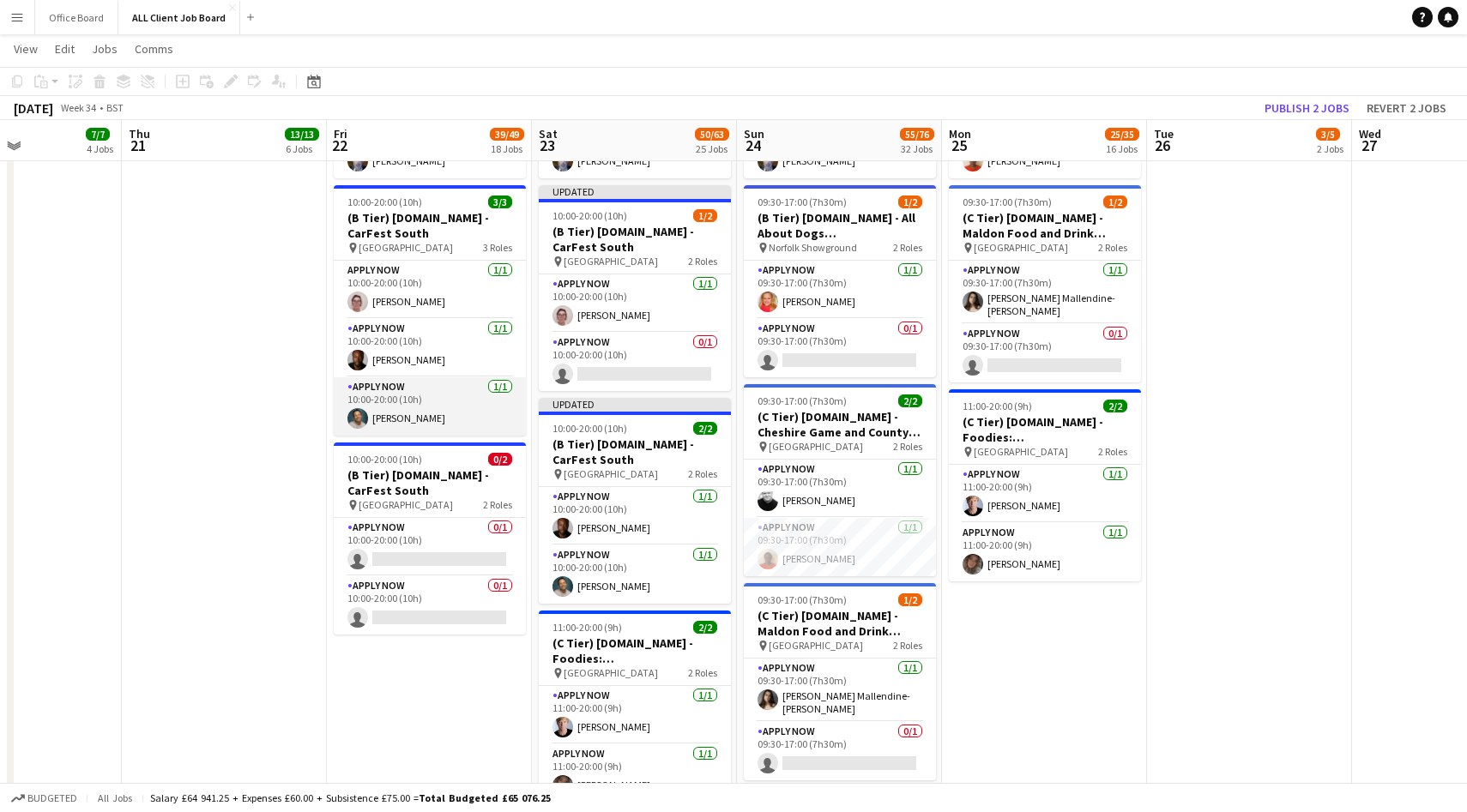
click at [440, 418] on app-card-role "APPLY NOW 1/1 10:00-20:00 (10h) Raymond Bethley" at bounding box center [430, 406] width 192 height 59
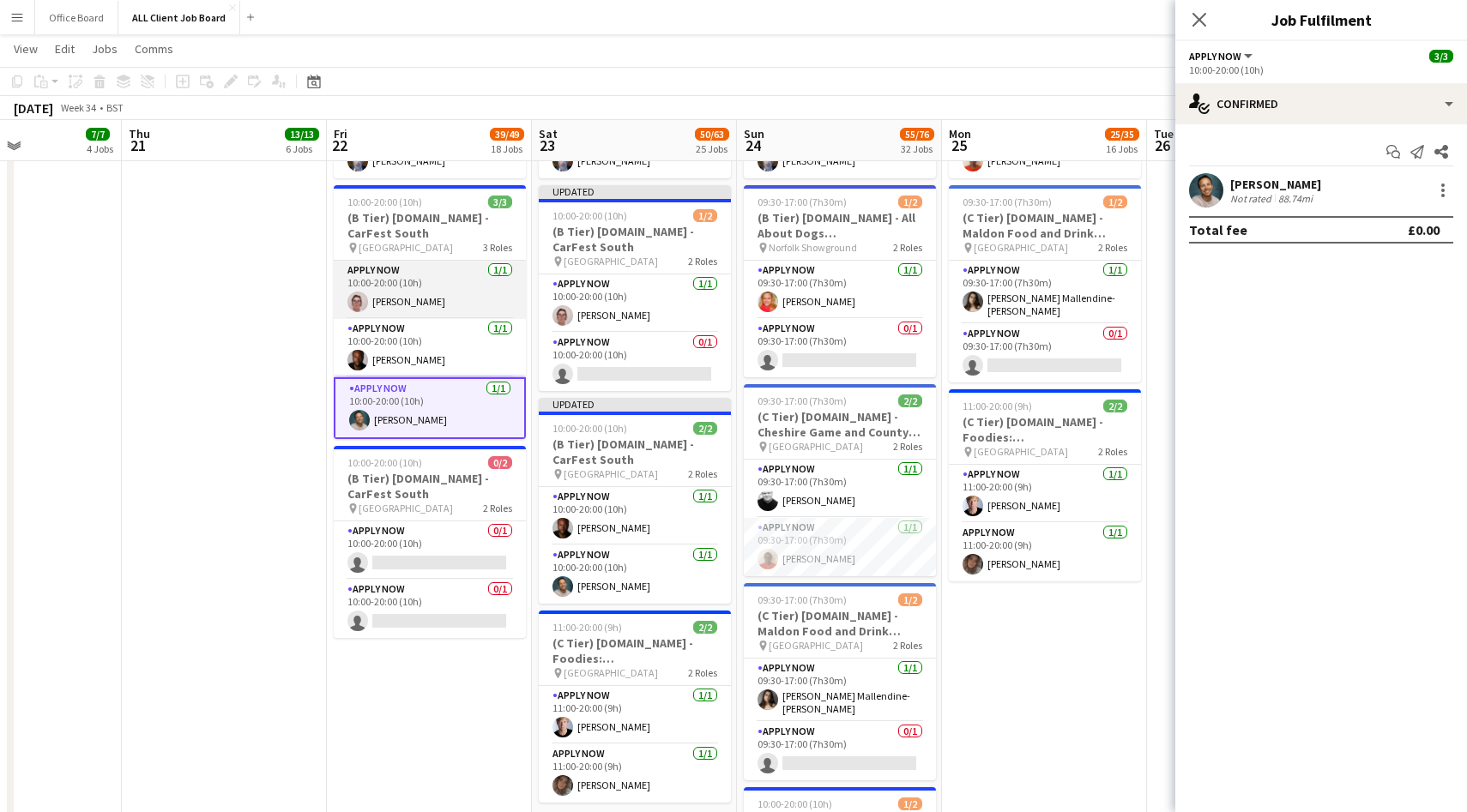
click at [409, 294] on app-card-role "APPLY NOW 1/1 10:00-20:00 (10h) Angela Flannery" at bounding box center [430, 290] width 192 height 59
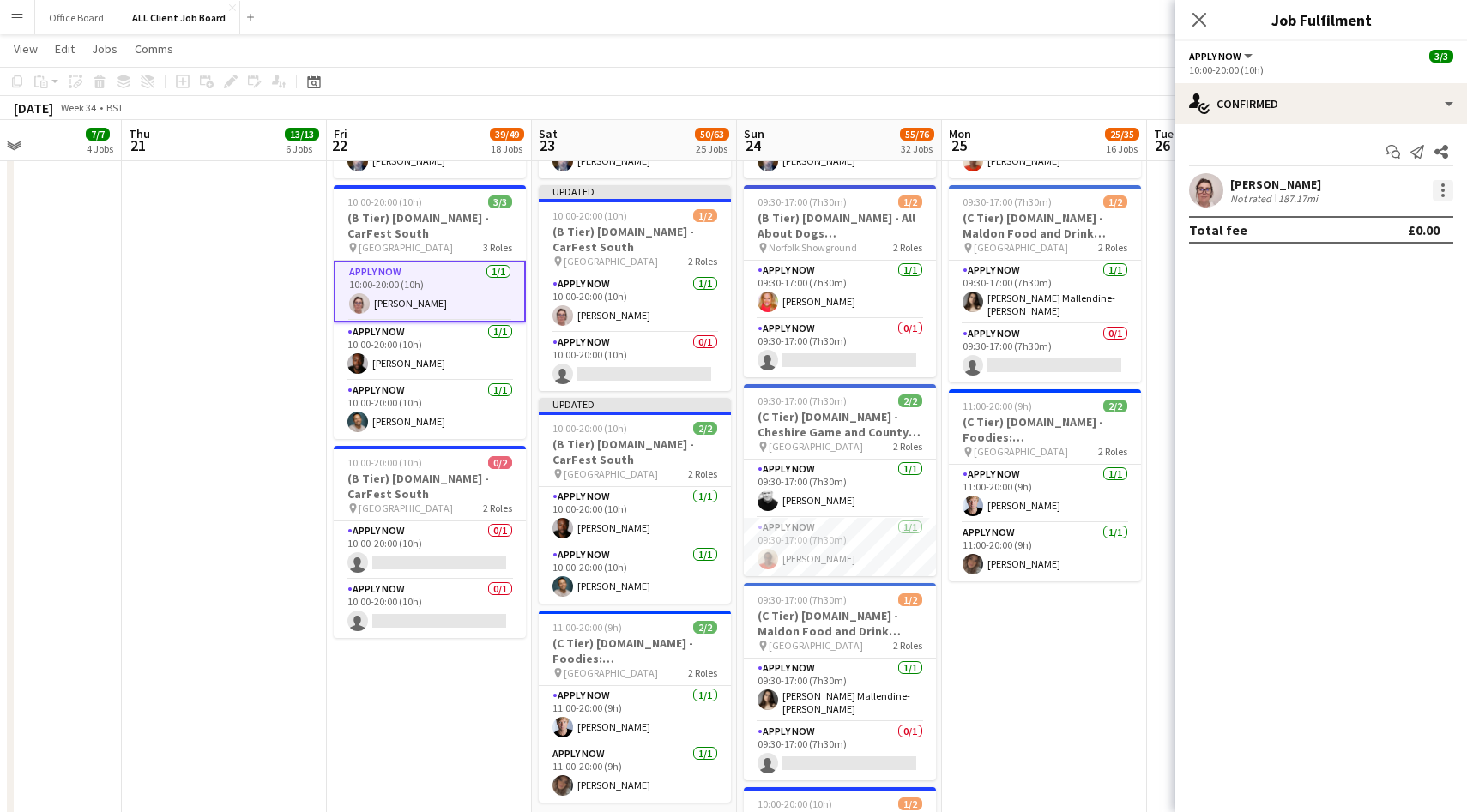
click at [1432, 188] on div at bounding box center [1443, 190] width 21 height 21
click at [1371, 270] on span "Switch crew" at bounding box center [1370, 263] width 73 height 15
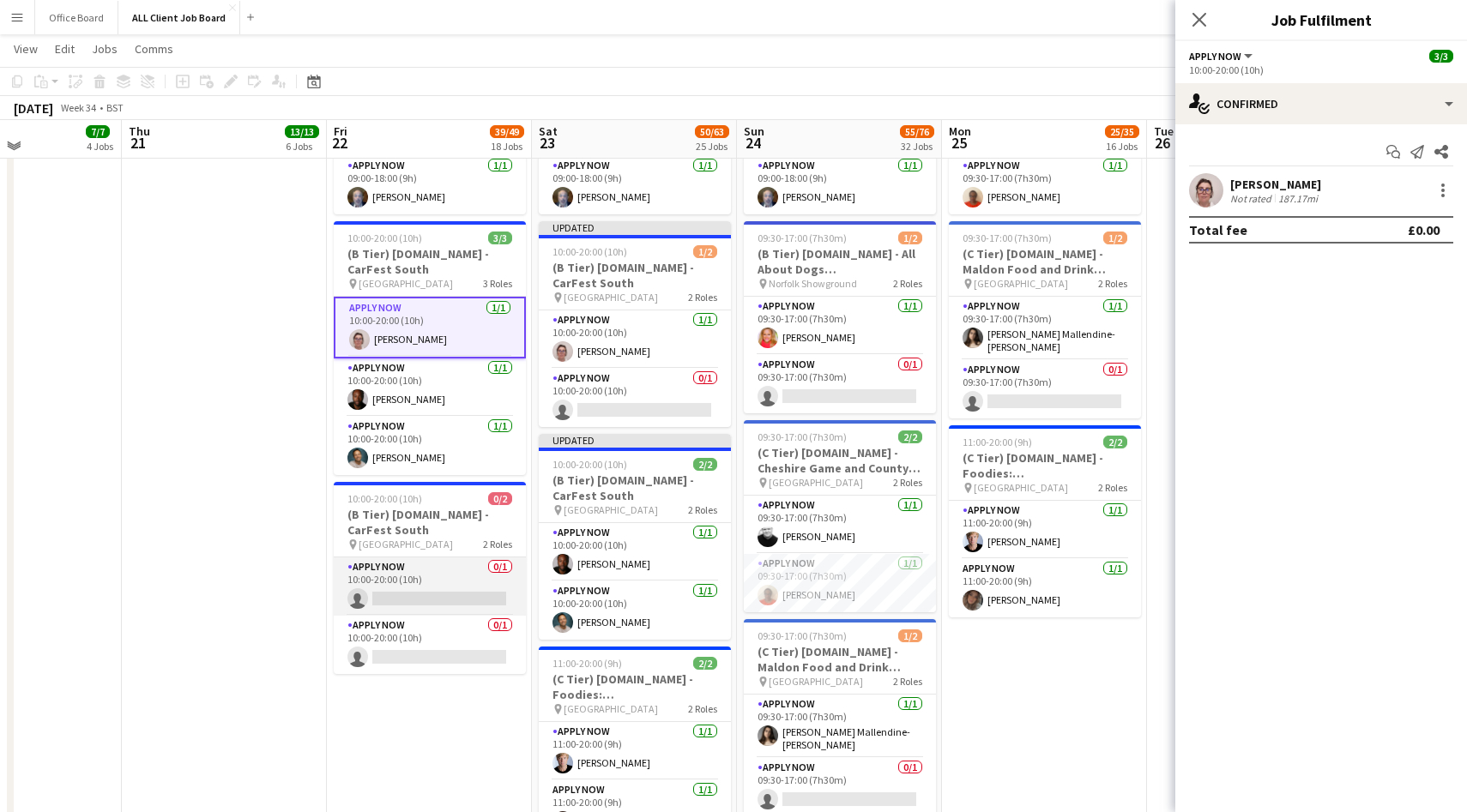
click at [445, 596] on app-card-role "APPLY NOW 0/1 10:00-20:00 (10h) single-neutral-actions" at bounding box center [430, 586] width 192 height 59
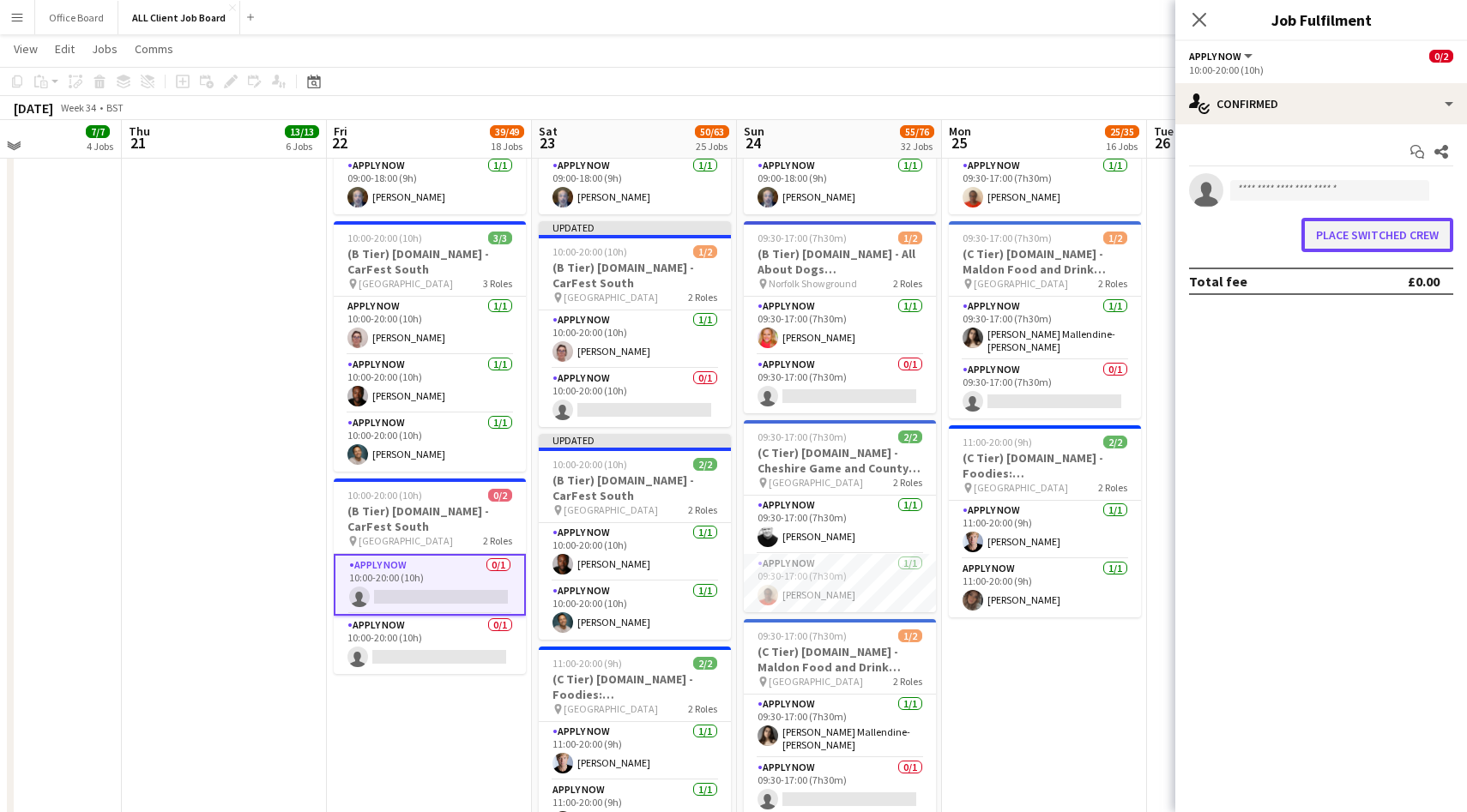
click at [1342, 237] on button "Place switched crew" at bounding box center [1377, 235] width 152 height 34
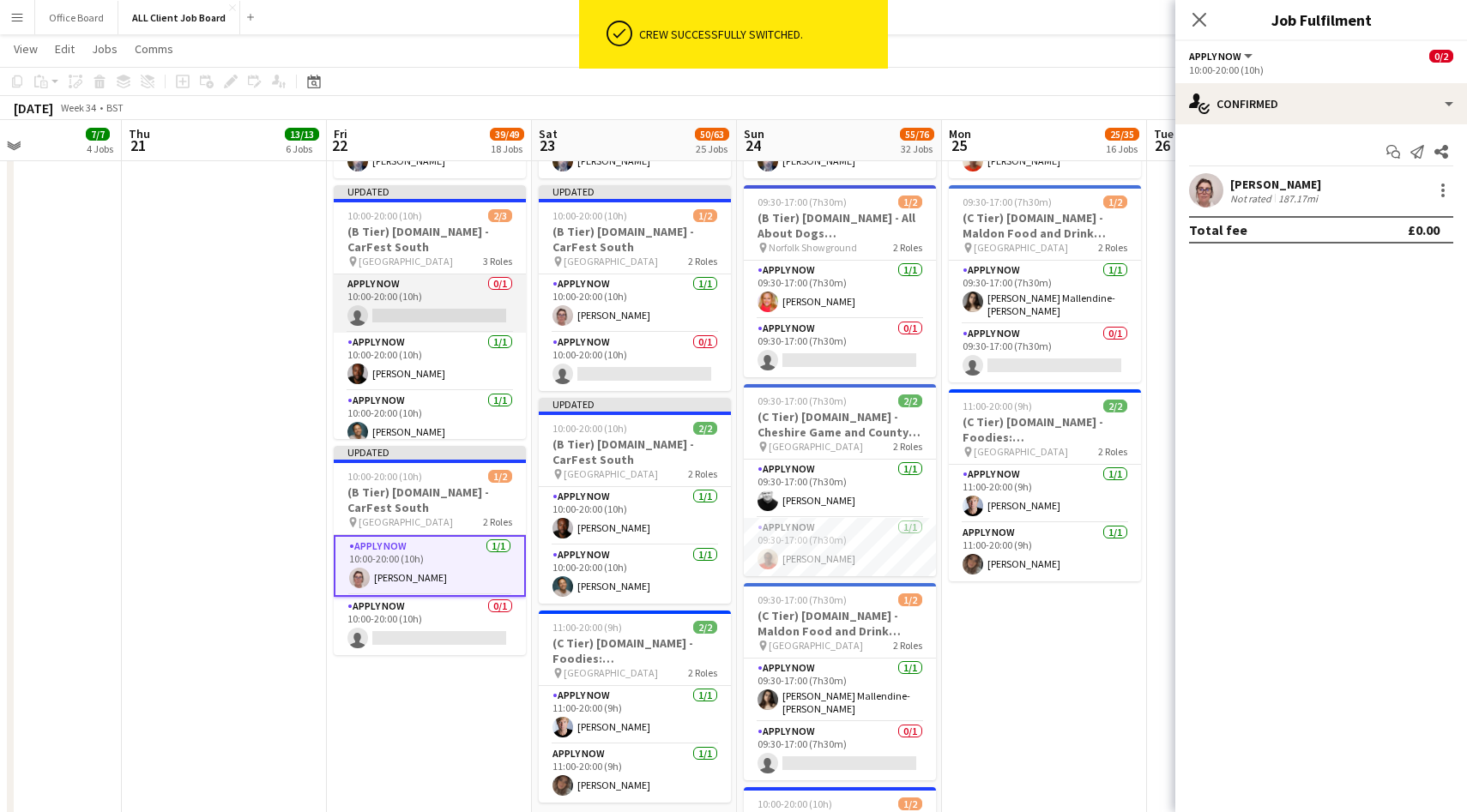
click at [451, 299] on app-card-role "APPLY NOW 0/1 10:00-20:00 (10h) single-neutral-actions" at bounding box center [430, 303] width 192 height 59
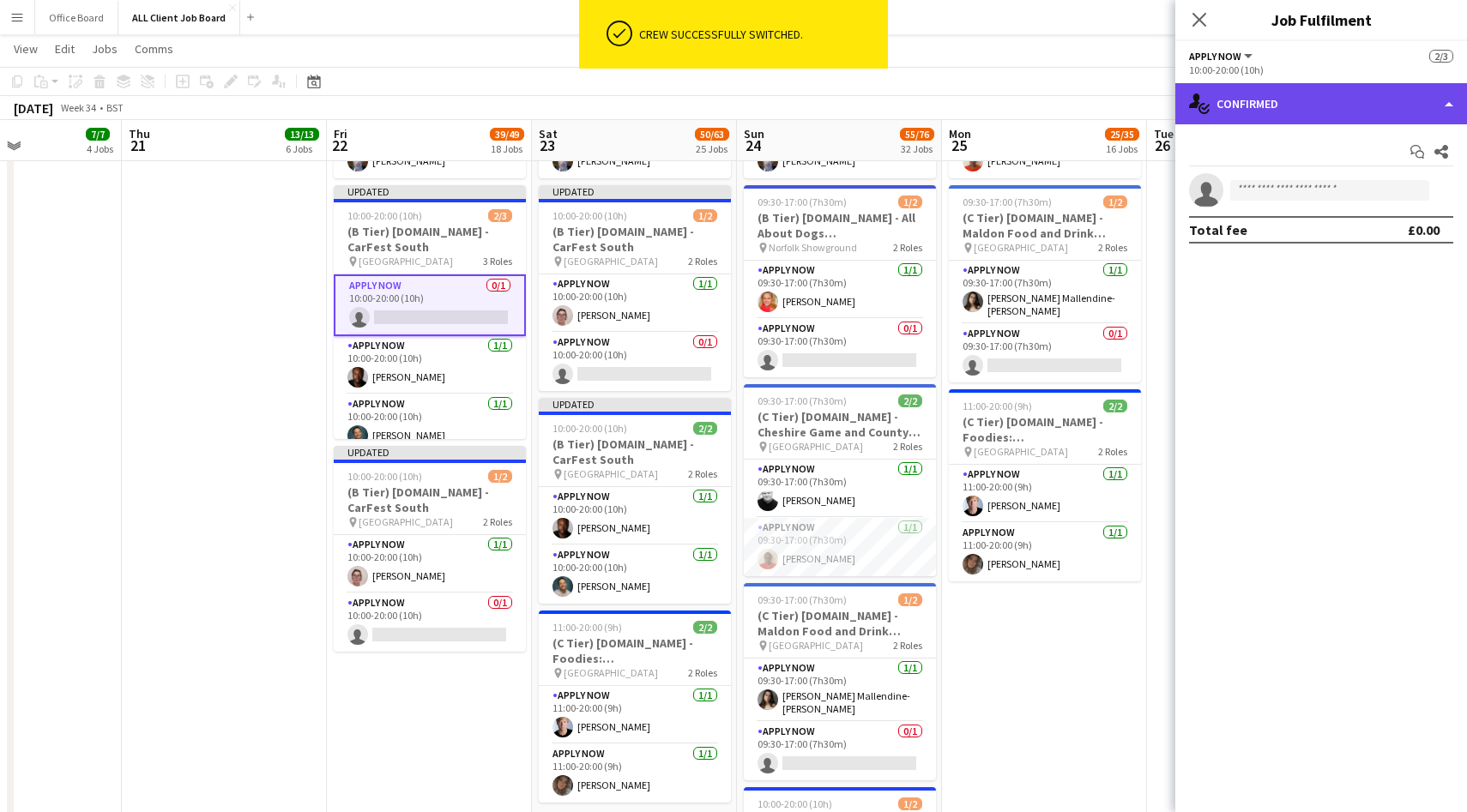
click at [1324, 98] on div "single-neutral-actions-check-2 Confirmed" at bounding box center [1321, 103] width 292 height 41
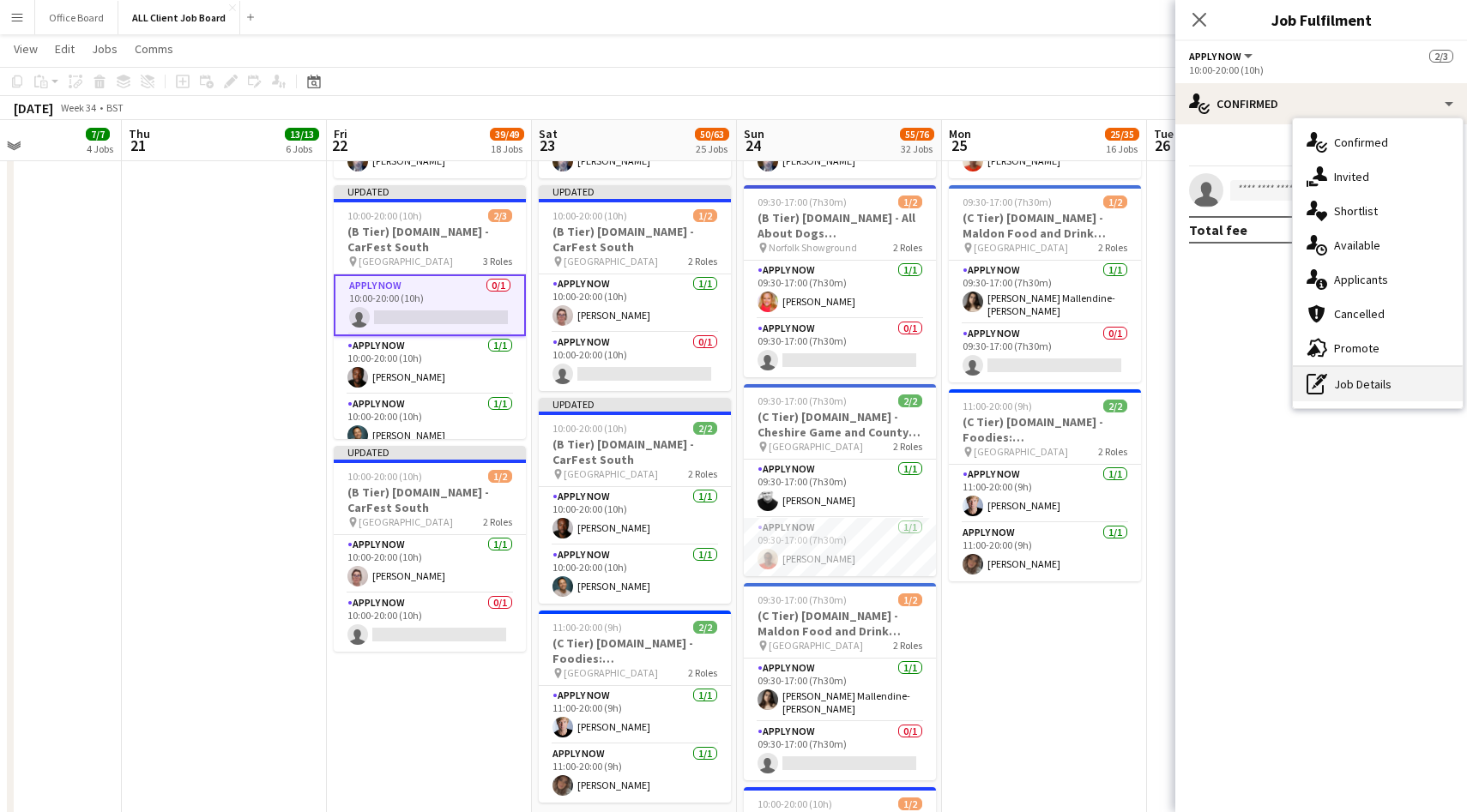
click at [1349, 376] on div "pen-write Job Details" at bounding box center [1377, 384] width 170 height 34
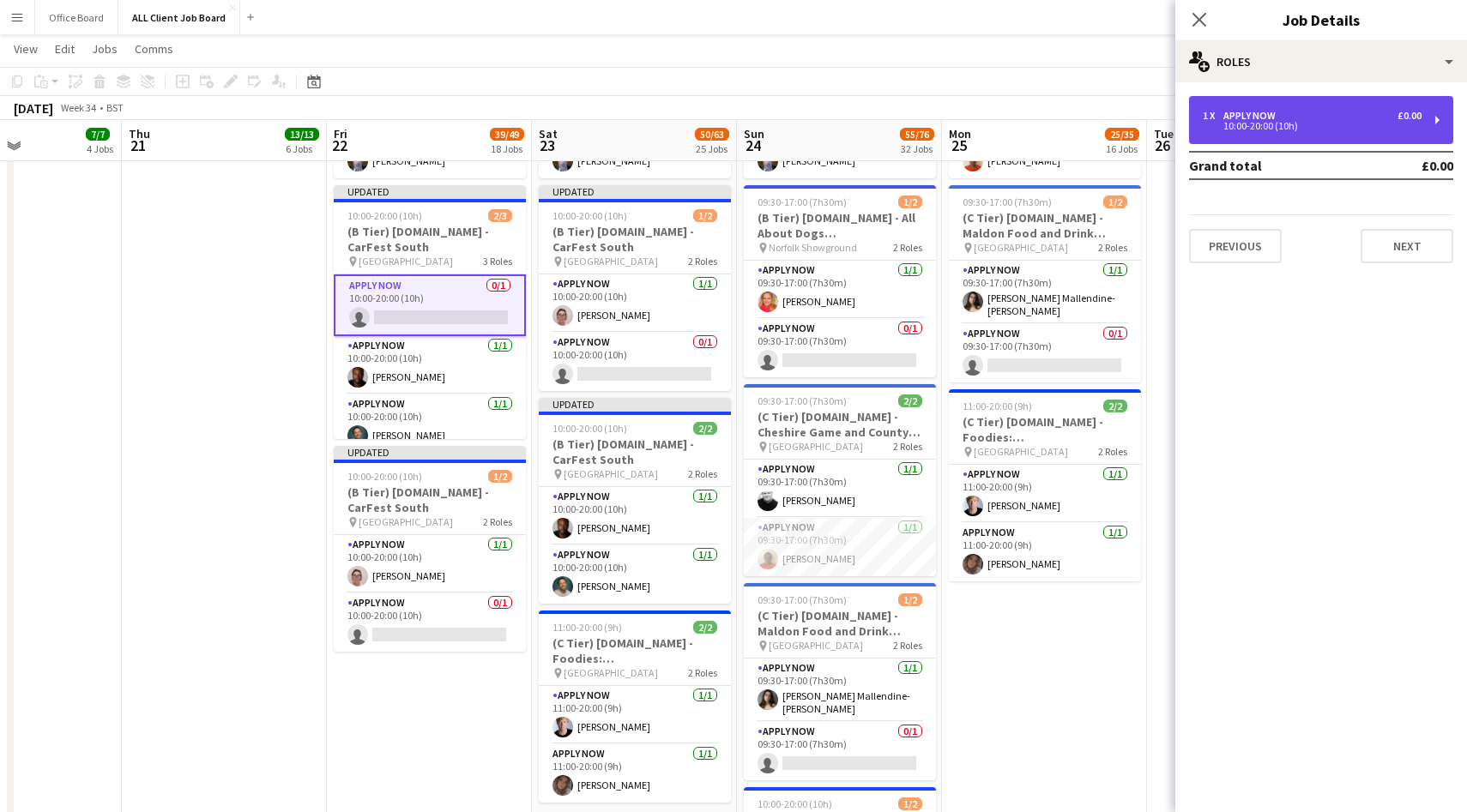
click at [1317, 117] on div "1 x APPLY NOW £0.00" at bounding box center [1312, 116] width 219 height 12
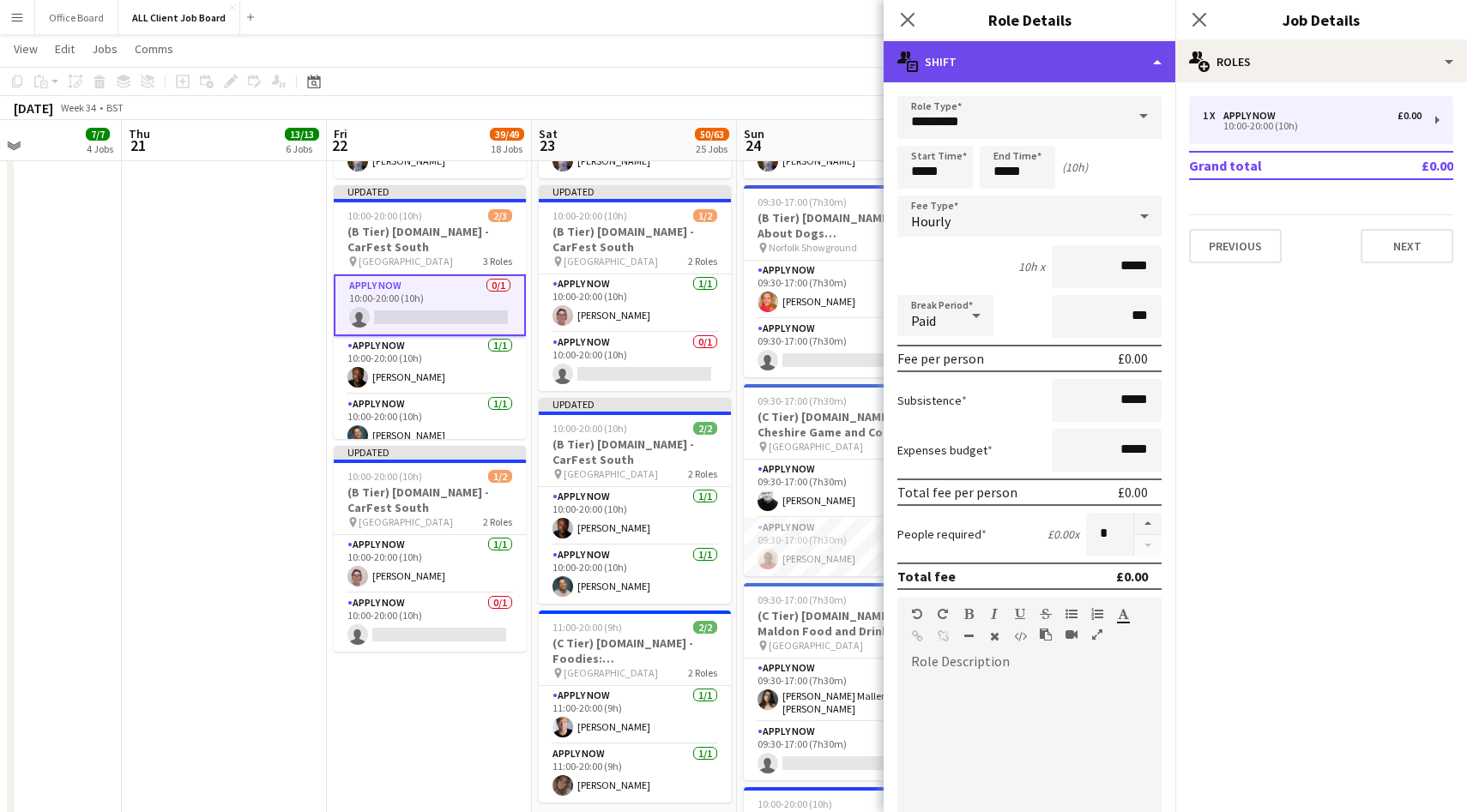
click at [1018, 77] on div "multiple-actions-text Shift" at bounding box center [1030, 62] width 292 height 41
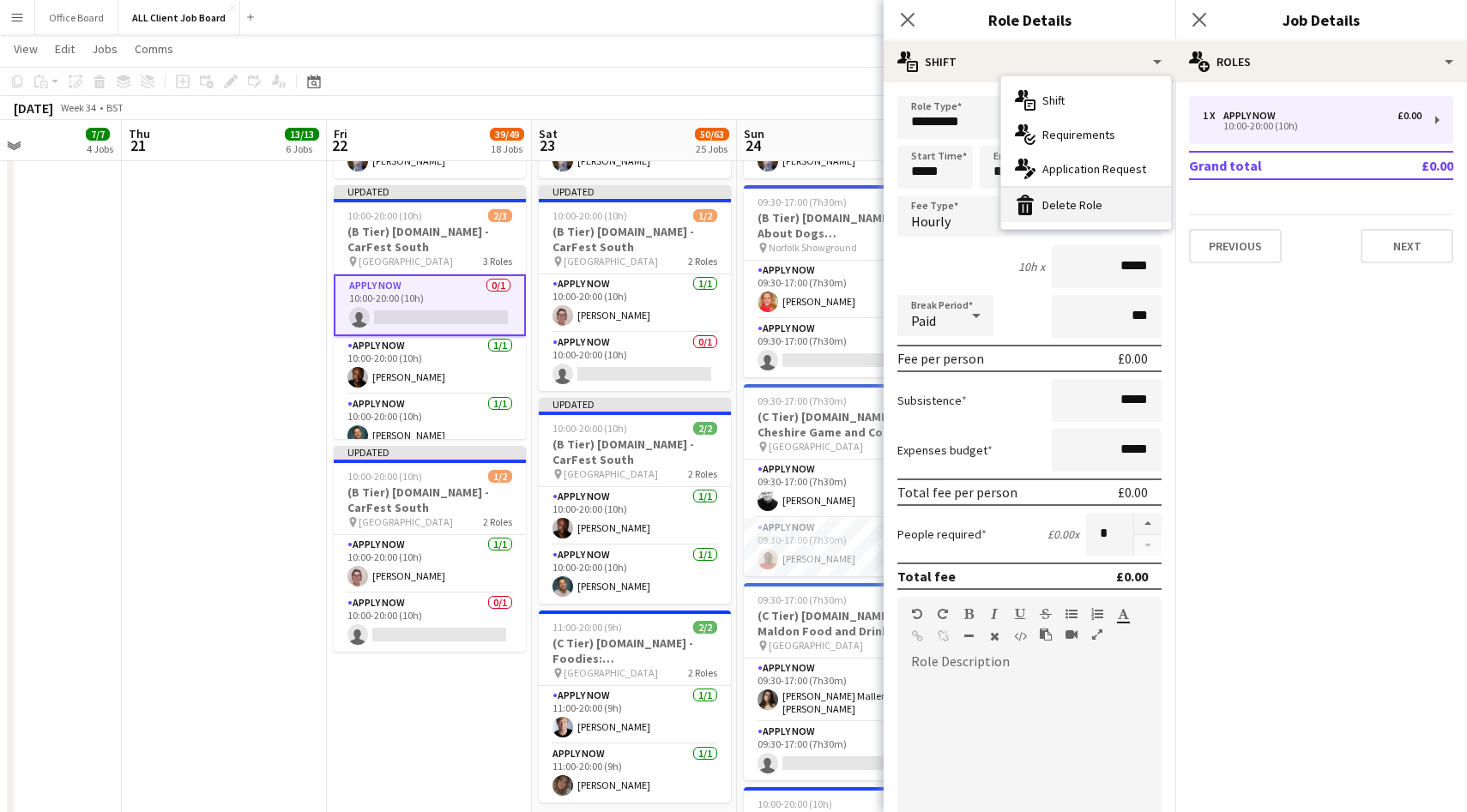
click at [1040, 198] on div "bin-2 Delete Role" at bounding box center [1086, 204] width 170 height 34
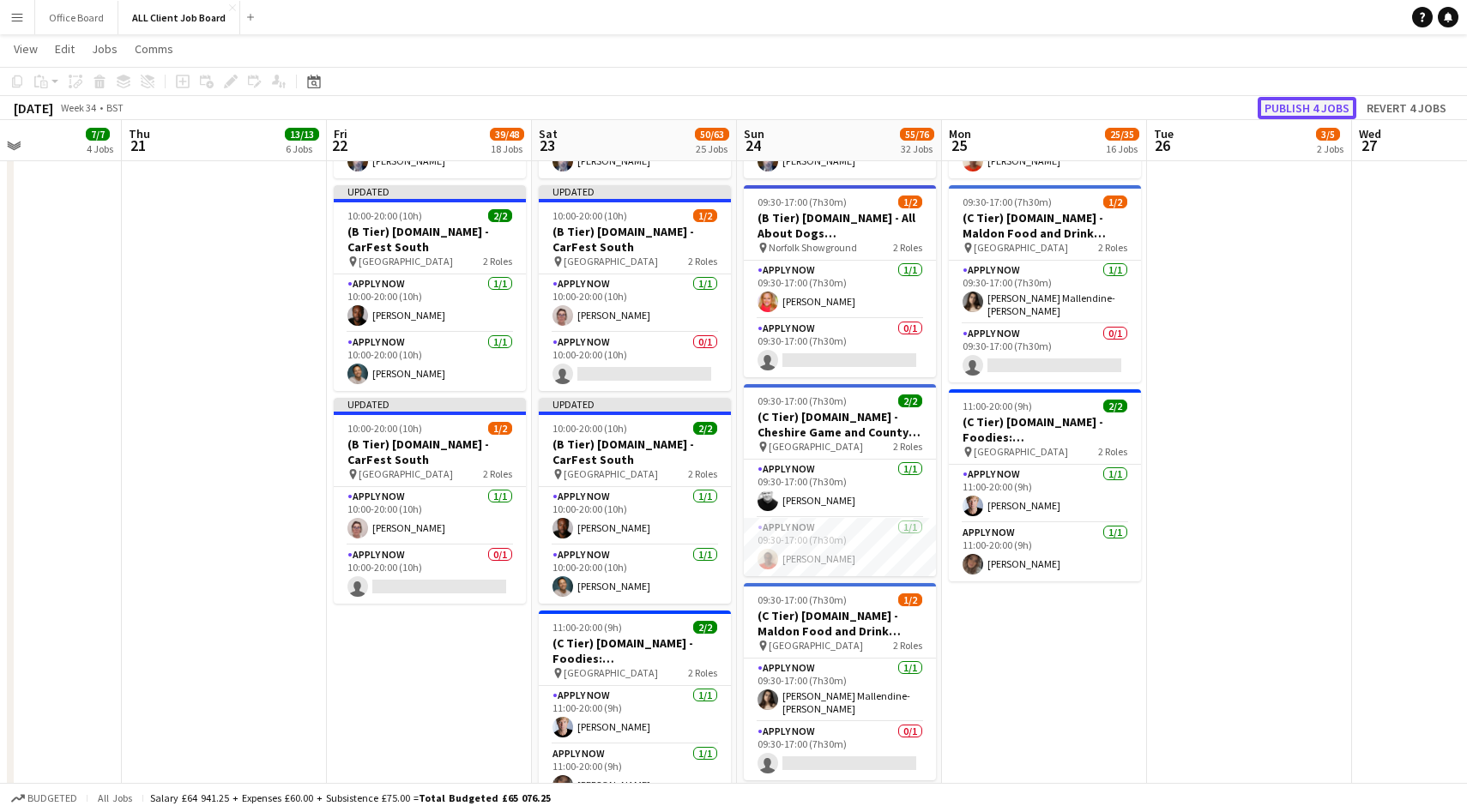
click at [1313, 108] on button "Publish 4 jobs" at bounding box center [1308, 108] width 99 height 22
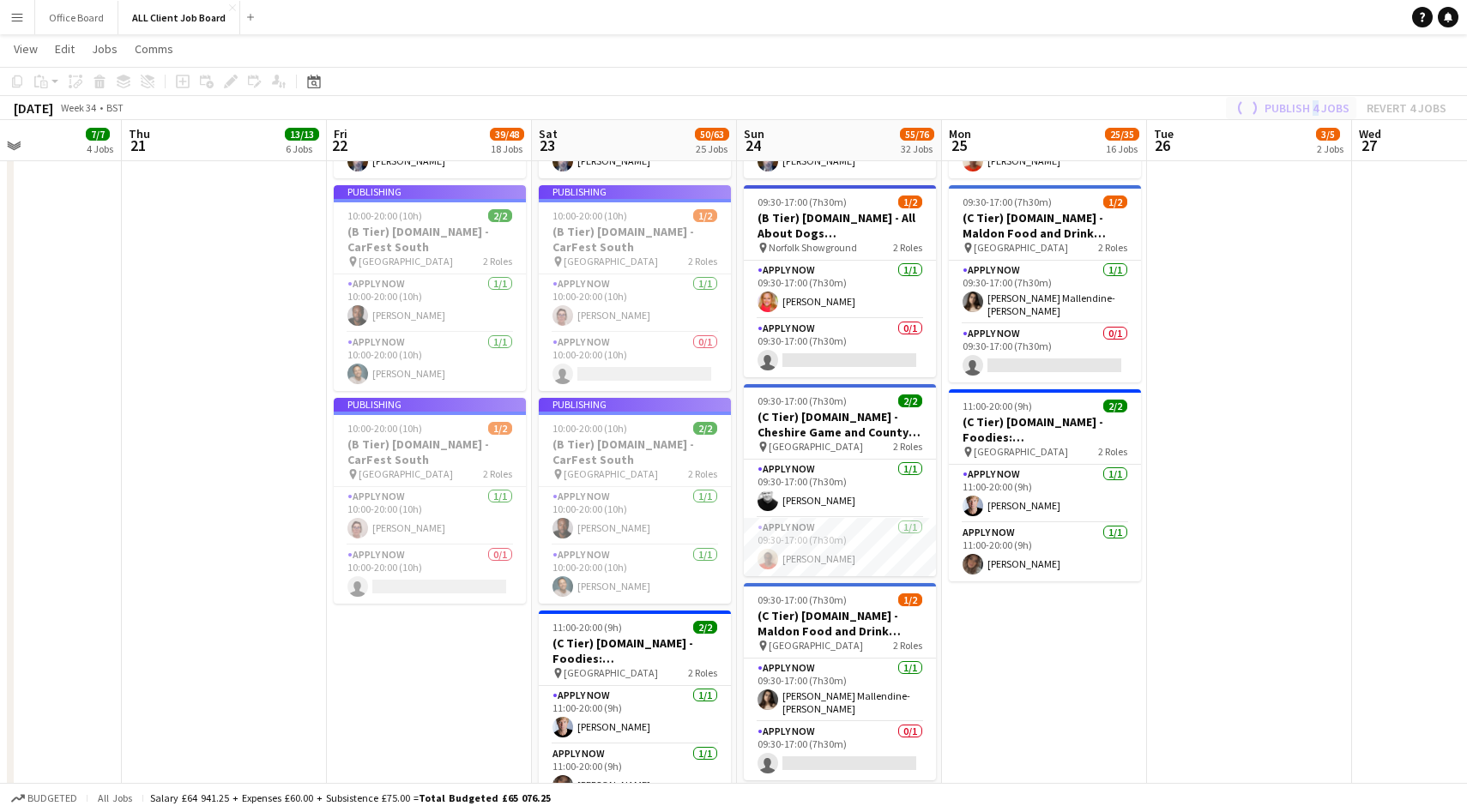
click at [1313, 108] on div "Publish 4 jobs Revert 4 jobs" at bounding box center [1339, 108] width 255 height 22
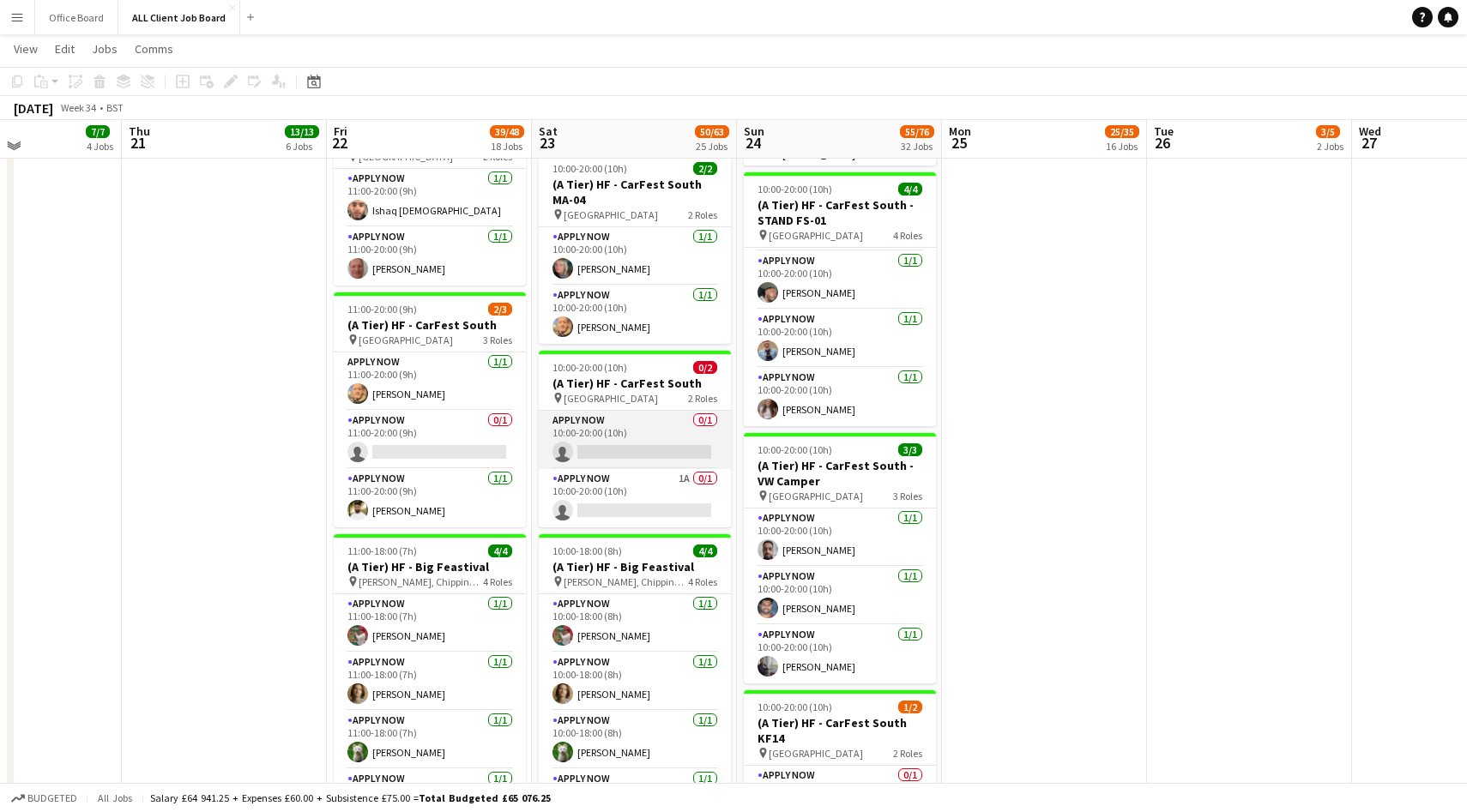
scroll to position [2518, 0]
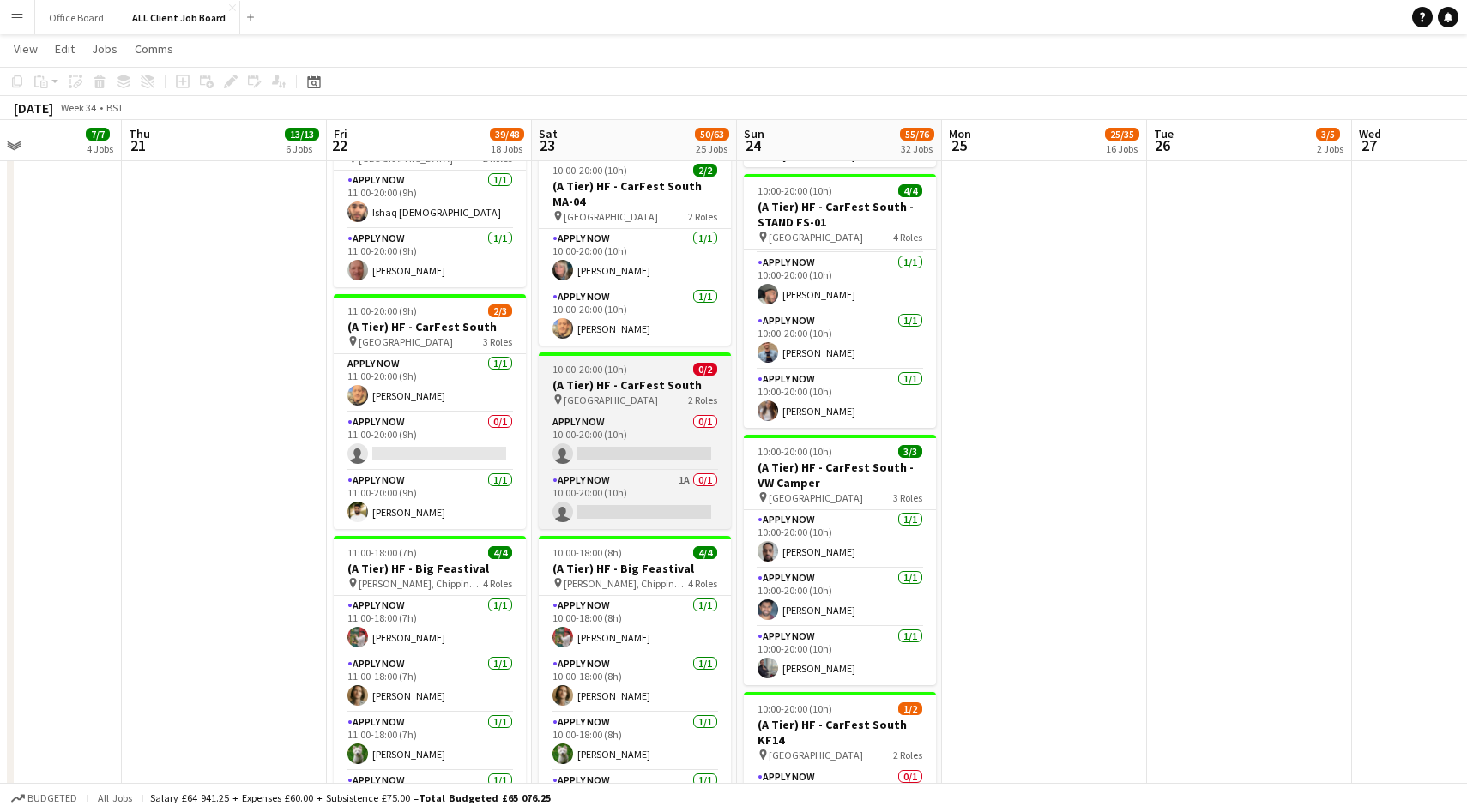
click at [650, 383] on h3 "(A Tier) HF - CarFest South" at bounding box center [635, 385] width 192 height 16
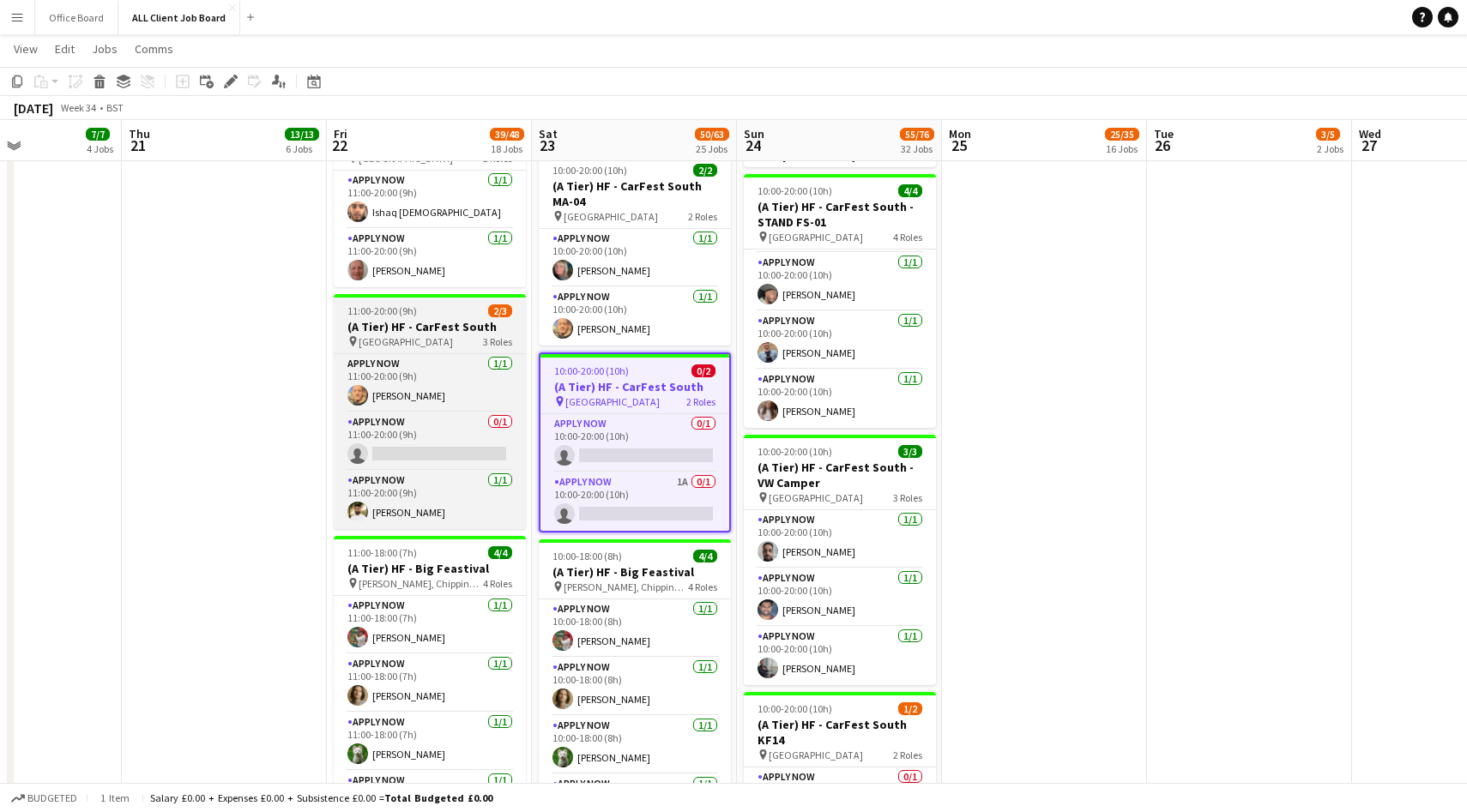
click at [460, 322] on h3 "(A Tier) HF - CarFest South" at bounding box center [430, 326] width 192 height 16
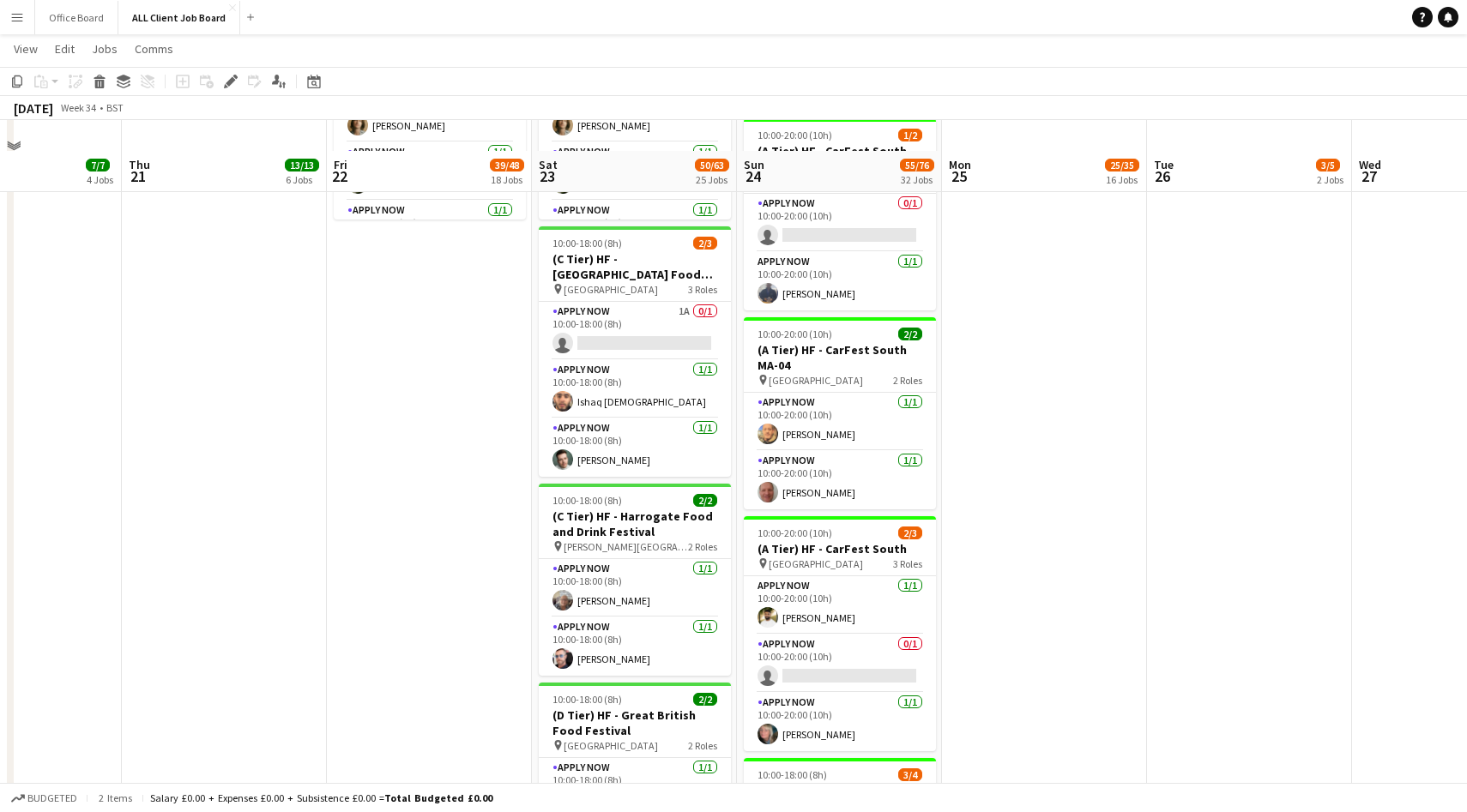
scroll to position [3125, 0]
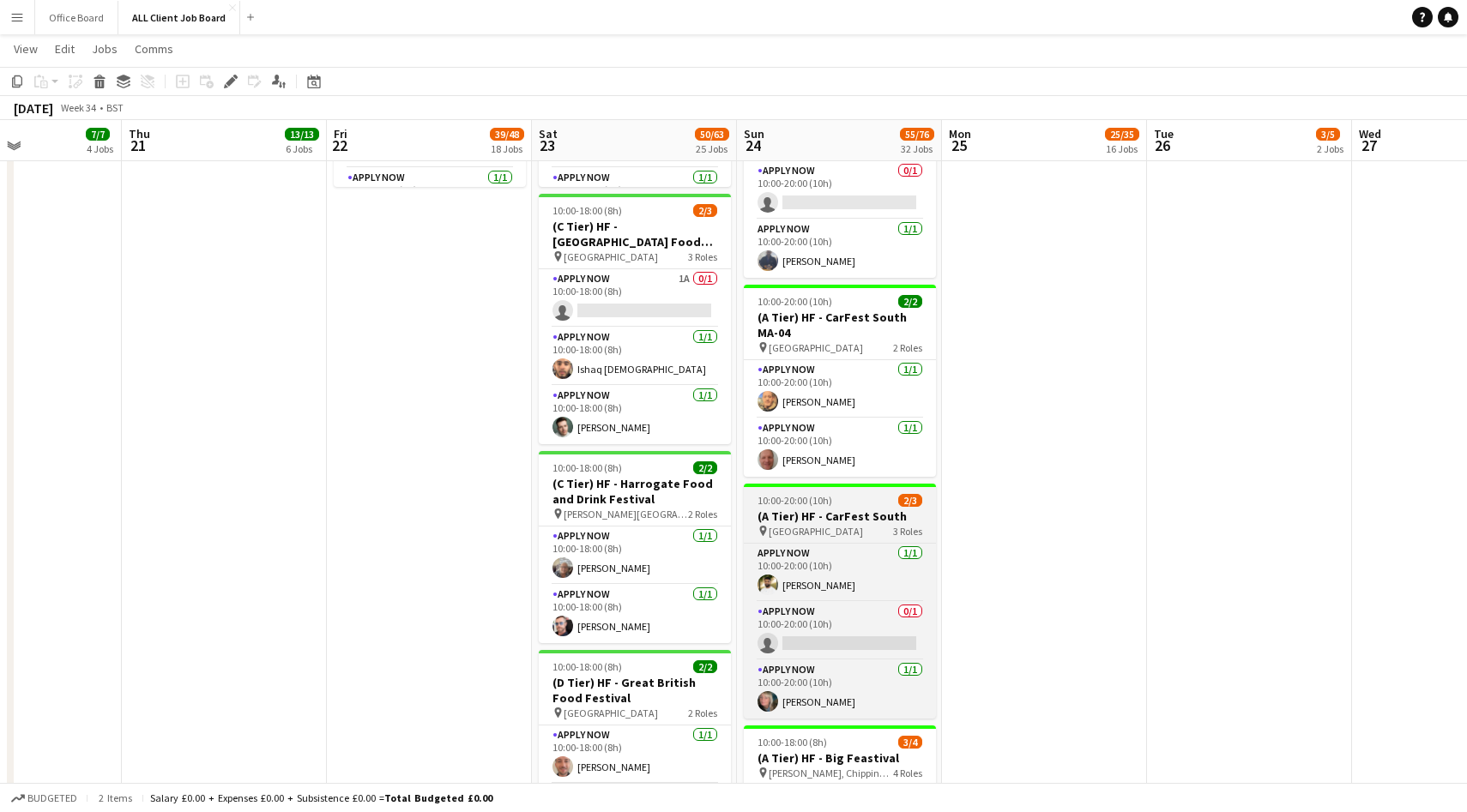
click at [852, 509] on h3 "(A Tier) HF - CarFest South" at bounding box center [840, 516] width 192 height 16
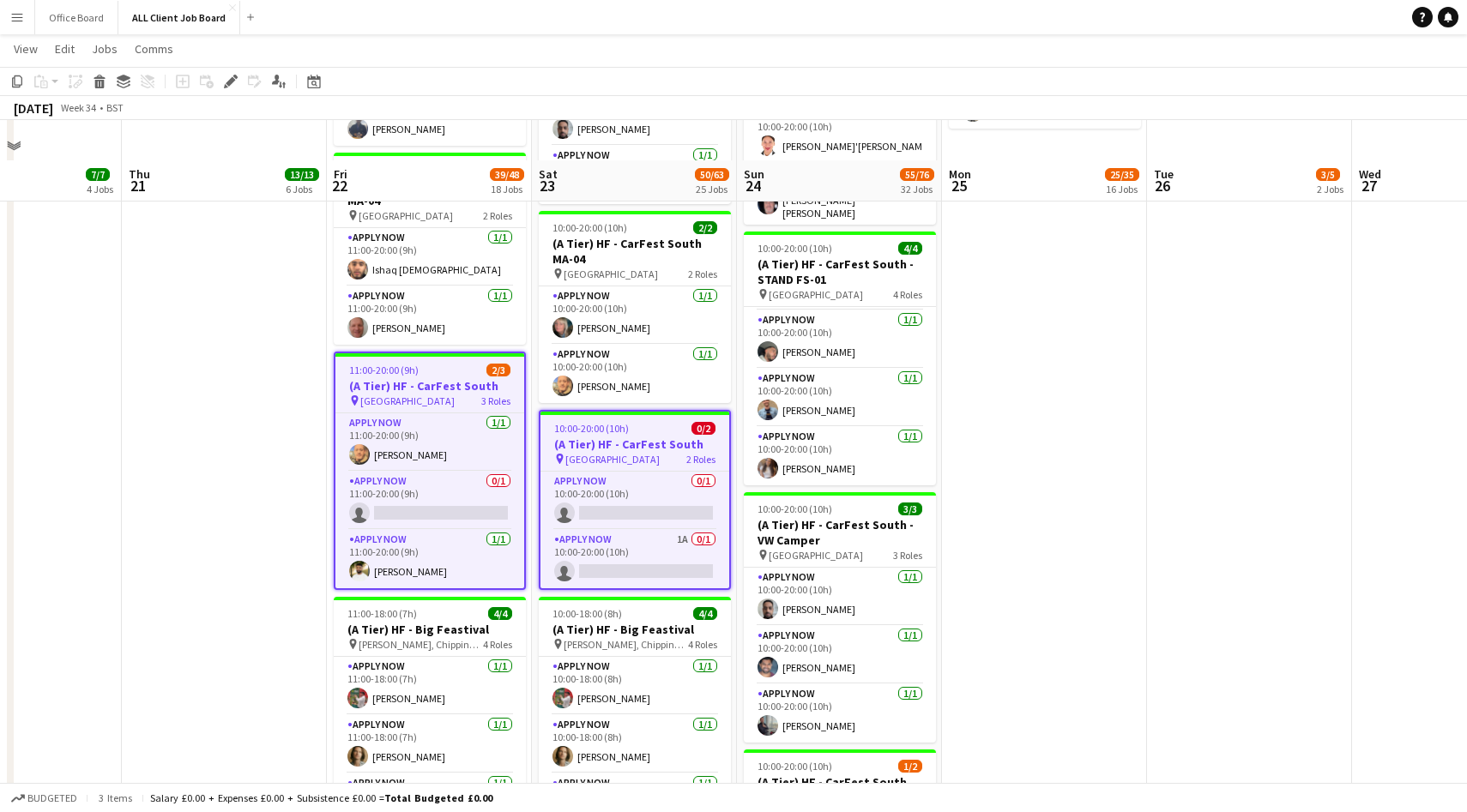
scroll to position [2454, 0]
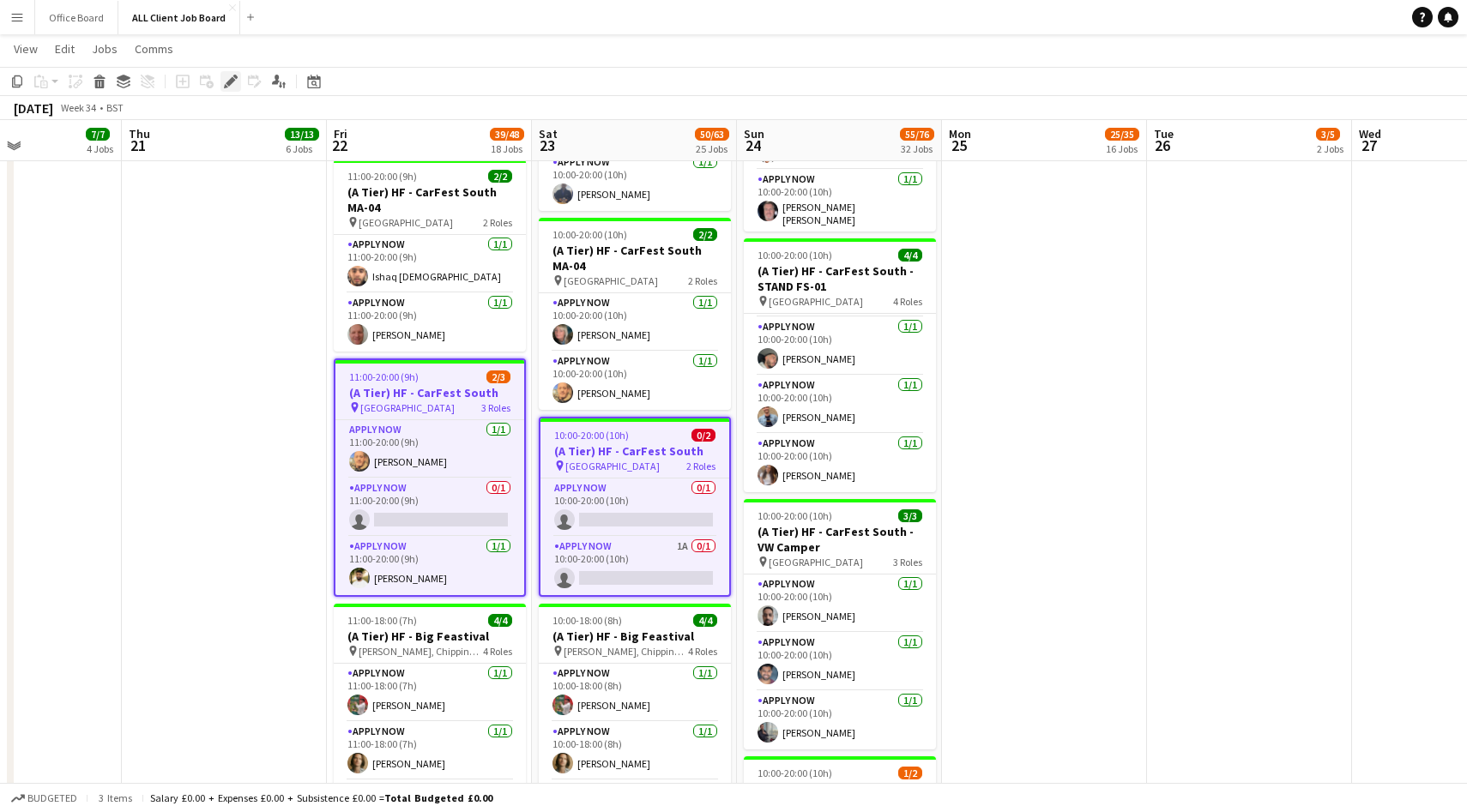
click at [231, 81] on icon at bounding box center [230, 82] width 9 height 9
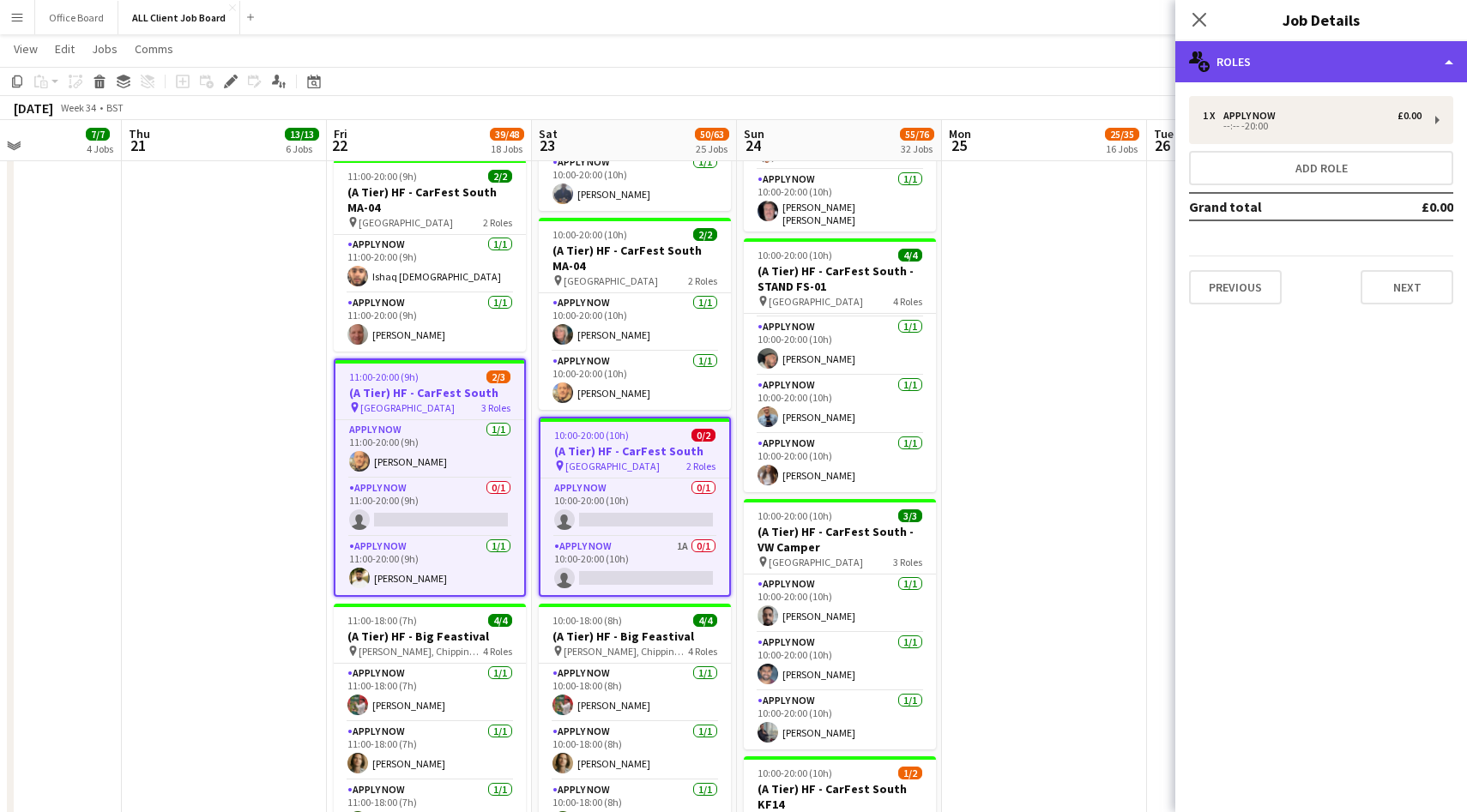
click at [1252, 72] on div "multiple-users-add Roles" at bounding box center [1321, 62] width 292 height 41
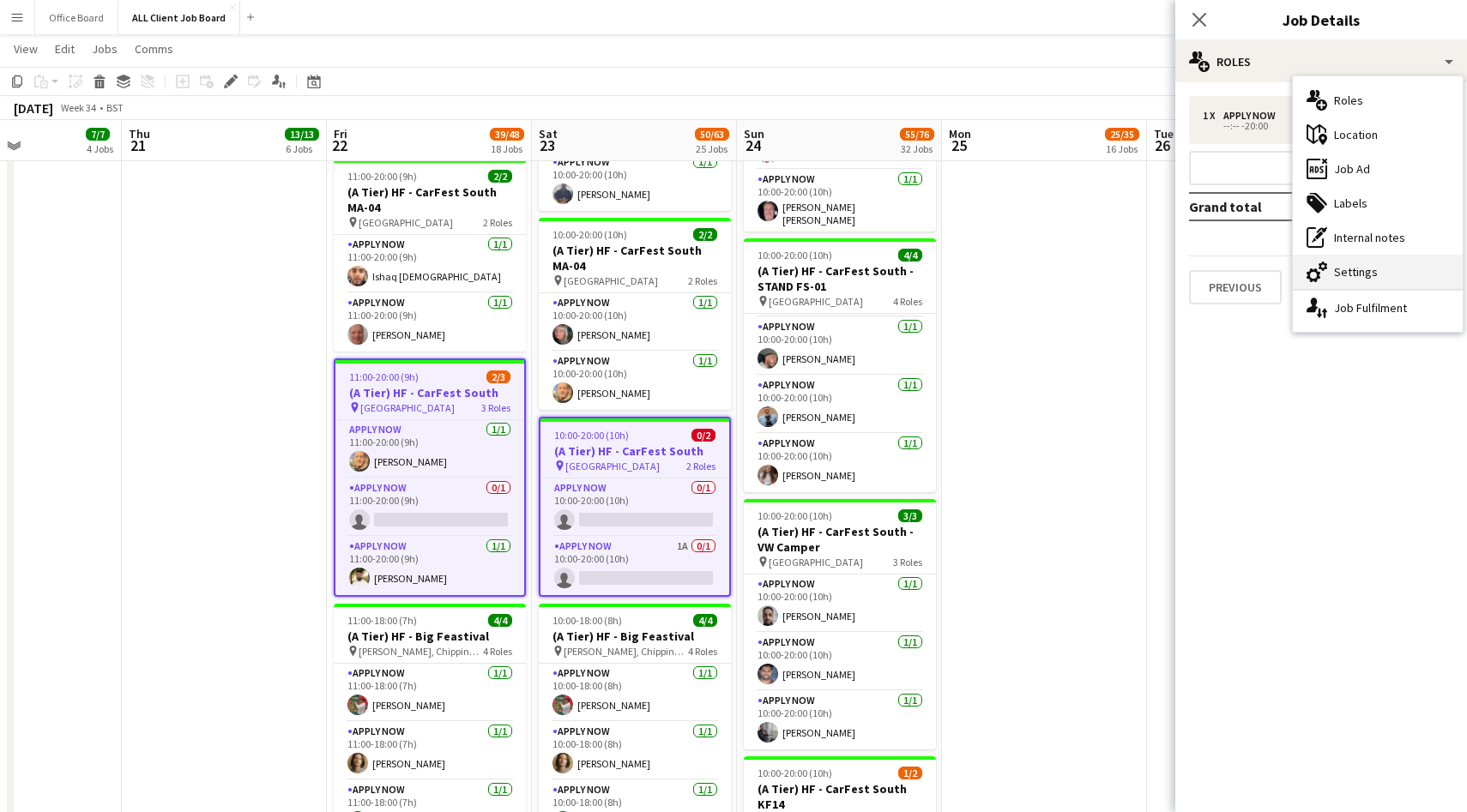
click at [1380, 262] on div "cog-double-3 Settings" at bounding box center [1377, 271] width 170 height 34
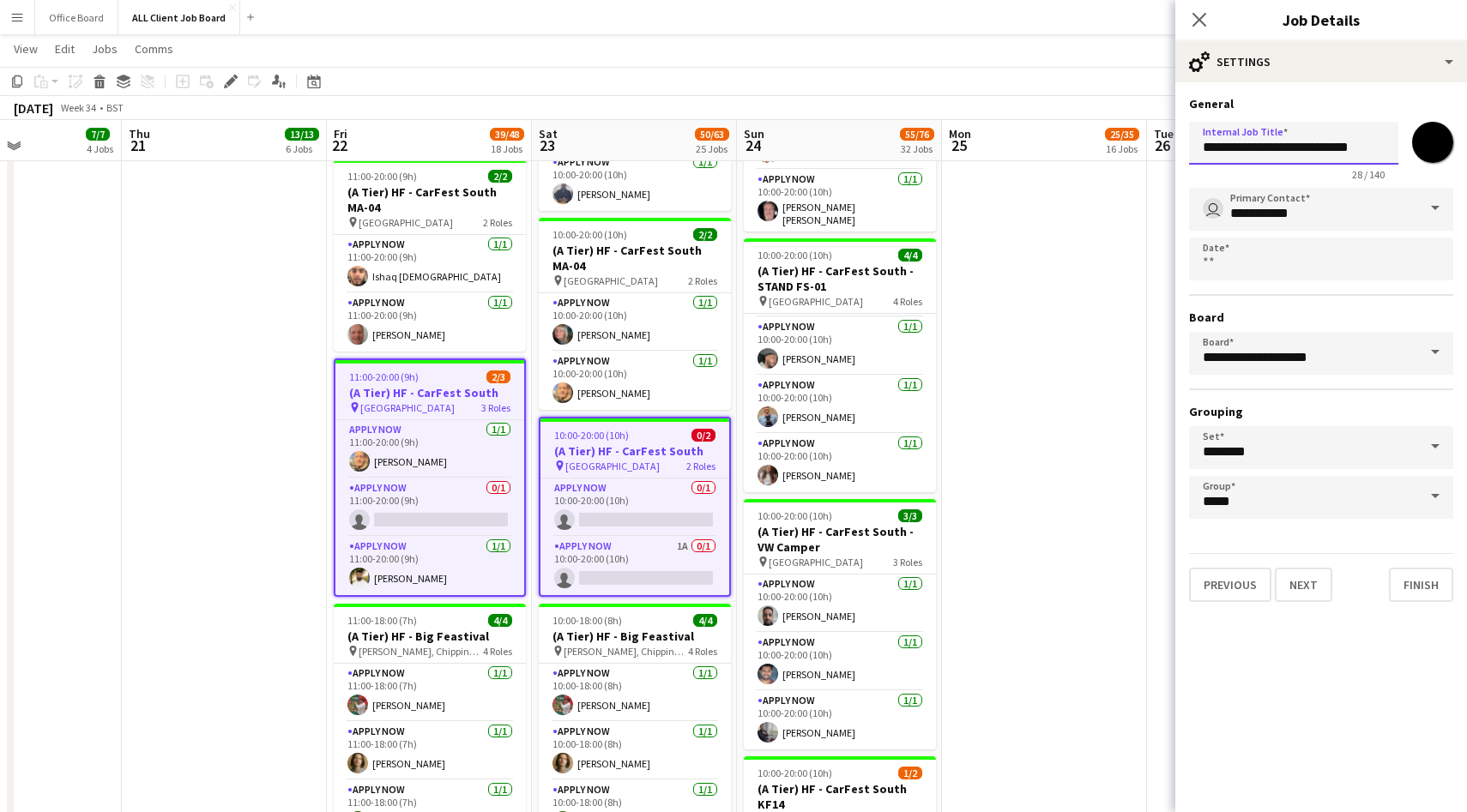
click at [1358, 158] on input "**********" at bounding box center [1294, 144] width 209 height 43
type input "**********"
click at [1196, 14] on icon "Close pop-in" at bounding box center [1198, 19] width 16 height 16
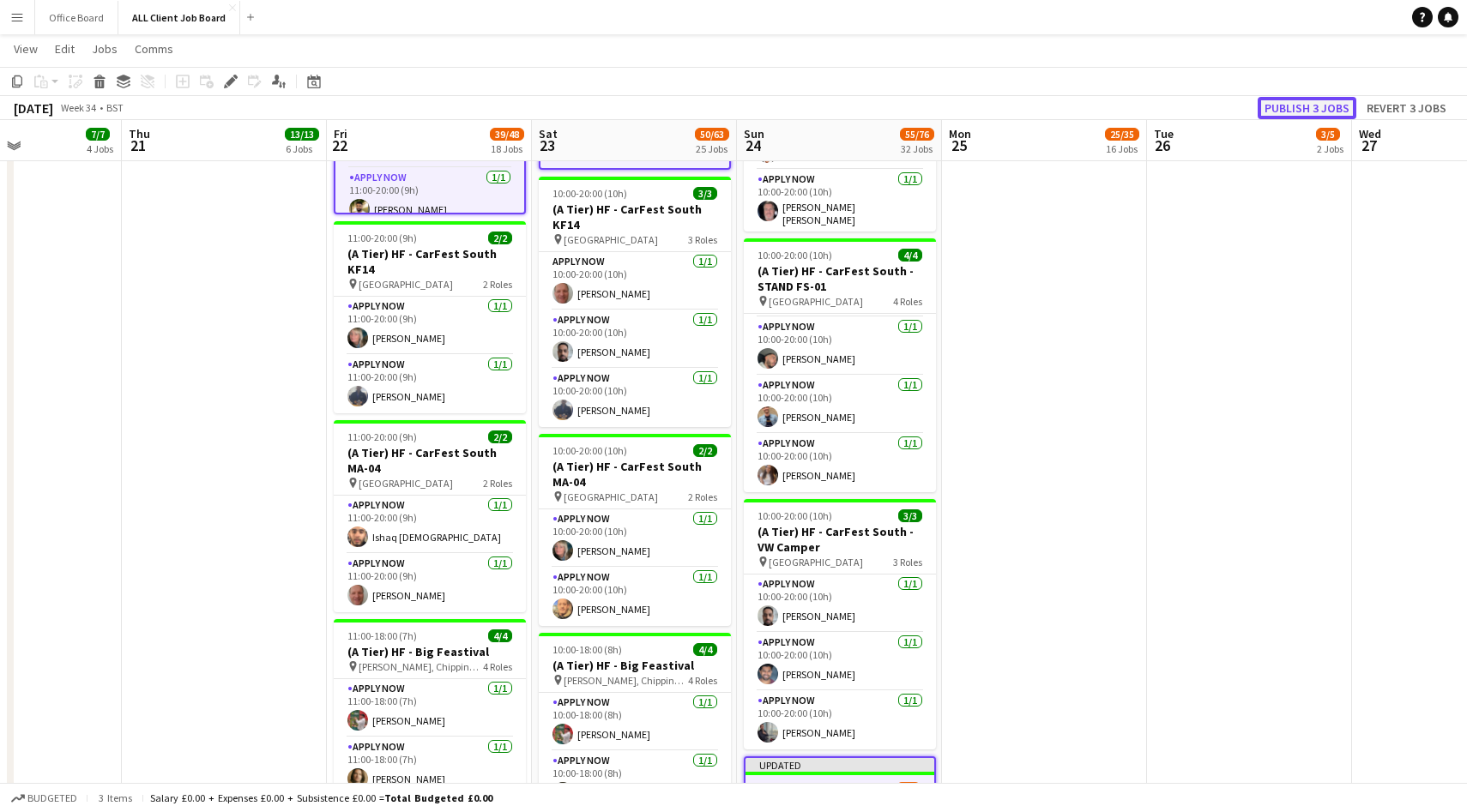
click at [1307, 103] on button "Publish 3 jobs" at bounding box center [1308, 108] width 99 height 22
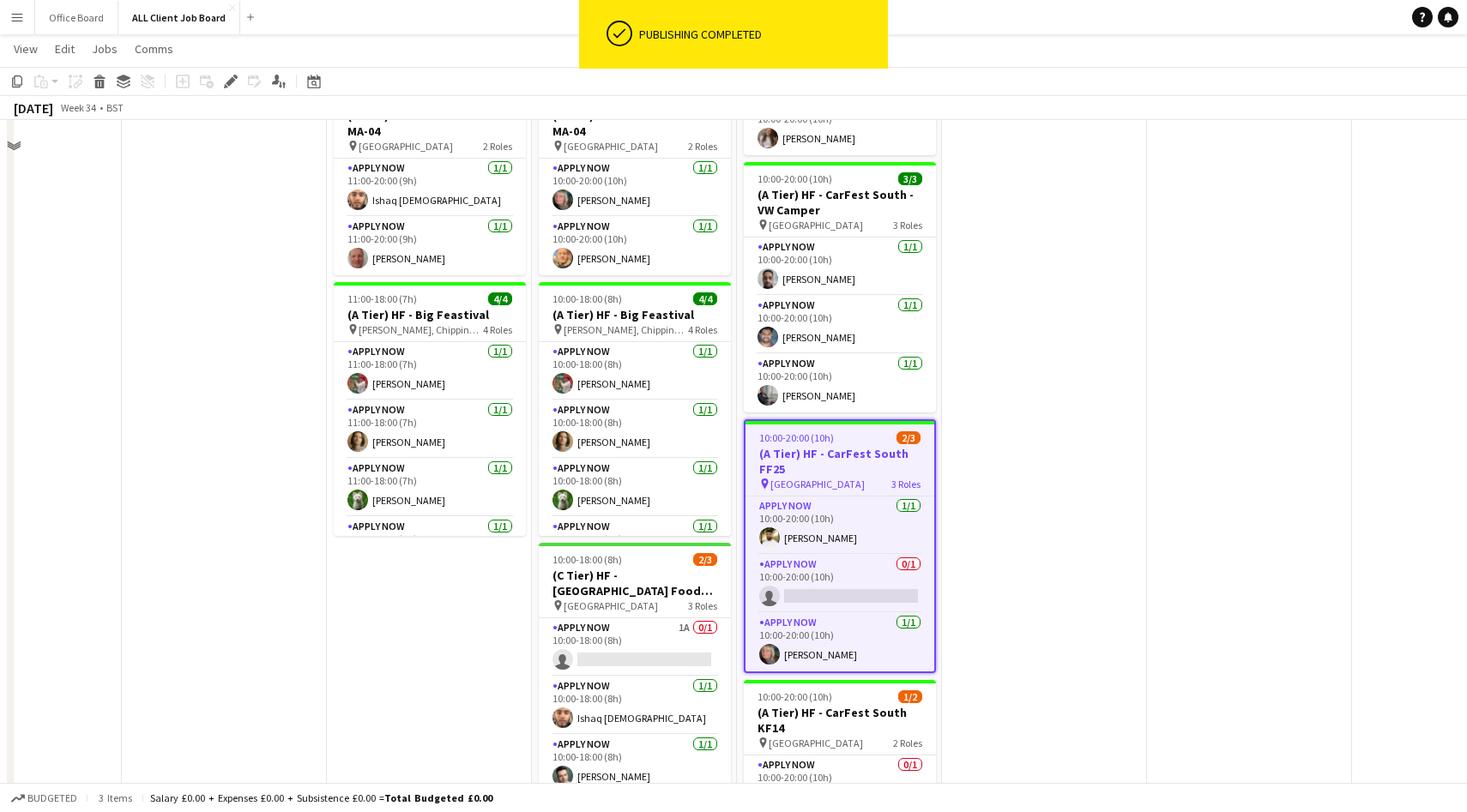
scroll to position [2793, 0]
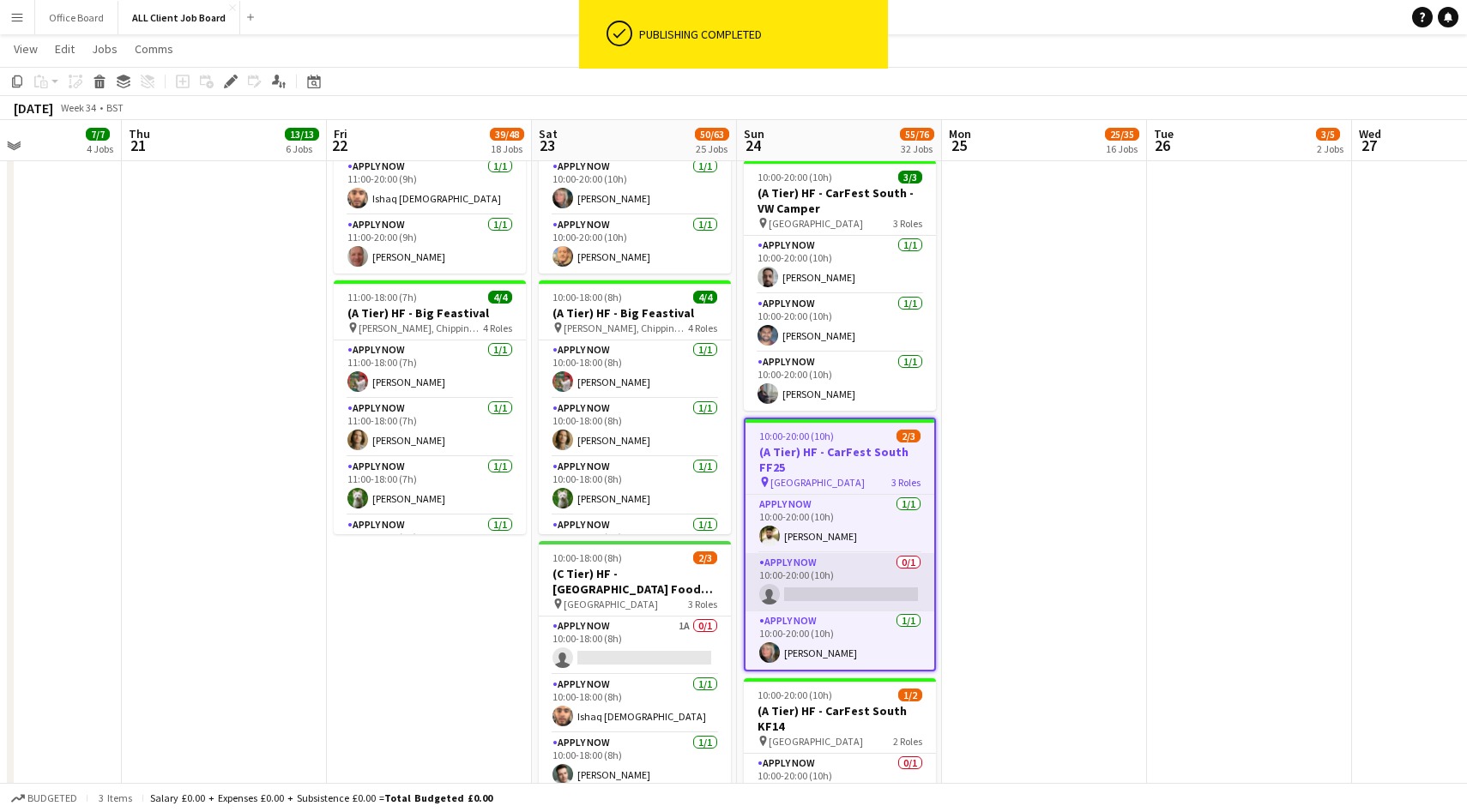
click at [811, 586] on app-card-role "APPLY NOW 0/1 10:00-20:00 (10h) single-neutral-actions" at bounding box center [839, 582] width 188 height 59
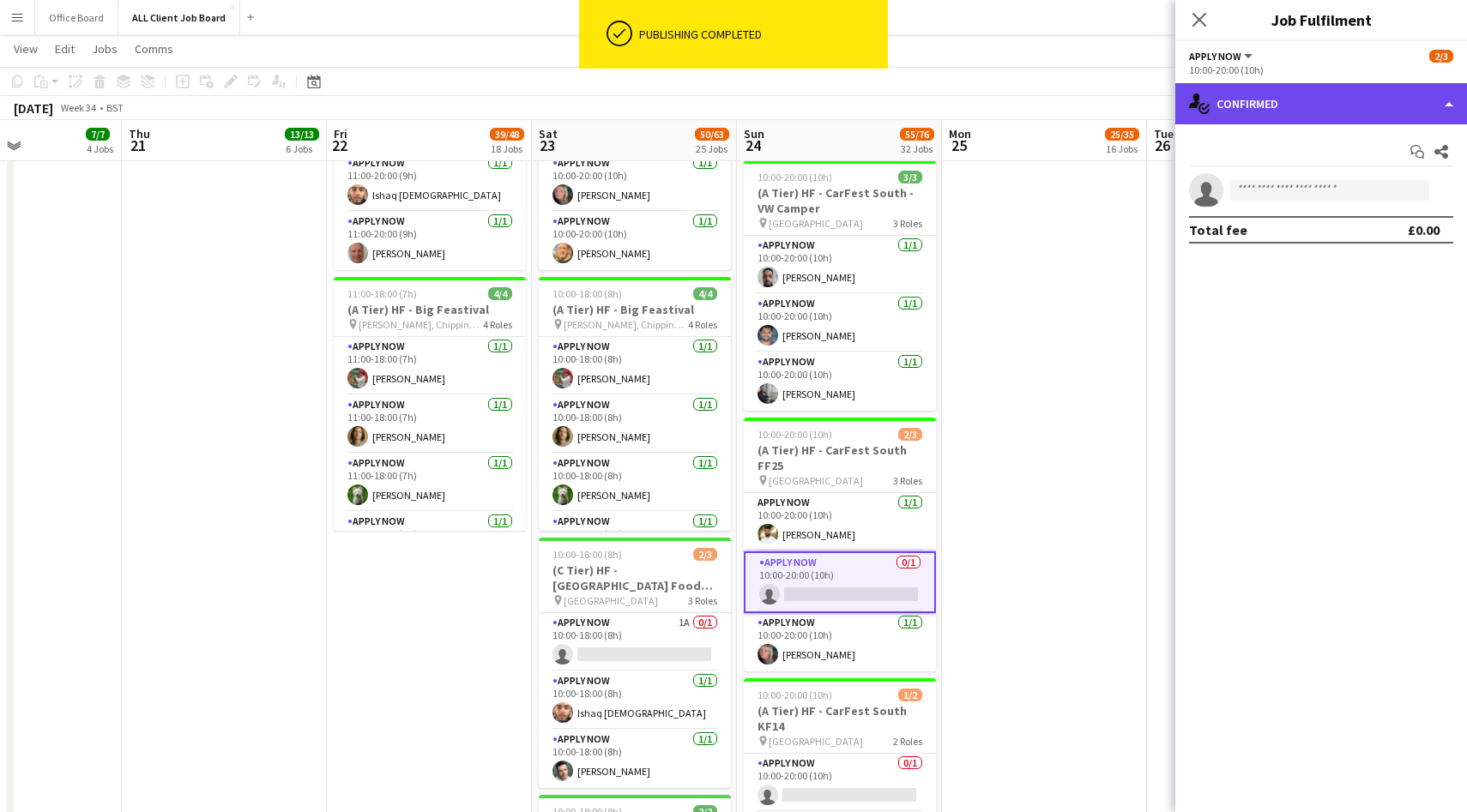
click at [1330, 102] on div "single-neutral-actions-check-2 Confirmed" at bounding box center [1321, 103] width 292 height 41
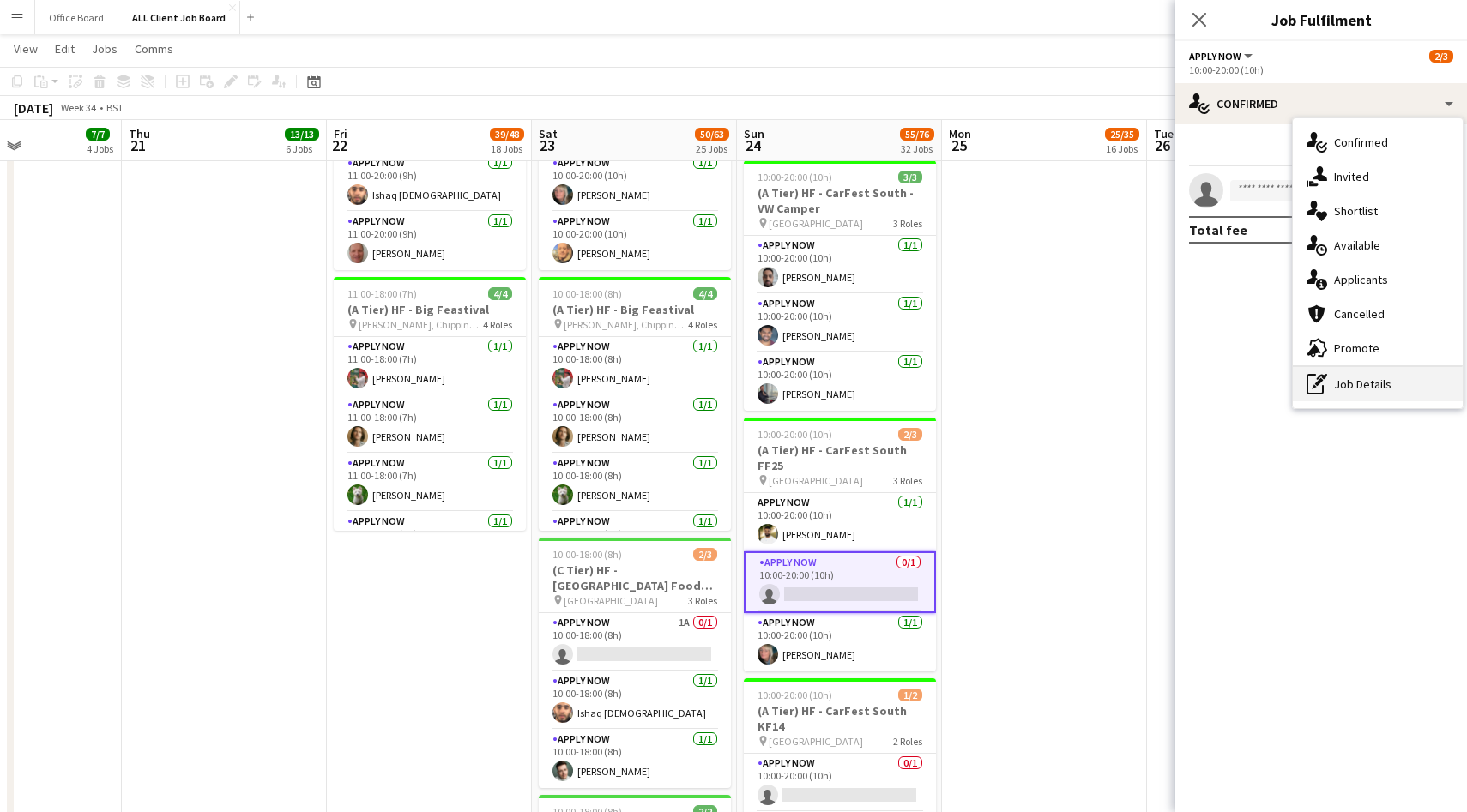
click at [1366, 392] on div "pen-write Job Details" at bounding box center [1377, 384] width 170 height 34
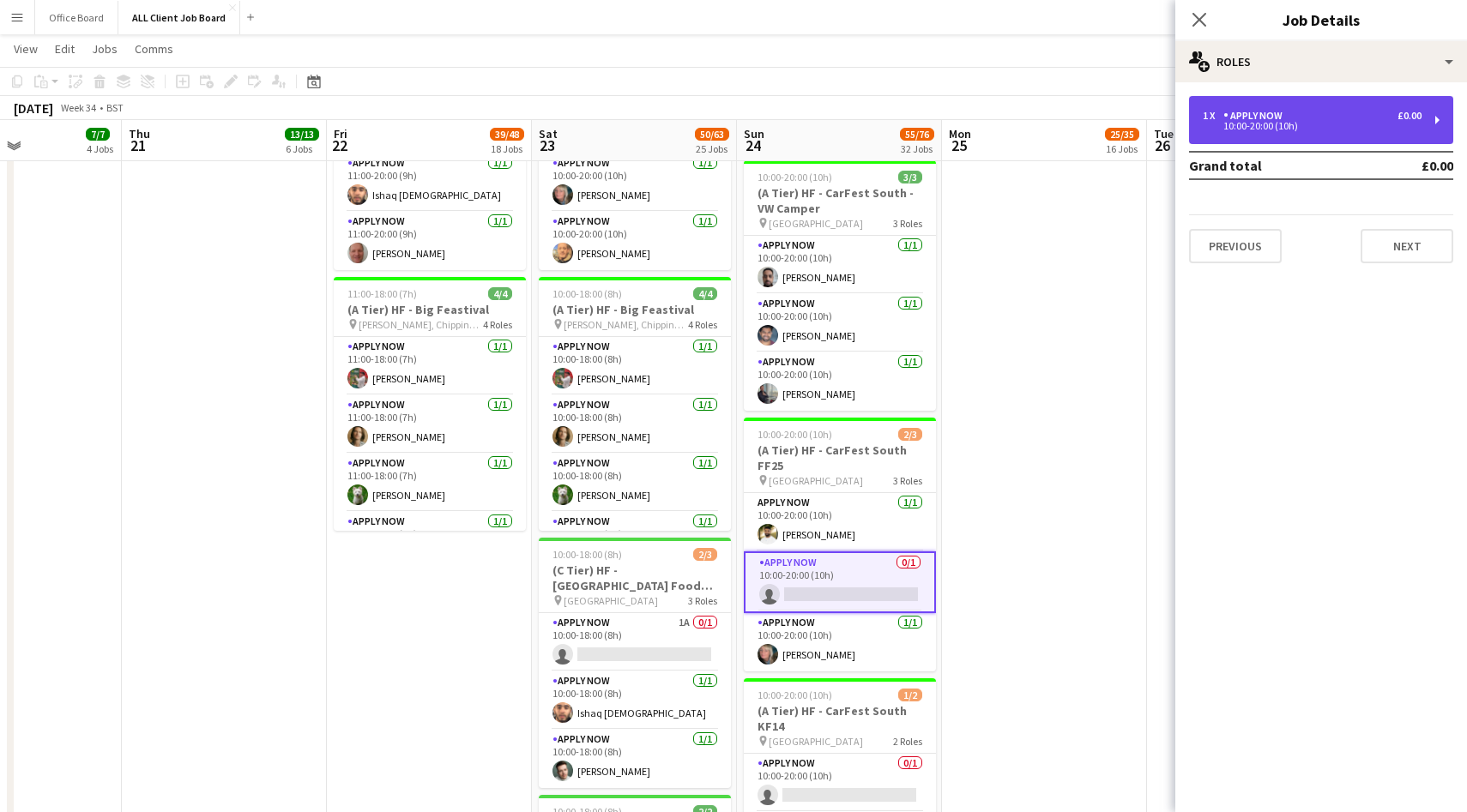
click at [1292, 108] on div "1 x APPLY NOW £0.00 10:00-20:00 (10h)" at bounding box center [1321, 120] width 264 height 48
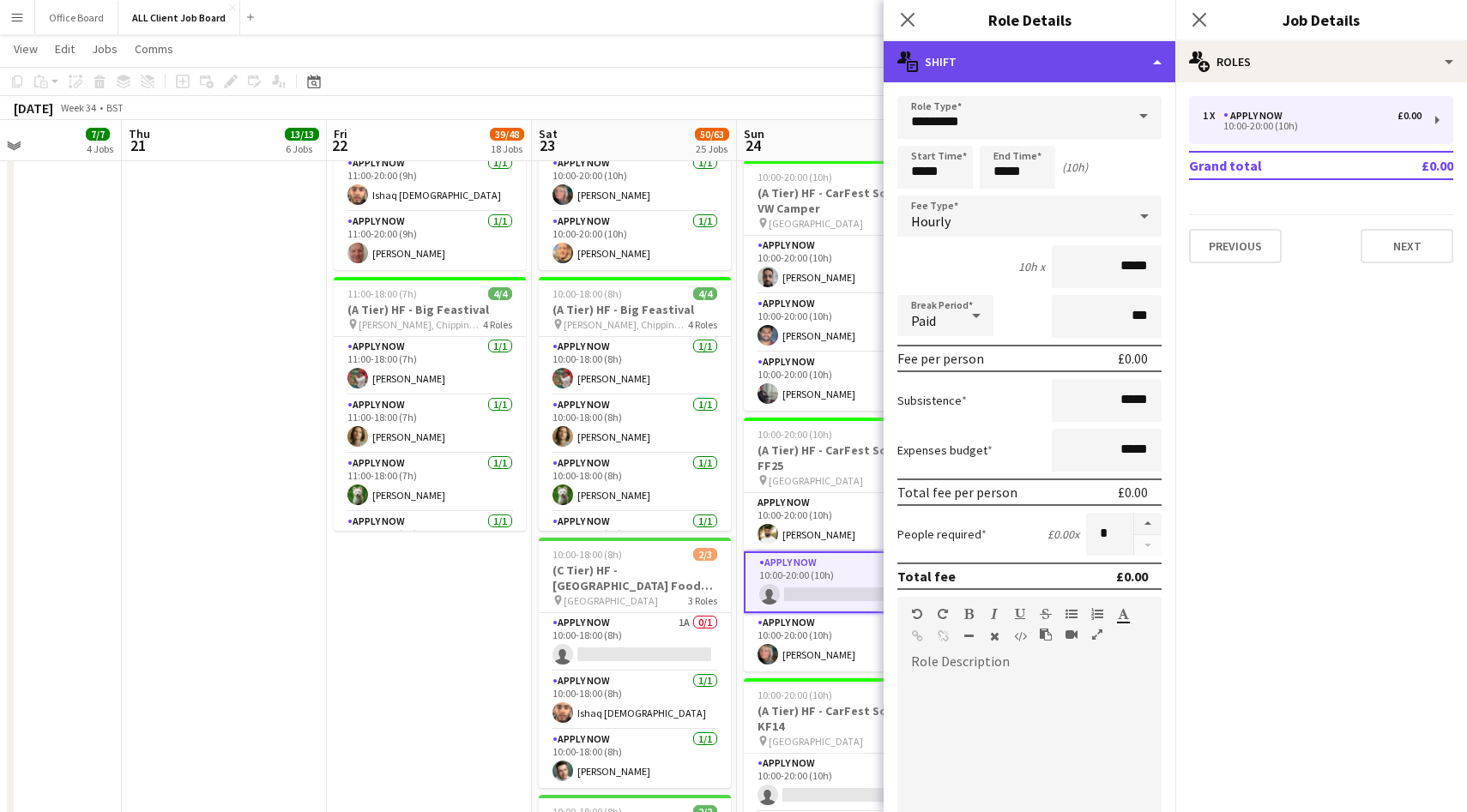
click at [1022, 69] on div "multiple-actions-text Shift" at bounding box center [1030, 62] width 292 height 41
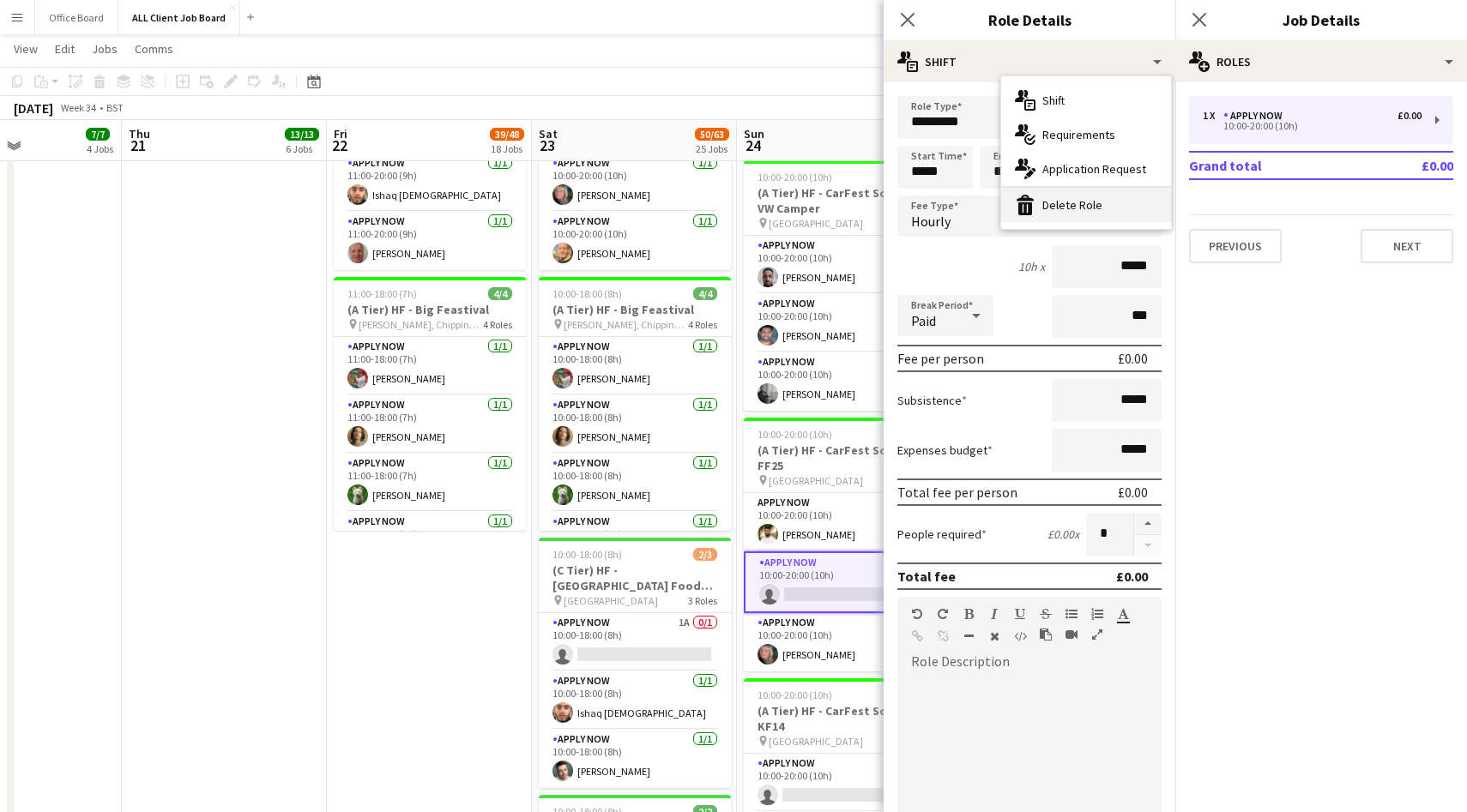
click at [1057, 206] on div "bin-2 Delete Role" at bounding box center [1086, 204] width 170 height 34
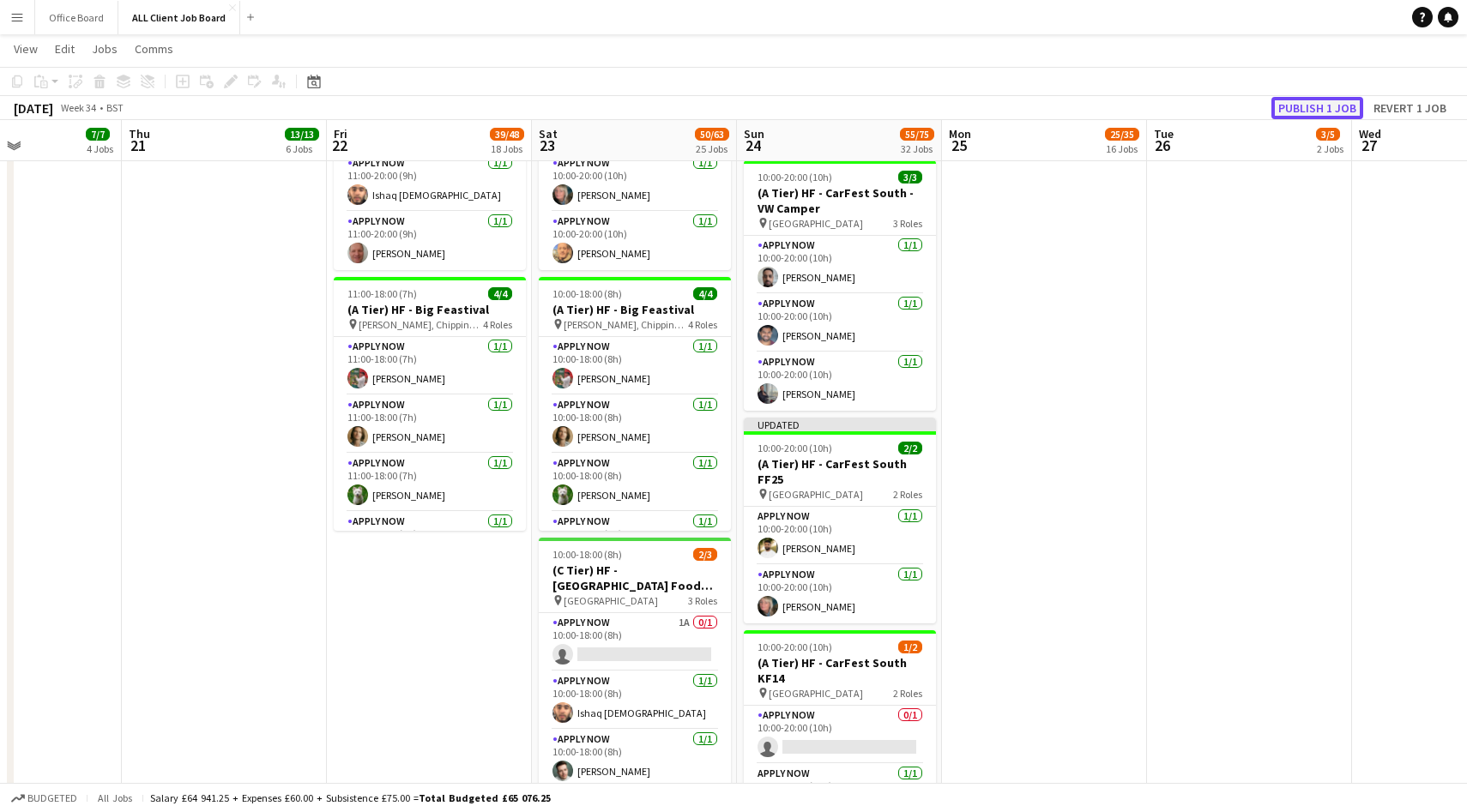
click at [1322, 115] on button "Publish 1 job" at bounding box center [1317, 108] width 91 height 22
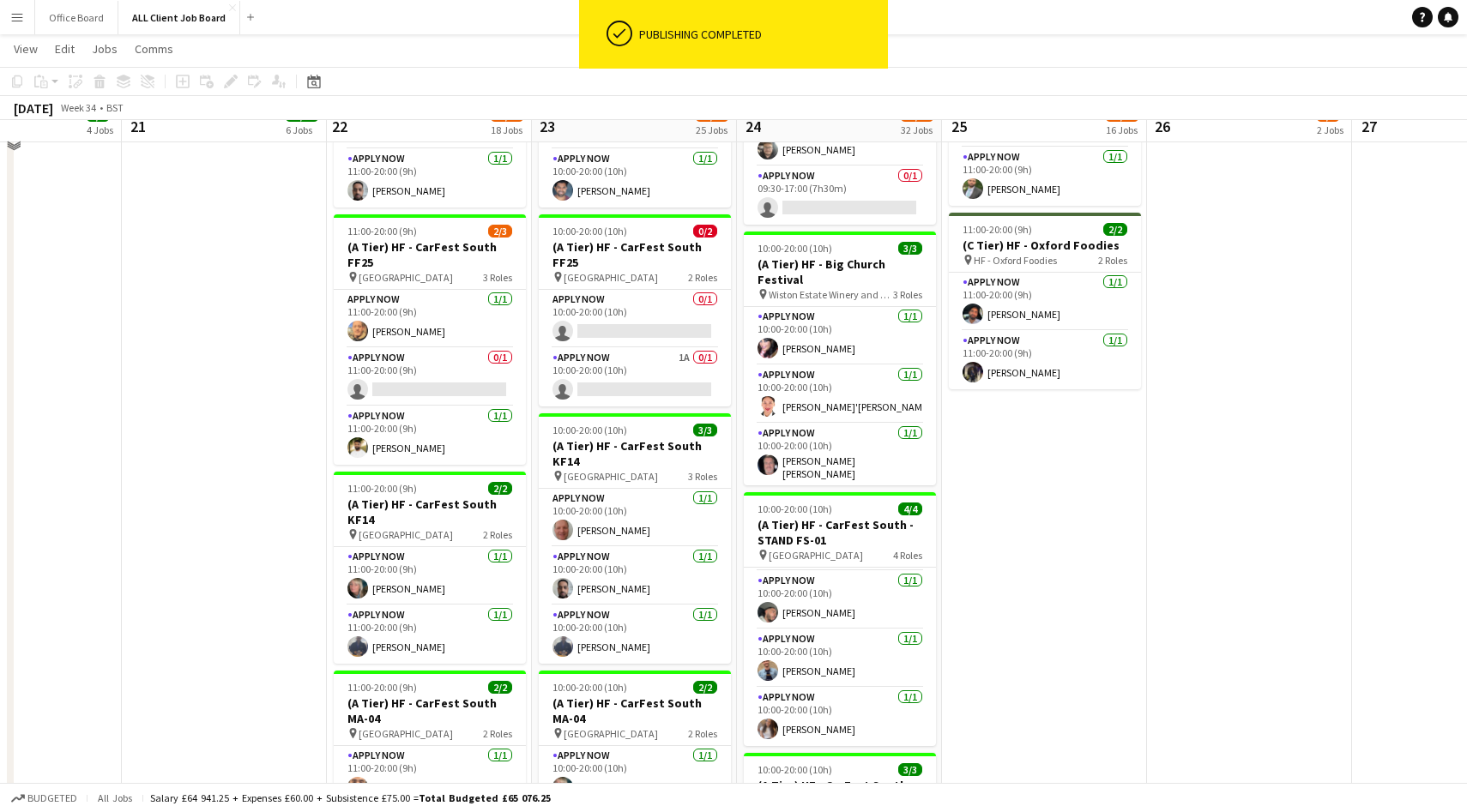
scroll to position [2154, 0]
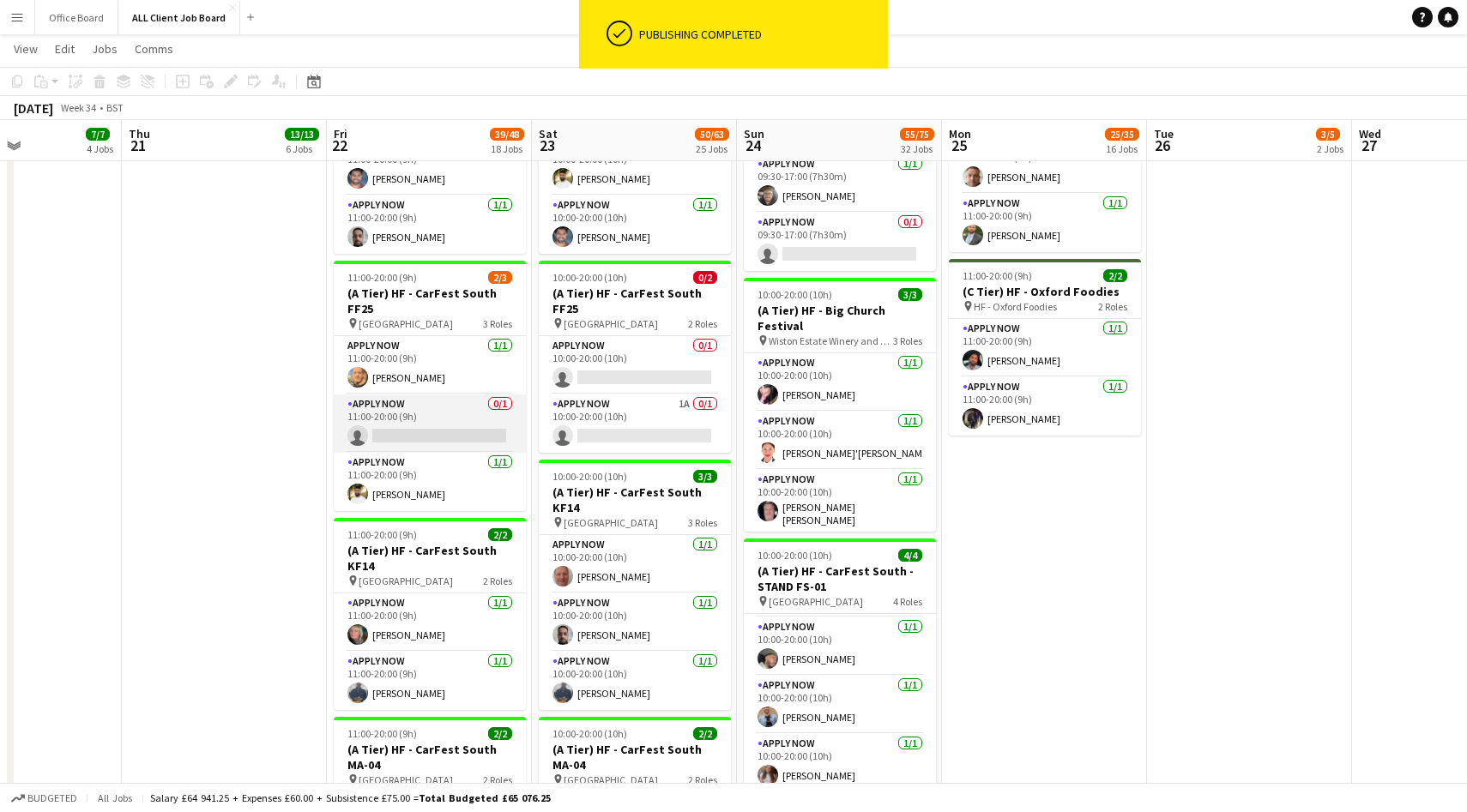
click at [457, 424] on app-card-role "APPLY NOW 0/1 11:00-20:00 (9h) single-neutral-actions" at bounding box center [430, 423] width 192 height 59
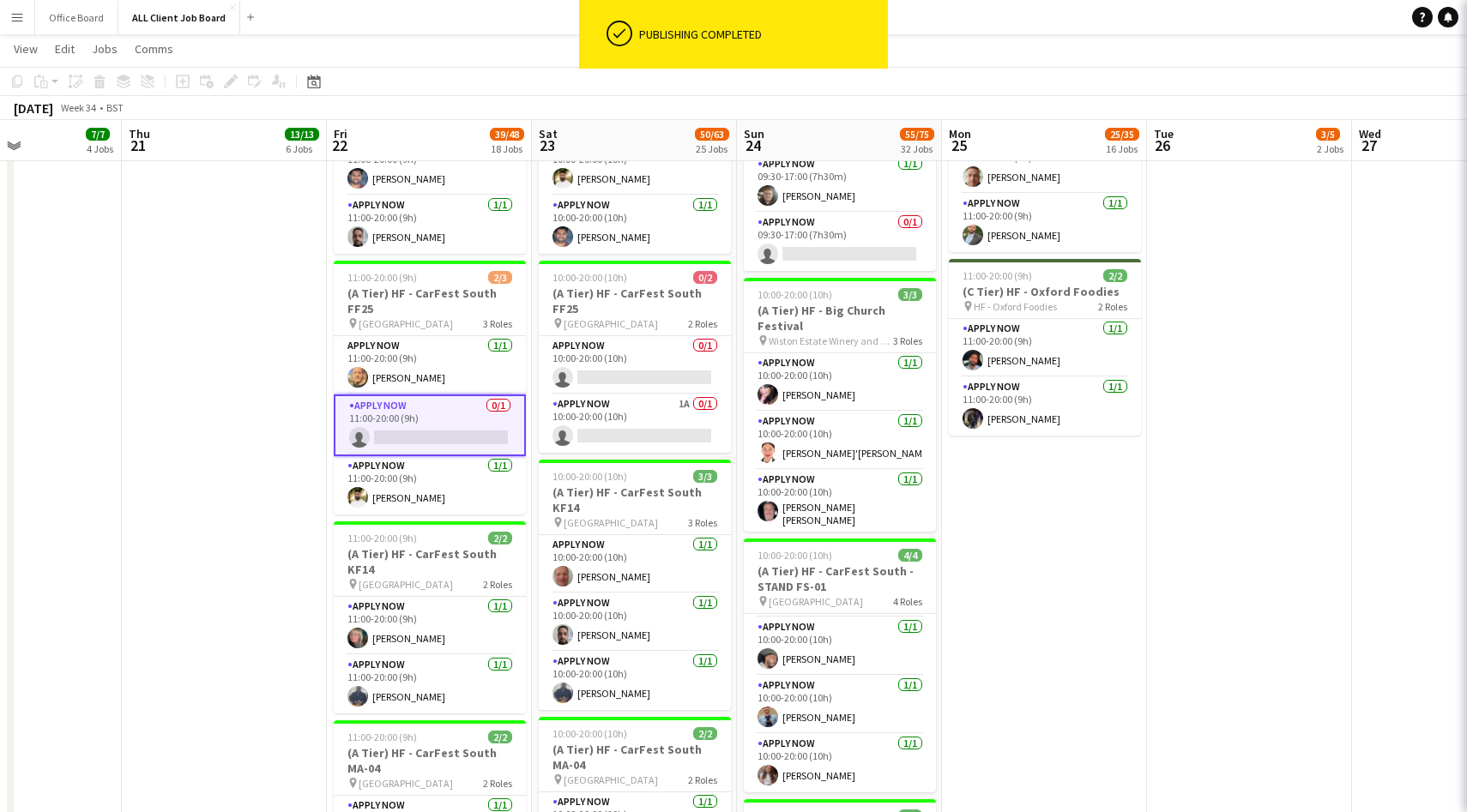
scroll to position [0, 699]
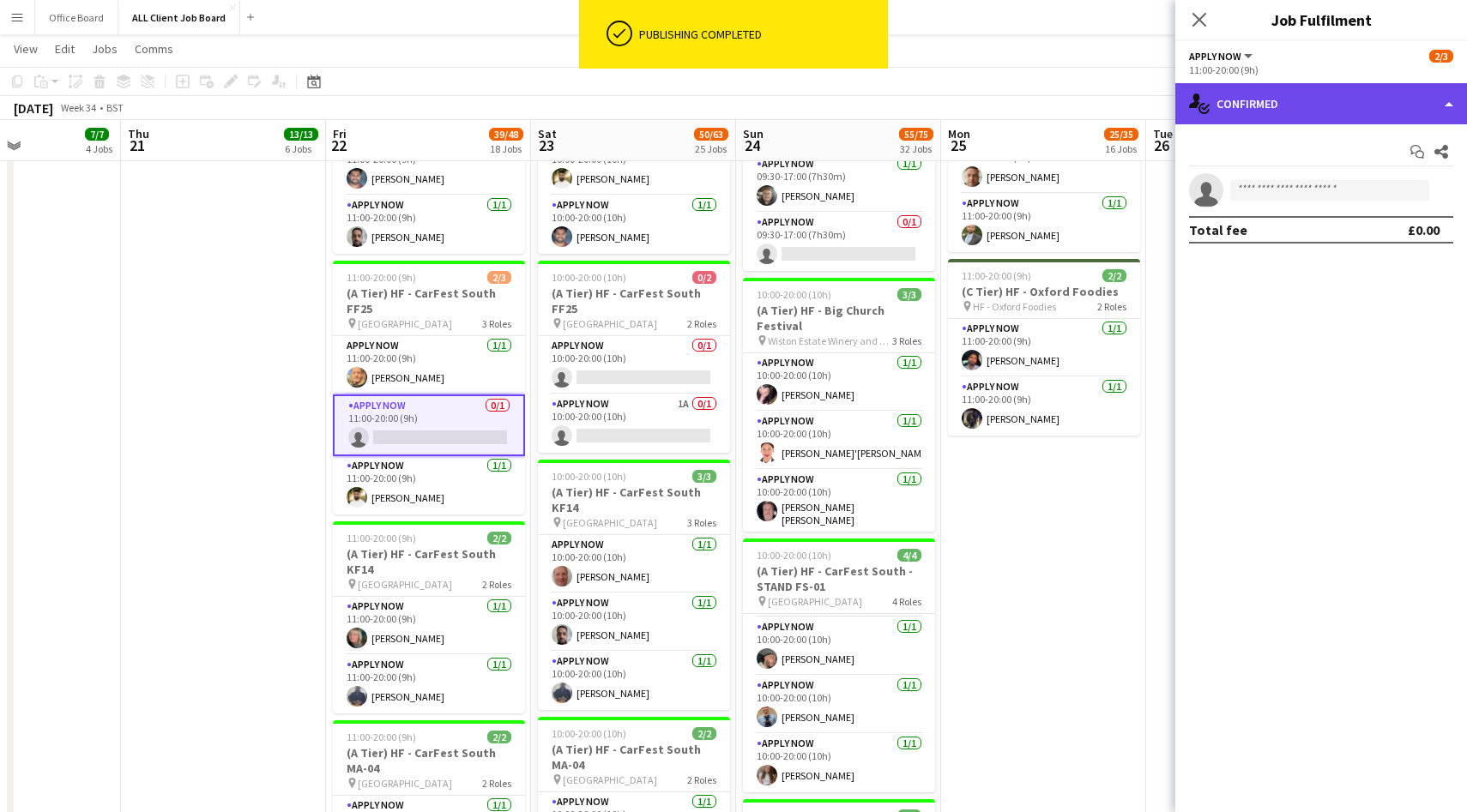
click at [1341, 113] on div "single-neutral-actions-check-2 Confirmed" at bounding box center [1321, 103] width 292 height 41
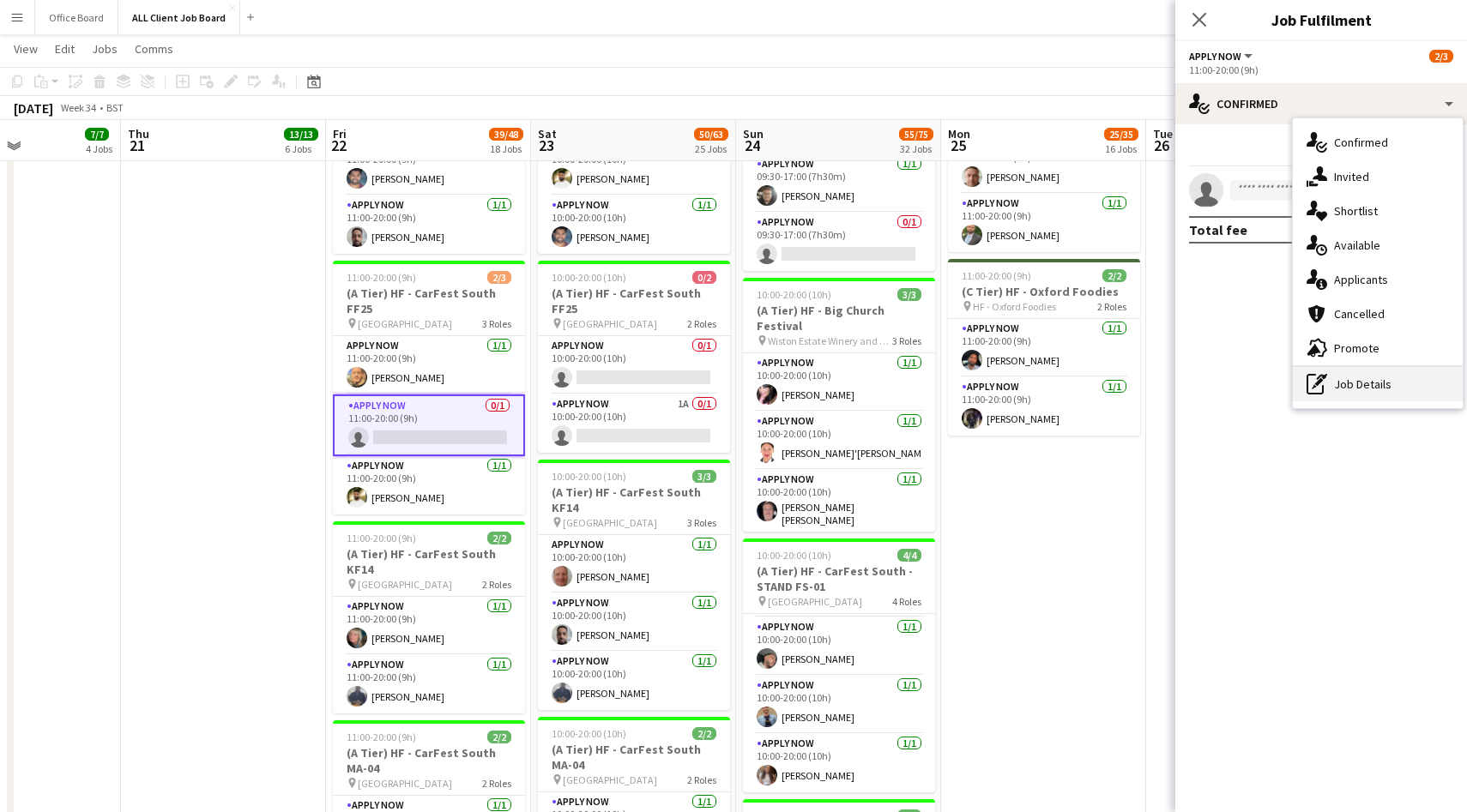
click at [1367, 387] on div "pen-write Job Details" at bounding box center [1377, 384] width 170 height 34
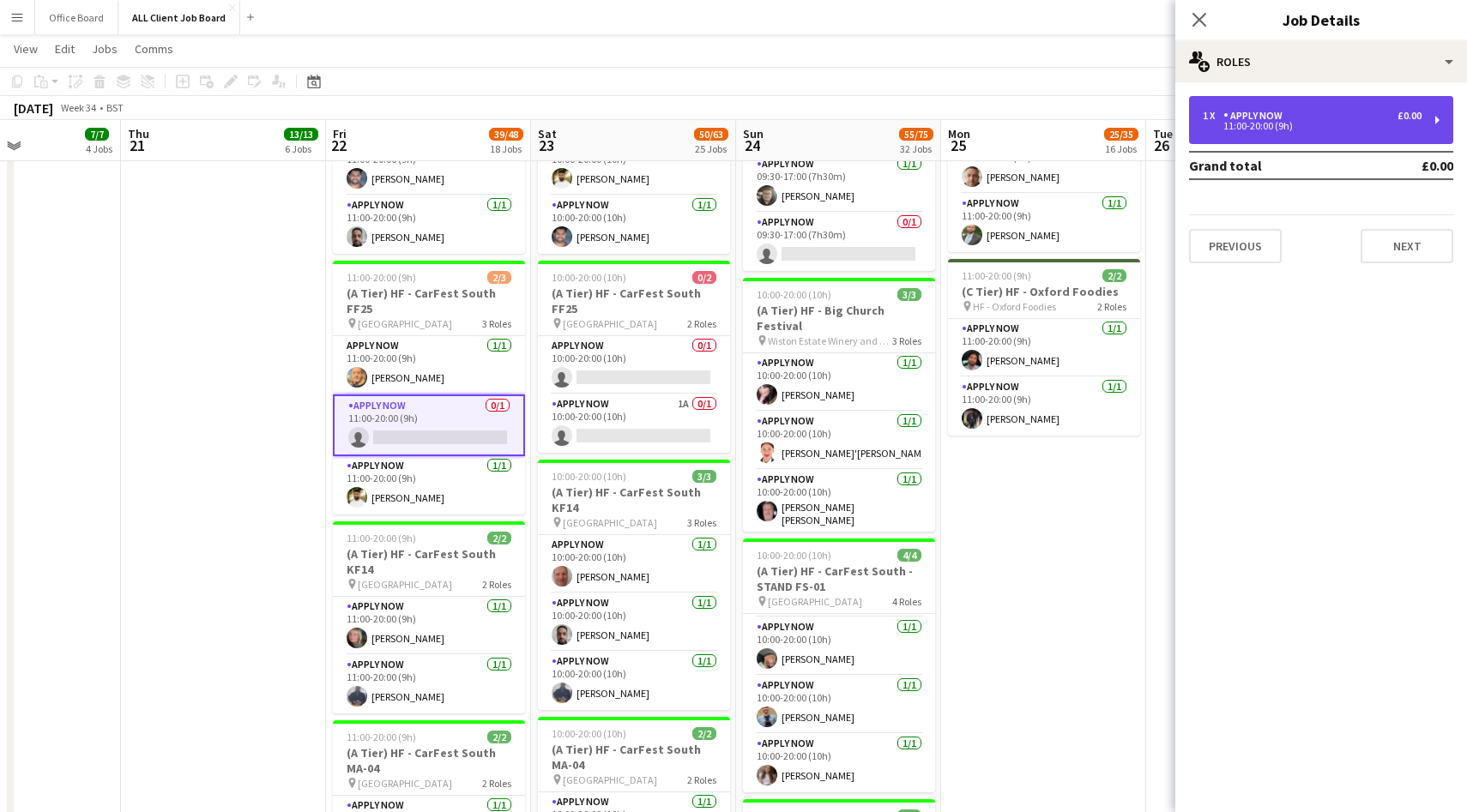
click at [1254, 126] on div "11:00-20:00 (9h)" at bounding box center [1312, 126] width 219 height 8
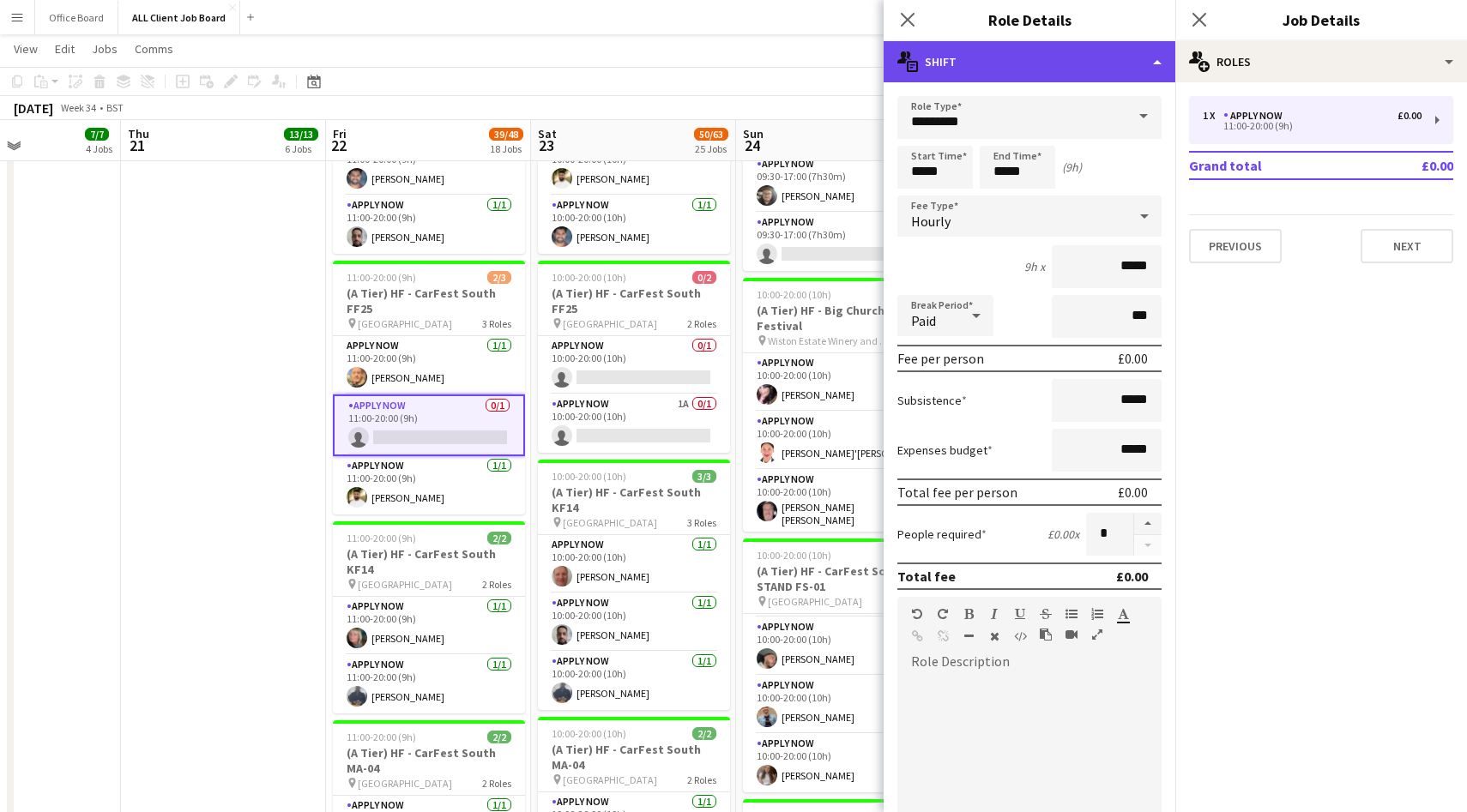
click at [1009, 68] on div "multiple-actions-text Shift" at bounding box center [1030, 62] width 292 height 41
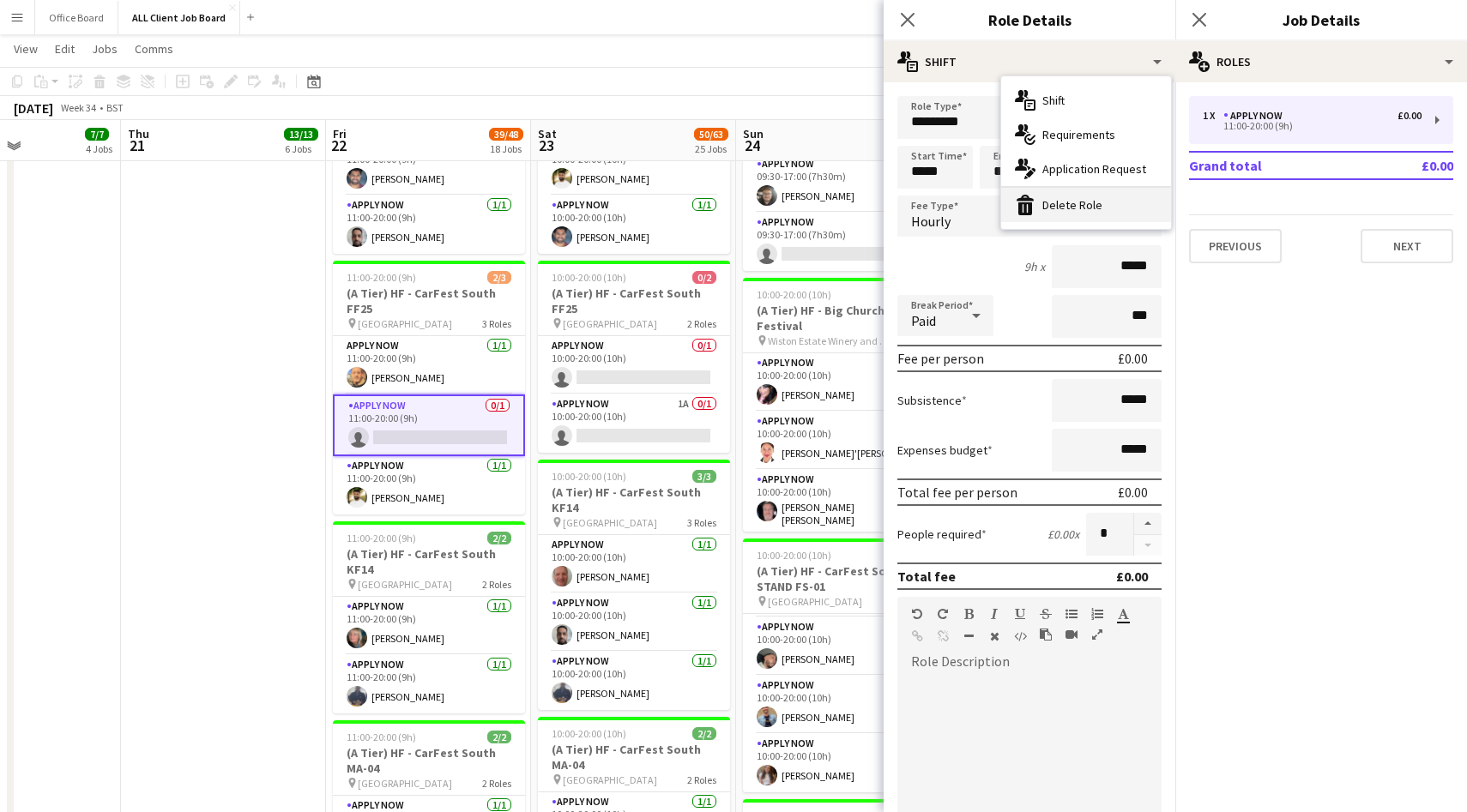
click at [1071, 213] on div "bin-2 Delete Role" at bounding box center [1086, 204] width 170 height 34
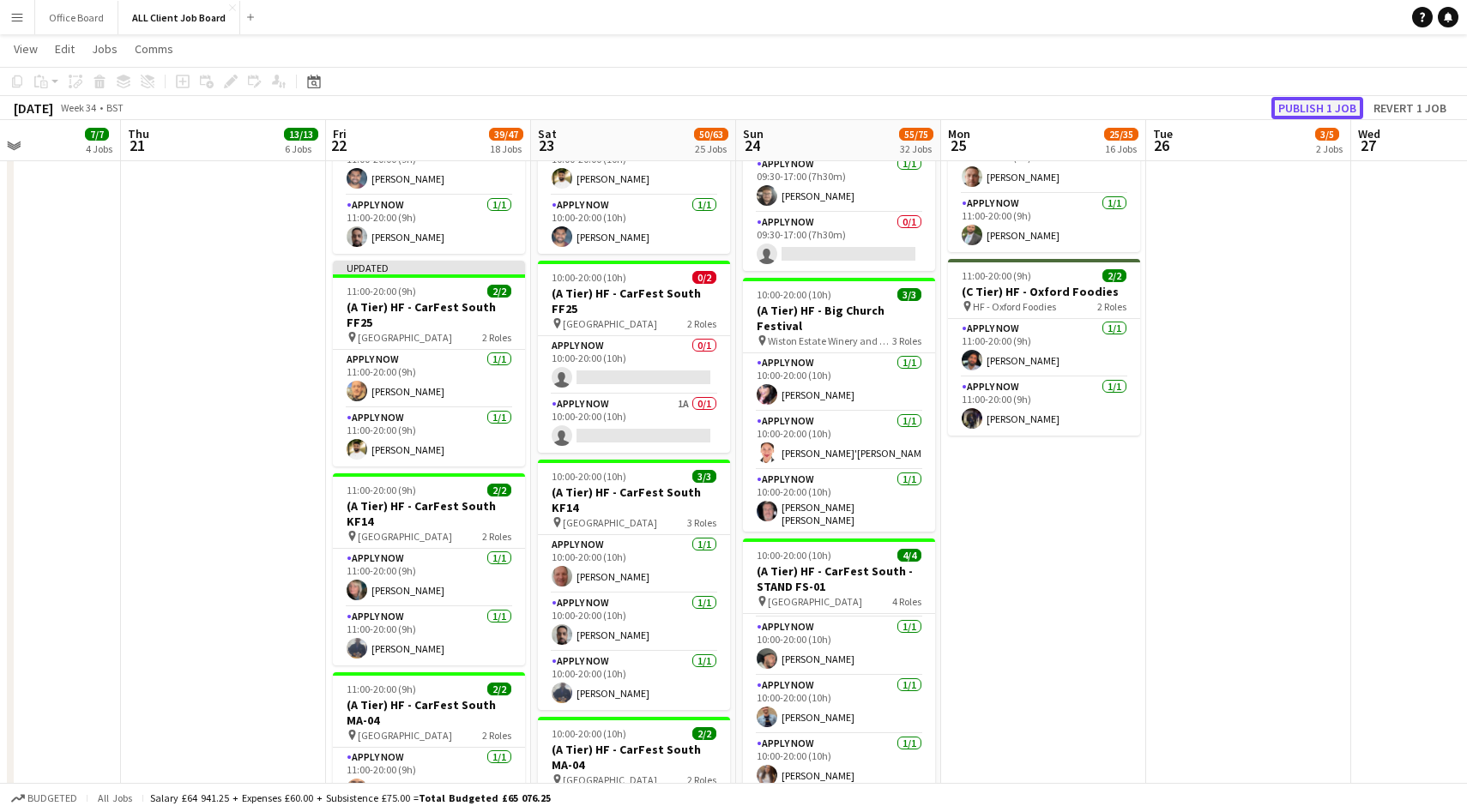
click at [1337, 113] on button "Publish 1 job" at bounding box center [1317, 108] width 91 height 22
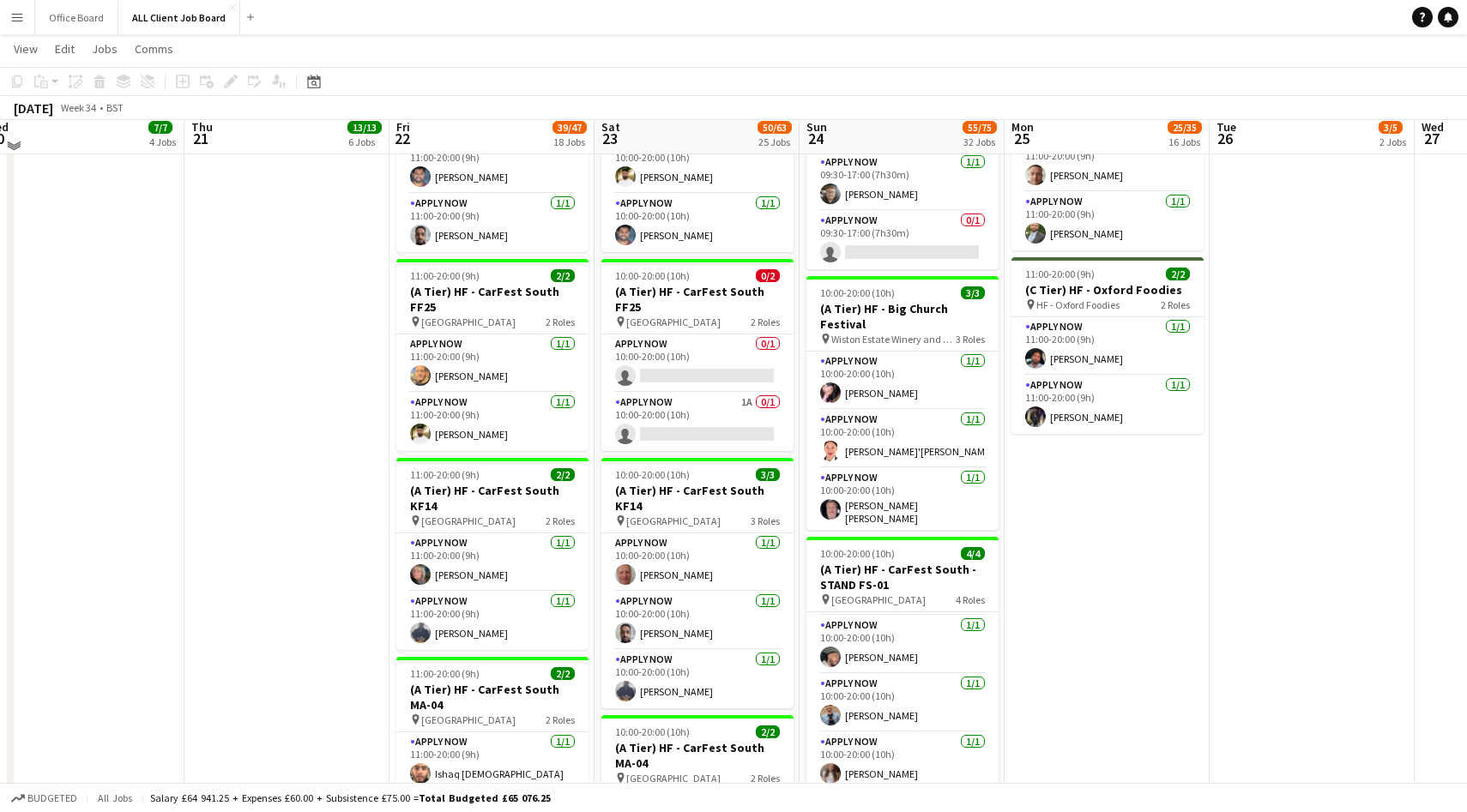
scroll to position [2147, 0]
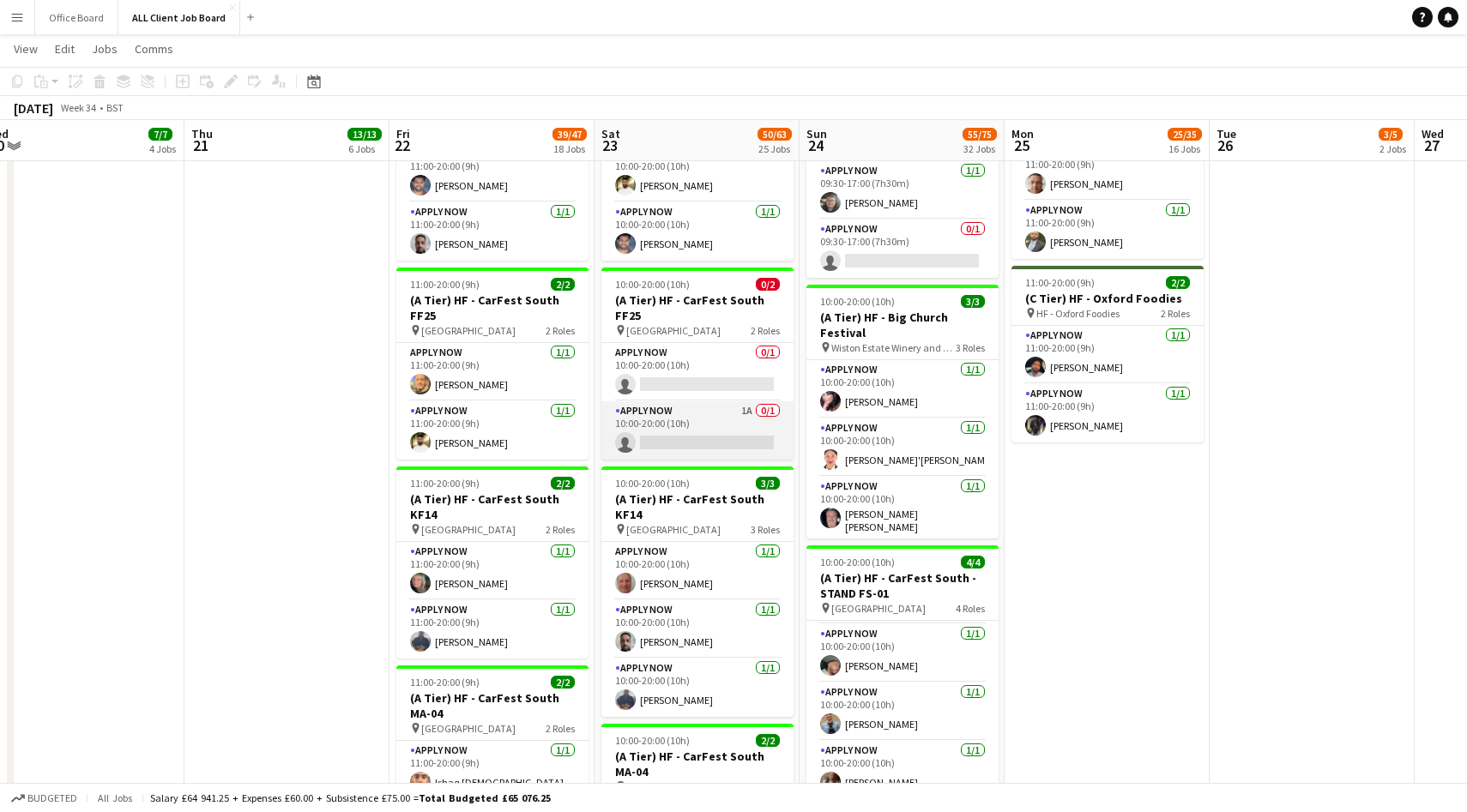
click at [717, 423] on app-card-role "APPLY NOW 1A 0/1 10:00-20:00 (10h) single-neutral-actions" at bounding box center [698, 431] width 192 height 59
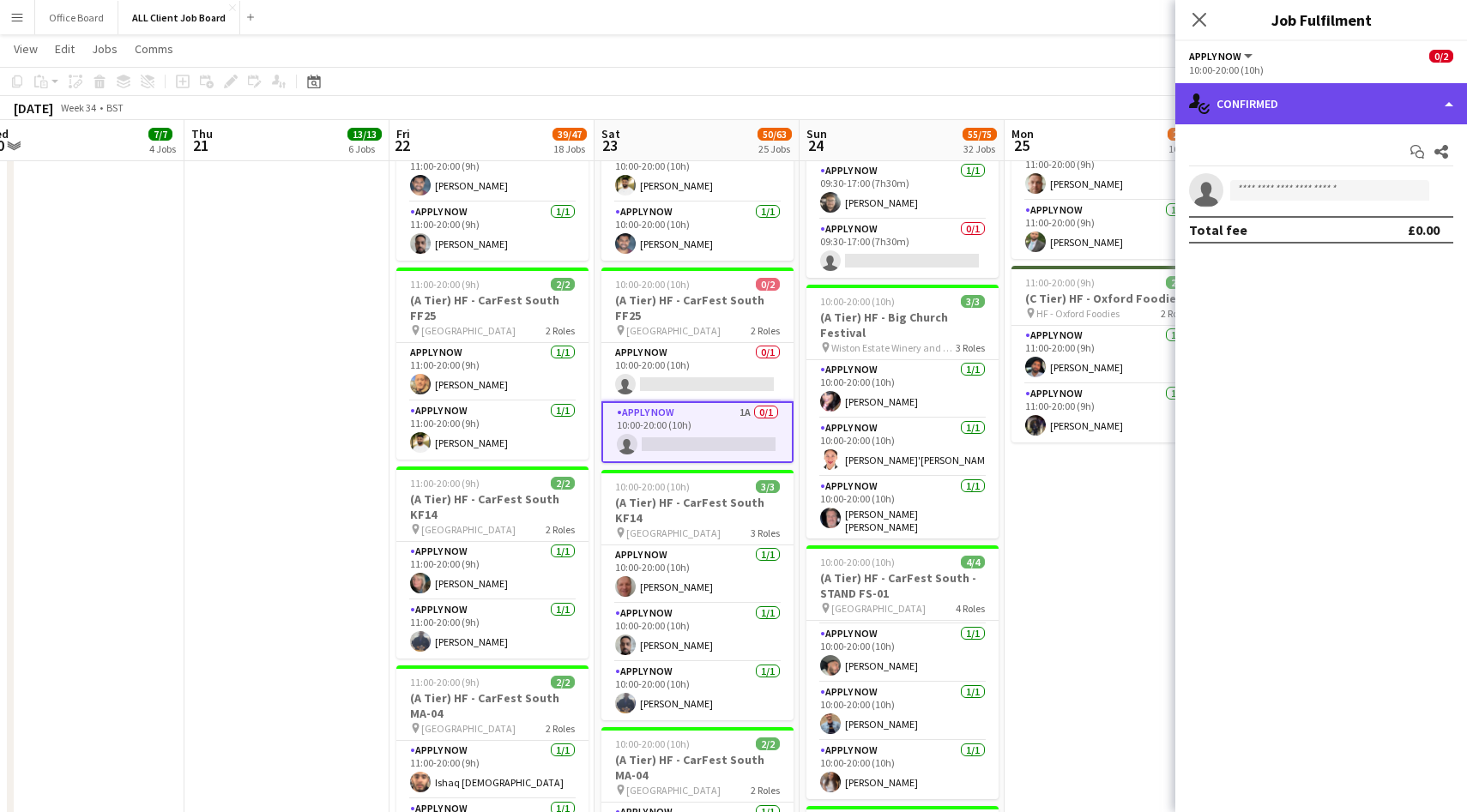
click at [1335, 106] on div "single-neutral-actions-check-2 Confirmed" at bounding box center [1321, 103] width 292 height 41
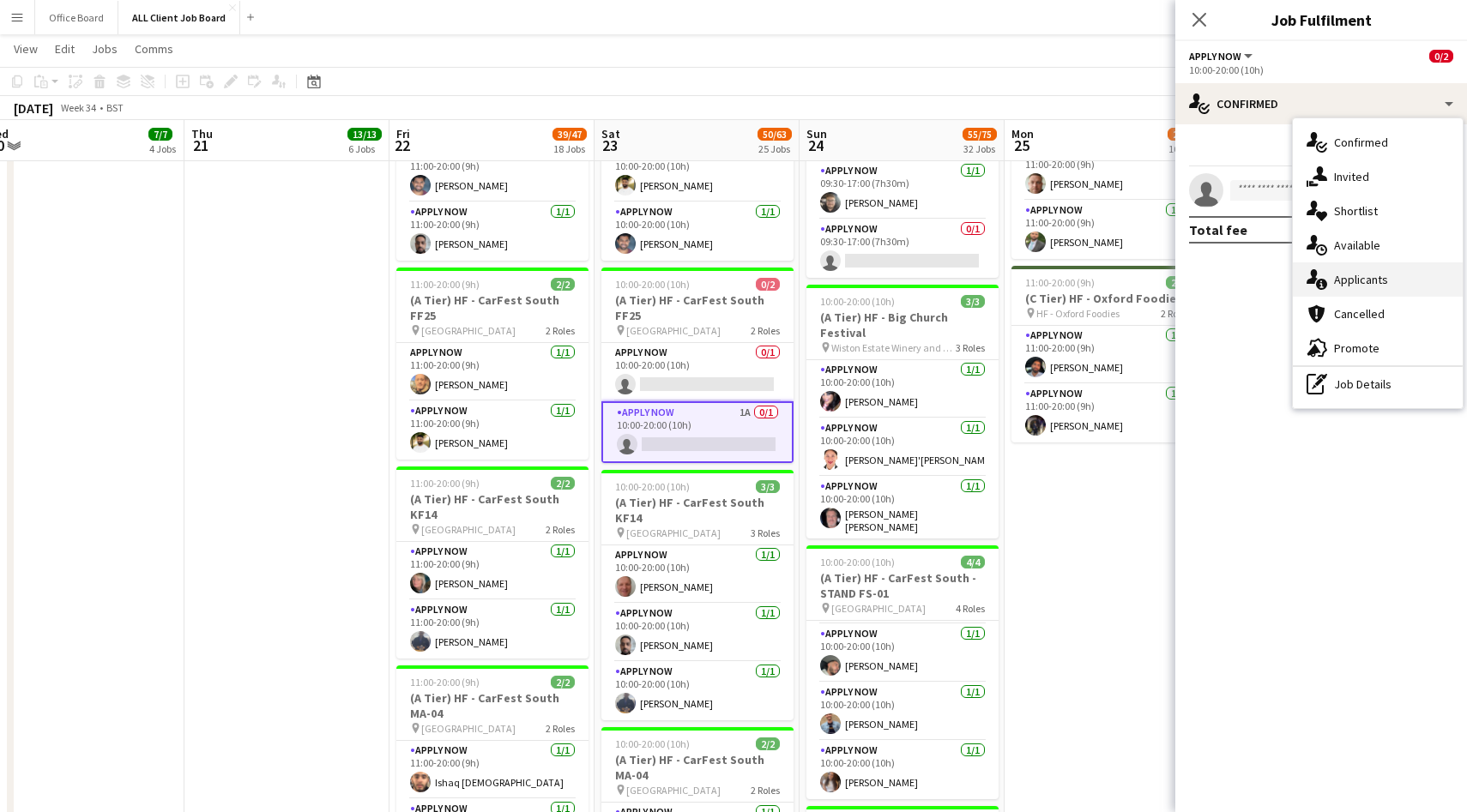
click at [1375, 275] on div "single-neutral-actions-information Applicants" at bounding box center [1377, 280] width 170 height 34
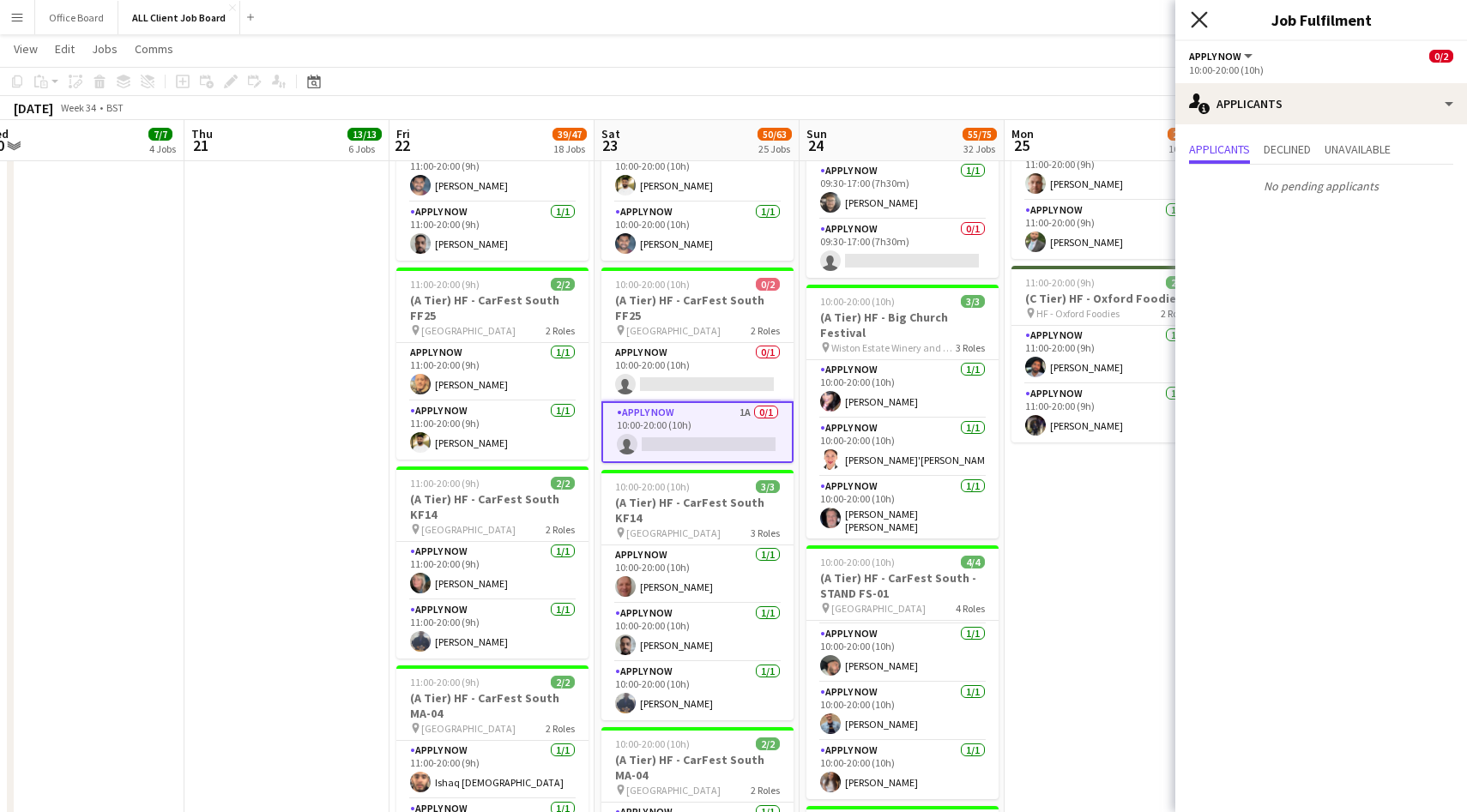
click at [1205, 16] on icon "Close pop-in" at bounding box center [1198, 19] width 16 height 16
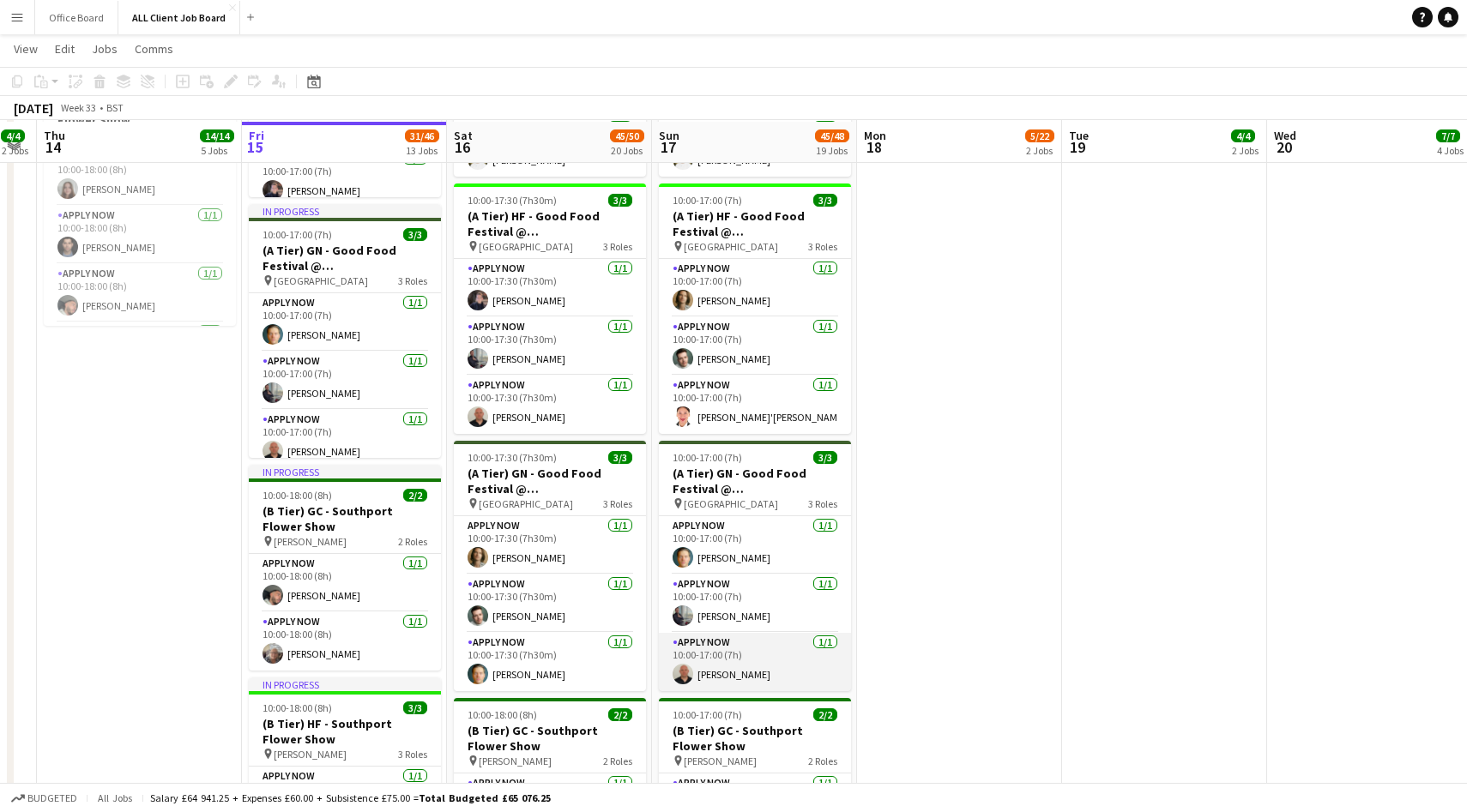
scroll to position [1249, 0]
click at [753, 657] on app-card-role "APPLY NOW 1/1 10:00-17:00 (7h) Rory Lapham" at bounding box center [755, 662] width 192 height 59
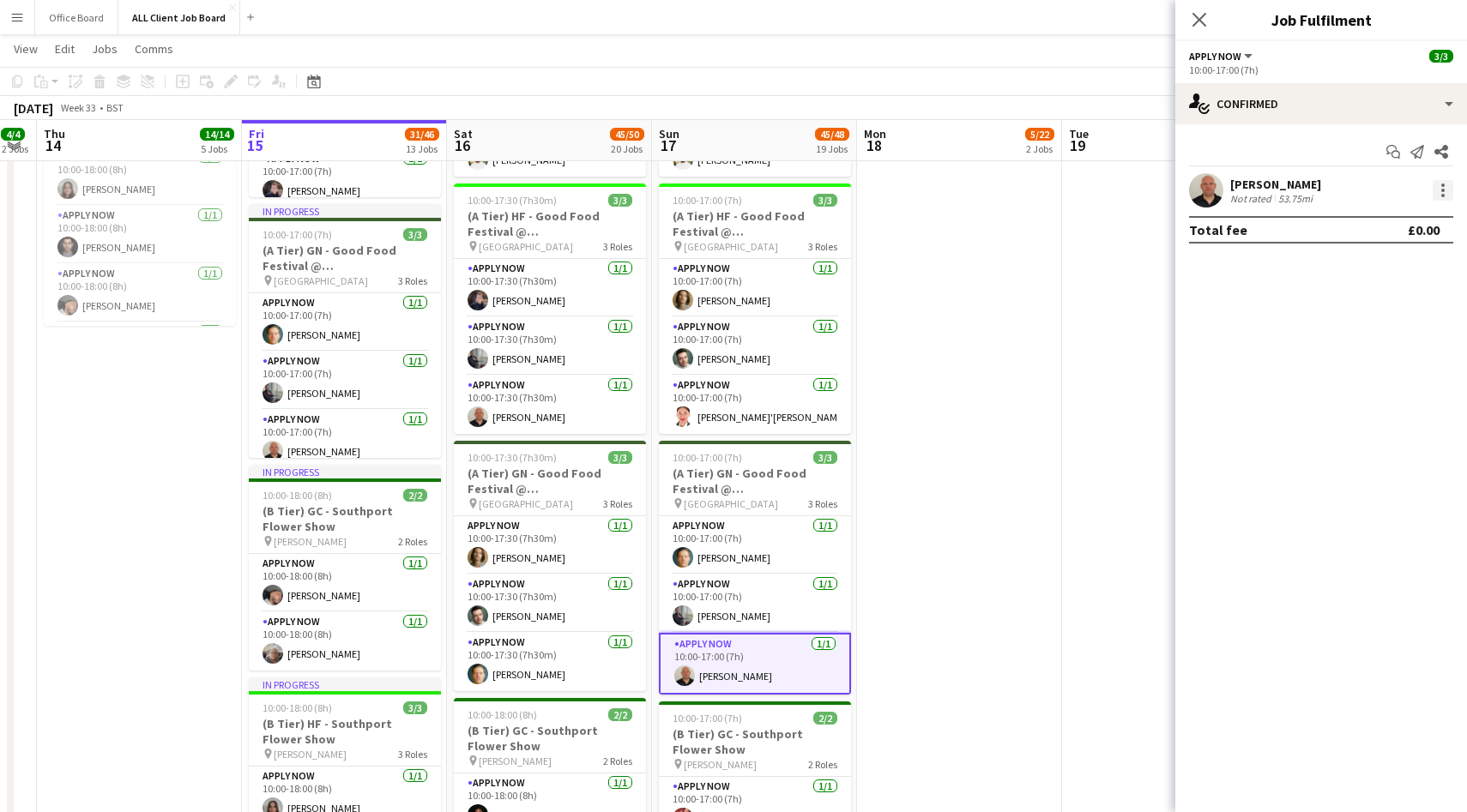
click at [1443, 194] on div at bounding box center [1444, 196] width 4 height 4
click at [1392, 262] on span "Switch crew" at bounding box center [1370, 263] width 73 height 15
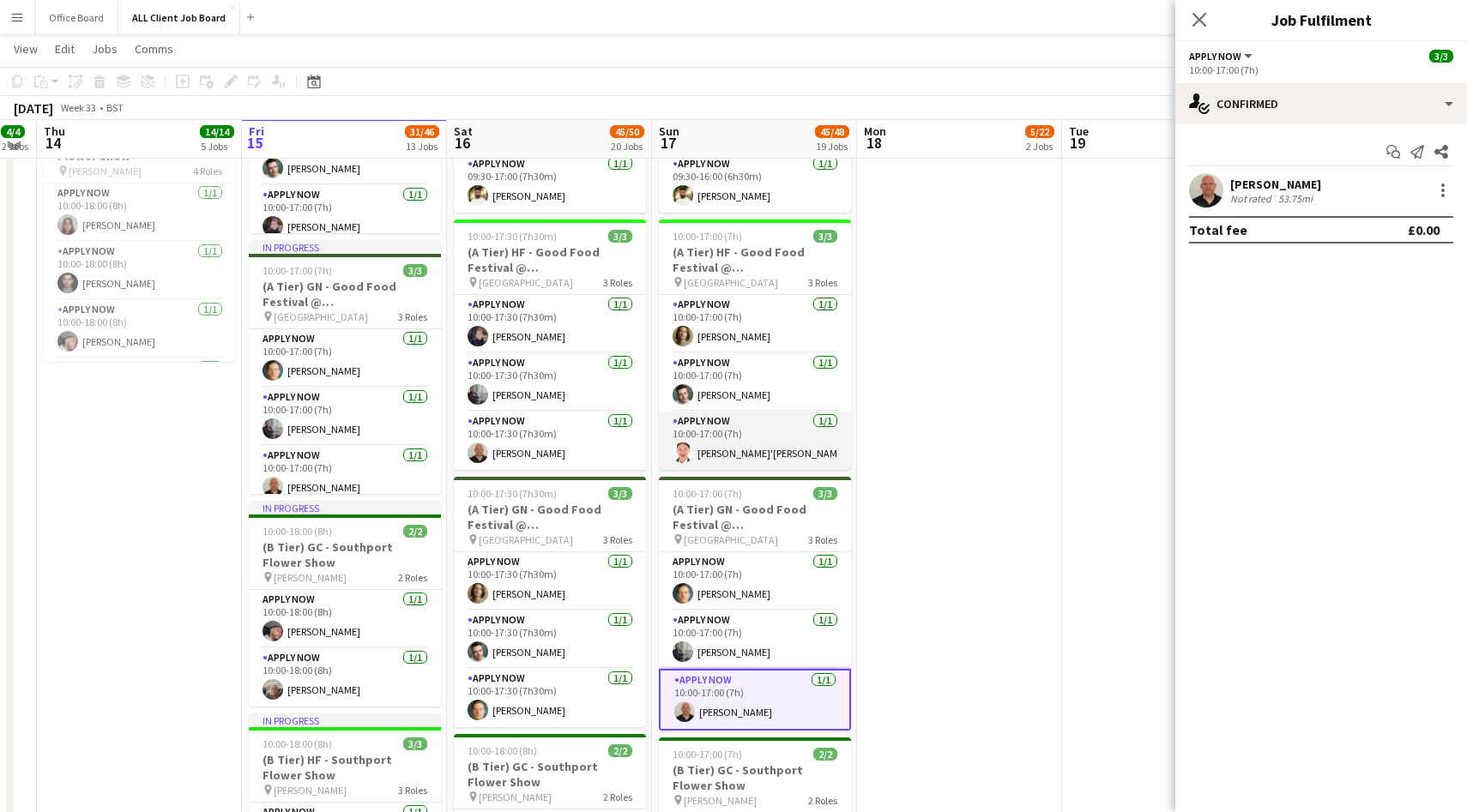
click at [788, 441] on app-card-role "APPLY NOW 1/1 10:00-17:00 (7h) Rae'Ven Nelson" at bounding box center [755, 441] width 192 height 59
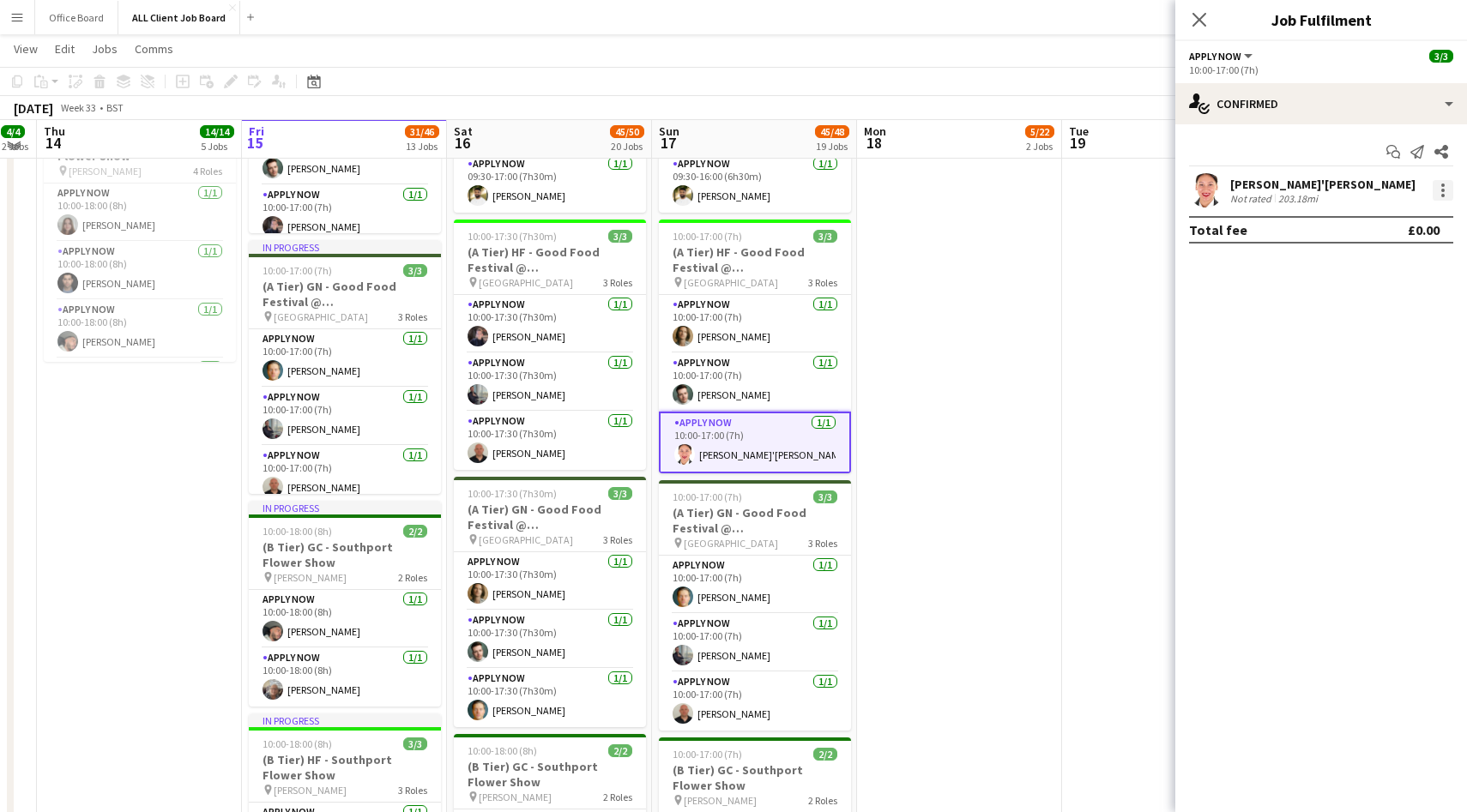
click at [1439, 189] on div at bounding box center [1443, 190] width 21 height 21
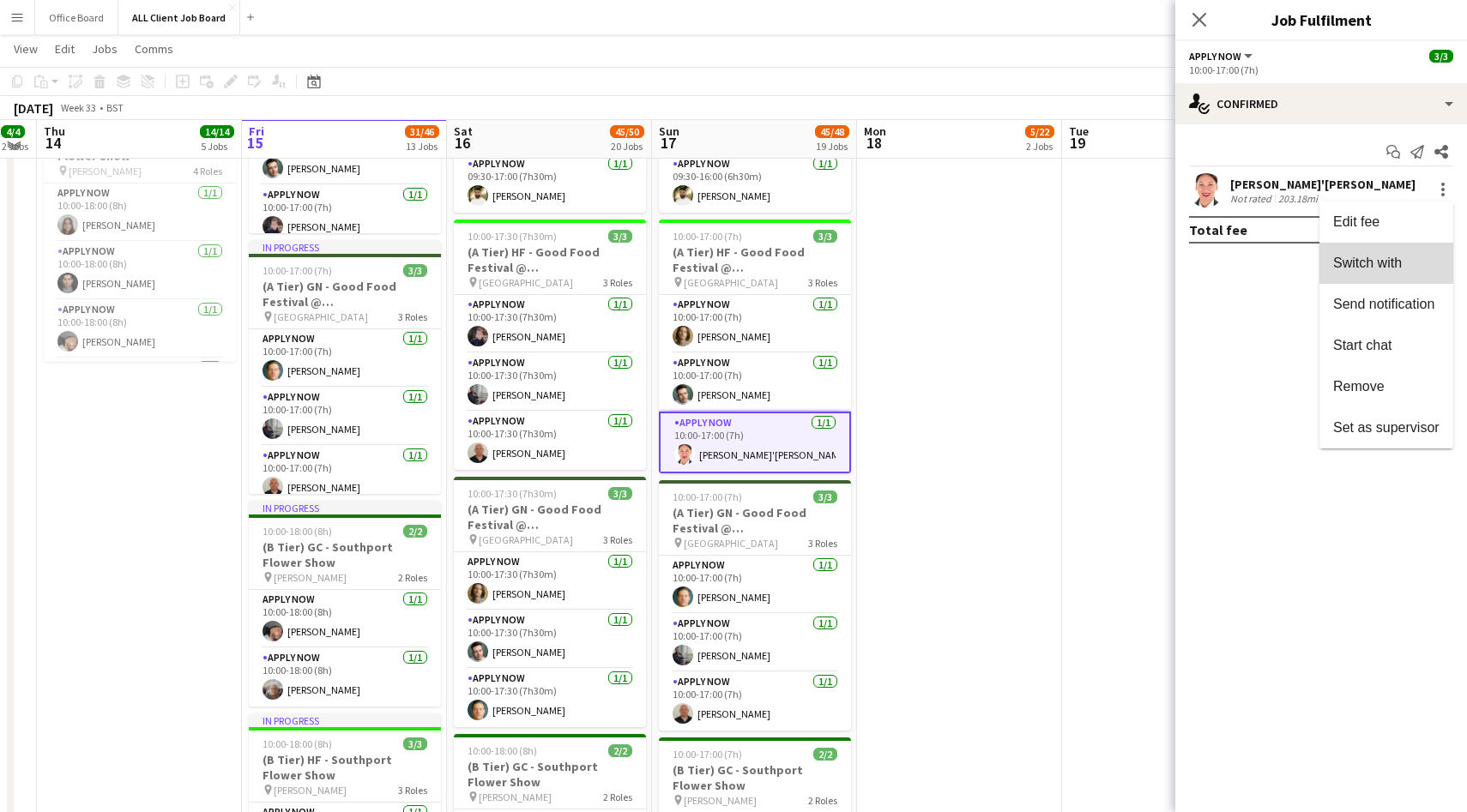
click at [1383, 260] on span "Switch with" at bounding box center [1368, 263] width 69 height 15
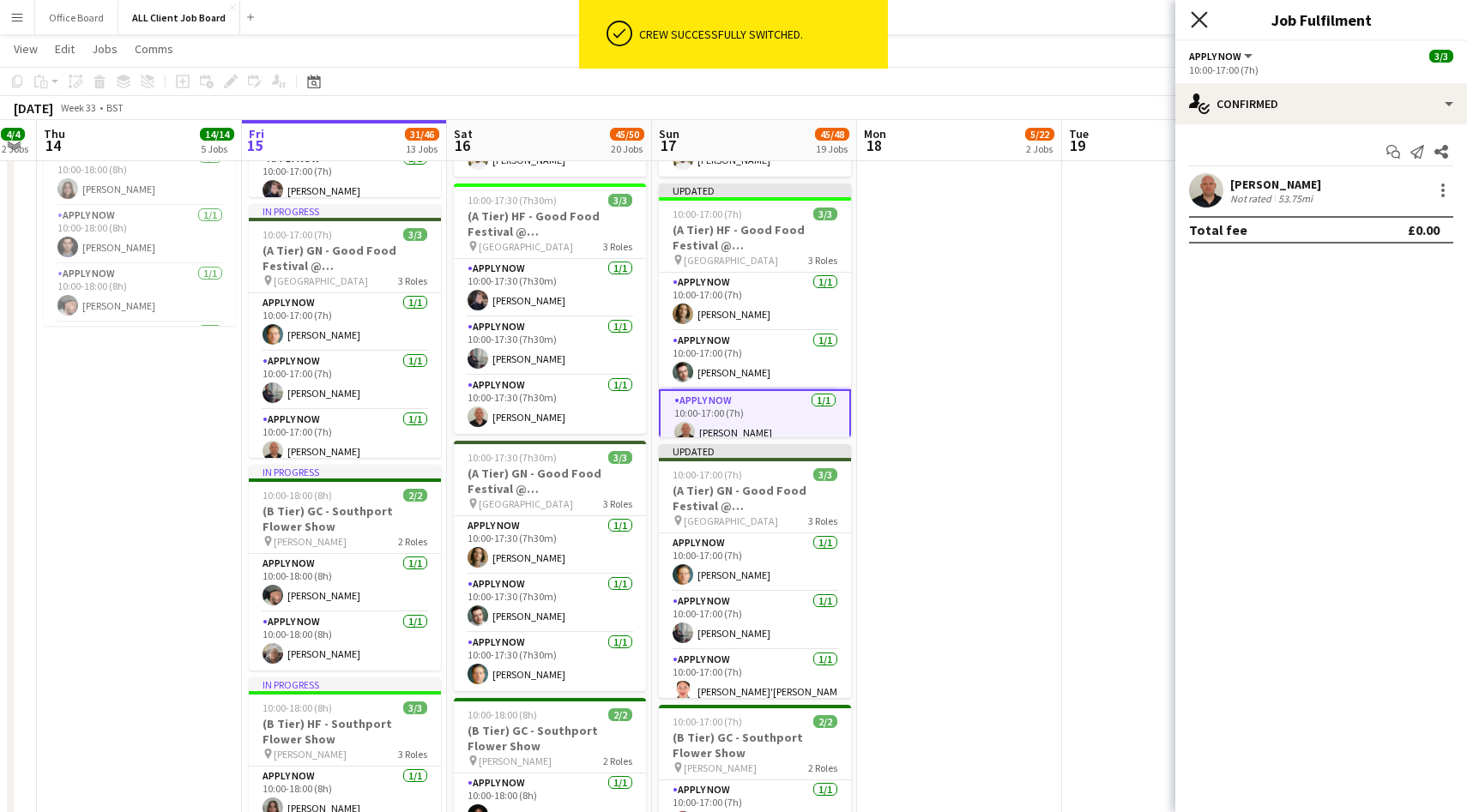
click at [1199, 20] on icon at bounding box center [1198, 19] width 16 height 16
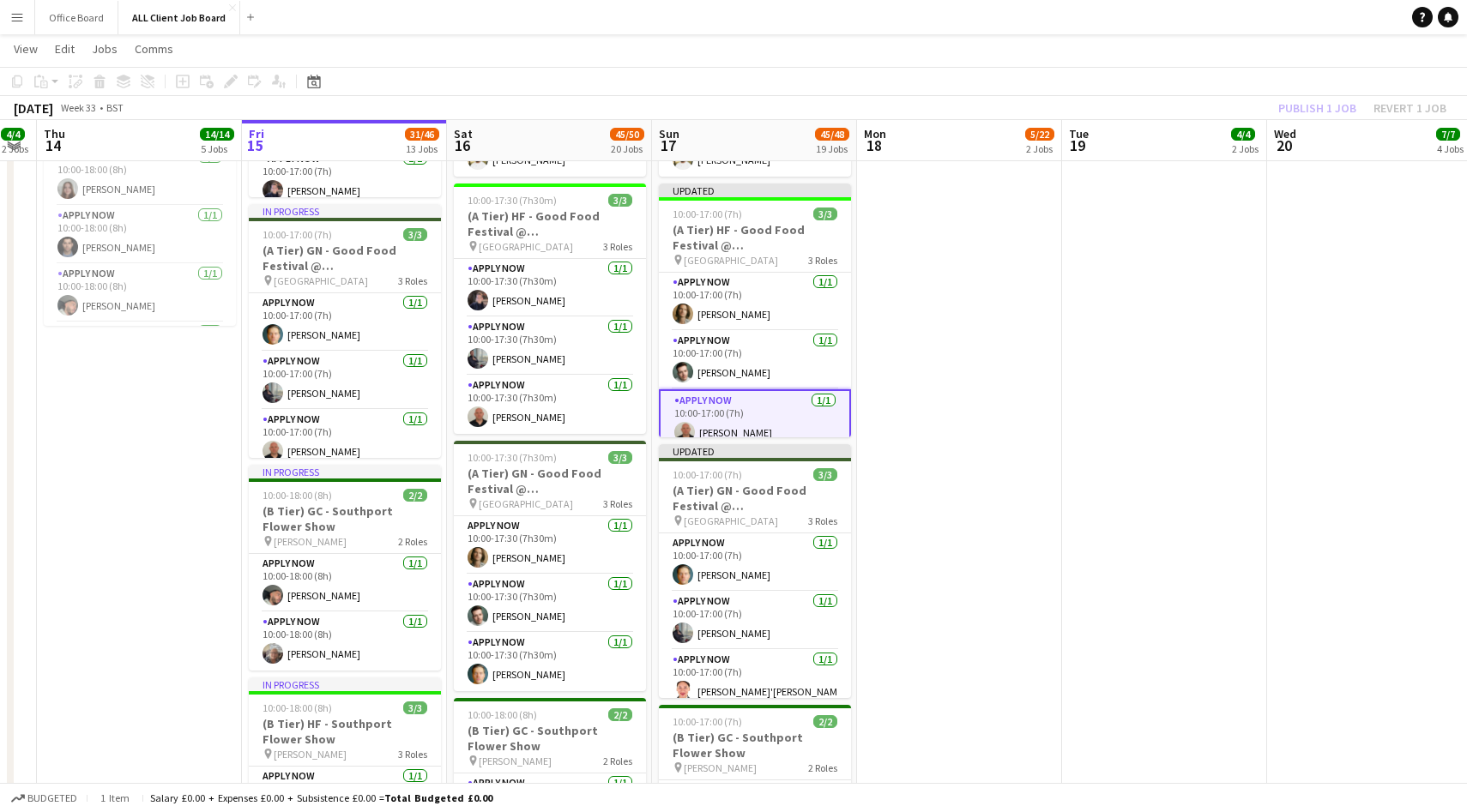
click at [1312, 103] on div "Publish 1 job Revert 1 job" at bounding box center [1363, 108] width 209 height 22
click at [1312, 103] on button "Publish 1 job" at bounding box center [1317, 108] width 91 height 22
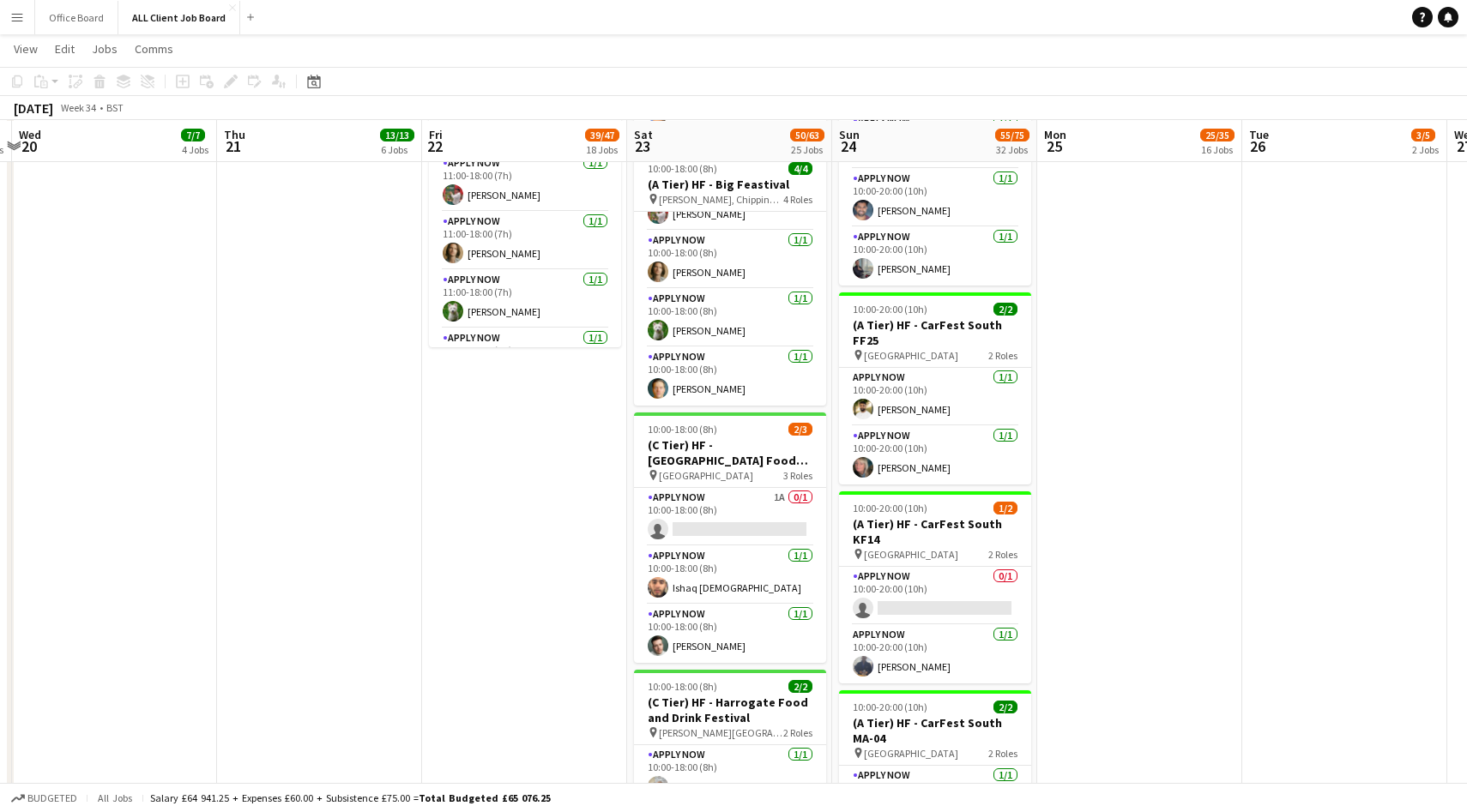
scroll to position [2911, 0]
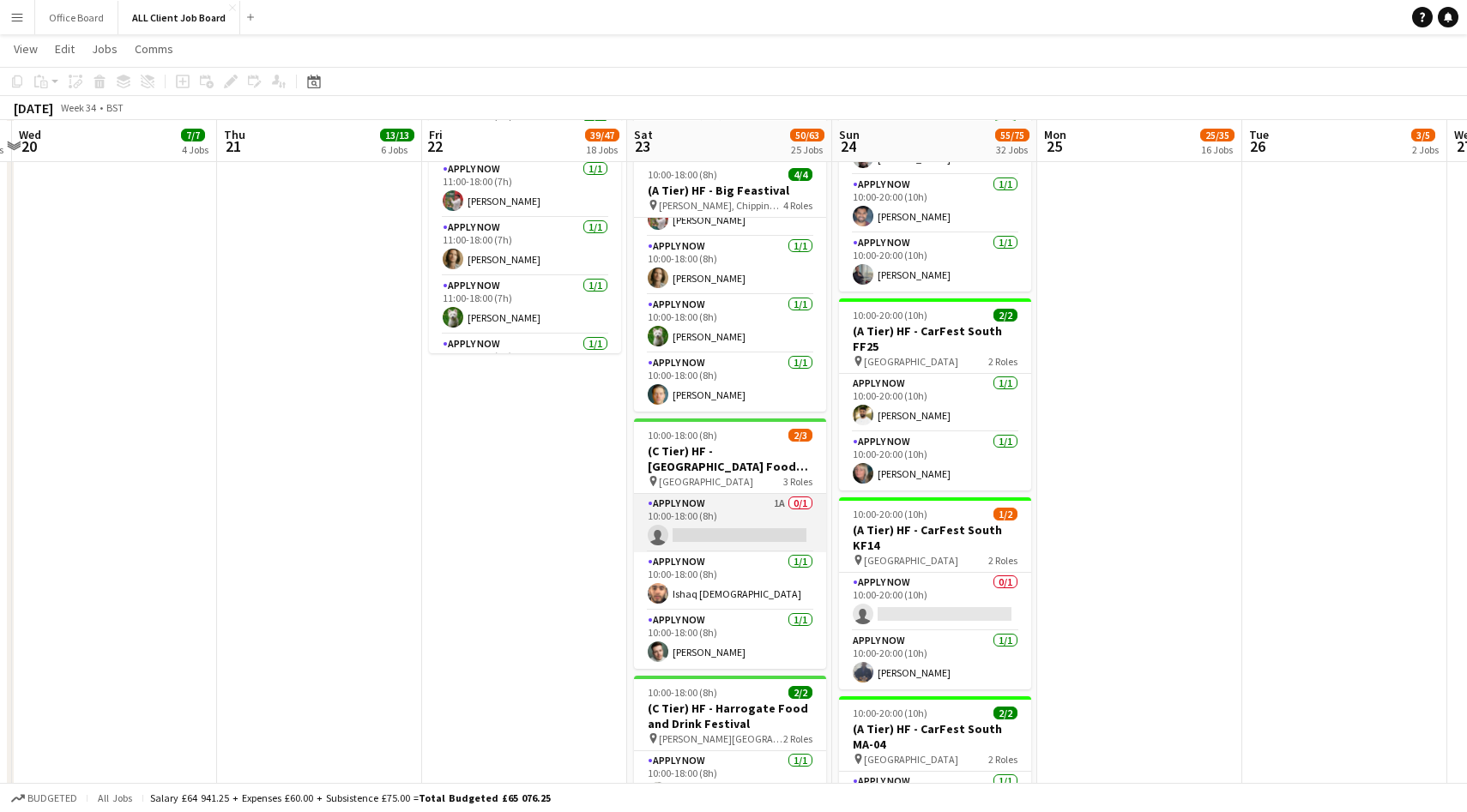
click at [756, 514] on app-card-role "APPLY NOW 1A 0/1 10:00-18:00 (8h) single-neutral-actions" at bounding box center [730, 523] width 192 height 59
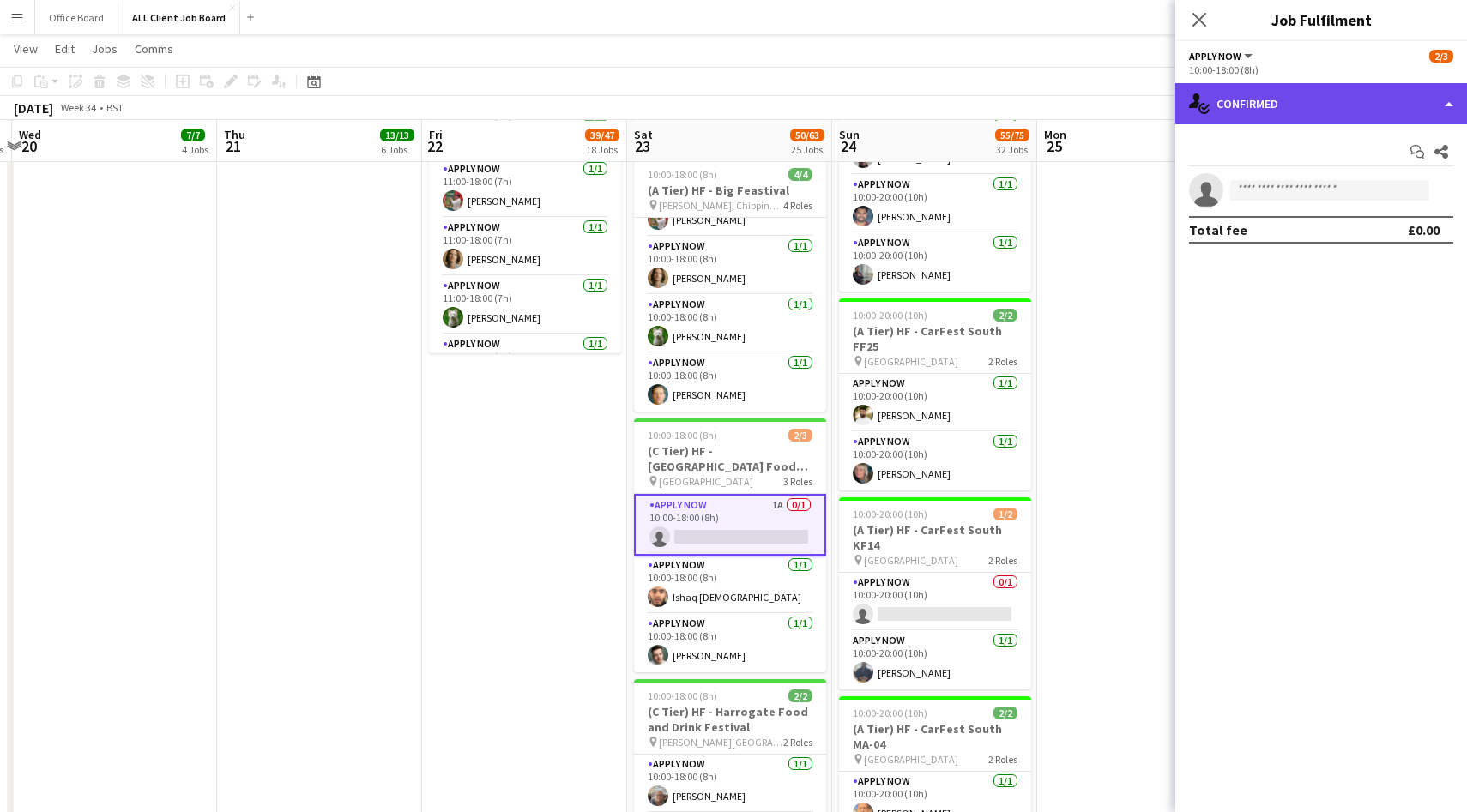
click at [1277, 116] on div "single-neutral-actions-check-2 Confirmed" at bounding box center [1321, 103] width 292 height 41
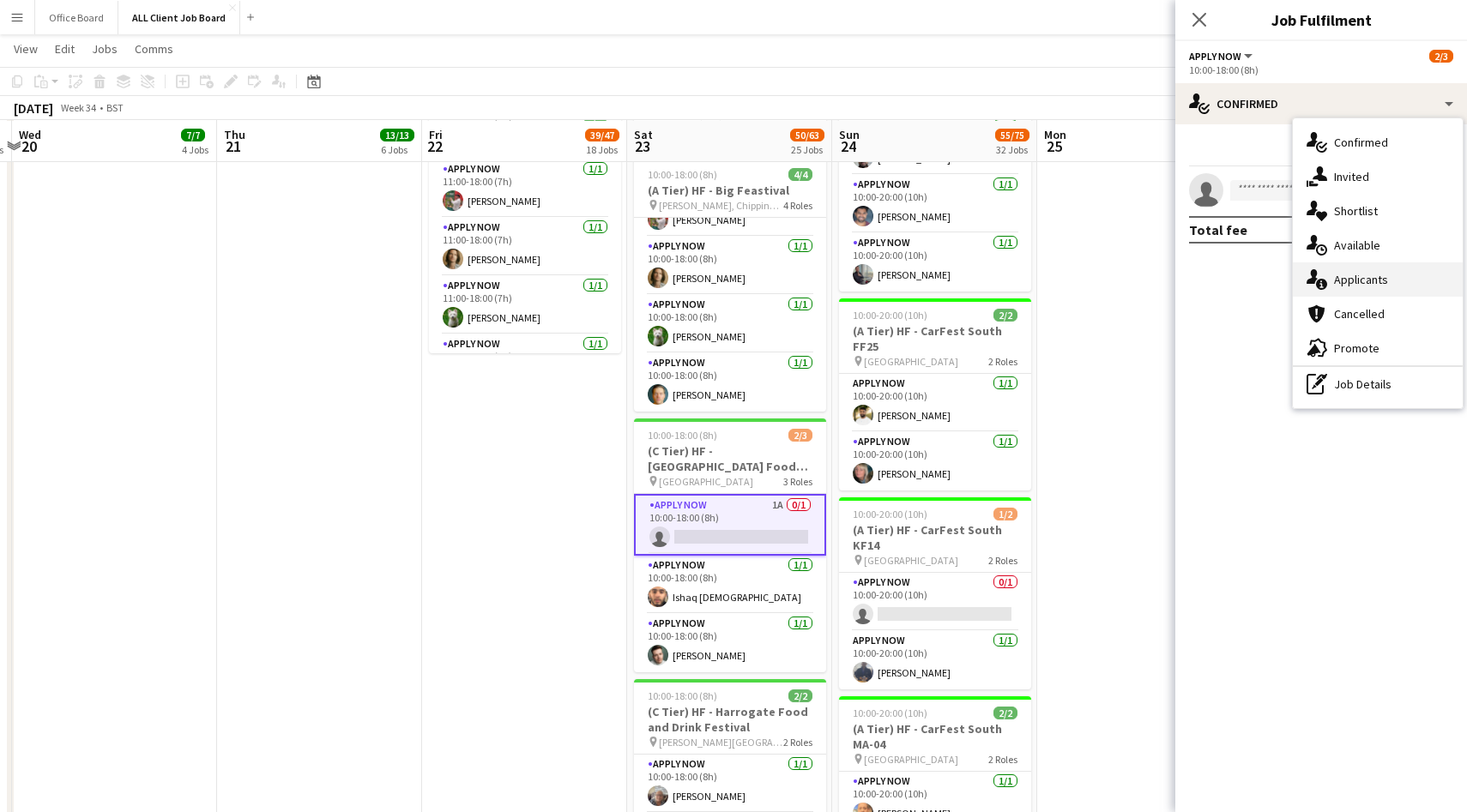
click at [1378, 281] on div "single-neutral-actions-information Applicants" at bounding box center [1377, 280] width 170 height 34
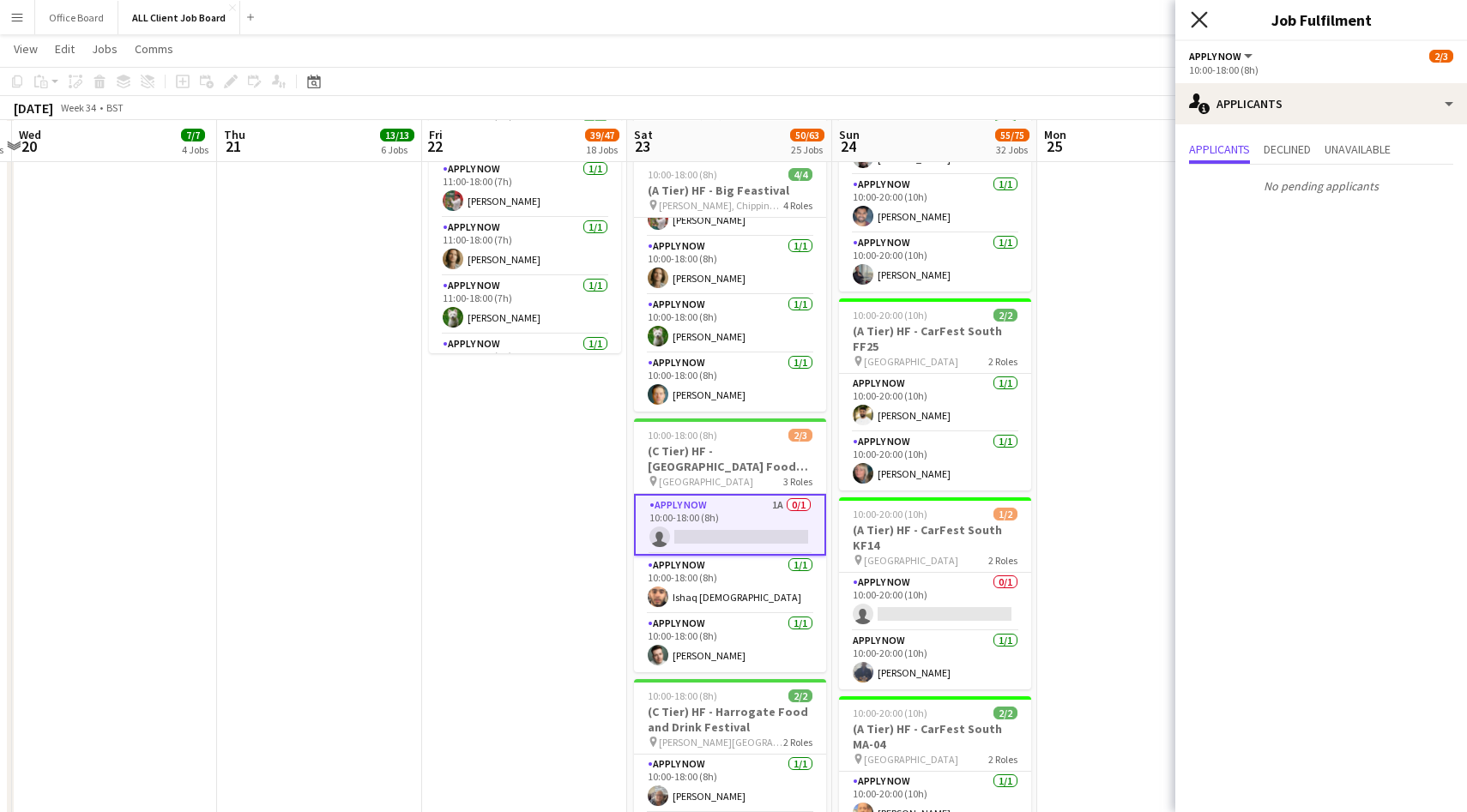
click at [1206, 18] on icon "Close pop-in" at bounding box center [1198, 19] width 16 height 16
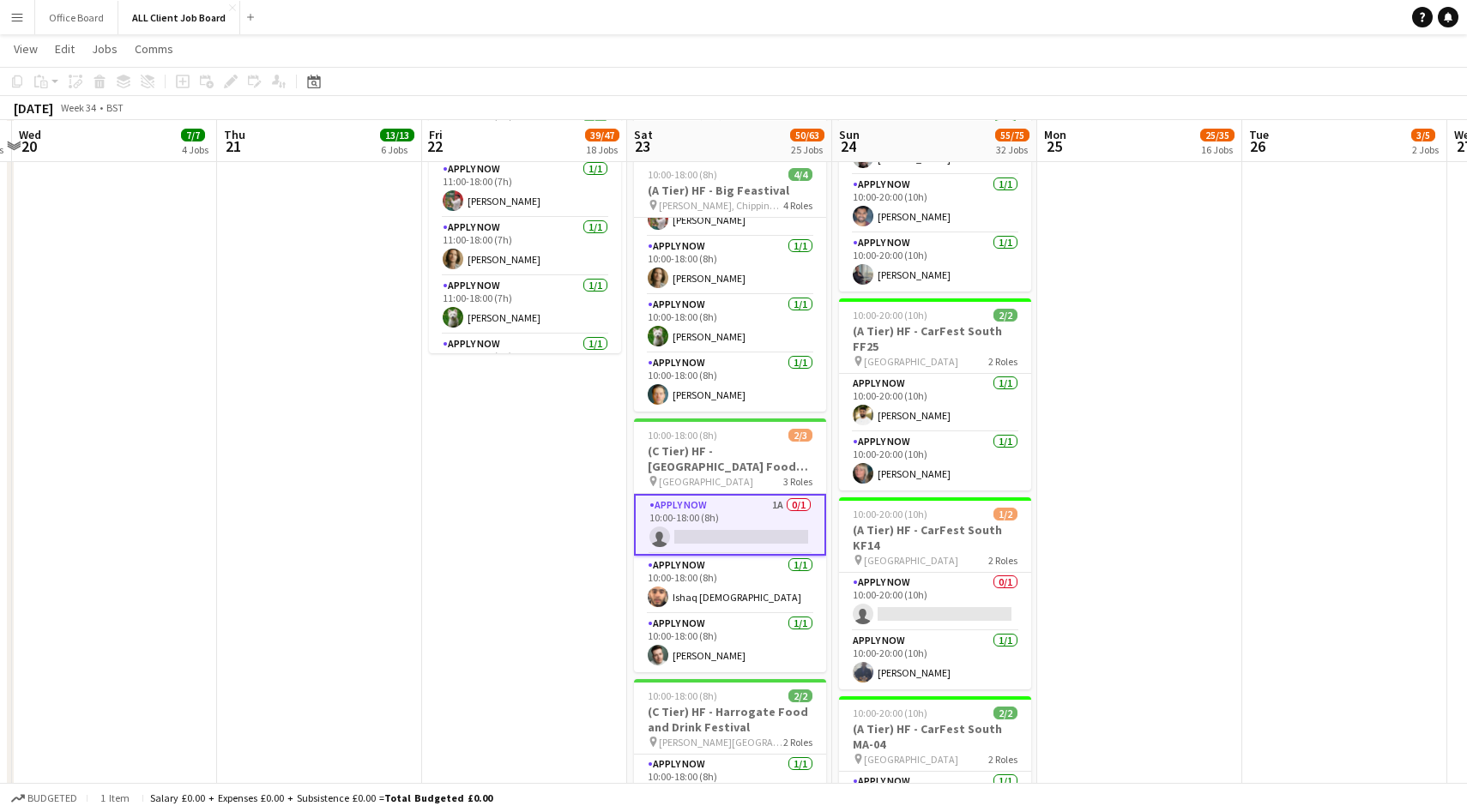
click at [1142, 502] on app-date-cell "09:30-17:00 (7h30m) 2/2 (B Tier) HF - Cheshire Game and County Fair pin Cheshir…" at bounding box center [1140, 116] width 205 height 4630
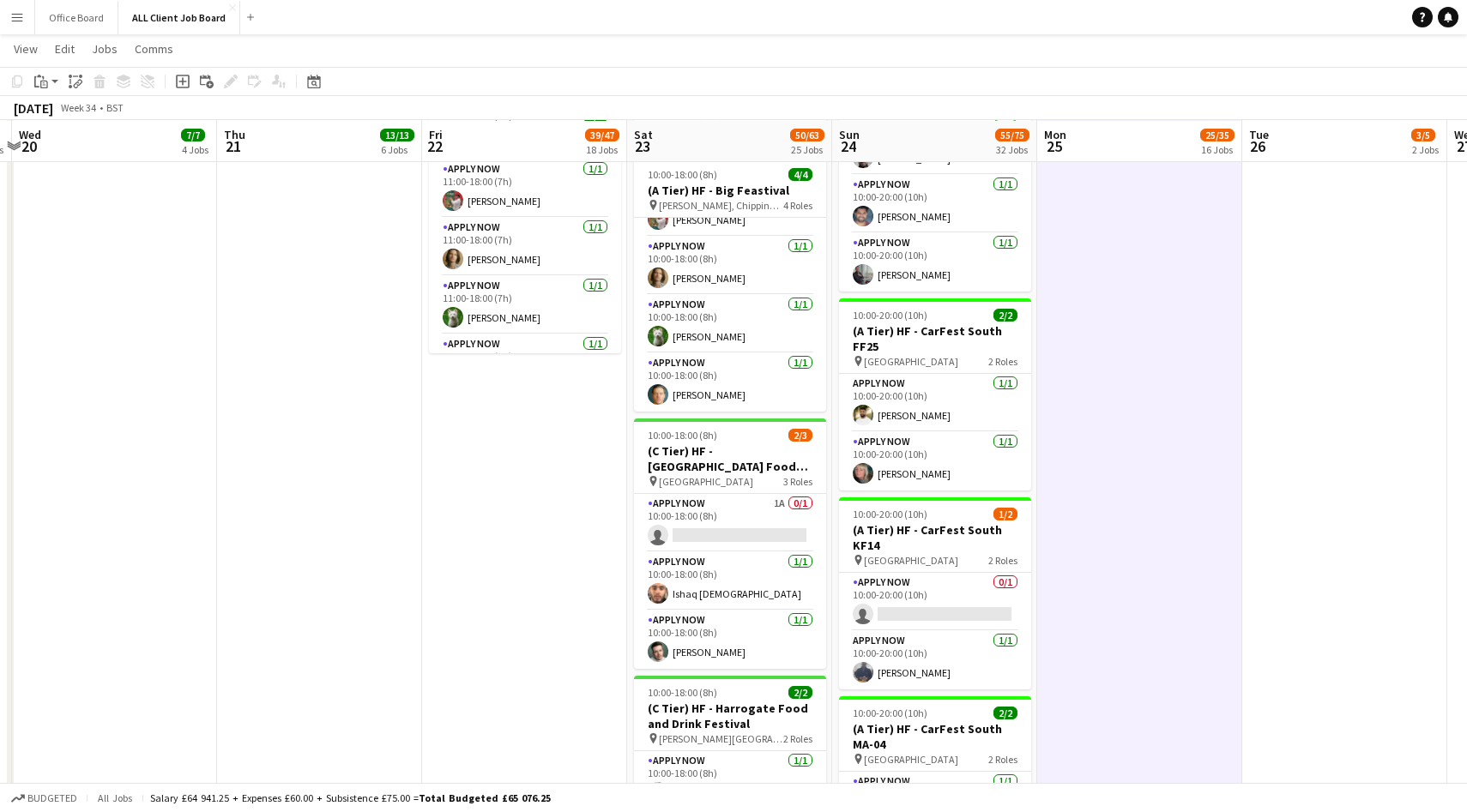
click at [1142, 502] on app-date-cell "09:30-17:00 (7h30m) 2/2 (B Tier) HF - Cheshire Game and County Fair pin Cheshir…" at bounding box center [1140, 116] width 205 height 4630
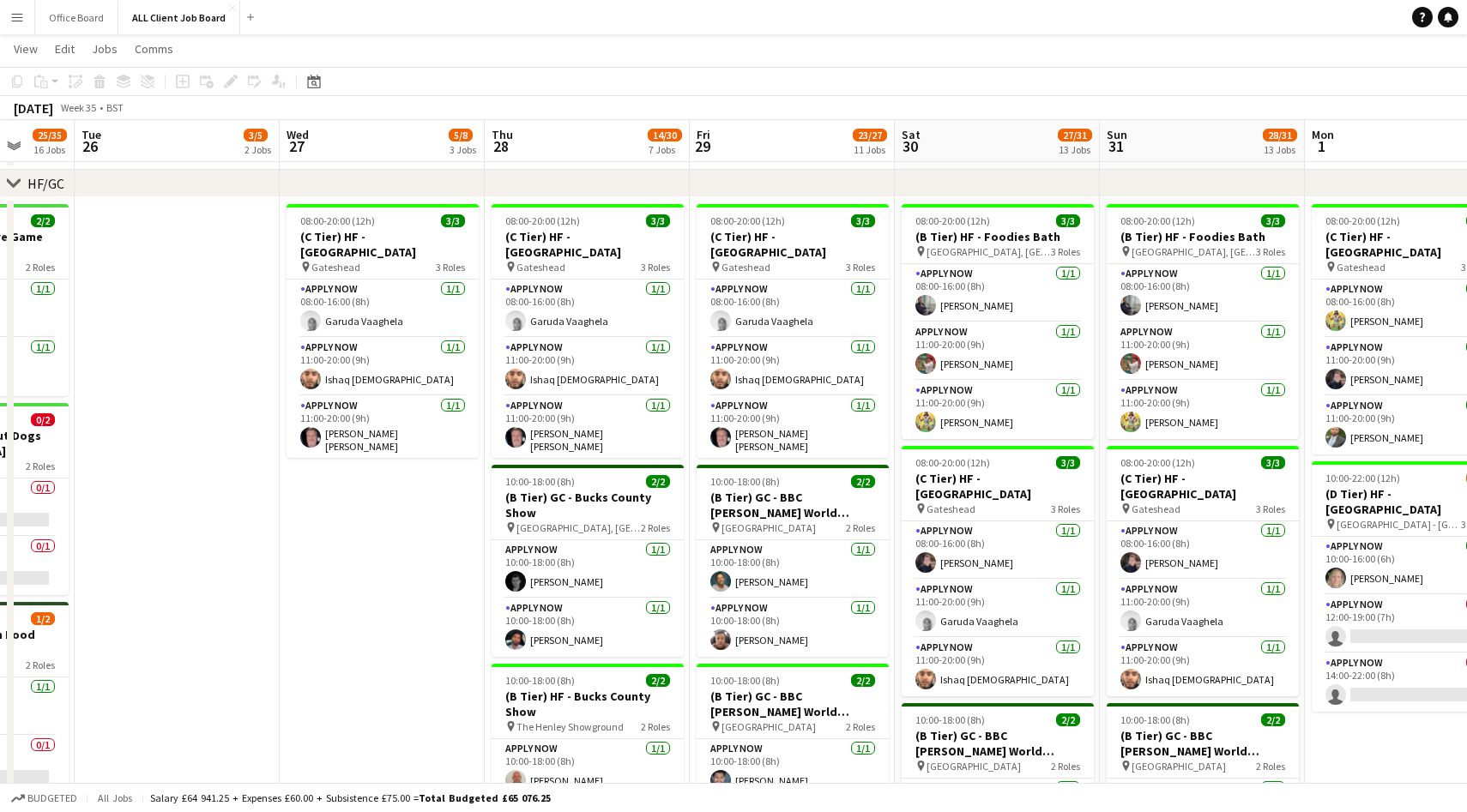
scroll to position [0, 579]
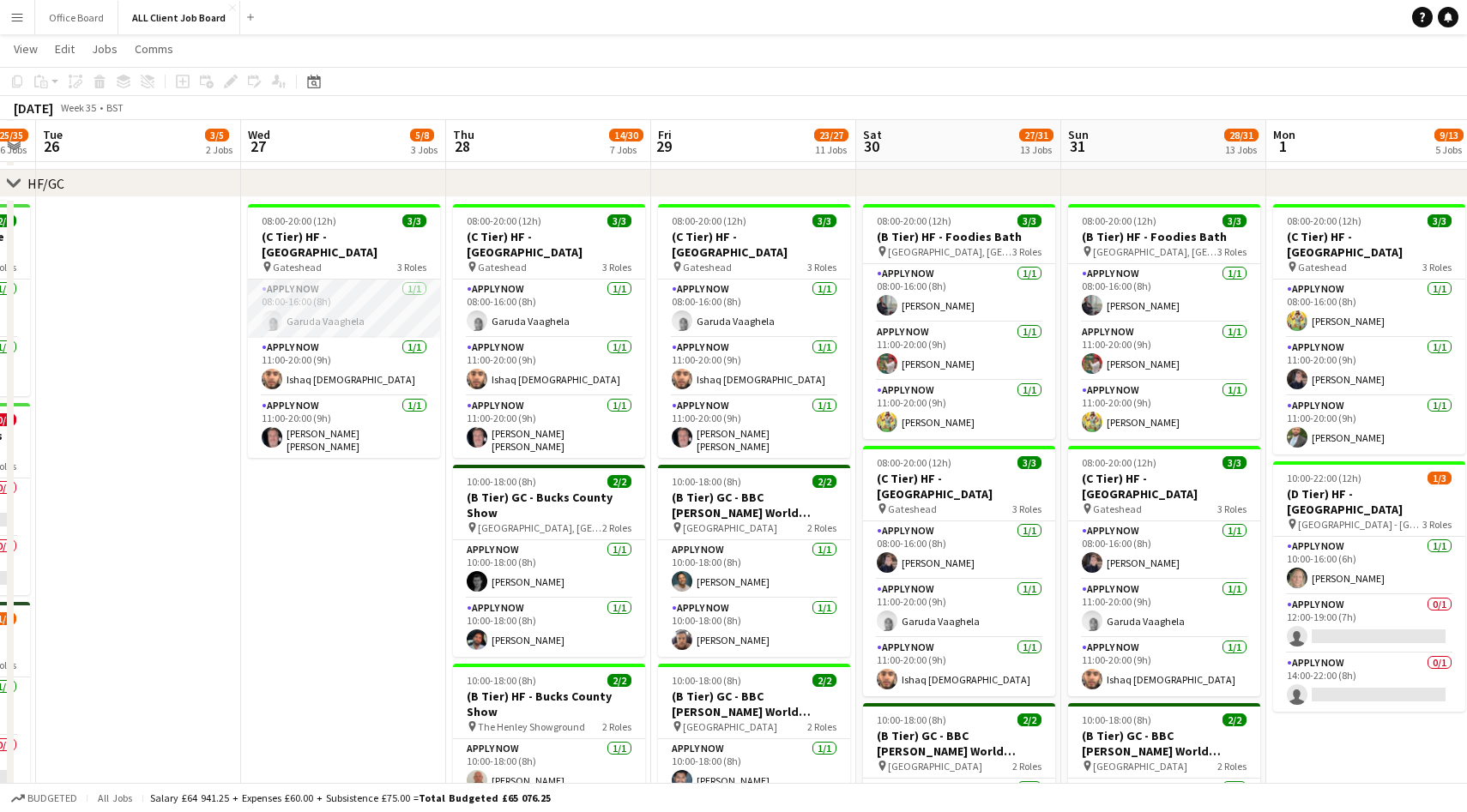
click at [273, 322] on app-user-avatar at bounding box center [272, 321] width 21 height 21
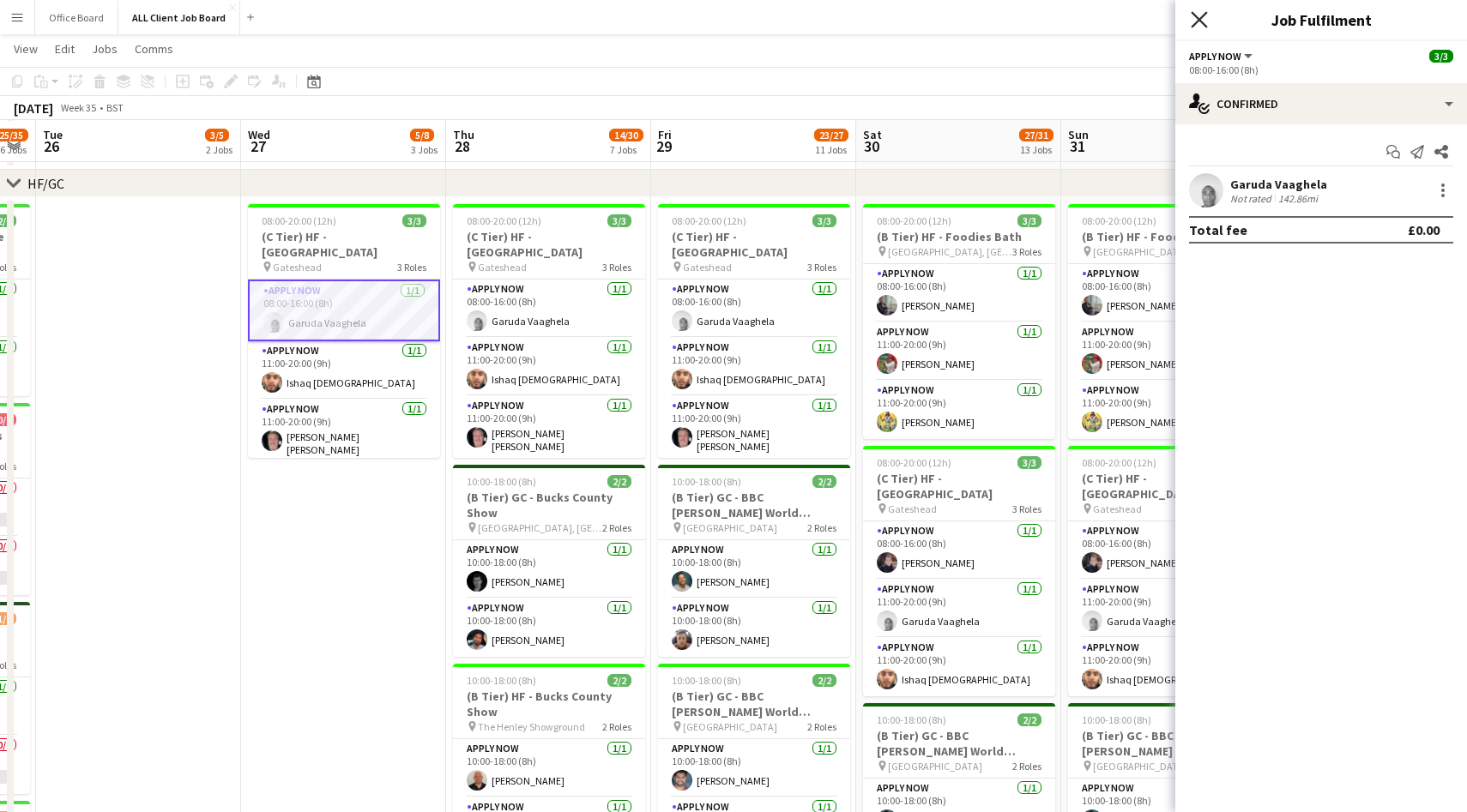
click at [1205, 26] on icon at bounding box center [1198, 19] width 16 height 16
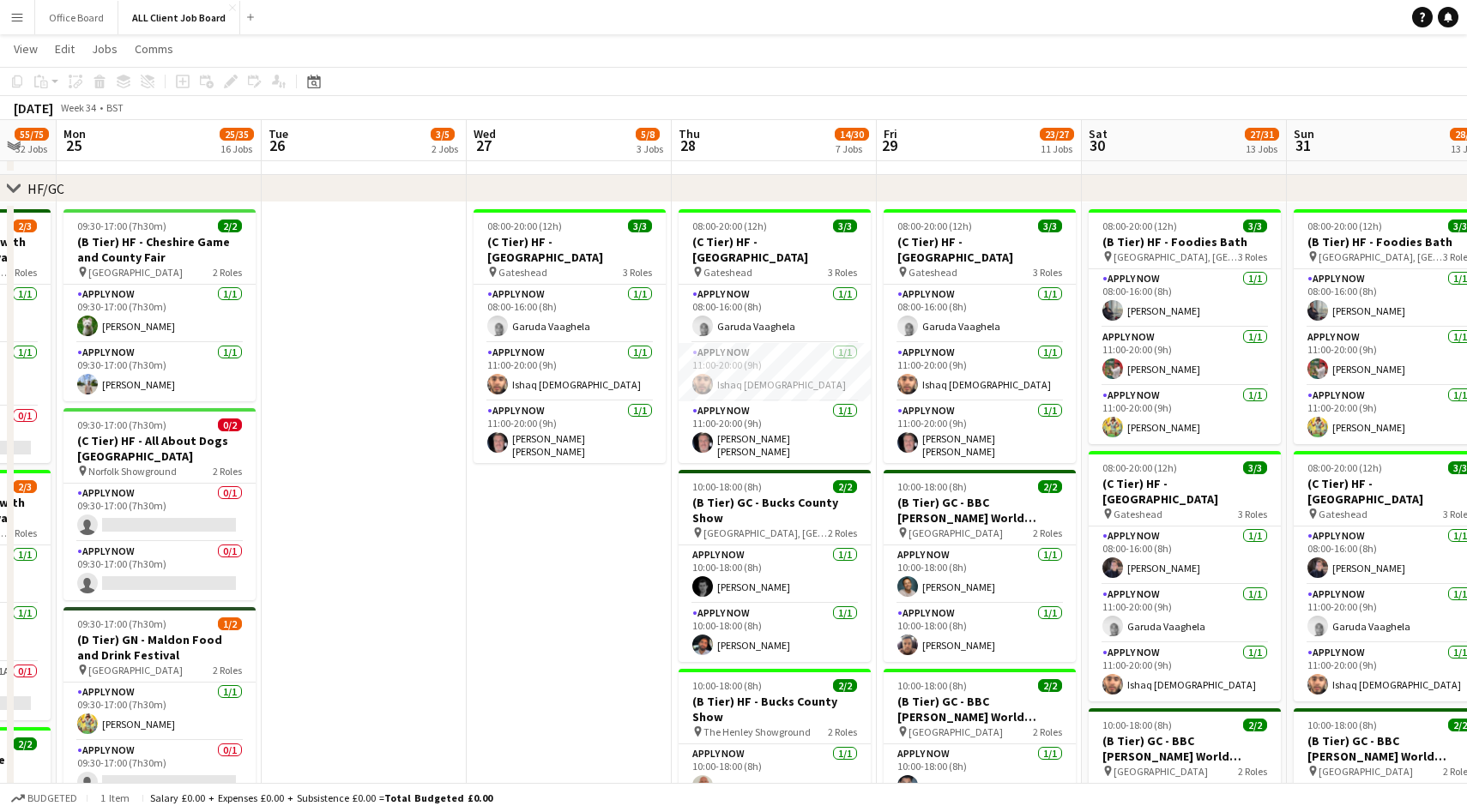
scroll to position [0, 559]
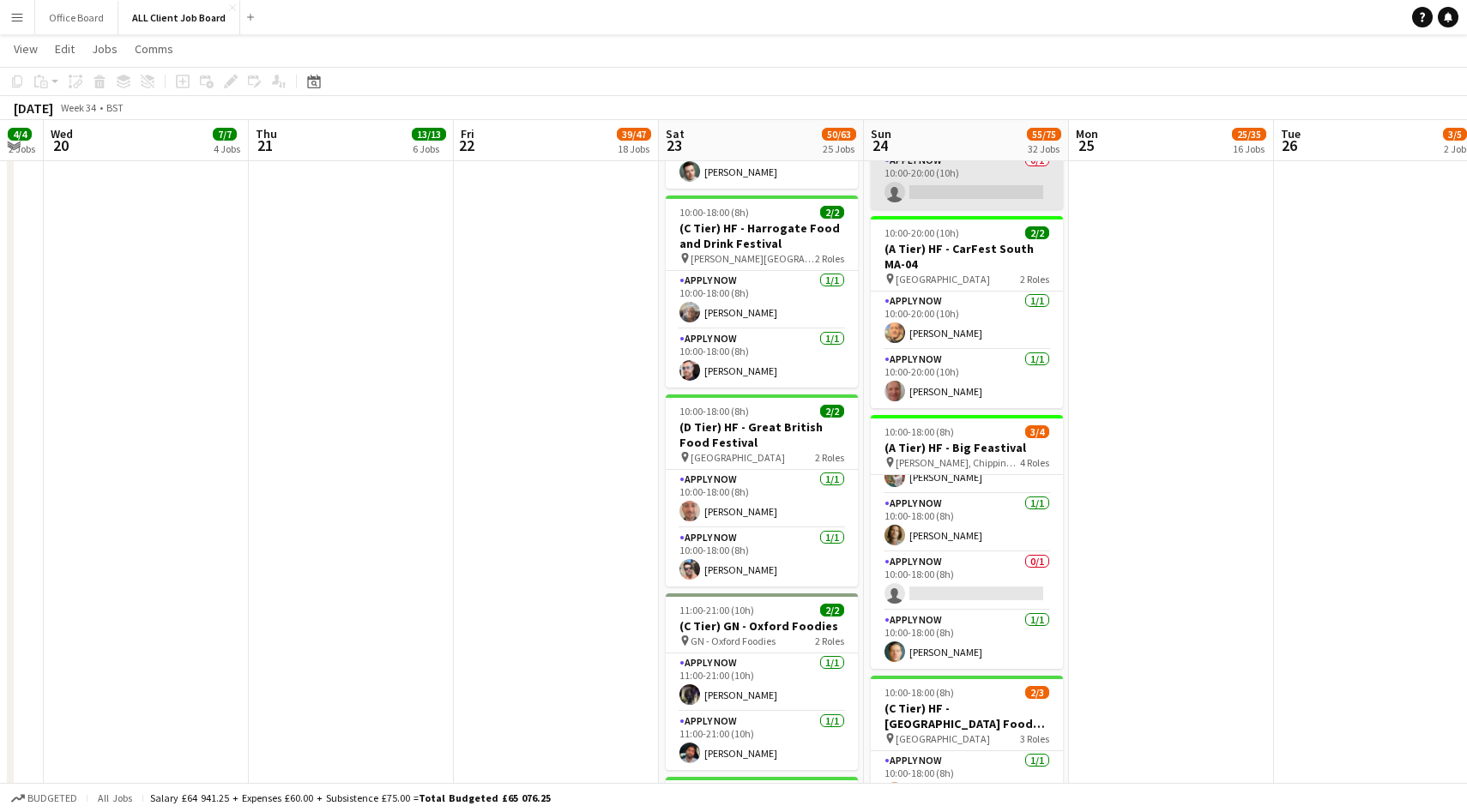
scroll to position [3398, 0]
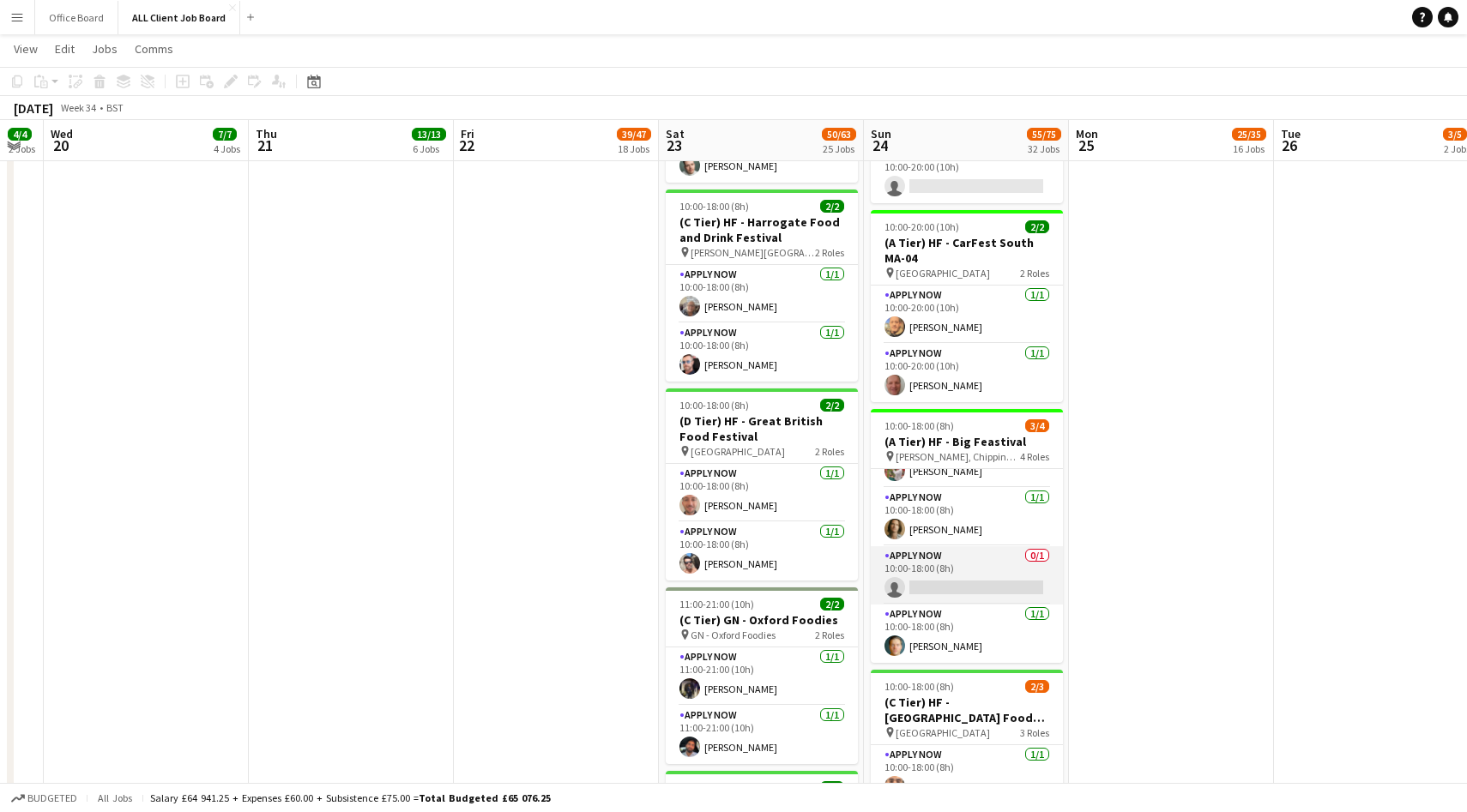
click at [960, 552] on app-card-role "APPLY NOW 0/1 10:00-18:00 (8h) single-neutral-actions" at bounding box center [967, 575] width 192 height 59
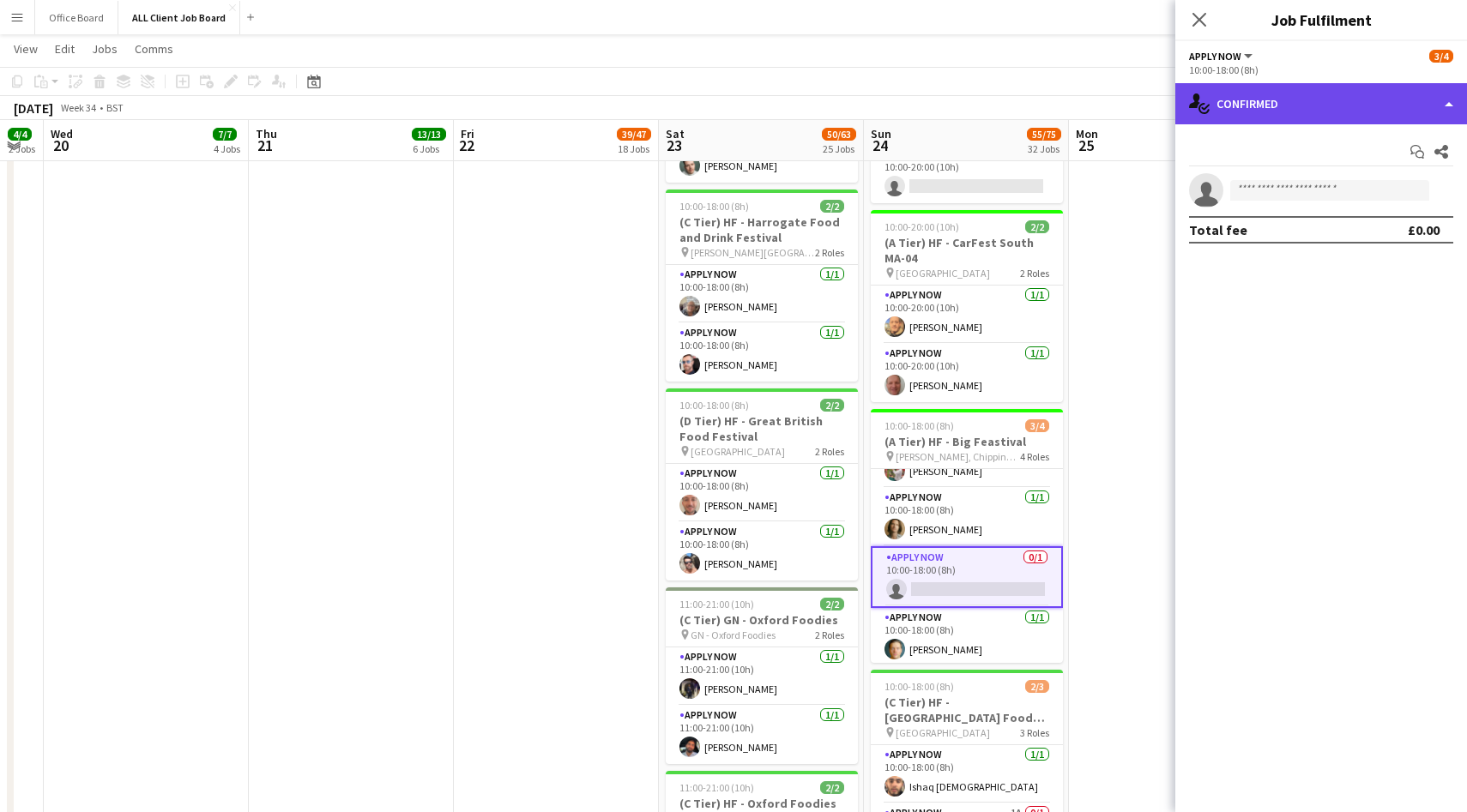
click at [1314, 108] on div "single-neutral-actions-check-2 Confirmed" at bounding box center [1321, 103] width 292 height 41
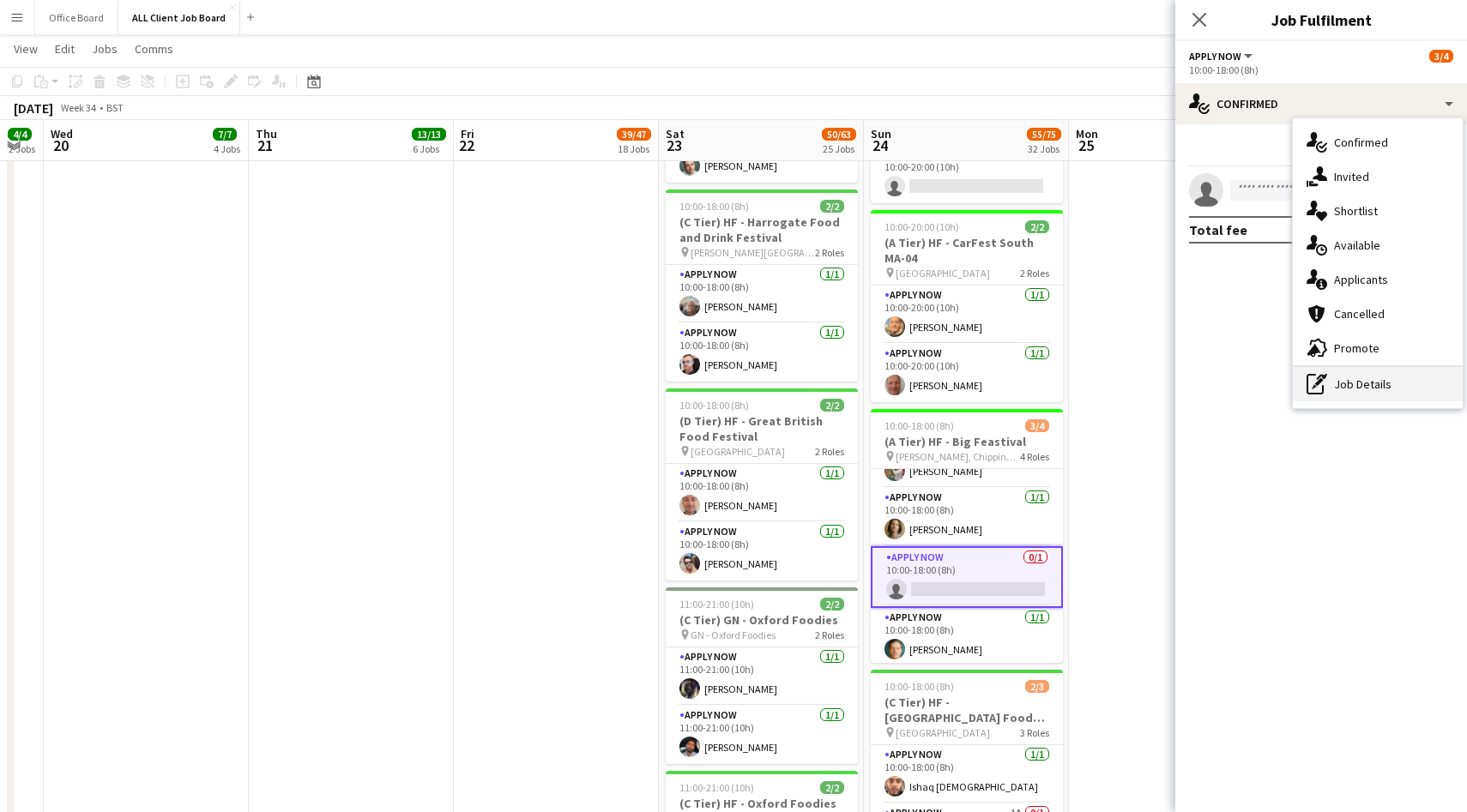
click at [1338, 376] on div "pen-write Job Details" at bounding box center [1377, 384] width 170 height 34
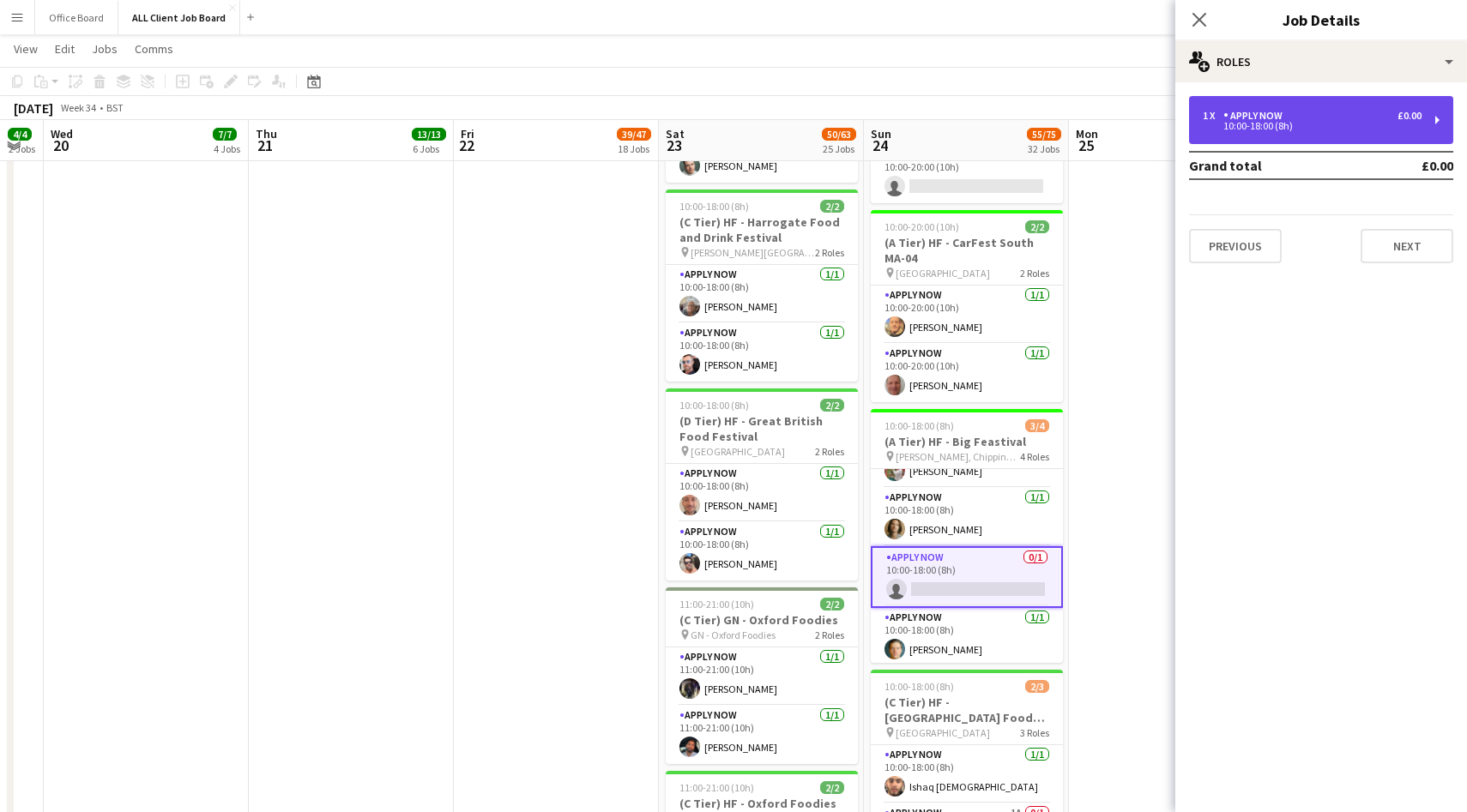
click at [1307, 115] on div "1 x APPLY NOW £0.00" at bounding box center [1312, 116] width 219 height 12
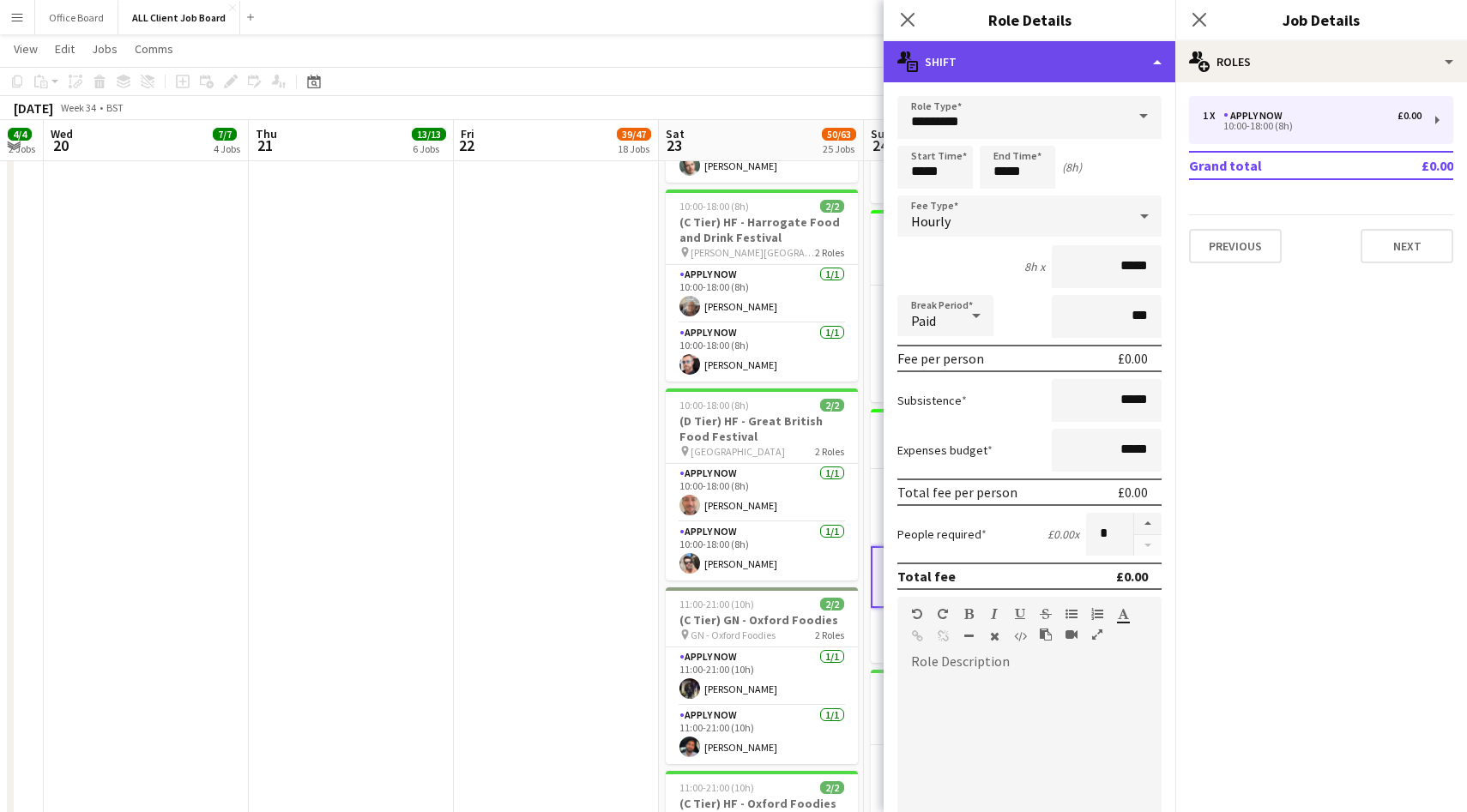
click at [1031, 76] on div "multiple-actions-text Shift" at bounding box center [1030, 62] width 292 height 41
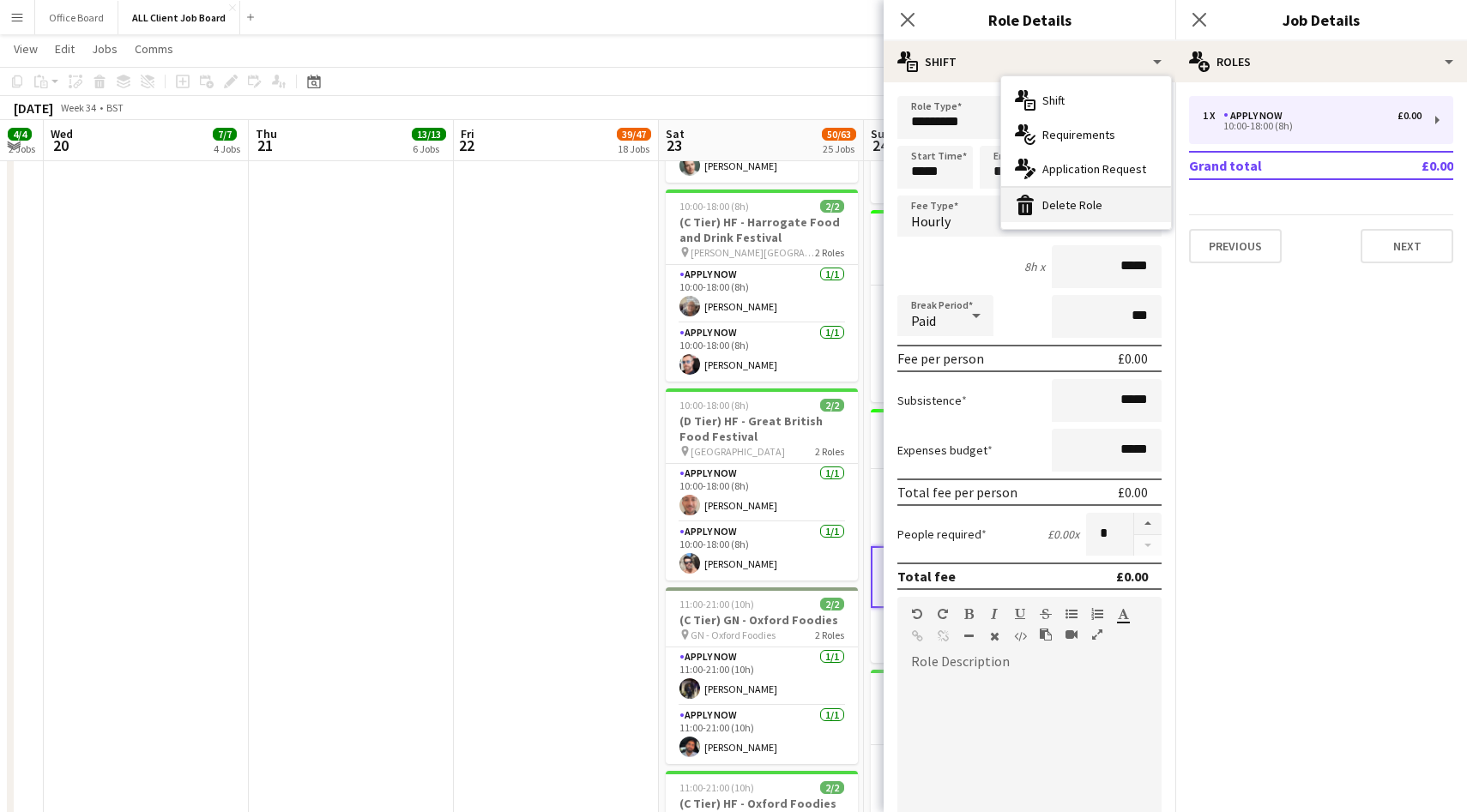
click at [1078, 207] on div "bin-2 Delete Role" at bounding box center [1086, 204] width 170 height 34
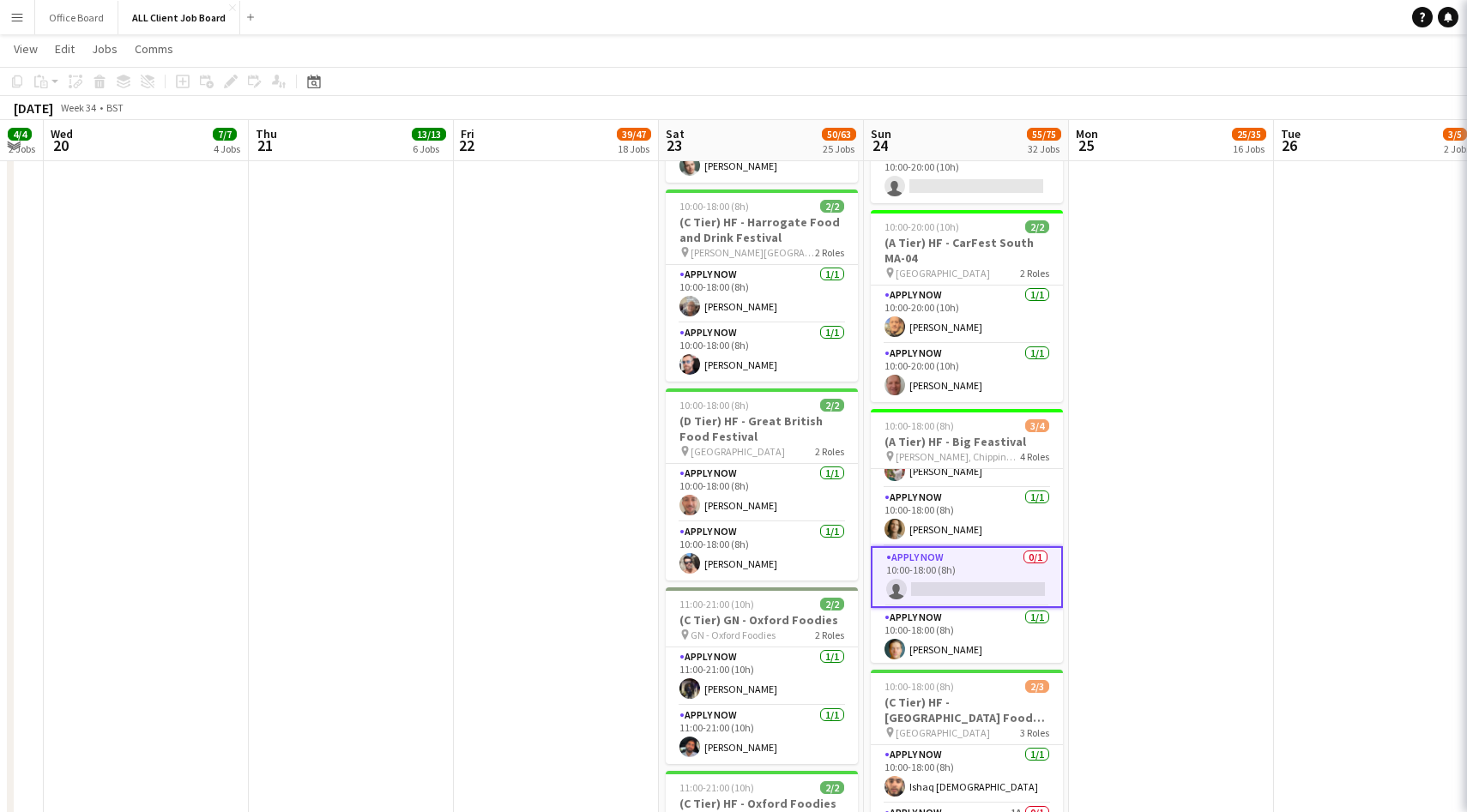
scroll to position [0, 0]
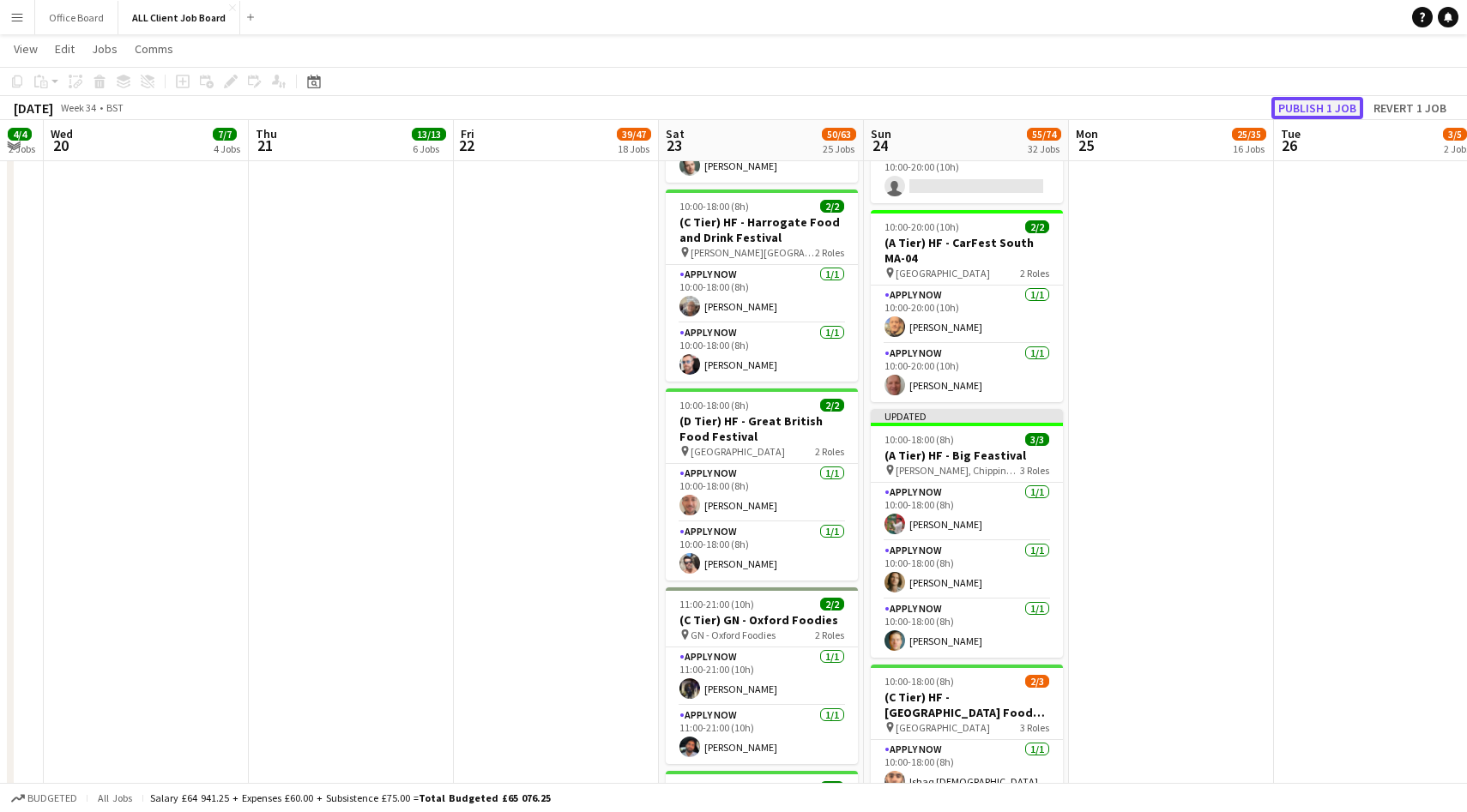
click at [1306, 97] on button "Publish 1 job" at bounding box center [1317, 108] width 91 height 22
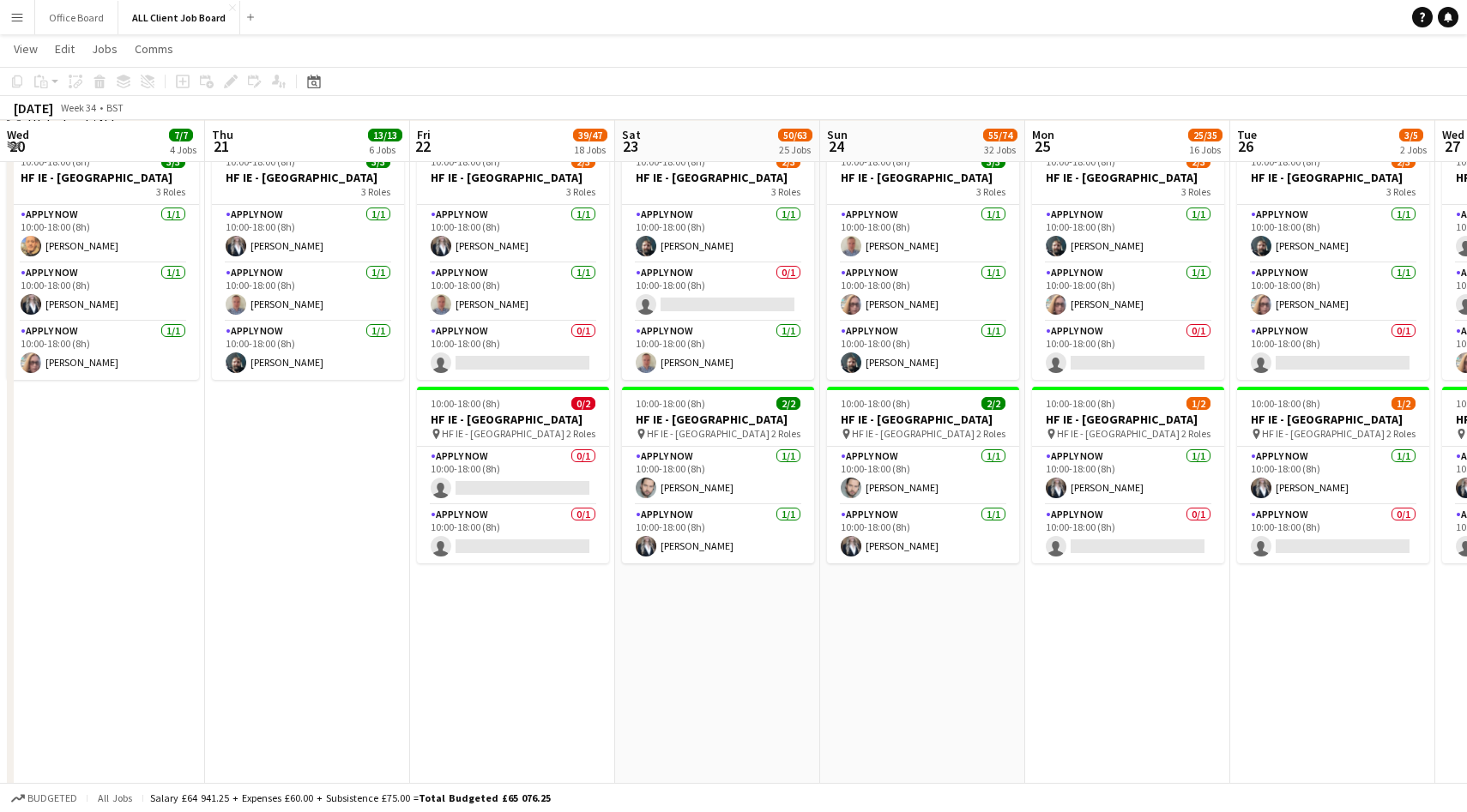
scroll to position [0, 419]
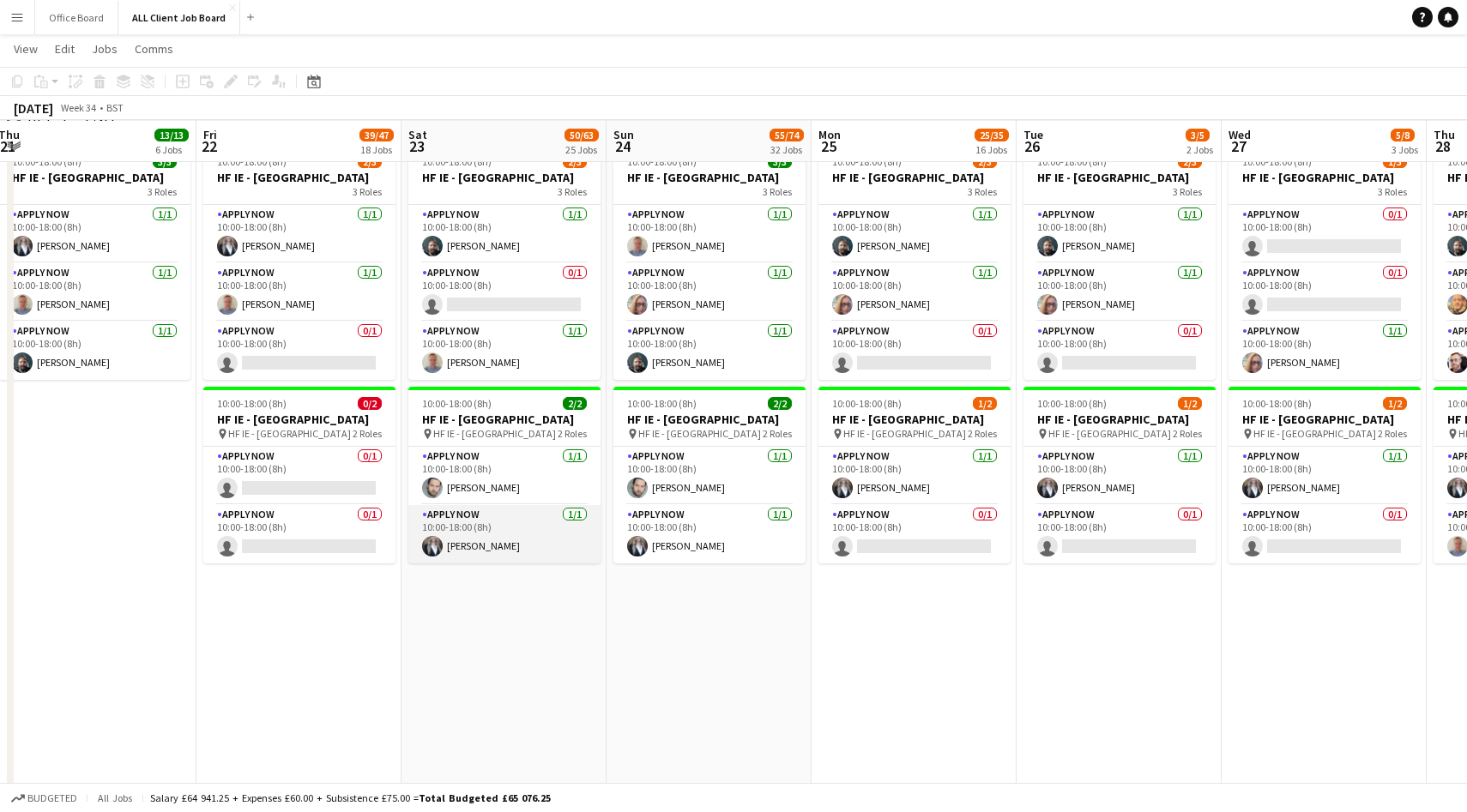
click at [425, 557] on app-user-avatar at bounding box center [433, 546] width 21 height 21
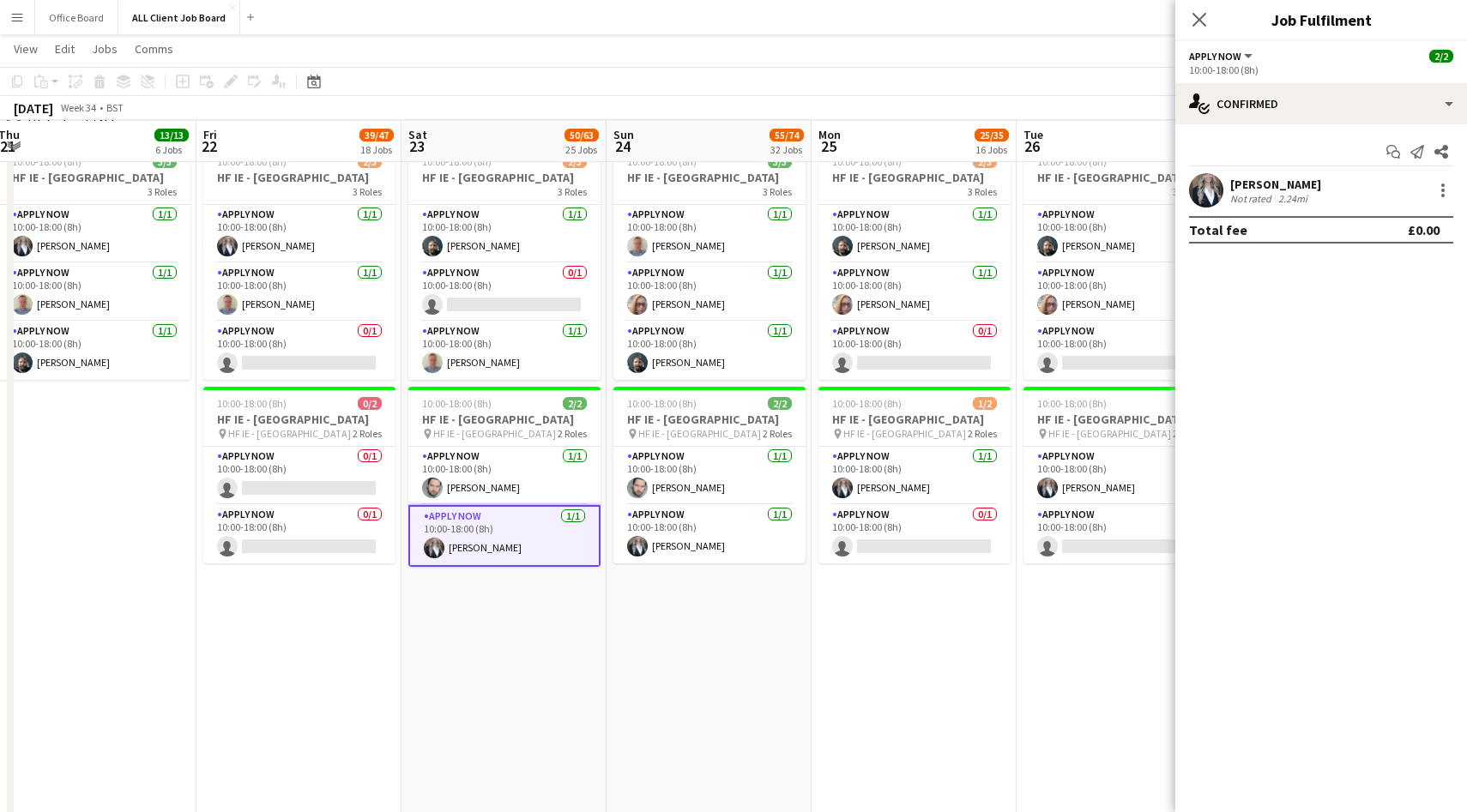
click at [1217, 195] on app-user-avatar at bounding box center [1206, 190] width 35 height 34
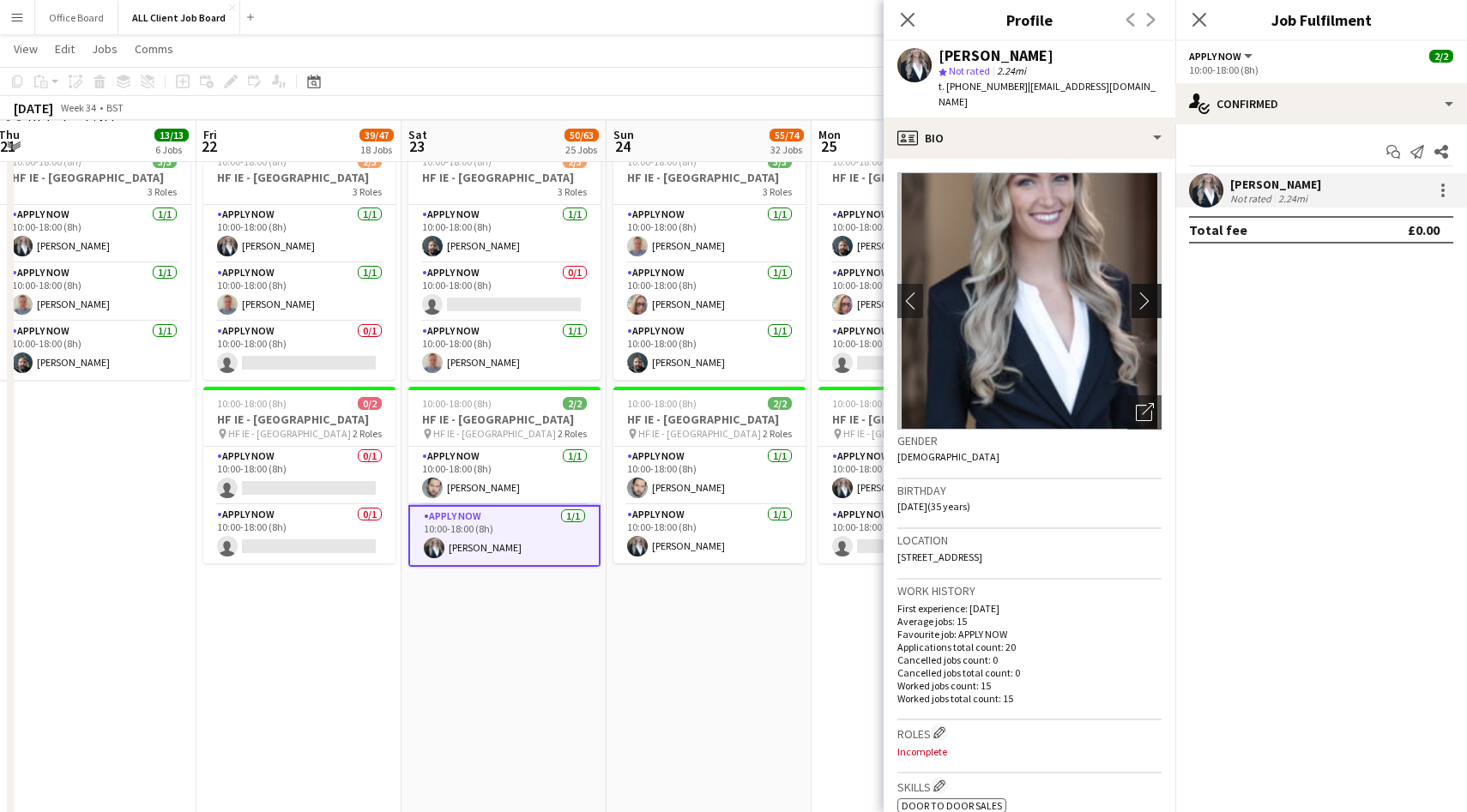
click at [1145, 292] on app-icon "chevron-right" at bounding box center [1149, 300] width 27 height 18
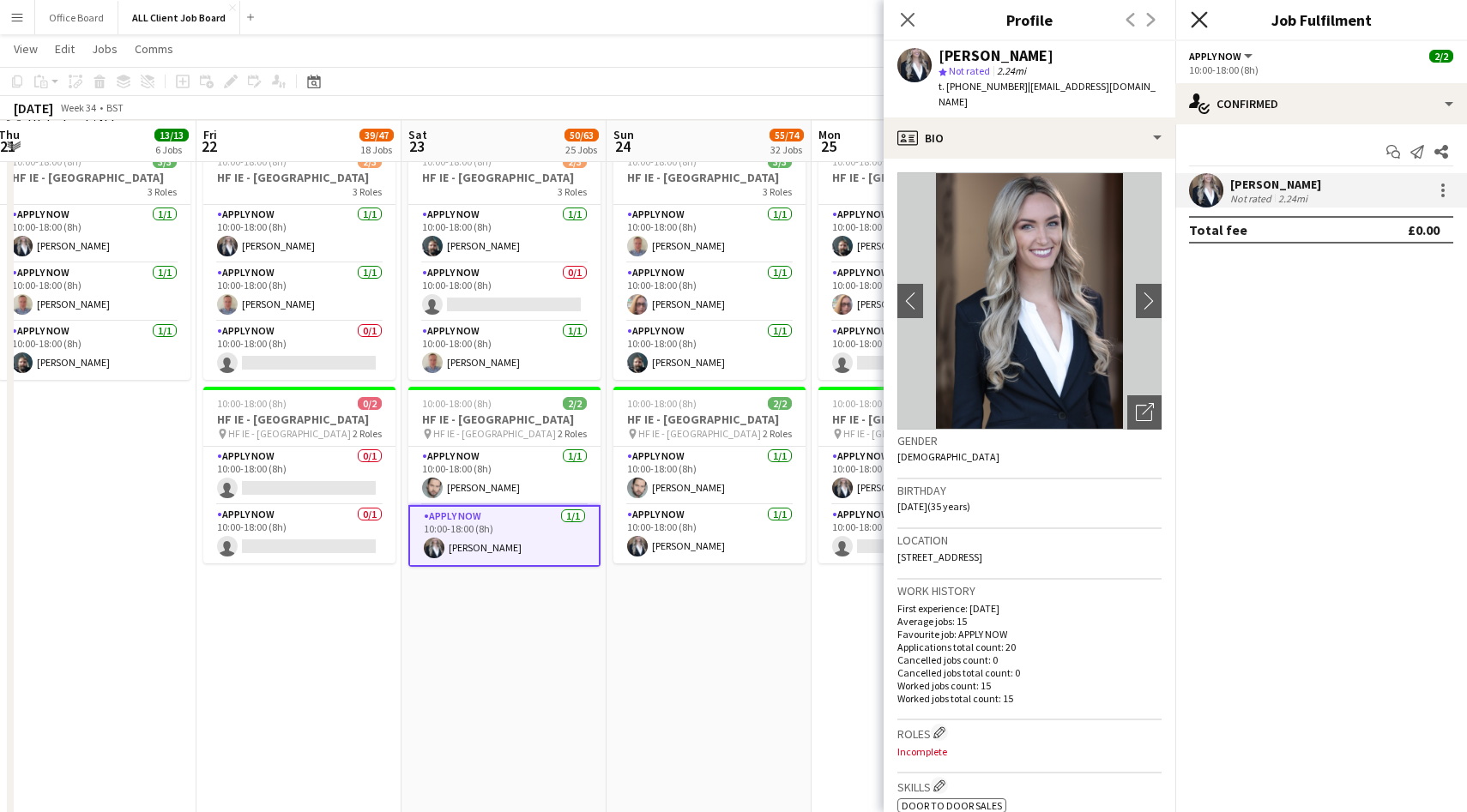
click at [1194, 17] on icon "Close pop-in" at bounding box center [1198, 19] width 16 height 16
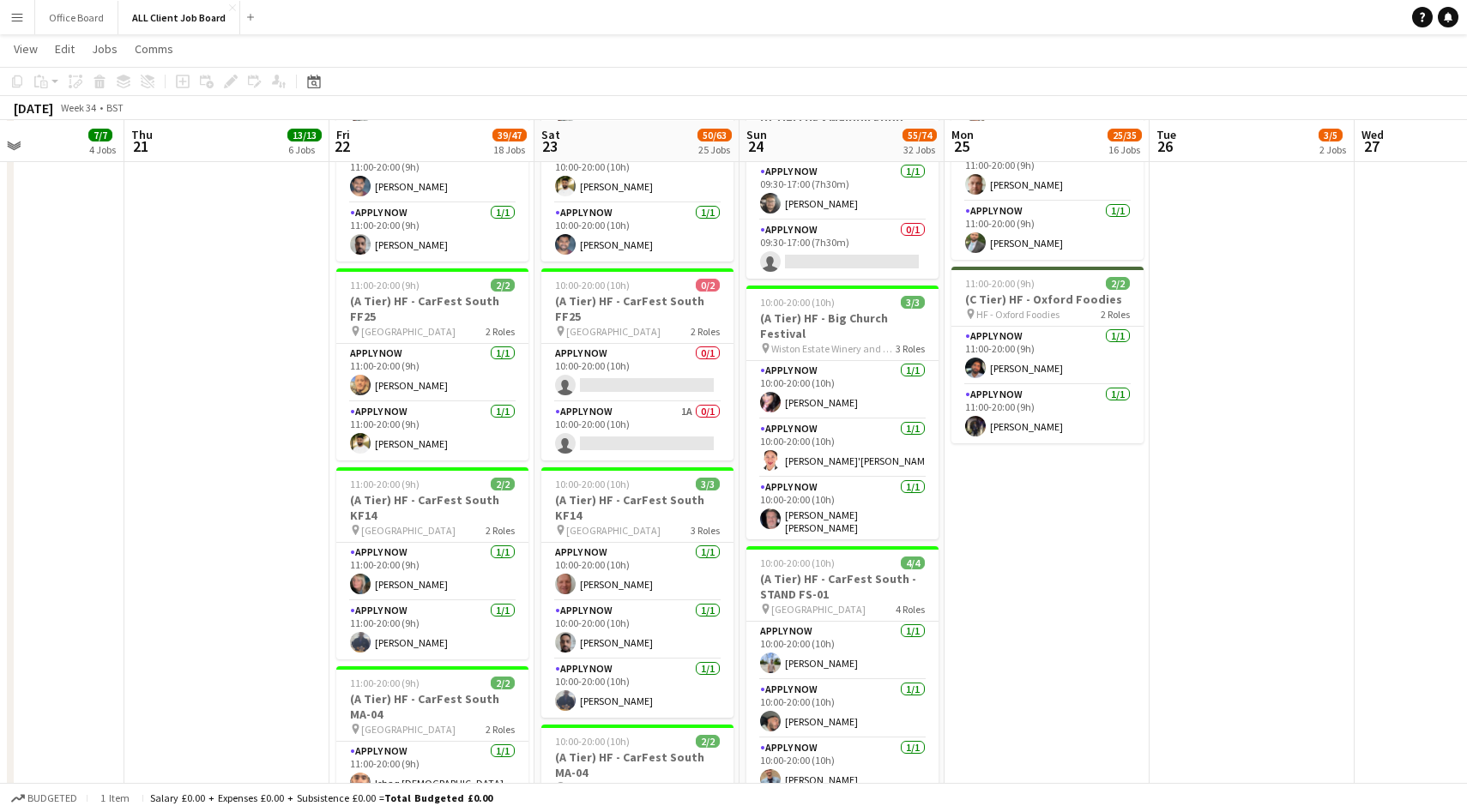
scroll to position [2141, 0]
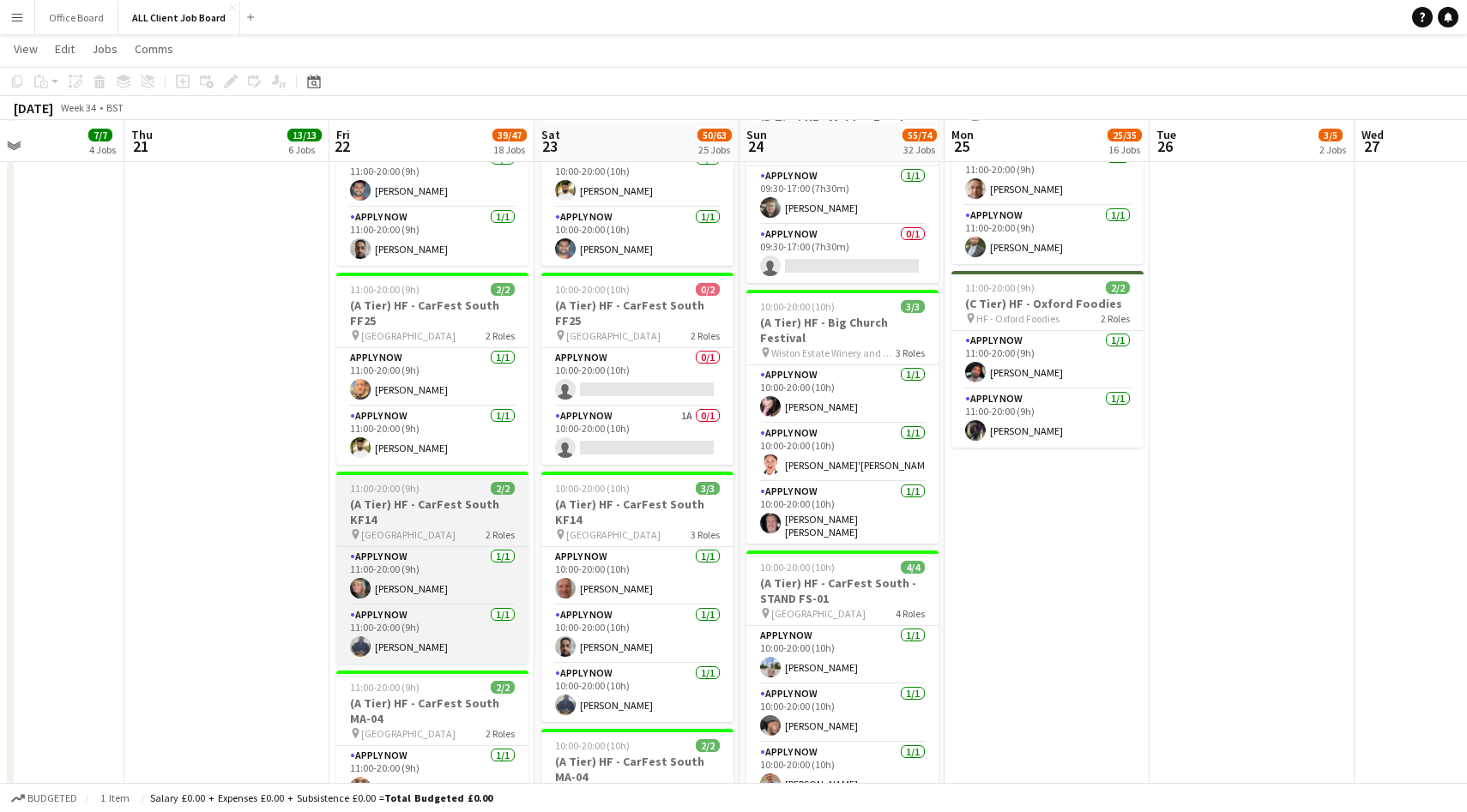
click at [445, 513] on h3 "(A Tier) HF - CarFest South KF14" at bounding box center [433, 512] width 192 height 31
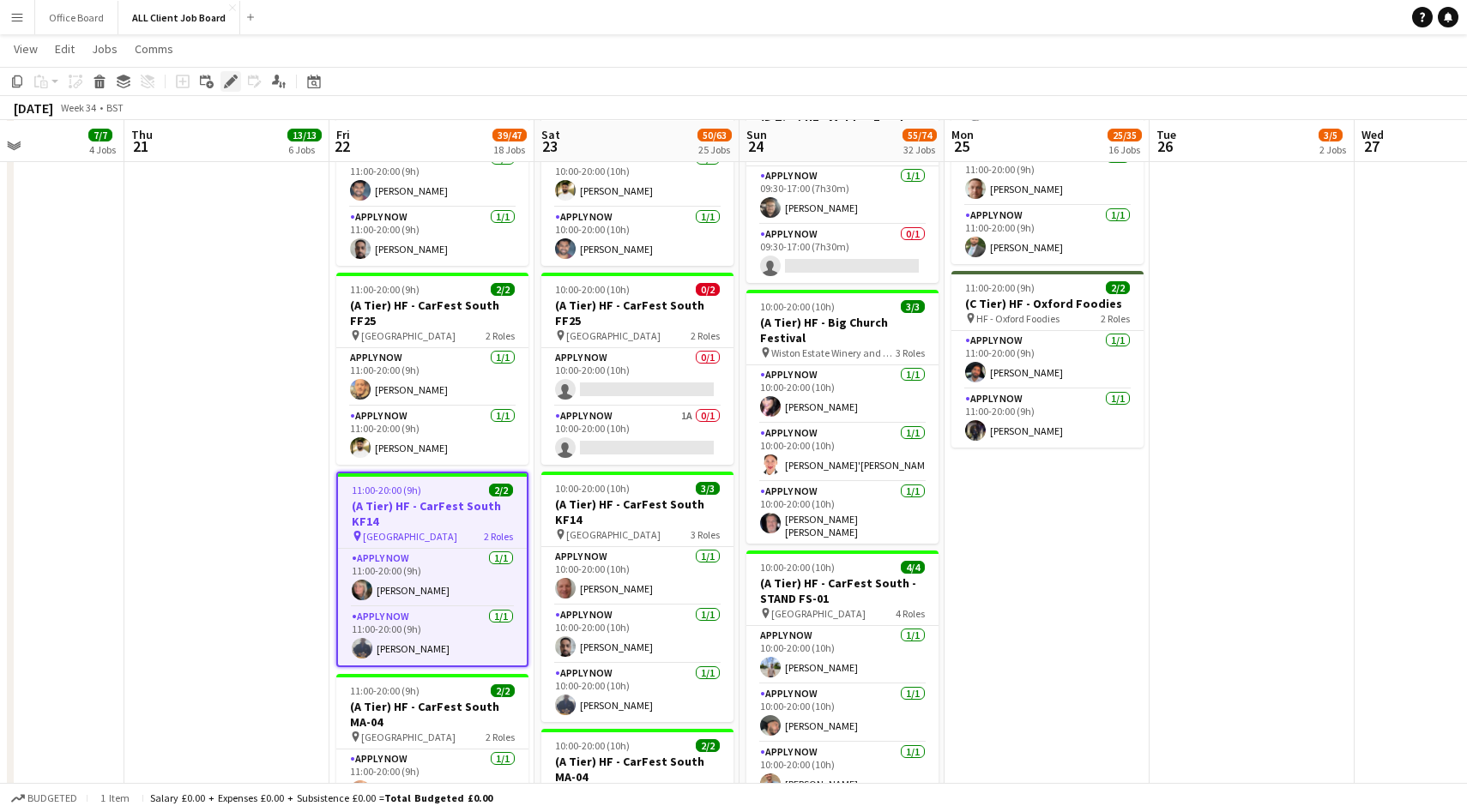
click at [230, 77] on icon "Edit" at bounding box center [230, 81] width 14 height 14
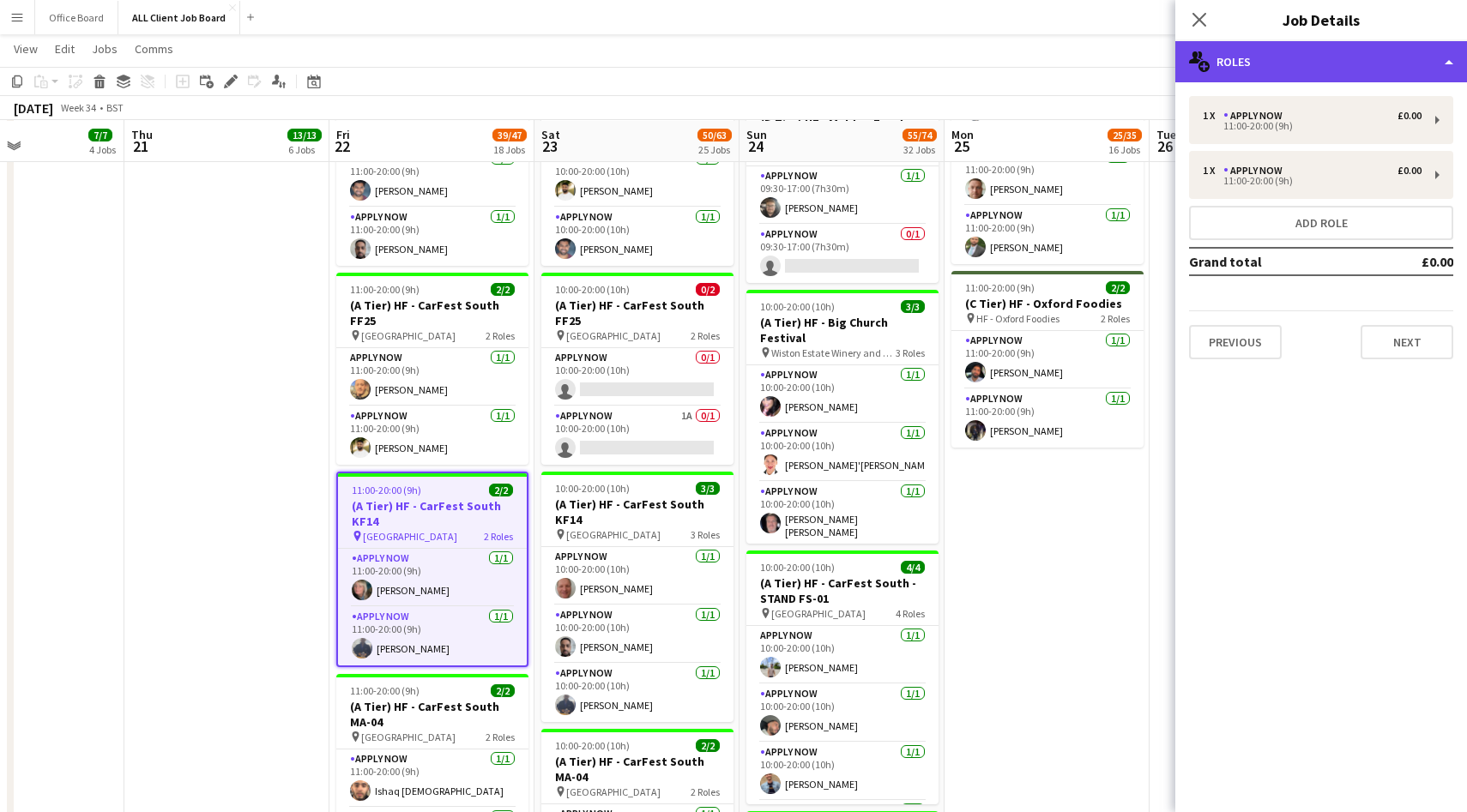
click at [1252, 55] on div "multiple-users-add Roles" at bounding box center [1321, 62] width 292 height 41
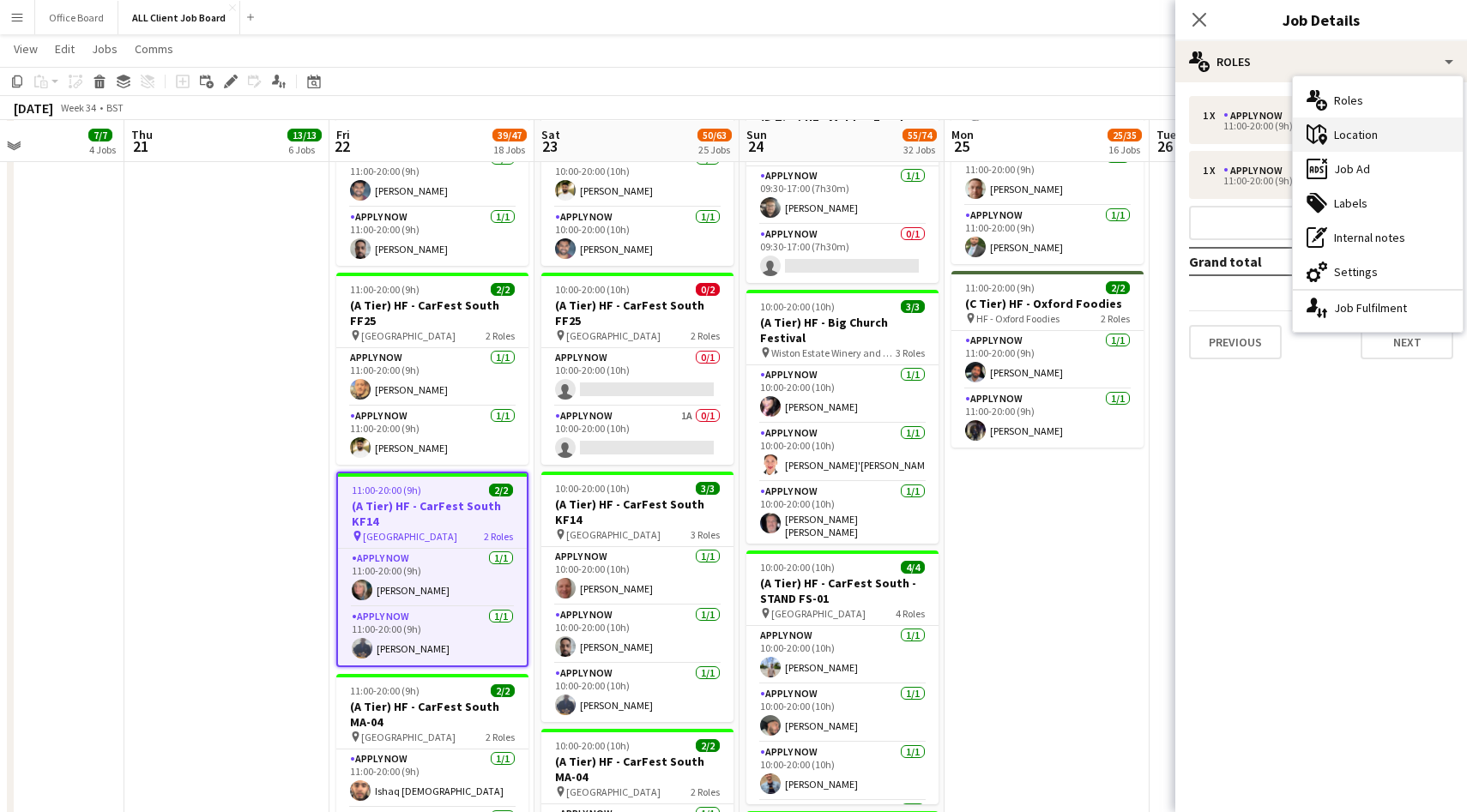
click at [1367, 135] on div "maps-pin-1 Location" at bounding box center [1377, 134] width 170 height 34
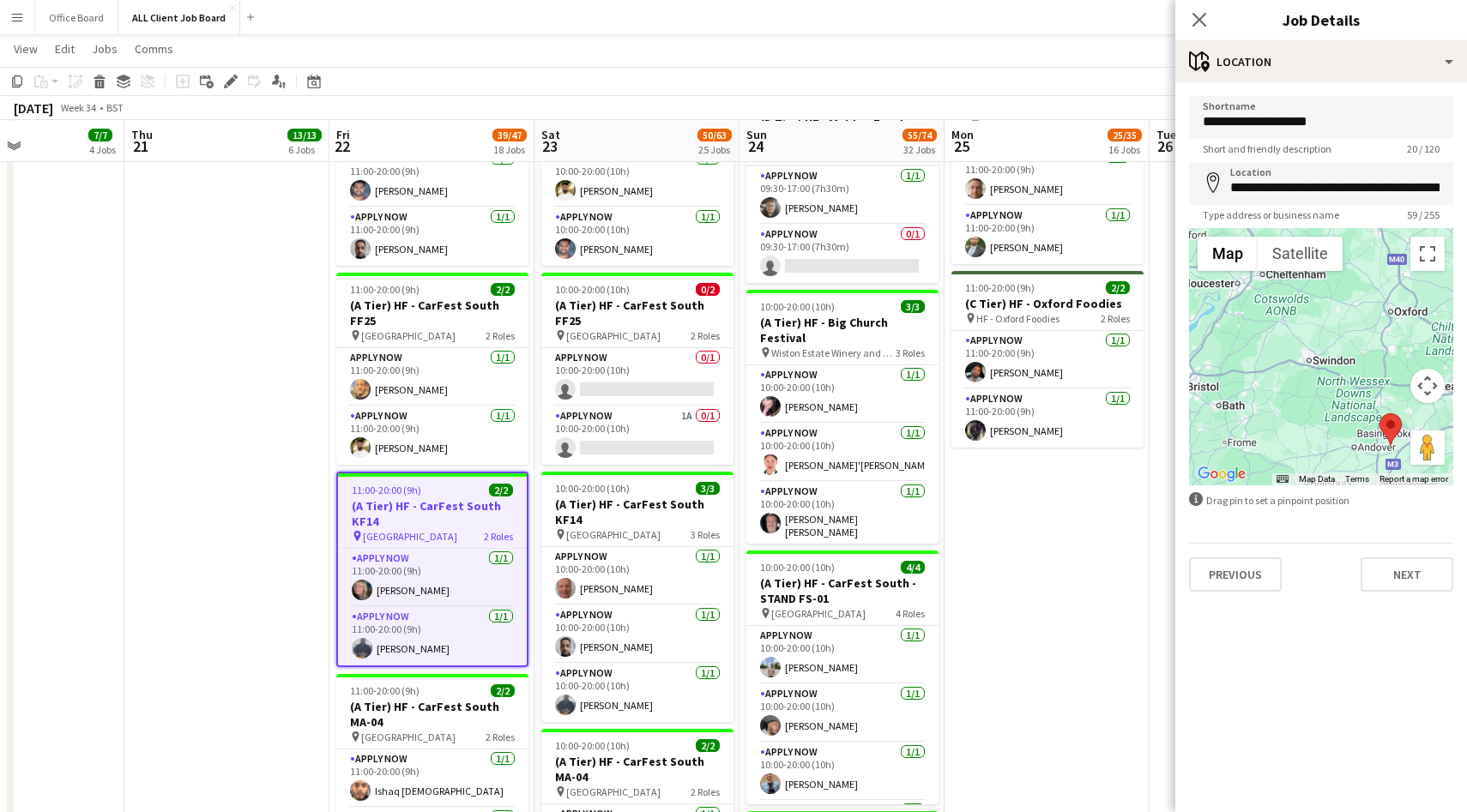
drag, startPoint x: 1279, startPoint y: 314, endPoint x: 1349, endPoint y: 419, distance: 126.2
click at [1349, 417] on div at bounding box center [1321, 357] width 264 height 257
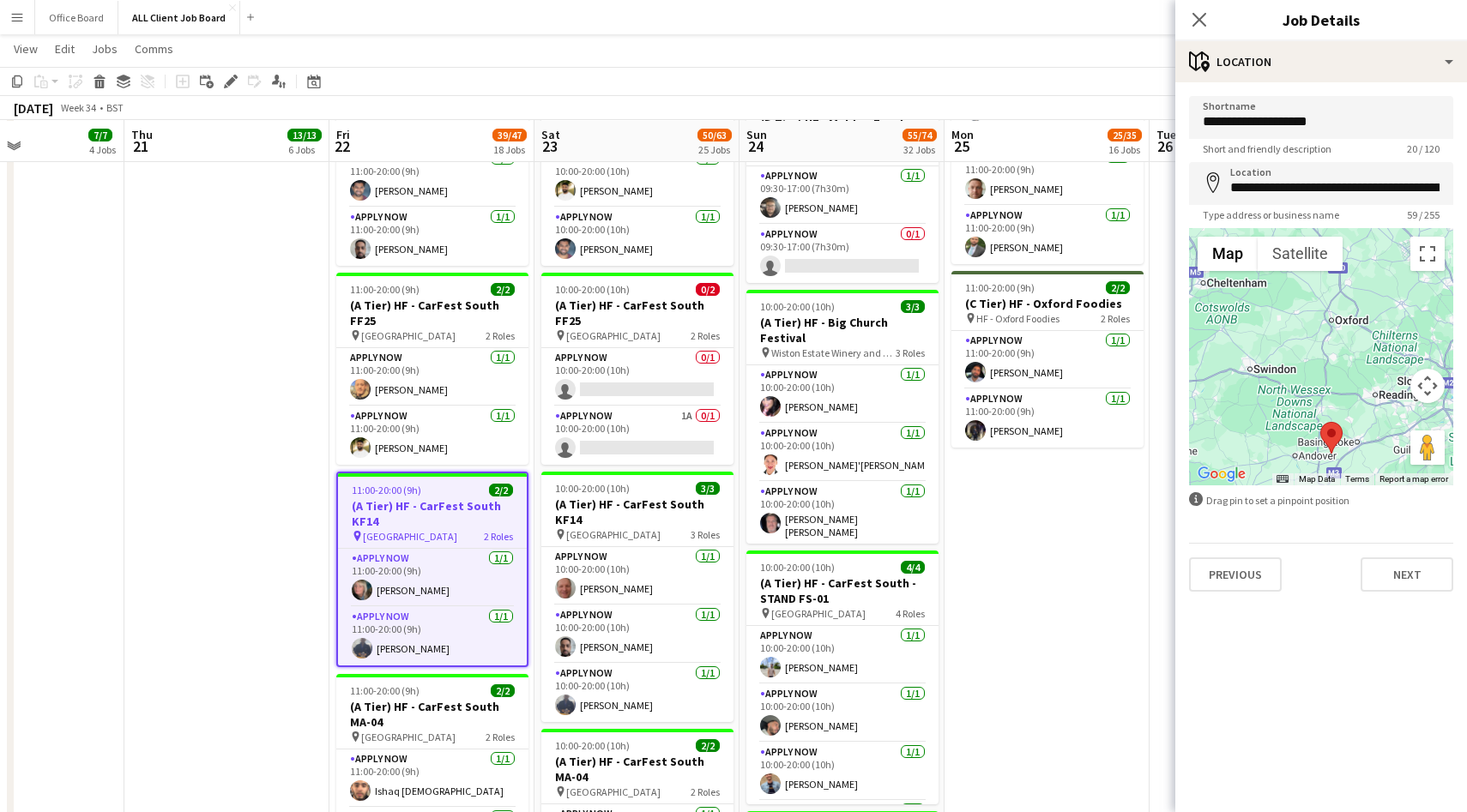
drag, startPoint x: 1346, startPoint y: 332, endPoint x: 1296, endPoint y: 316, distance: 52.5
click at [1296, 316] on div at bounding box center [1321, 357] width 264 height 257
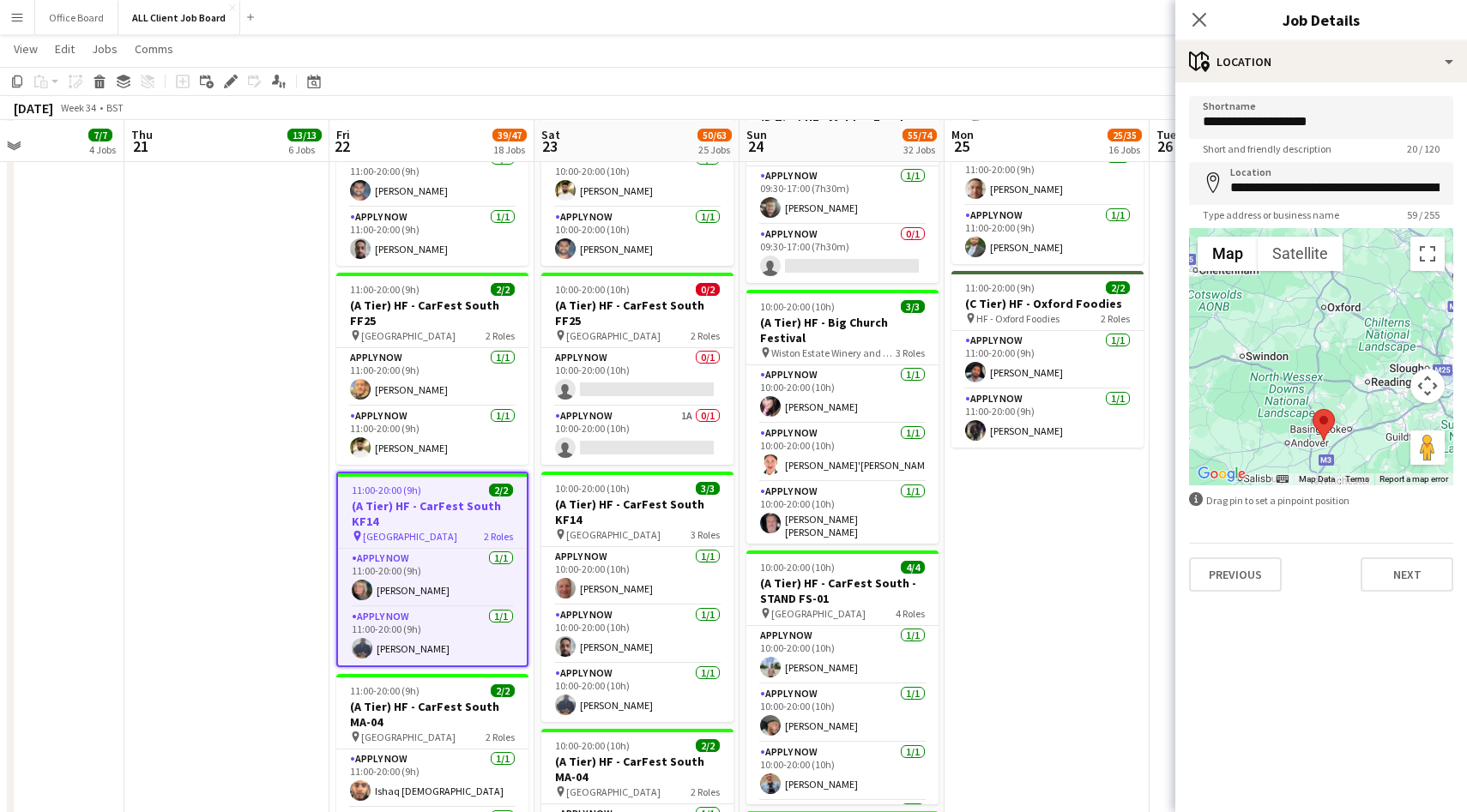
drag, startPoint x: 1372, startPoint y: 454, endPoint x: 1364, endPoint y: 441, distance: 15.3
click at [1364, 441] on div at bounding box center [1321, 357] width 264 height 257
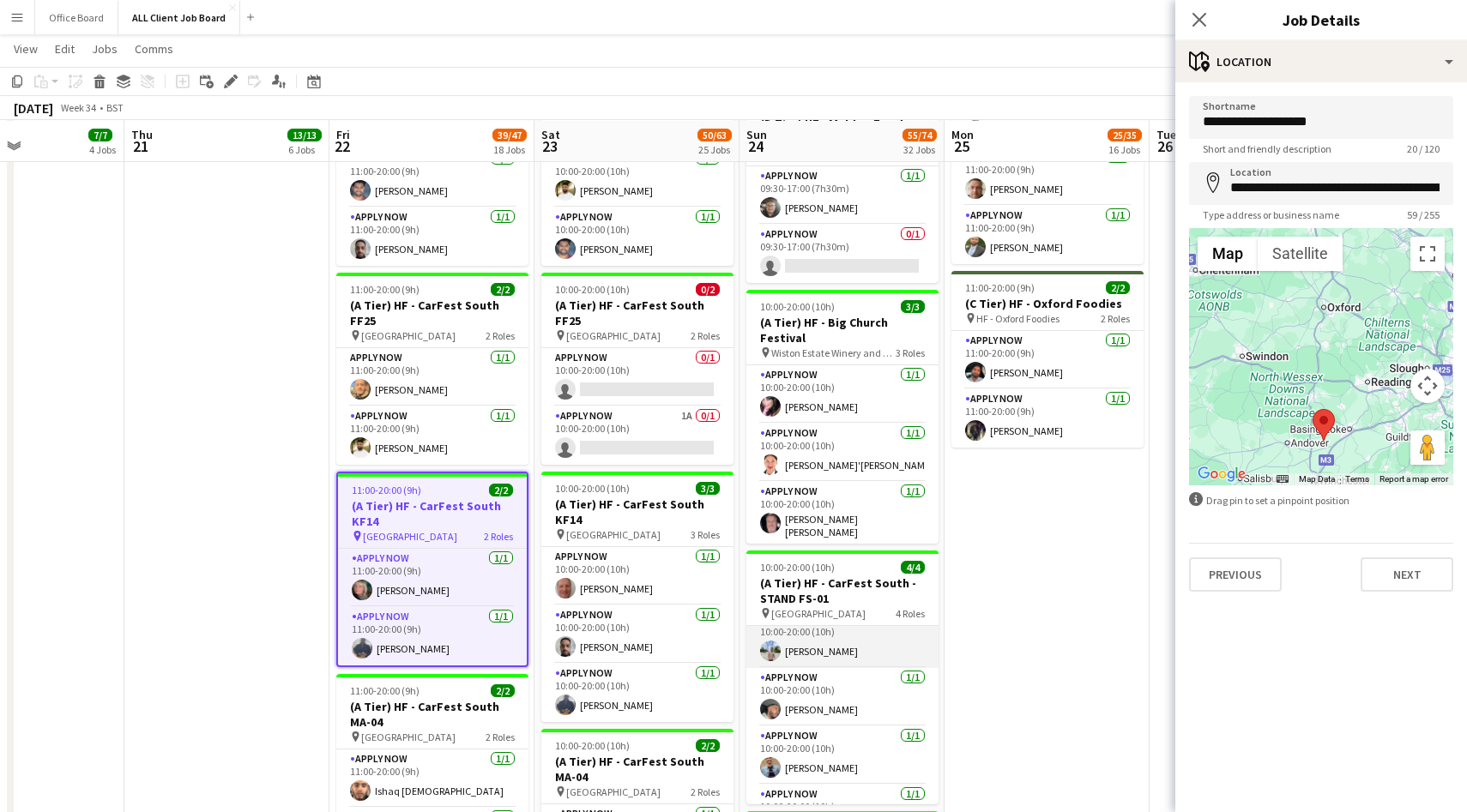
scroll to position [17, 0]
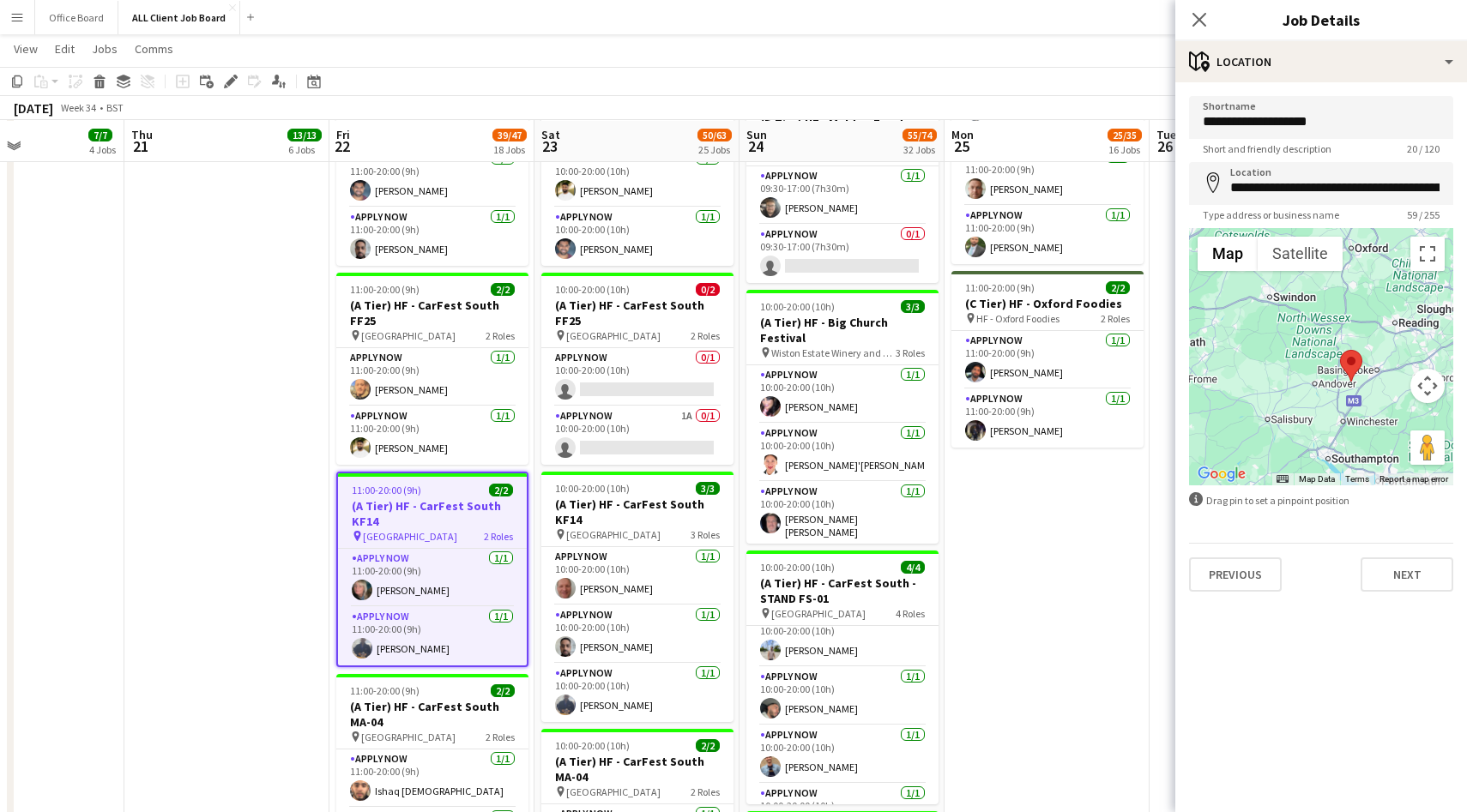
drag, startPoint x: 1351, startPoint y: 401, endPoint x: 1378, endPoint y: 339, distance: 67.6
click at [1378, 339] on div at bounding box center [1321, 357] width 264 height 257
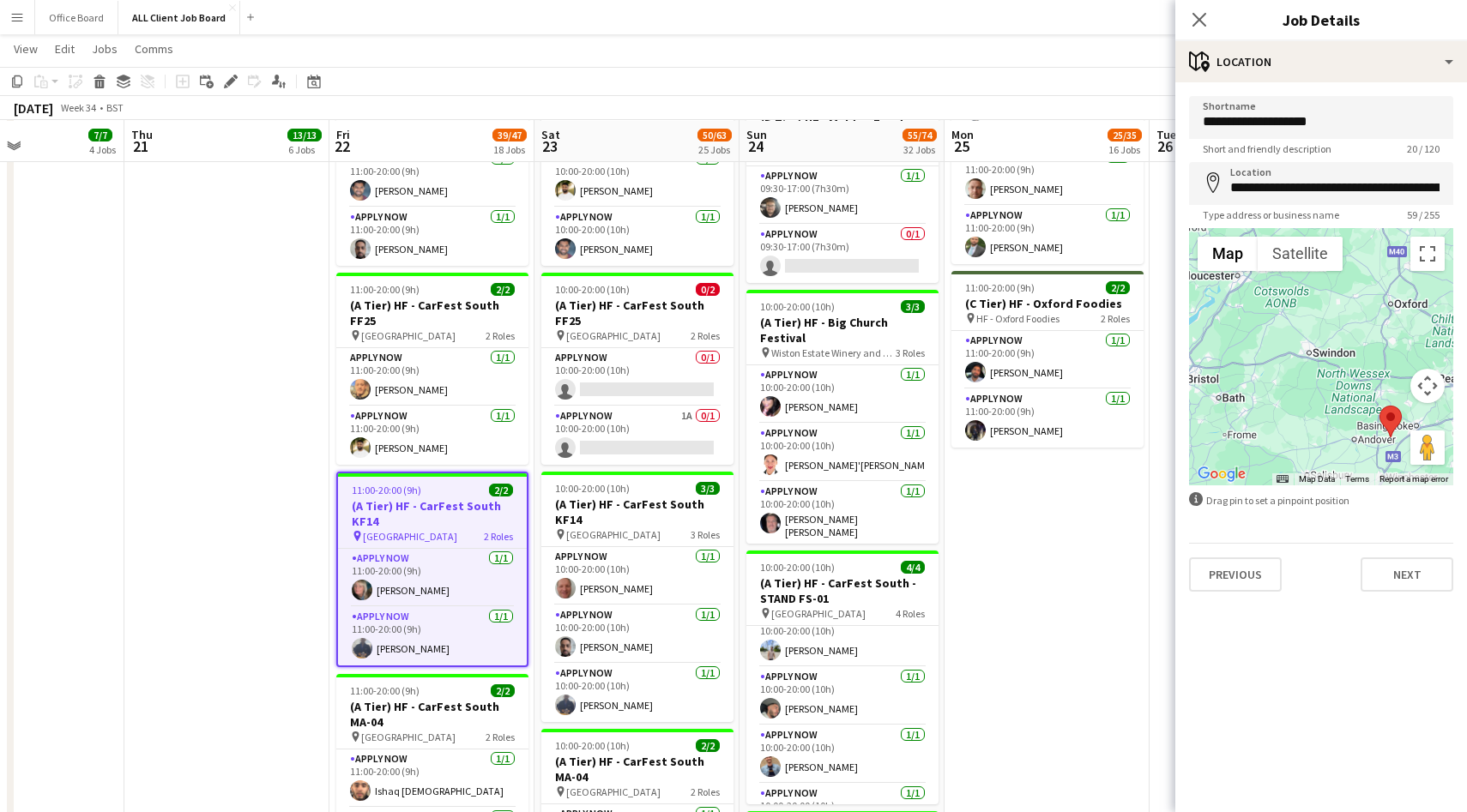
drag, startPoint x: 1285, startPoint y: 370, endPoint x: 1324, endPoint y: 428, distance: 69.9
click at [1324, 428] on div at bounding box center [1321, 357] width 264 height 257
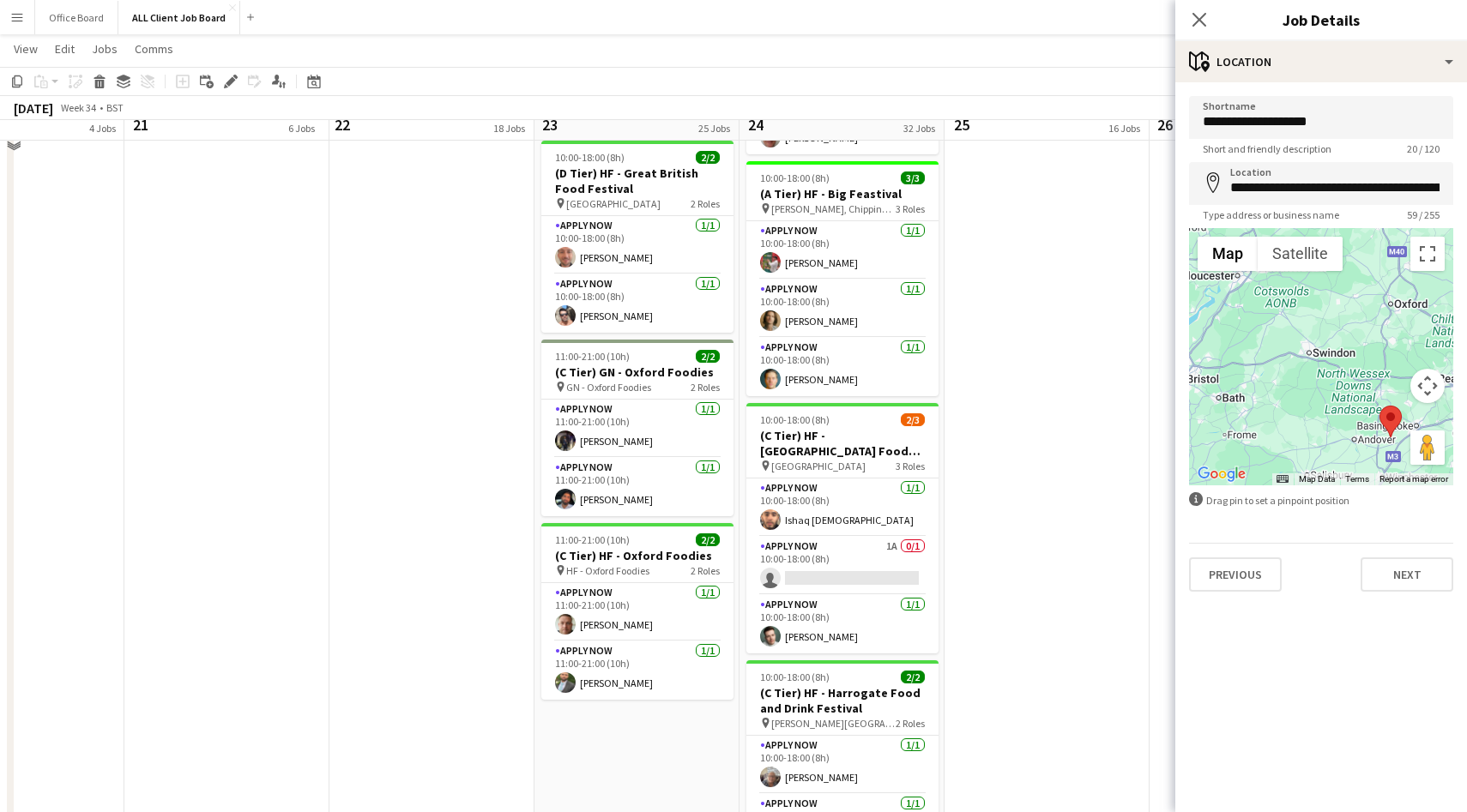
scroll to position [3648, 0]
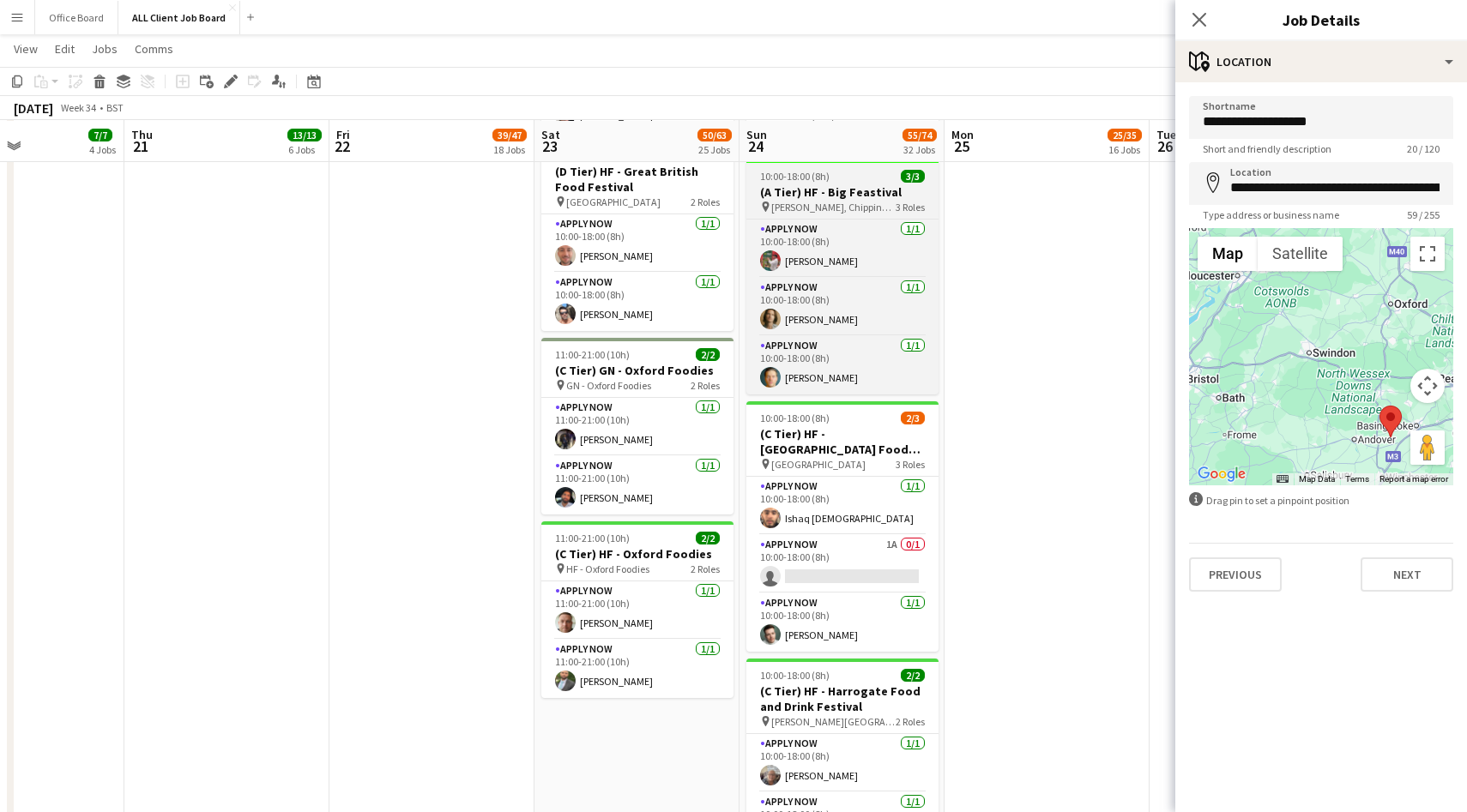
click at [864, 200] on span "[PERSON_NAME], Chipping Norton" at bounding box center [833, 207] width 124 height 13
type input "**********"
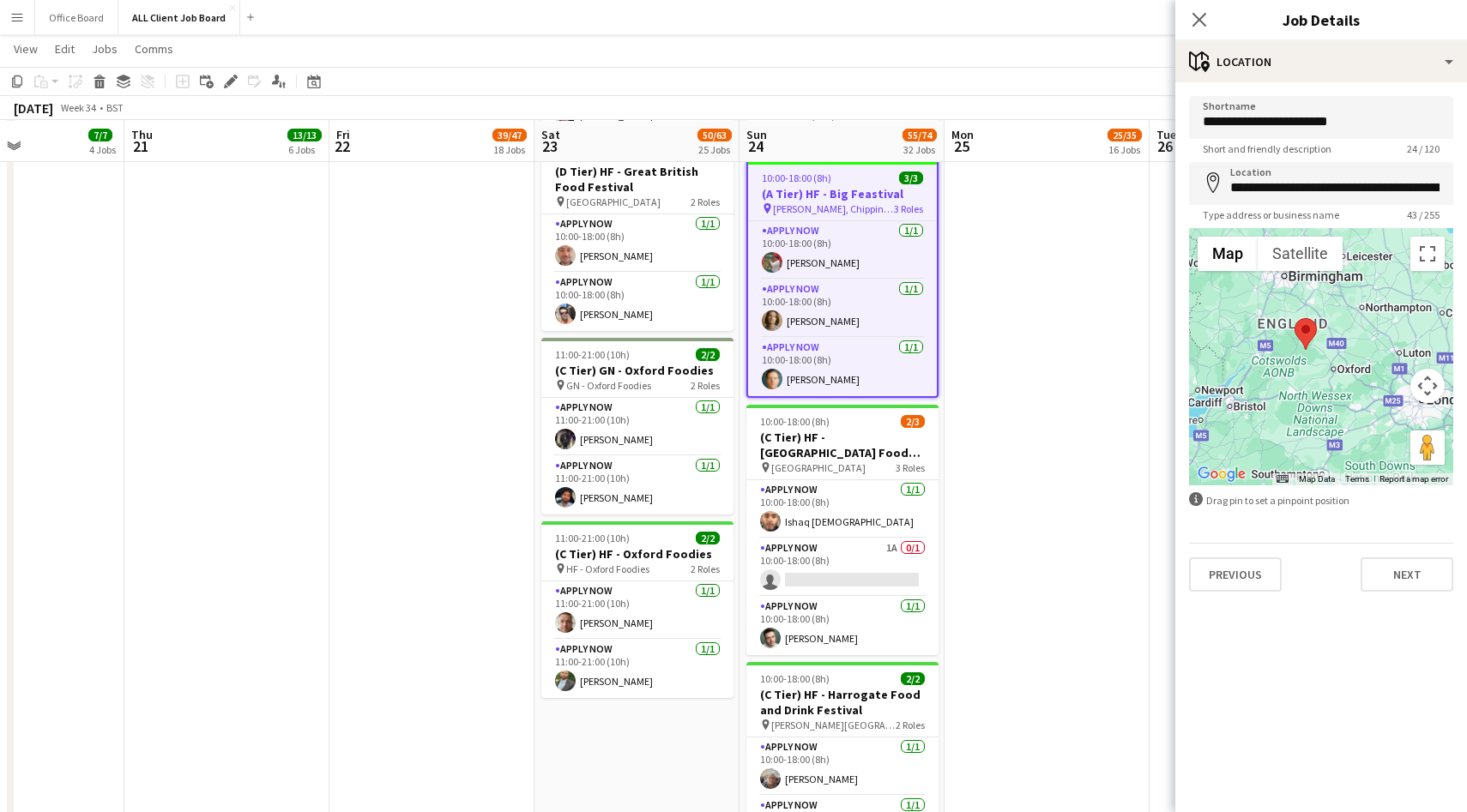
drag, startPoint x: 1362, startPoint y: 423, endPoint x: 1344, endPoint y: 392, distance: 35.8
click at [1344, 392] on div at bounding box center [1321, 357] width 264 height 257
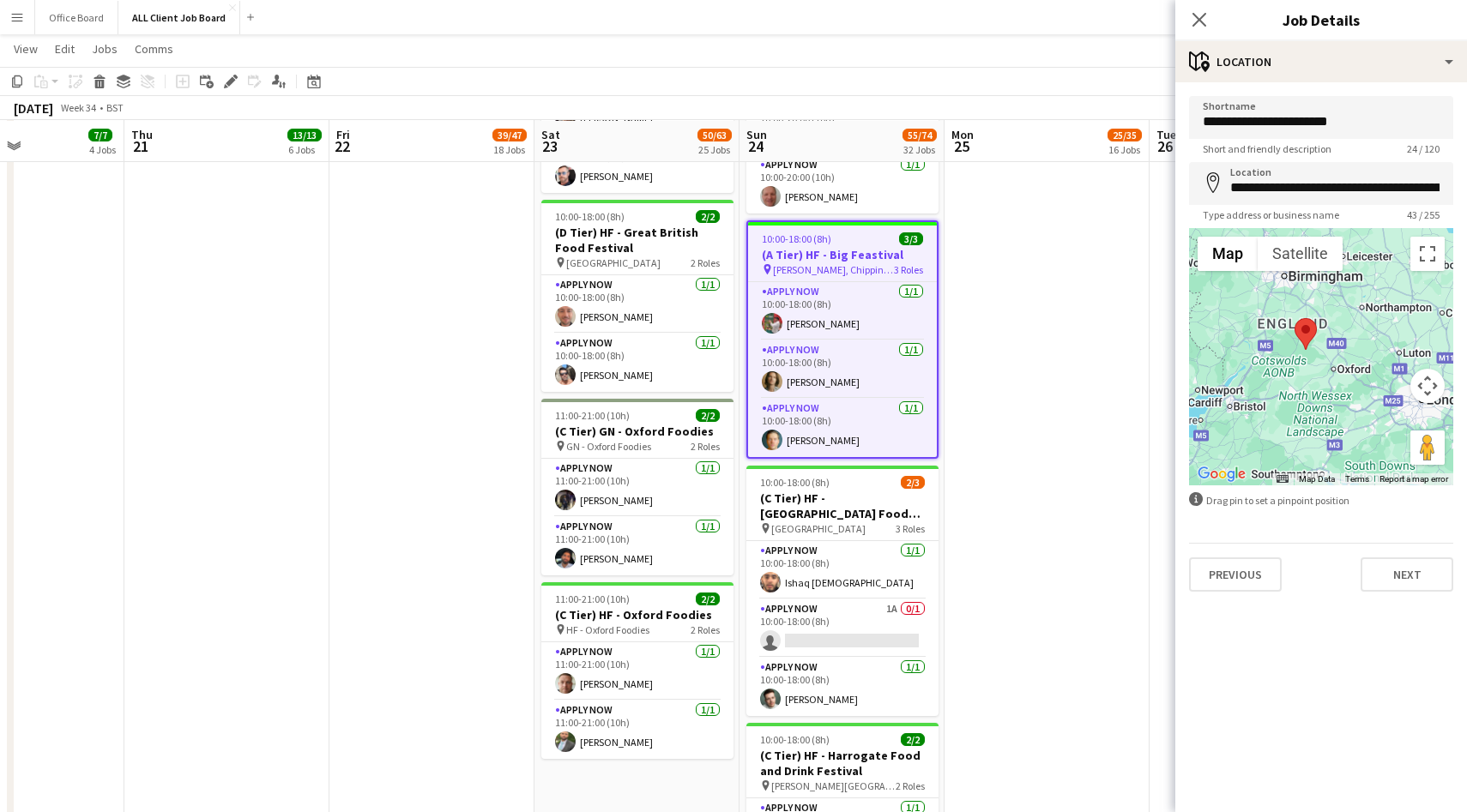
scroll to position [3593, 0]
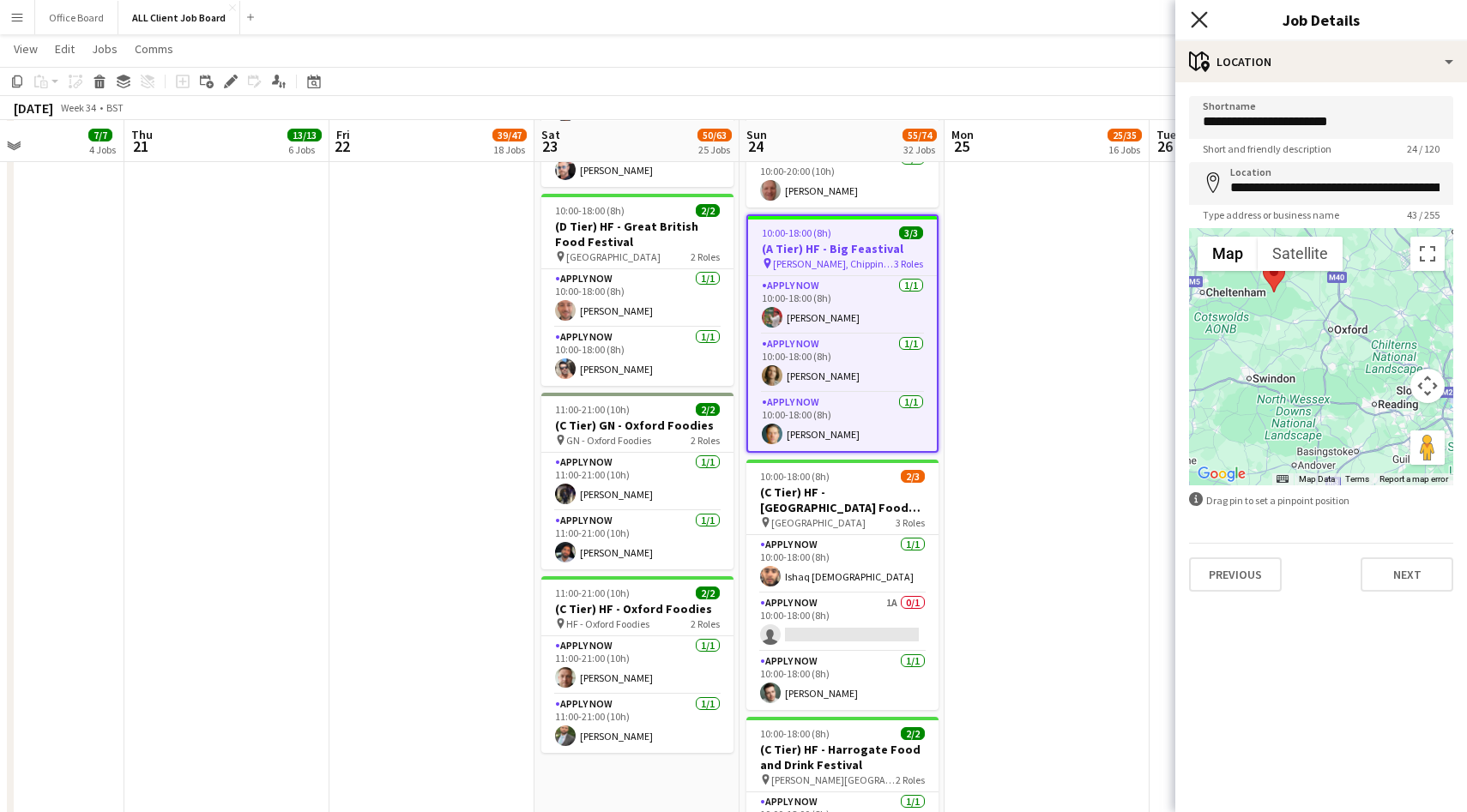
click at [1194, 15] on icon at bounding box center [1198, 19] width 16 height 16
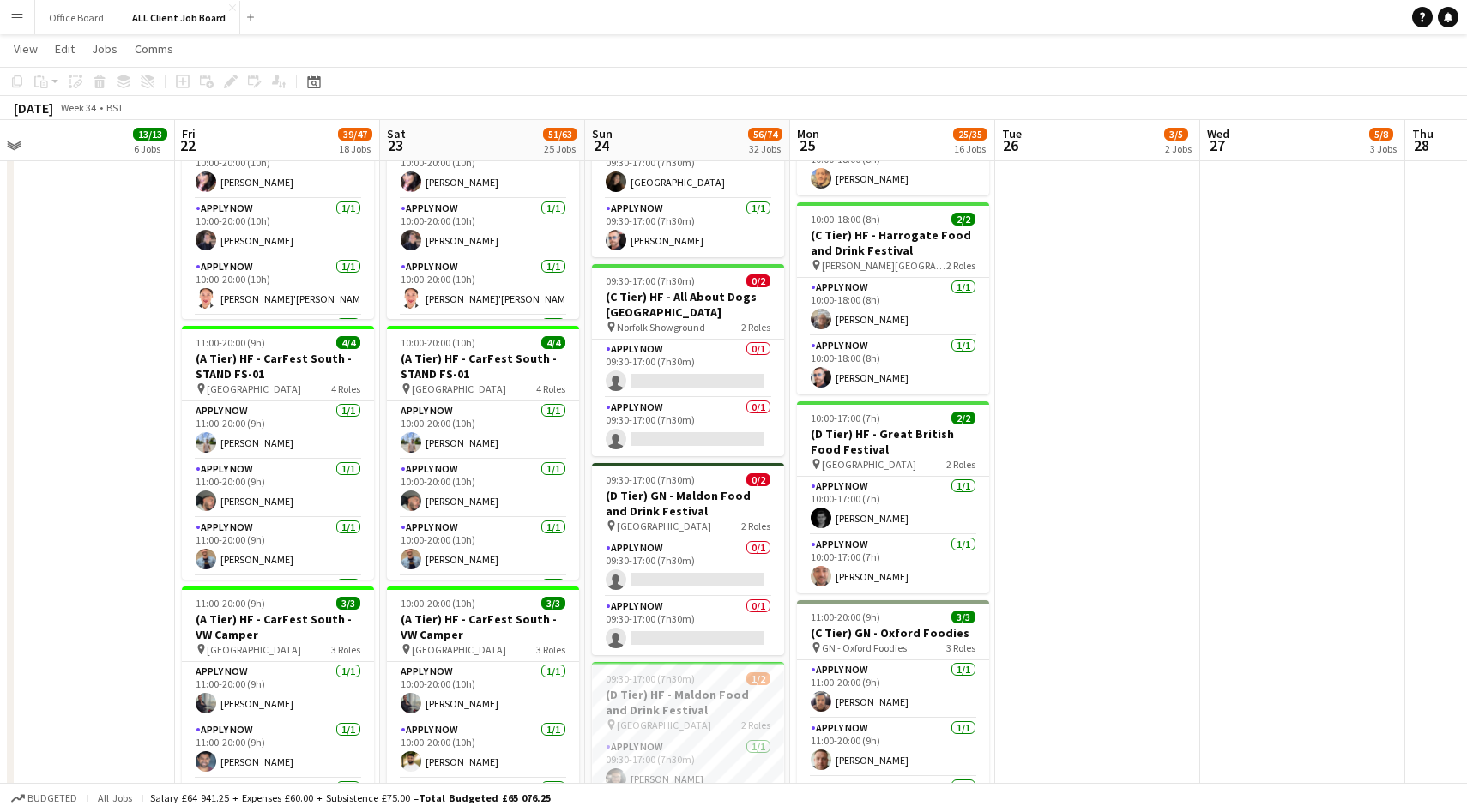
scroll to position [5168, 0]
